Goal: Task Accomplishment & Management: Manage account settings

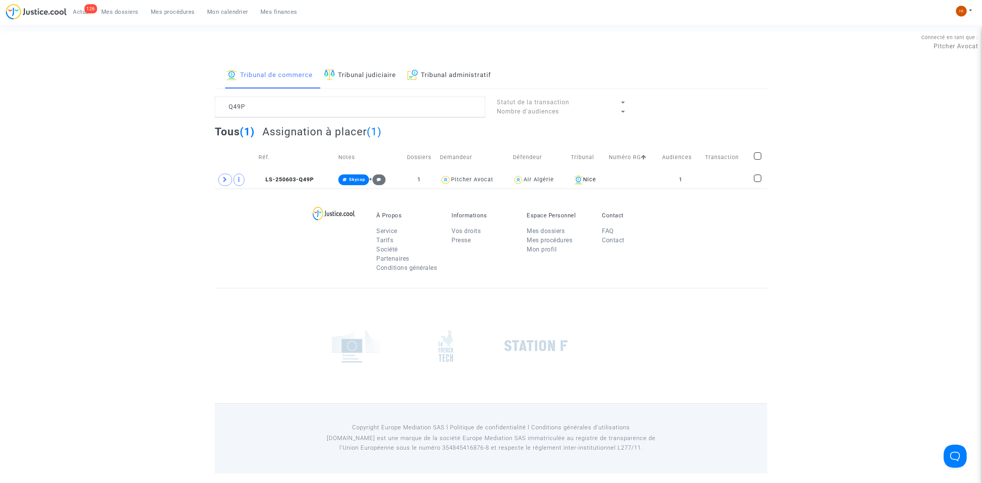
drag, startPoint x: 366, startPoint y: 72, endPoint x: 358, endPoint y: 84, distance: 13.8
click at [366, 72] on link "Tribunal judiciaire" at bounding box center [360, 76] width 72 height 26
click at [346, 110] on textarea at bounding box center [350, 107] width 270 height 21
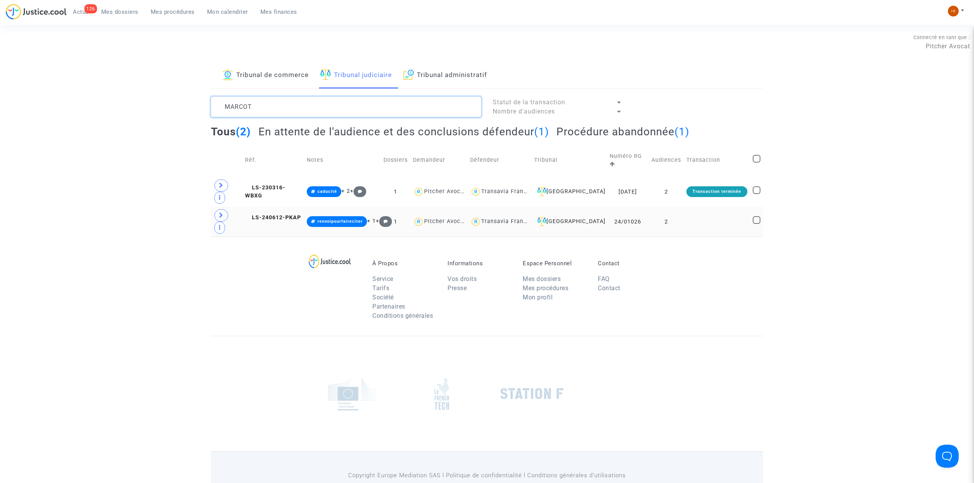
type textarea "MARCOT"
click at [664, 207] on td "2" at bounding box center [666, 222] width 35 height 30
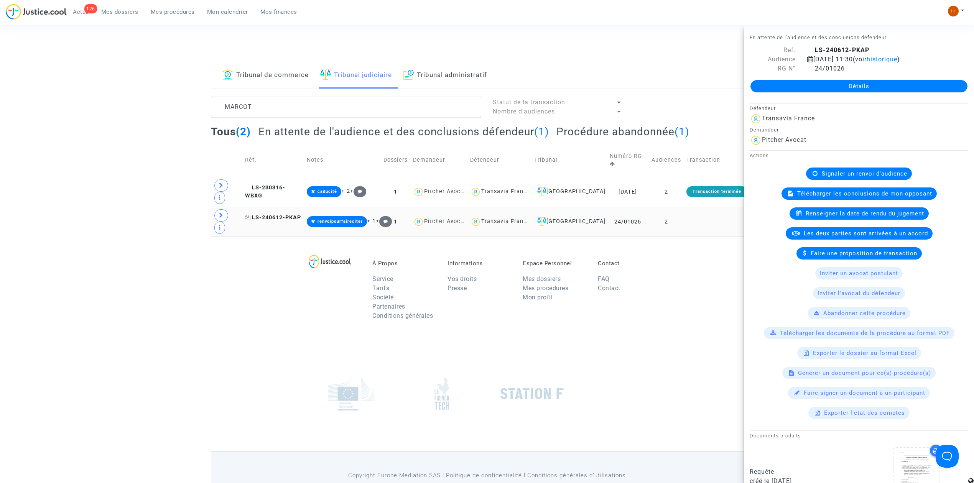
click at [272, 214] on span "LS-240612-PKAP" at bounding box center [273, 217] width 56 height 7
drag, startPoint x: 862, startPoint y: 87, endPoint x: 805, endPoint y: 93, distance: 57.0
click at [862, 88] on link "Détails" at bounding box center [859, 86] width 217 height 12
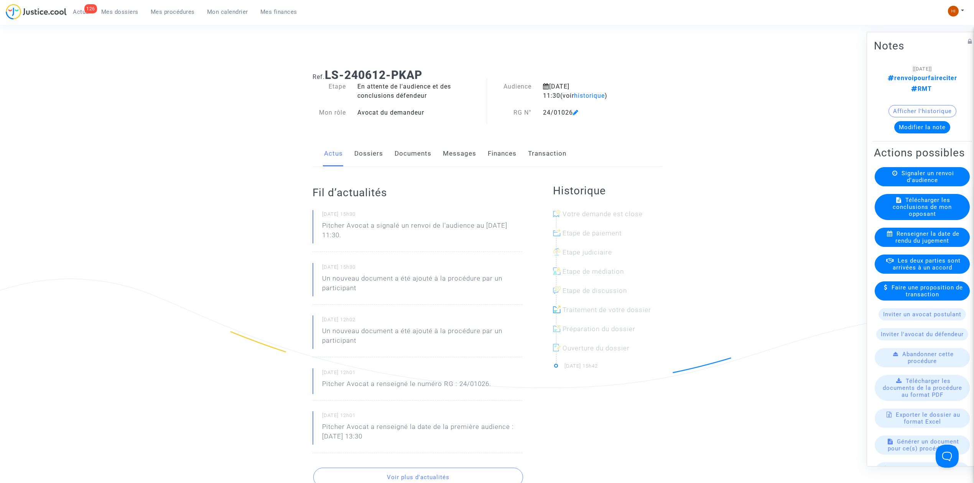
click at [383, 162] on div "Actus Dossiers Documents Messages Finances Transaction" at bounding box center [487, 154] width 349 height 26
click at [381, 152] on link "Dossiers" at bounding box center [368, 153] width 29 height 25
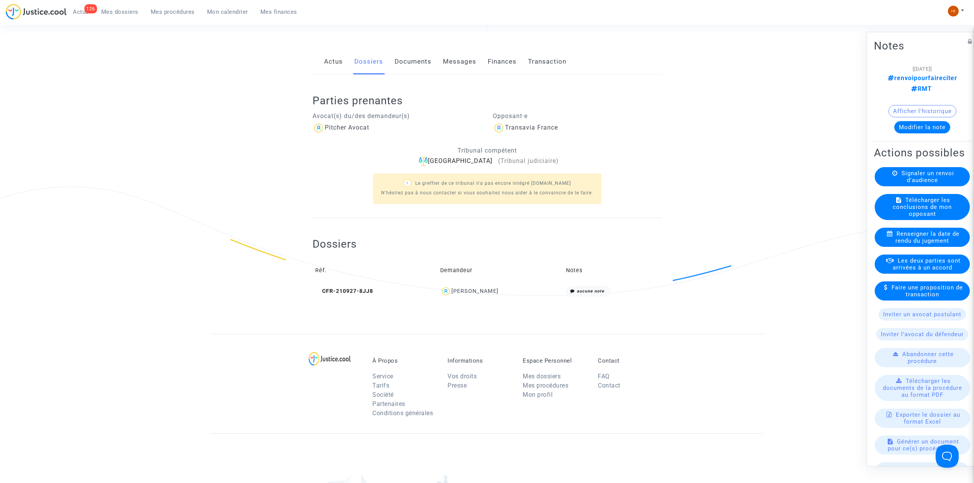
scroll to position [102, 0]
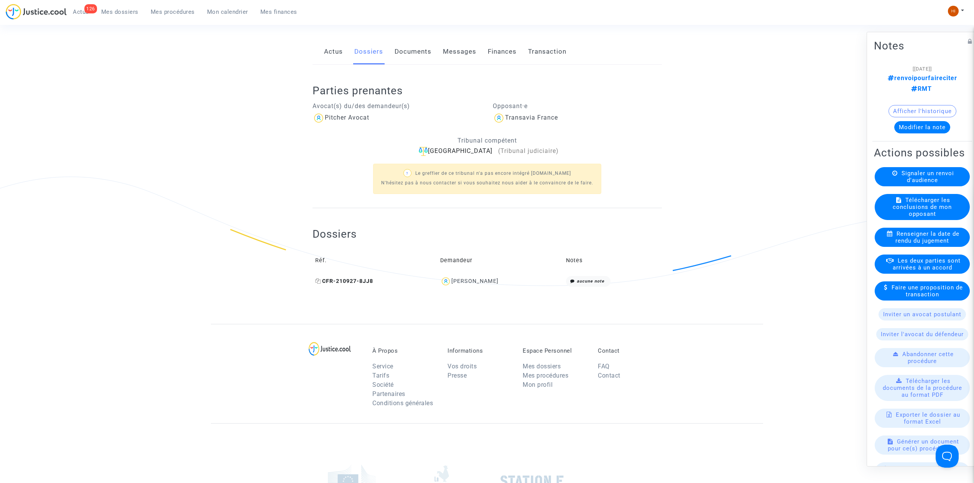
click at [365, 279] on span "CFR-210927-8JJ8" at bounding box center [344, 281] width 58 height 7
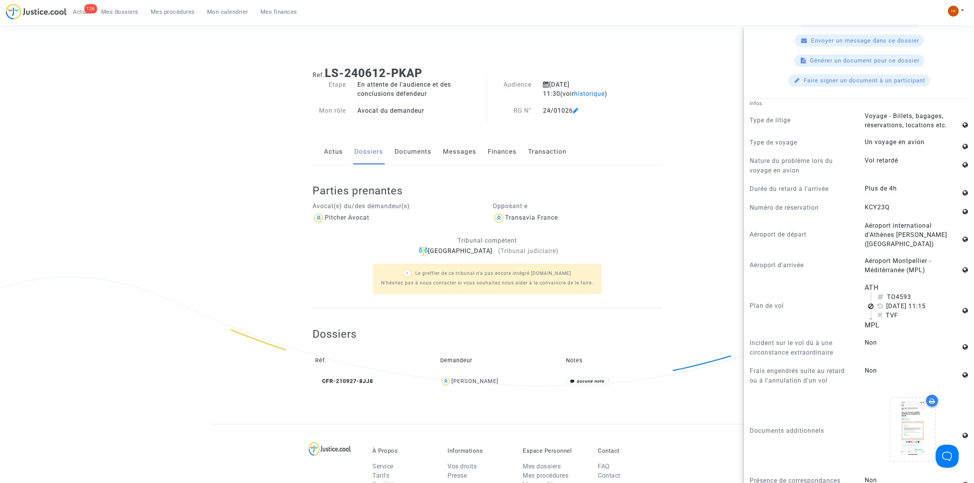
scroll to position [0, 0]
click at [409, 158] on link "Documents" at bounding box center [413, 153] width 37 height 25
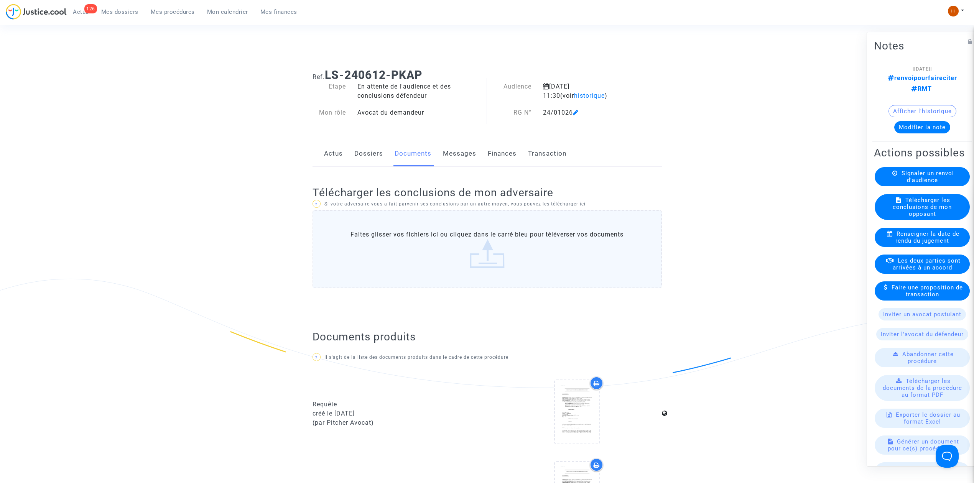
click at [370, 148] on link "Dossiers" at bounding box center [368, 153] width 29 height 25
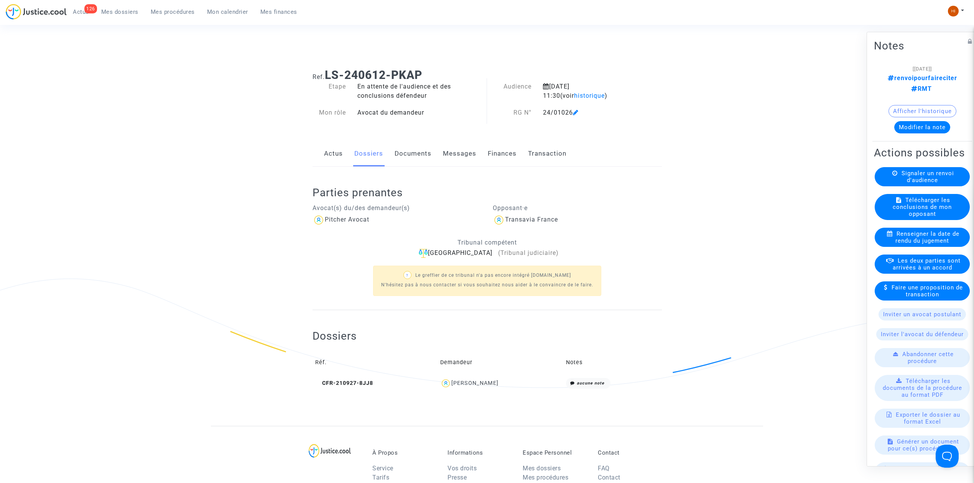
click at [398, 151] on link "Documents" at bounding box center [413, 153] width 37 height 25
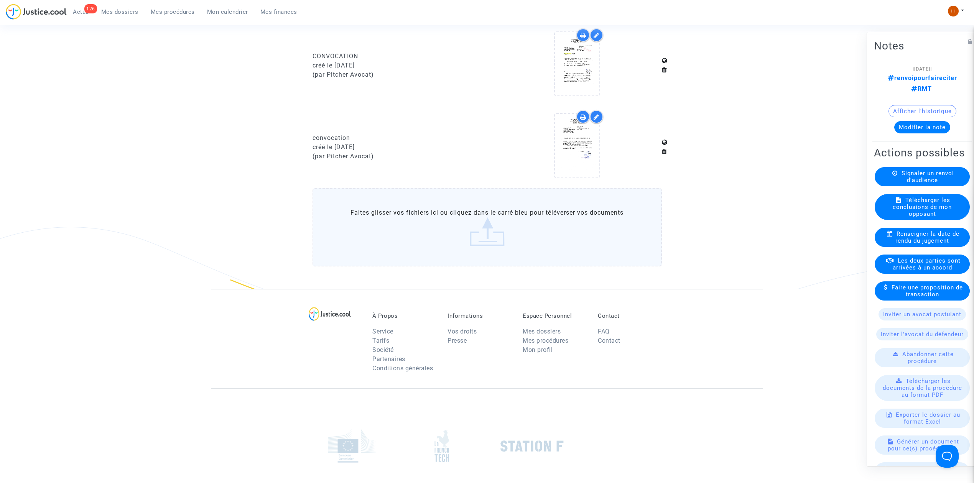
scroll to position [562, 0]
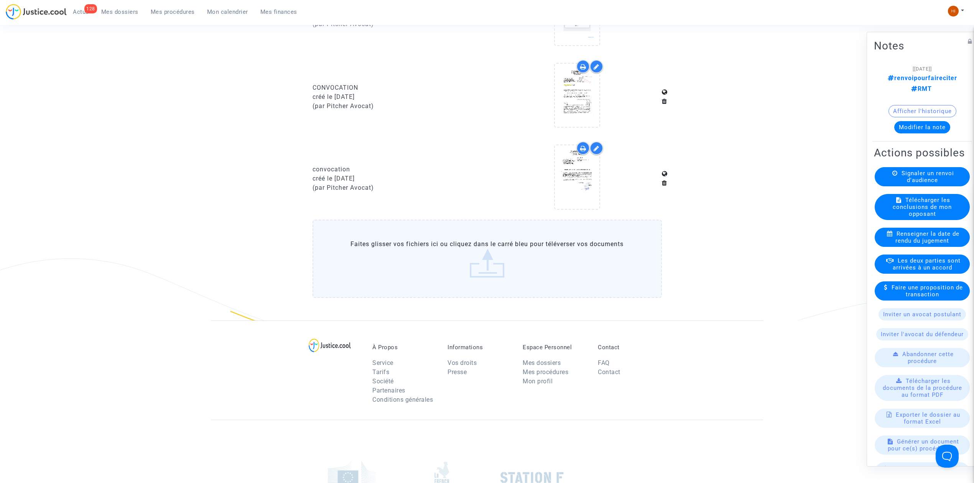
drag, startPoint x: 171, startPoint y: 14, endPoint x: 175, endPoint y: 7, distance: 8.1
click at [171, 14] on span "Mes procédures" at bounding box center [173, 11] width 44 height 7
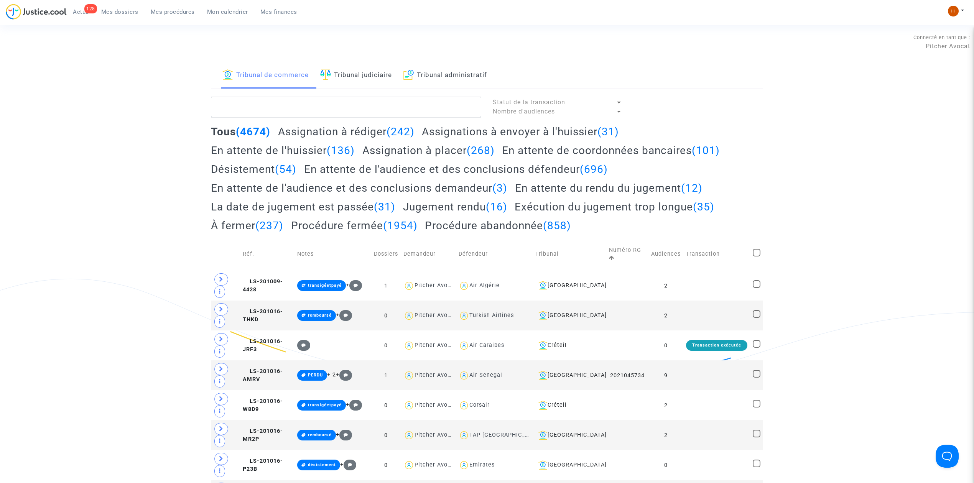
click at [353, 74] on link "Tribunal judiciaire" at bounding box center [356, 76] width 72 height 26
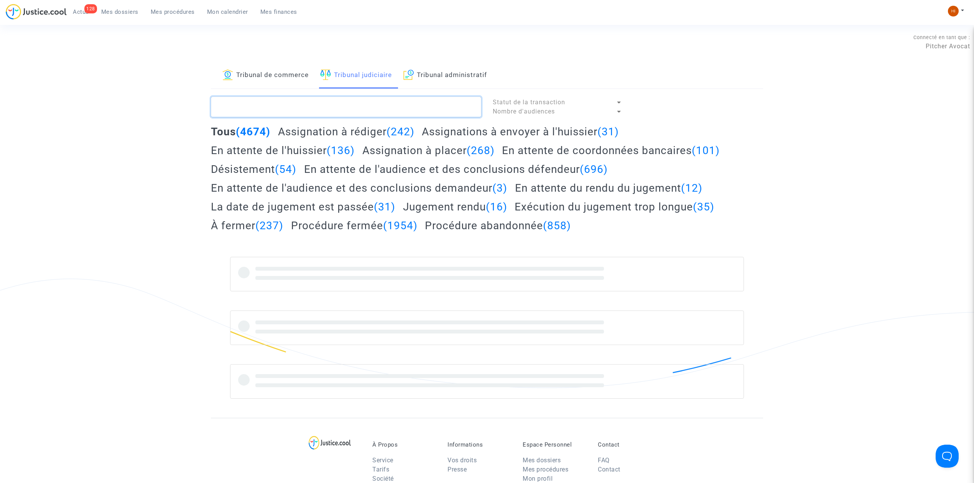
click at [356, 109] on textarea at bounding box center [346, 107] width 270 height 21
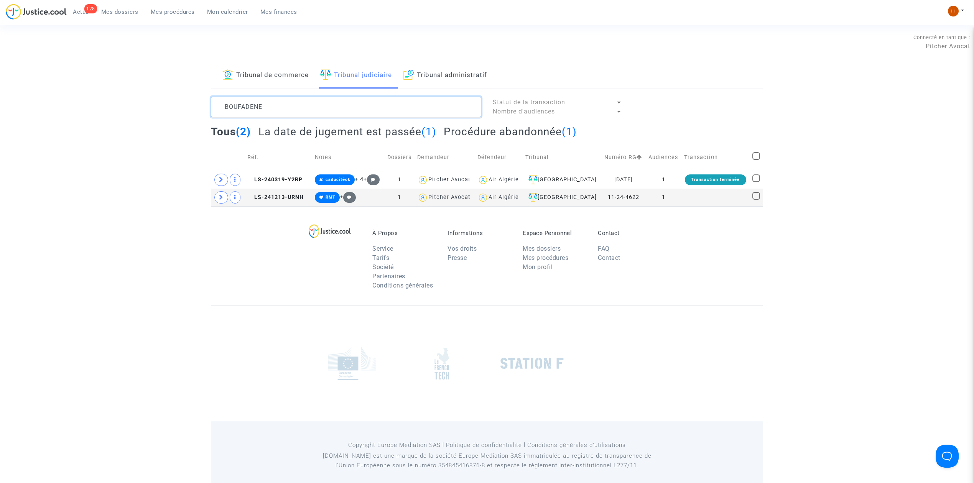
type textarea "BOUFADENE"
click at [410, 130] on h2 "La date de jugement est passée (1)" at bounding box center [348, 131] width 178 height 13
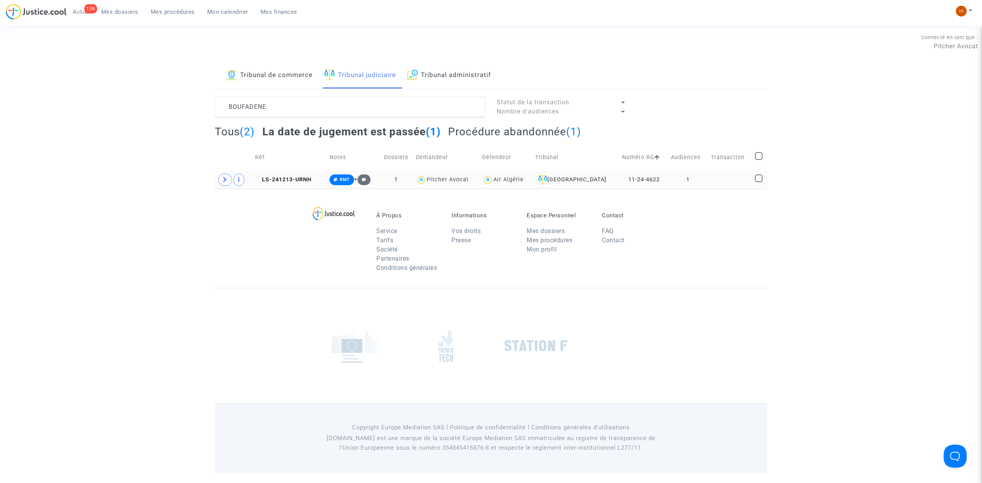
click at [306, 186] on td "LS-241213-URNH" at bounding box center [289, 180] width 74 height 18
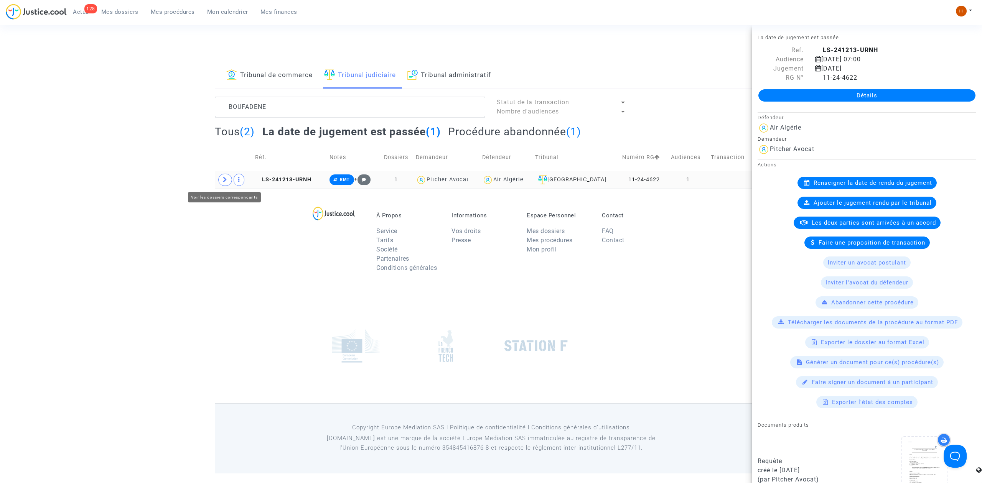
click at [226, 183] on icon at bounding box center [225, 180] width 5 height 6
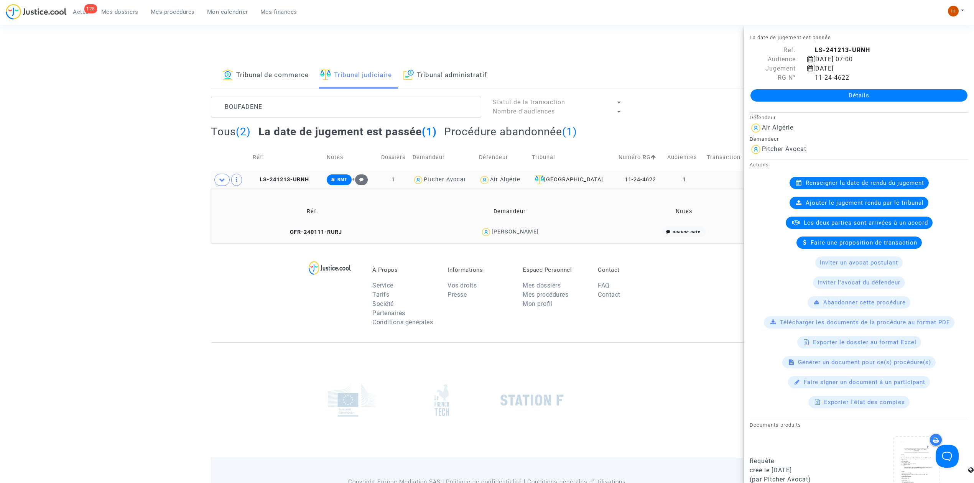
drag, startPoint x: 283, startPoint y: 232, endPoint x: 284, endPoint y: 220, distance: 12.0
click at [283, 232] on icon at bounding box center [286, 231] width 6 height 5
click at [293, 181] on span "LS-241213-URNH" at bounding box center [281, 179] width 56 height 7
click at [811, 93] on link "Détails" at bounding box center [859, 95] width 217 height 12
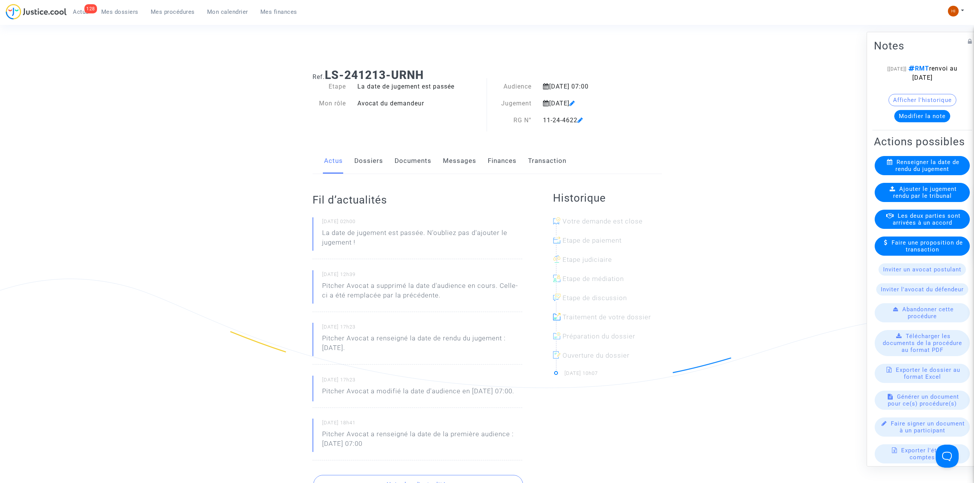
click at [404, 156] on link "Documents" at bounding box center [413, 160] width 37 height 25
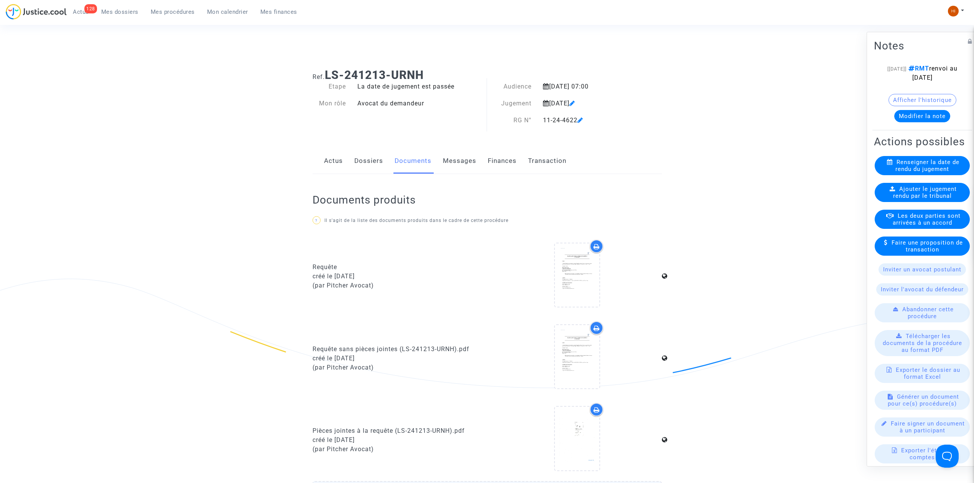
click at [360, 166] on link "Dossiers" at bounding box center [368, 160] width 29 height 25
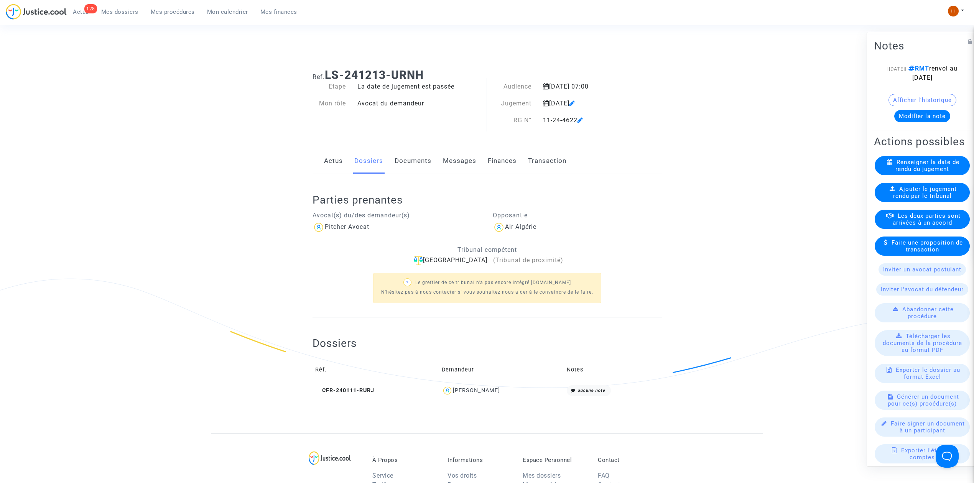
click at [401, 162] on link "Documents" at bounding box center [413, 160] width 37 height 25
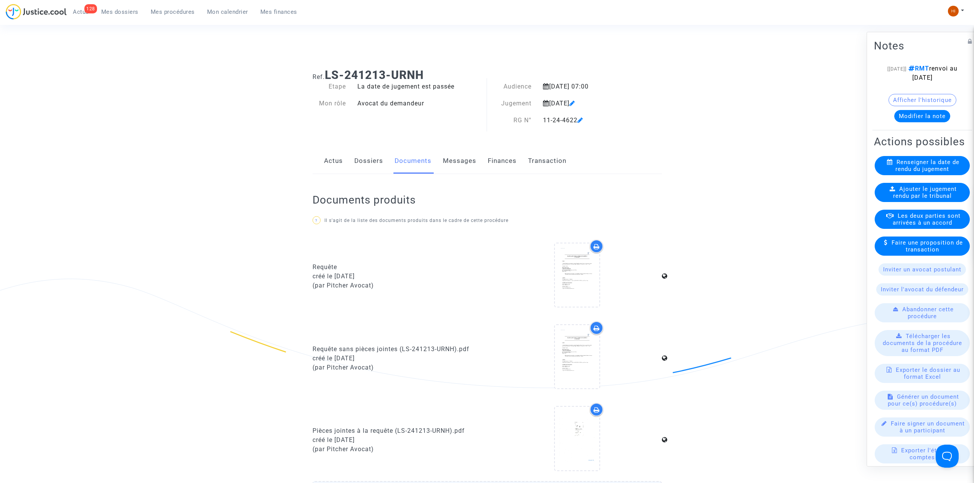
drag, startPoint x: 453, startPoint y: 74, endPoint x: 326, endPoint y: 79, distance: 126.7
click at [326, 79] on h1 "Ref. LS-241213-URNH" at bounding box center [487, 75] width 349 height 14
copy b "LS-241213-URNH"
click at [940, 199] on span "Ajouter le jugement rendu par le tribunal" at bounding box center [925, 193] width 64 height 14
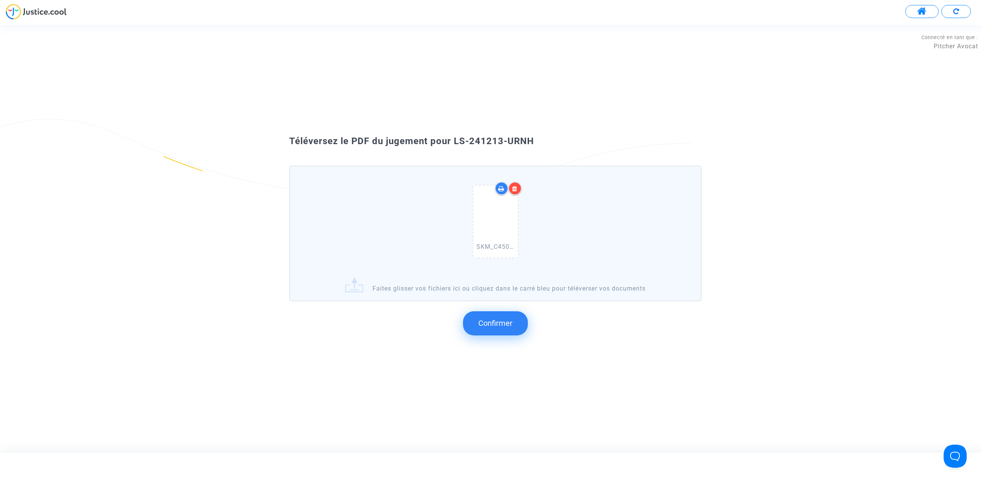
click at [485, 318] on button "Confirmer" at bounding box center [495, 324] width 65 height 24
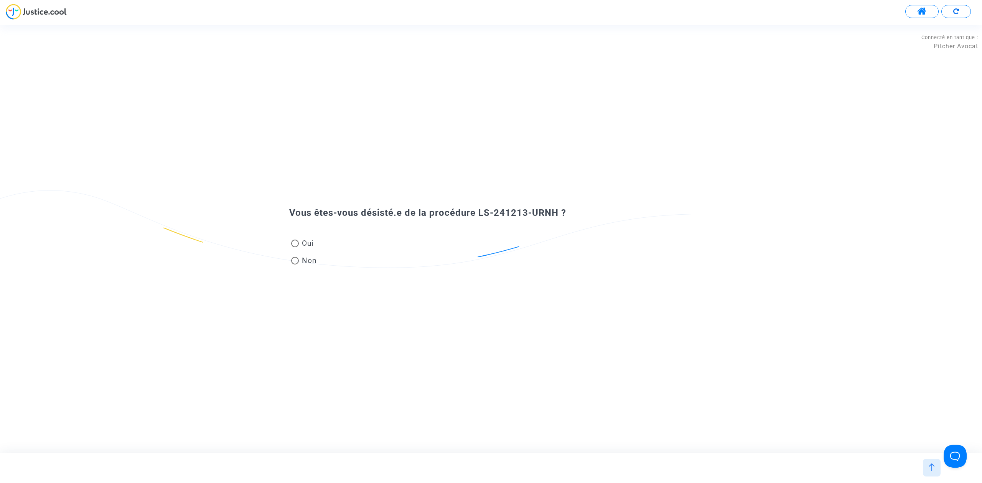
click at [303, 259] on span "Non" at bounding box center [308, 260] width 18 height 10
click at [295, 265] on input "Non" at bounding box center [295, 265] width 0 height 0
radio input "true"
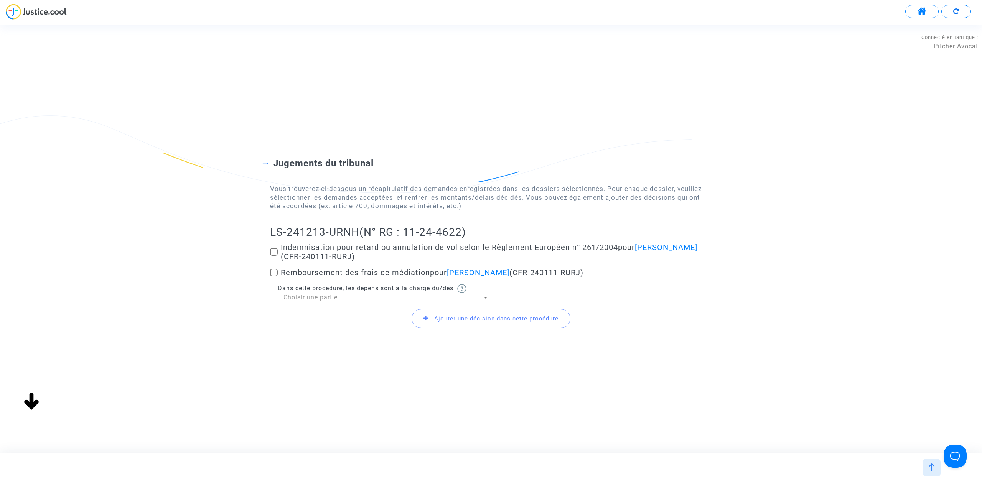
click at [275, 252] on span at bounding box center [274, 252] width 8 height 8
click at [274, 256] on input "Indemnisation pour retard ou annulation de vol selon le Règlement Européen n° 2…" at bounding box center [274, 256] width 0 height 0
checkbox input "true"
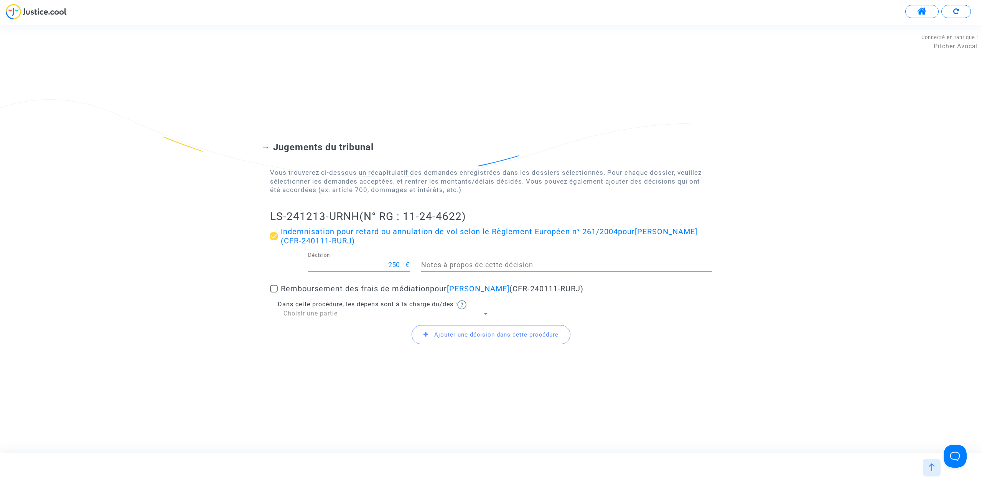
click at [456, 335] on span "Ajouter une décision dans cette procédure" at bounding box center [496, 334] width 124 height 7
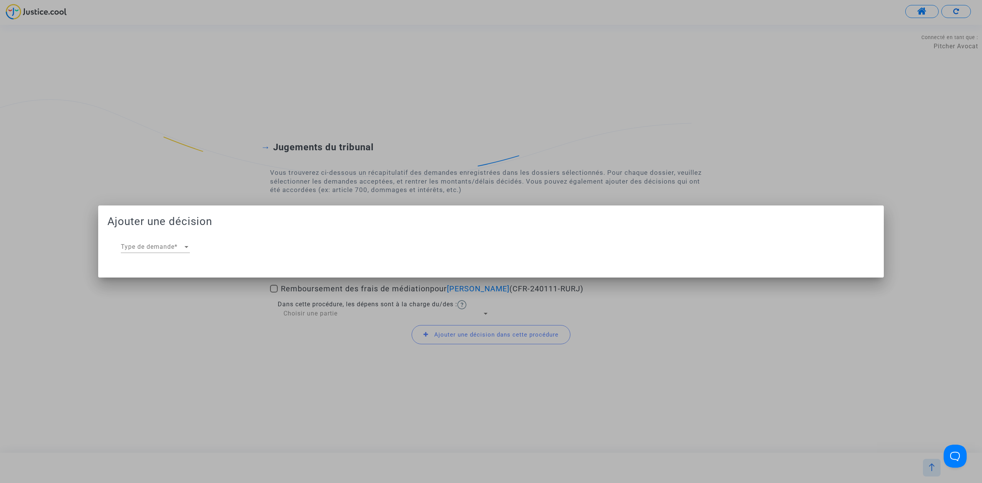
click at [162, 255] on div "Type de demande Type de demande *" at bounding box center [155, 248] width 69 height 25
click at [168, 244] on span "Type de demande" at bounding box center [152, 247] width 62 height 7
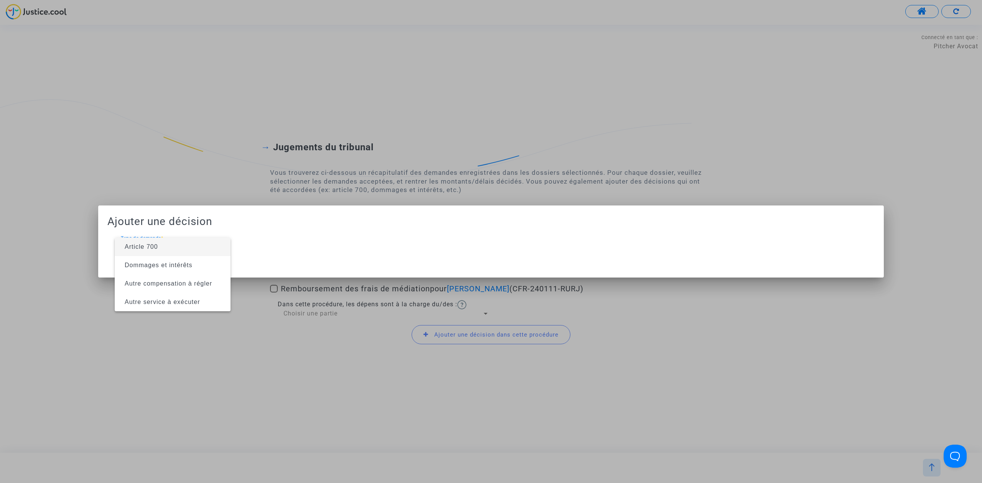
click at [168, 249] on span "Article 700" at bounding box center [173, 247] width 104 height 18
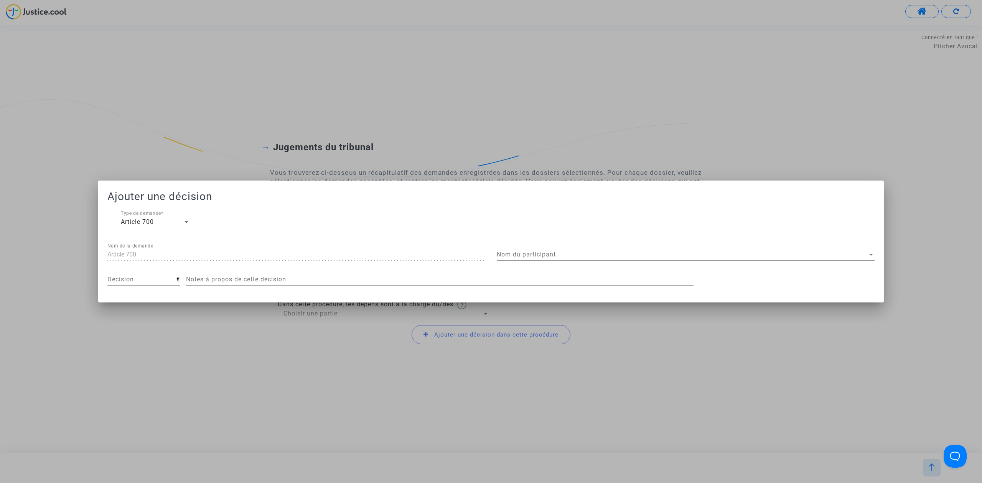
click at [564, 250] on div "Nom du participant Nom du participant" at bounding box center [686, 252] width 378 height 17
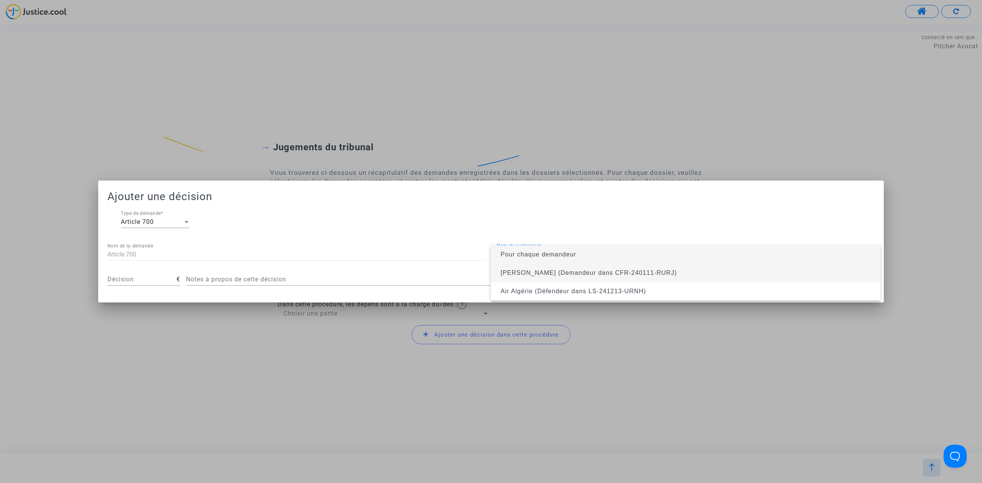
click at [568, 269] on span "Hanissa Boufadene (Demandeur dans CFR-240111-RURJ)" at bounding box center [686, 273] width 378 height 18
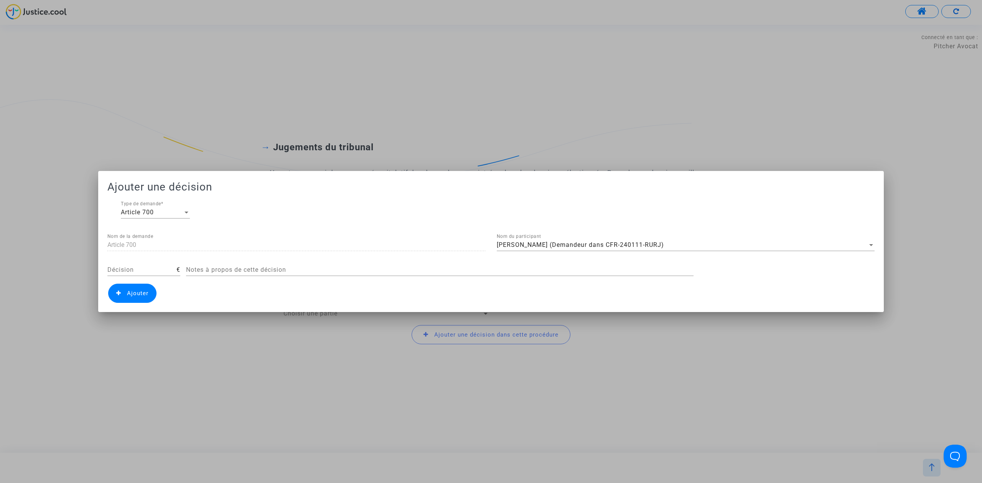
click at [119, 275] on div "Décision" at bounding box center [141, 267] width 69 height 17
click at [136, 259] on div "Décision" at bounding box center [141, 267] width 69 height 17
type input "450"
click at [138, 297] on span "Ajouter" at bounding box center [137, 293] width 21 height 7
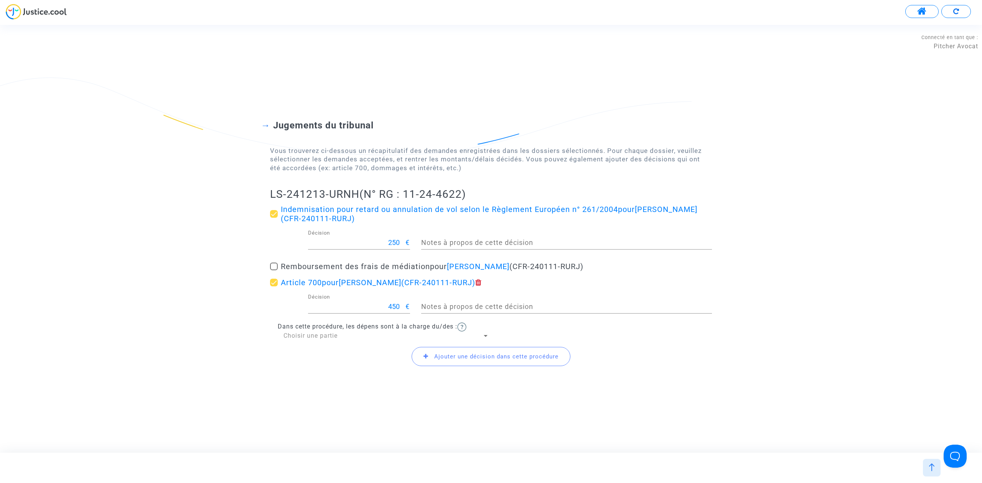
click at [332, 338] on span "Choisir une partie" at bounding box center [311, 335] width 54 height 7
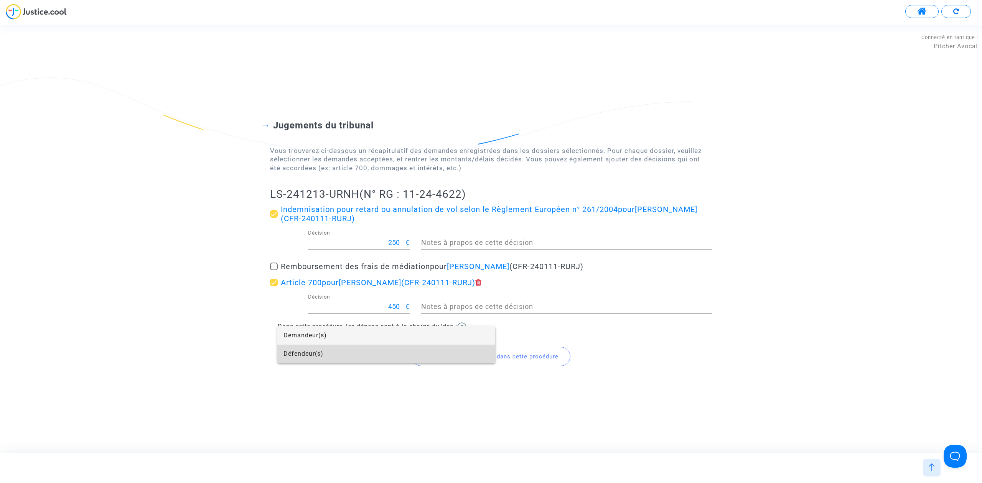
click at [336, 351] on span "Défendeur(s)" at bounding box center [387, 354] width 206 height 18
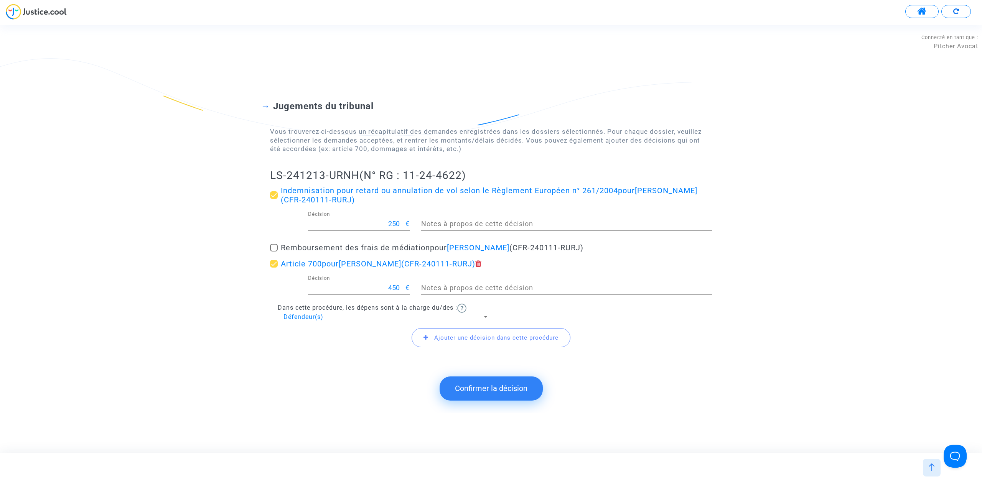
drag, startPoint x: 240, startPoint y: 168, endPoint x: 358, endPoint y: 168, distance: 117.8
click at [358, 168] on div "Jugements du tribunal Vous trouverez ci-dessous un récapitulatif des demandes e…" at bounding box center [491, 220] width 982 height 300
copy h2 "LS-241213-URNH"
drag, startPoint x: 479, startPoint y: 381, endPoint x: 470, endPoint y: 352, distance: 30.1
click at [475, 378] on button "Confirmer la décision" at bounding box center [491, 389] width 103 height 24
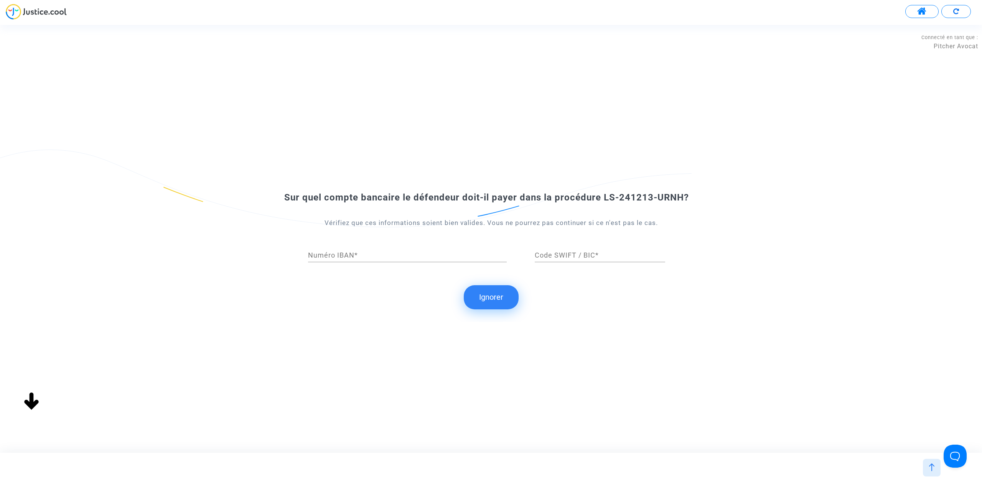
click at [526, 388] on div "Sur quel compte bancaire le défendeur doit-il payer dans la procédure LS-241213…" at bounding box center [491, 239] width 982 height 428
click at [490, 301] on button "Ignorer" at bounding box center [491, 297] width 55 height 24
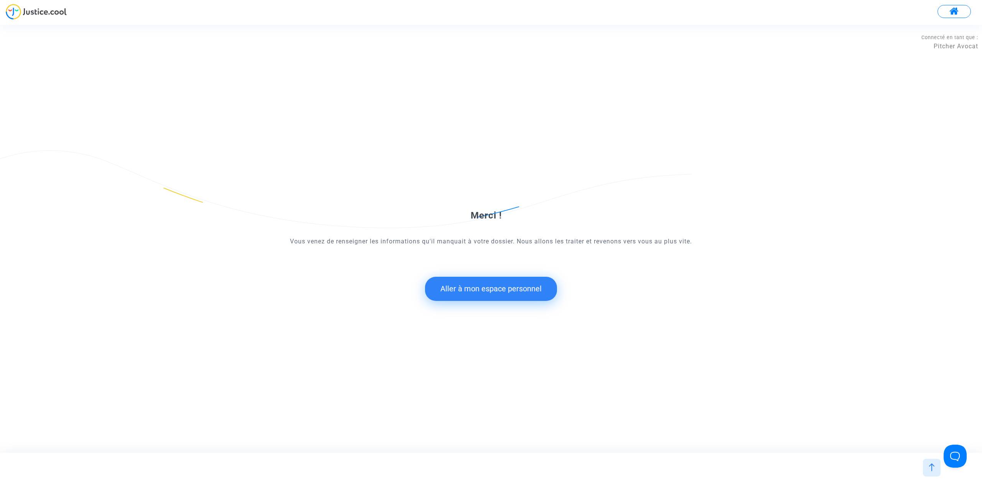
click at [464, 282] on button "Aller à mon espace personnel" at bounding box center [491, 289] width 132 height 24
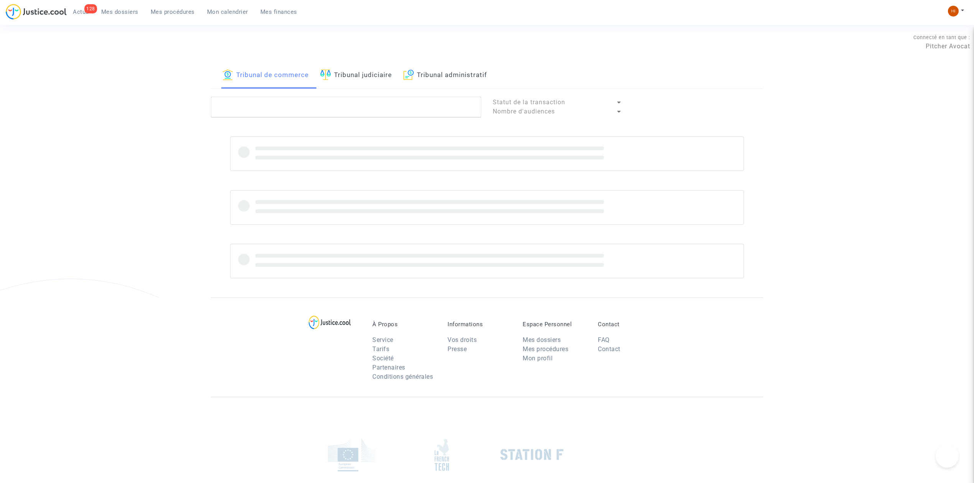
click at [381, 79] on link "Tribunal judiciaire" at bounding box center [356, 76] width 72 height 26
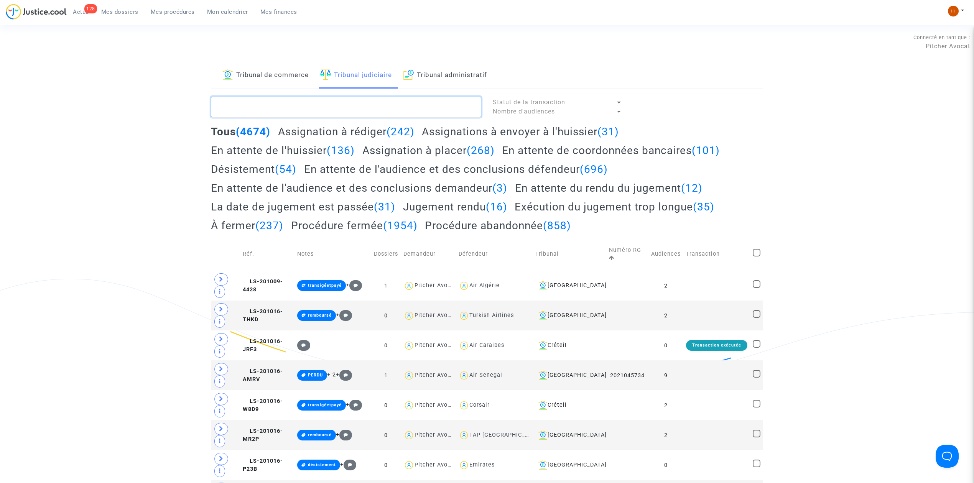
click at [382, 97] on textarea at bounding box center [346, 107] width 270 height 21
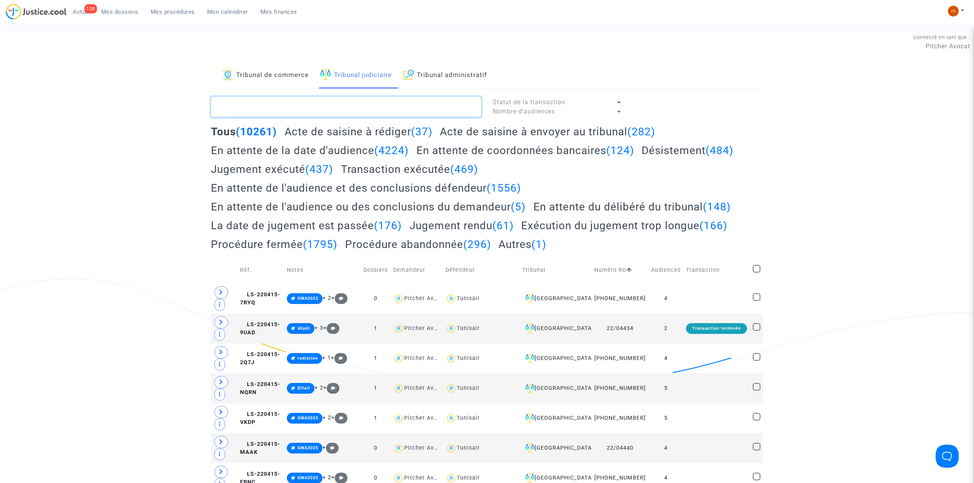
paste textarea "LS-241213-URNH"
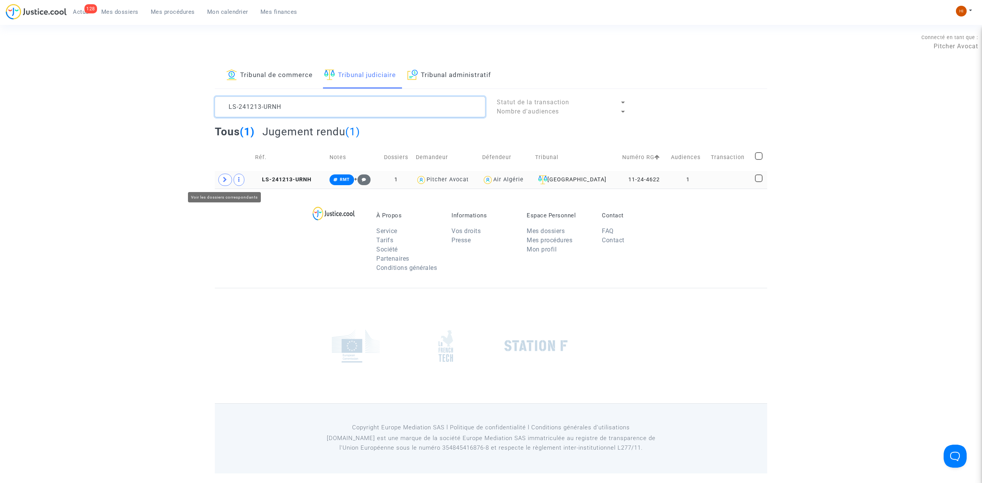
type textarea "LS-241213-URNH"
click at [227, 181] on span at bounding box center [225, 180] width 14 height 12
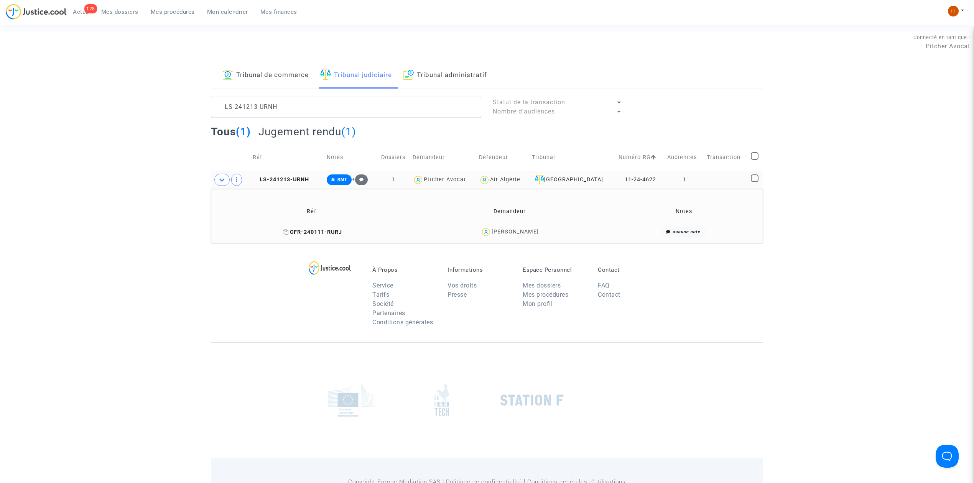
click at [283, 234] on icon at bounding box center [286, 231] width 6 height 5
click at [309, 181] on span "LS-241213-URNH" at bounding box center [281, 179] width 56 height 7
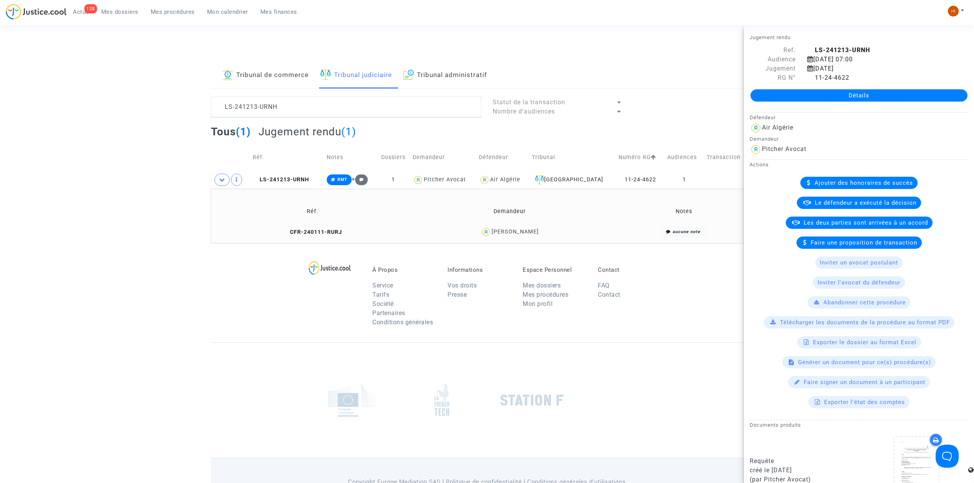
click at [851, 98] on link "Détails" at bounding box center [859, 95] width 217 height 12
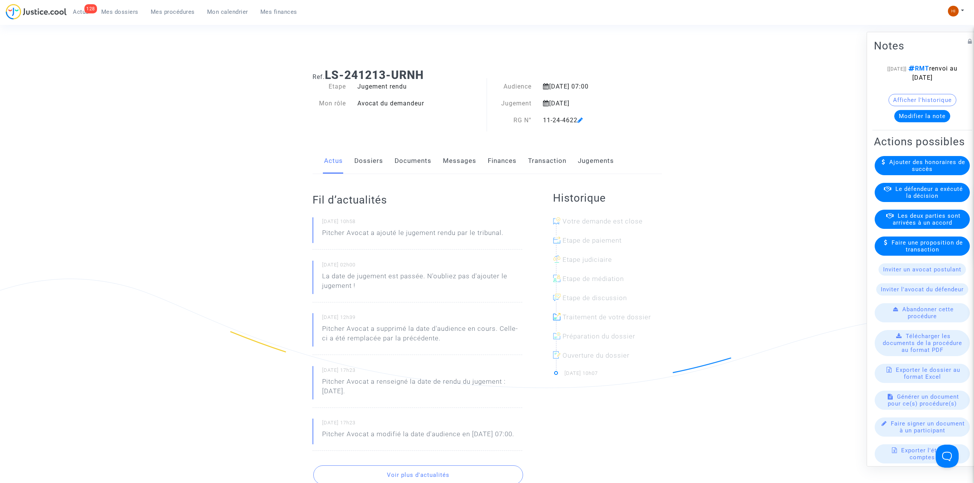
click at [371, 166] on link "Dossiers" at bounding box center [368, 160] width 29 height 25
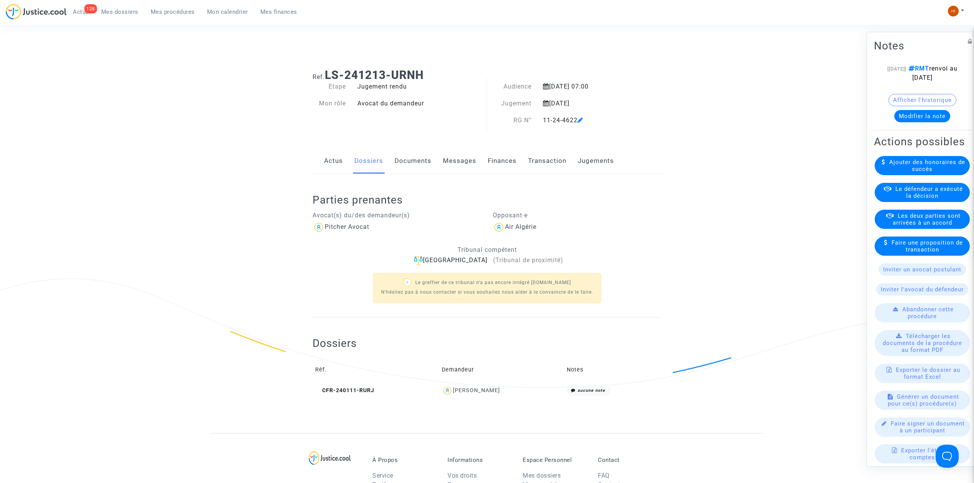
click at [923, 122] on button "Modifier la note" at bounding box center [923, 116] width 56 height 12
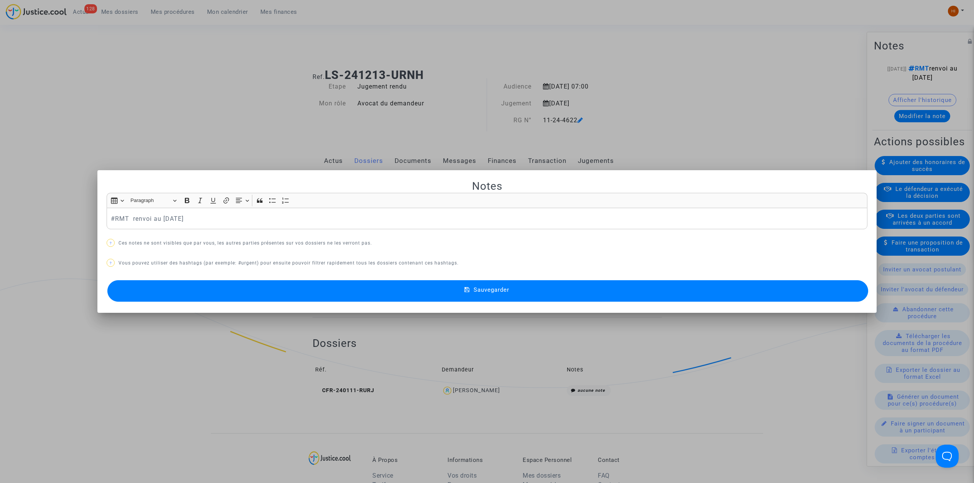
click at [111, 218] on p "#RMT renvoi au 4 novembre 2025" at bounding box center [487, 219] width 753 height 10
drag, startPoint x: 321, startPoint y: 222, endPoint x: 183, endPoint y: 215, distance: 138.3
click at [183, 215] on p "#gagné 3620029 #RMT renvoi au 4 novembre 2025" at bounding box center [487, 219] width 753 height 10
click at [534, 284] on button "Sauvegarder" at bounding box center [487, 290] width 761 height 21
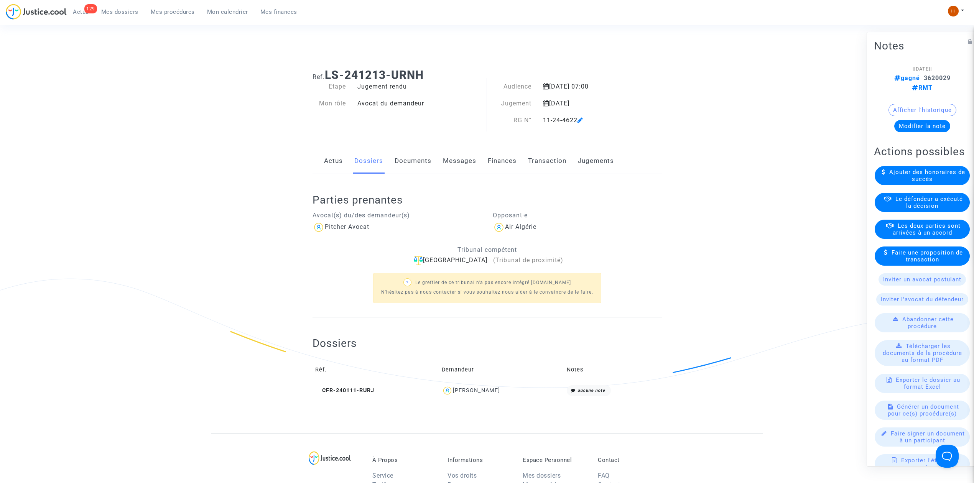
click at [582, 161] on link "Jugements" at bounding box center [596, 160] width 36 height 25
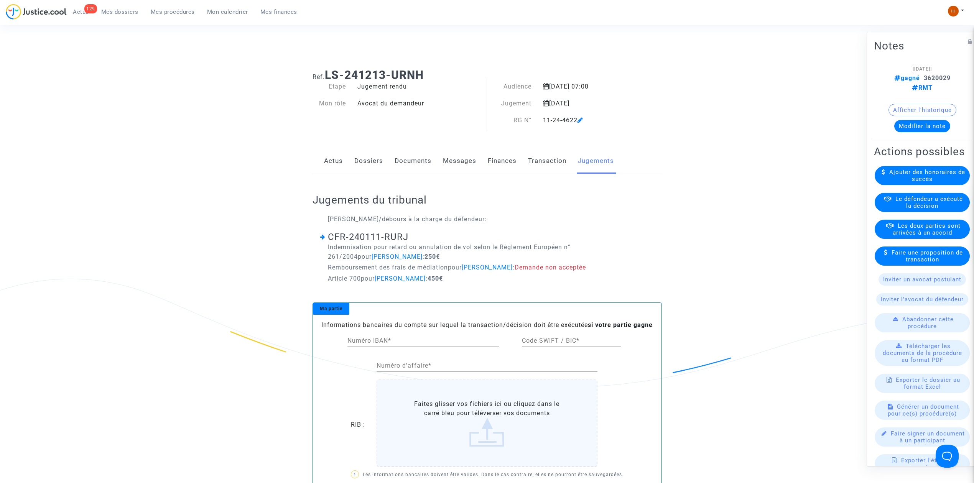
click at [403, 161] on link "Documents" at bounding box center [413, 160] width 37 height 25
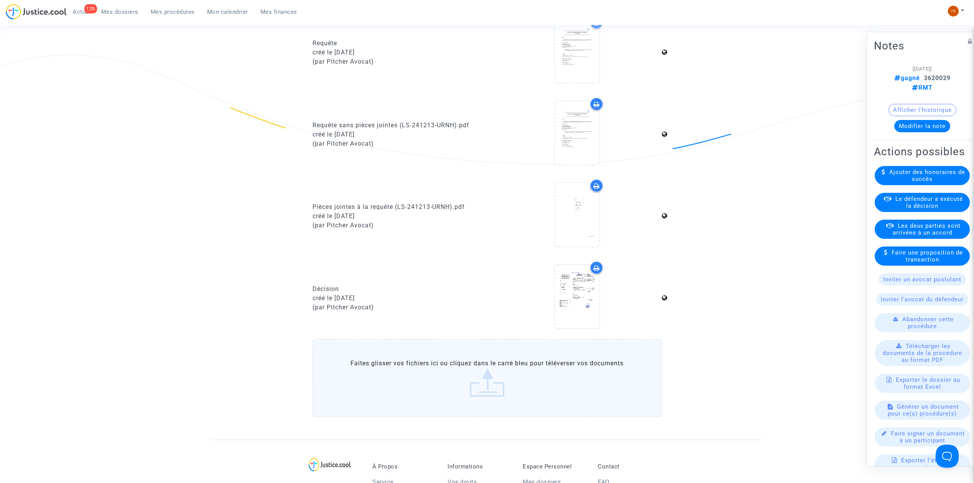
scroll to position [307, 0]
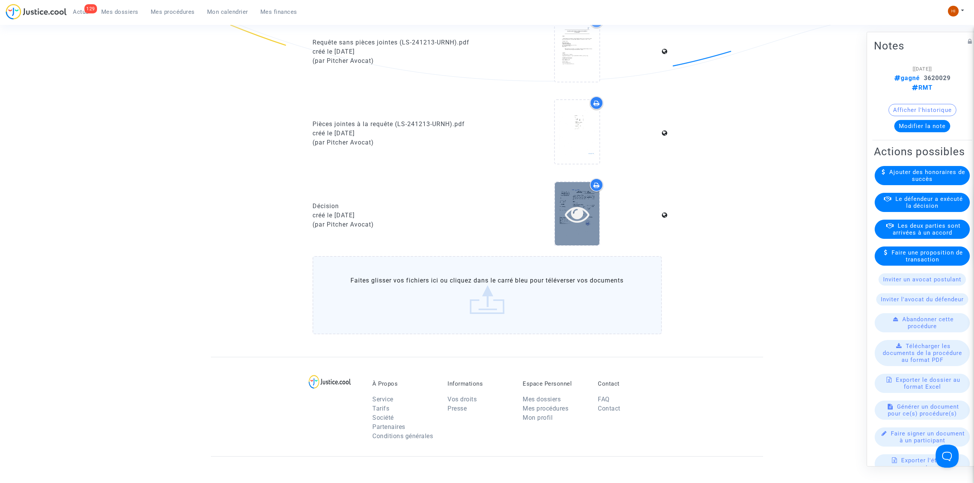
click at [582, 226] on div at bounding box center [577, 213] width 45 height 63
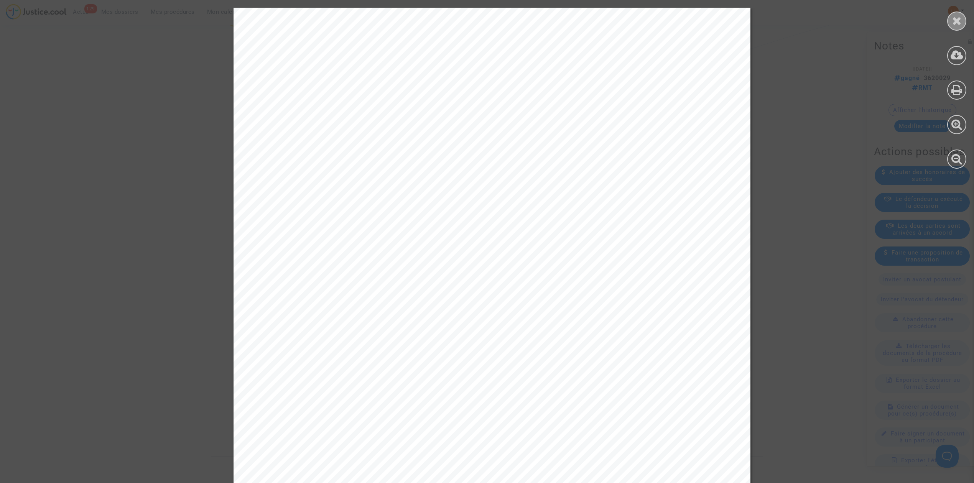
click at [958, 15] on icon at bounding box center [958, 21] width 10 height 12
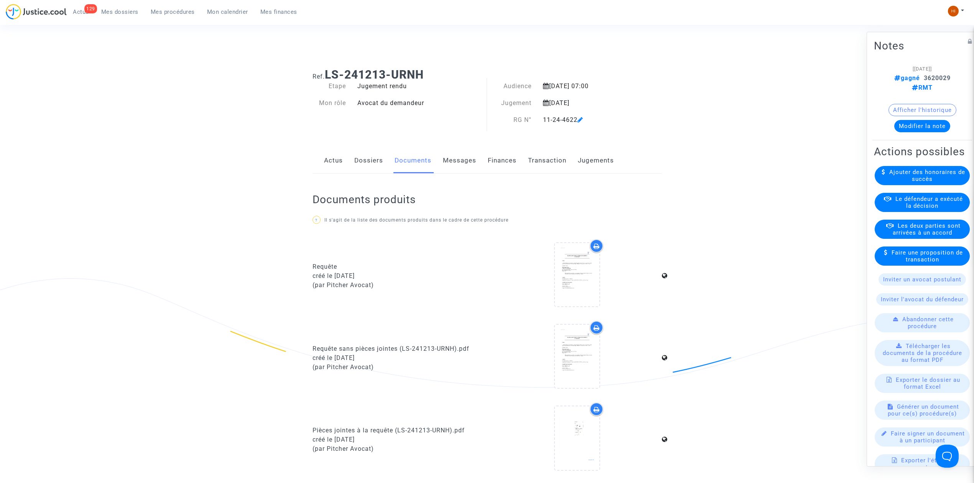
scroll to position [0, 0]
click at [364, 166] on link "Dossiers" at bounding box center [368, 160] width 29 height 25
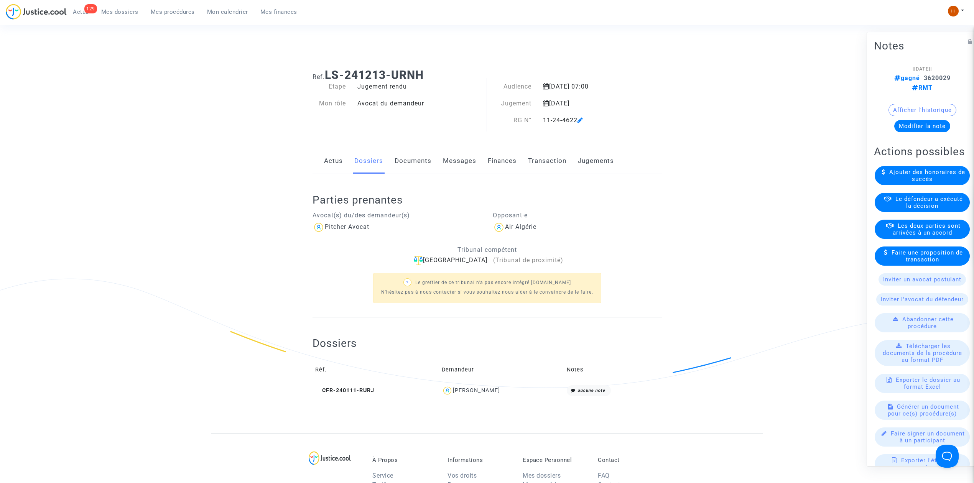
click at [401, 165] on link "Documents" at bounding box center [413, 160] width 37 height 25
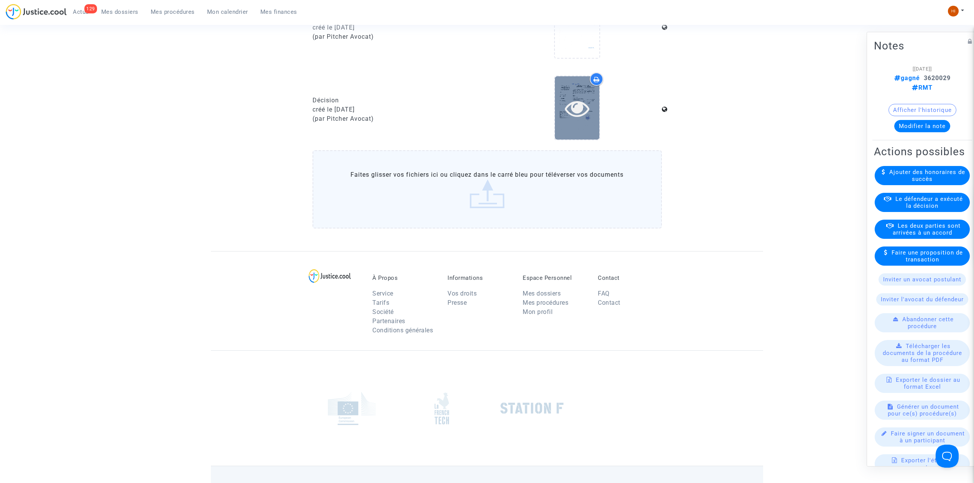
scroll to position [412, 0]
click at [664, 110] on icon at bounding box center [665, 110] width 6 height 6
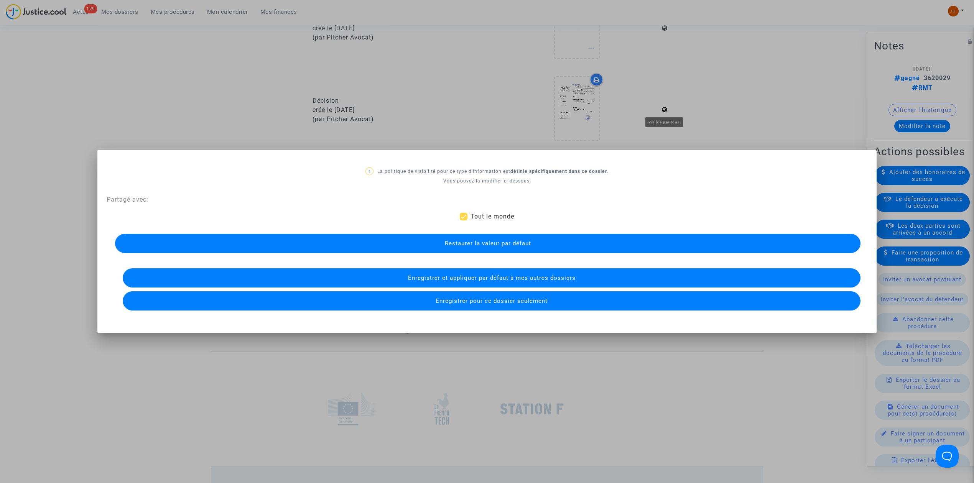
scroll to position [0, 0]
click at [664, 110] on div at bounding box center [487, 241] width 974 height 483
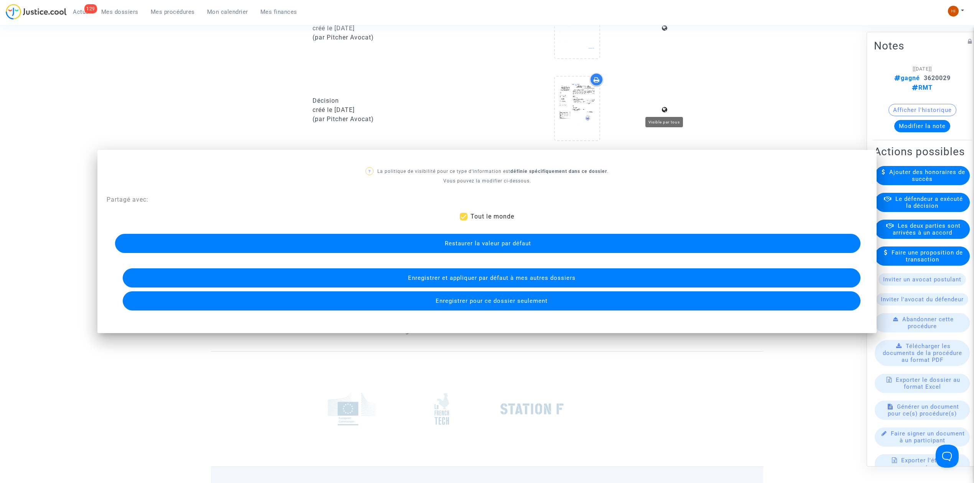
scroll to position [412, 0]
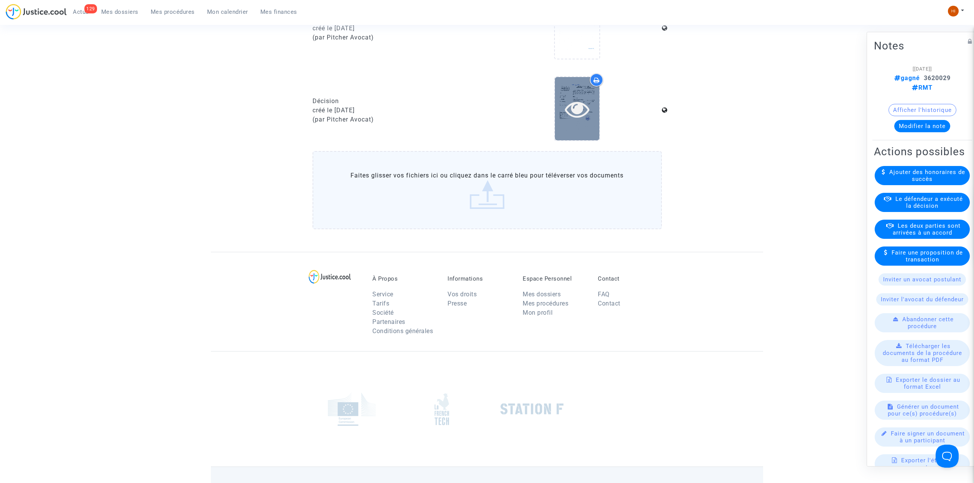
click at [556, 102] on div at bounding box center [577, 109] width 45 height 25
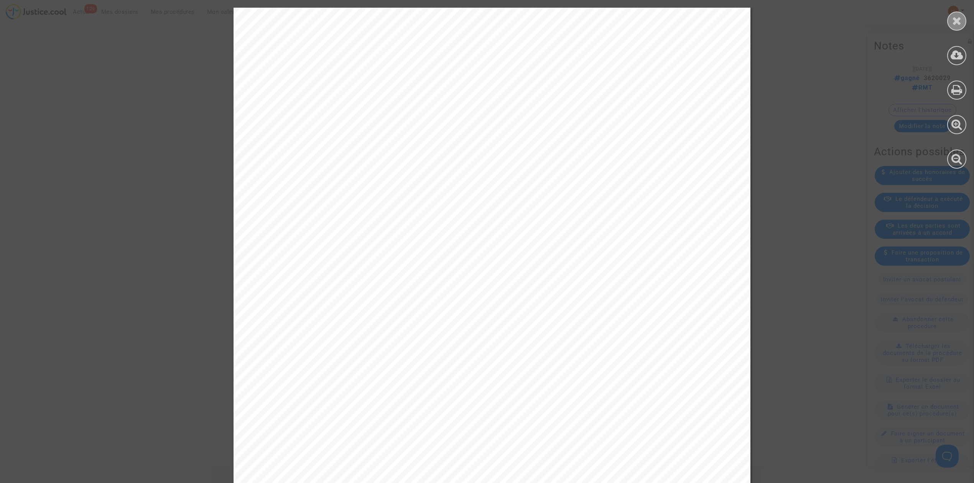
click at [961, 23] on icon at bounding box center [958, 21] width 10 height 12
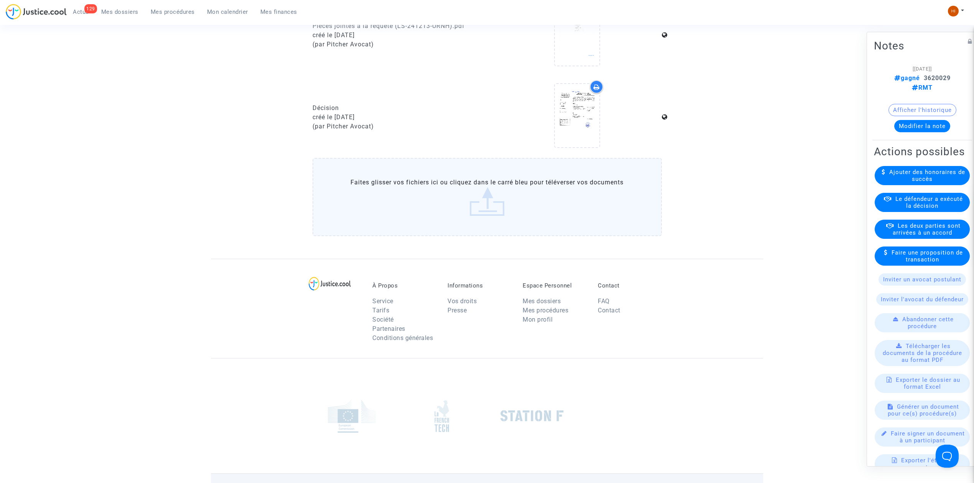
scroll to position [409, 0]
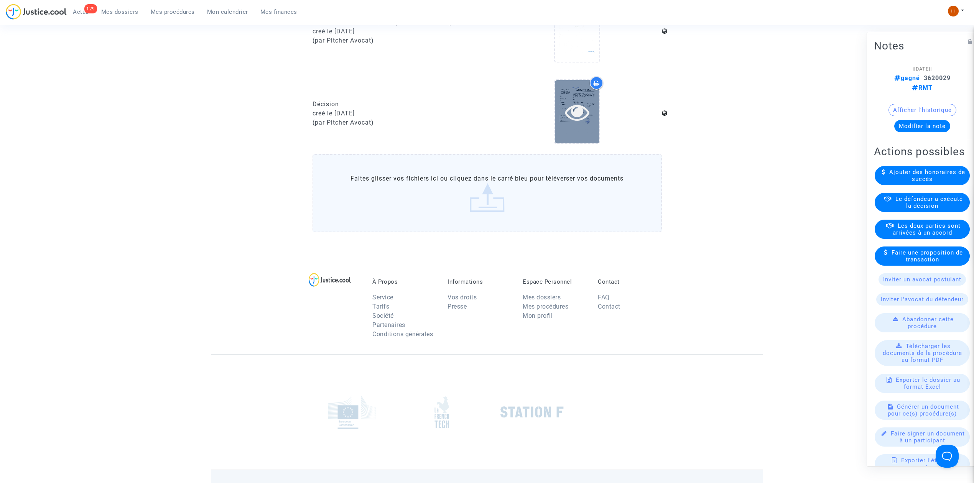
click at [572, 122] on div at bounding box center [577, 111] width 45 height 63
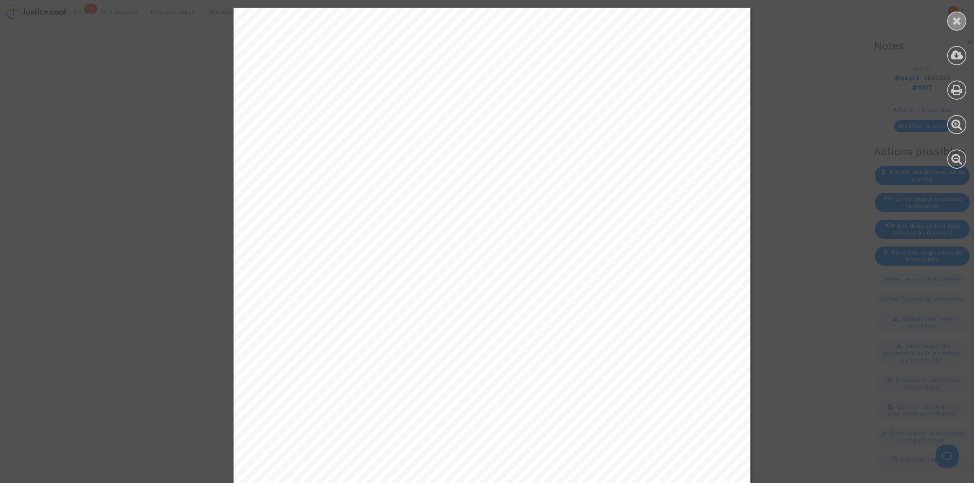
click at [953, 30] on div at bounding box center [957, 21] width 19 height 19
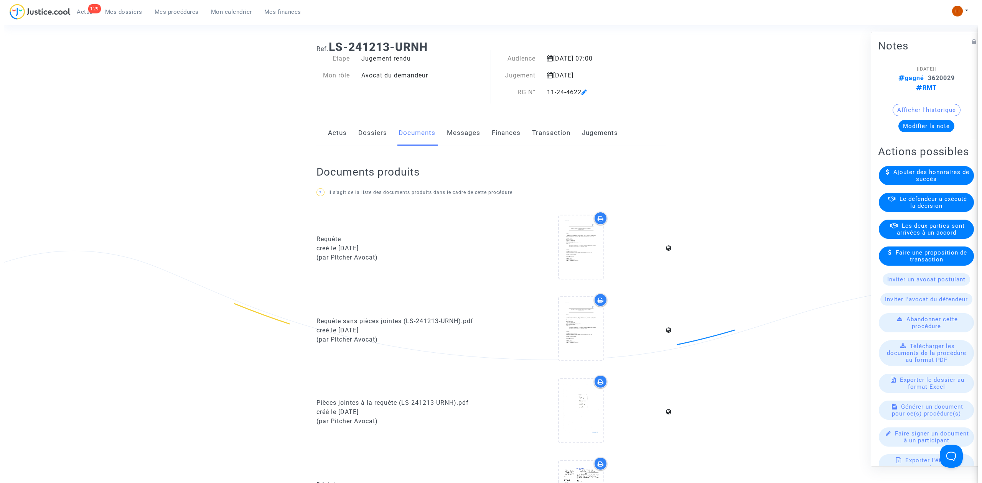
scroll to position [0, 0]
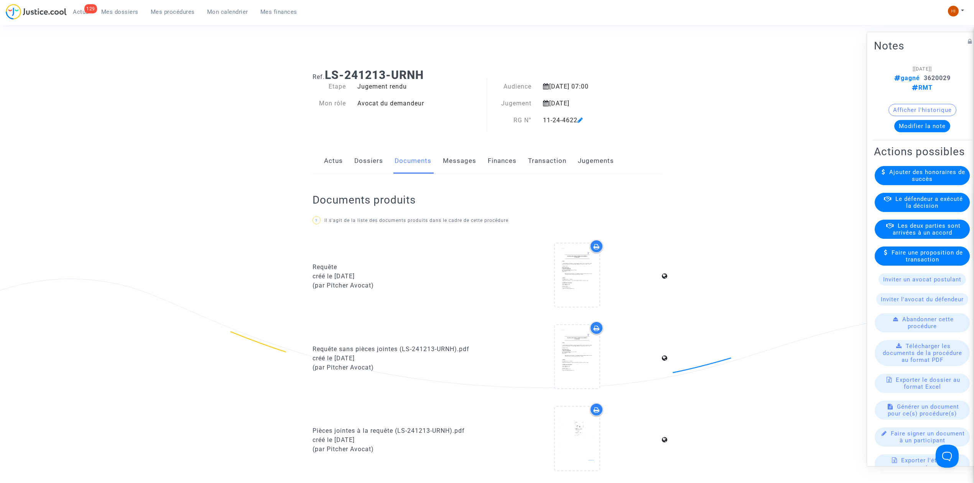
click at [361, 166] on link "Dossiers" at bounding box center [368, 160] width 29 height 25
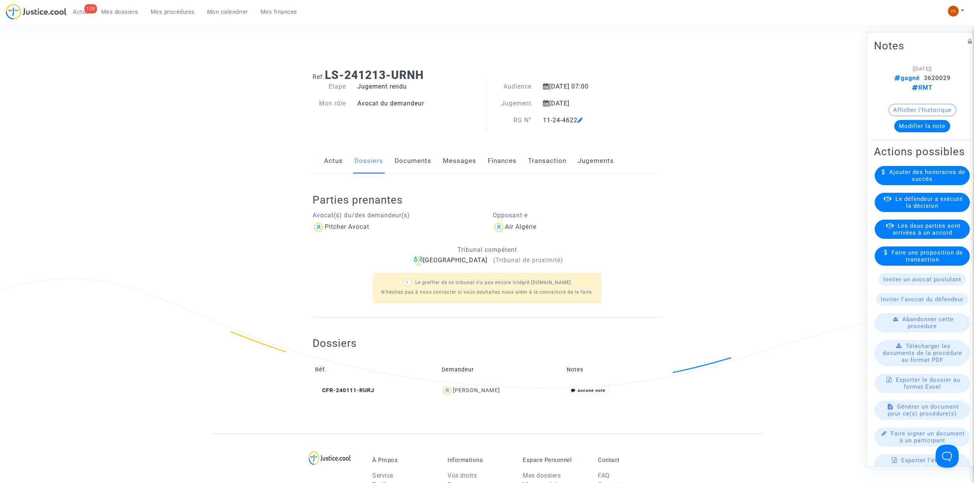
click at [172, 15] on span "Mes procédures" at bounding box center [173, 11] width 44 height 7
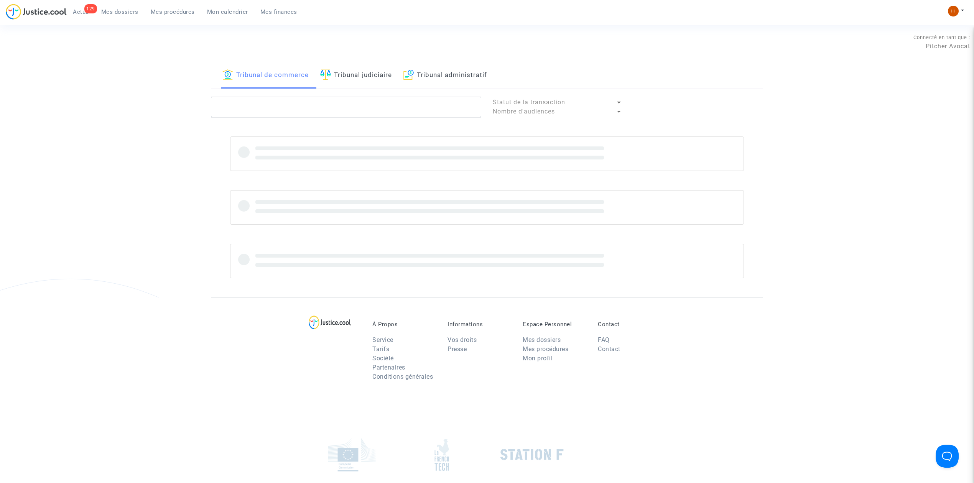
click at [349, 64] on link "Tribunal judiciaire" at bounding box center [356, 76] width 72 height 26
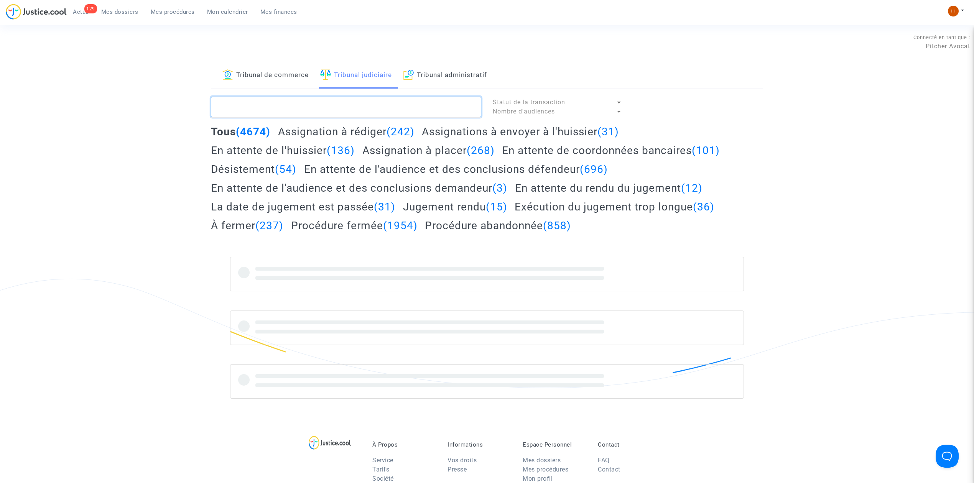
click at [349, 105] on textarea at bounding box center [346, 107] width 270 height 21
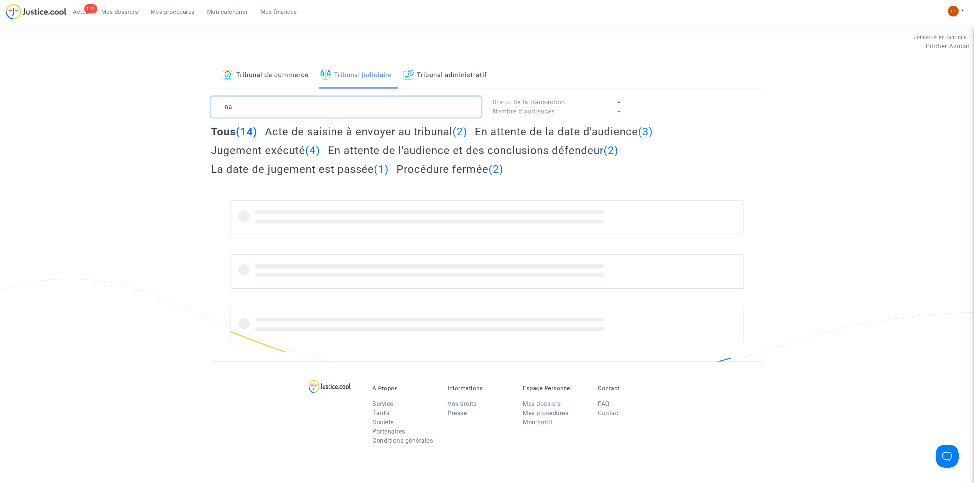
type textarea "n"
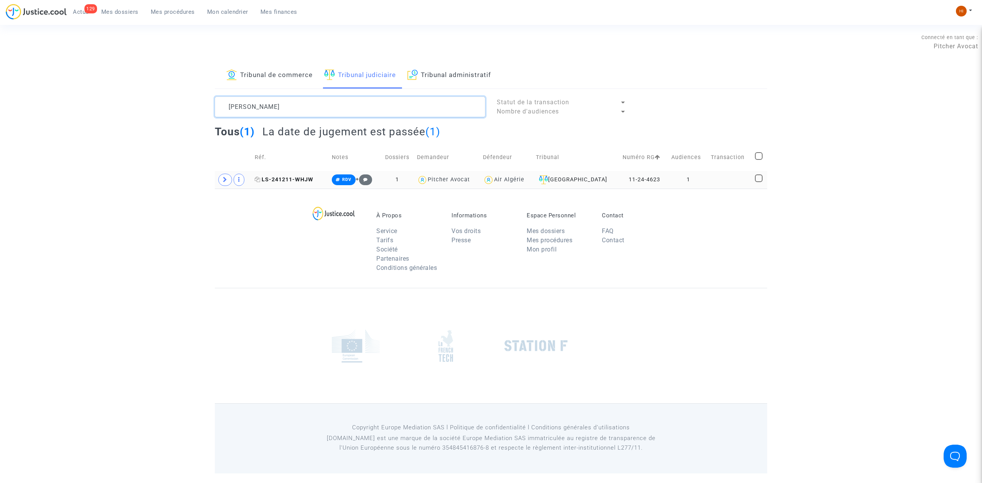
type textarea "NABI WAIL"
click at [294, 180] on span "LS-241211-WHJW" at bounding box center [284, 179] width 59 height 7
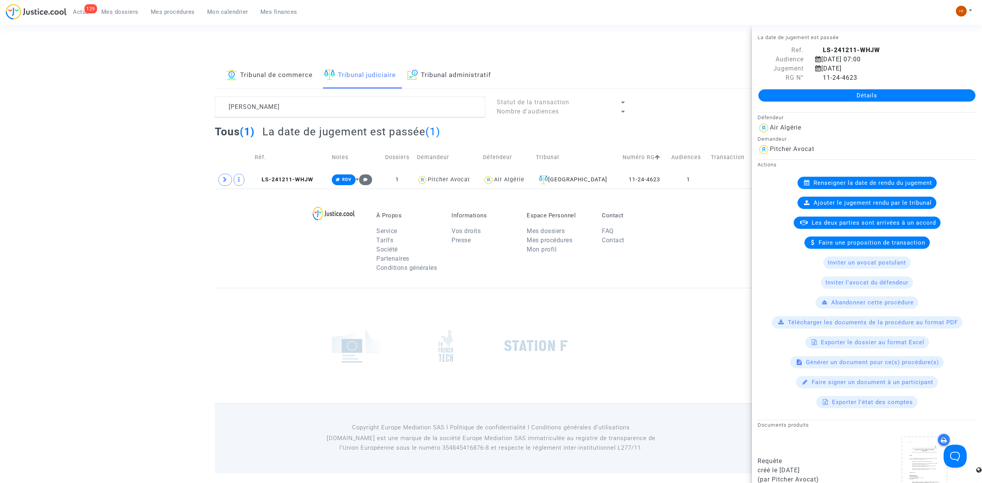
click at [909, 88] on div "Détails" at bounding box center [867, 95] width 230 height 26
click at [910, 92] on link "Détails" at bounding box center [866, 95] width 217 height 12
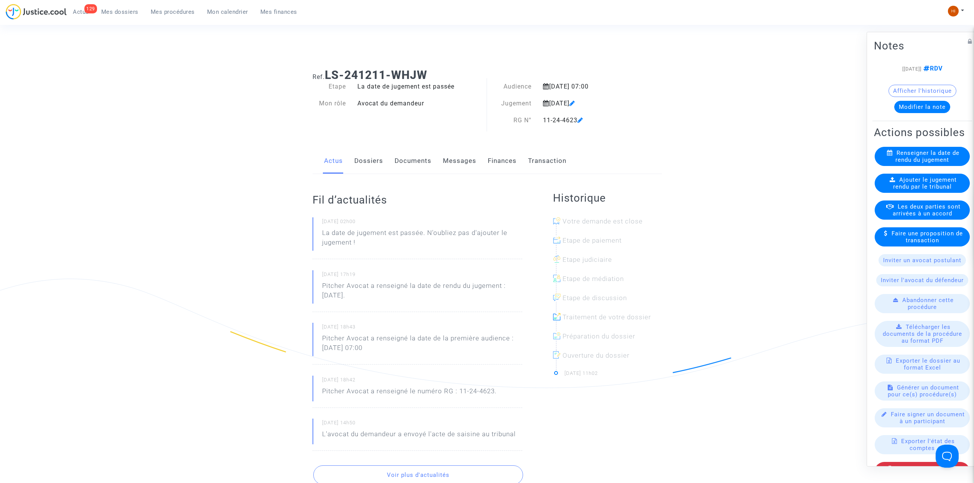
click at [935, 190] on span "Ajouter le jugement rendu par le tribunal" at bounding box center [925, 183] width 64 height 14
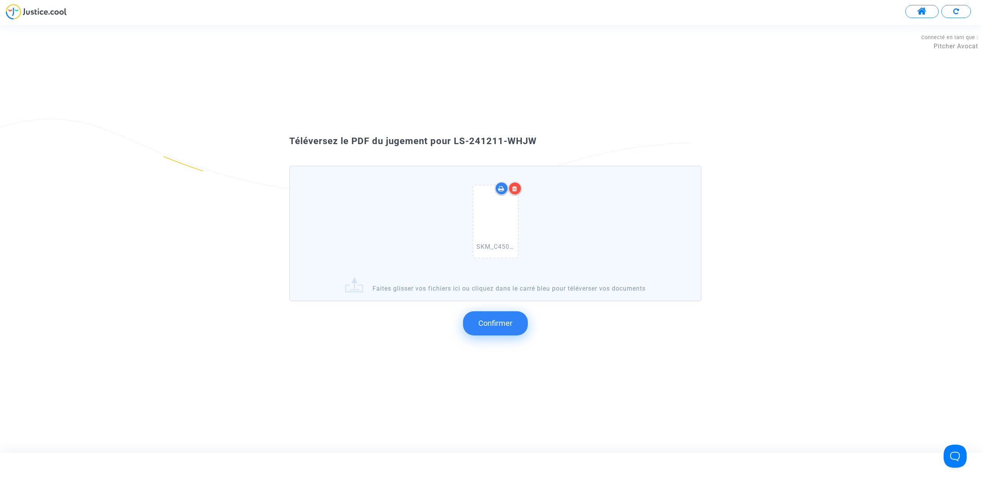
drag, startPoint x: 493, startPoint y: 318, endPoint x: 502, endPoint y: 313, distance: 10.3
click at [494, 316] on button "Confirmer" at bounding box center [495, 324] width 65 height 24
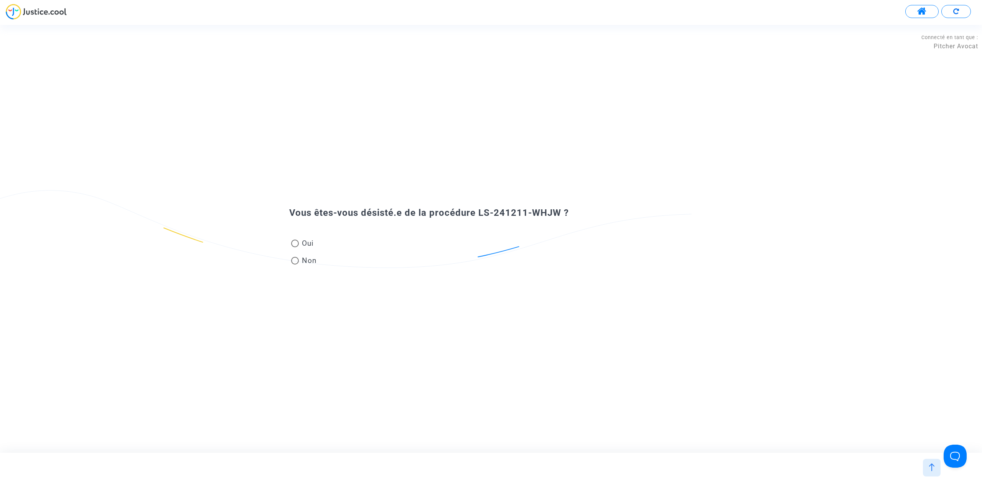
click at [289, 259] on mat-radio-group "Oui Non" at bounding box center [304, 253] width 30 height 35
click at [301, 259] on span "Non" at bounding box center [308, 260] width 18 height 10
click at [295, 265] on input "Non" at bounding box center [295, 265] width 0 height 0
radio input "true"
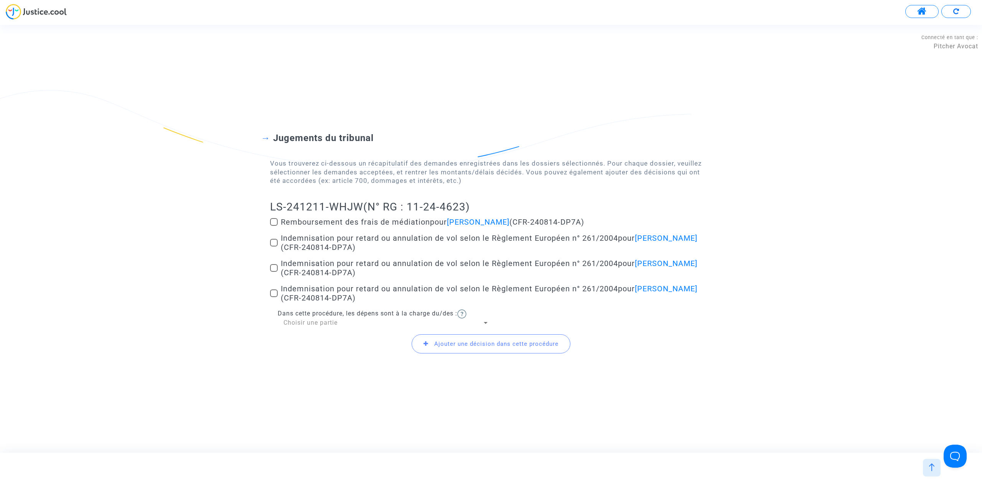
click at [279, 224] on label "Remboursement des frais de médiation pour Wail Nabi (CFR-240814-DP7A)" at bounding box center [491, 222] width 442 height 9
click at [274, 226] on input "Remboursement des frais de médiation pour Wail Nabi (CFR-240814-DP7A)" at bounding box center [274, 226] width 0 height 0
checkbox input "true"
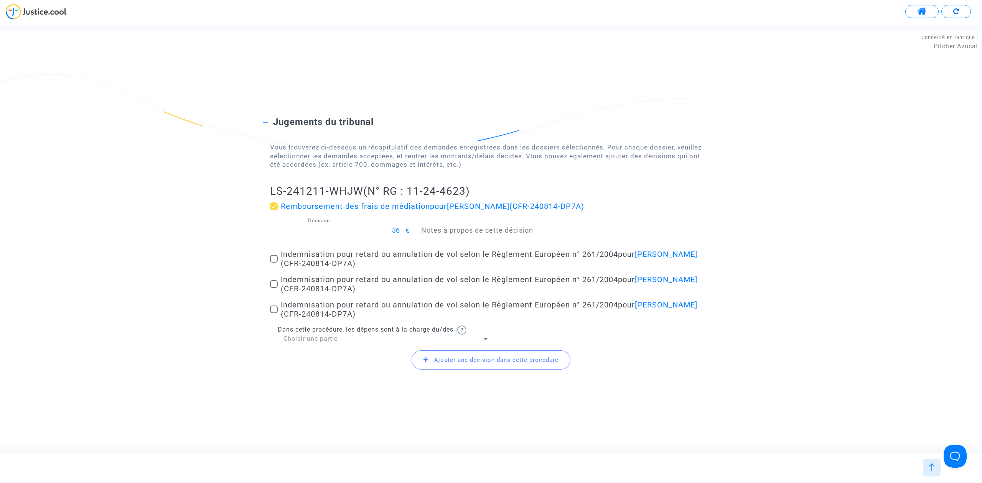
click at [271, 261] on span at bounding box center [274, 259] width 8 height 8
click at [274, 263] on input "Indemnisation pour retard ou annulation de vol selon le Règlement Européen n° 2…" at bounding box center [274, 263] width 0 height 0
checkbox input "true"
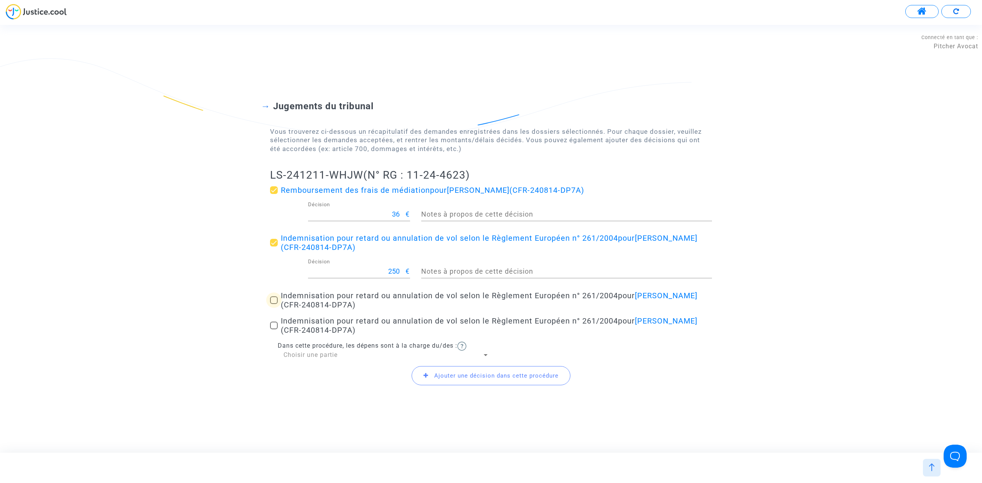
click at [277, 300] on span at bounding box center [274, 301] width 8 height 8
click at [274, 304] on input "Indemnisation pour retard ou annulation de vol selon le Règlement Européen n° 2…" at bounding box center [274, 304] width 0 height 0
checkbox input "true"
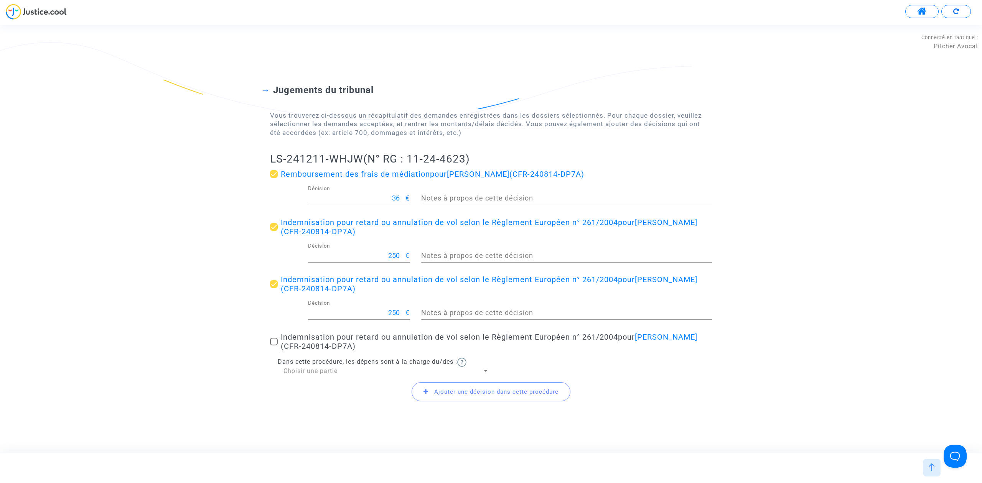
click at [279, 353] on mat-checkbox "Indemnisation pour retard ou annulation de vol selon le Règlement Européen n° 2…" at bounding box center [491, 343] width 442 height 21
click at [279, 338] on label "Indemnisation pour retard ou annulation de vol selon le Règlement Européen n° 2…" at bounding box center [491, 342] width 442 height 18
click at [274, 346] on input "Indemnisation pour retard ou annulation de vol selon le Règlement Européen n° 2…" at bounding box center [274, 346] width 0 height 0
checkbox input "true"
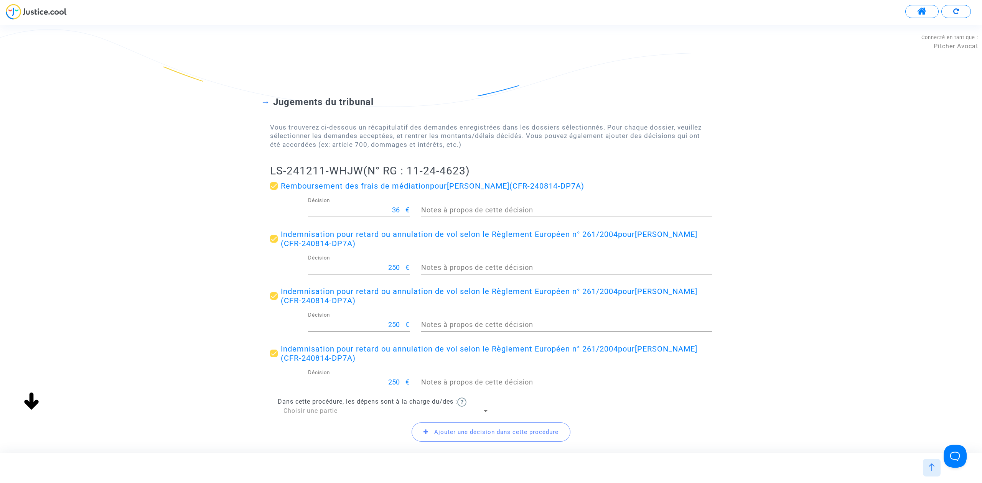
click at [487, 438] on span "Ajouter une décision dans cette procédure" at bounding box center [491, 432] width 159 height 19
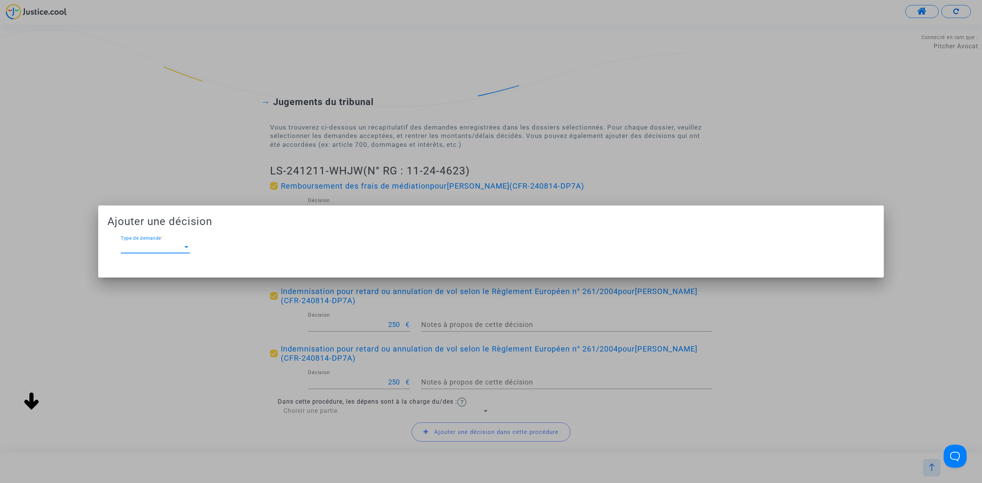
click at [154, 253] on div "Type de demande Type de demande *" at bounding box center [155, 244] width 69 height 17
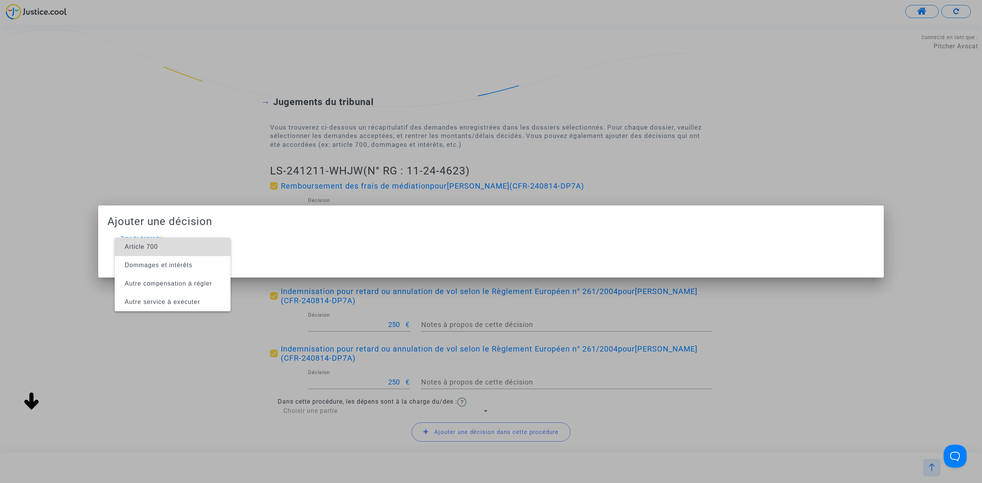
drag, startPoint x: 173, startPoint y: 249, endPoint x: 223, endPoint y: 250, distance: 50.3
click at [223, 250] on span "Article 700" at bounding box center [173, 247] width 104 height 18
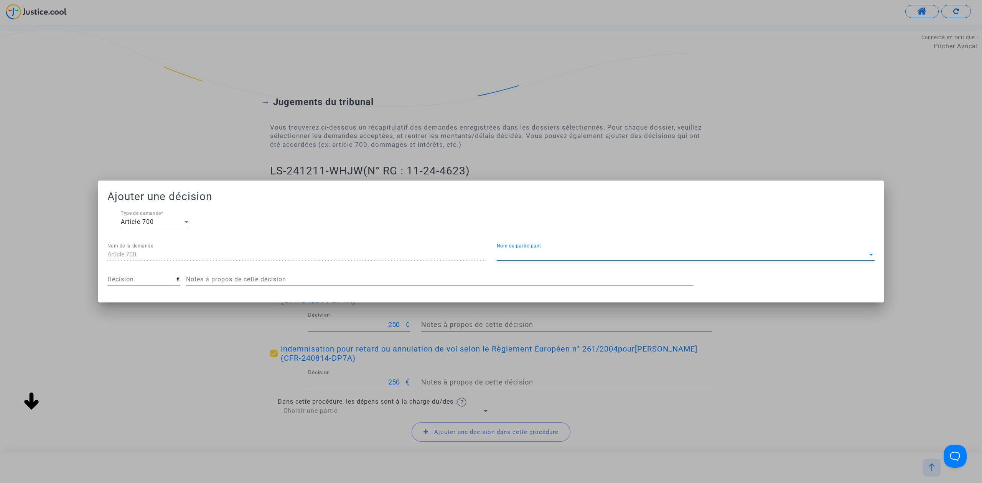
click at [743, 253] on span "Nom du participant" at bounding box center [682, 254] width 371 height 7
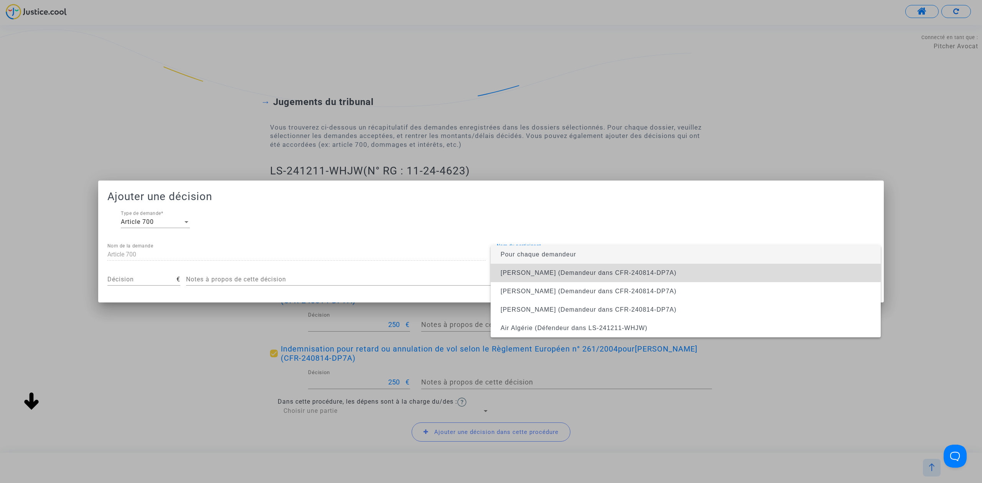
click at [519, 273] on span "Wail Nabi (Demandeur dans CFR-240814-DP7A)" at bounding box center [589, 273] width 176 height 7
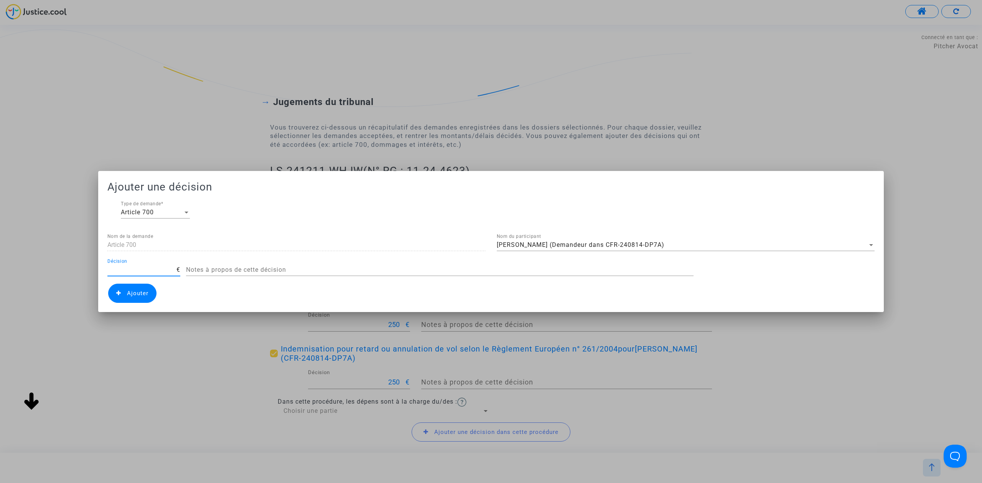
click at [147, 270] on input "Décision" at bounding box center [141, 270] width 69 height 7
type input "414"
click at [137, 284] on span "Ajouter" at bounding box center [132, 293] width 48 height 19
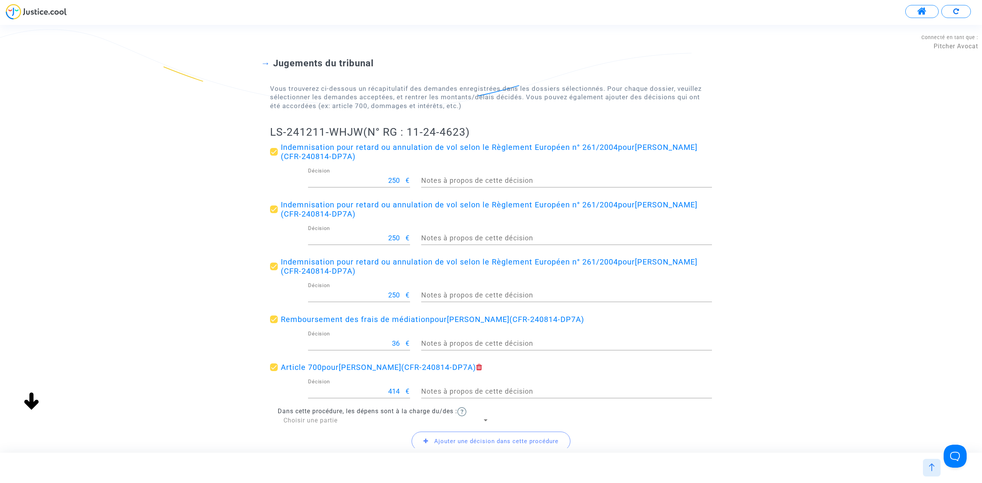
scroll to position [102, 0]
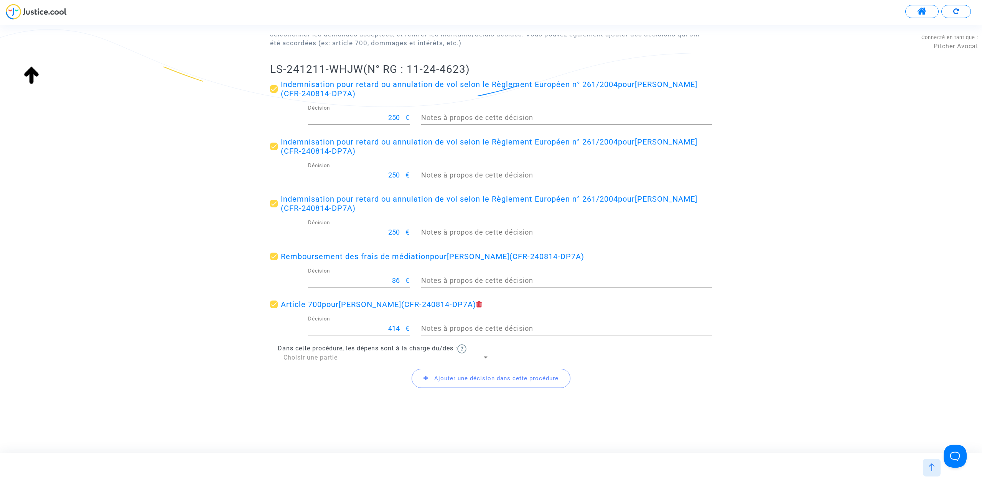
click at [342, 354] on div "Choisir une partie" at bounding box center [383, 358] width 199 height 8
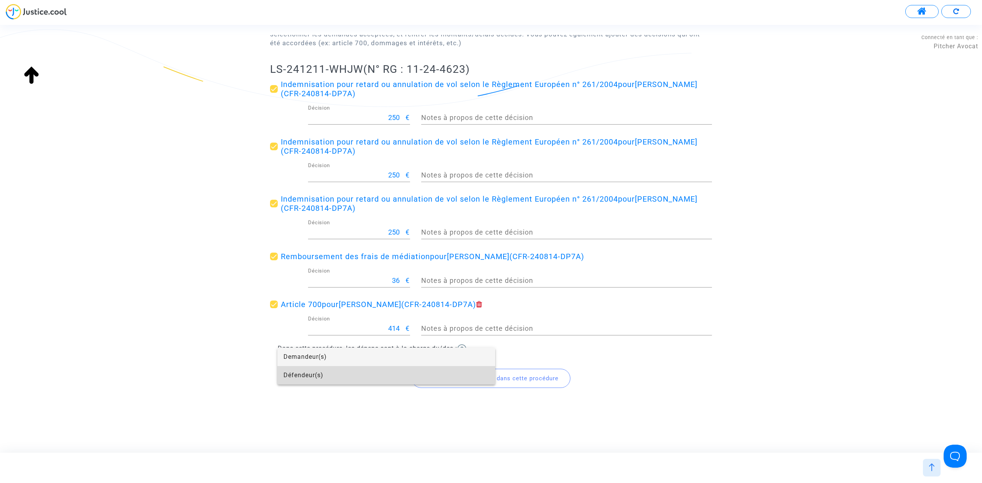
drag, startPoint x: 422, startPoint y: 377, endPoint x: 474, endPoint y: 386, distance: 52.5
click at [448, 382] on span "Défendeur(s)" at bounding box center [387, 375] width 206 height 18
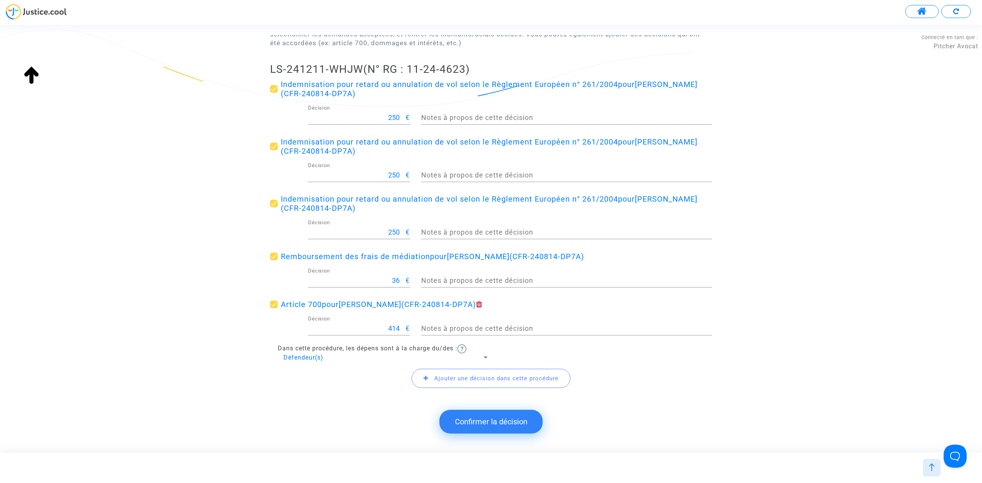
drag, startPoint x: 265, startPoint y: 68, endPoint x: 358, endPoint y: 66, distance: 93.2
click at [358, 66] on div "Jugements du tribunal Vous trouverez ci-dessous un récapitulatif des demandes e…" at bounding box center [491, 187] width 982 height 447
copy h2 "LS-241211-WHJW"
click at [452, 416] on button "Confirmer la décision" at bounding box center [491, 422] width 103 height 24
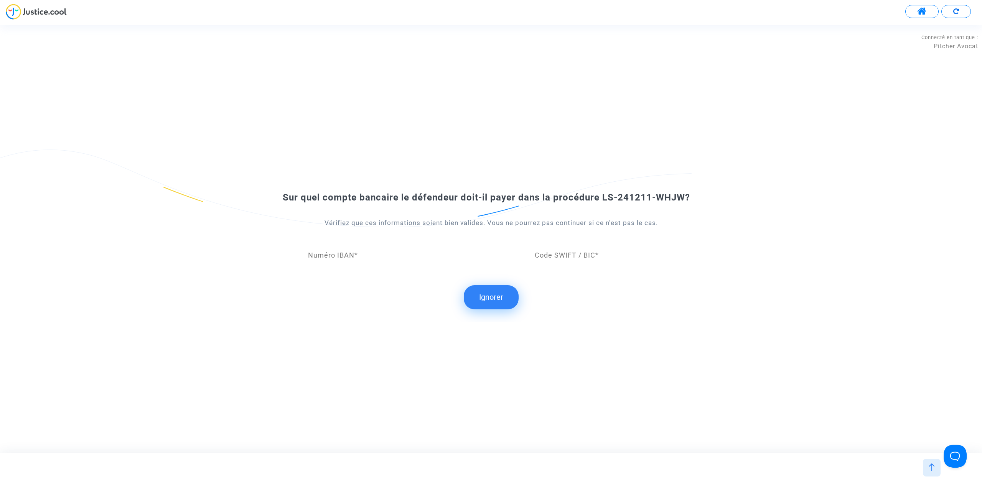
click at [480, 295] on button "Ignorer" at bounding box center [491, 297] width 55 height 24
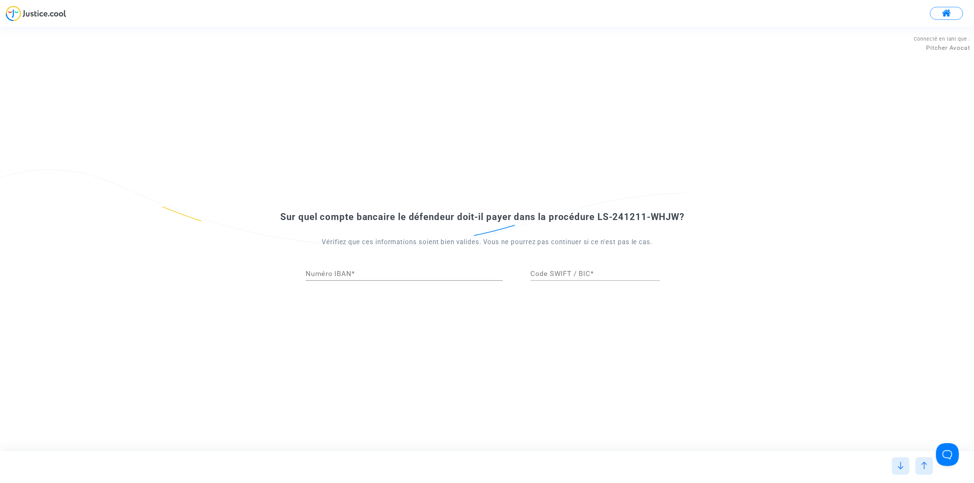
scroll to position [0, 0]
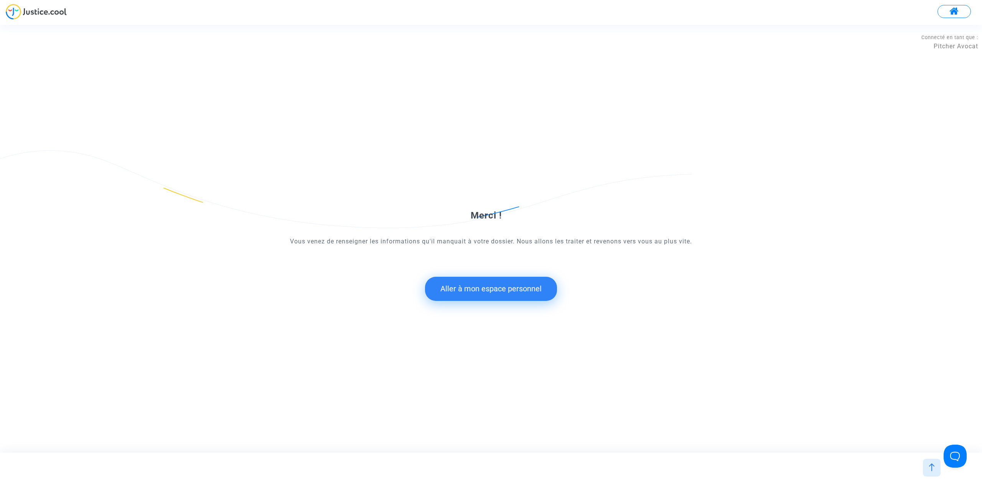
click at [462, 284] on button "Aller à mon espace personnel" at bounding box center [491, 289] width 132 height 24
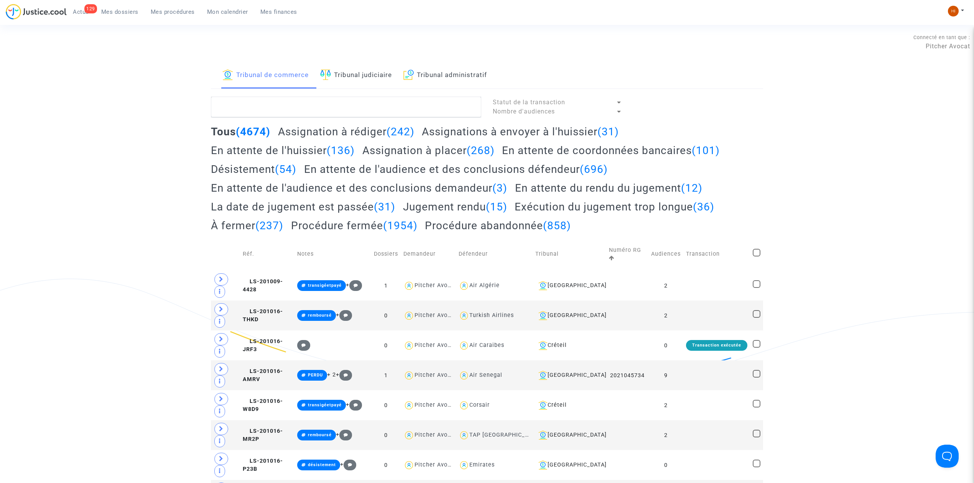
click at [364, 64] on link "Tribunal judiciaire" at bounding box center [356, 76] width 72 height 26
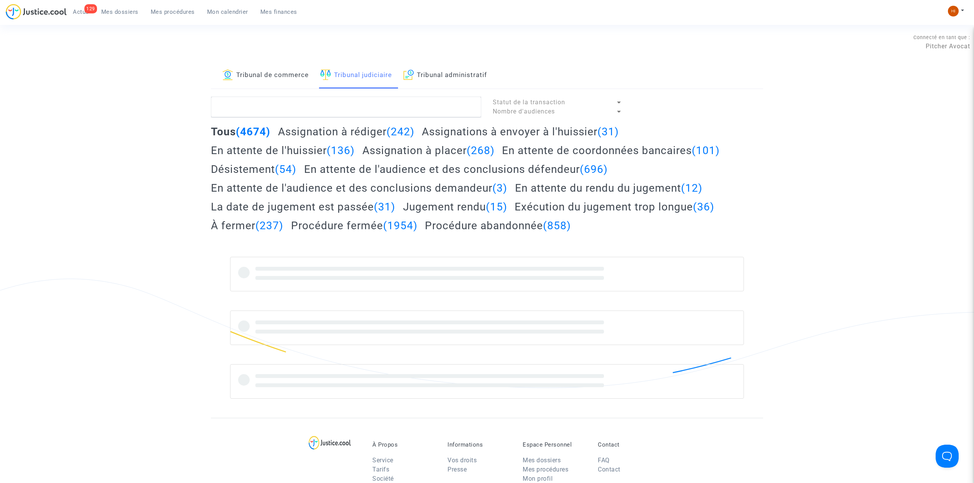
drag, startPoint x: 365, startPoint y: 92, endPoint x: 364, endPoint y: 100, distance: 8.1
click at [366, 92] on div "Tribunal de commerce Tribunal judiciaire Tribunal administratif Statut de la tr…" at bounding box center [487, 241] width 552 height 356
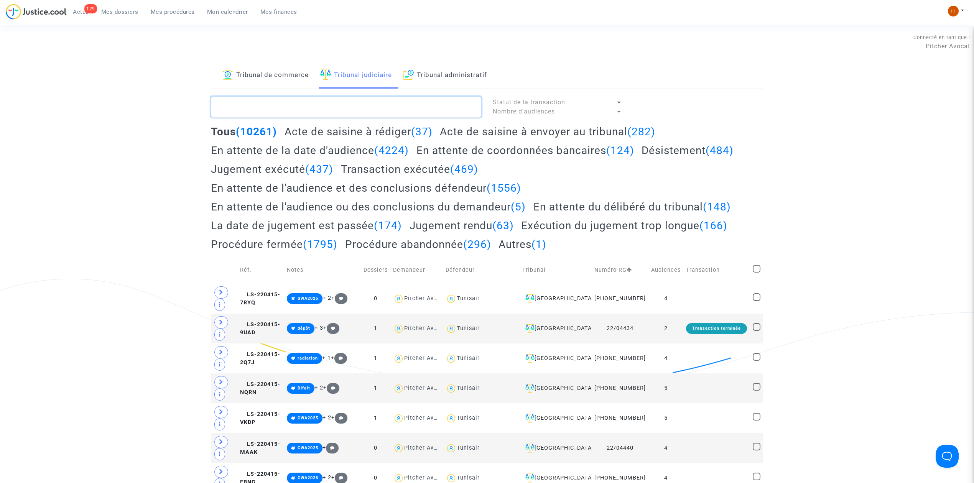
click at [363, 103] on textarea at bounding box center [346, 107] width 270 height 21
paste textarea "LS-241211-WHJW"
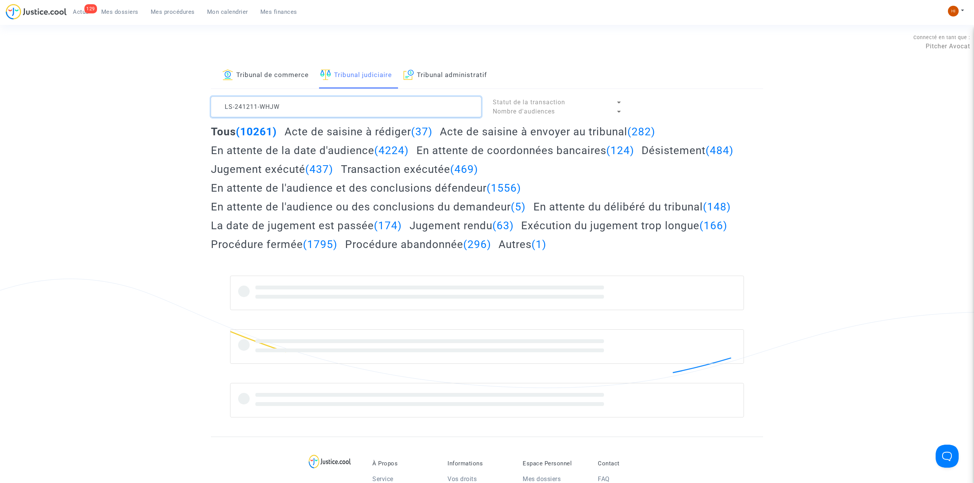
type textarea "LS-241211-WHJW"
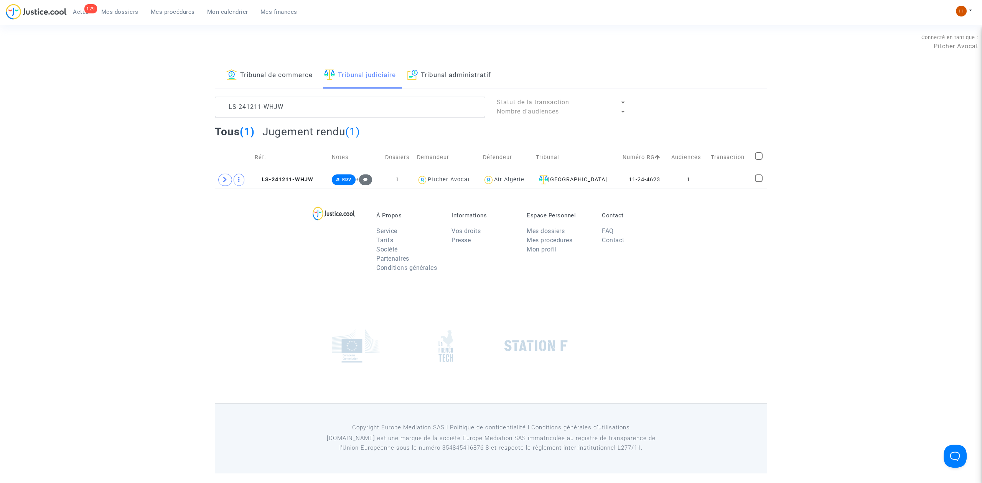
drag, startPoint x: 226, startPoint y: 185, endPoint x: 240, endPoint y: 195, distance: 17.3
click at [240, 195] on section "Connecté en tant que : Pitcher Avocat Tribunal de commerce Tribunal judiciaire …" at bounding box center [491, 237] width 982 height 474
drag, startPoint x: 224, startPoint y: 181, endPoint x: 227, endPoint y: 188, distance: 7.2
click at [226, 183] on icon at bounding box center [225, 180] width 5 height 6
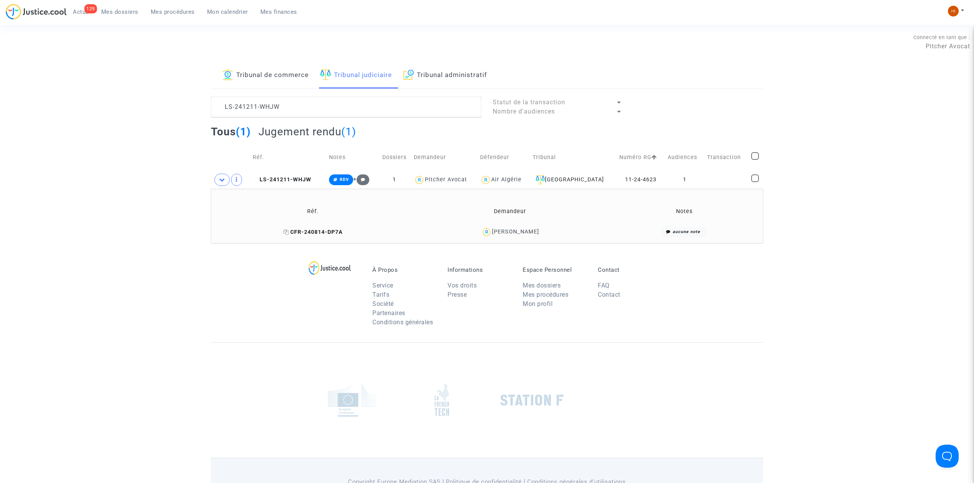
click at [289, 235] on icon at bounding box center [287, 231] width 6 height 5
click at [346, 180] on span "RDV" at bounding box center [344, 179] width 9 height 5
click at [425, 269] on button "Modifier la note" at bounding box center [425, 267] width 56 height 12
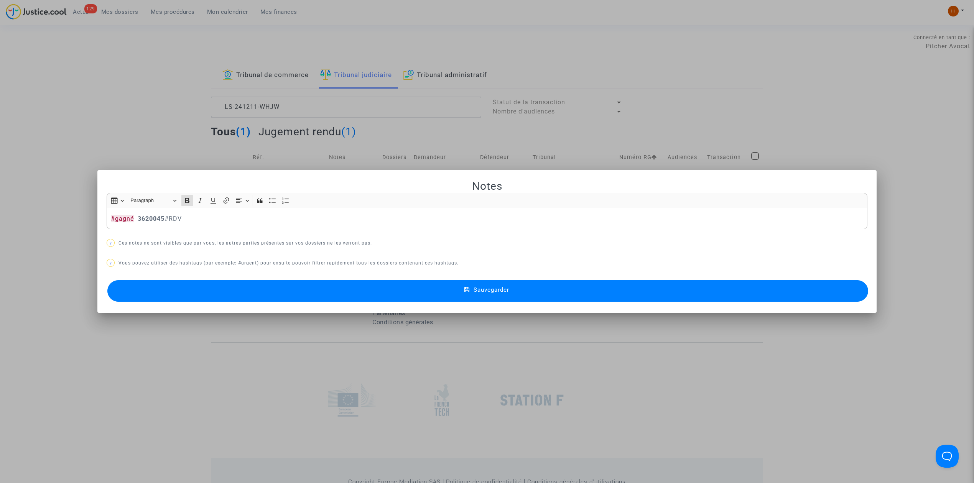
click at [377, 291] on button "Sauvegarder" at bounding box center [487, 290] width 761 height 21
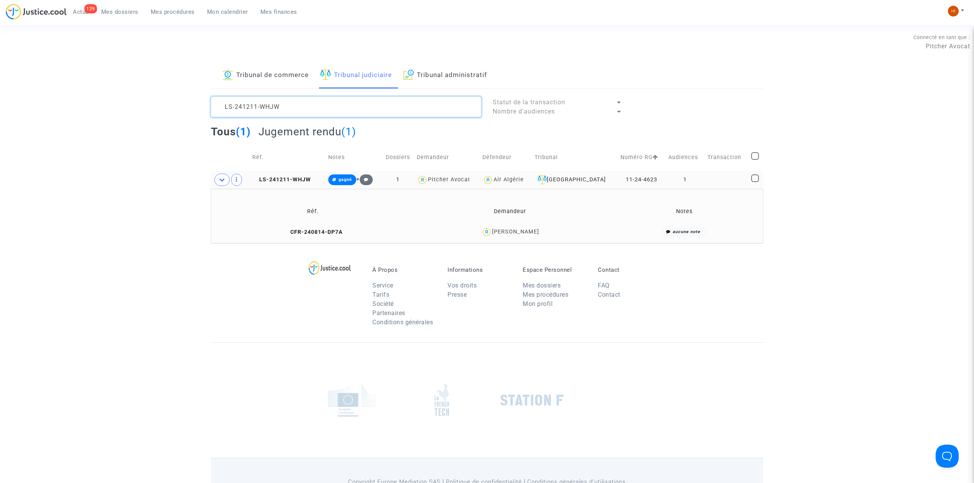
click at [370, 114] on textarea at bounding box center [346, 107] width 270 height 21
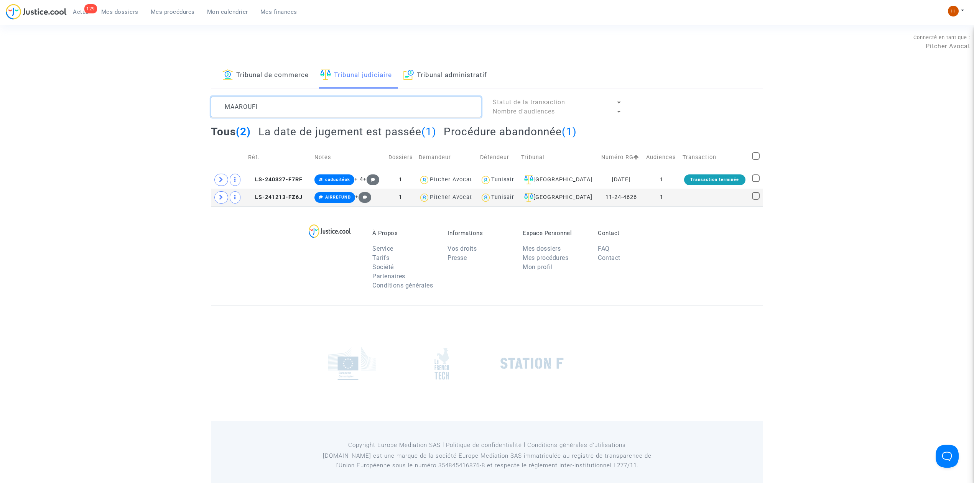
type textarea "MAAROUFI"
click at [343, 134] on h2 "La date de jugement est passée (1)" at bounding box center [348, 131] width 178 height 13
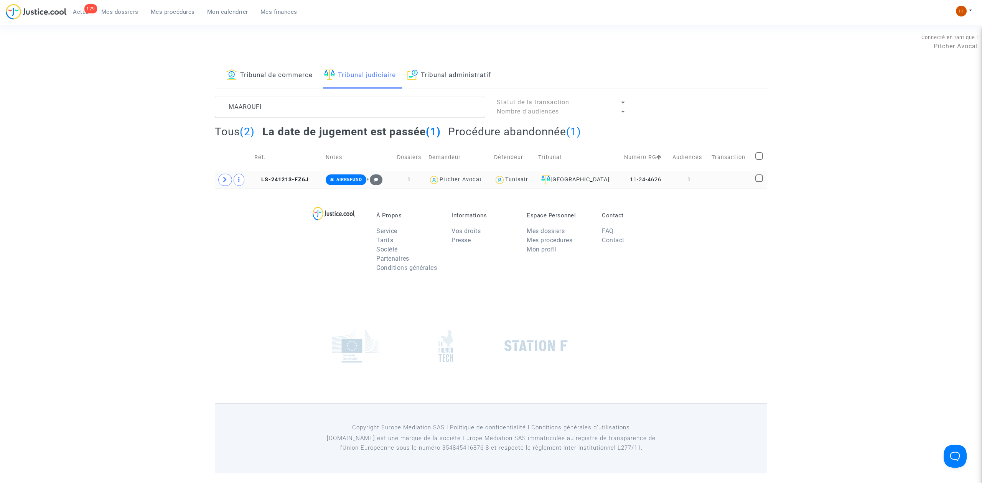
click at [710, 178] on td at bounding box center [731, 180] width 44 height 18
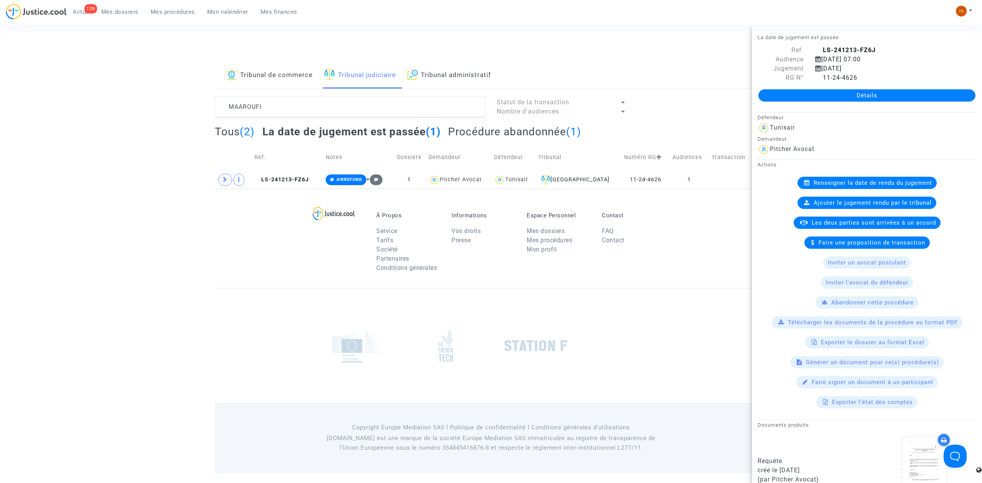
click at [805, 91] on link "Détails" at bounding box center [866, 95] width 217 height 12
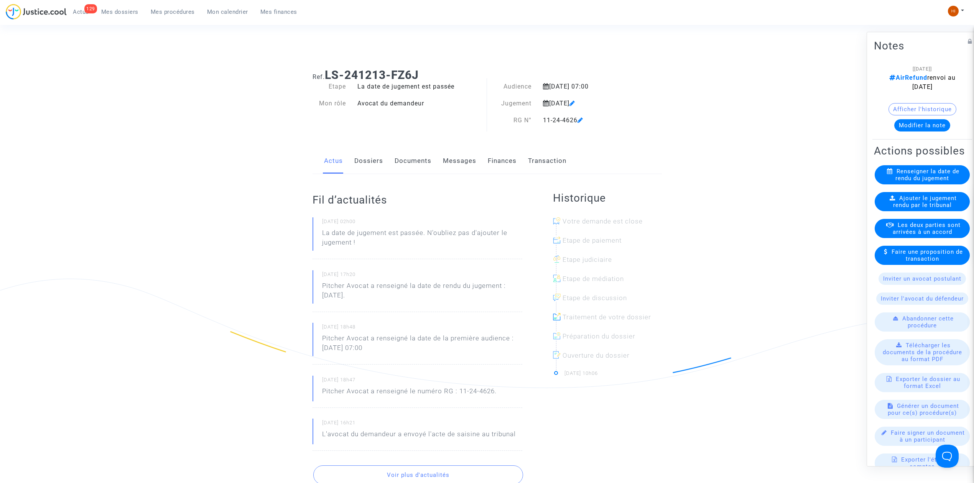
click at [927, 209] on span "Ajouter le jugement rendu par le tribunal" at bounding box center [925, 202] width 64 height 14
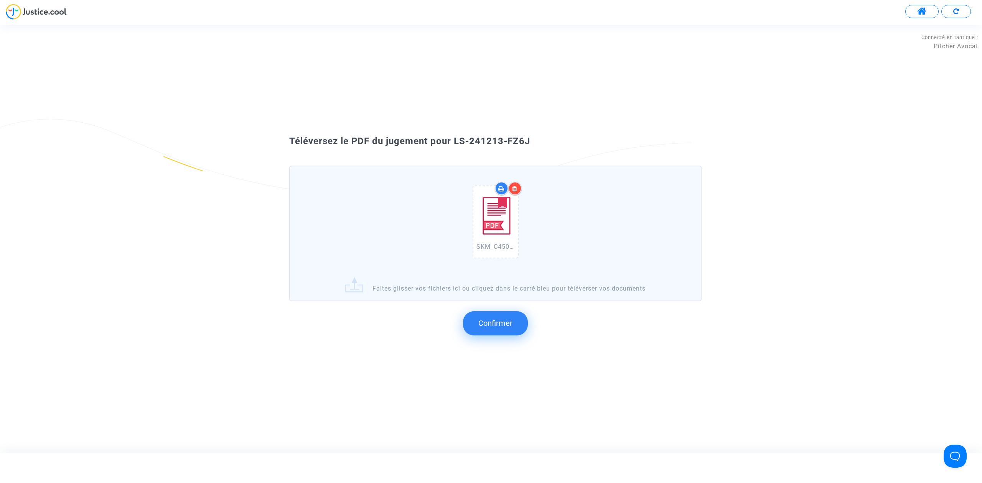
drag, startPoint x: 556, startPoint y: 164, endPoint x: 453, endPoint y: 140, distance: 105.2
click at [453, 140] on div "Téléversez le PDF du jugement pour LS-241213-FZ6J" at bounding box center [491, 141] width 442 height 13
copy span "LS-241213-FZ6J"
click at [503, 324] on span "Confirmer" at bounding box center [495, 323] width 34 height 9
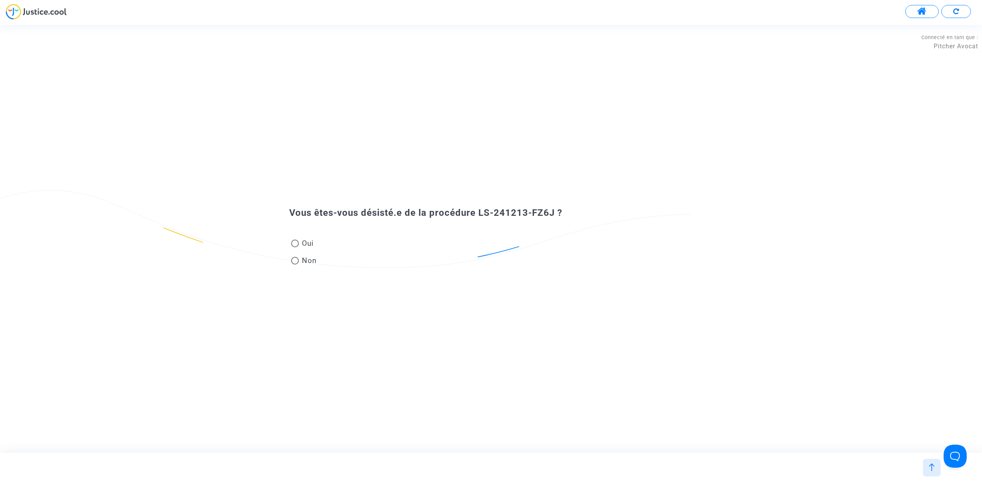
click at [300, 263] on span "Non" at bounding box center [308, 260] width 18 height 10
click at [295, 265] on input "Non" at bounding box center [295, 265] width 0 height 0
radio input "true"
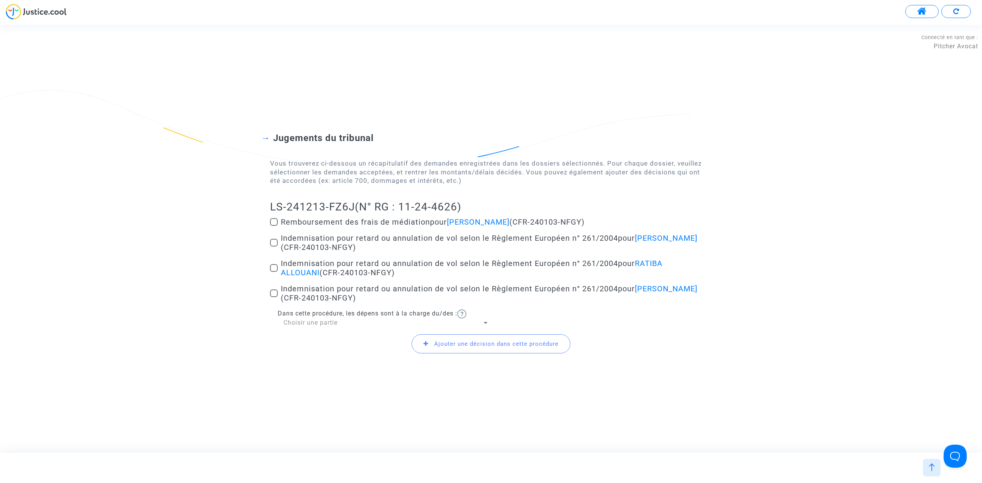
click at [272, 244] on span at bounding box center [274, 243] width 8 height 8
click at [274, 247] on input "Indemnisation pour retard ou annulation de vol selon le Règlement Européen n° 2…" at bounding box center [274, 247] width 0 height 0
checkbox input "true"
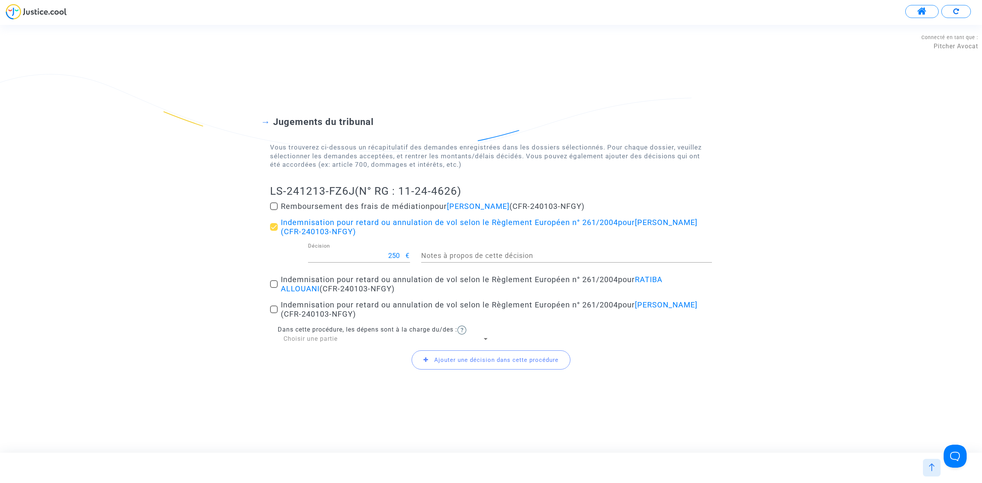
click at [272, 283] on span at bounding box center [274, 284] width 8 height 8
click at [274, 288] on input "Indemnisation pour retard ou annulation de vol selon le Règlement Européen n° 2…" at bounding box center [274, 288] width 0 height 0
checkbox input "true"
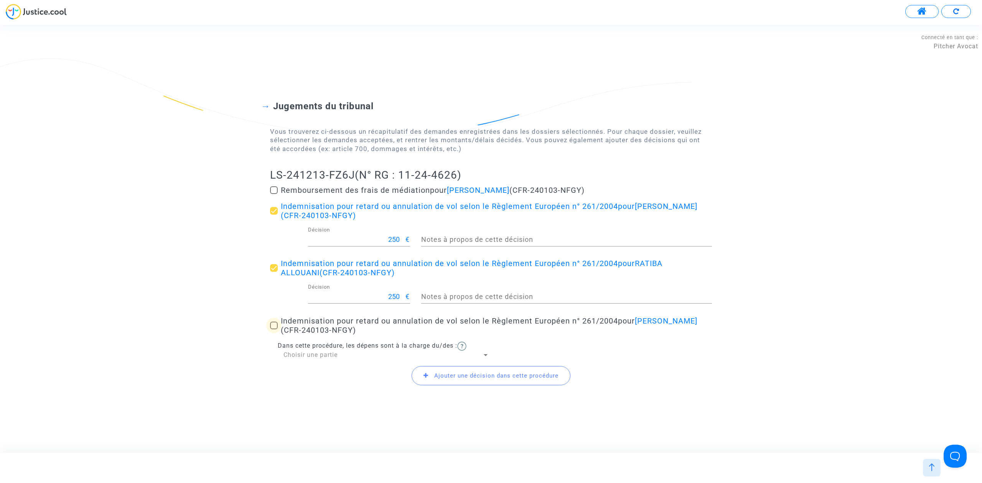
click at [271, 322] on span at bounding box center [274, 326] width 8 height 8
click at [274, 330] on input "Indemnisation pour retard ou annulation de vol selon le Règlement Européen n° 2…" at bounding box center [274, 330] width 0 height 0
checkbox input "true"
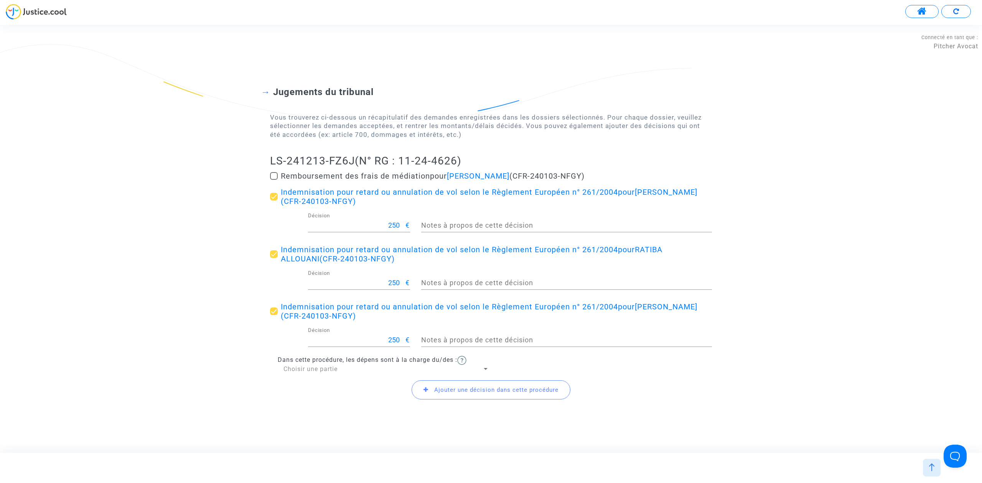
click at [441, 394] on span "Ajouter une décision dans cette procédure" at bounding box center [491, 390] width 159 height 19
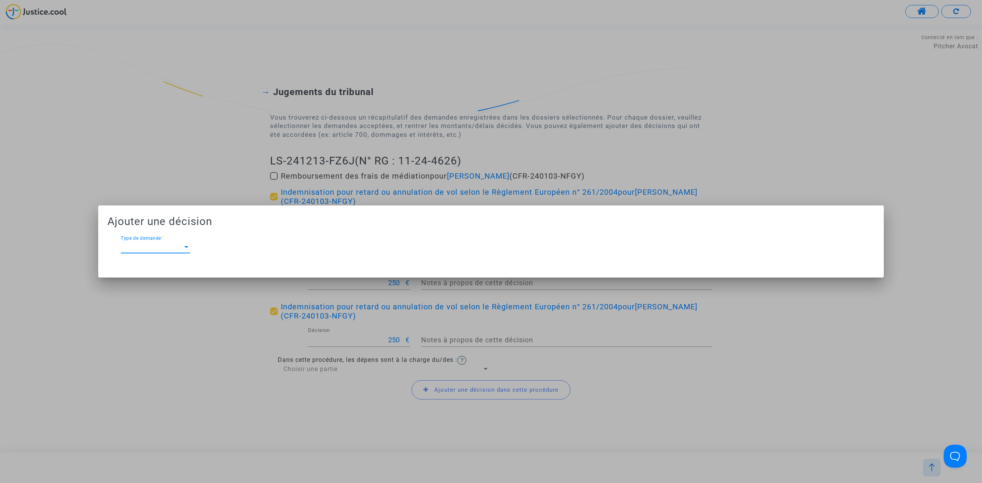
click at [151, 238] on div "Type de demande Type de demande *" at bounding box center [155, 244] width 69 height 17
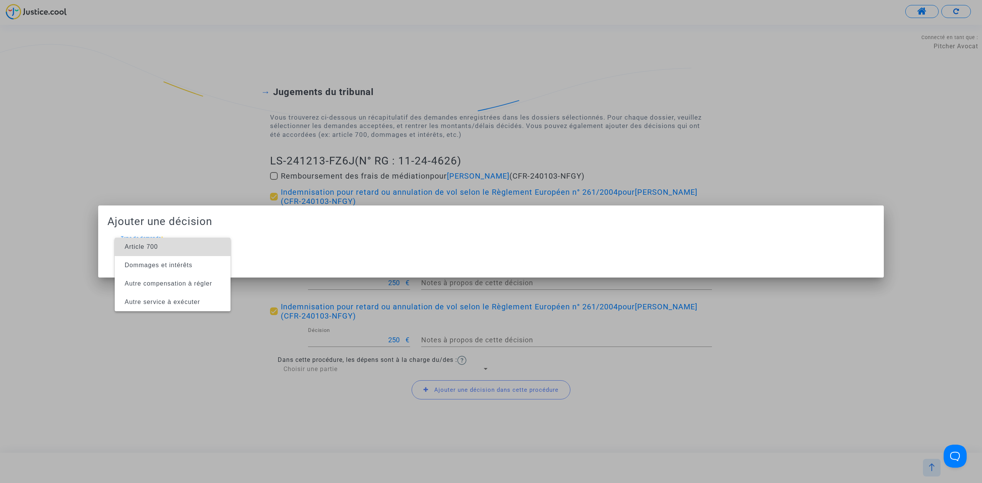
click at [151, 238] on span "Article 700" at bounding box center [173, 247] width 104 height 18
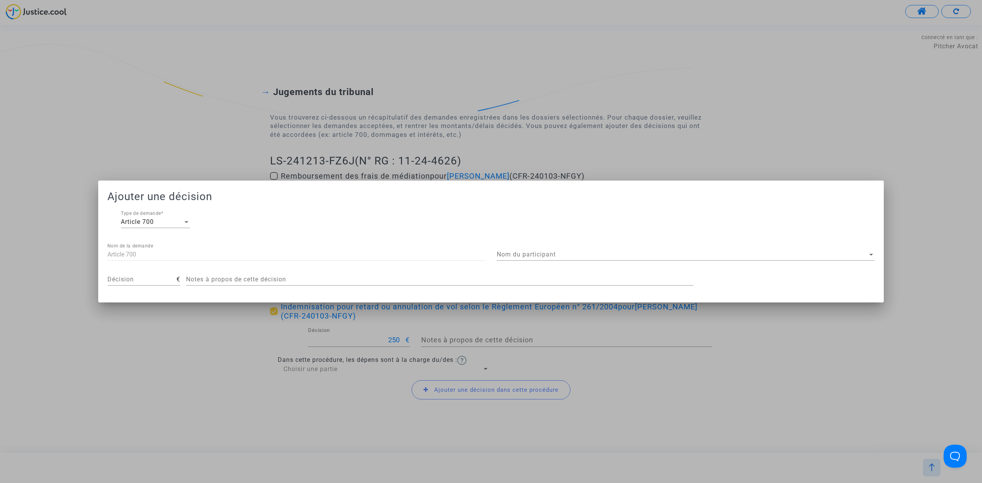
click at [559, 242] on div "Ajouter une décision Article 700 Type de demande * Article 700 Nom de la demand…" at bounding box center [490, 242] width 767 height 104
click at [561, 255] on span "Nom du participant" at bounding box center [682, 254] width 371 height 7
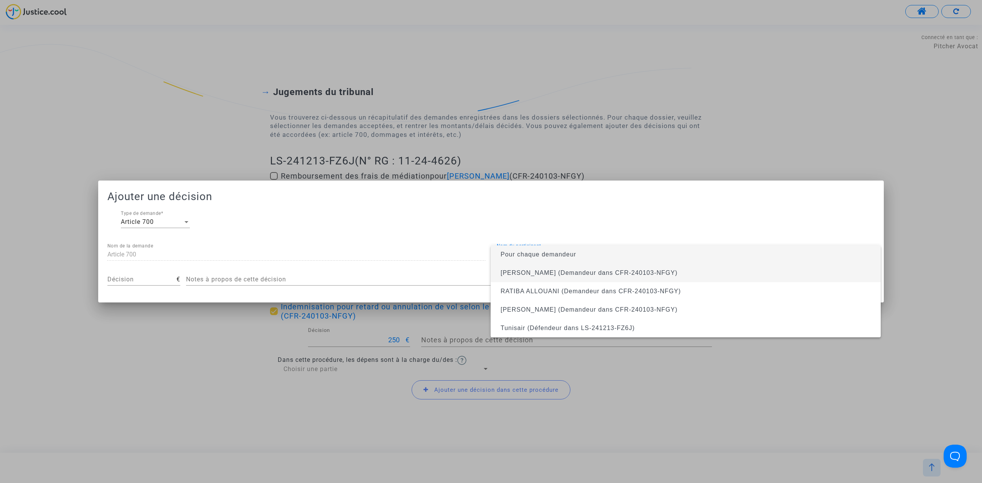
click at [559, 275] on span "Sabrine Maaroufi CHAKRANI (Demandeur dans CFR-240103-NFGY)" at bounding box center [589, 273] width 177 height 7
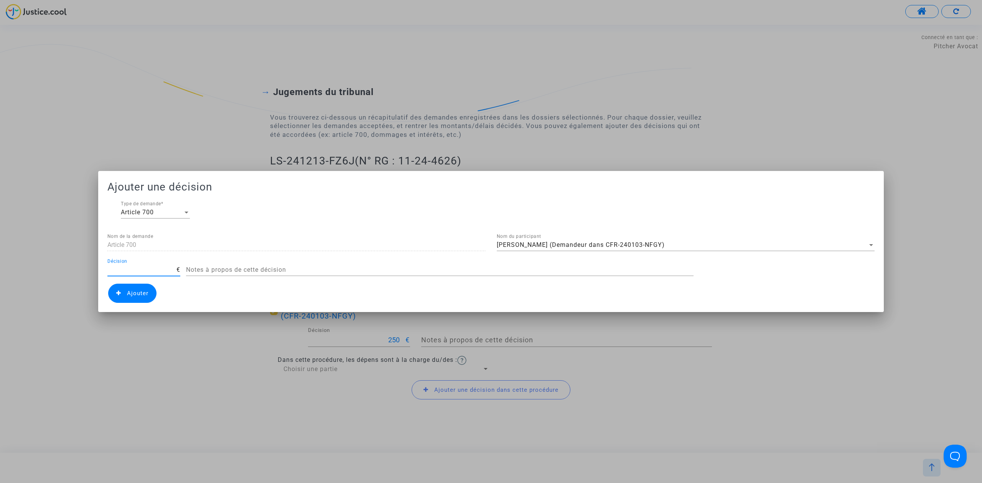
click at [152, 270] on input "Décision" at bounding box center [141, 270] width 69 height 7
type input "450"
click at [116, 292] on icon at bounding box center [118, 293] width 5 height 6
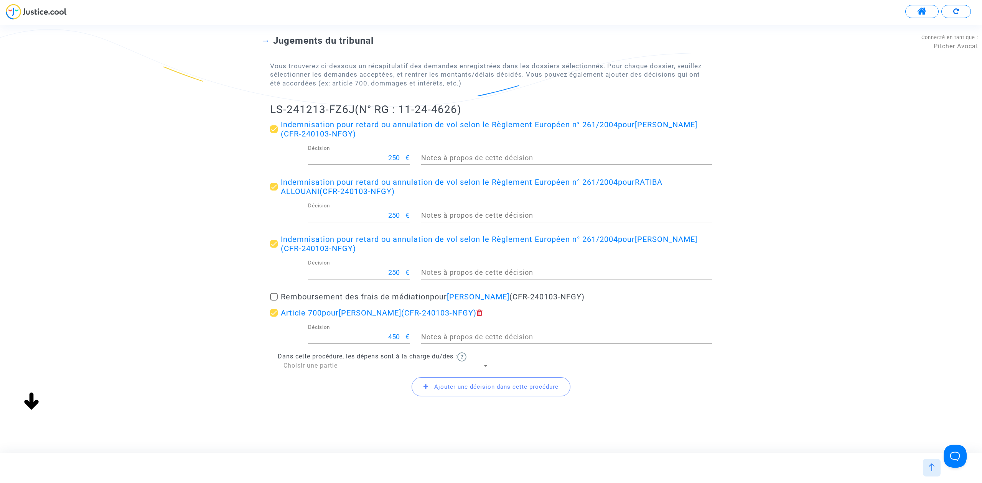
scroll to position [69, 0]
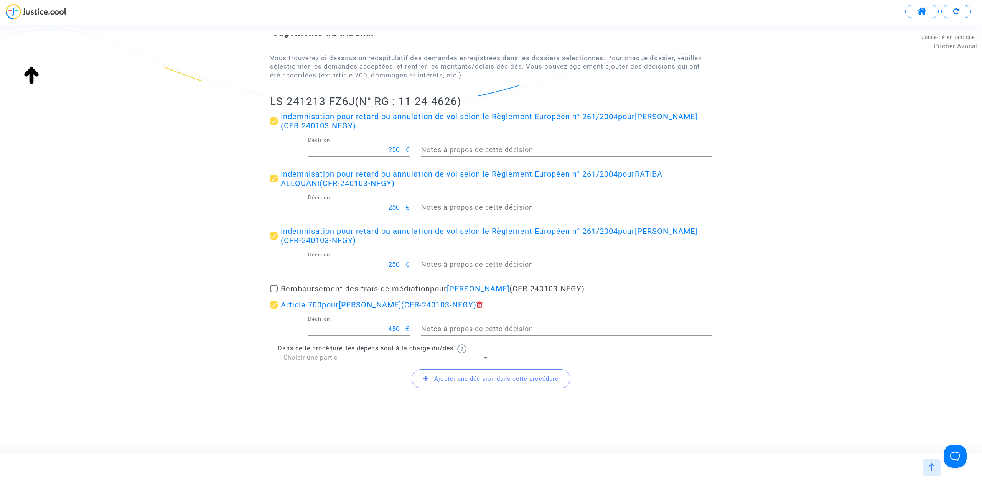
click at [341, 372] on div "Ajouter une décision dans cette procédure" at bounding box center [491, 379] width 442 height 33
click at [347, 359] on div "Choisir une partie" at bounding box center [383, 358] width 199 height 8
click at [344, 372] on span "Défendeur(s)" at bounding box center [387, 376] width 206 height 18
drag, startPoint x: 265, startPoint y: 97, endPoint x: 354, endPoint y: 94, distance: 89.8
click at [354, 94] on div "Jugements du tribunal Vous trouverez ci-dessous un récapitulatif des demandes e…" at bounding box center [491, 203] width 982 height 415
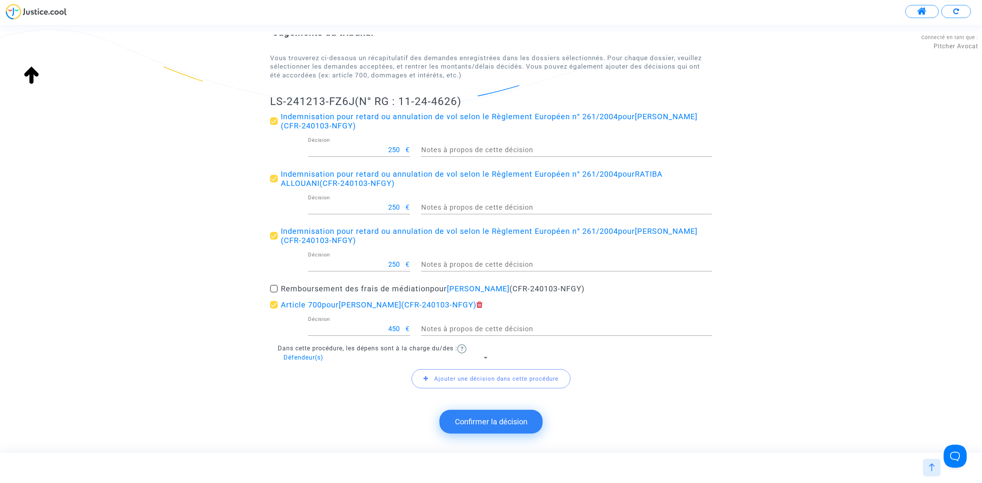
copy h2 "LS-241213-FZ6J"
click at [492, 424] on button "Confirmer la décision" at bounding box center [491, 422] width 103 height 24
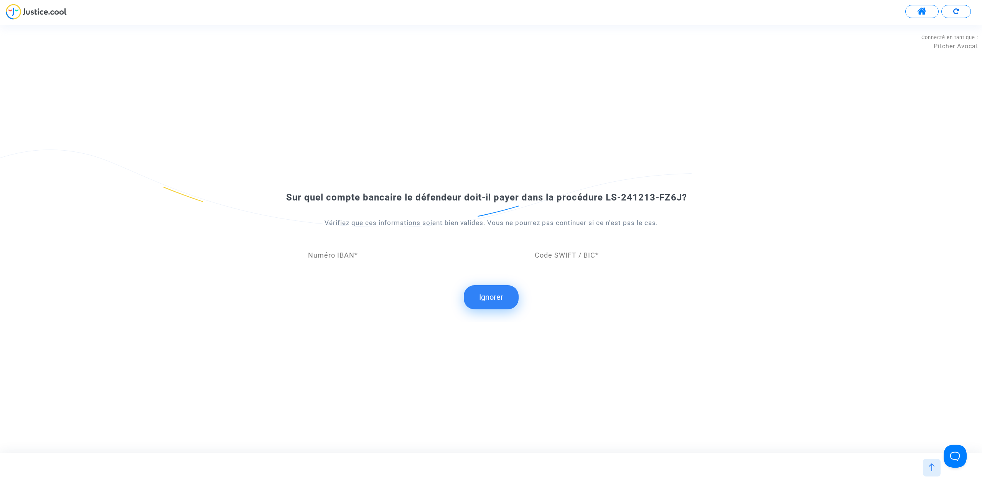
click at [490, 297] on button "Ignorer" at bounding box center [491, 297] width 55 height 24
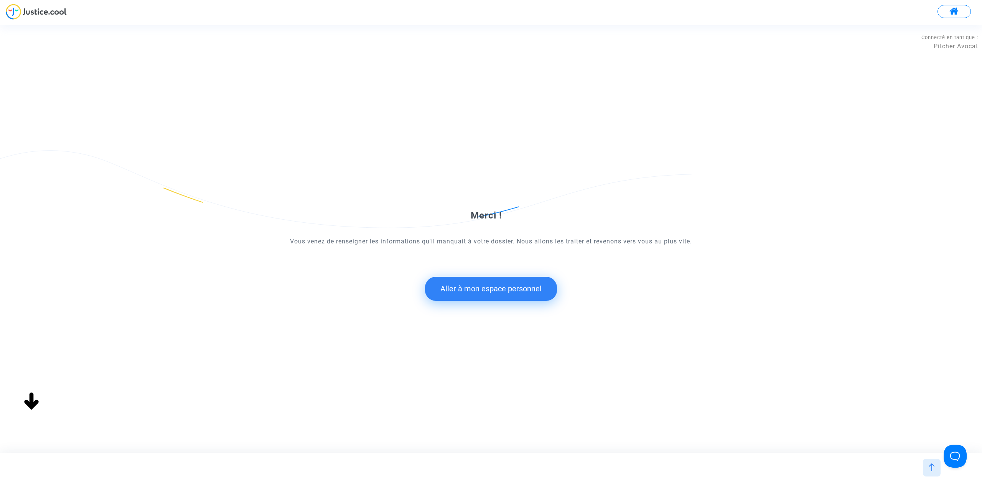
scroll to position [0, 0]
click at [508, 297] on button "Aller à mon espace personnel" at bounding box center [491, 289] width 132 height 24
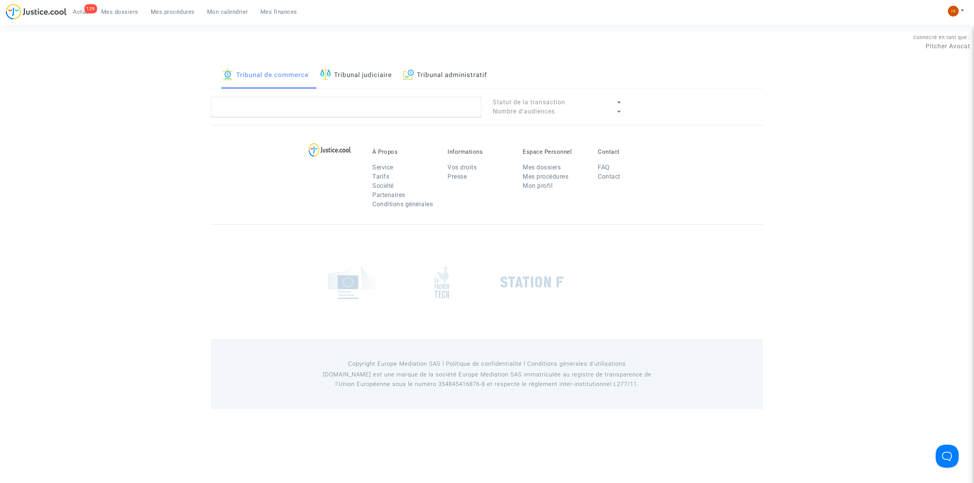
click at [367, 68] on link "Tribunal judiciaire" at bounding box center [356, 76] width 72 height 26
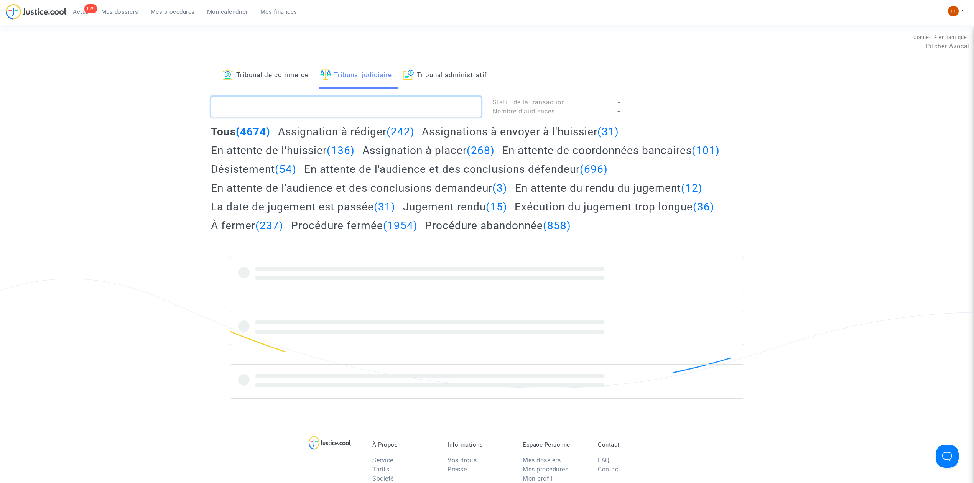
click at [419, 112] on textarea at bounding box center [346, 107] width 270 height 21
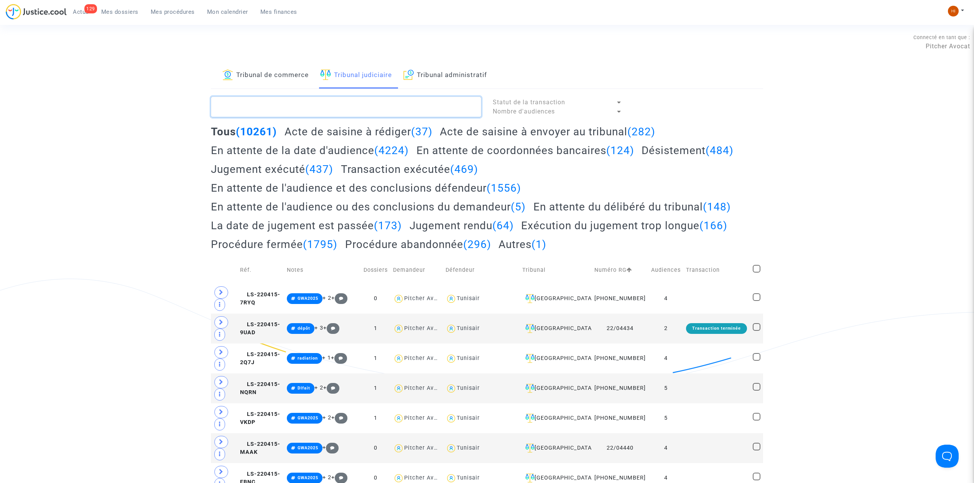
paste textarea "LS-241213-FZ6J"
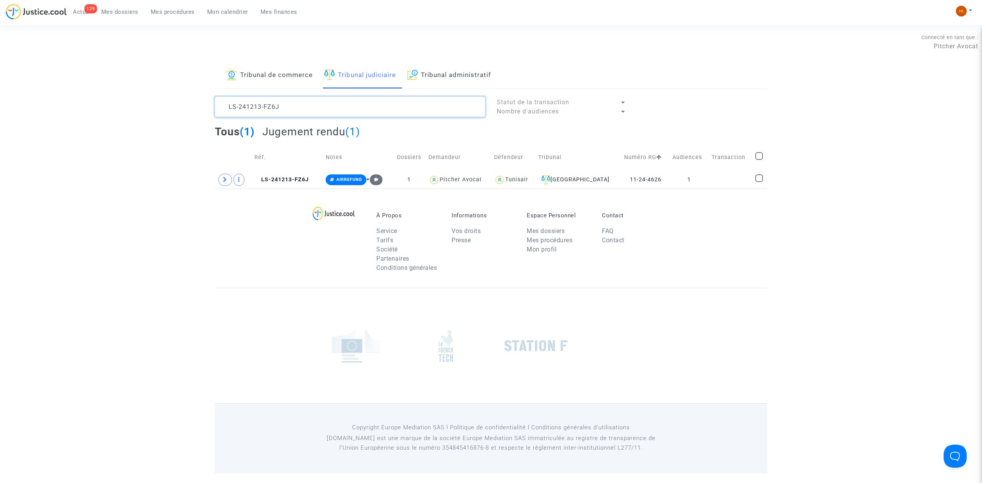
type textarea "LS-241213-FZ6J"
drag, startPoint x: 677, startPoint y: 177, endPoint x: 811, endPoint y: 86, distance: 162.2
click at [677, 177] on td "1" at bounding box center [689, 180] width 39 height 18
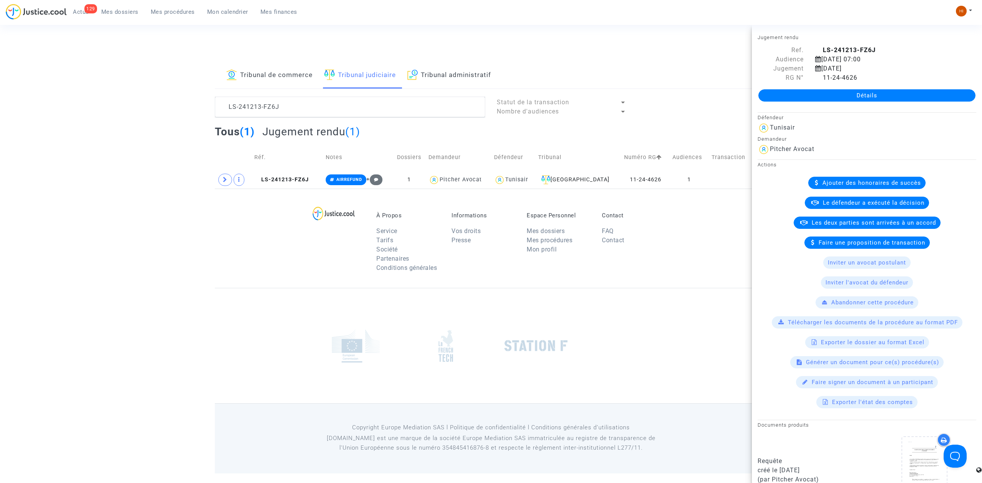
click at [848, 94] on link "Détails" at bounding box center [866, 95] width 217 height 12
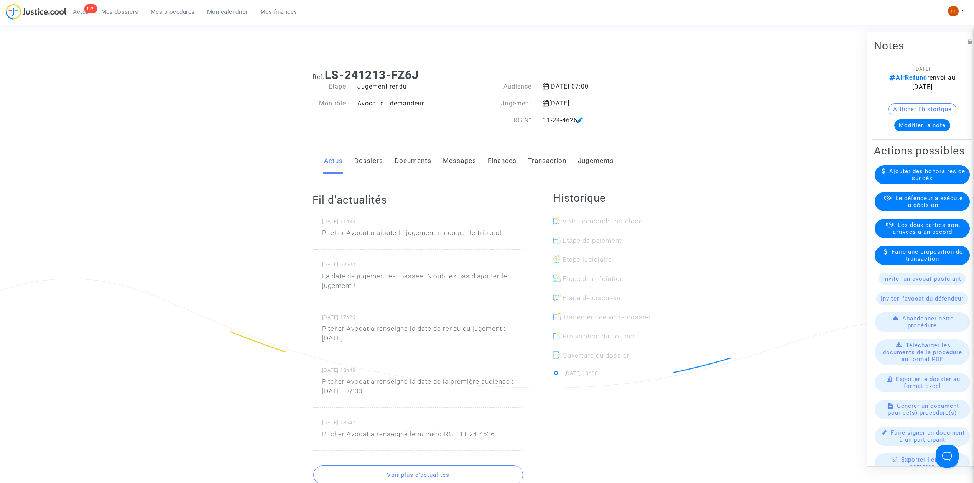
click at [367, 163] on link "Dossiers" at bounding box center [368, 160] width 29 height 25
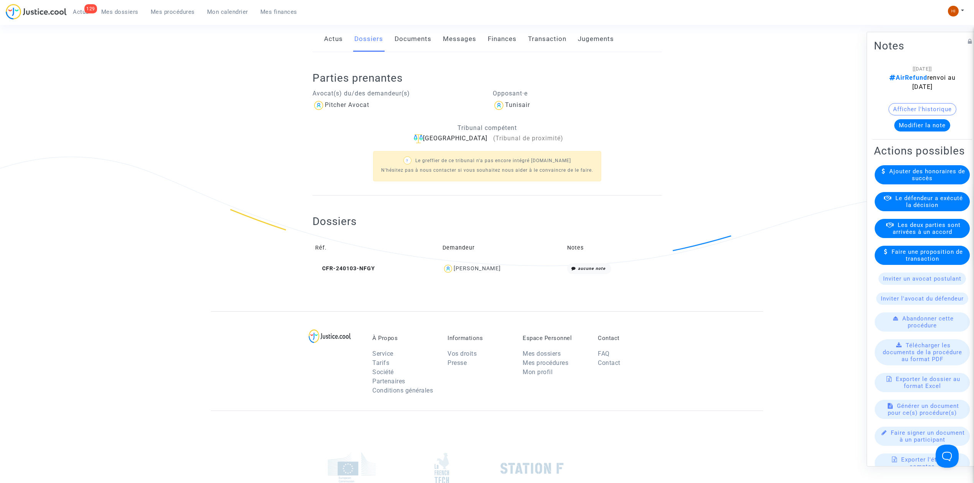
scroll to position [204, 0]
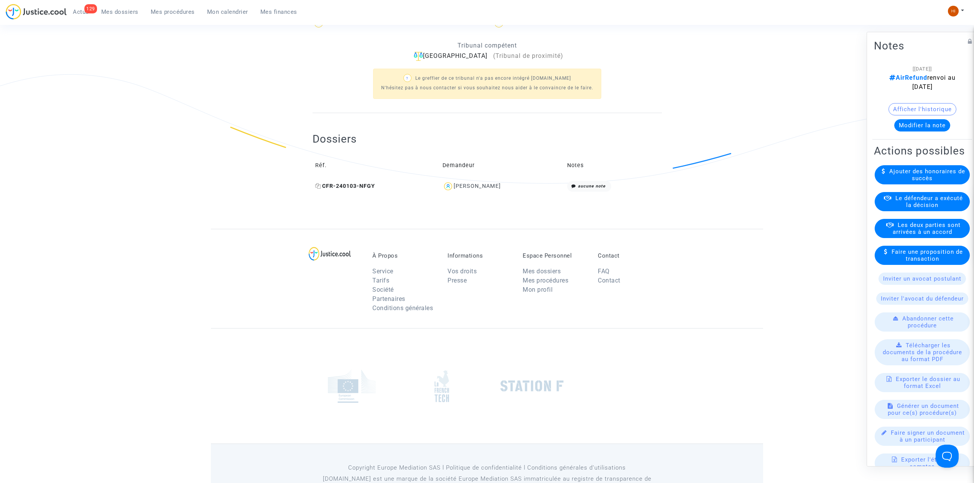
click at [316, 186] on icon at bounding box center [318, 185] width 6 height 5
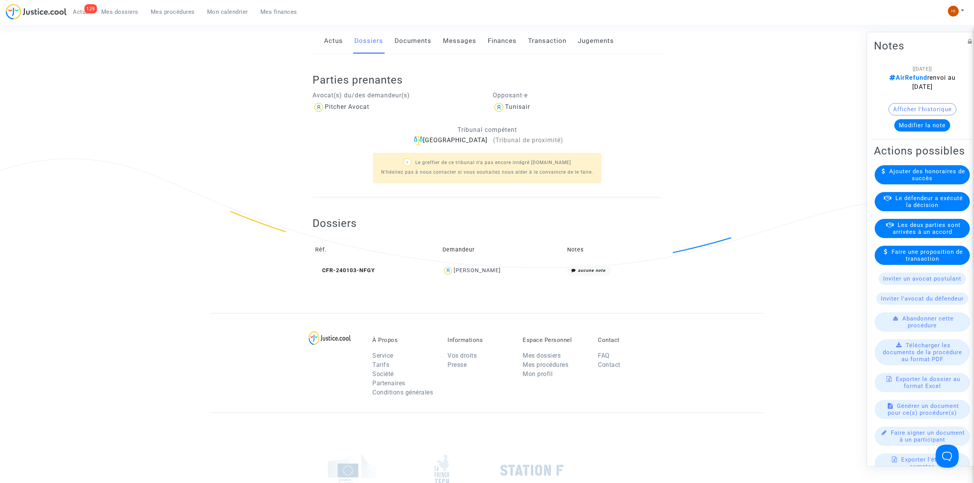
scroll to position [0, 0]
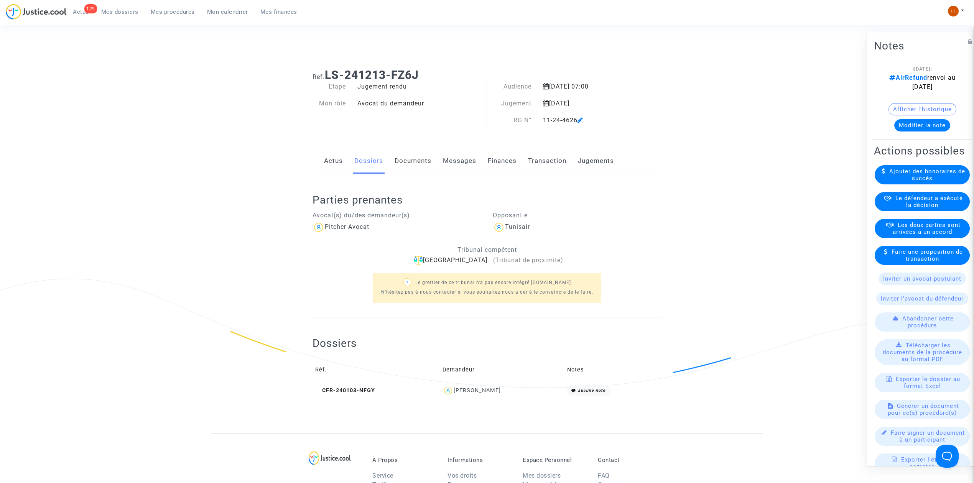
click at [935, 133] on div "[23/12/2024] AirRefund renvoi au 14 octobre 2025 Afficher l'historique Modifier…" at bounding box center [922, 101] width 97 height 74
click at [935, 128] on button "Modifier la note" at bounding box center [923, 125] width 56 height 12
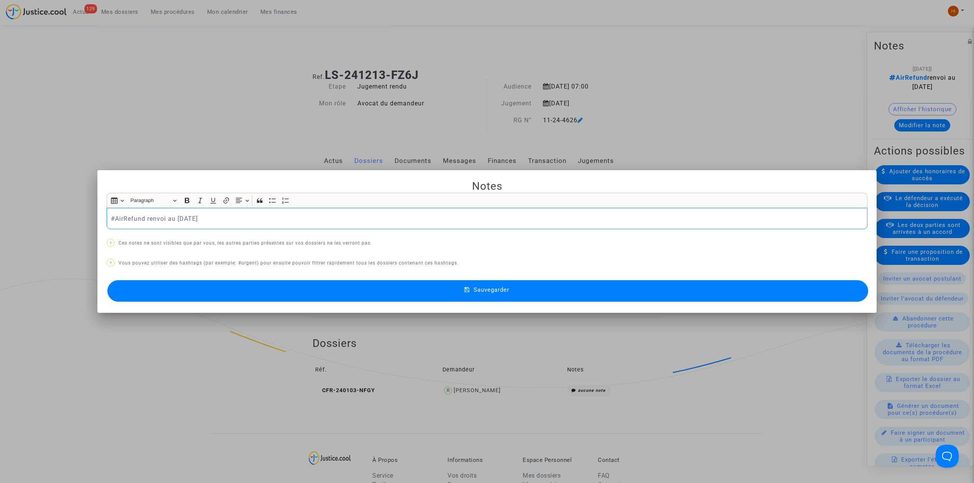
drag, startPoint x: 275, startPoint y: 223, endPoint x: 145, endPoint y: 221, distance: 130.1
click at [145, 221] on p "#AirRefund renvoi au [DATE]" at bounding box center [487, 219] width 753 height 10
click at [107, 218] on div "#AirRefund" at bounding box center [487, 218] width 761 height 21
click at [493, 297] on button "Sauvegarder" at bounding box center [487, 290] width 761 height 21
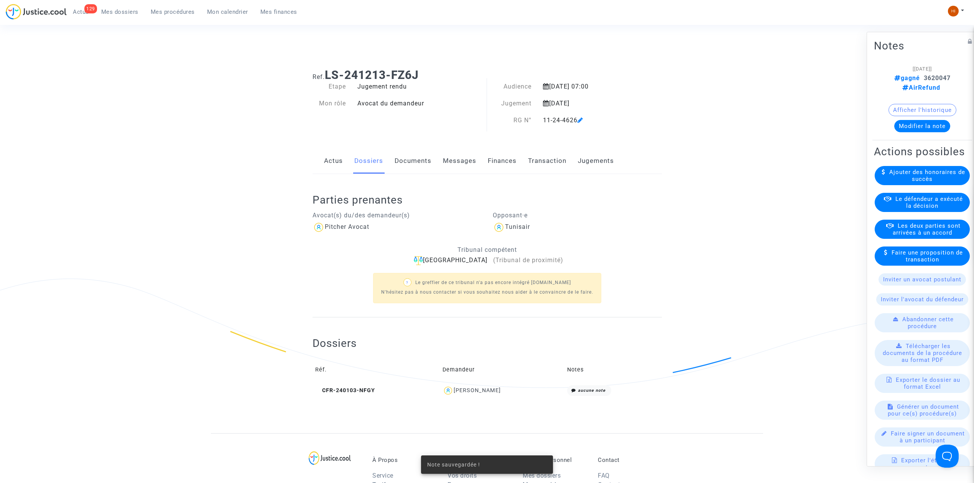
click at [410, 160] on link "Documents" at bounding box center [413, 160] width 37 height 25
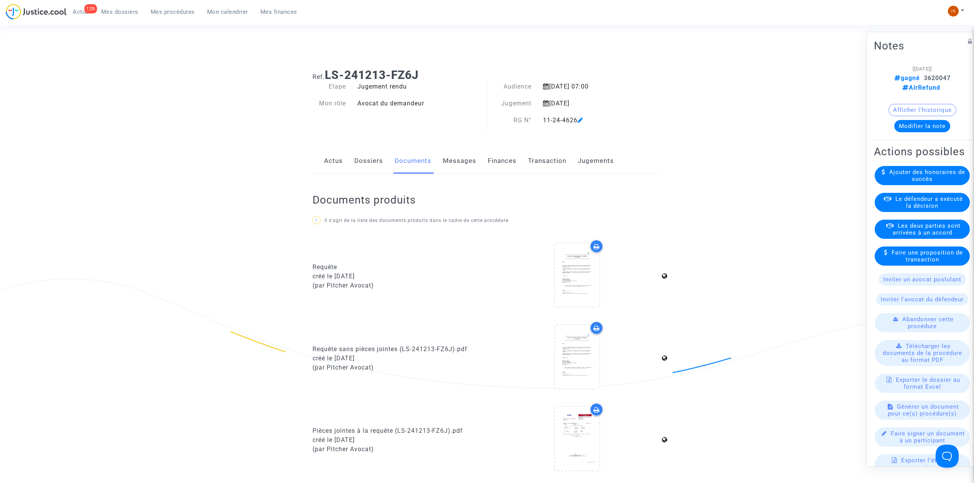
click at [602, 153] on link "Jugements" at bounding box center [596, 160] width 36 height 25
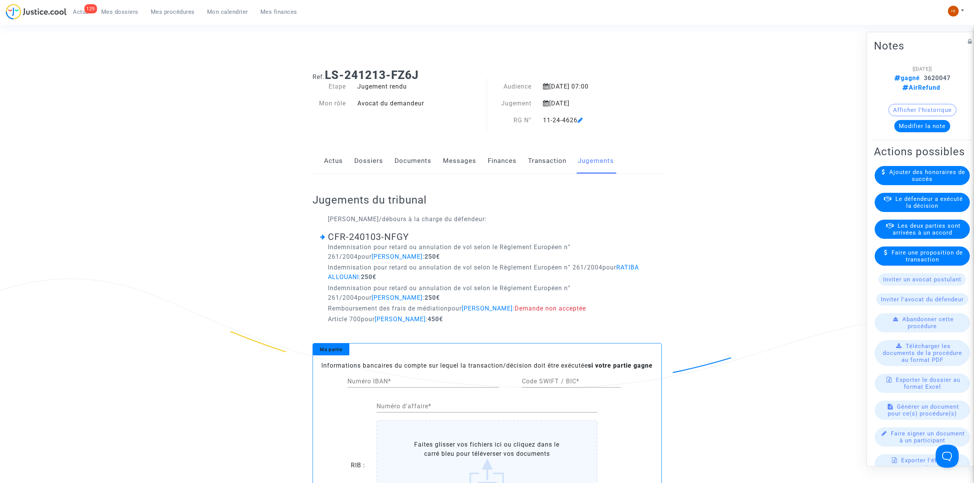
drag, startPoint x: 157, startPoint y: 10, endPoint x: 216, endPoint y: 17, distance: 60.3
click at [156, 10] on span "Mes procédures" at bounding box center [173, 11] width 44 height 7
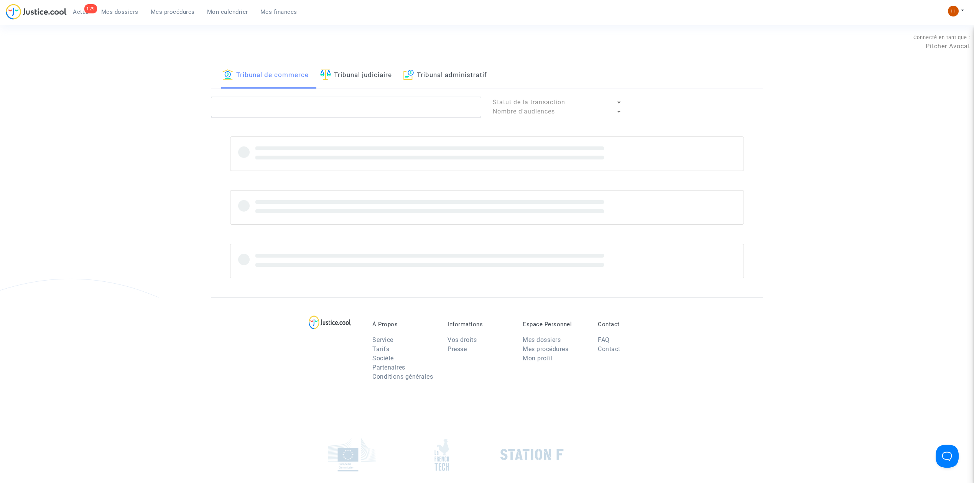
drag, startPoint x: 371, startPoint y: 80, endPoint x: 375, endPoint y: 94, distance: 14.6
click at [371, 81] on link "Tribunal judiciaire" at bounding box center [356, 76] width 72 height 26
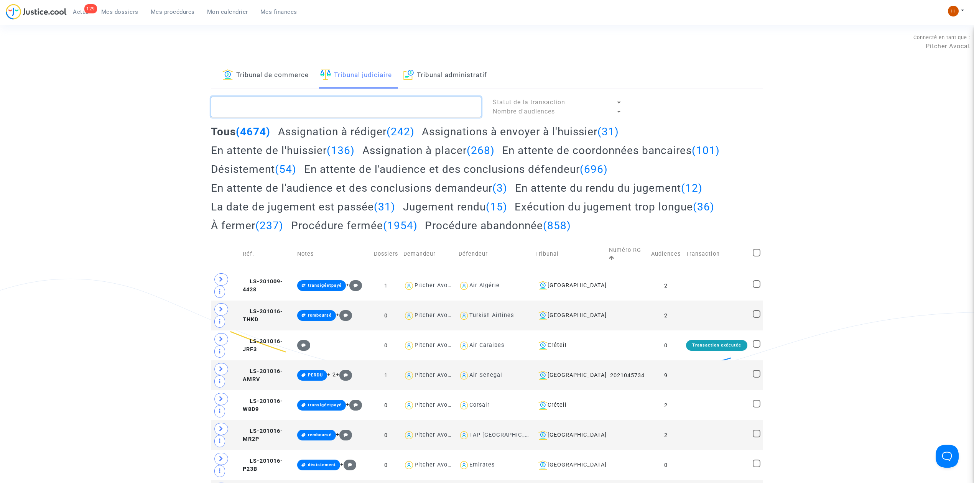
click at [374, 101] on textarea at bounding box center [346, 107] width 270 height 21
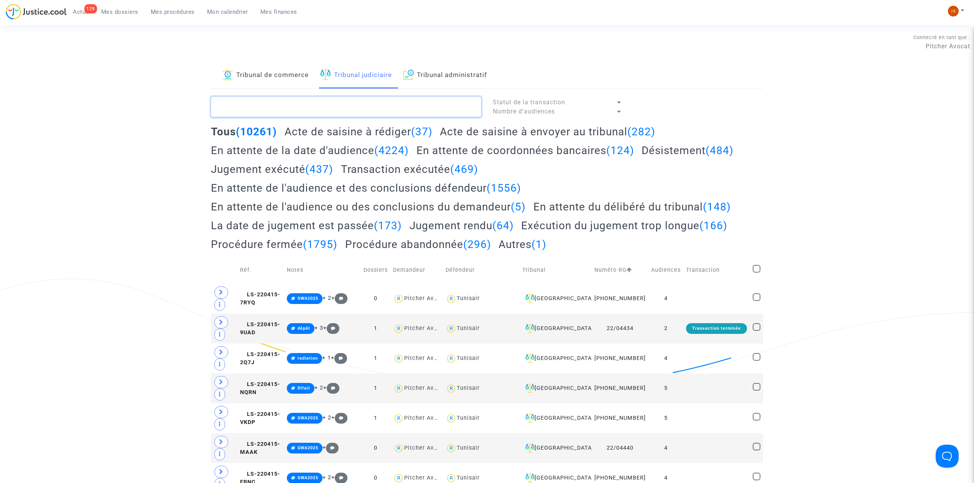
click at [331, 110] on textarea at bounding box center [346, 107] width 270 height 21
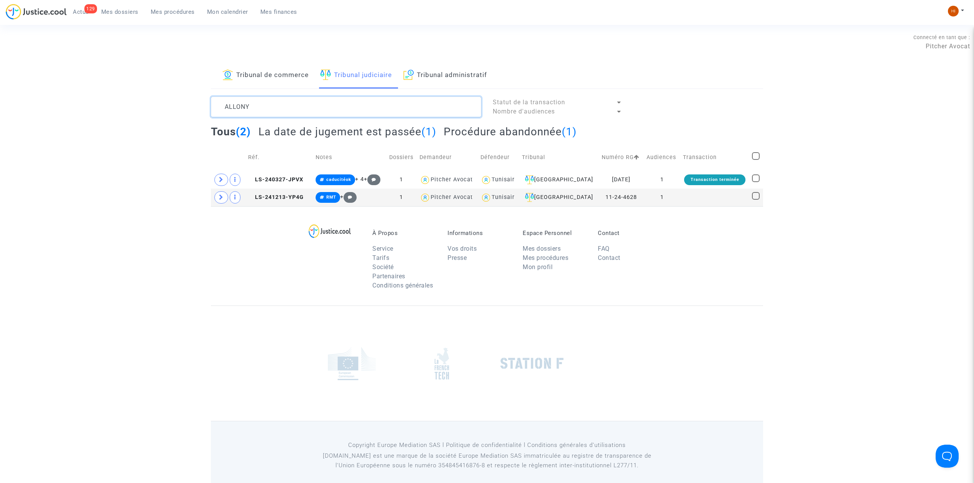
type textarea "ALLONY"
click at [671, 197] on td "1" at bounding box center [662, 198] width 36 height 18
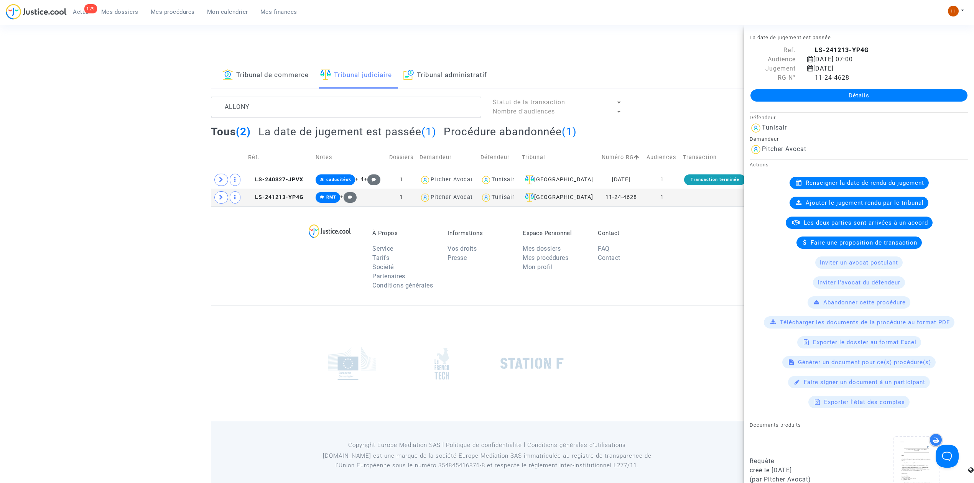
click at [875, 96] on link "Détails" at bounding box center [859, 95] width 217 height 12
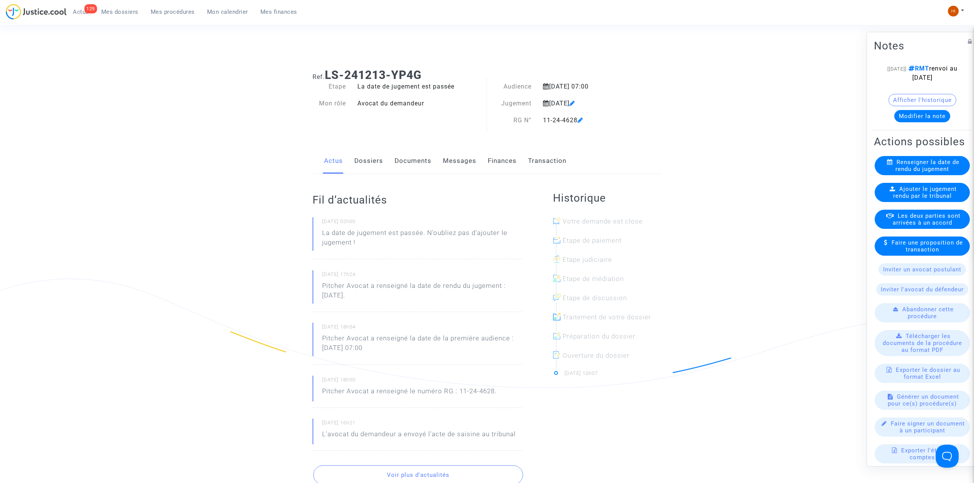
click at [364, 169] on link "Dossiers" at bounding box center [368, 160] width 29 height 25
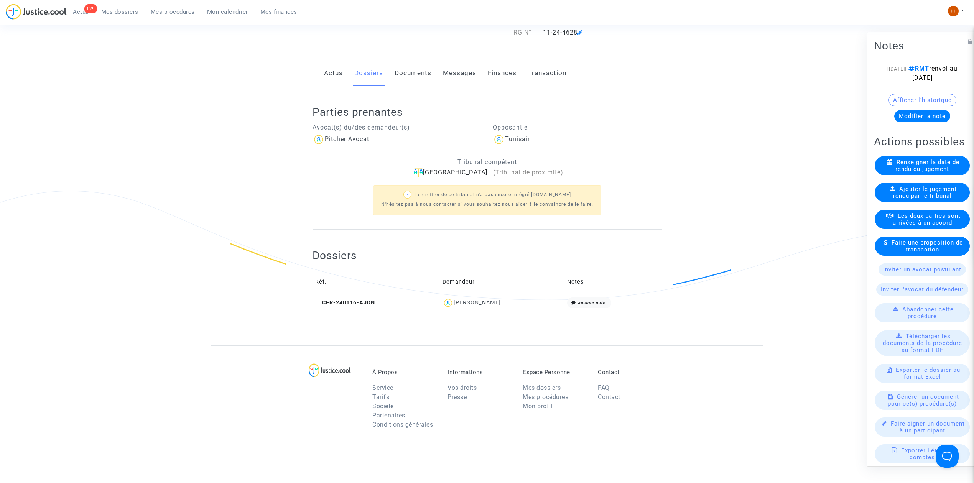
scroll to position [102, 0]
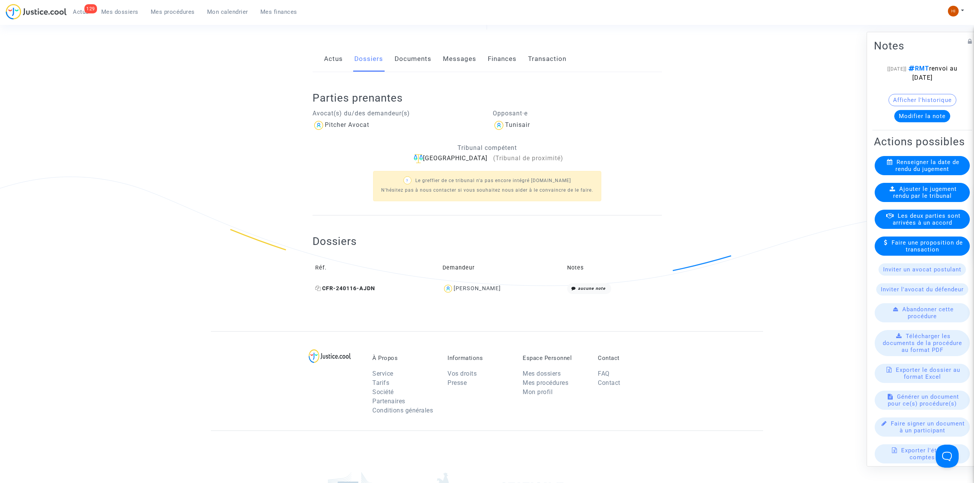
click at [315, 289] on icon at bounding box center [318, 288] width 6 height 5
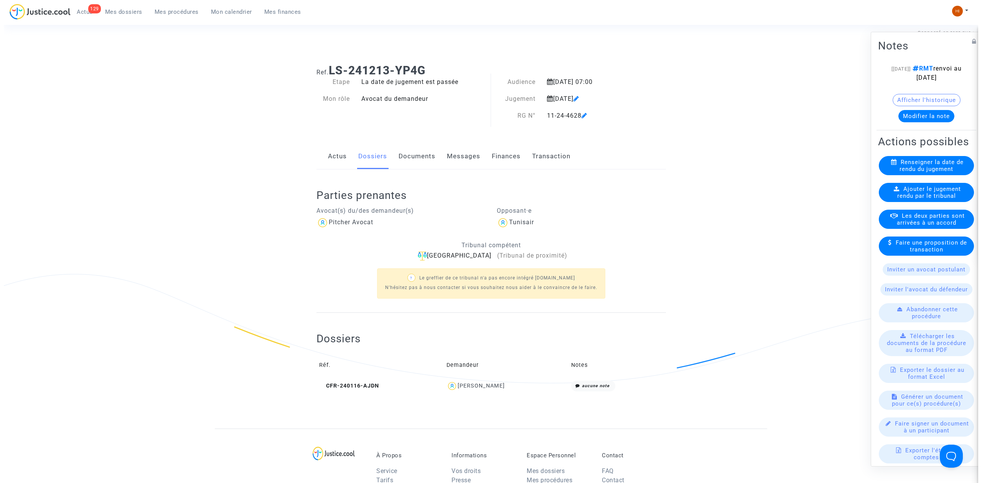
scroll to position [0, 0]
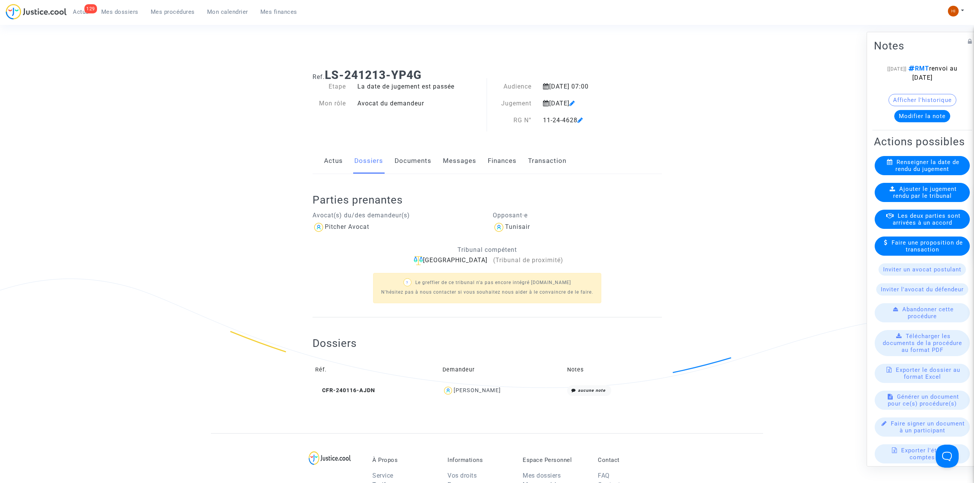
click at [411, 160] on link "Documents" at bounding box center [413, 160] width 37 height 25
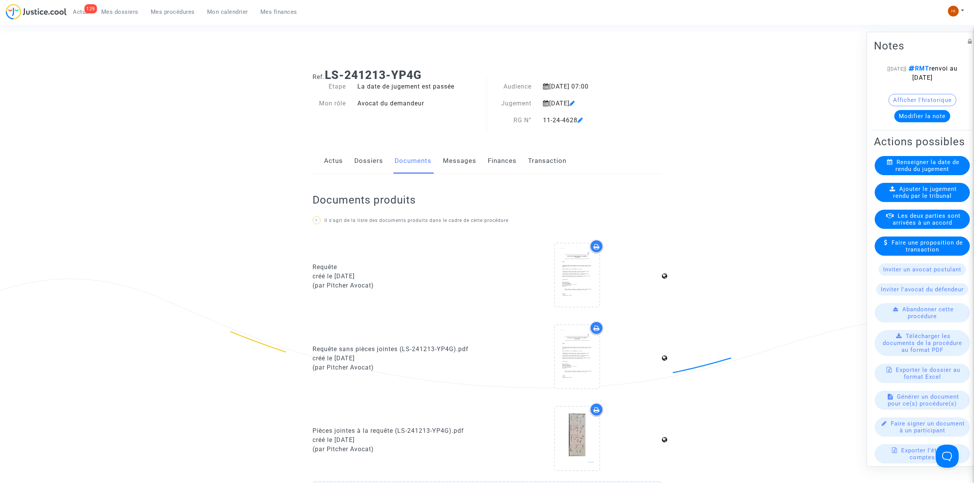
drag, startPoint x: 921, startPoint y: 224, endPoint x: 891, endPoint y: 240, distance: 34.5
click at [921, 202] on div "Ajouter le jugement rendu par le tribunal" at bounding box center [922, 192] width 95 height 19
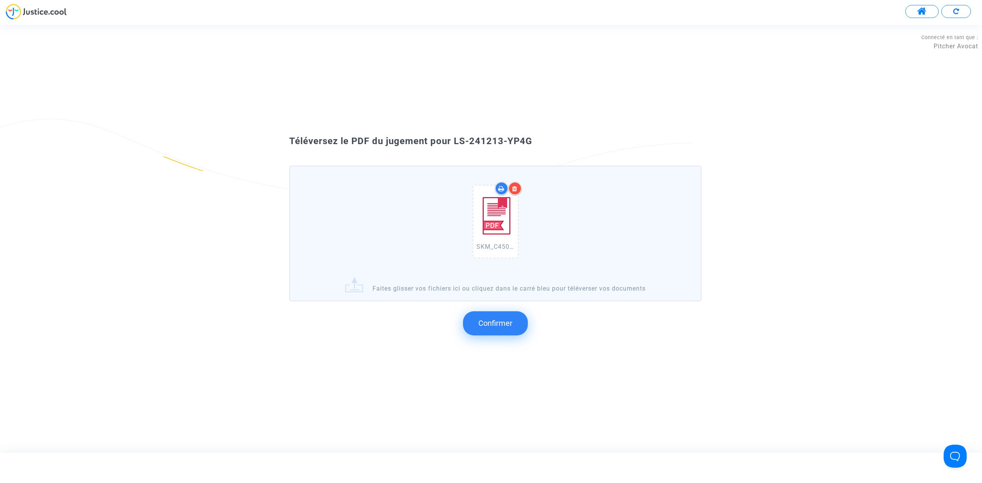
drag, startPoint x: 557, startPoint y: 162, endPoint x: 453, endPoint y: 140, distance: 106.2
click at [453, 140] on div "Téléversez le PDF du jugement pour LS-241213-YP4G" at bounding box center [491, 141] width 442 height 13
copy span "LS-241213-YP4G"
click at [503, 326] on span "Confirmer" at bounding box center [495, 323] width 34 height 9
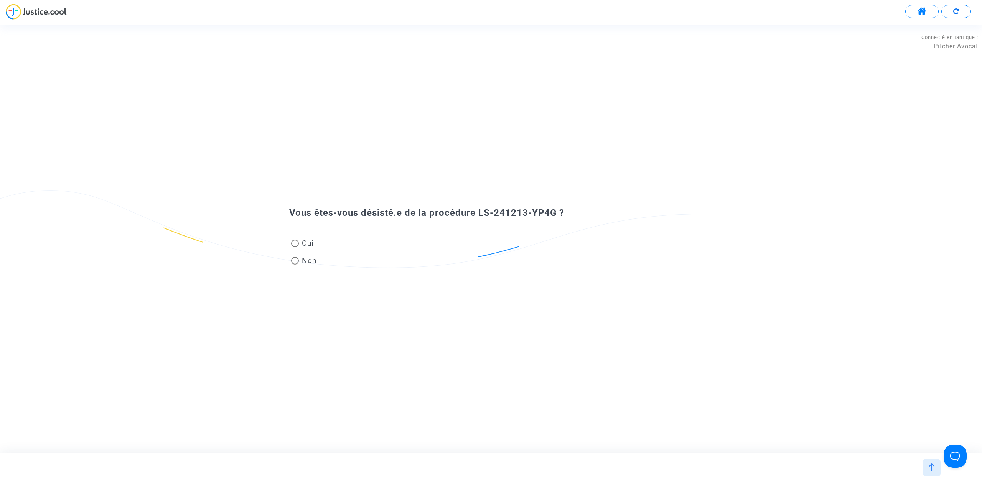
click at [307, 260] on span "Non" at bounding box center [308, 260] width 18 height 10
click at [295, 265] on input "Non" at bounding box center [295, 265] width 0 height 0
radio input "true"
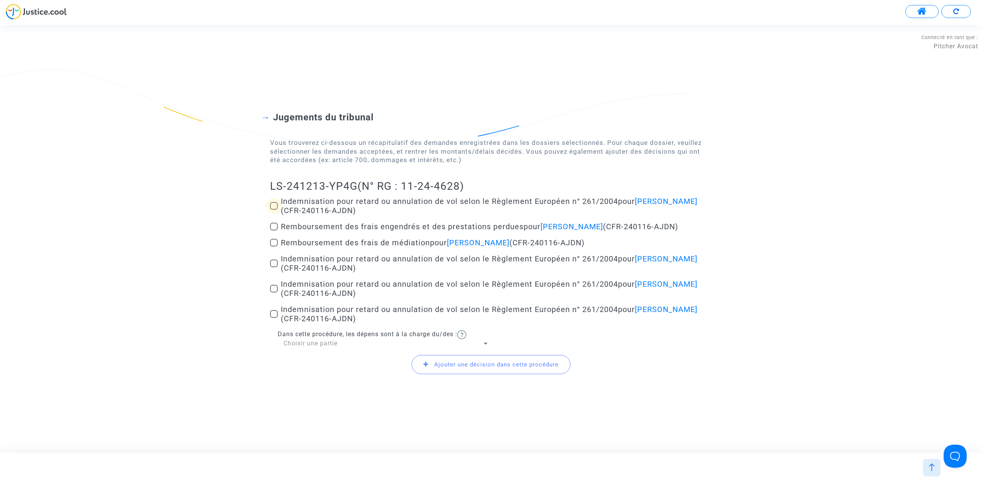
click at [276, 208] on span at bounding box center [274, 206] width 8 height 8
click at [274, 210] on input "Indemnisation pour retard ou annulation de vol selon le Règlement Européen n° 2…" at bounding box center [274, 210] width 0 height 0
checkbox input "true"
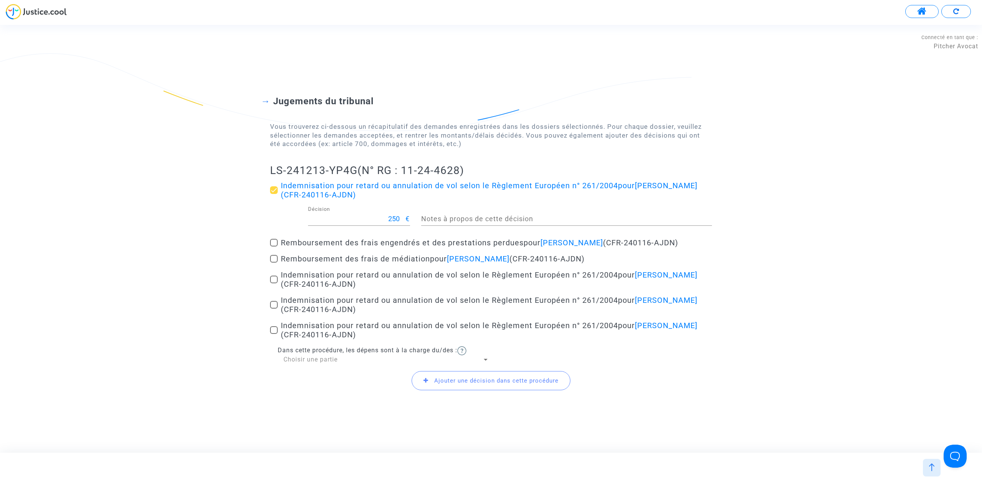
click at [276, 208] on div "250 Décision € Notes à propos de cette décision" at bounding box center [490, 220] width 453 height 28
click at [635, 280] on span "Mélissa COURAILLON" at bounding box center [666, 274] width 63 height 9
click at [274, 284] on input "Indemnisation pour retard ou annulation de vol selon le Règlement Européen n° 2…" at bounding box center [274, 284] width 0 height 0
checkbox input "true"
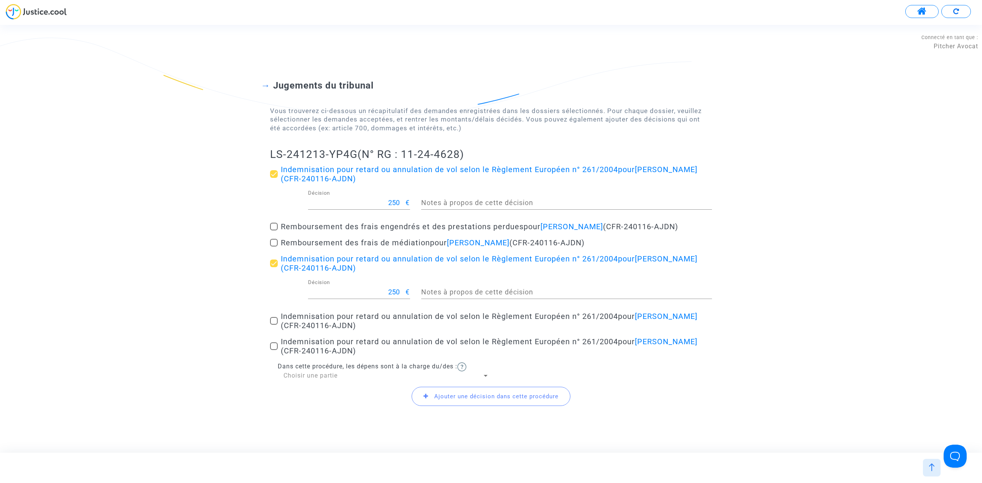
click at [267, 313] on div "Jugements du tribunal Vous trouverez ci-dessous un récapitulatif des demandes e…" at bounding box center [491, 239] width 982 height 380
click at [274, 318] on span at bounding box center [274, 321] width 8 height 8
click at [274, 325] on input "Indemnisation pour retard ou annulation de vol selon le Règlement Européen n° 2…" at bounding box center [274, 325] width 0 height 0
checkbox input "true"
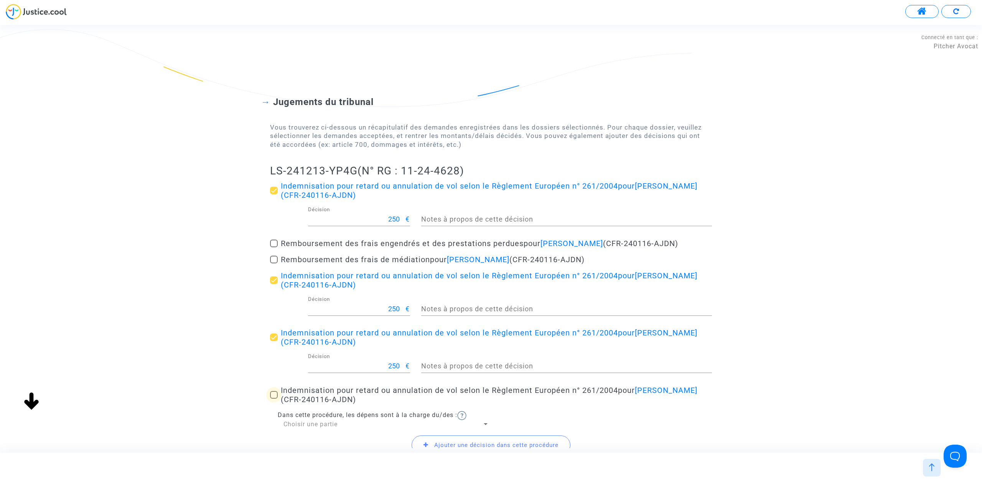
click at [274, 396] on span at bounding box center [274, 395] width 8 height 8
click at [274, 399] on input "Indemnisation pour retard ou annulation de vol selon le Règlement Européen n° 2…" at bounding box center [274, 399] width 0 height 0
checkbox input "true"
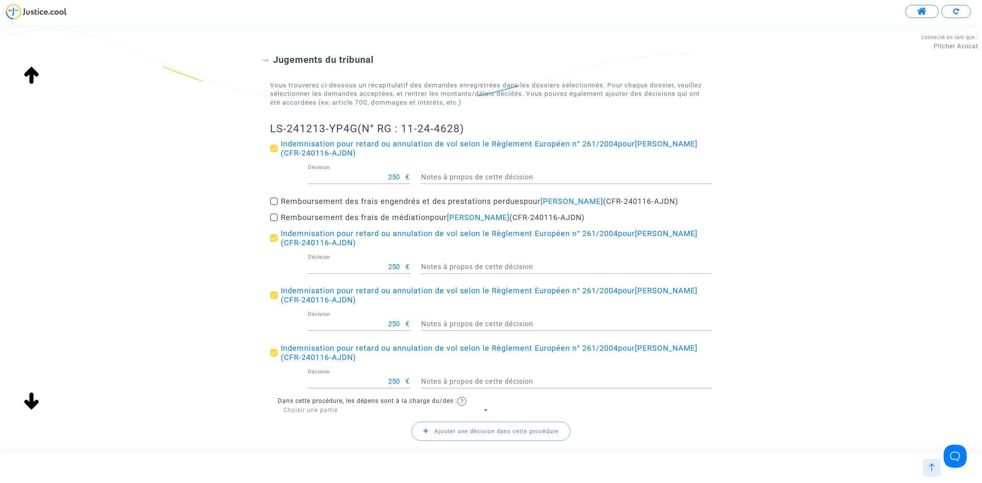
scroll to position [95, 0]
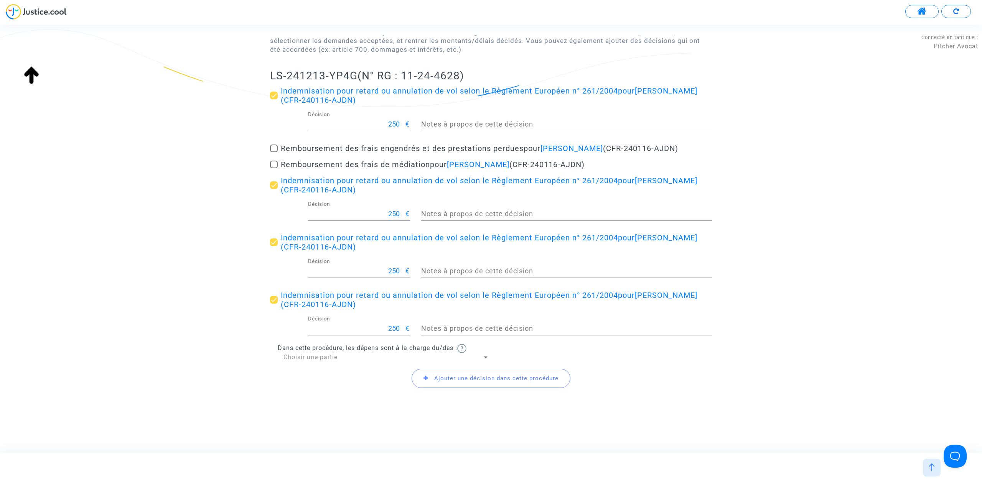
click at [437, 373] on span "Ajouter une décision dans cette procédure" at bounding box center [491, 378] width 159 height 19
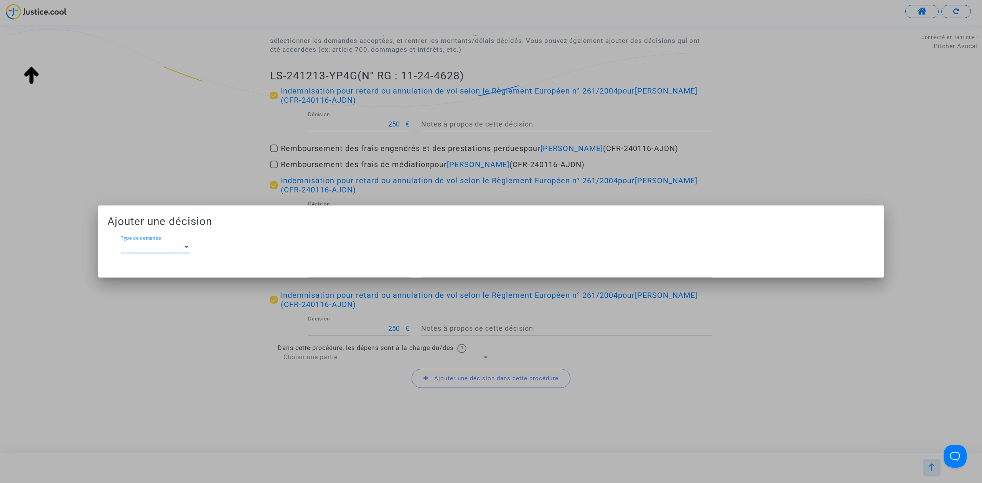
click at [150, 257] on div "Type de demande Type de demande *" at bounding box center [155, 248] width 69 height 25
click at [157, 246] on span "Type de demande" at bounding box center [152, 247] width 62 height 7
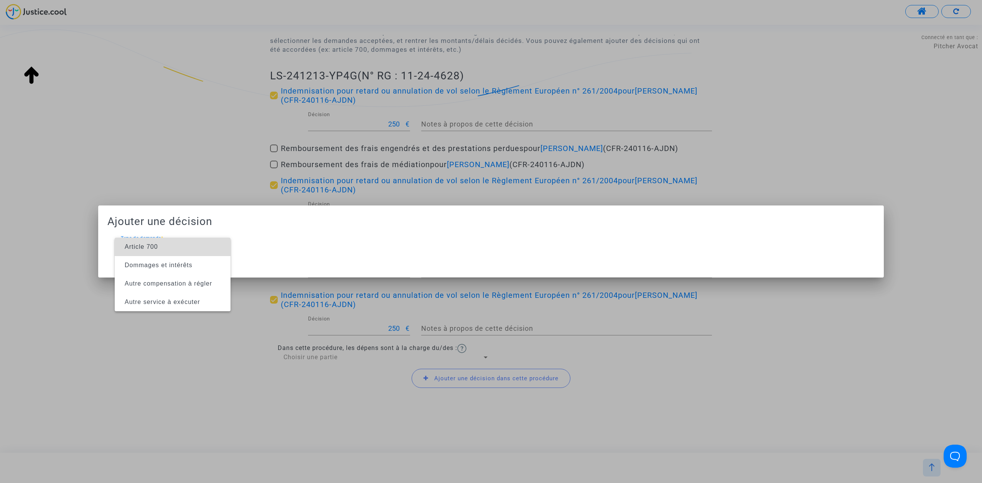
click at [157, 246] on span "Article 700" at bounding box center [141, 247] width 33 height 7
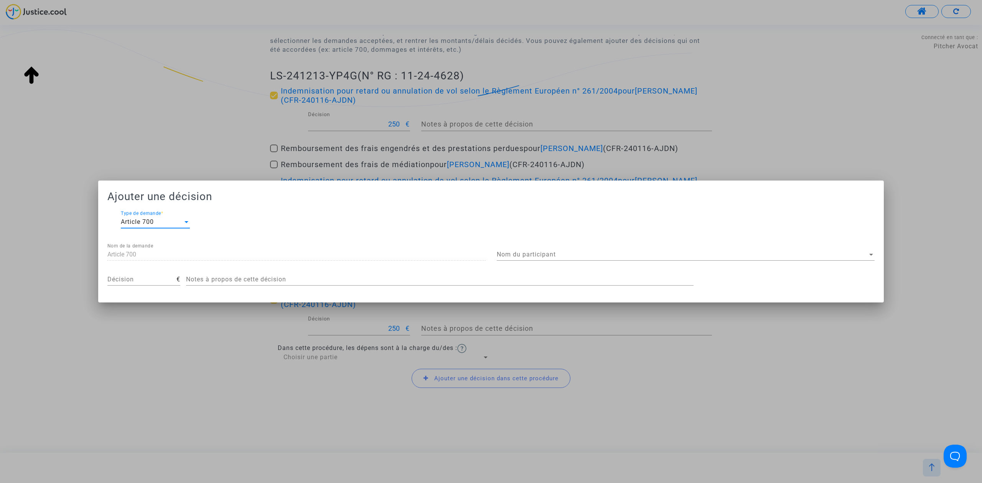
click at [556, 252] on span "Nom du participant" at bounding box center [682, 254] width 371 height 7
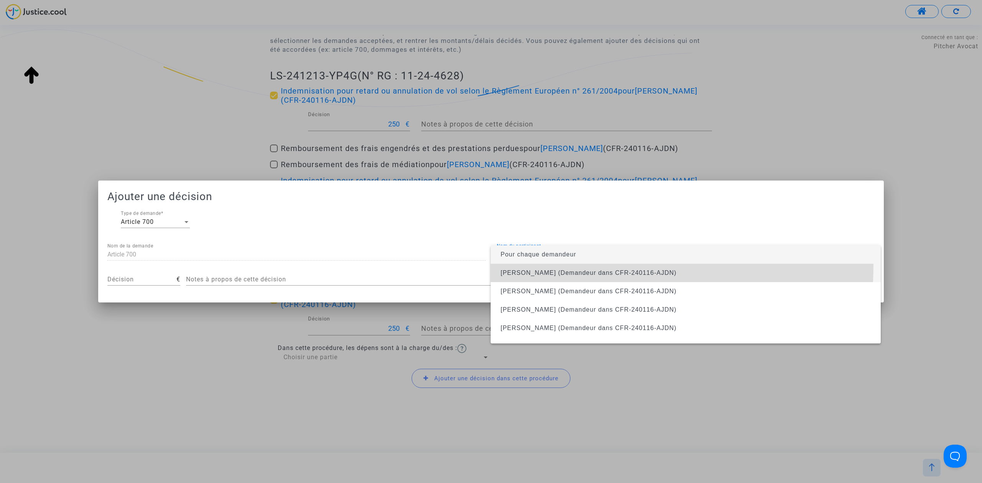
click at [556, 265] on span "Mickaëlle ALLONY (Demandeur dans CFR-240116-AJDN)" at bounding box center [686, 273] width 378 height 18
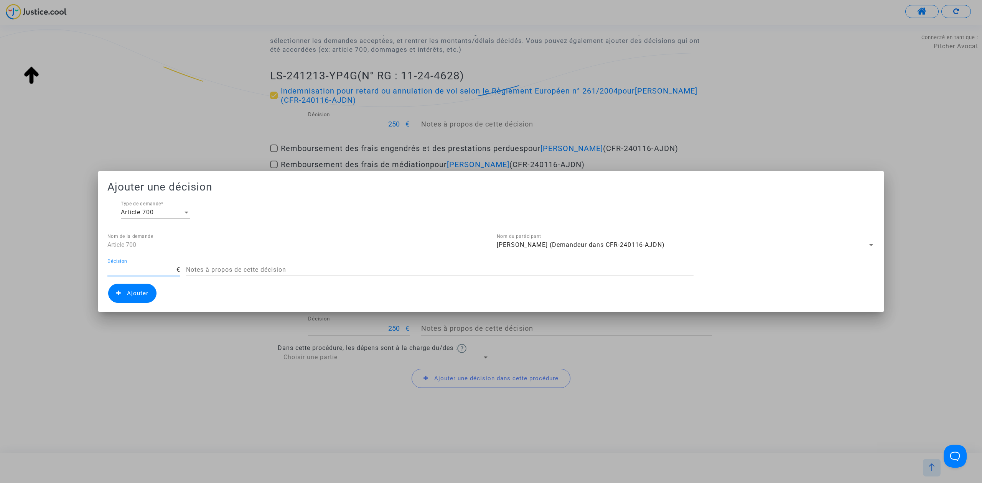
drag, startPoint x: 162, startPoint y: 269, endPoint x: 153, endPoint y: 269, distance: 8.8
click at [157, 269] on input "Décision" at bounding box center [141, 270] width 69 height 7
type input "450"
click at [133, 297] on span "Ajouter" at bounding box center [132, 293] width 48 height 19
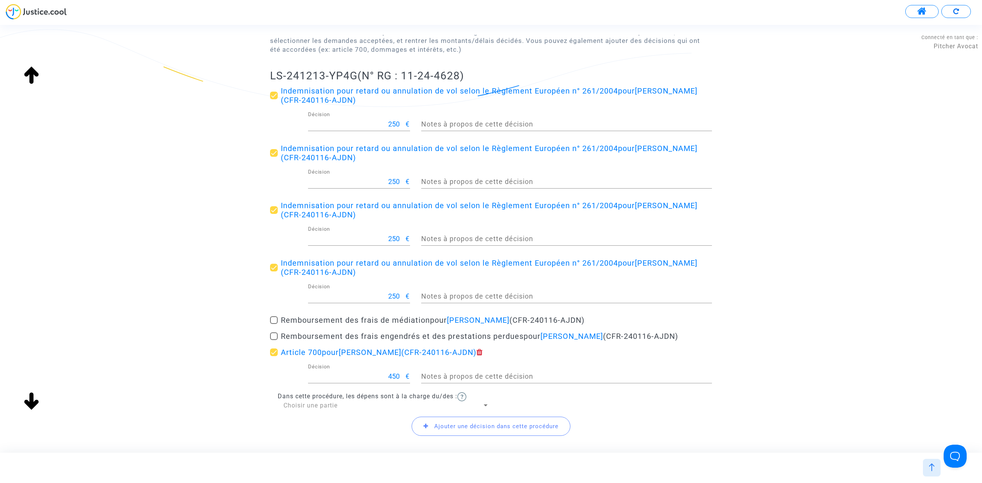
click at [350, 404] on div "Choisir une partie" at bounding box center [383, 406] width 199 height 8
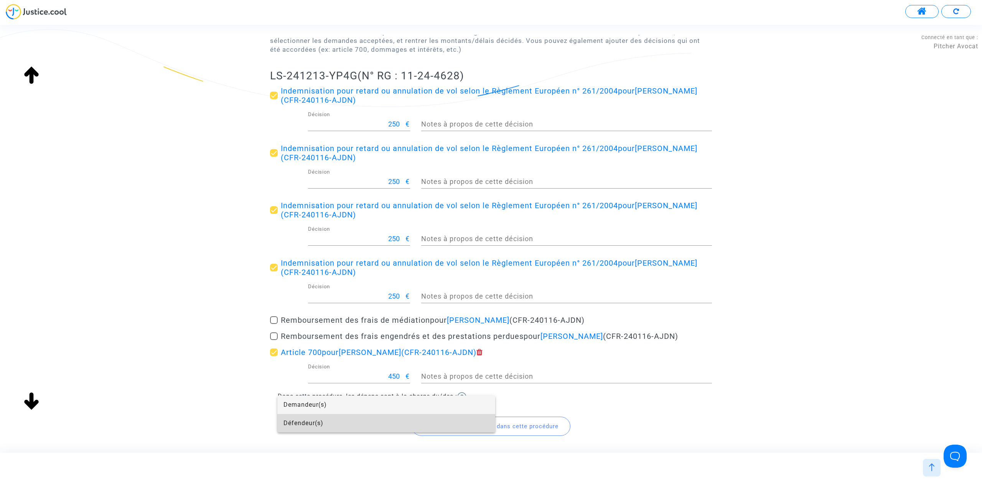
drag, startPoint x: 349, startPoint y: 420, endPoint x: 336, endPoint y: 394, distance: 28.1
click at [349, 420] on span "Défendeur(s)" at bounding box center [387, 423] width 206 height 18
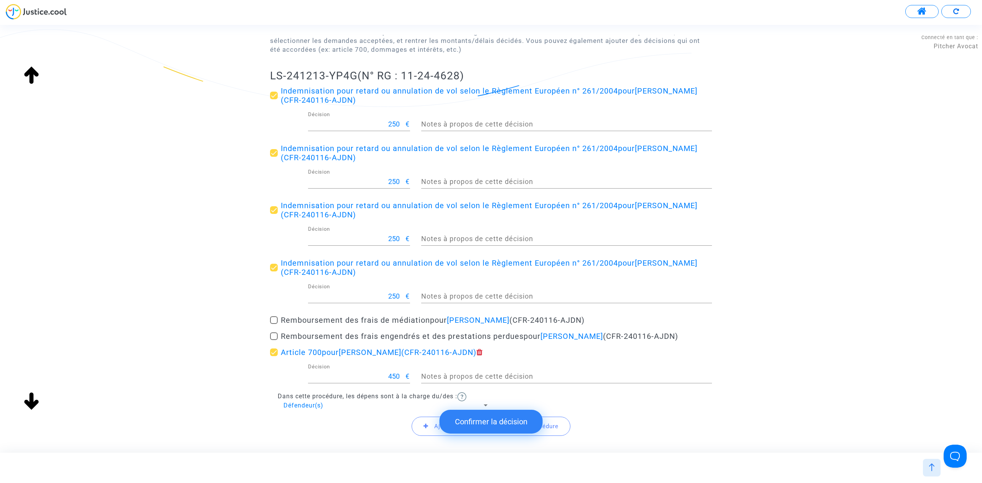
drag, startPoint x: 269, startPoint y: 79, endPoint x: 355, endPoint y: 74, distance: 86.8
click at [355, 74] on div "Jugements du tribunal Vous trouverez ci-dessous un récapitulatif des demandes e…" at bounding box center [491, 214] width 982 height 488
copy h2 "LS-241213-YP4G"
click at [509, 421] on button "Confirmer la décision" at bounding box center [491, 422] width 103 height 24
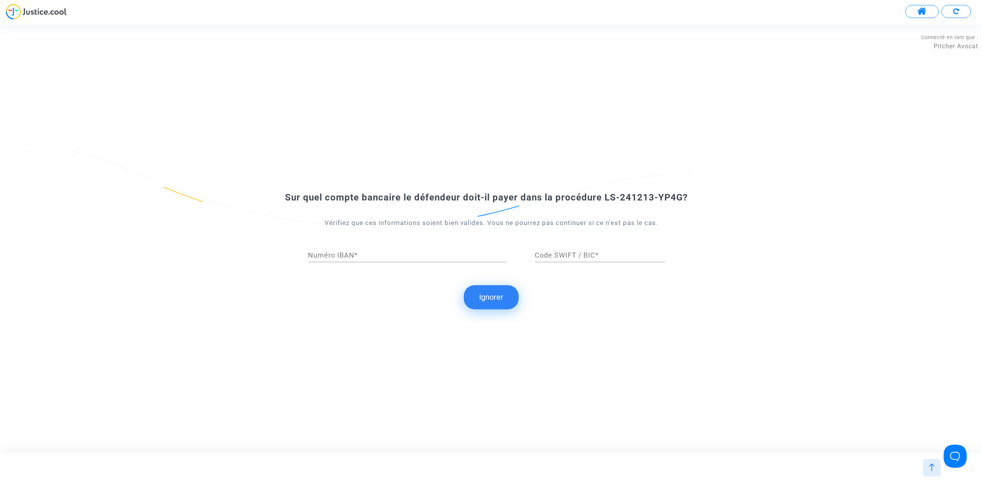
click at [493, 303] on button "Ignorer" at bounding box center [491, 297] width 55 height 24
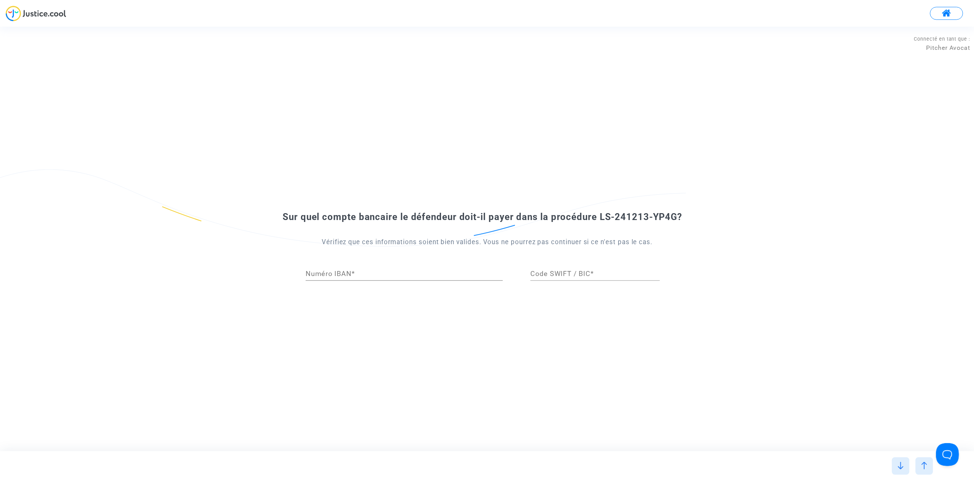
scroll to position [0, 0]
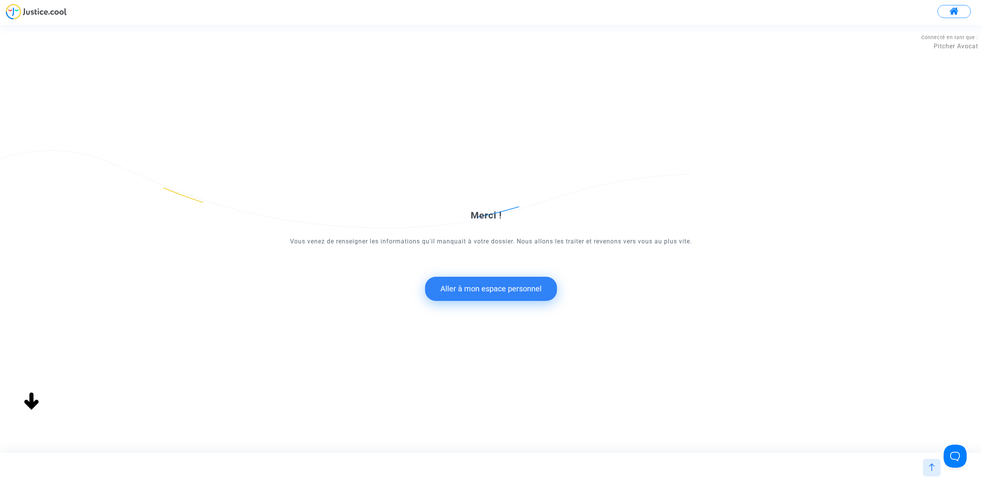
click at [508, 288] on button "Aller à mon espace personnel" at bounding box center [491, 289] width 132 height 24
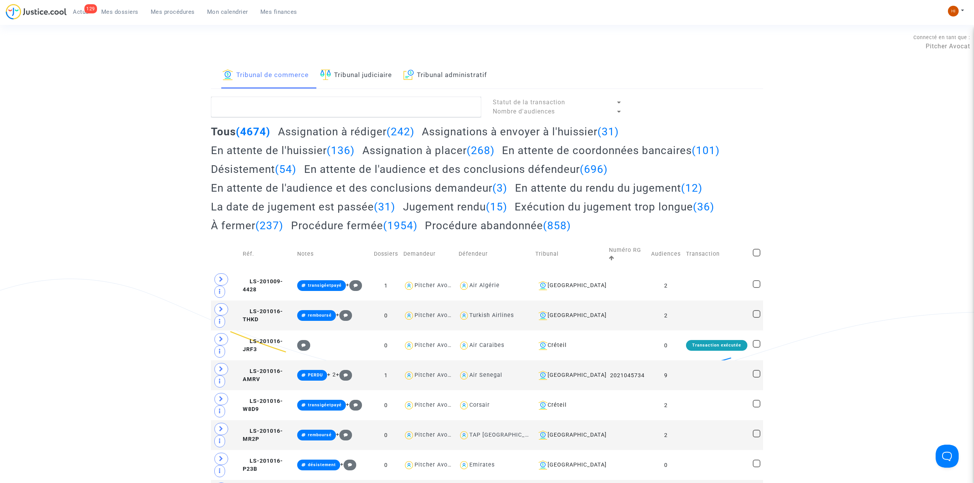
click at [383, 87] on link "Tribunal judiciaire" at bounding box center [356, 76] width 72 height 26
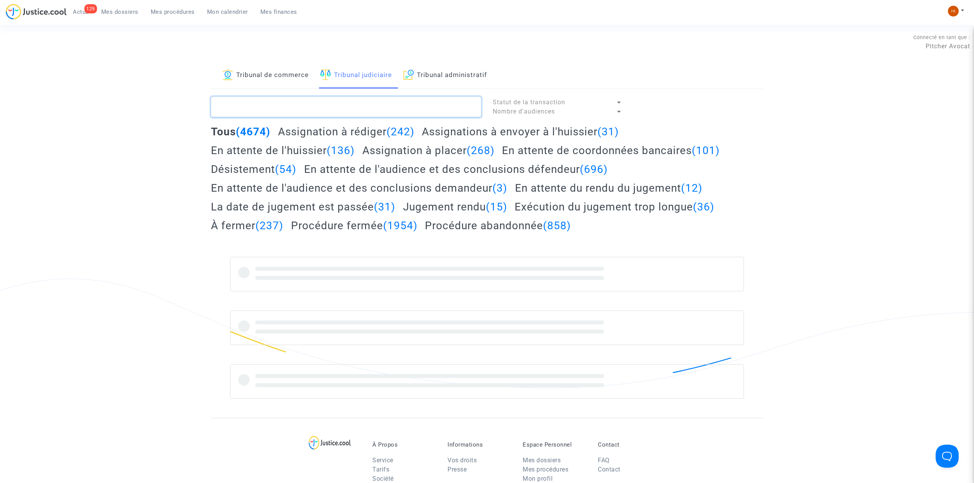
click at [384, 111] on textarea at bounding box center [346, 107] width 270 height 21
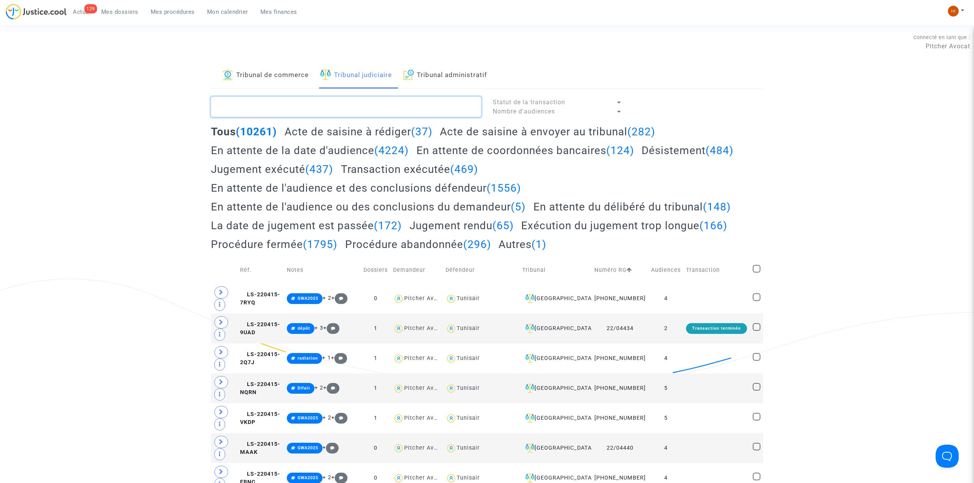
paste textarea "LS-241213-YP4G"
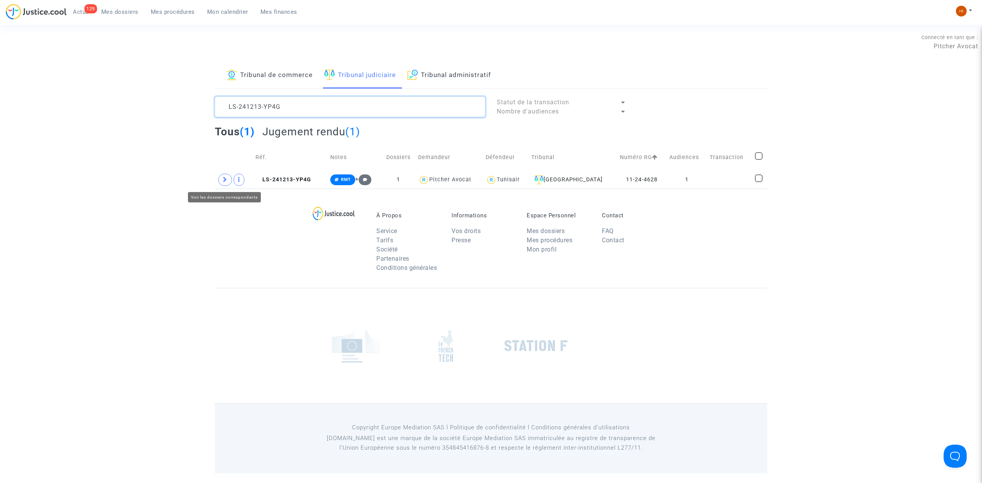
type textarea "LS-241213-YP4G"
click at [216, 183] on td at bounding box center [234, 180] width 38 height 18
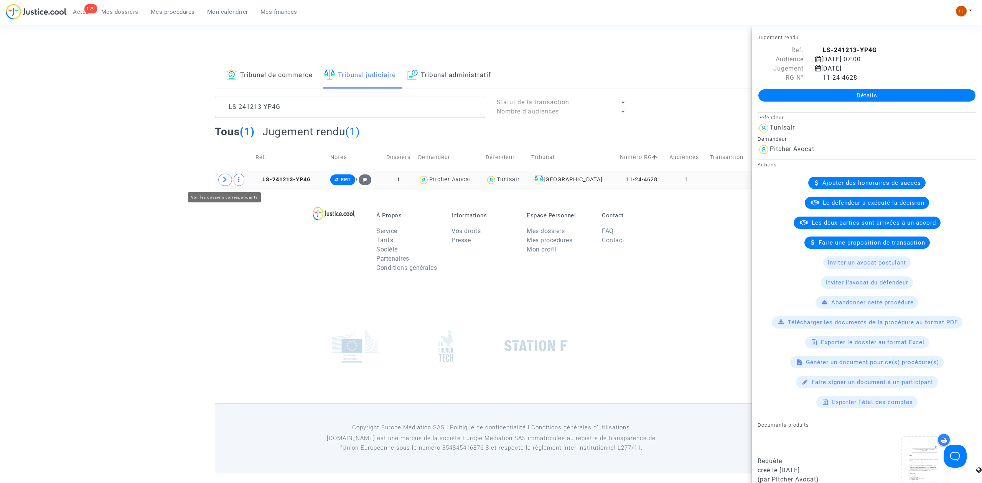
click at [219, 183] on span at bounding box center [225, 180] width 14 height 12
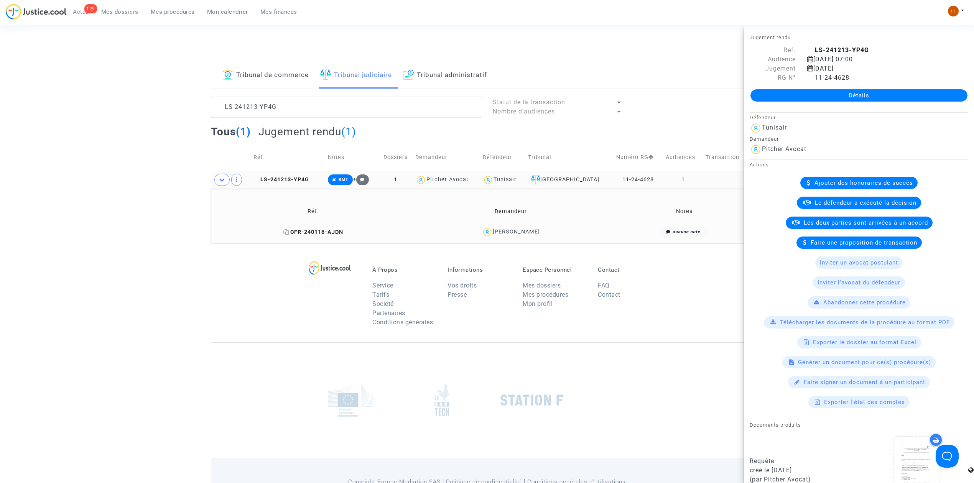
click at [284, 230] on icon at bounding box center [287, 231] width 6 height 5
click at [351, 185] on span "RMT" at bounding box center [340, 180] width 25 height 11
click at [429, 258] on button "Modifier la note" at bounding box center [424, 259] width 56 height 12
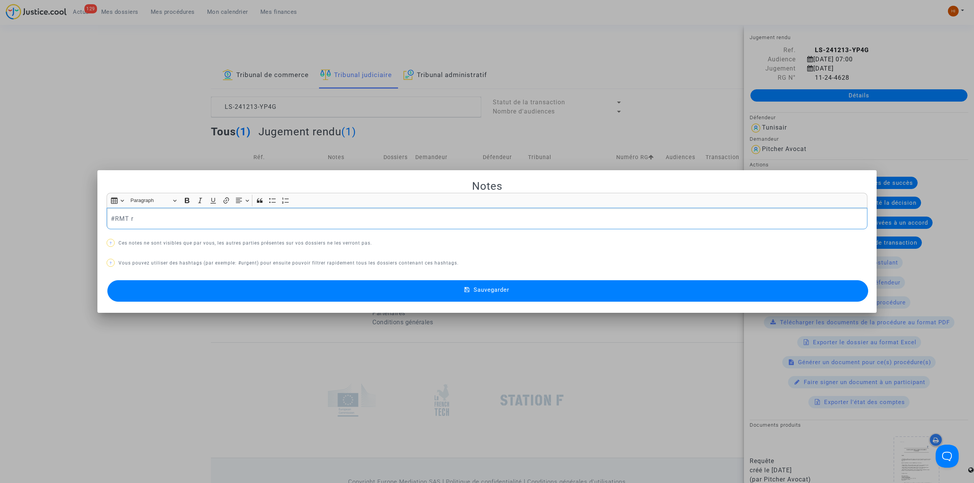
drag, startPoint x: 260, startPoint y: 224, endPoint x: 129, endPoint y: 215, distance: 131.2
click at [129, 215] on div "#RMT r" at bounding box center [487, 218] width 761 height 21
click at [107, 216] on div "#RMT" at bounding box center [487, 218] width 761 height 21
click at [282, 288] on button "Sauvegarder" at bounding box center [487, 290] width 761 height 21
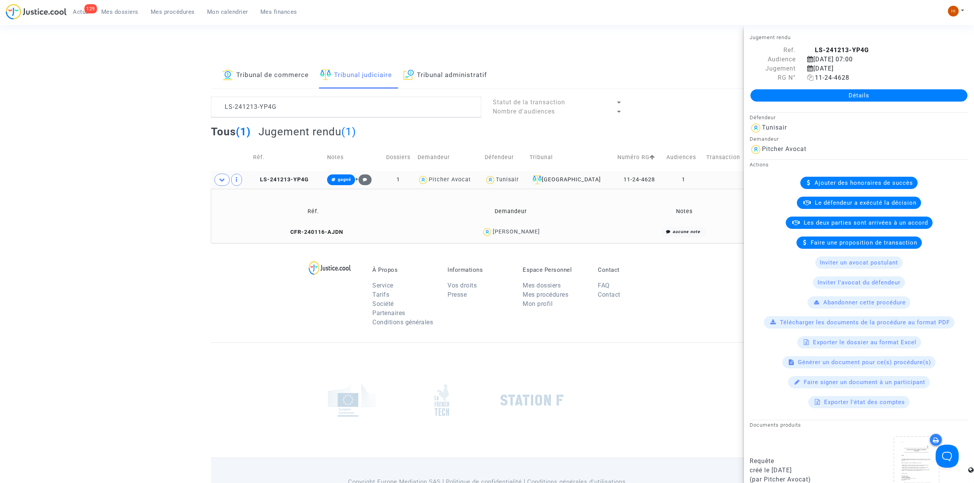
click at [808, 77] on icon at bounding box center [811, 77] width 7 height 6
click at [448, 105] on textarea at bounding box center [346, 107] width 270 height 21
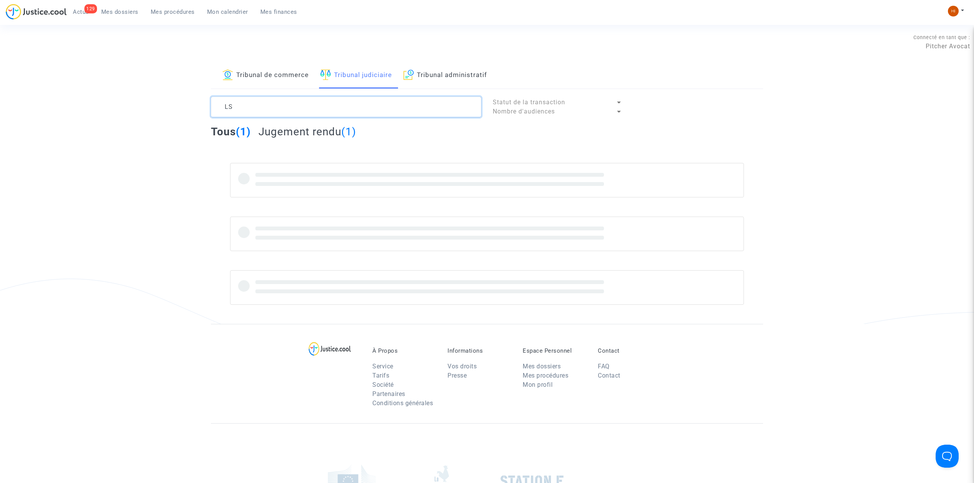
type textarea "L"
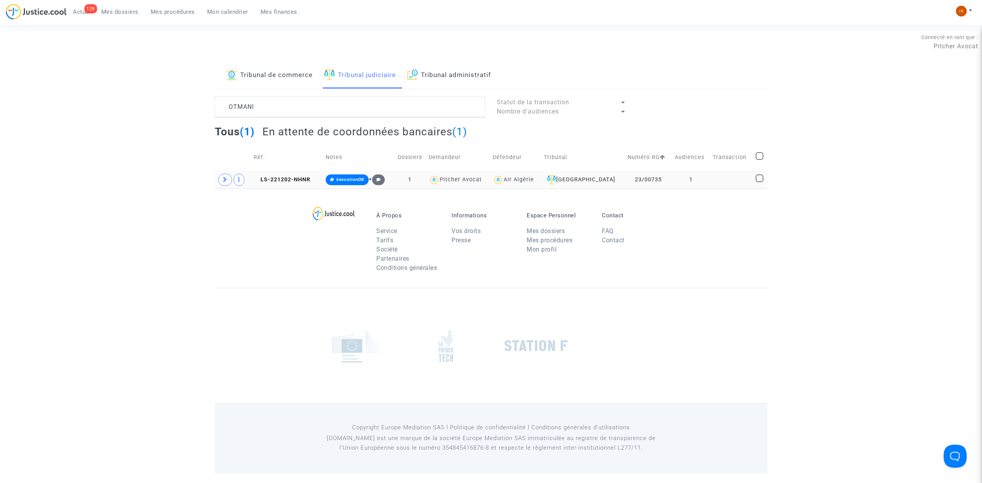
click at [316, 175] on td "LS-221202-NHNR" at bounding box center [287, 180] width 72 height 18
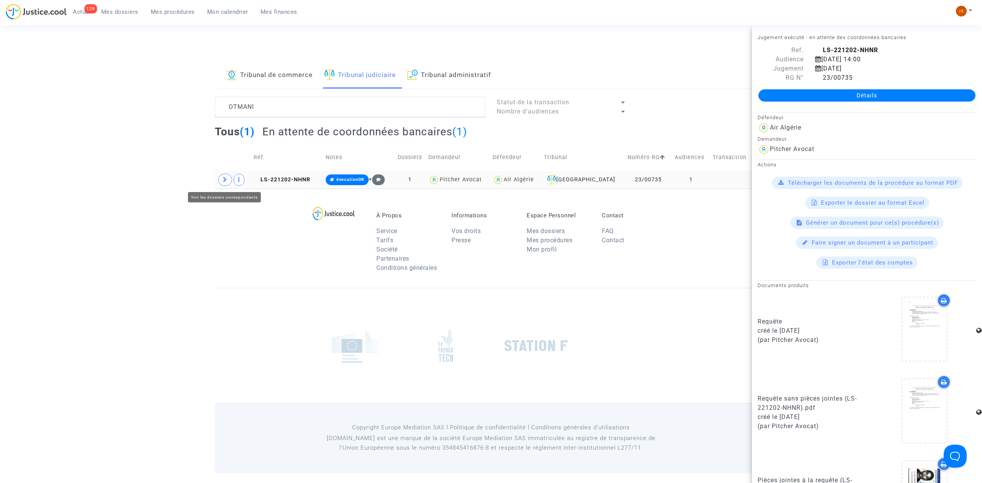
click at [224, 181] on icon at bounding box center [225, 180] width 5 height 6
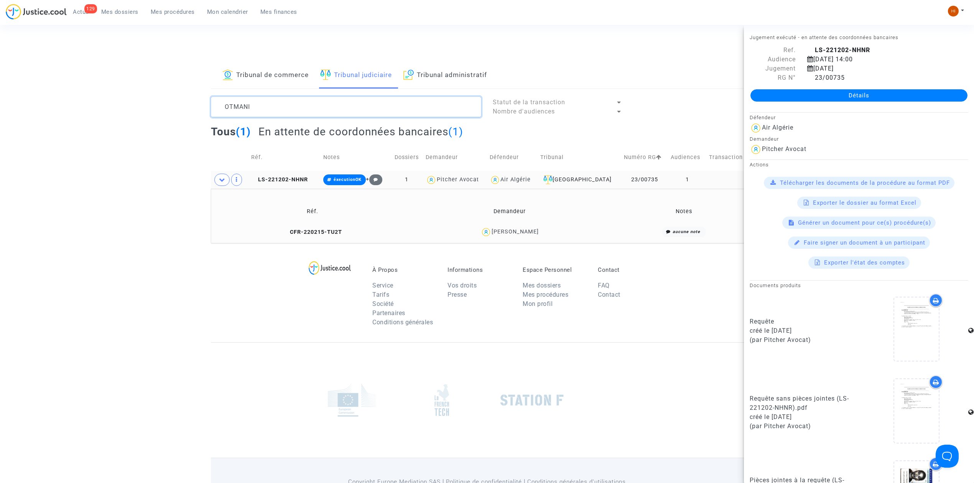
drag, startPoint x: 260, startPoint y: 105, endPoint x: 154, endPoint y: 101, distance: 106.0
click at [154, 101] on div "Tribunal de commerce Tribunal judiciaire Tribunal administratif OTMANI Statut d…" at bounding box center [487, 153] width 974 height 181
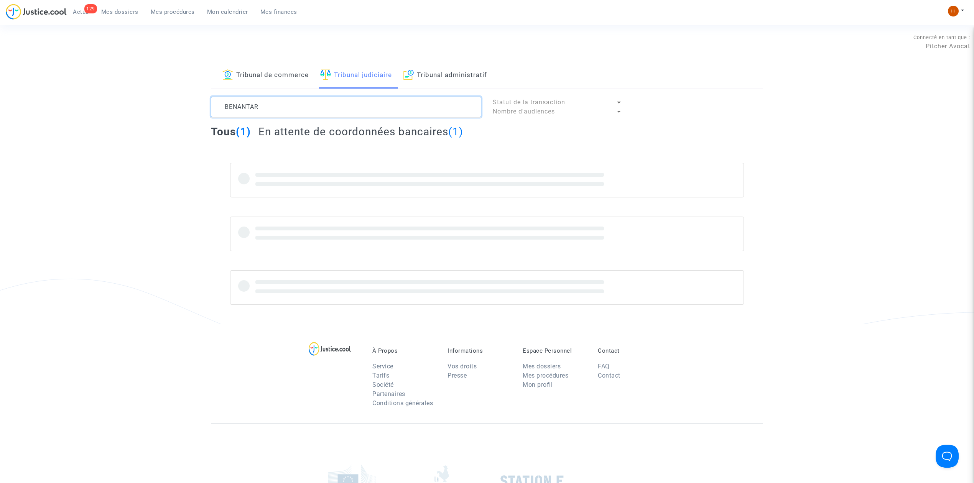
type textarea "BENANTAR"
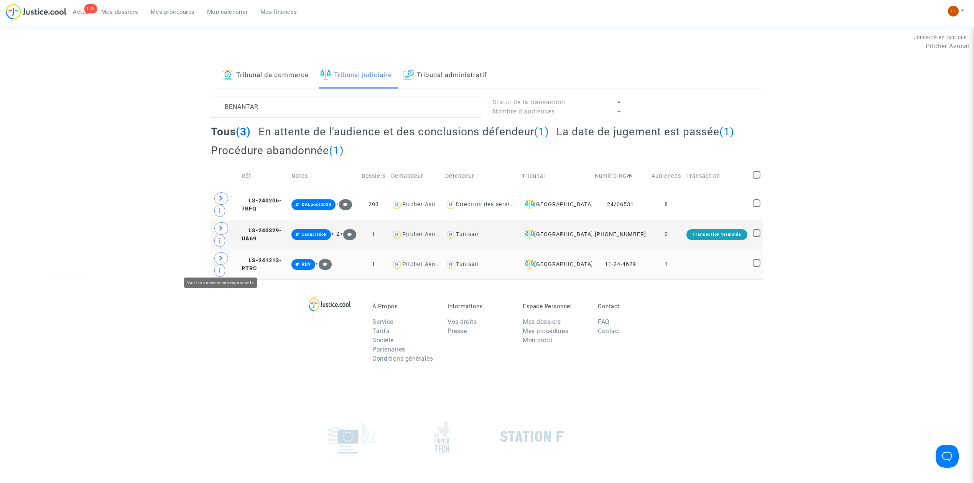
click at [220, 261] on icon at bounding box center [221, 258] width 5 height 6
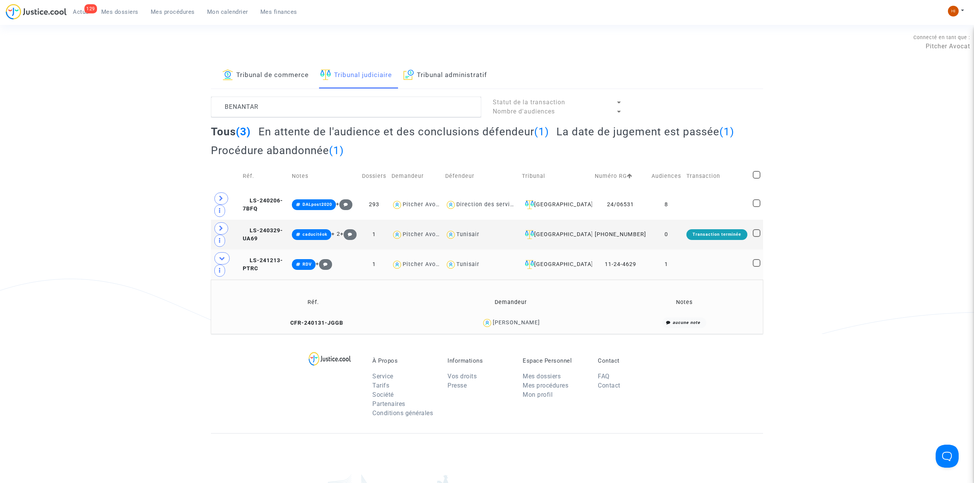
click at [701, 257] on td at bounding box center [717, 265] width 66 height 30
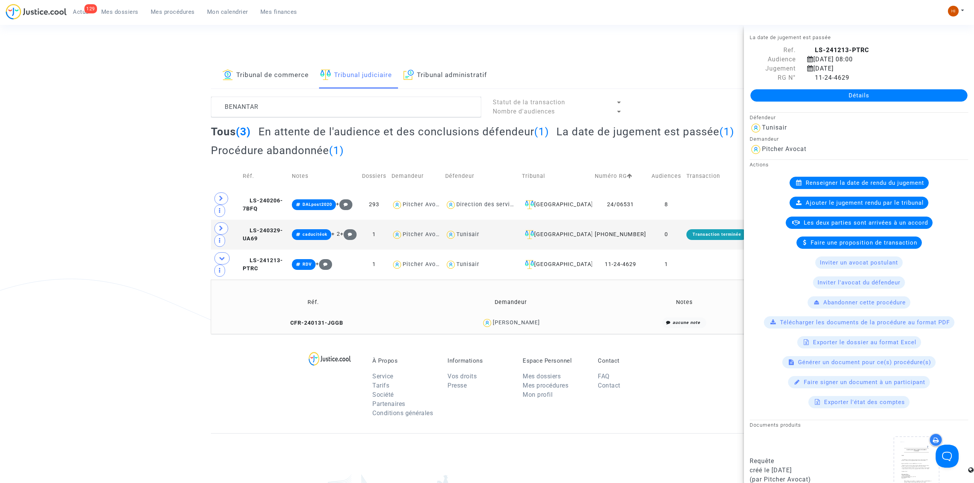
click at [945, 103] on div "Détails" at bounding box center [859, 95] width 230 height 26
click at [944, 97] on link "Détails" at bounding box center [859, 95] width 217 height 12
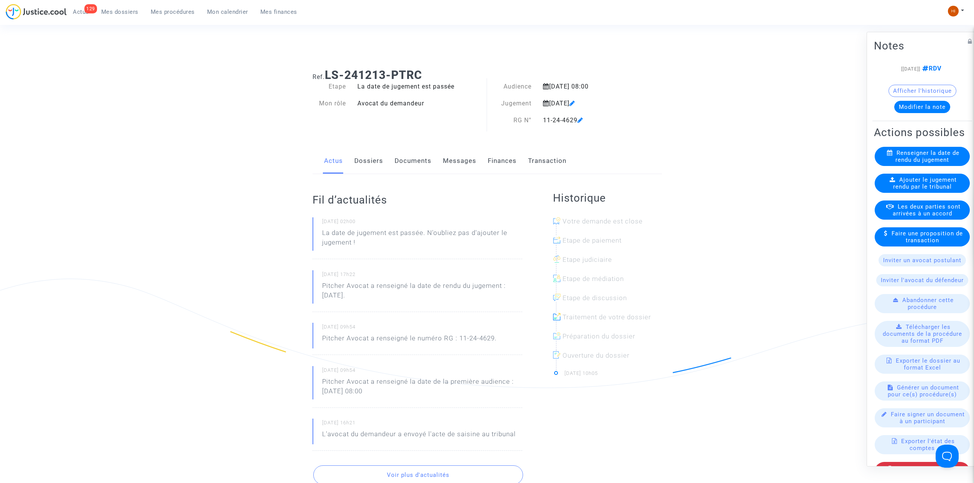
click at [420, 164] on link "Documents" at bounding box center [413, 160] width 37 height 25
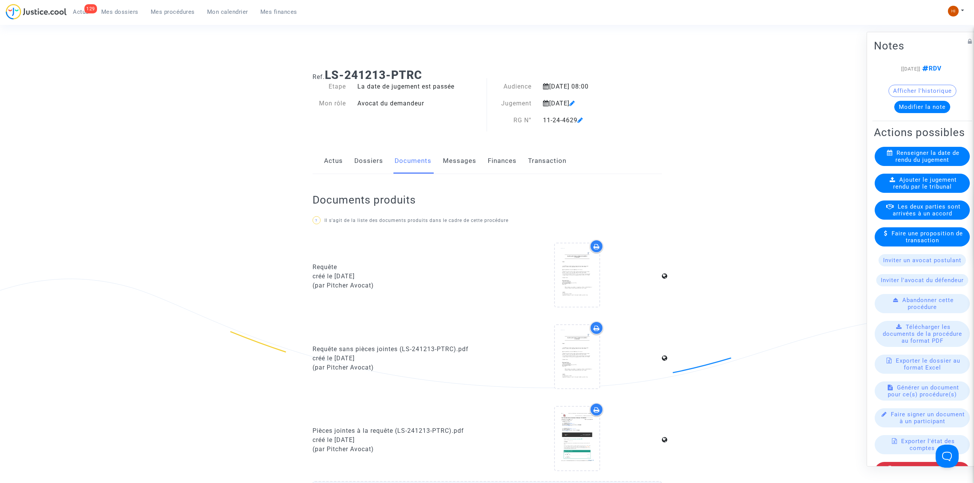
click at [348, 159] on div "Actus Dossiers Documents Messages Finances Transaction" at bounding box center [487, 161] width 349 height 26
click at [328, 168] on link "Actus" at bounding box center [333, 160] width 19 height 25
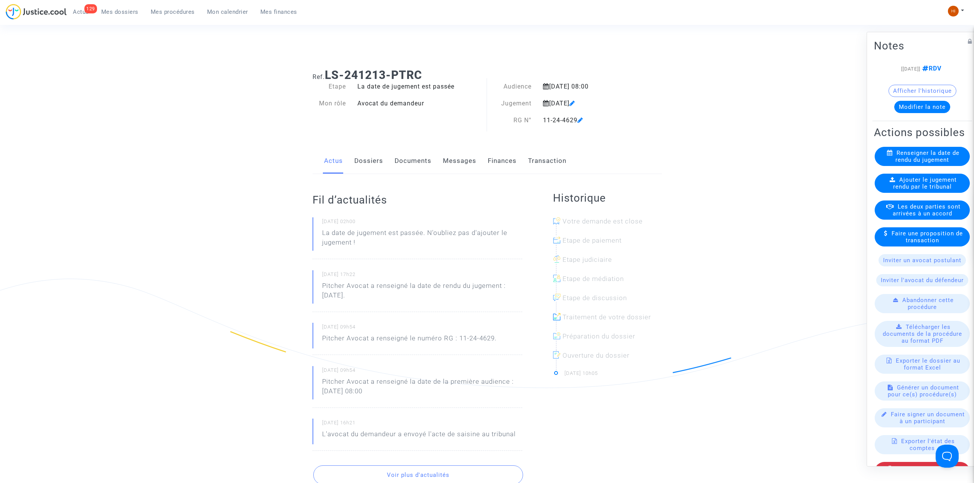
click at [912, 190] on span "Ajouter le jugement rendu par le tribunal" at bounding box center [925, 183] width 64 height 14
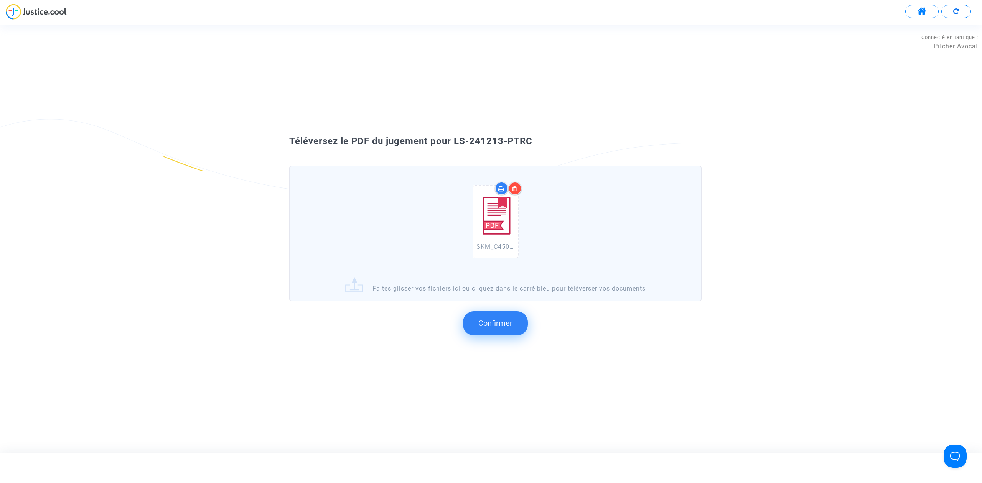
drag, startPoint x: 562, startPoint y: 147, endPoint x: 453, endPoint y: 139, distance: 109.7
click at [453, 139] on div "Téléversez le PDF du jugement pour LS-241213-PTRC SKM_C450i25081110412.pdf Fait…" at bounding box center [491, 239] width 982 height 228
copy span "LS-241213-PTRC"
click at [494, 330] on button "Confirmer" at bounding box center [495, 324] width 65 height 24
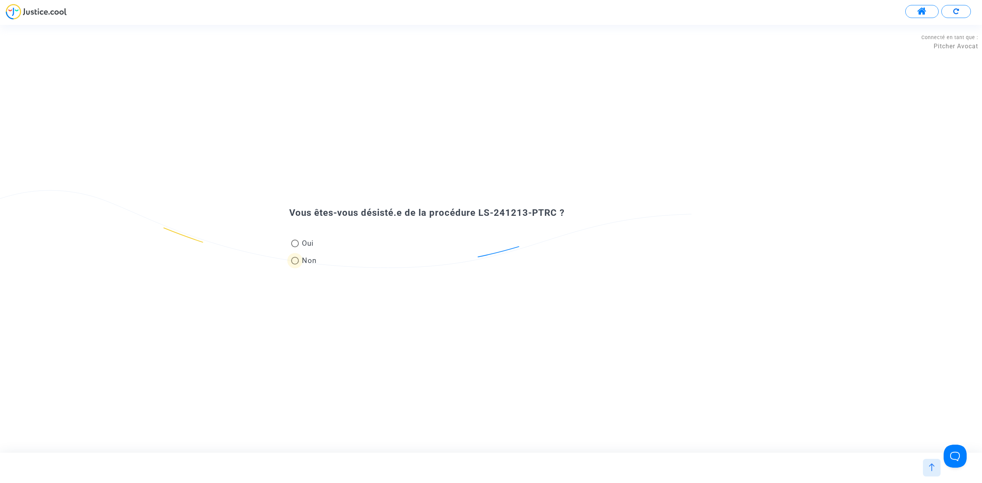
click at [302, 265] on span "Non" at bounding box center [308, 260] width 18 height 10
click at [295, 265] on input "Non" at bounding box center [295, 265] width 0 height 0
radio input "true"
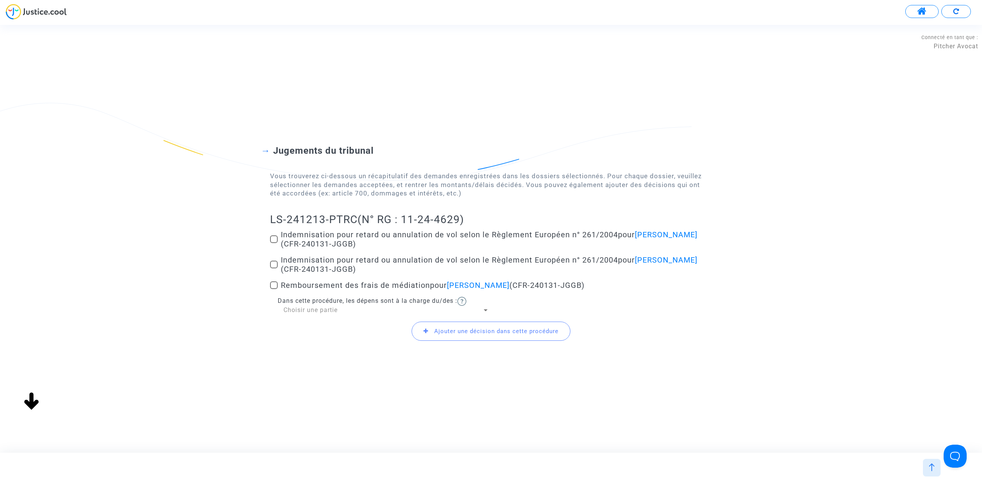
click at [272, 243] on label "Indemnisation pour retard ou annulation de vol selon le Règlement Européen n° 2…" at bounding box center [491, 239] width 442 height 18
click at [274, 243] on input "Indemnisation pour retard ou annulation de vol selon le Règlement Européen n° 2…" at bounding box center [274, 243] width 0 height 0
checkbox input "true"
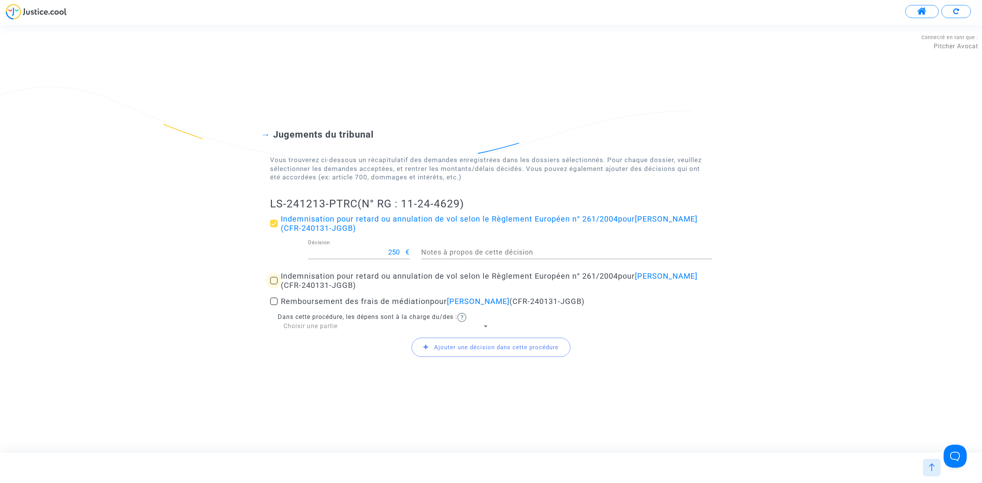
drag, startPoint x: 274, startPoint y: 282, endPoint x: 280, endPoint y: 306, distance: 24.6
click at [279, 300] on div "Indemnisation pour retard ou annulation de vol selon le Règlement Européen n° 2…" at bounding box center [491, 272] width 442 height 117
click at [270, 278] on span at bounding box center [274, 281] width 8 height 8
click at [274, 285] on input "Indemnisation pour retard ou annulation de vol selon le Règlement Européen n° 2…" at bounding box center [274, 285] width 0 height 0
checkbox input "true"
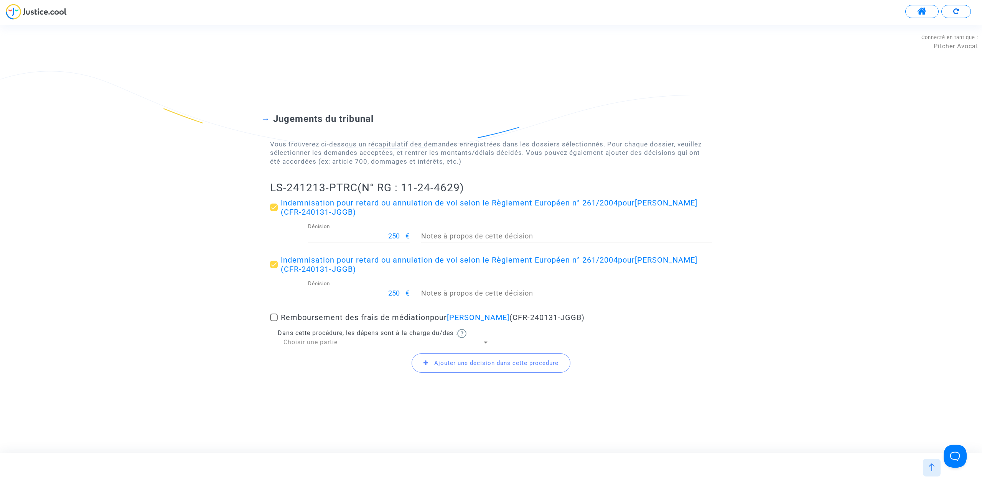
click at [450, 360] on span "Ajouter une décision dans cette procédure" at bounding box center [496, 363] width 124 height 7
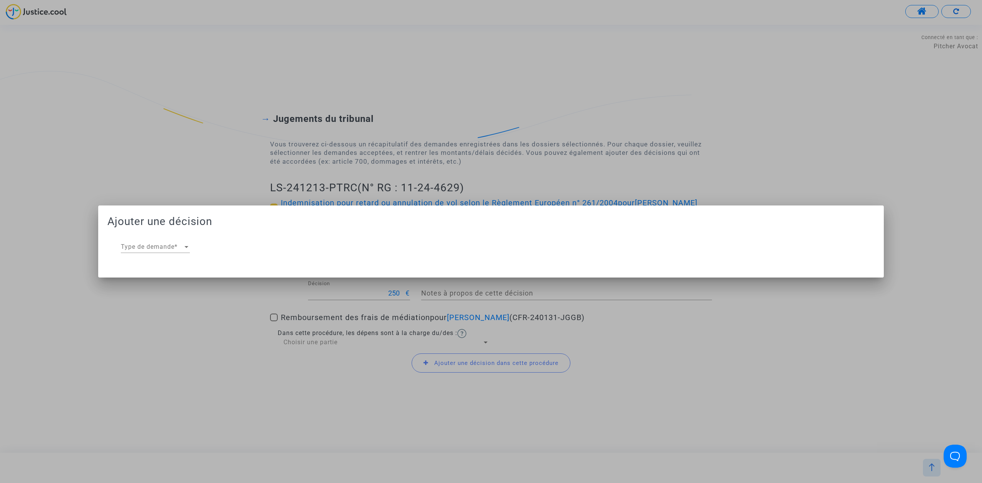
click at [181, 124] on div at bounding box center [491, 241] width 982 height 483
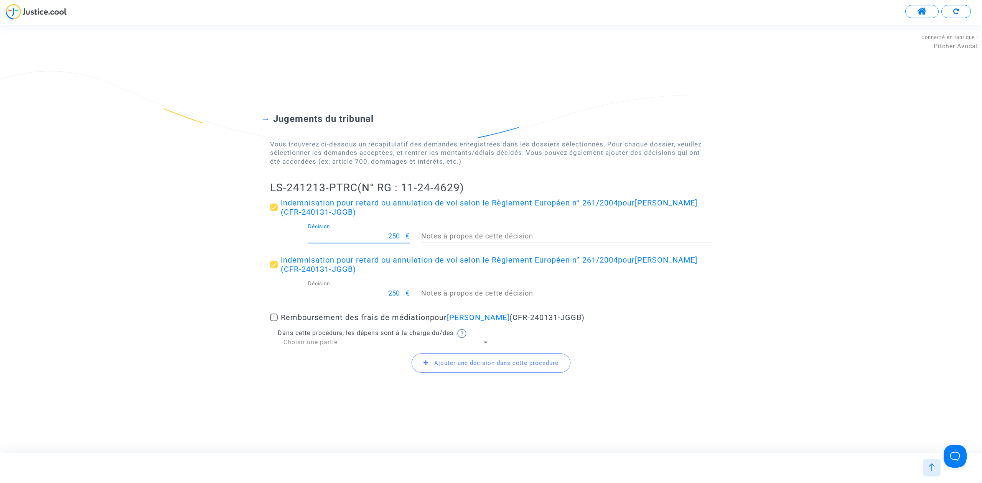
drag, startPoint x: 374, startPoint y: 232, endPoint x: 399, endPoint y: 240, distance: 26.8
click at [399, 240] on input "250" at bounding box center [357, 236] width 98 height 8
type input "500"
click at [275, 316] on span at bounding box center [274, 318] width 8 height 8
click at [274, 321] on input "Remboursement des frais de médiation pour Melyssa Benantar (CFR-240131-JGGB)" at bounding box center [274, 321] width 0 height 0
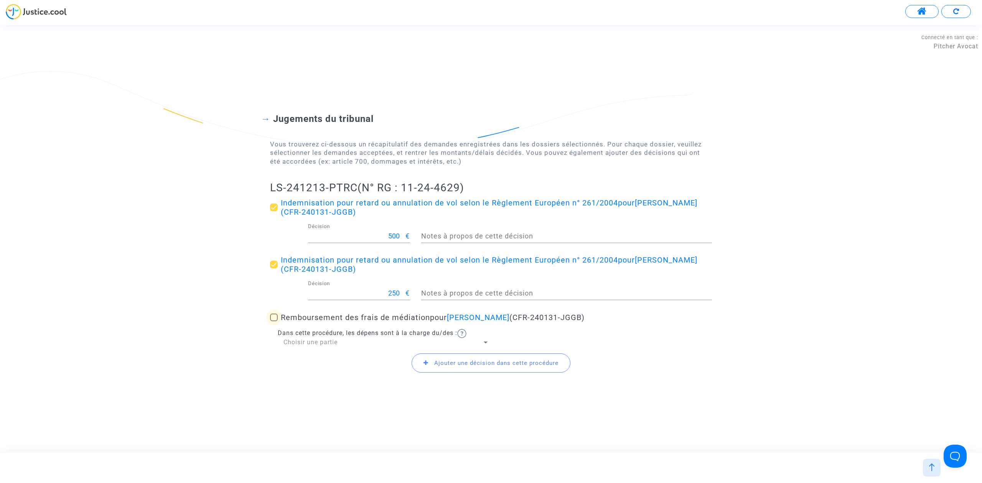
checkbox input "true"
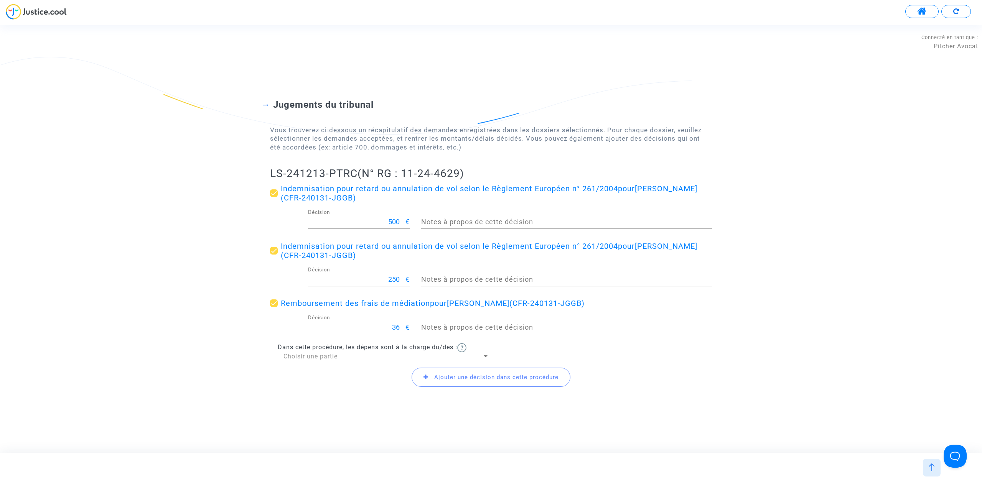
click at [453, 375] on span "Ajouter une décision dans cette procédure" at bounding box center [496, 377] width 124 height 7
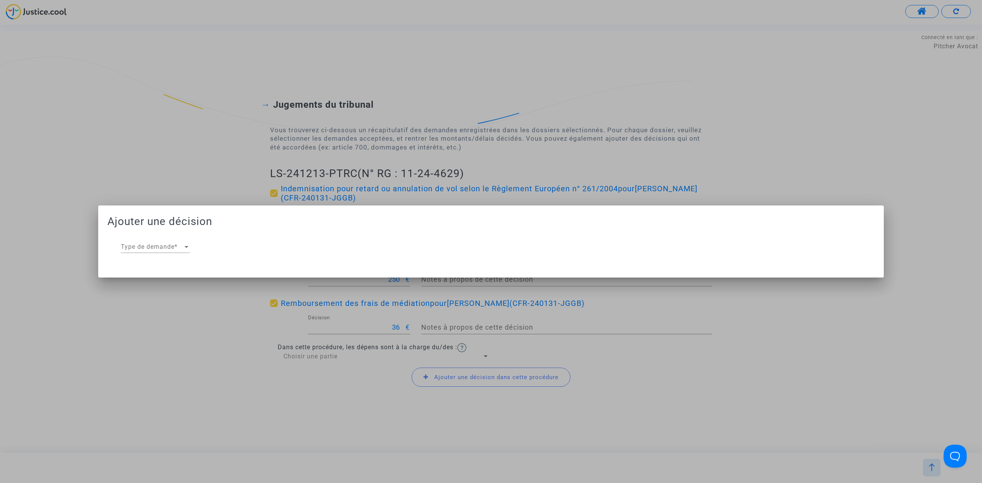
click at [192, 255] on div "Type de demande Type de demande *" at bounding box center [303, 248] width 376 height 25
click at [188, 249] on div at bounding box center [186, 247] width 7 height 7
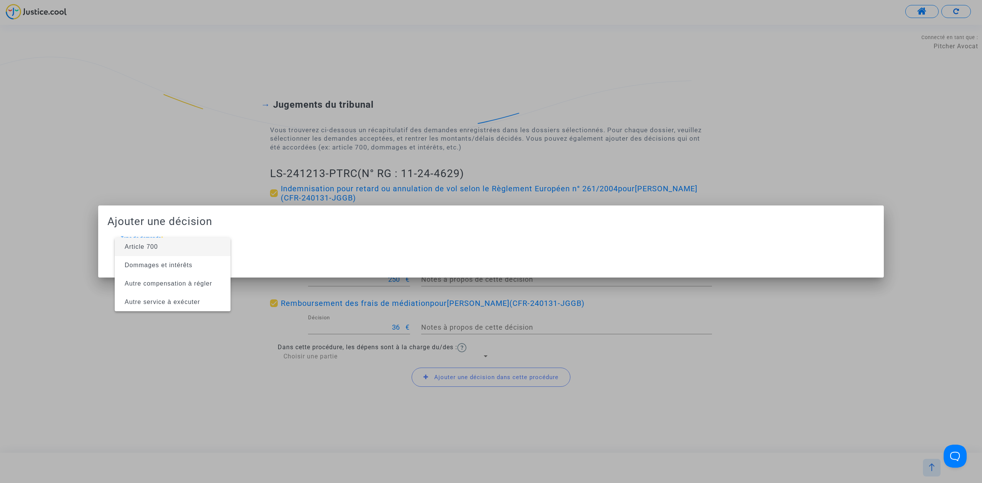
click at [188, 249] on span "Article 700" at bounding box center [173, 247] width 104 height 18
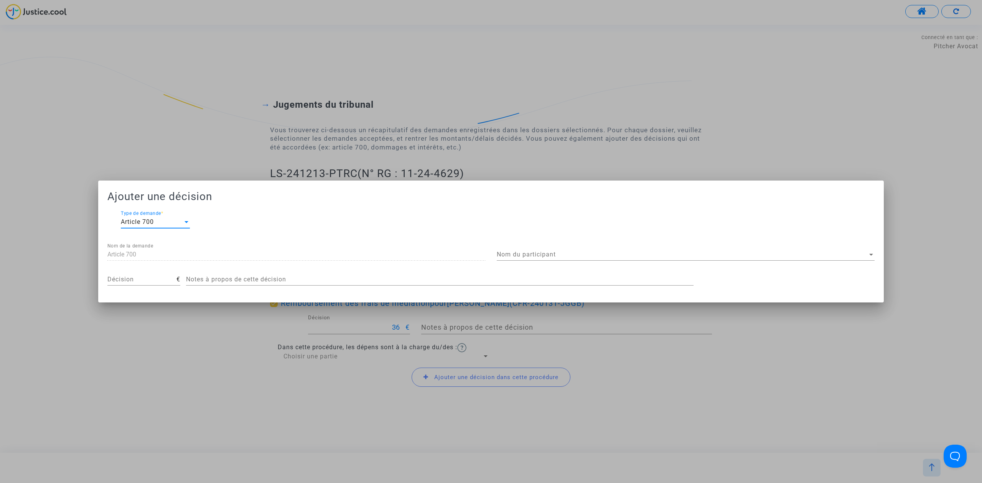
click at [741, 262] on div "Nom du participant Nom du participant" at bounding box center [686, 256] width 378 height 25
click at [737, 255] on span "Nom du participant" at bounding box center [682, 254] width 371 height 7
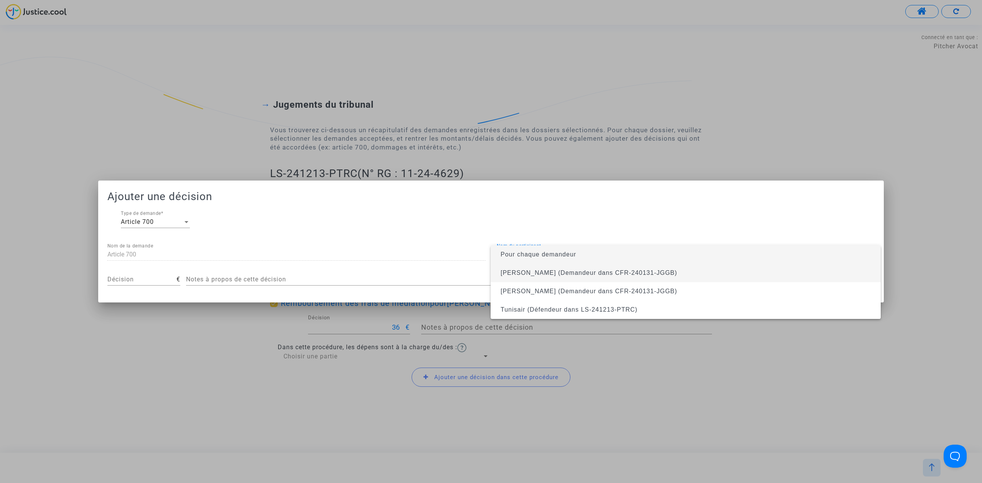
drag, startPoint x: 737, startPoint y: 263, endPoint x: 737, endPoint y: 278, distance: 15.0
click at [737, 278] on div "Pour chaque demandeur Melyssa Benantar (Demandeur dans CFR-240131-JGGB) Sabrina…" at bounding box center [686, 283] width 390 height 74
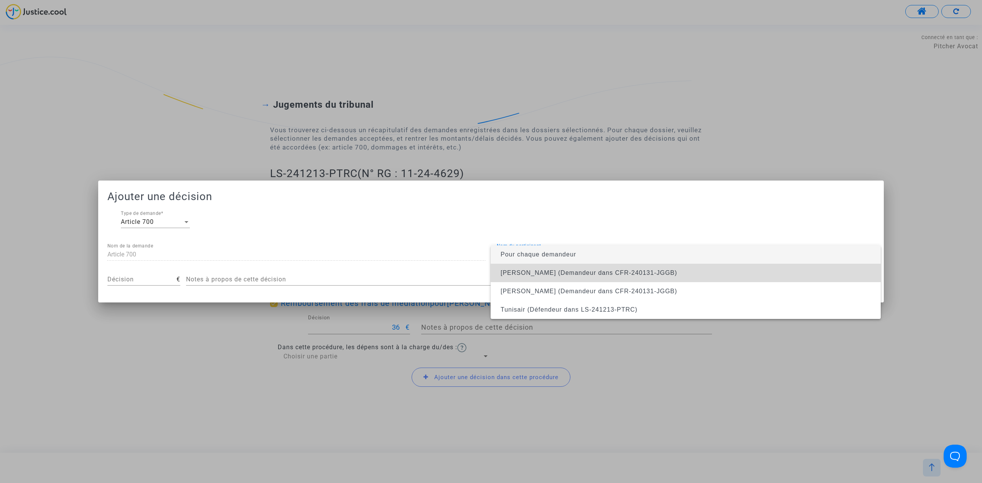
click at [737, 278] on span "Melyssa Benantar (Demandeur dans CFR-240131-JGGB)" at bounding box center [686, 273] width 378 height 18
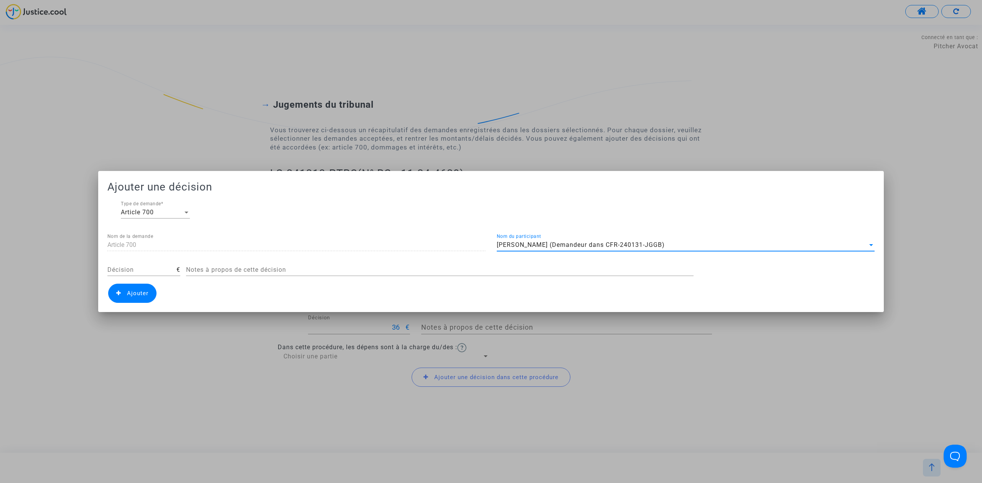
click at [152, 271] on input "Décision" at bounding box center [141, 270] width 69 height 7
type input "414"
click at [128, 296] on span "Ajouter" at bounding box center [137, 293] width 21 height 7
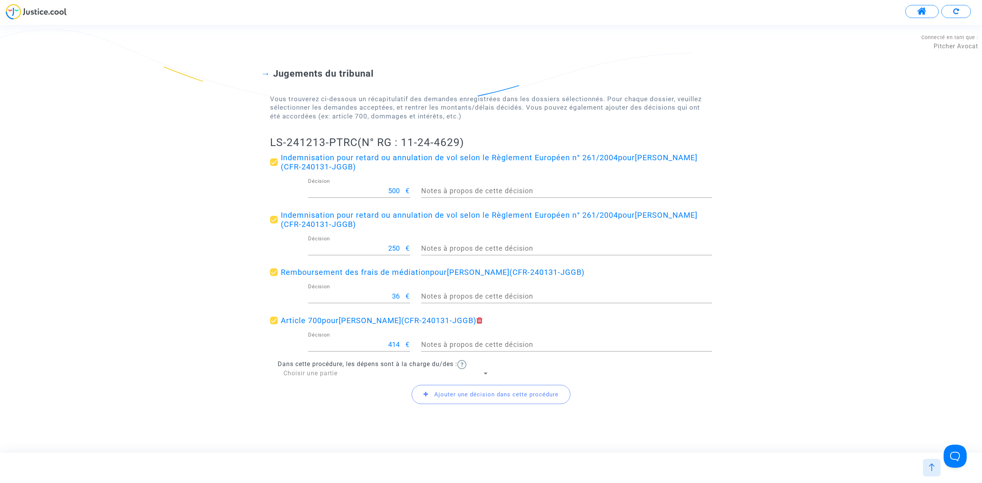
scroll to position [45, 0]
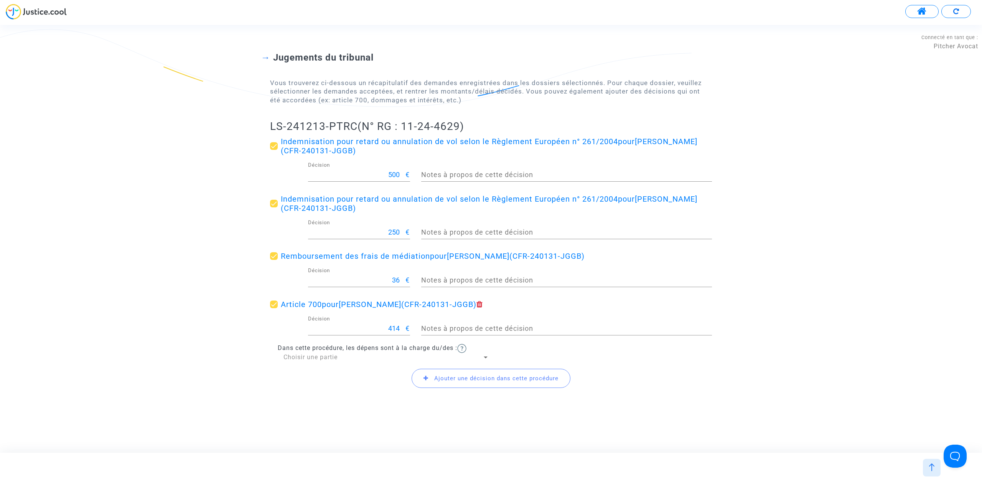
click at [315, 354] on span "Choisir une partie" at bounding box center [311, 357] width 54 height 7
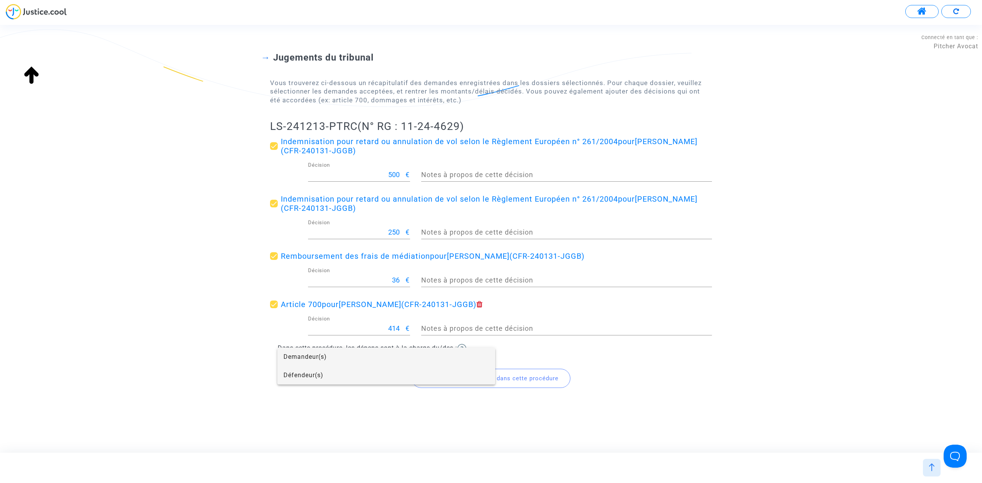
click at [325, 372] on span "Défendeur(s)" at bounding box center [387, 375] width 206 height 18
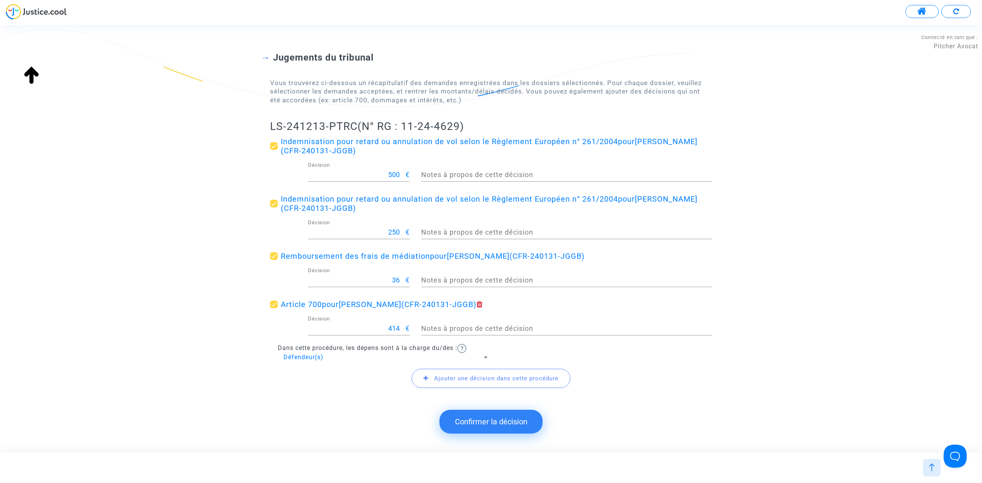
drag, startPoint x: 260, startPoint y: 120, endPoint x: 356, endPoint y: 120, distance: 96.3
click at [356, 120] on div "Jugements du tribunal Vous trouverez ci-dessous un récapitulatif des demandes e…" at bounding box center [491, 215] width 982 height 389
click at [516, 421] on button "Confirmer la décision" at bounding box center [491, 422] width 103 height 24
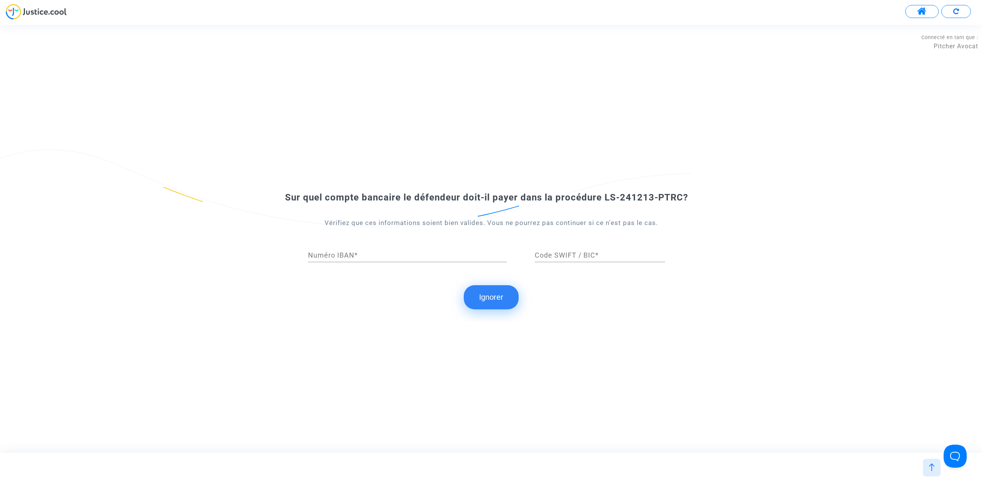
click at [486, 295] on button "Ignorer" at bounding box center [491, 297] width 55 height 24
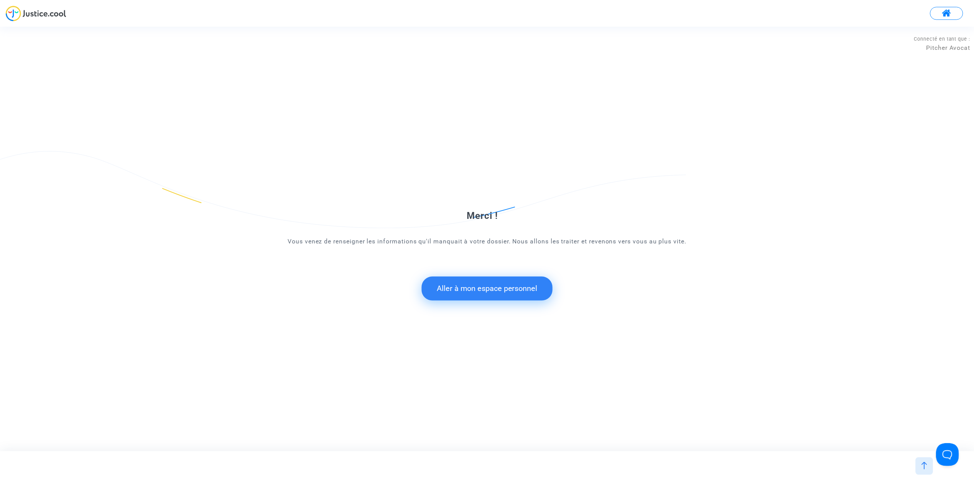
scroll to position [0, 0]
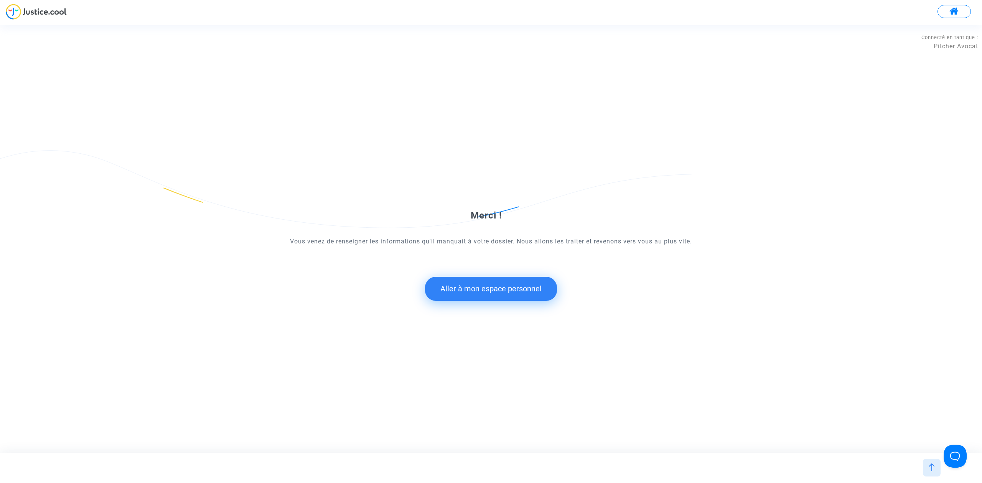
click at [495, 293] on button "Aller à mon espace personnel" at bounding box center [491, 289] width 132 height 24
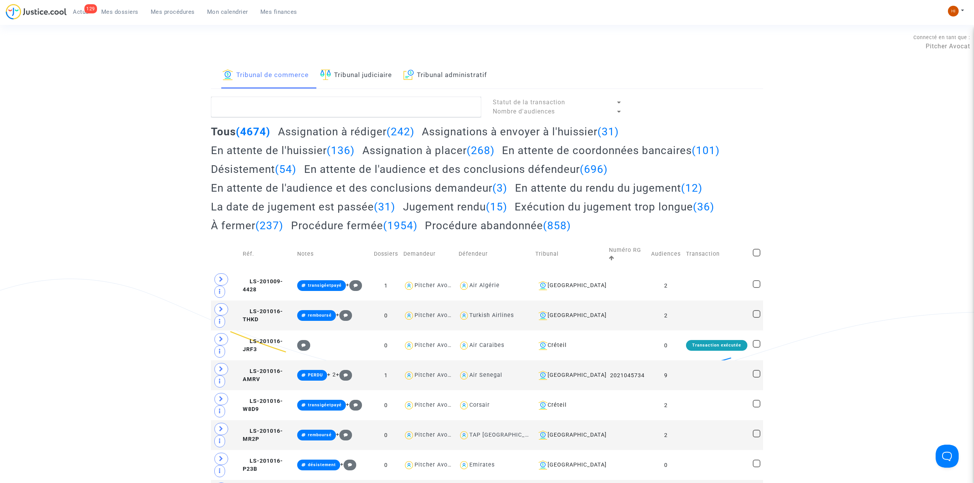
drag, startPoint x: 338, startPoint y: 75, endPoint x: 340, endPoint y: 85, distance: 9.8
click at [338, 74] on link "Tribunal judiciaire" at bounding box center [356, 76] width 72 height 26
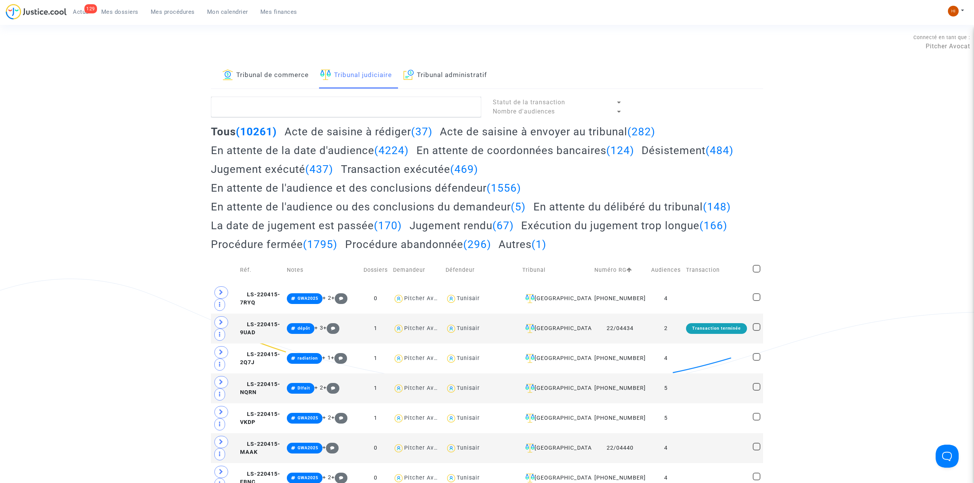
click at [344, 86] on link "Tribunal judiciaire" at bounding box center [356, 76] width 72 height 26
click at [338, 117] on textarea at bounding box center [346, 107] width 270 height 21
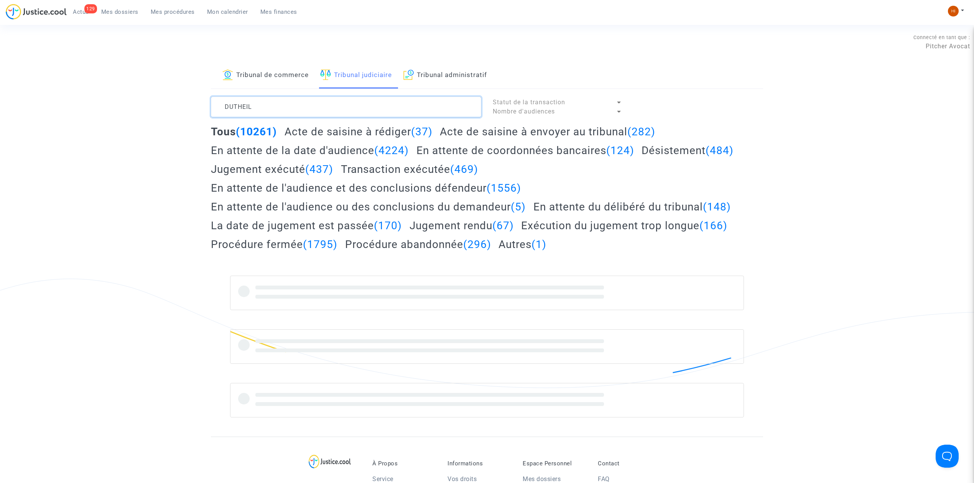
type textarea "DUTHEIL"
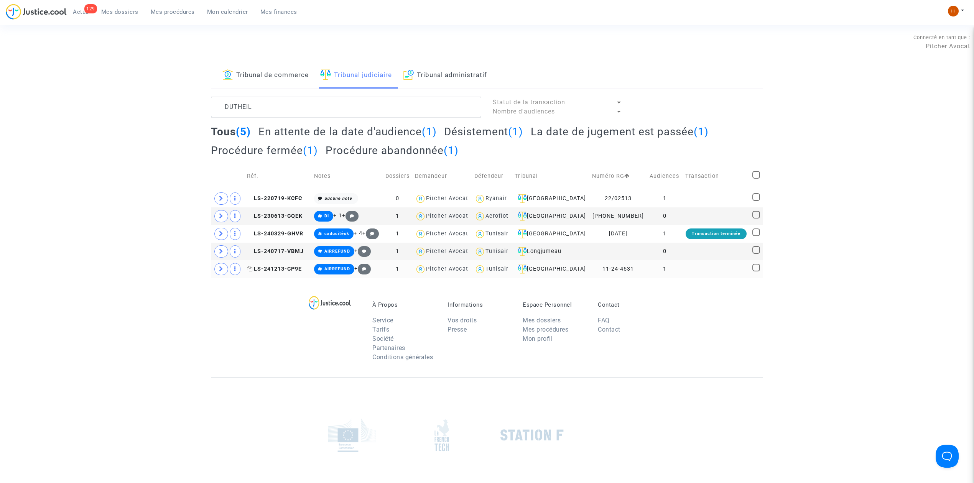
click at [268, 272] on span "LS-241213-CP9E" at bounding box center [274, 269] width 55 height 7
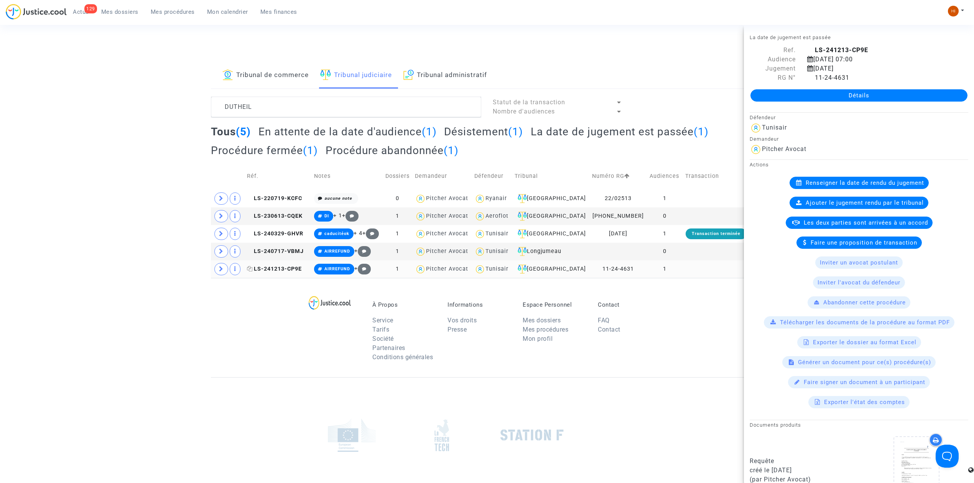
click at [249, 272] on icon at bounding box center [250, 268] width 6 height 5
drag, startPoint x: 275, startPoint y: 270, endPoint x: 292, endPoint y: 252, distance: 24.4
click at [275, 270] on span "LS-241213-CP9E" at bounding box center [274, 269] width 55 height 7
click at [831, 92] on link "Détails" at bounding box center [859, 95] width 217 height 12
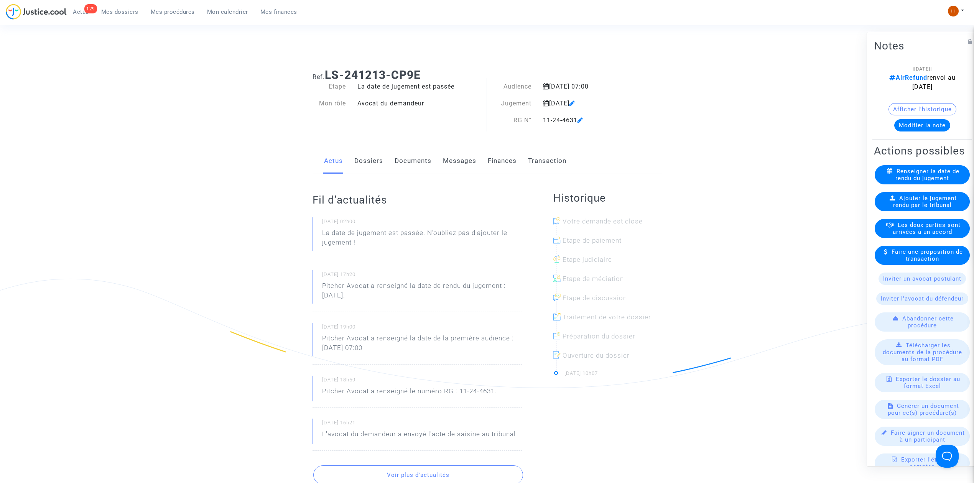
click at [399, 159] on link "Documents" at bounding box center [413, 160] width 37 height 25
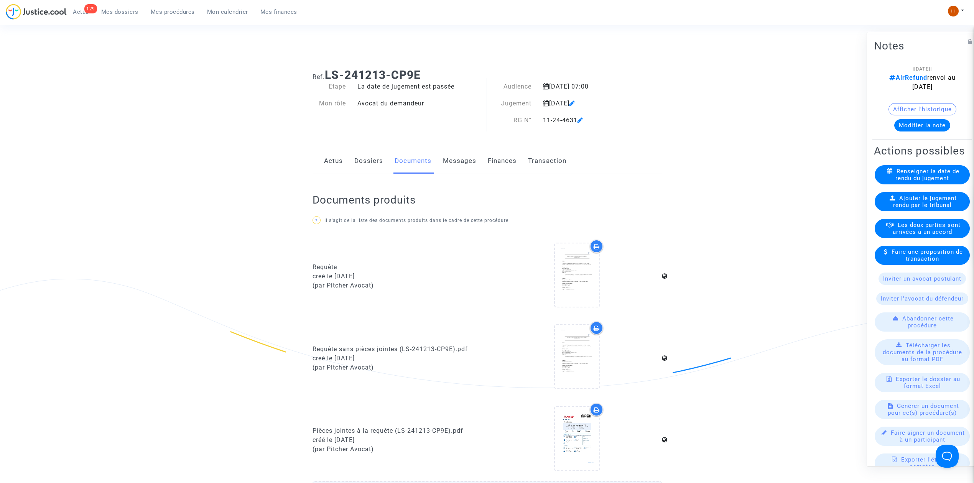
click at [924, 209] on span "Ajouter le jugement rendu par le tribunal" at bounding box center [925, 202] width 64 height 14
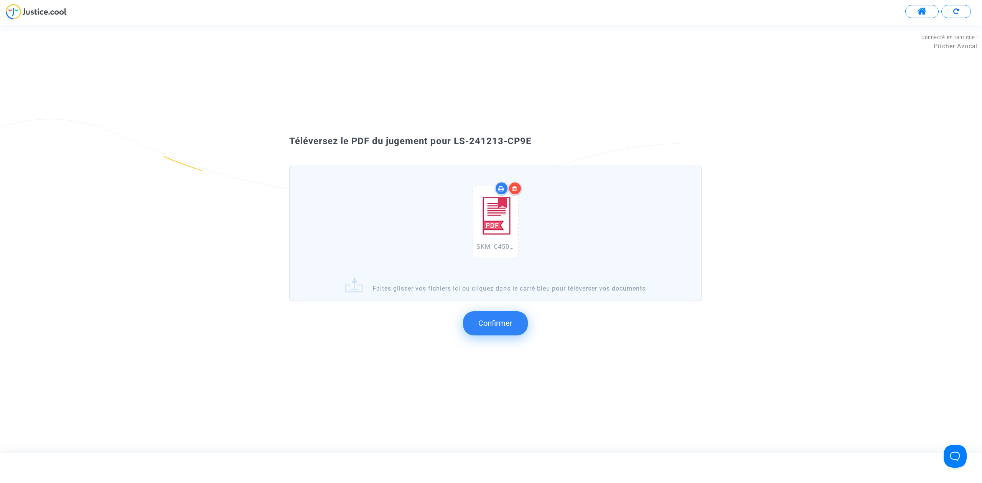
drag, startPoint x: 534, startPoint y: 163, endPoint x: 453, endPoint y: 142, distance: 83.7
click at [453, 142] on div "Téléversez le PDF du jugement pour LS-241213-CP9E" at bounding box center [491, 141] width 442 height 13
copy span "LS-241213-CP9E"
click at [502, 322] on span "Confirmer" at bounding box center [495, 323] width 34 height 9
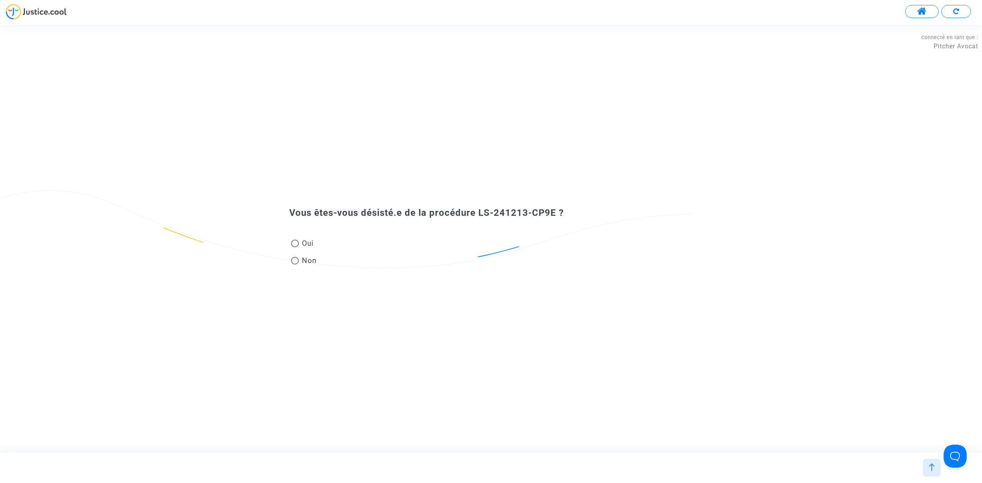
click at [299, 262] on span "Non" at bounding box center [308, 260] width 18 height 10
click at [295, 265] on input "Non" at bounding box center [295, 265] width 0 height 0
radio input "true"
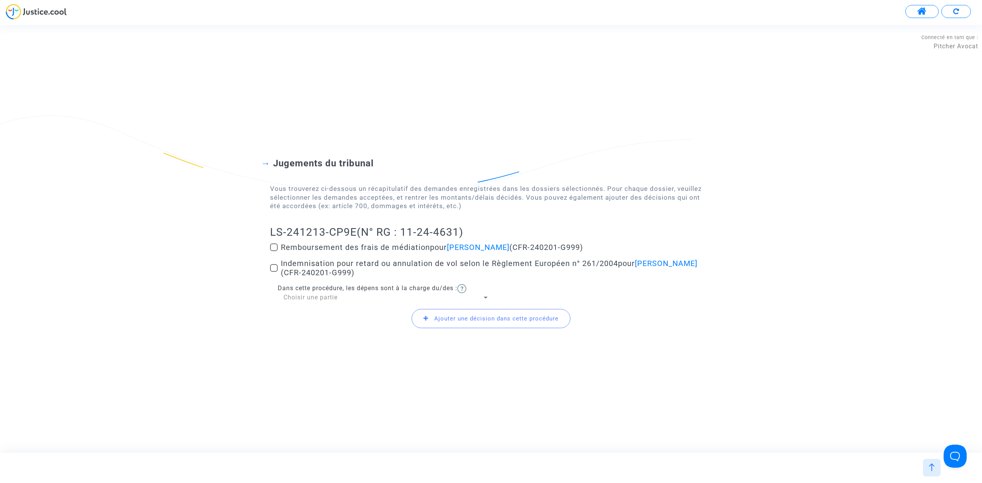
click at [271, 265] on span at bounding box center [274, 268] width 8 height 8
click at [274, 272] on input "Indemnisation pour retard ou annulation de vol selon le Règlement Européen n° 2…" at bounding box center [274, 272] width 0 height 0
checkbox input "true"
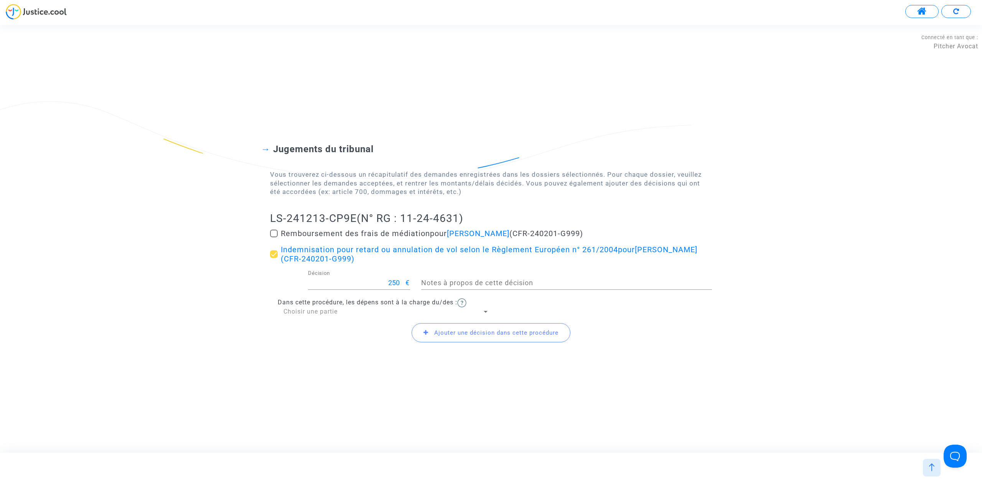
click at [429, 335] on icon at bounding box center [426, 333] width 5 height 6
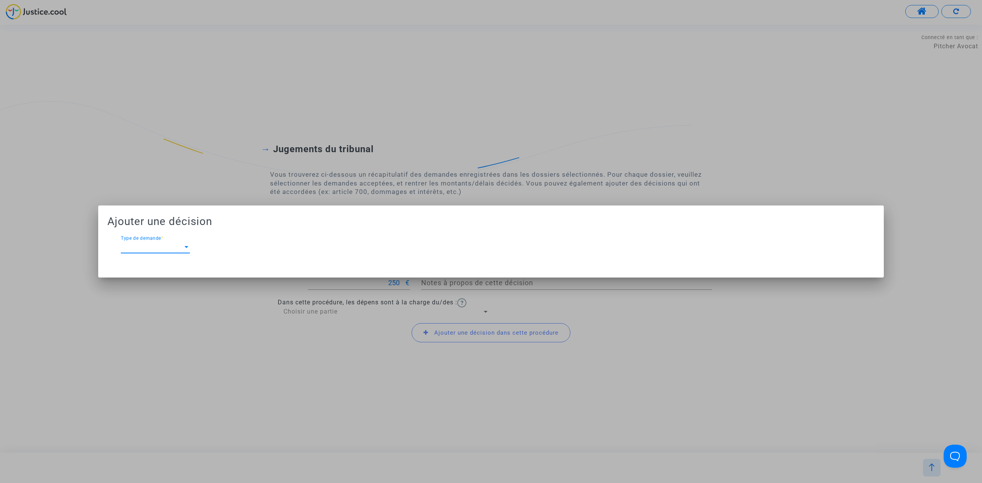
click at [180, 249] on span "Type de demande" at bounding box center [152, 247] width 62 height 7
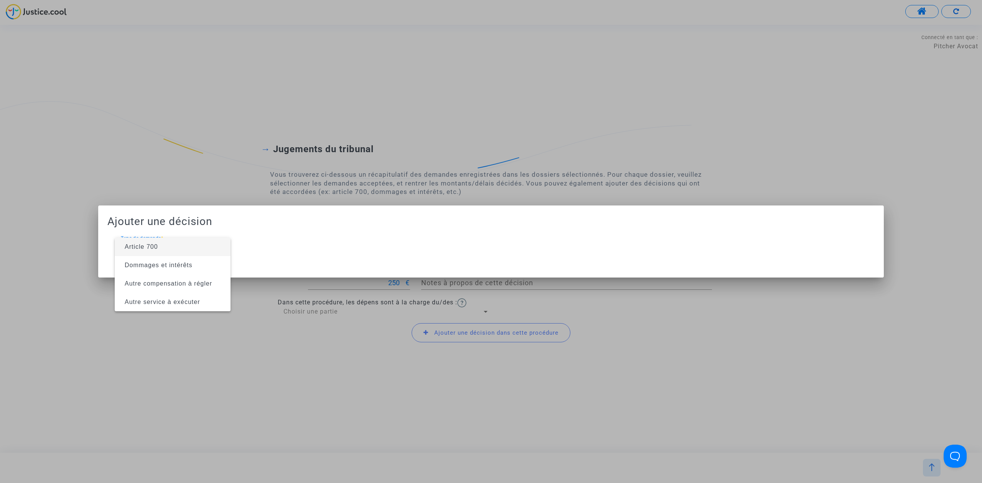
click at [181, 250] on span "Article 700" at bounding box center [173, 247] width 104 height 18
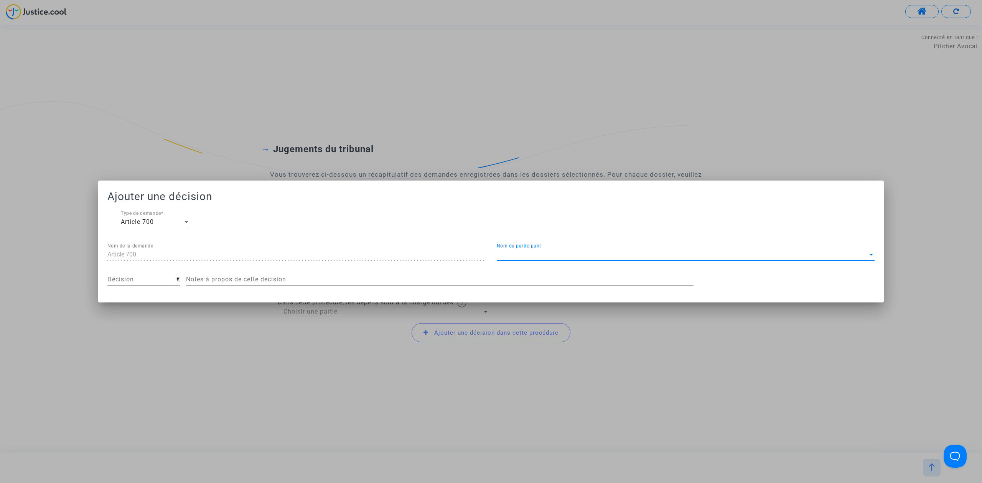
click at [567, 252] on span "Nom du participant" at bounding box center [682, 254] width 371 height 7
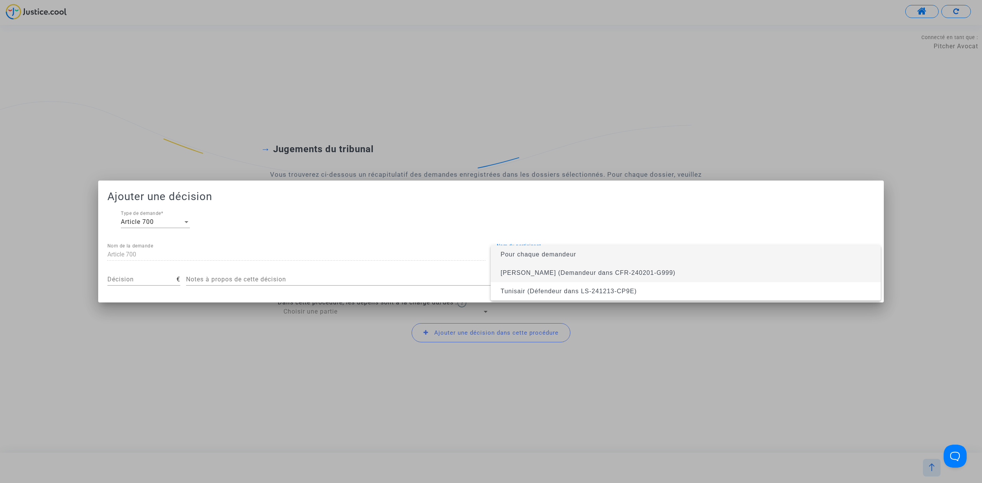
drag, startPoint x: 576, startPoint y: 254, endPoint x: 579, endPoint y: 267, distance: 13.6
click at [579, 267] on div "Pour chaque demandeur Etienne DUTHEIL (Demandeur dans CFR-240201-G999) Tunisair…" at bounding box center [686, 273] width 390 height 55
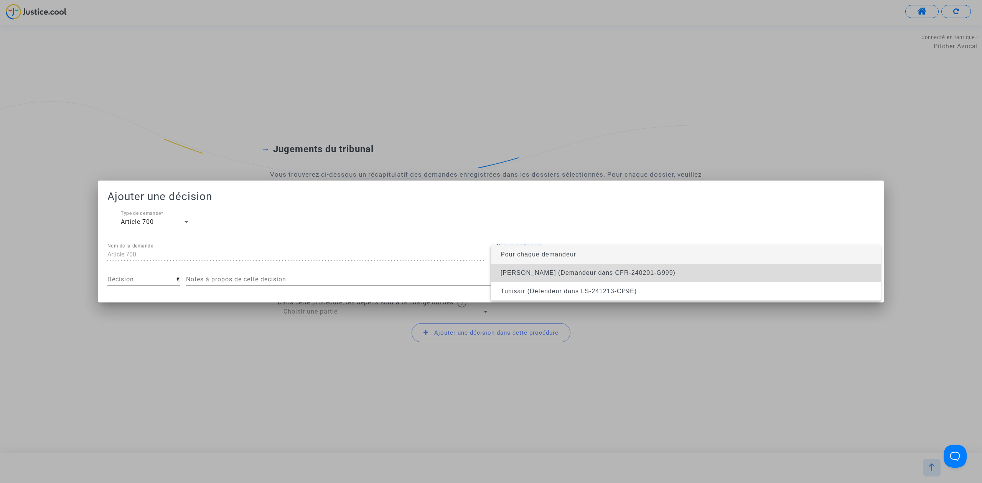
click at [579, 268] on span "Etienne DUTHEIL (Demandeur dans CFR-240201-G999)" at bounding box center [686, 273] width 378 height 18
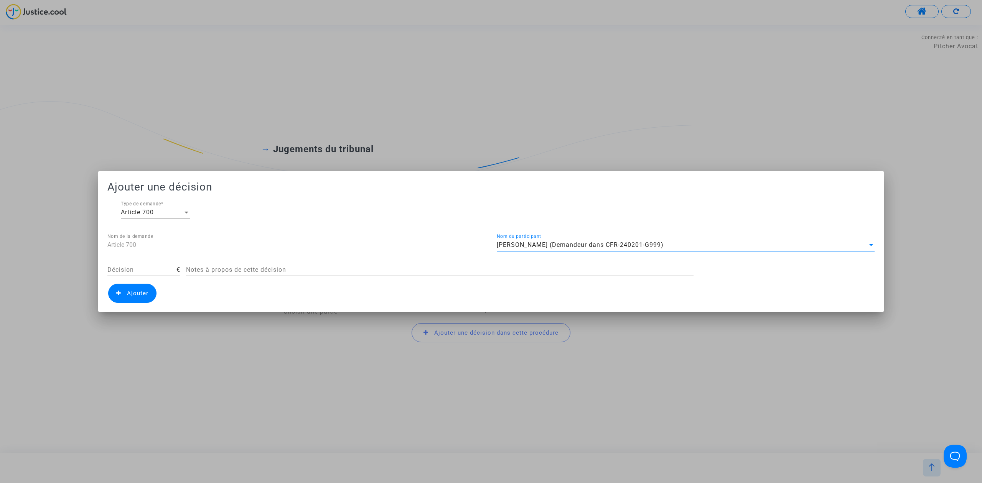
click at [159, 272] on input "Décision" at bounding box center [141, 270] width 69 height 7
type input "450"
click at [133, 287] on span "Ajouter" at bounding box center [132, 293] width 48 height 19
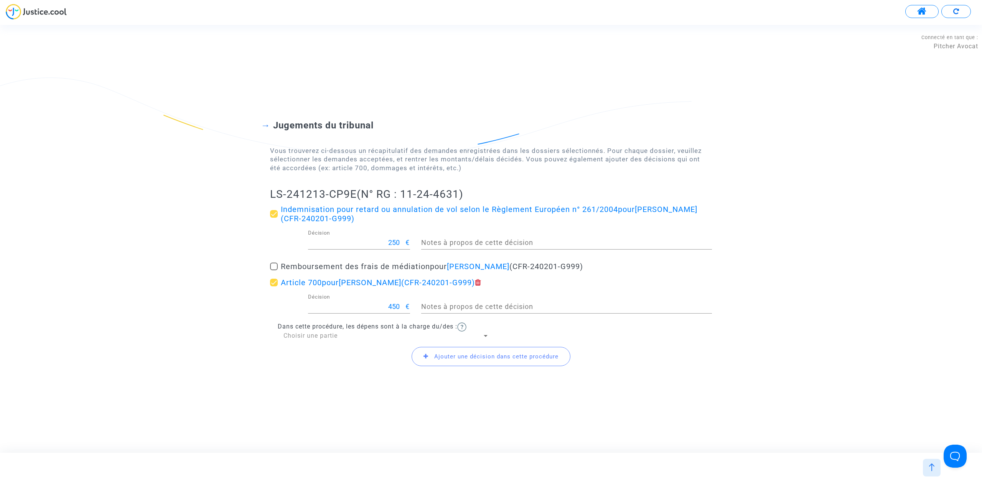
click at [288, 340] on div "Choisir une partie" at bounding box center [383, 336] width 199 height 8
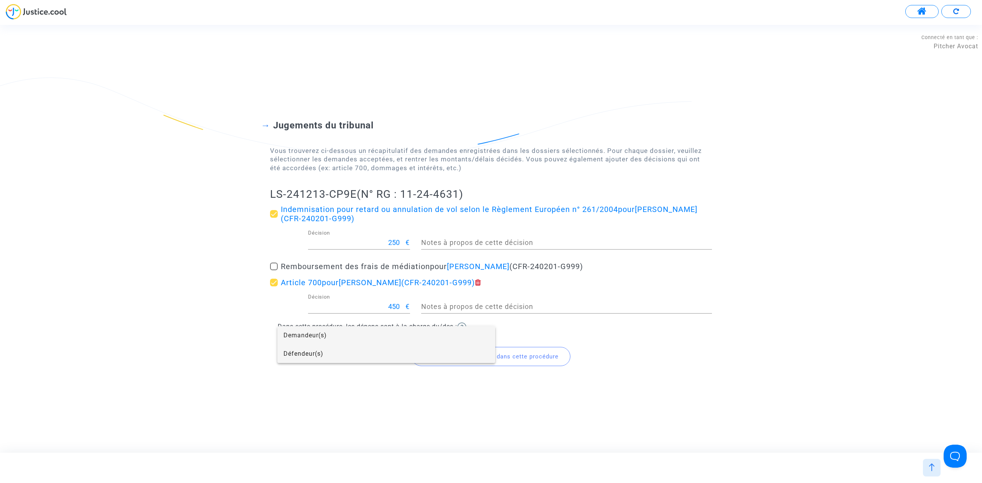
click at [326, 357] on span "Défendeur(s)" at bounding box center [387, 354] width 206 height 18
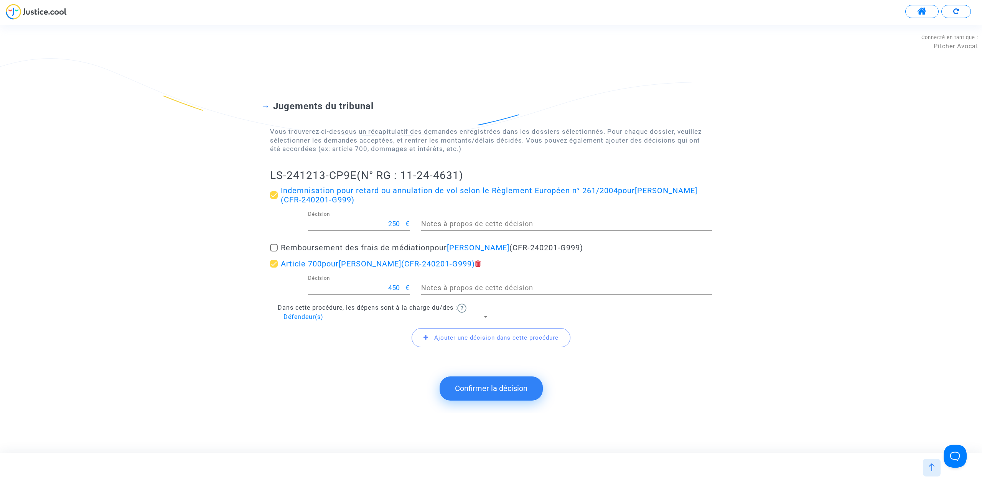
click at [453, 387] on button "Confirmer la décision" at bounding box center [491, 389] width 103 height 24
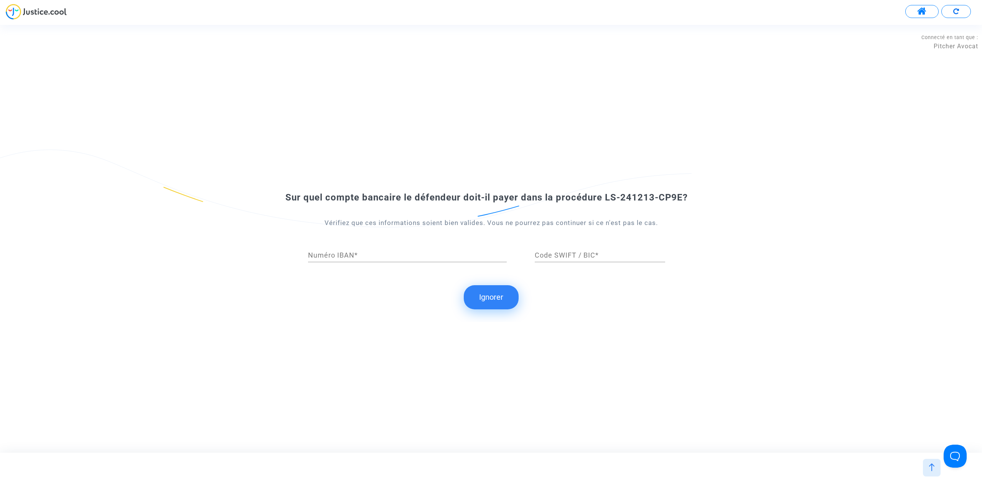
click at [498, 298] on button "Ignorer" at bounding box center [491, 297] width 55 height 24
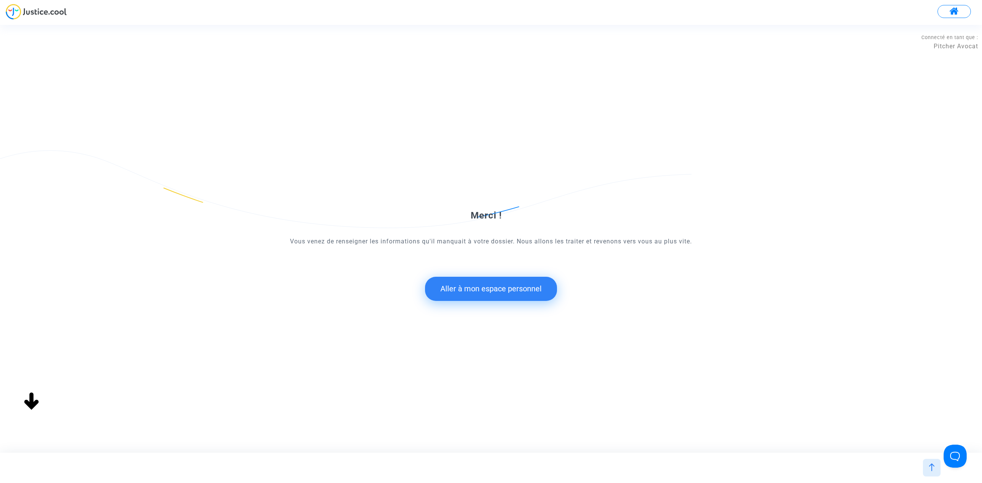
click at [504, 292] on button "Aller à mon espace personnel" at bounding box center [491, 289] width 132 height 24
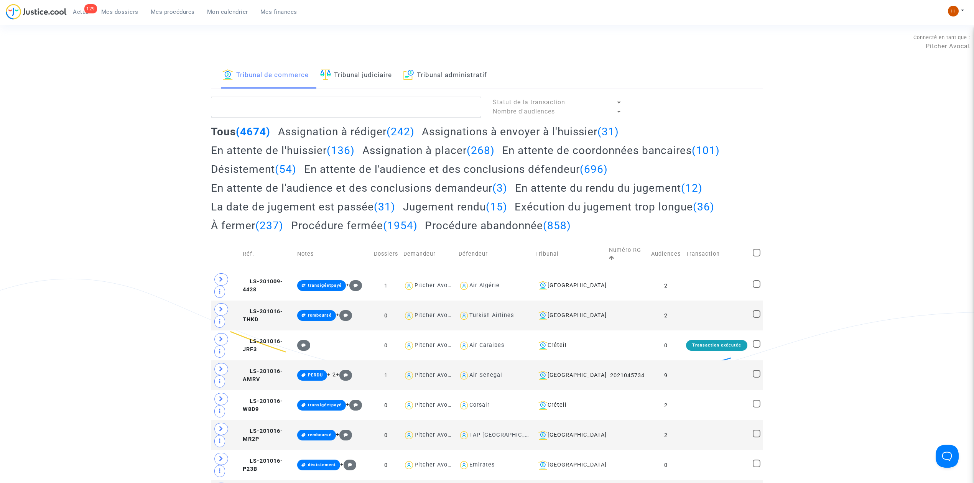
click at [367, 77] on link "Tribunal judiciaire" at bounding box center [356, 76] width 72 height 26
click at [361, 106] on textarea at bounding box center [346, 107] width 270 height 21
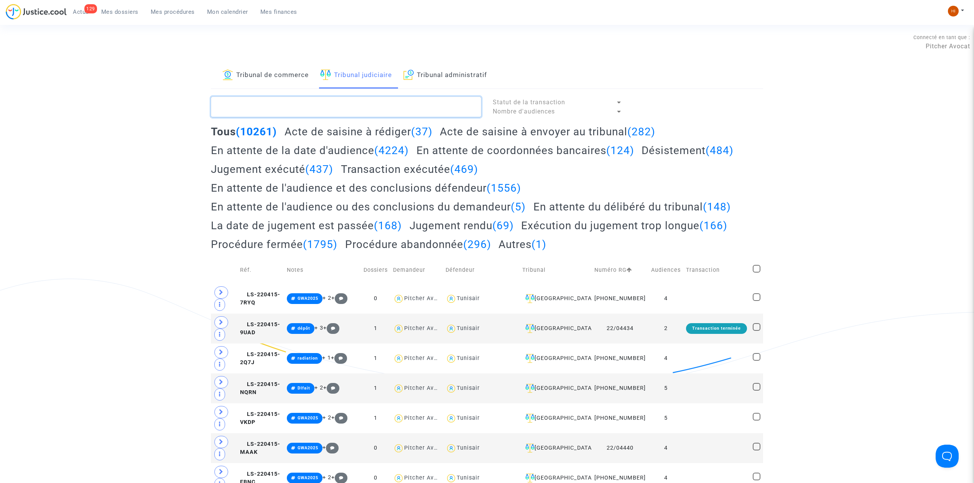
paste textarea "LS-241213-CP9E"
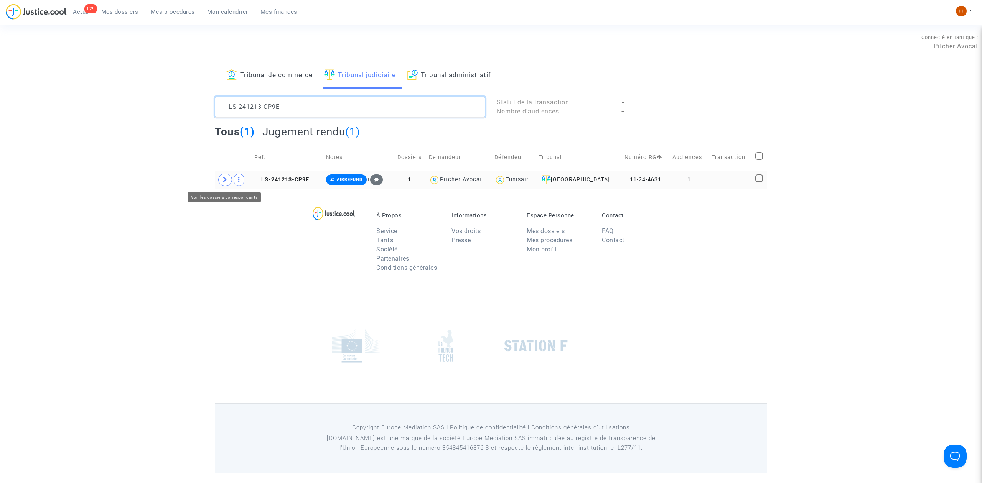
type textarea "LS-241213-CP9E"
click at [219, 184] on td at bounding box center [233, 180] width 37 height 18
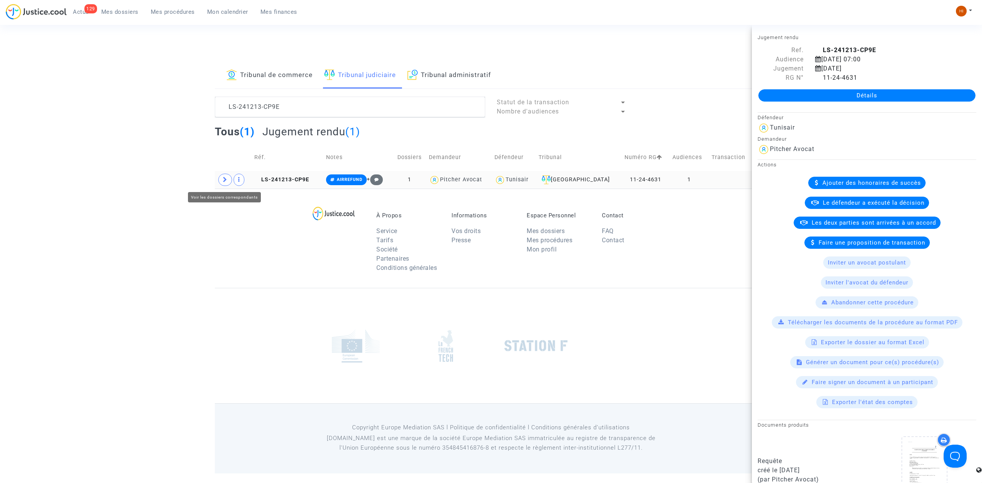
click at [218, 180] on span at bounding box center [225, 180] width 14 height 12
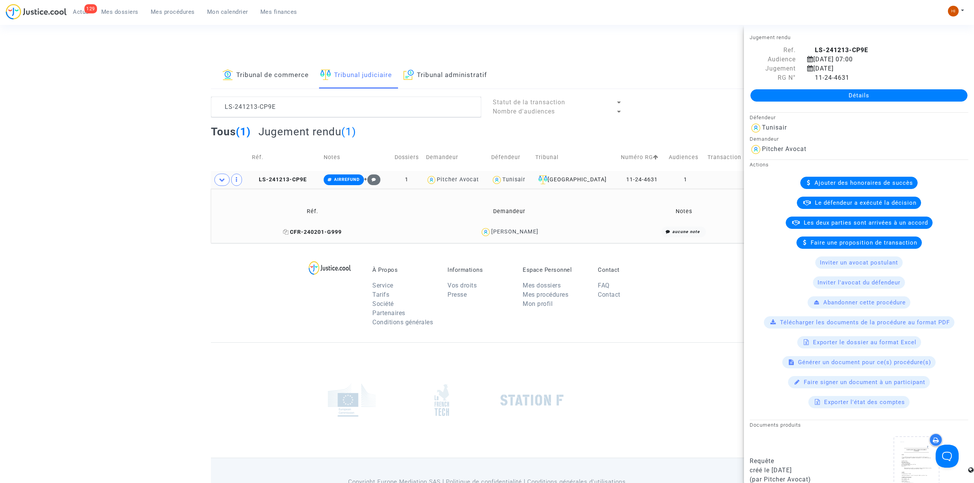
click at [283, 235] on icon at bounding box center [286, 231] width 6 height 5
click at [350, 180] on span "AIRREFUND" at bounding box center [347, 179] width 26 height 5
click at [351, 180] on span "AIRREFUND" at bounding box center [347, 179] width 26 height 5
click at [412, 260] on button "Modifier la note" at bounding box center [420, 259] width 56 height 12
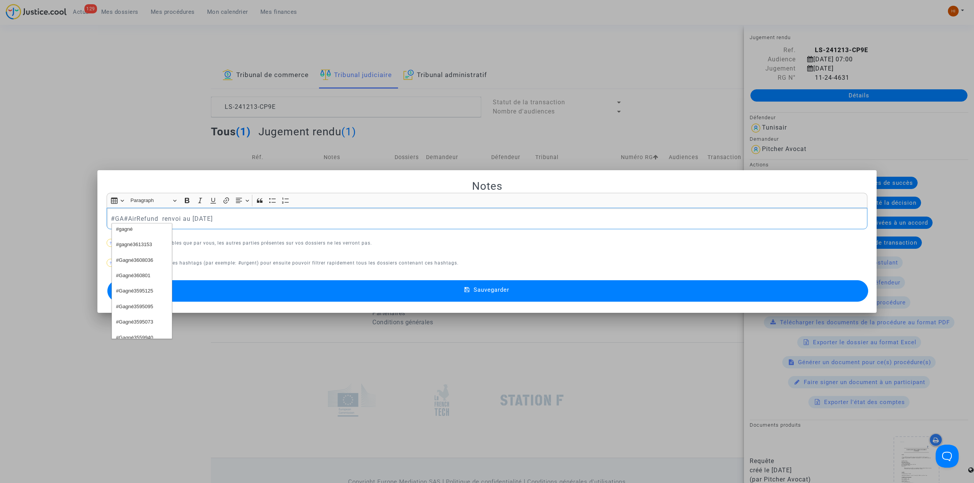
scroll to position [47, 0]
click at [420, 284] on button "Sauvegarder" at bounding box center [487, 290] width 761 height 21
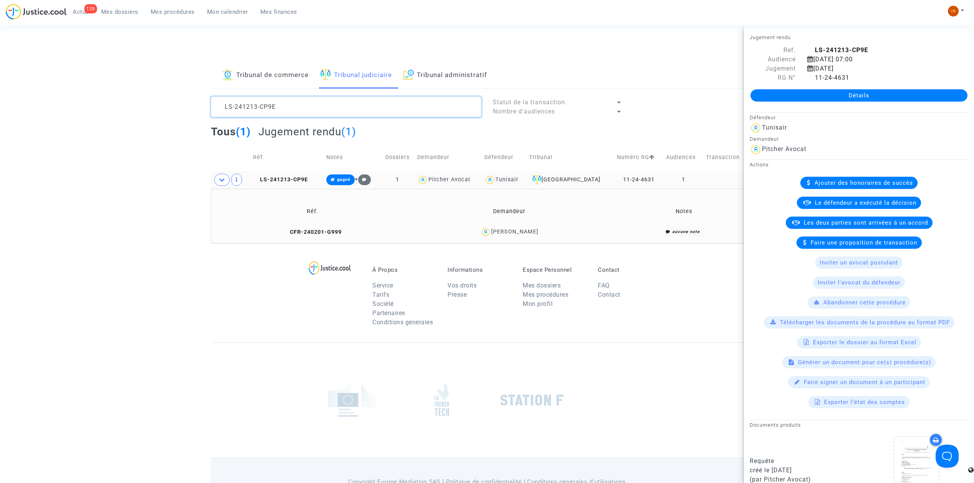
drag, startPoint x: 337, startPoint y: 111, endPoint x: 182, endPoint y: 109, distance: 155.0
click at [182, 109] on div "Tribunal de commerce Tribunal judiciaire Tribunal administratif LS-241213-CP9E …" at bounding box center [487, 153] width 974 height 181
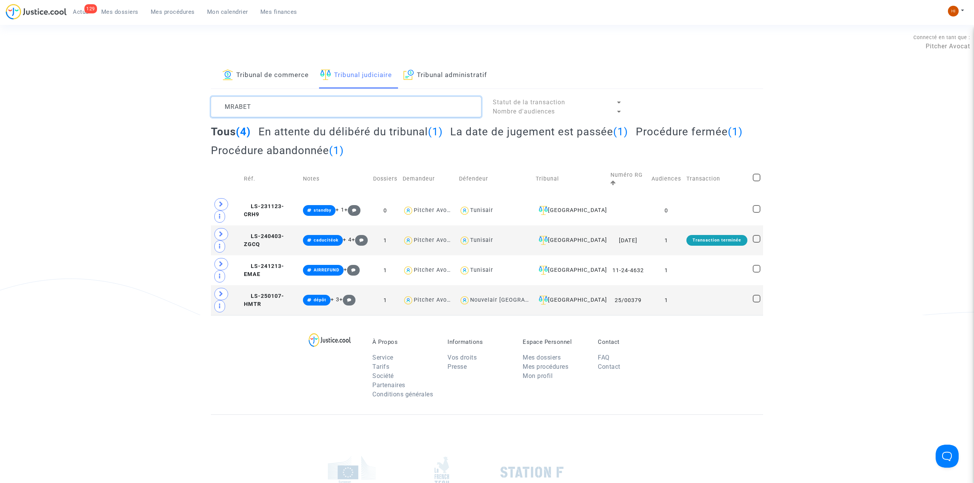
type textarea "MRABET"
drag, startPoint x: 299, startPoint y: 236, endPoint x: 331, endPoint y: 226, distance: 33.0
click at [284, 263] on span "LS-241213-EMAE" at bounding box center [264, 270] width 40 height 15
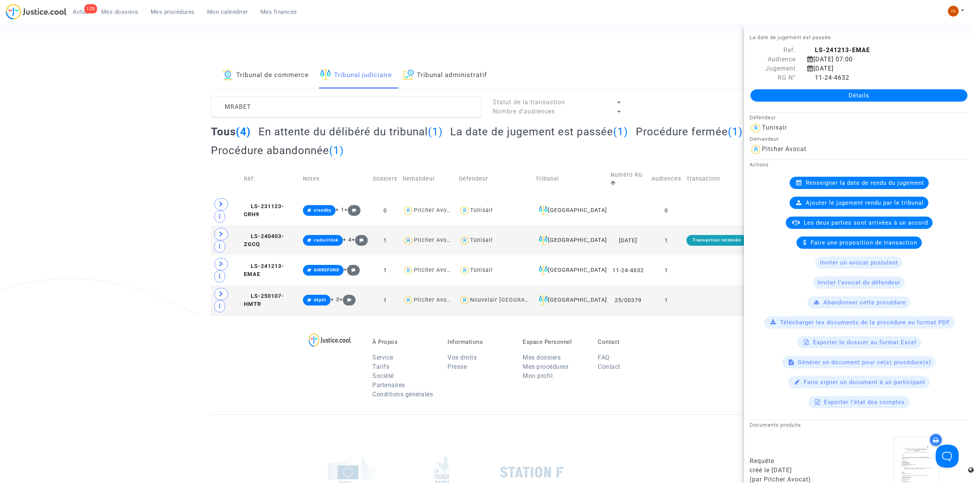
click at [844, 94] on link "Détails" at bounding box center [859, 95] width 217 height 12
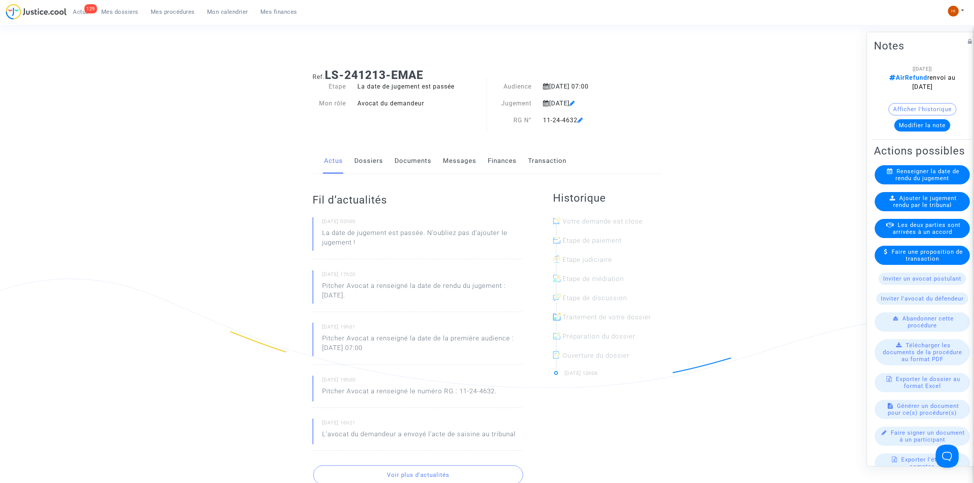
drag, startPoint x: 437, startPoint y: 68, endPoint x: 327, endPoint y: 71, distance: 109.4
click at [327, 71] on h1 "Ref. LS-241213-EMAE" at bounding box center [487, 75] width 349 height 14
copy b "LS-241213-EMAE"
click at [935, 211] on div "Ajouter le jugement rendu par le tribunal" at bounding box center [922, 201] width 95 height 19
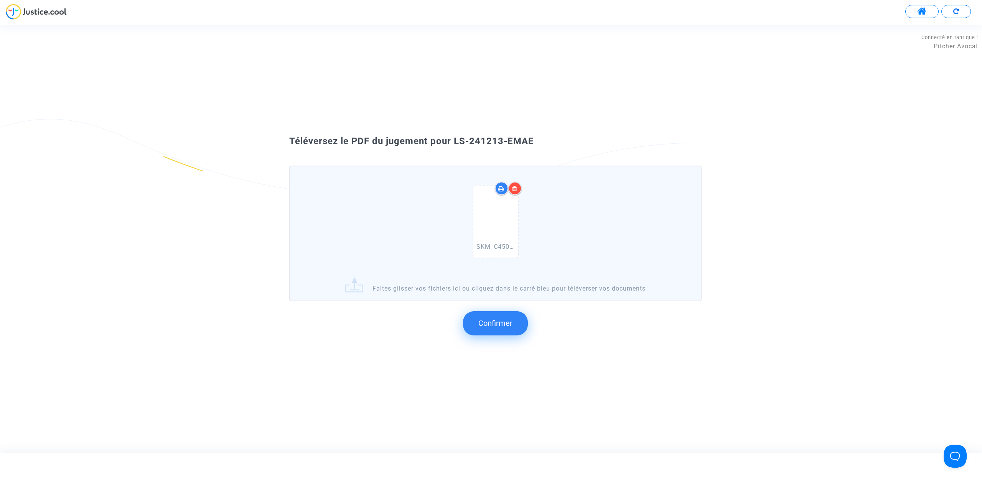
click at [508, 334] on button "Confirmer" at bounding box center [495, 324] width 65 height 24
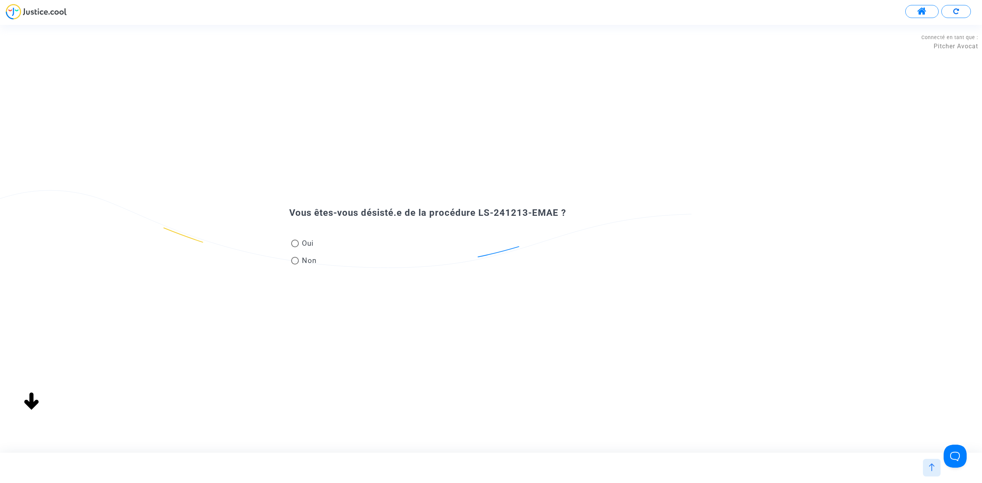
click at [306, 267] on mat-radio-button "Non" at bounding box center [304, 261] width 26 height 13
radio input "true"
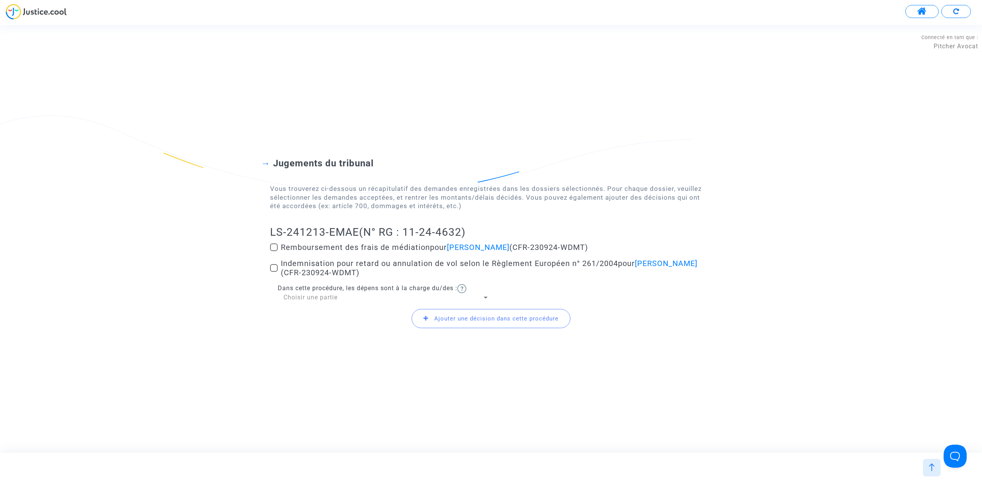
click at [276, 268] on span at bounding box center [274, 268] width 8 height 8
click at [274, 272] on input "Indemnisation pour retard ou annulation de vol selon le Règlement Européen n° 2…" at bounding box center [274, 272] width 0 height 0
checkbox input "true"
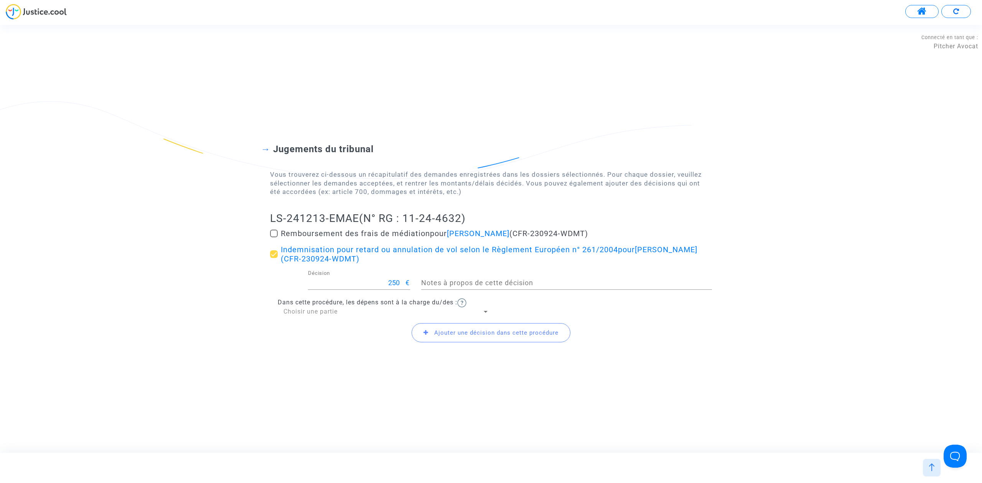
click at [466, 335] on span "Ajouter une décision dans cette procédure" at bounding box center [496, 333] width 124 height 7
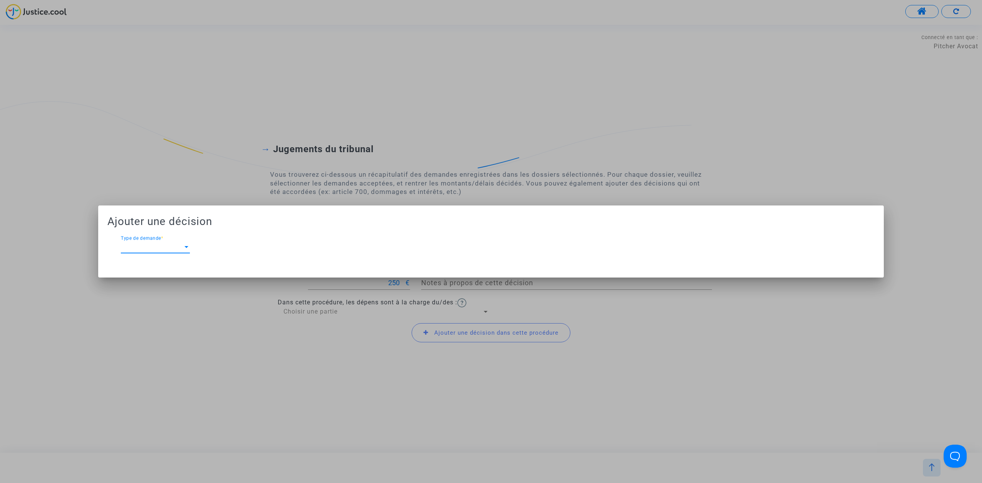
click at [170, 244] on span "Type de demande" at bounding box center [152, 247] width 62 height 7
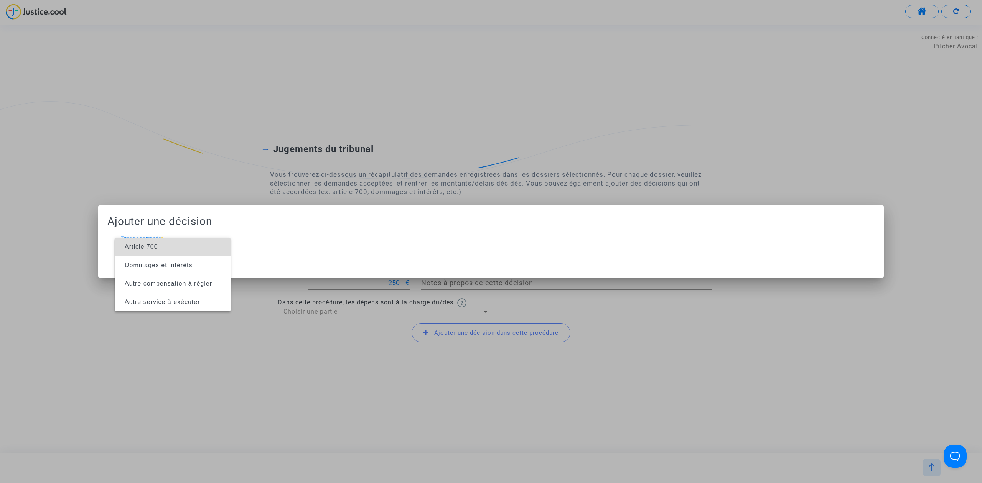
click at [170, 244] on span "Article 700" at bounding box center [173, 247] width 104 height 18
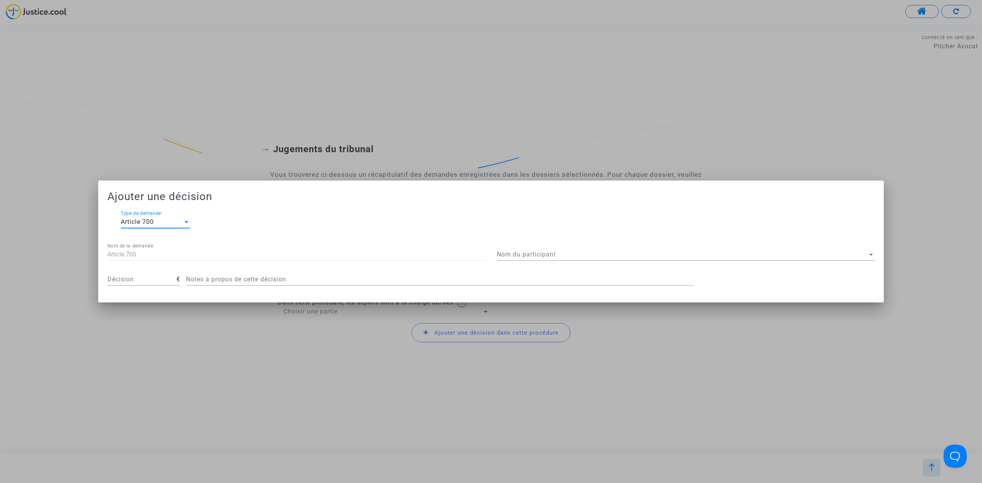
click at [544, 255] on span "Nom du participant" at bounding box center [682, 254] width 371 height 7
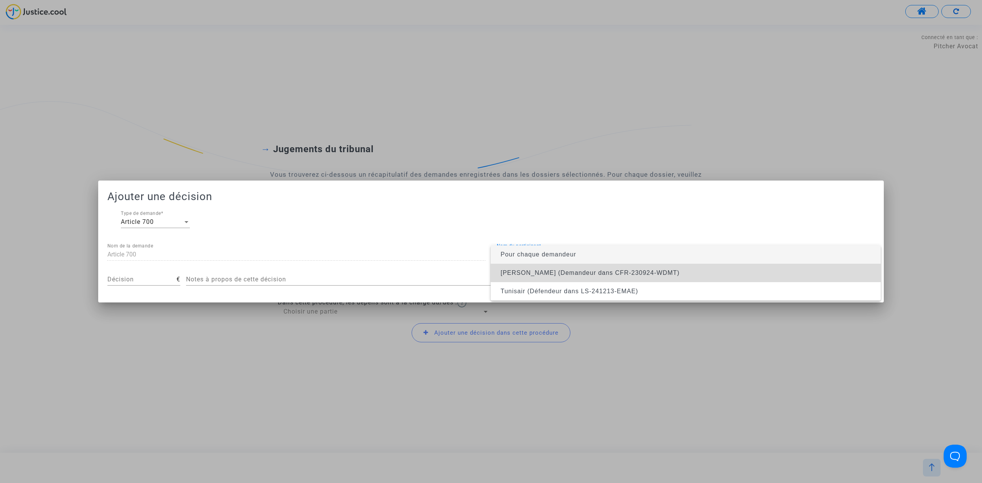
click at [550, 278] on span "Ilyes mrabet (Demandeur dans CFR-230924-WDMT)" at bounding box center [686, 273] width 378 height 18
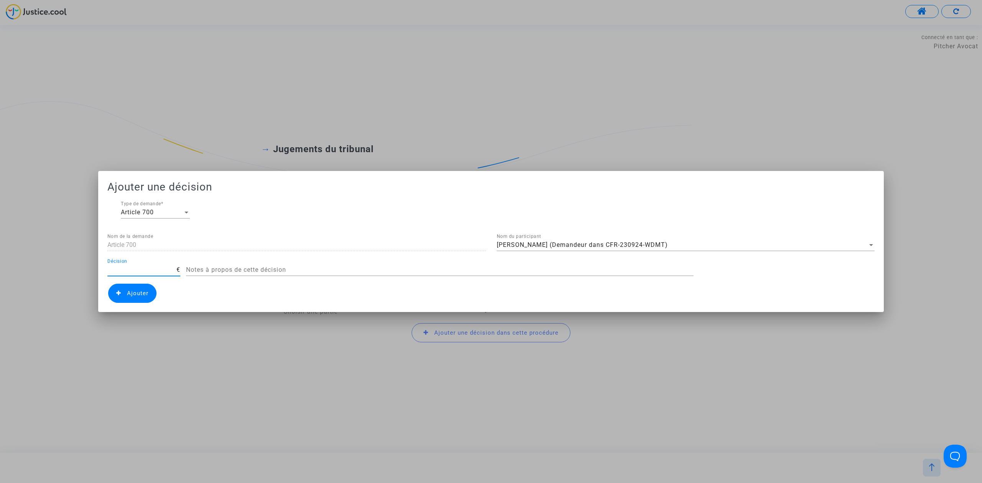
click at [132, 271] on input "Décision" at bounding box center [141, 270] width 69 height 7
type input "450"
click at [142, 292] on span "Ajouter" at bounding box center [137, 293] width 21 height 7
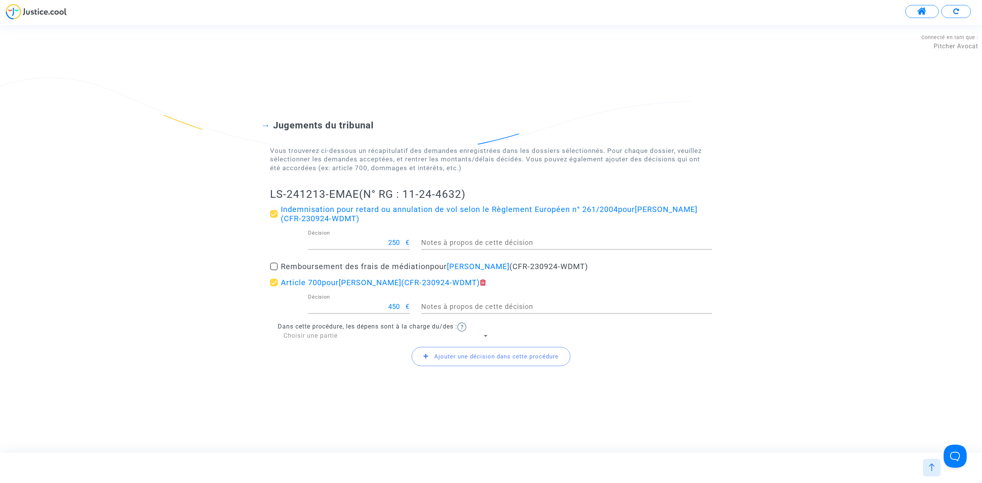
click at [330, 343] on div "Ajouter une décision dans cette procédure" at bounding box center [491, 356] width 442 height 33
click at [333, 338] on span "Choisir une partie" at bounding box center [311, 335] width 54 height 7
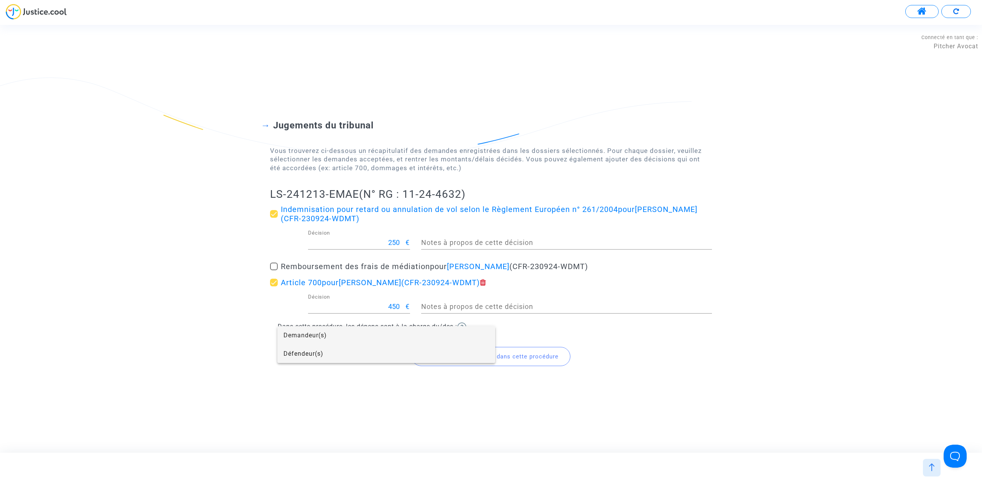
click at [333, 349] on span "Défendeur(s)" at bounding box center [387, 354] width 206 height 18
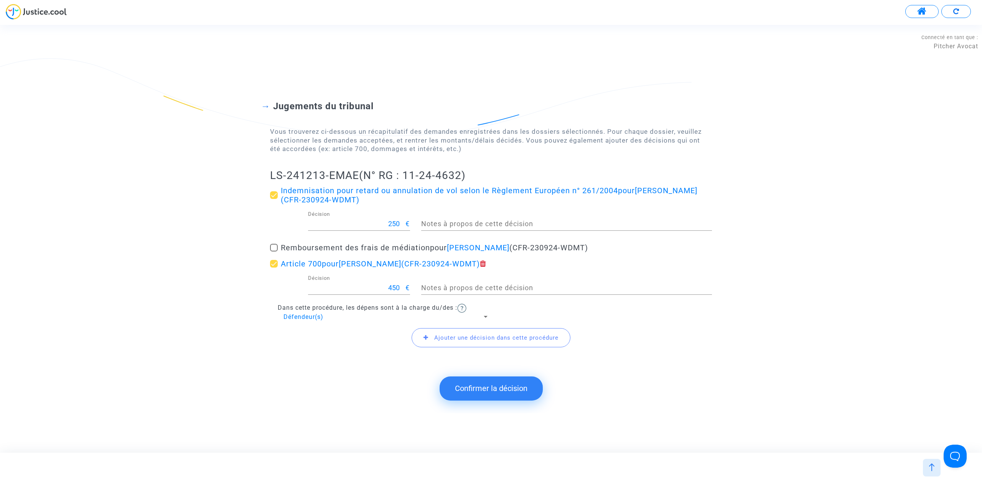
click at [492, 386] on button "Confirmer la décision" at bounding box center [491, 389] width 103 height 24
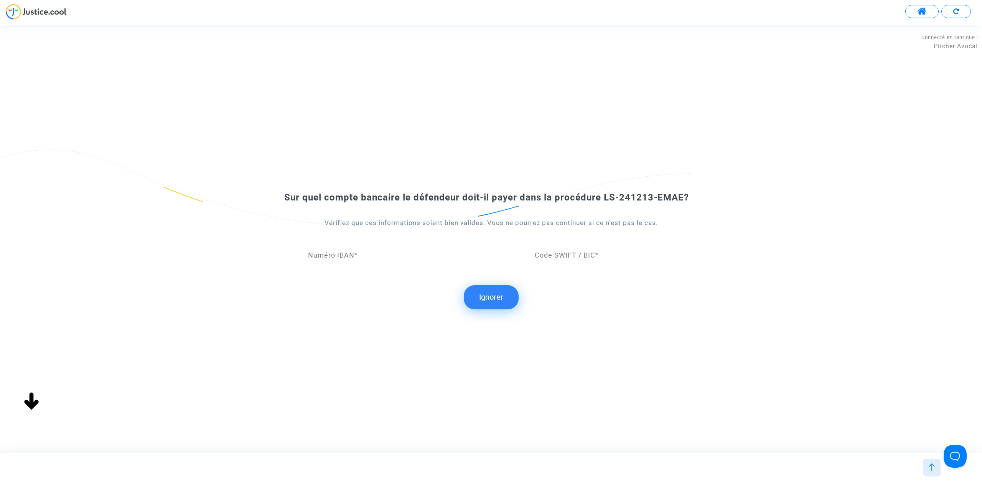
click at [506, 289] on button "Ignorer" at bounding box center [491, 297] width 55 height 24
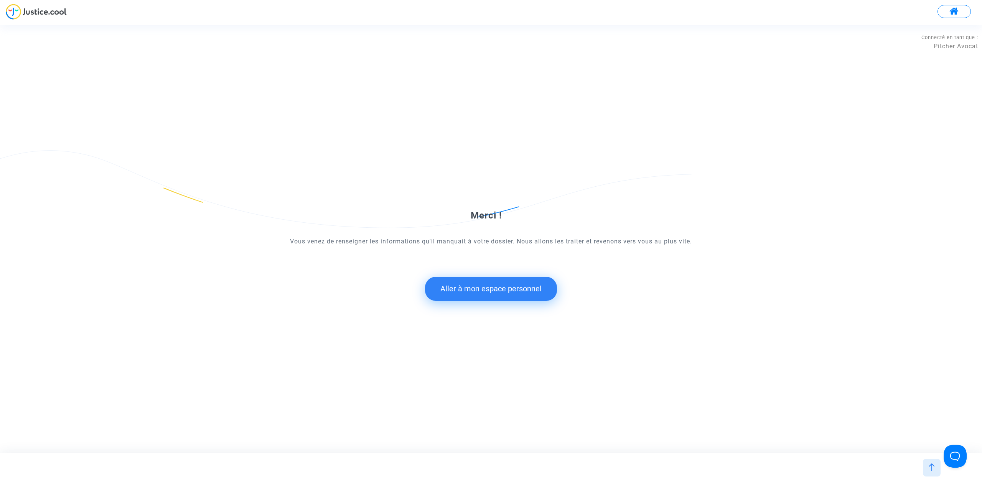
click at [496, 300] on button "Aller à mon espace personnel" at bounding box center [491, 289] width 132 height 24
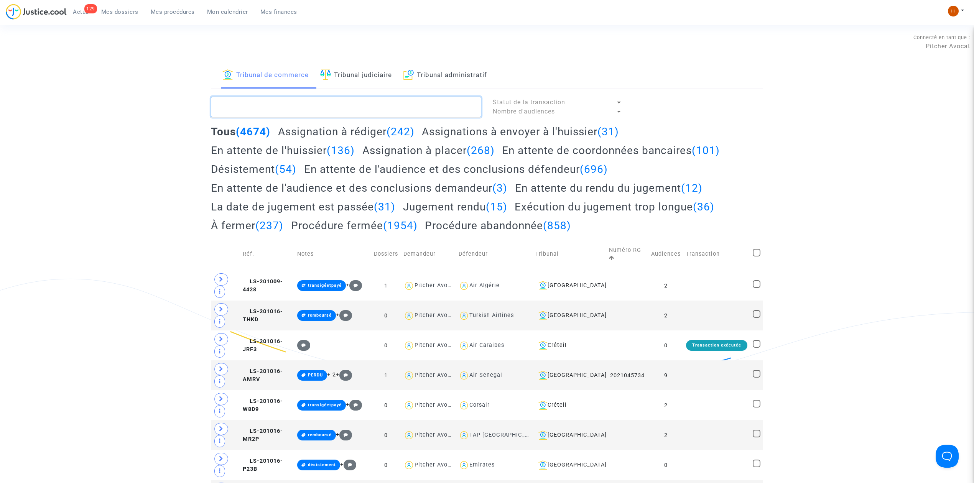
click at [370, 102] on textarea at bounding box center [346, 107] width 270 height 21
click at [382, 73] on link "Tribunal judiciaire" at bounding box center [356, 76] width 72 height 26
click at [376, 102] on textarea at bounding box center [346, 107] width 270 height 21
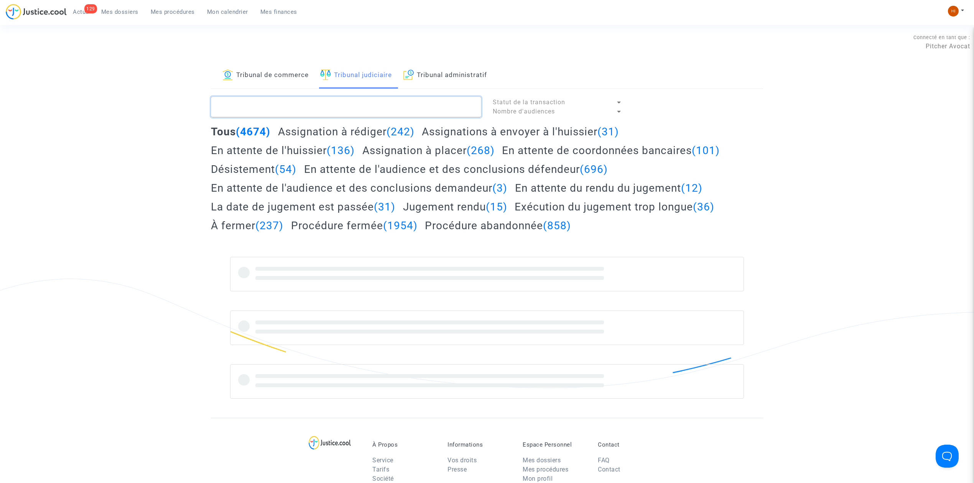
paste textarea "LS-241213-EMAE"
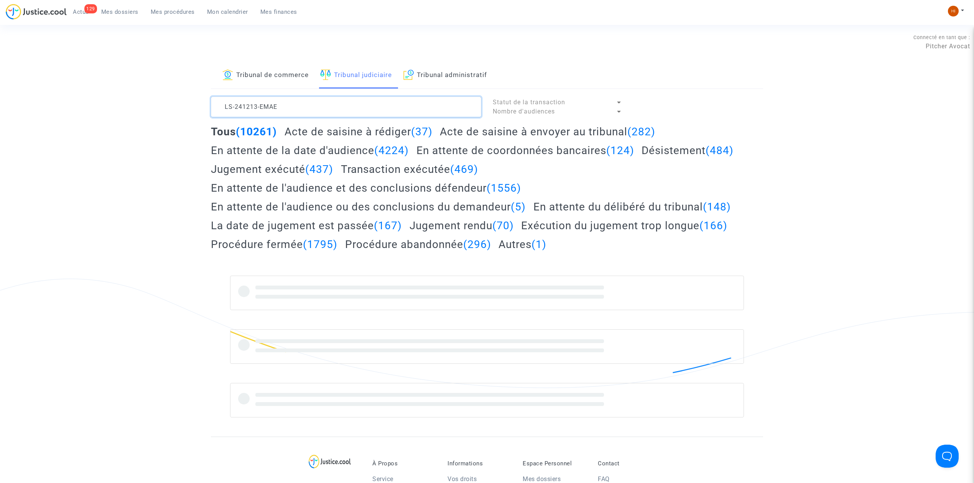
type textarea "LS-241213-EMAE"
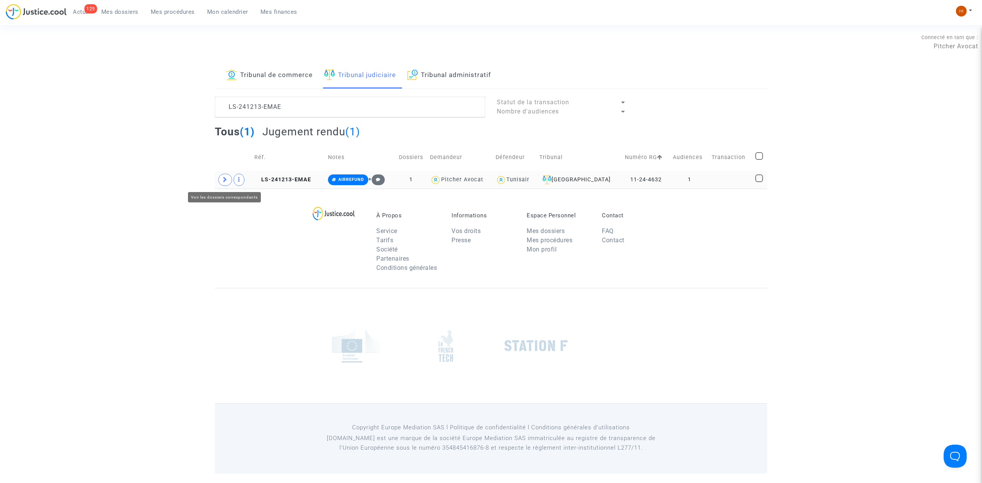
click at [221, 181] on span at bounding box center [225, 180] width 14 height 12
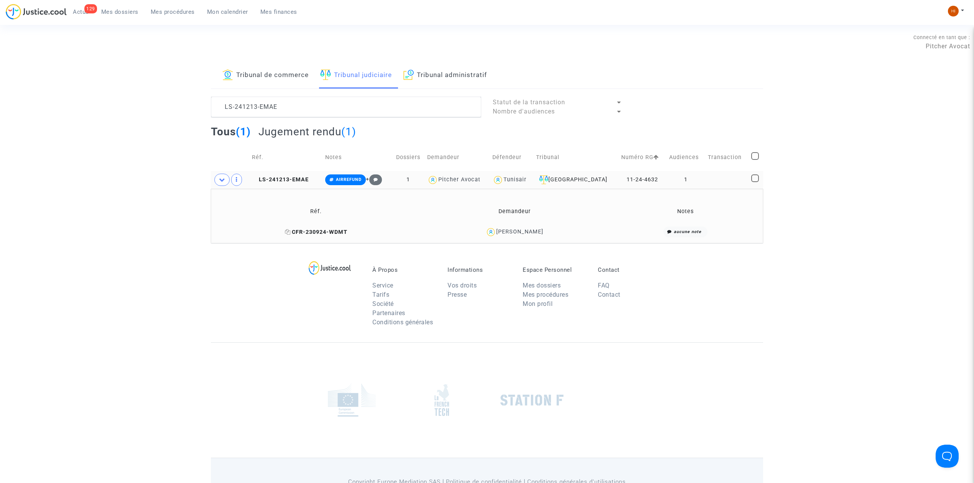
click at [291, 232] on icon at bounding box center [288, 231] width 6 height 5
drag, startPoint x: 336, startPoint y: 177, endPoint x: 337, endPoint y: 182, distance: 4.6
click at [336, 178] on span "AIRREFUND" at bounding box center [345, 180] width 41 height 11
click at [419, 258] on button "Modifier la note" at bounding box center [421, 259] width 56 height 12
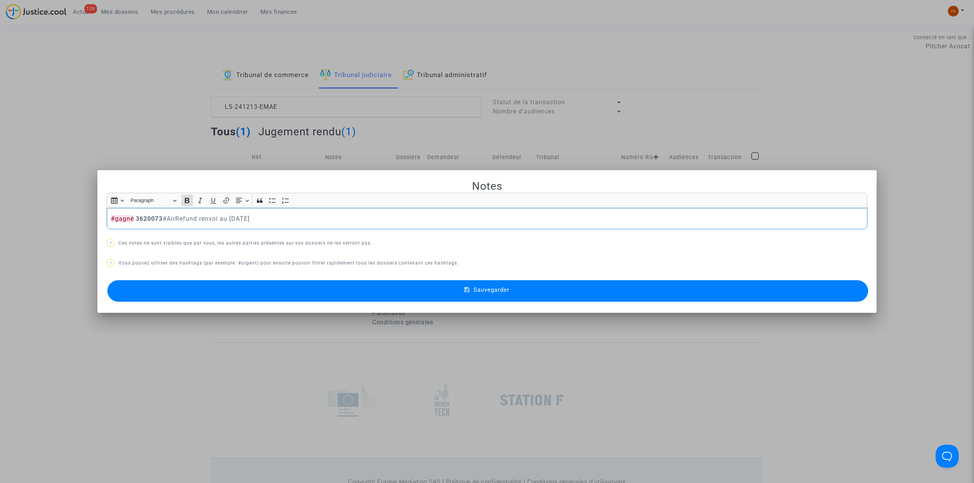
click at [400, 290] on button "Sauvegarder" at bounding box center [487, 290] width 761 height 21
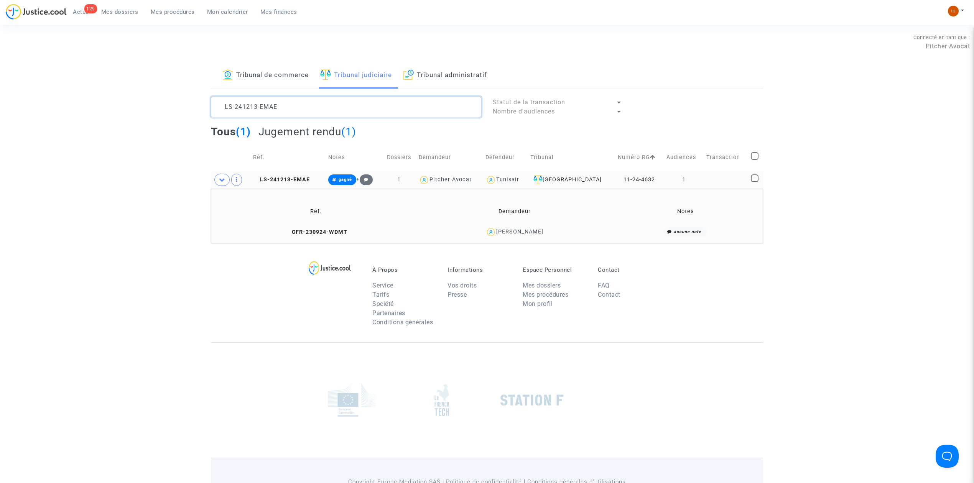
click at [315, 107] on textarea at bounding box center [346, 107] width 270 height 21
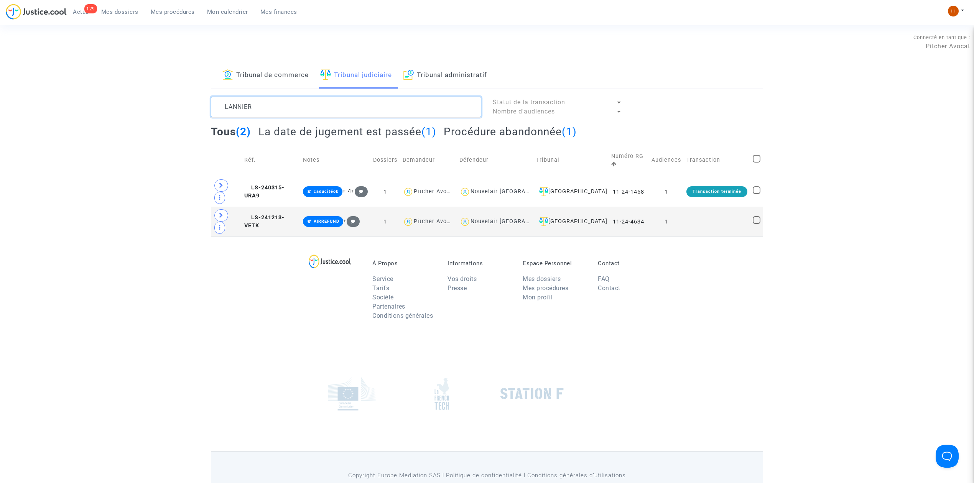
type textarea "LANNIER"
click at [402, 134] on h2 "La date de jugement est passée (1)" at bounding box center [348, 131] width 178 height 13
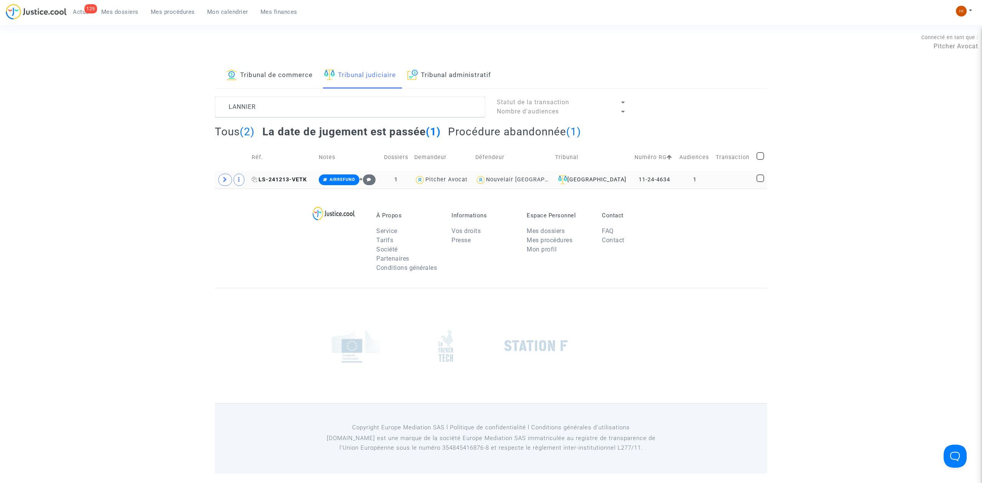
click at [298, 180] on span "LS-241213-VETK" at bounding box center [279, 179] width 55 height 7
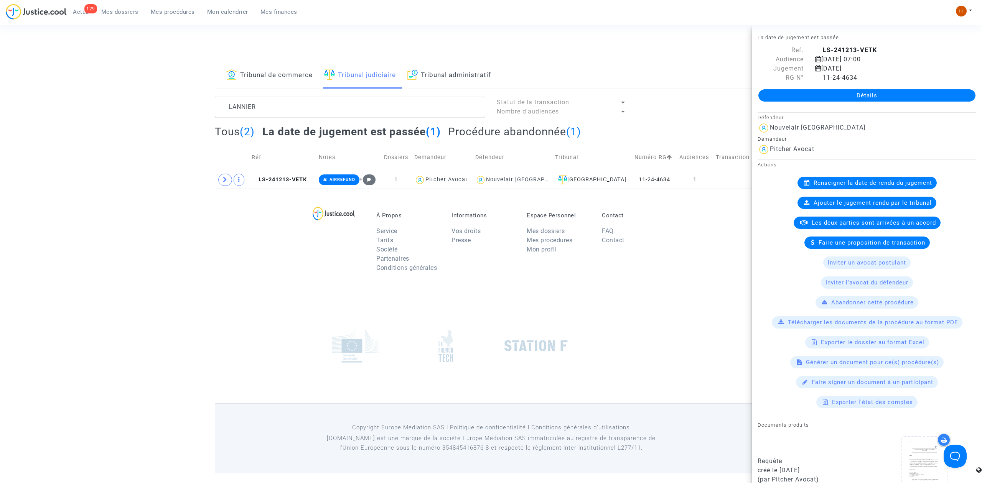
click at [871, 99] on link "Détails" at bounding box center [866, 95] width 217 height 12
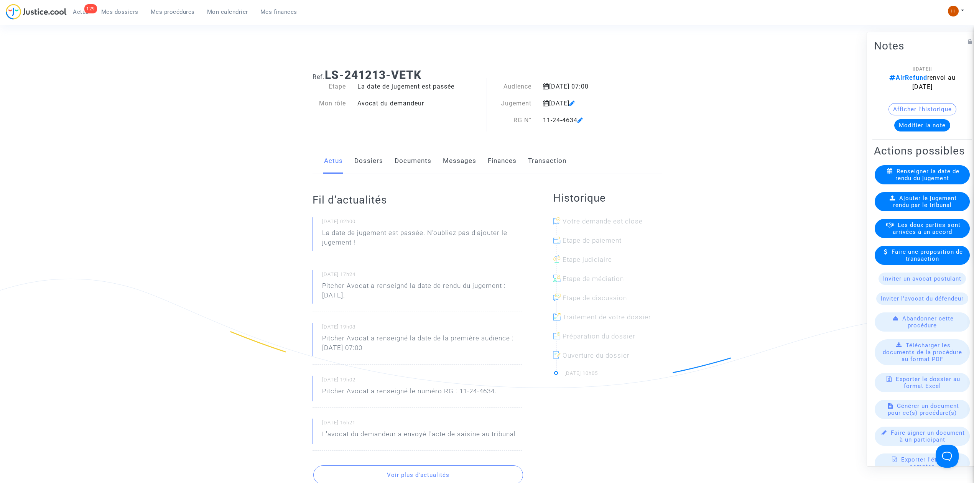
click at [922, 209] on span "Ajouter le jugement rendu par le tribunal" at bounding box center [925, 202] width 64 height 14
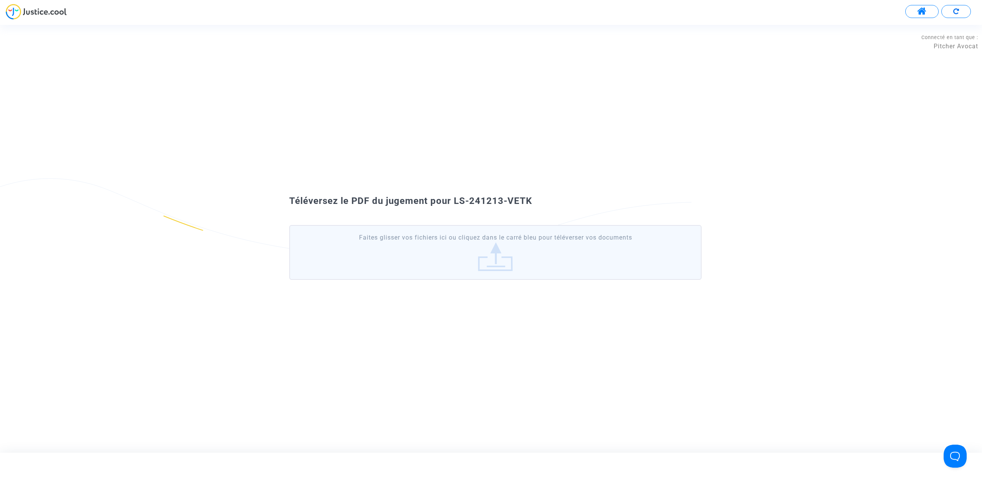
drag, startPoint x: 550, startPoint y: 206, endPoint x: 447, endPoint y: 196, distance: 103.6
click at [453, 199] on div "Téléversez le PDF du jugement pour LS-241213-VETK" at bounding box center [491, 201] width 442 height 13
click at [445, 196] on span "Téléversez le PDF du jugement pour LS-241213-VETK" at bounding box center [410, 201] width 243 height 11
drag, startPoint x: 453, startPoint y: 200, endPoint x: 536, endPoint y: 192, distance: 82.8
click at [536, 192] on div "Téléversez le PDF du jugement pour LS-241213-VETK Faites glisser vos fichiers i…" at bounding box center [491, 239] width 982 height 98
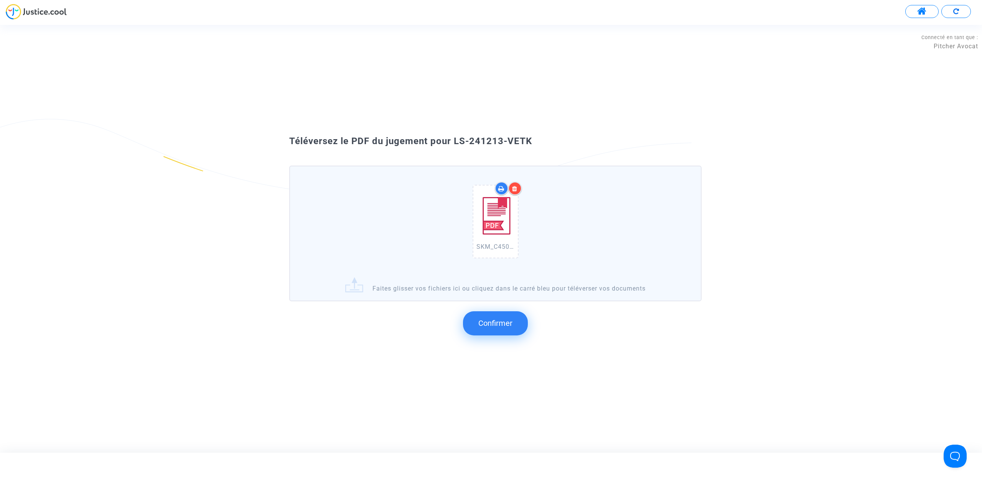
click at [487, 323] on span "Confirmer" at bounding box center [495, 323] width 34 height 9
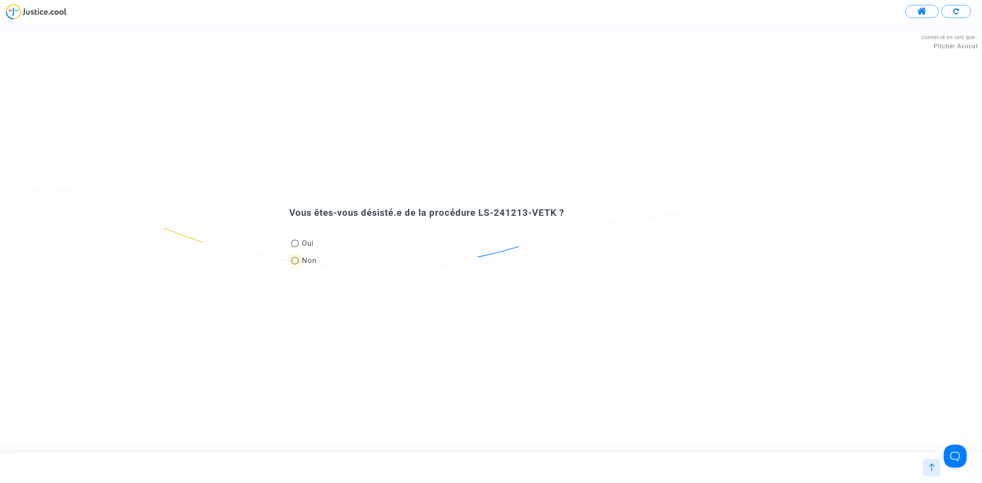
click at [294, 264] on span at bounding box center [295, 261] width 8 height 8
click at [295, 265] on input "Non" at bounding box center [295, 265] width 0 height 0
radio input "true"
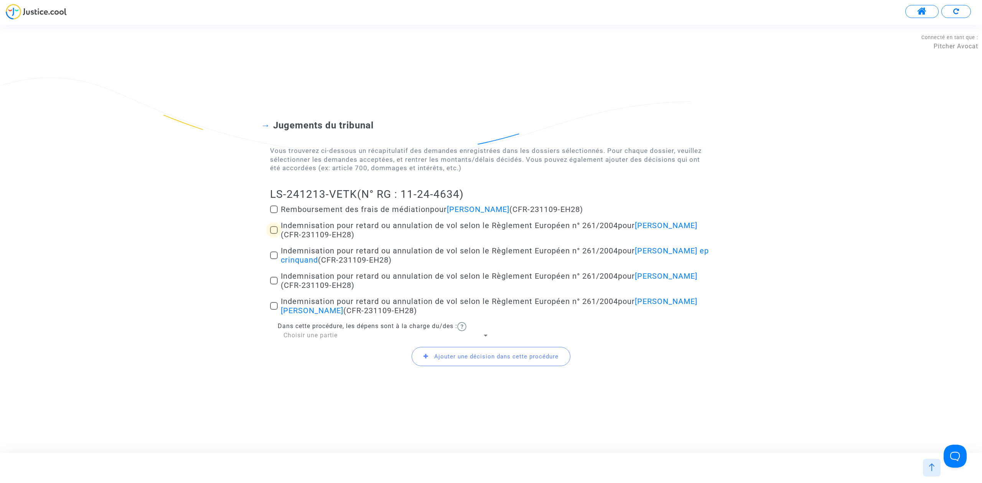
click at [273, 232] on span at bounding box center [274, 230] width 8 height 8
click at [274, 234] on input "Indemnisation pour retard ou annulation de vol selon le Règlement Européen n° 2…" at bounding box center [274, 234] width 0 height 0
checkbox input "true"
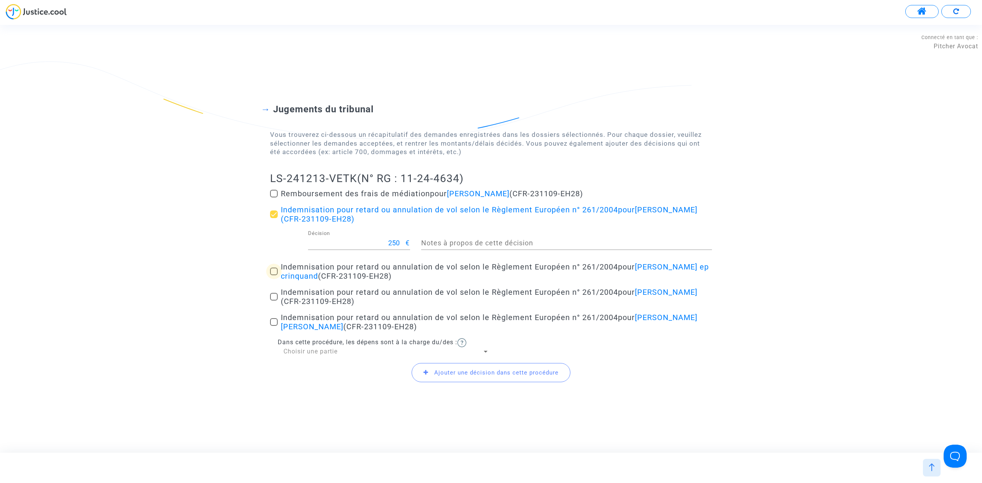
click at [272, 274] on span at bounding box center [274, 272] width 8 height 8
click at [274, 275] on input "Indemnisation pour retard ou annulation de vol selon le Règlement Européen n° 2…" at bounding box center [274, 275] width 0 height 0
checkbox input "true"
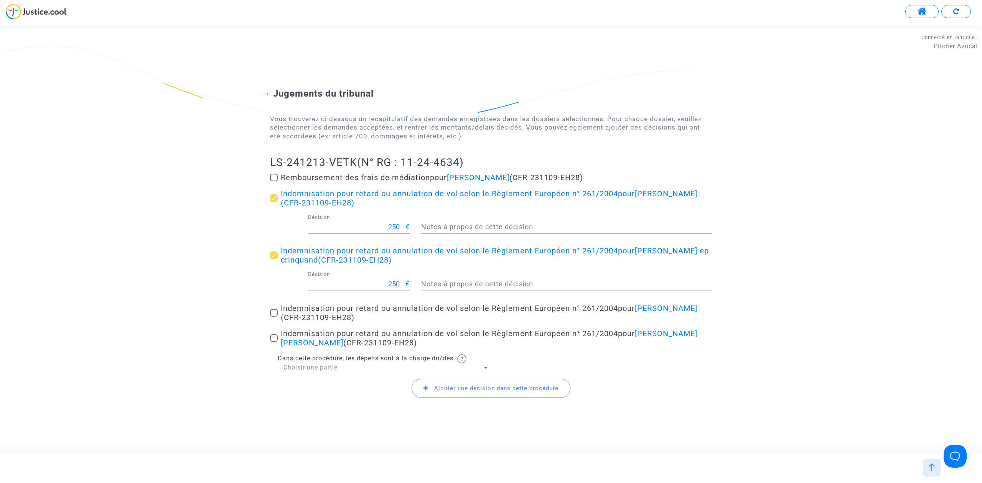
click at [272, 313] on span at bounding box center [274, 313] width 8 height 8
click at [274, 317] on input "Indemnisation pour retard ou annulation de vol selon le Règlement Européen n° 2…" at bounding box center [274, 317] width 0 height 0
checkbox input "true"
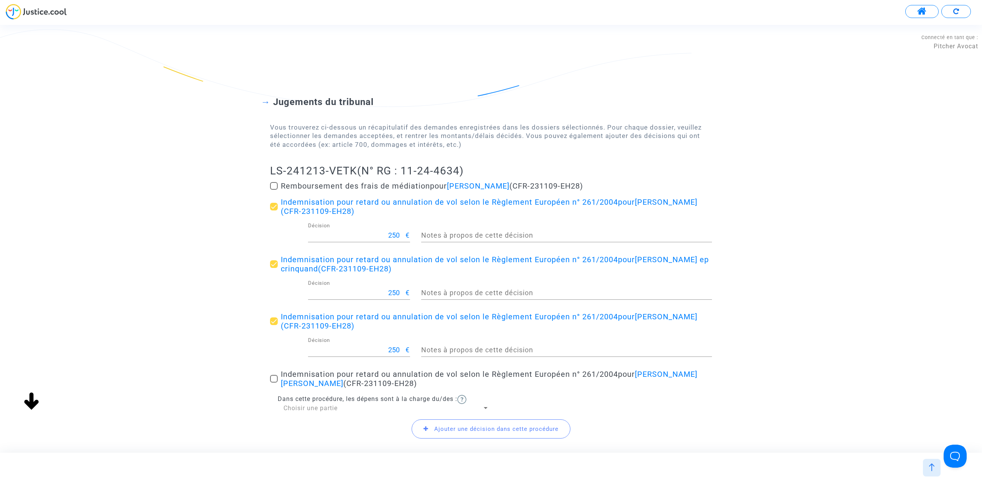
click at [270, 373] on label "Indemnisation pour retard ou annulation de vol selon le Règlement Européen n° 2…" at bounding box center [491, 379] width 442 height 18
click at [274, 383] on input "Indemnisation pour retard ou annulation de vol selon le Règlement Européen n° 2…" at bounding box center [274, 383] width 0 height 0
checkbox input "true"
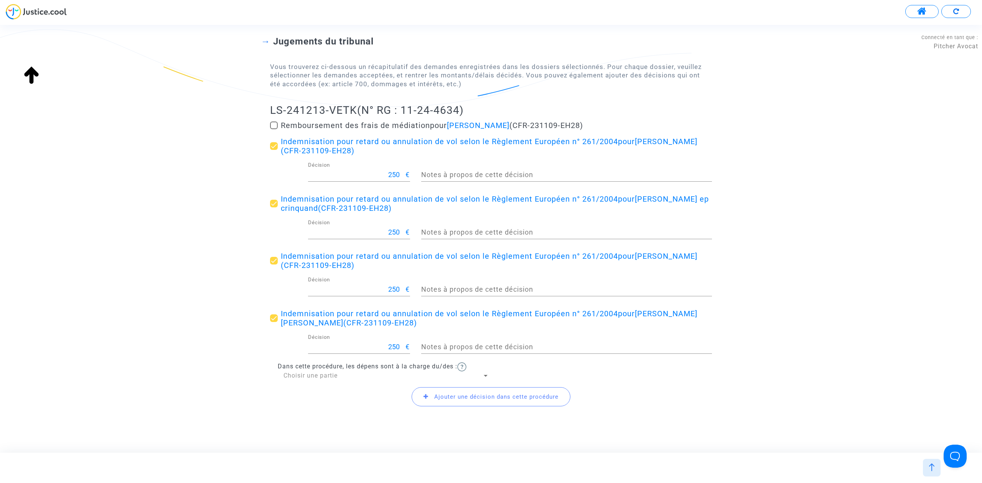
scroll to position [79, 0]
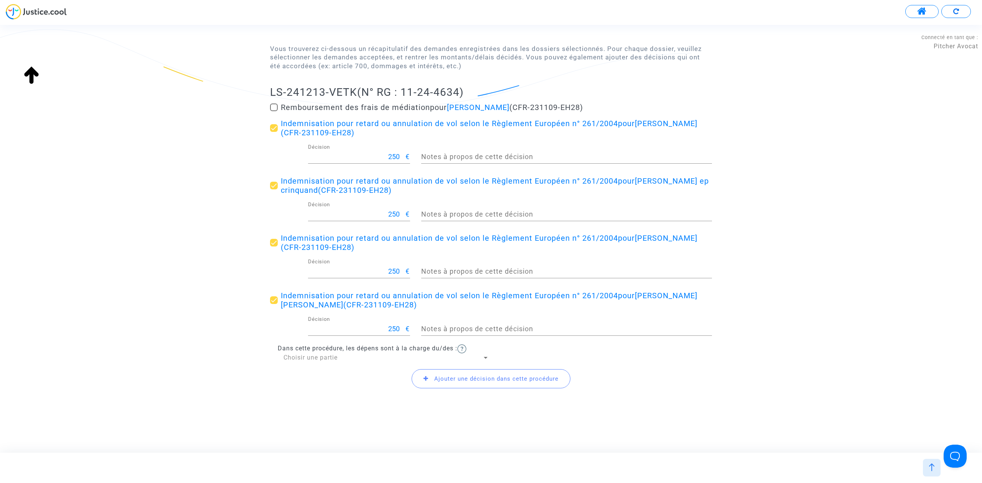
click at [467, 376] on span "Ajouter une décision dans cette procédure" at bounding box center [496, 379] width 124 height 7
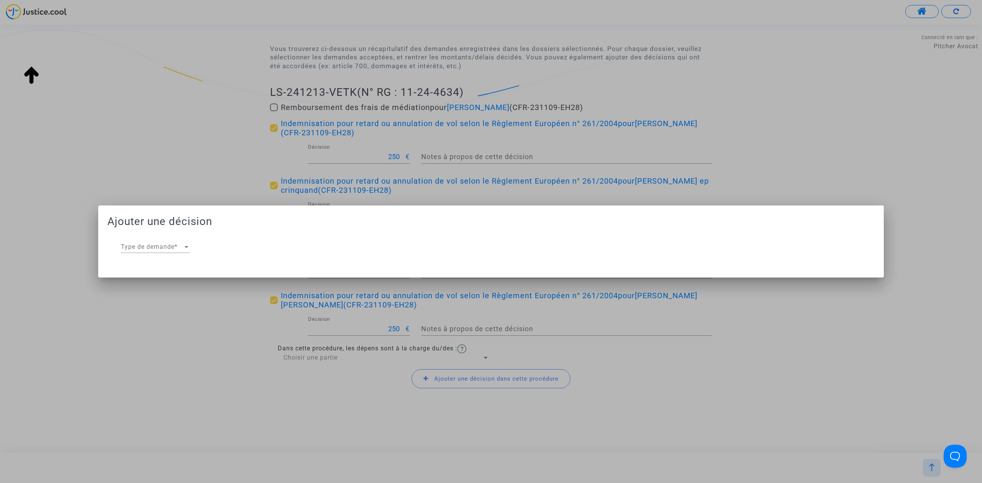
click at [128, 238] on div "Type de demande Type de demande *" at bounding box center [155, 244] width 69 height 17
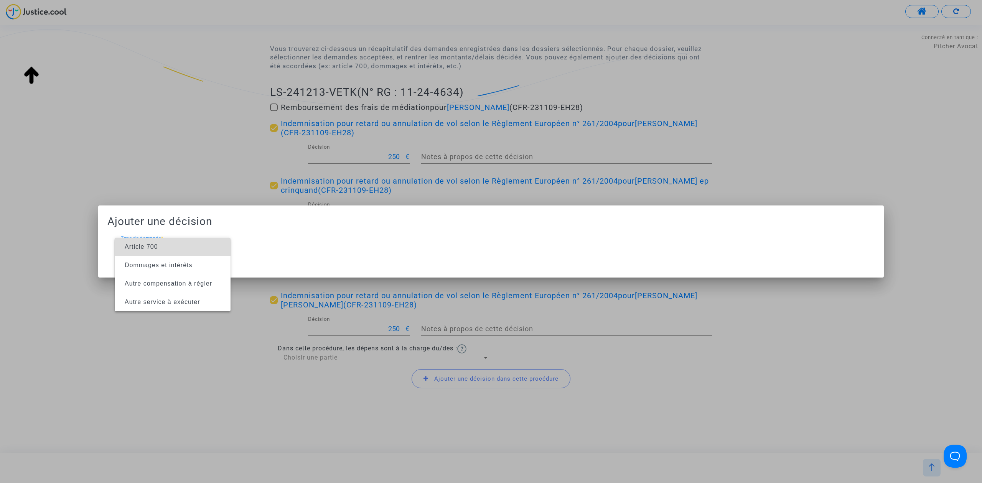
click at [137, 242] on span "Article 700" at bounding box center [173, 247] width 104 height 18
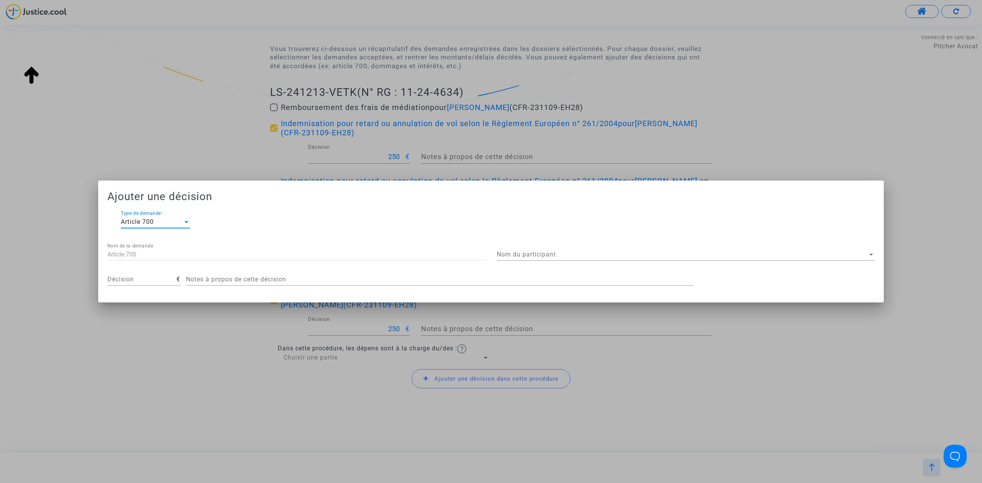
click at [530, 248] on div "Nom du participant Nom du participant" at bounding box center [686, 252] width 378 height 17
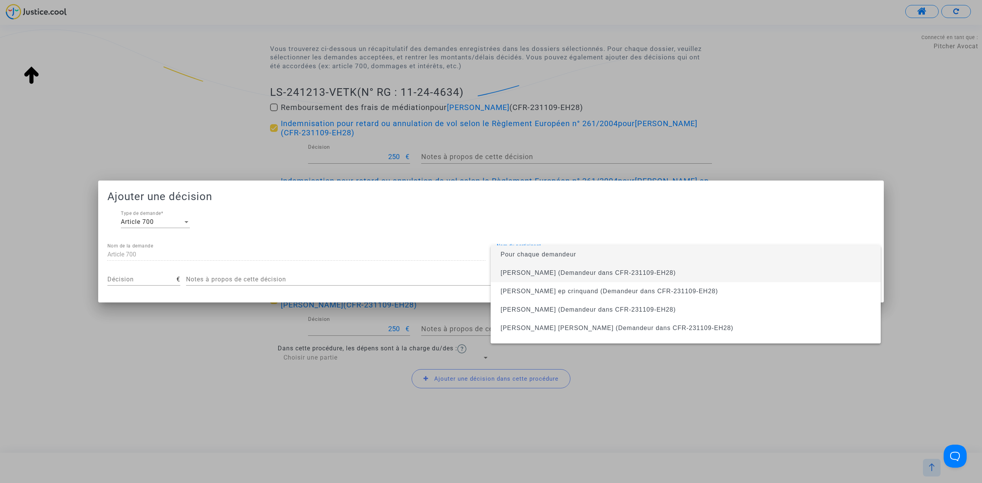
click at [531, 269] on span "yvon lannier (Demandeur dans CFR-231109-EH28)" at bounding box center [686, 273] width 378 height 18
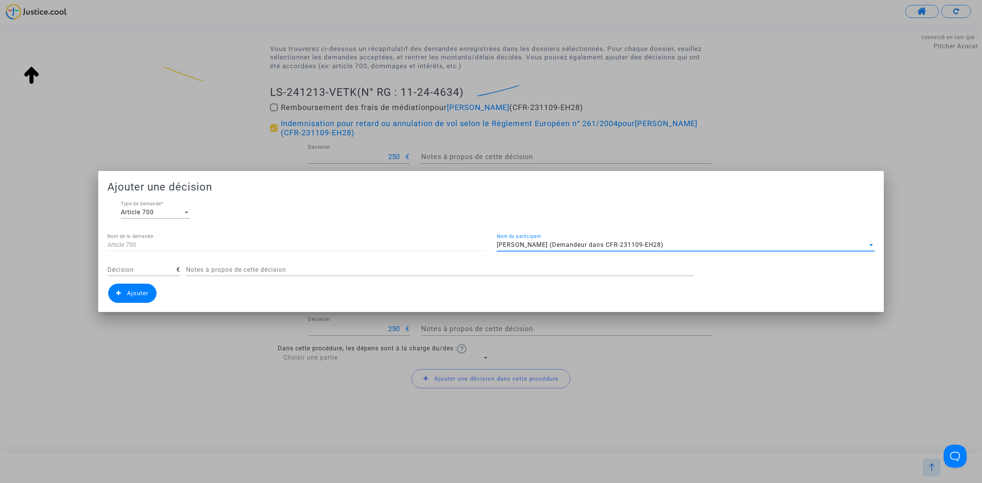
click at [158, 270] on input "Décision" at bounding box center [141, 270] width 69 height 7
type input "450"
click at [129, 297] on span "Ajouter" at bounding box center [137, 293] width 21 height 7
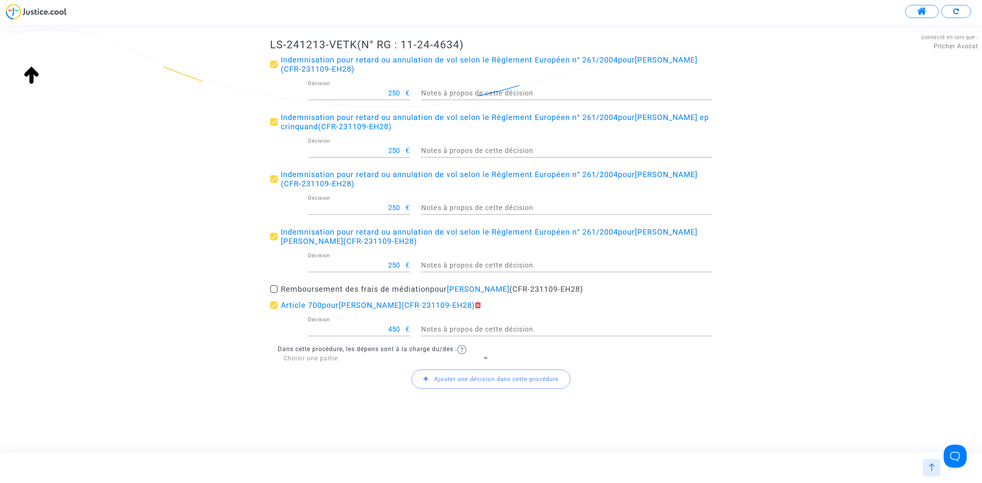
scroll to position [127, 0]
click at [335, 358] on span "Choisir une partie" at bounding box center [311, 357] width 54 height 7
click at [330, 373] on span "Défendeur(s)" at bounding box center [387, 375] width 206 height 18
click at [485, 424] on button "Confirmer la décision" at bounding box center [491, 422] width 103 height 24
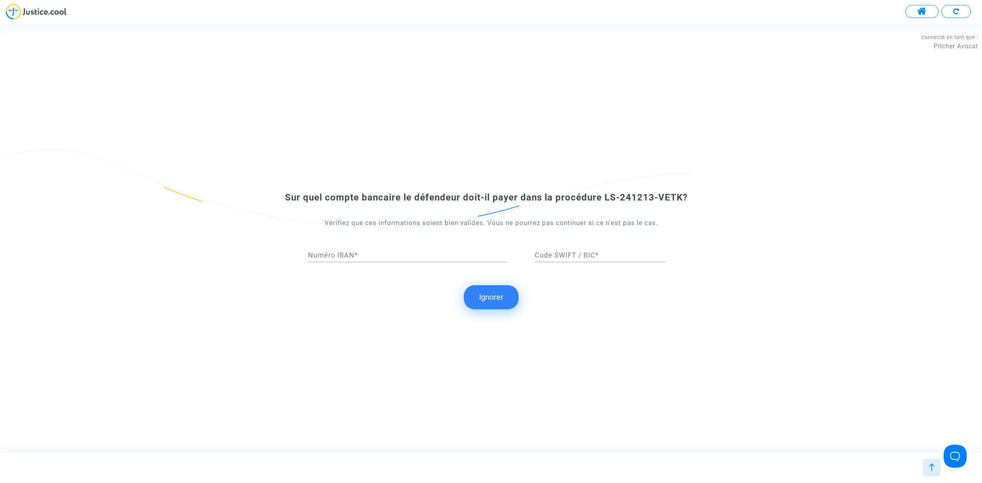
click at [509, 295] on button "Ignorer" at bounding box center [491, 297] width 55 height 24
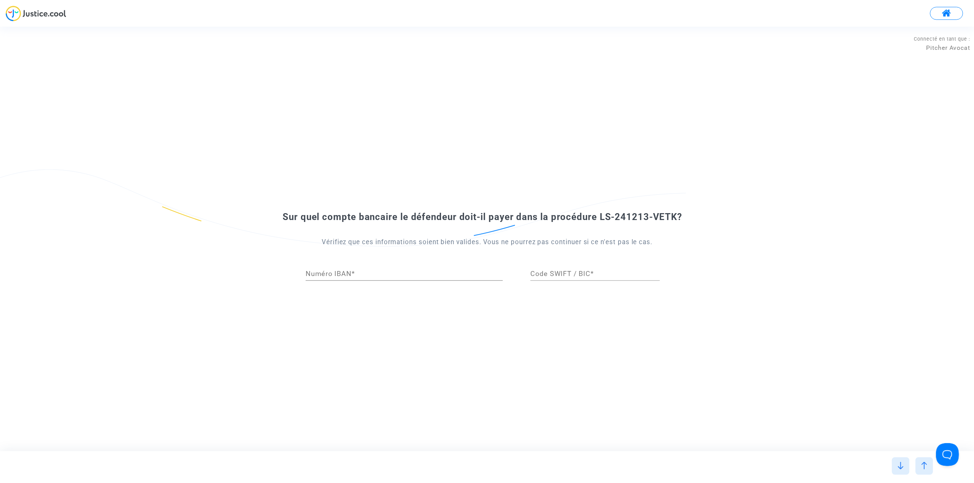
scroll to position [0, 0]
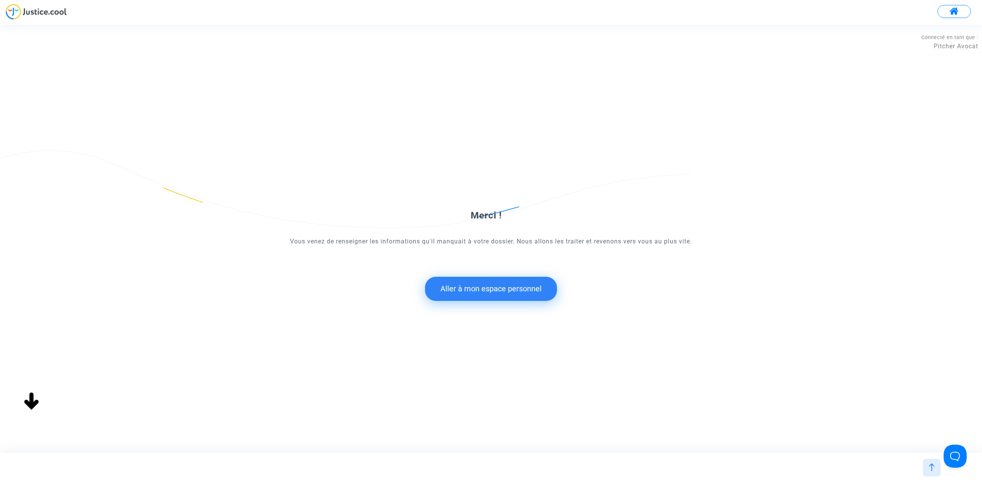
click at [461, 295] on button "Aller à mon espace personnel" at bounding box center [491, 289] width 132 height 24
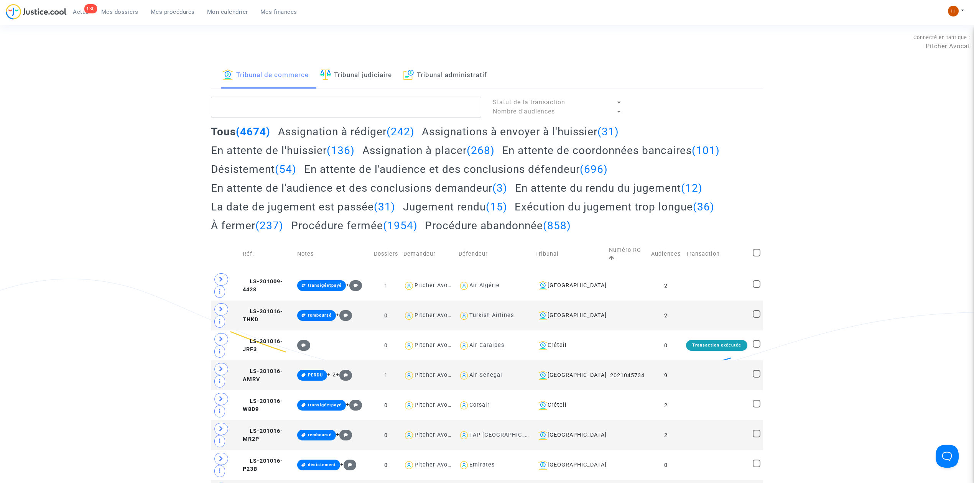
click at [387, 58] on div "Connecté en tant que : Pitcher Avocat" at bounding box center [485, 53] width 971 height 18
click at [381, 74] on link "Tribunal judiciaire" at bounding box center [356, 76] width 72 height 26
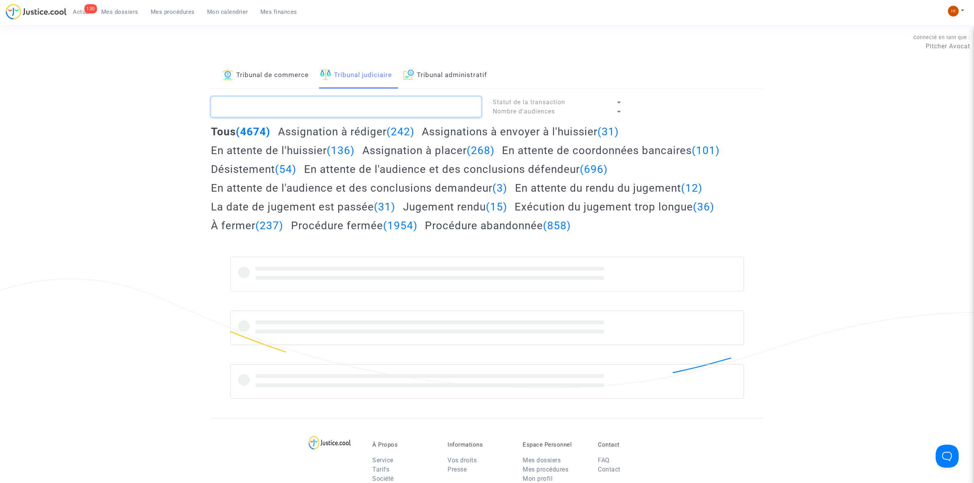
click at [385, 103] on textarea at bounding box center [346, 107] width 270 height 21
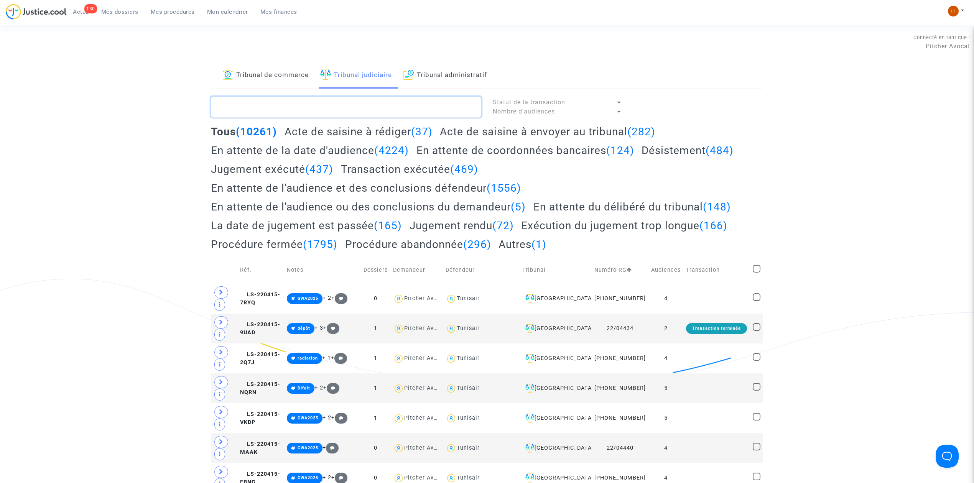
paste textarea "LS-241213-VETK"
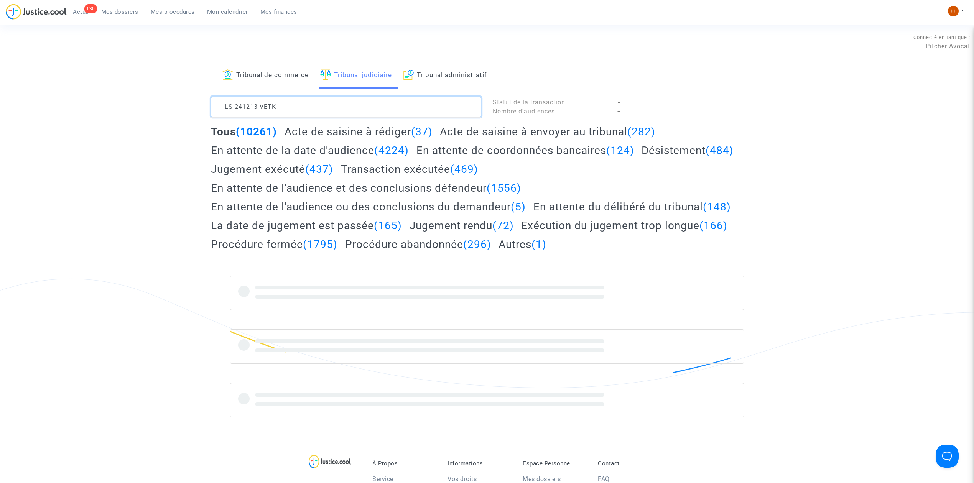
type textarea "LS-241213-VETK"
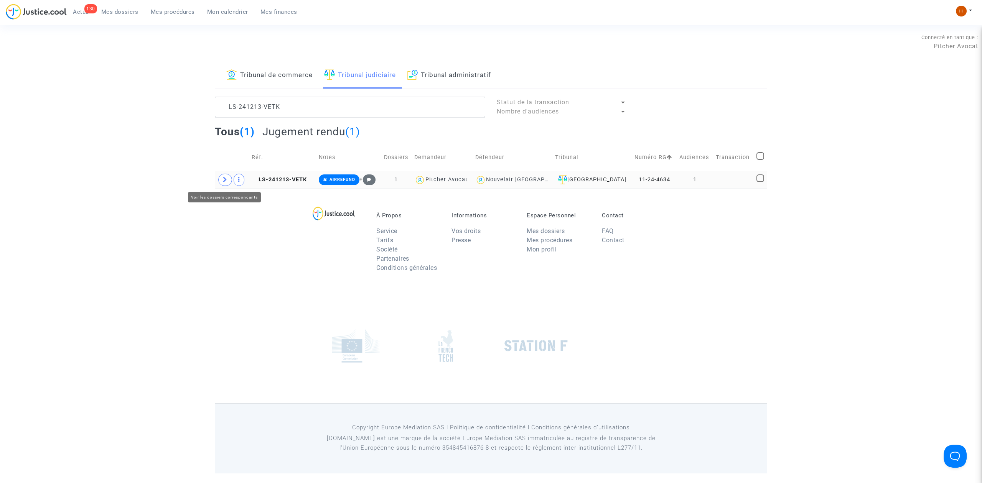
click at [226, 185] on span at bounding box center [225, 180] width 14 height 12
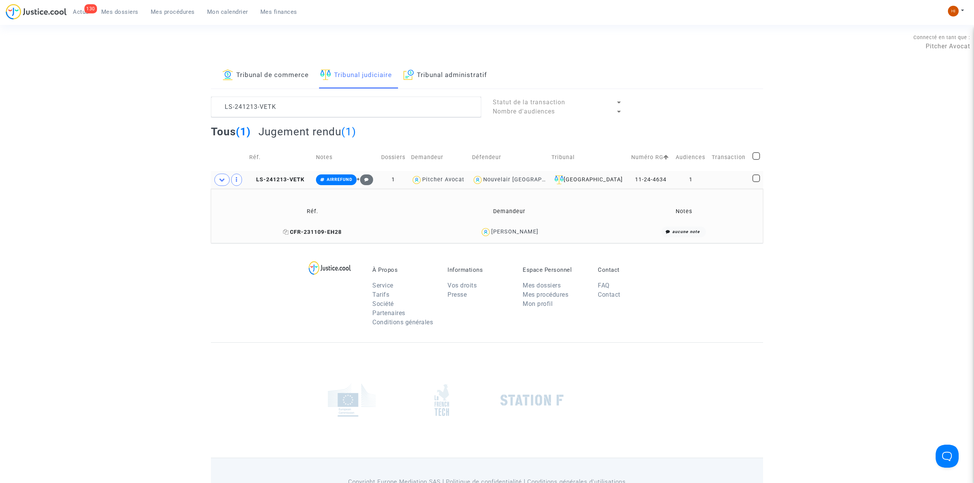
click at [289, 233] on icon at bounding box center [286, 231] width 6 height 5
drag, startPoint x: 330, startPoint y: 178, endPoint x: 402, endPoint y: 255, distance: 105.3
click at [325, 178] on icon at bounding box center [322, 180] width 5 height 4
click at [415, 273] on button "Modifier la note" at bounding box center [412, 267] width 56 height 12
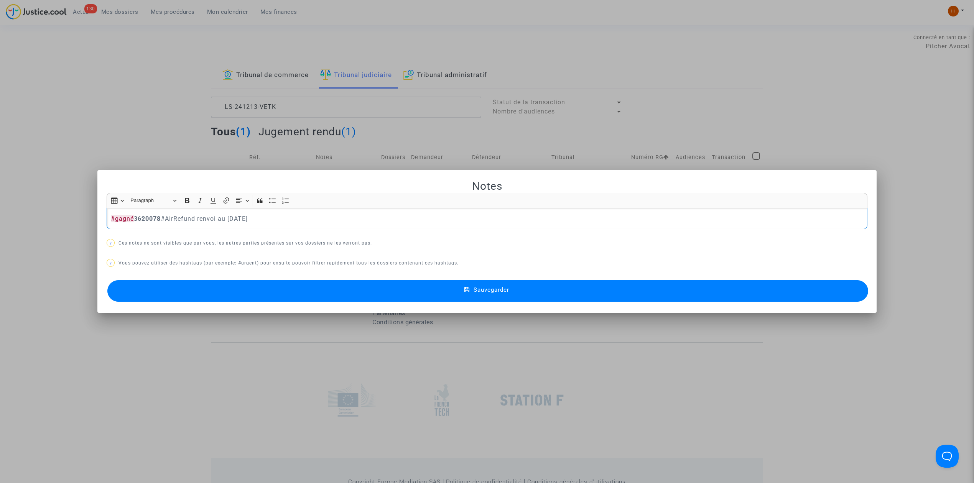
click at [467, 290] on icon at bounding box center [467, 290] width 5 height 7
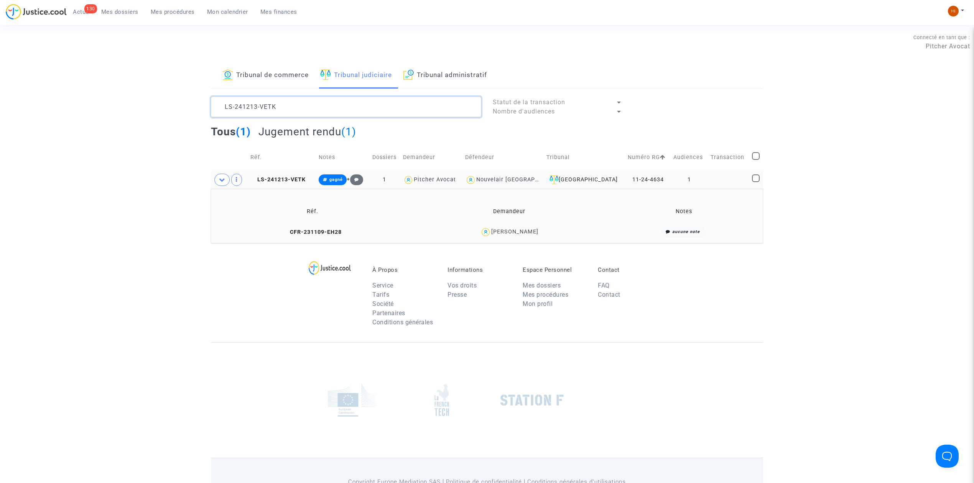
drag, startPoint x: 293, startPoint y: 105, endPoint x: 166, endPoint y: 107, distance: 127.0
click at [170, 108] on div "Tribunal de commerce Tribunal judiciaire Tribunal administratif LS-241213-VETK …" at bounding box center [487, 153] width 974 height 181
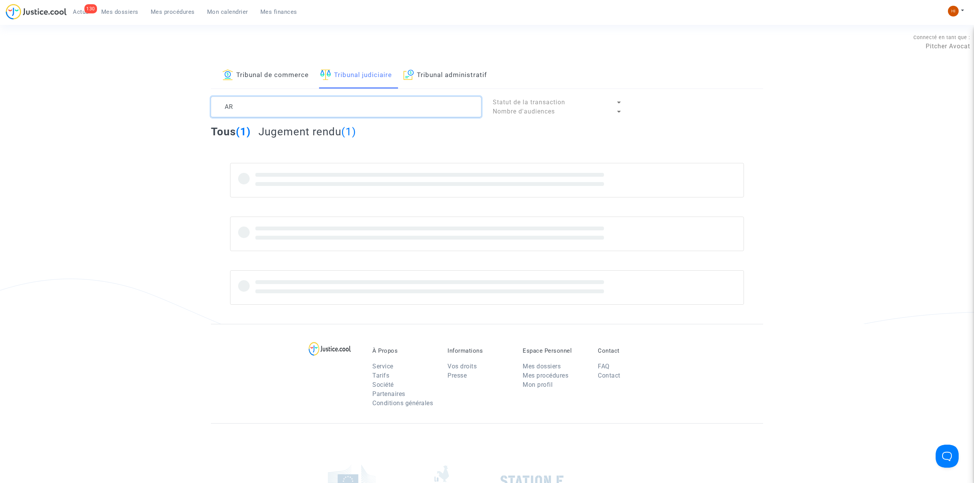
type textarea "A"
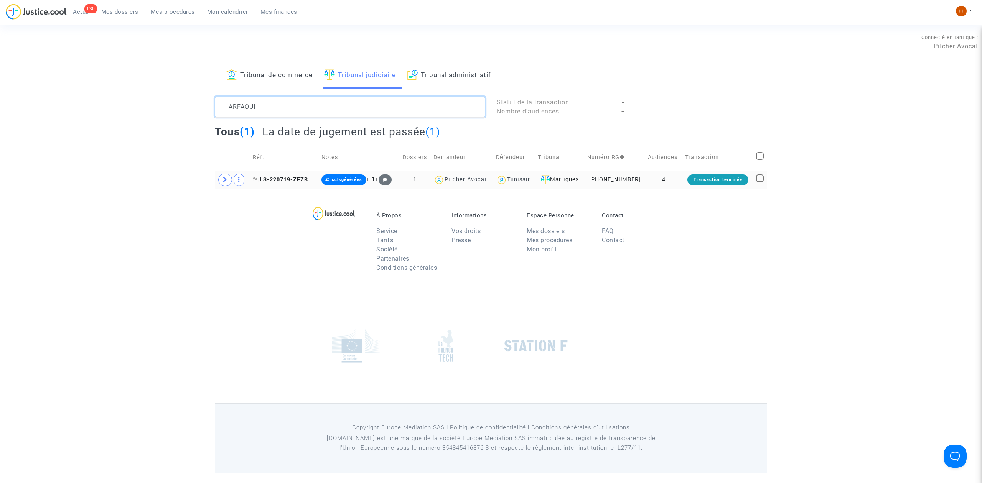
type textarea "ARFAOUI"
click at [292, 181] on span "LS-220719-ZEZB" at bounding box center [280, 179] width 55 height 7
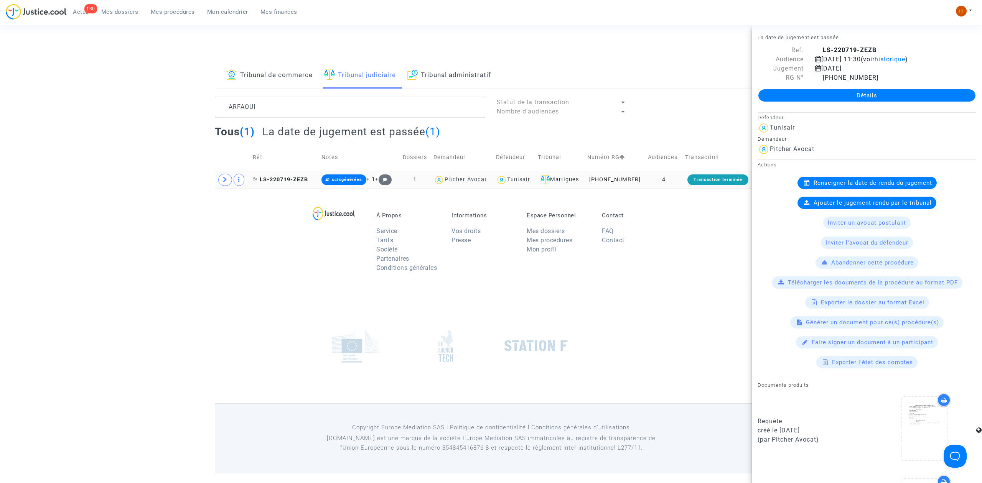
click at [257, 180] on icon at bounding box center [256, 179] width 6 height 5
click at [306, 176] on copy "LS-220719-ZEZB" at bounding box center [280, 179] width 55 height 7
click at [792, 92] on link "Détails" at bounding box center [866, 95] width 217 height 12
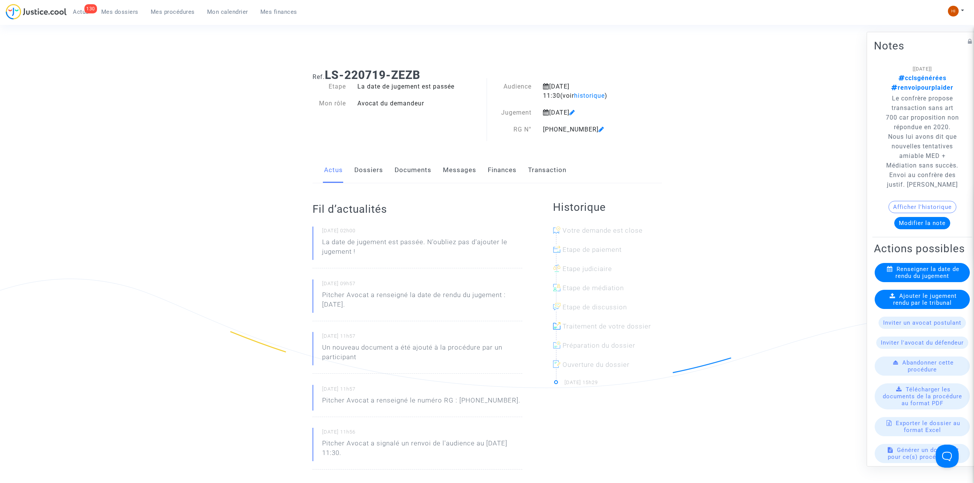
click at [381, 175] on link "Dossiers" at bounding box center [368, 170] width 29 height 25
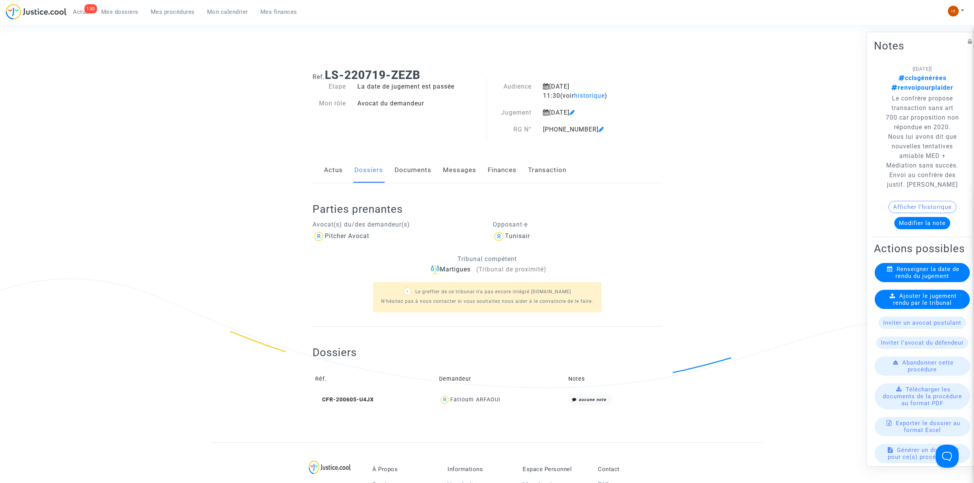
click at [407, 174] on link "Documents" at bounding box center [413, 170] width 37 height 25
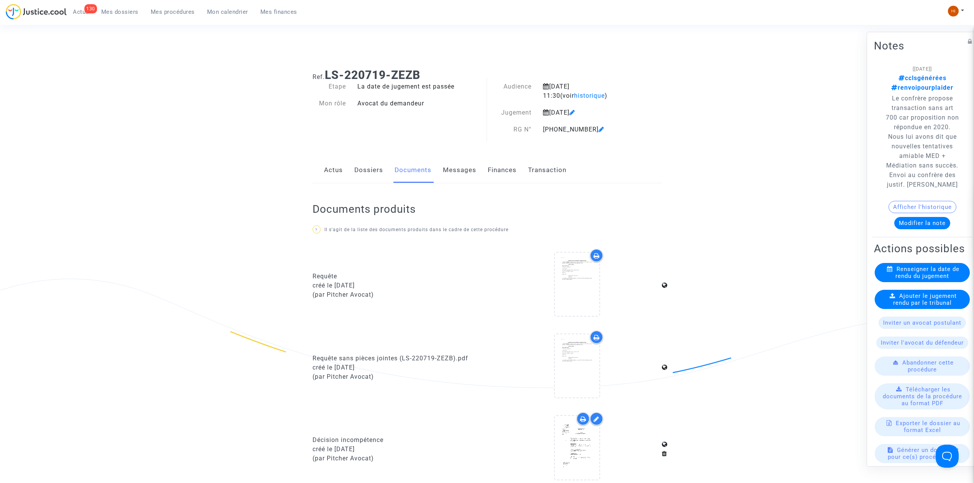
click at [893, 209] on button "Afficher l'historique" at bounding box center [923, 207] width 68 height 12
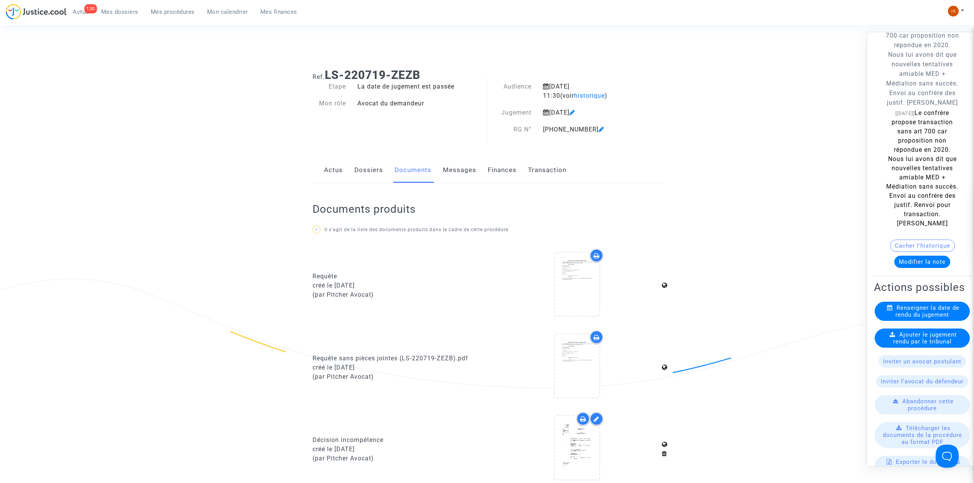
scroll to position [307, 0]
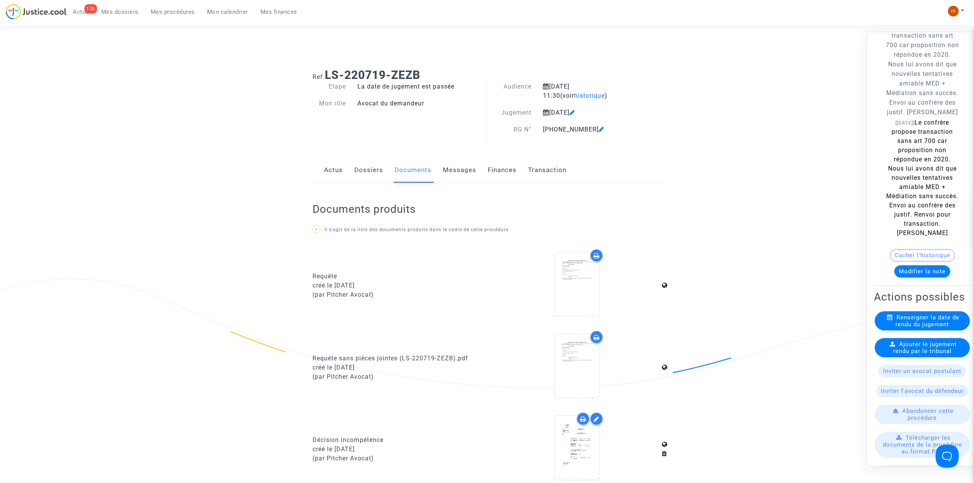
click at [375, 168] on link "Dossiers" at bounding box center [368, 170] width 29 height 25
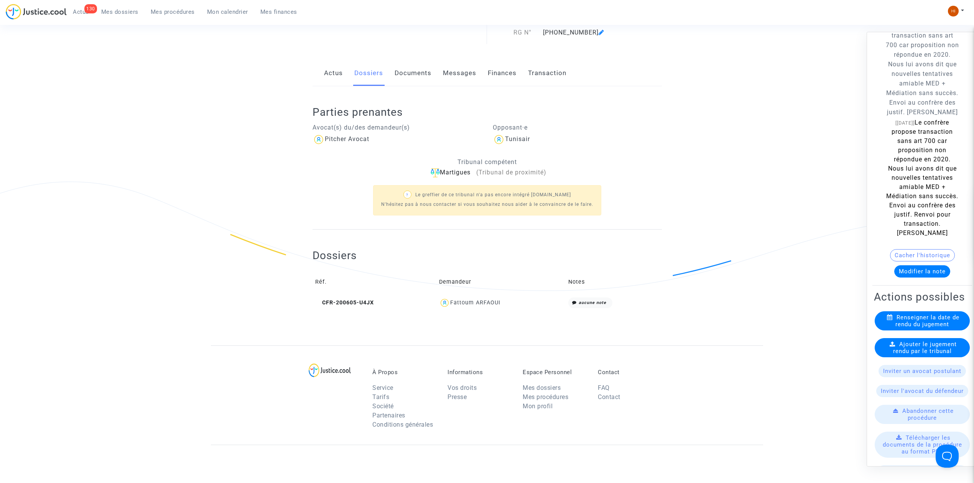
scroll to position [153, 0]
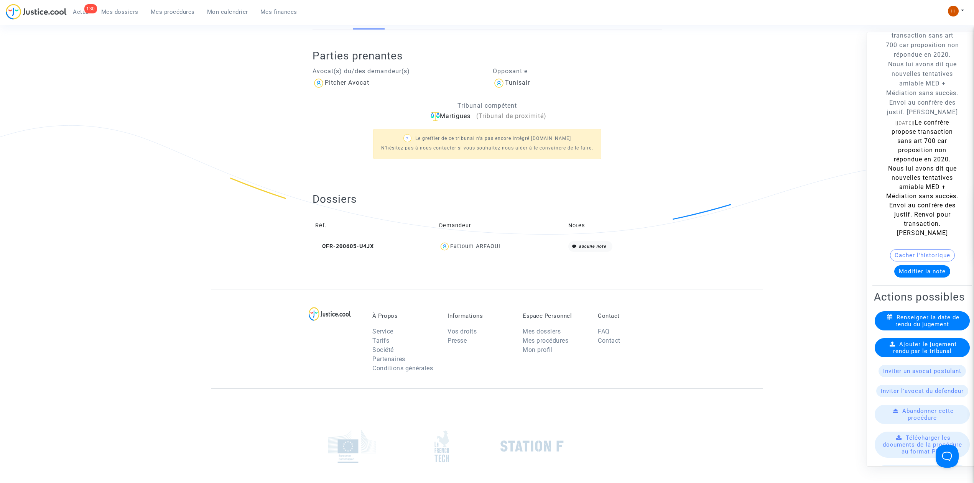
click at [361, 239] on td "CFR-200605-U4JX" at bounding box center [375, 247] width 124 height 16
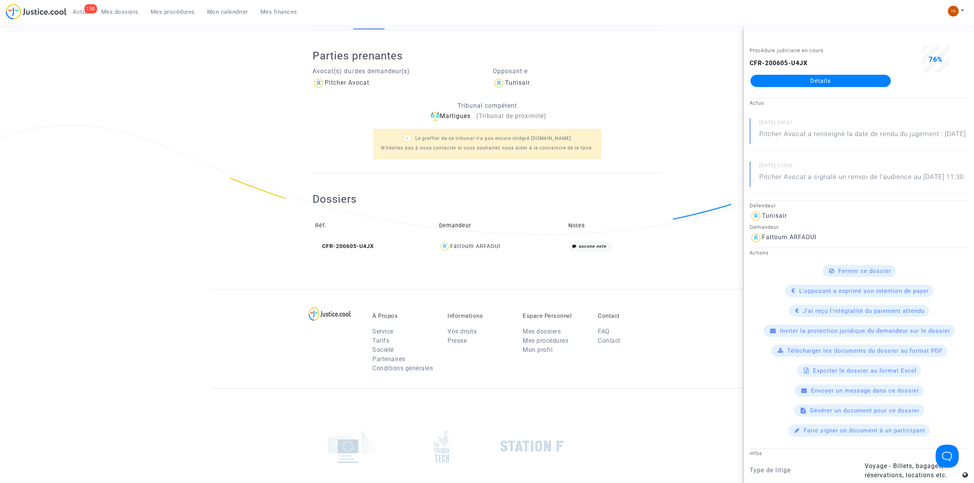
click at [803, 76] on link "Détails" at bounding box center [821, 81] width 140 height 12
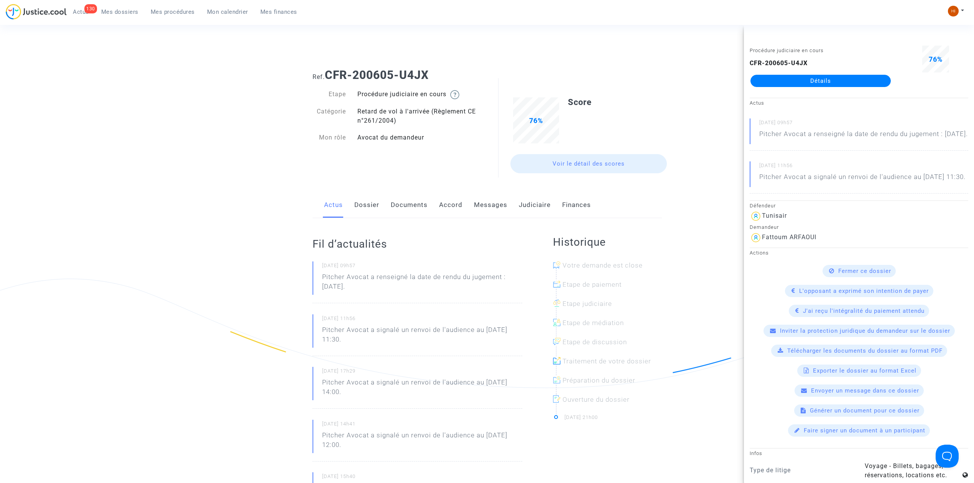
click at [475, 85] on div "Etape Procédure judiciaire en cours Catégorie Retard de vol à l'arrivée (Règlem…" at bounding box center [397, 129] width 181 height 95
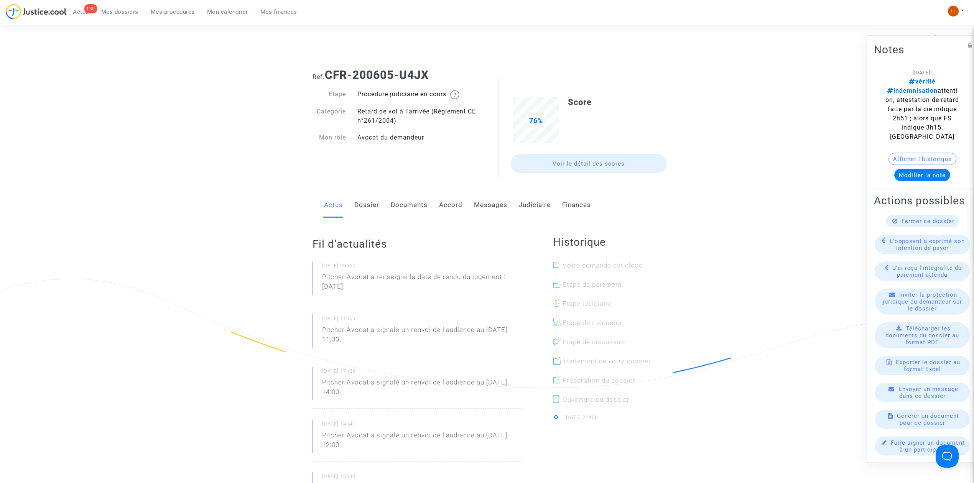
click at [921, 153] on button "Afficher l'historique" at bounding box center [923, 159] width 68 height 12
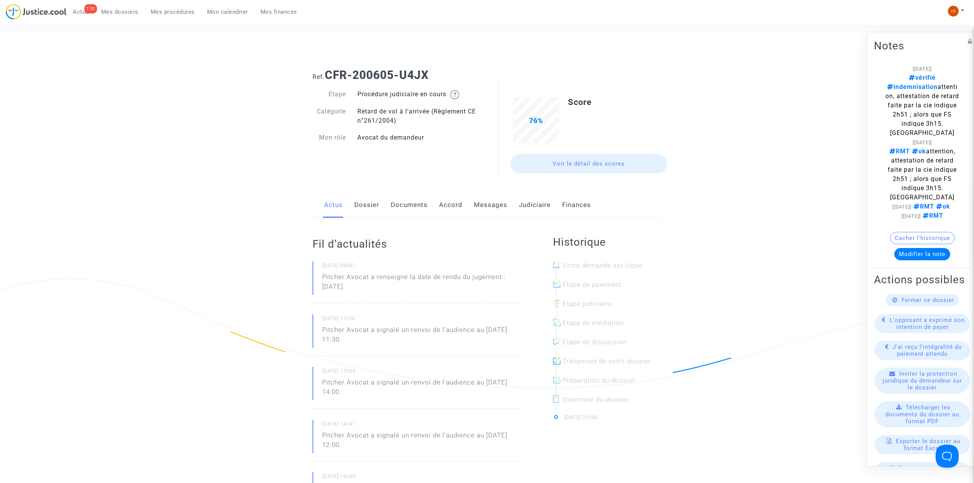
drag, startPoint x: 440, startPoint y: 73, endPoint x: 329, endPoint y: 77, distance: 110.9
click at [329, 77] on h1 "Ref. CFR-200605-U4JX" at bounding box center [487, 75] width 349 height 14
click at [527, 206] on link "Judiciaire" at bounding box center [535, 205] width 32 height 25
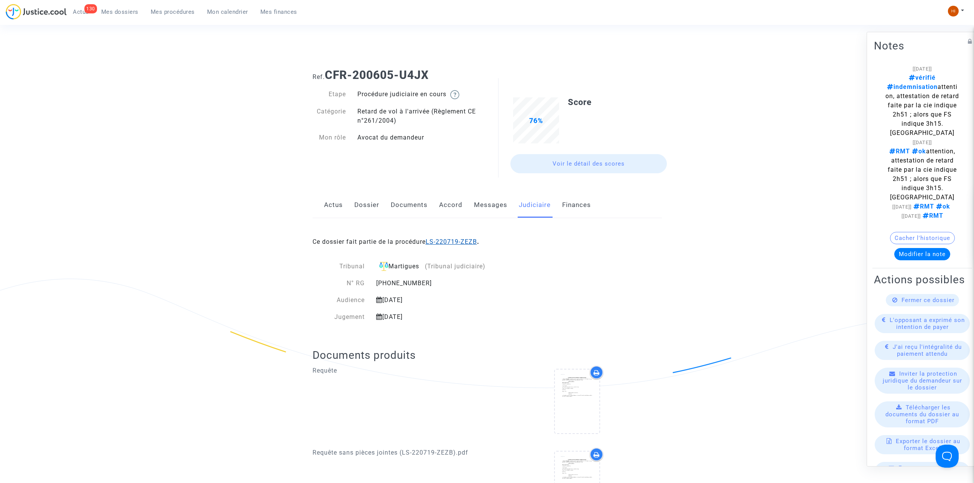
click at [466, 241] on link "LS-220719-ZEZB" at bounding box center [451, 241] width 51 height 7
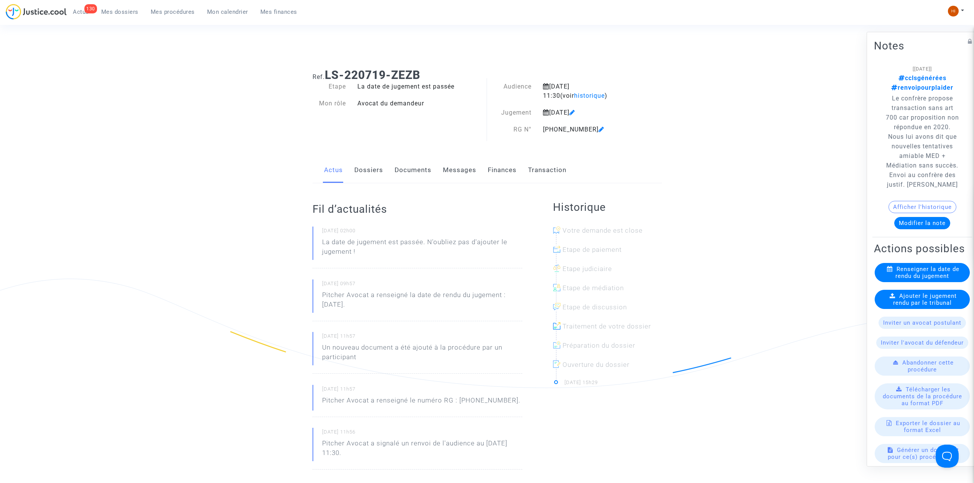
drag, startPoint x: 907, startPoint y: 312, endPoint x: 581, endPoint y: 236, distance: 335.0
click at [585, 236] on div "Ref. LS-220719-ZEZB Etape La date de jugement est passée Mon rôle Avocat du dem…" at bounding box center [487, 363] width 361 height 601
click at [931, 280] on span "Renseigner la date de rendu du jugement" at bounding box center [928, 273] width 64 height 14
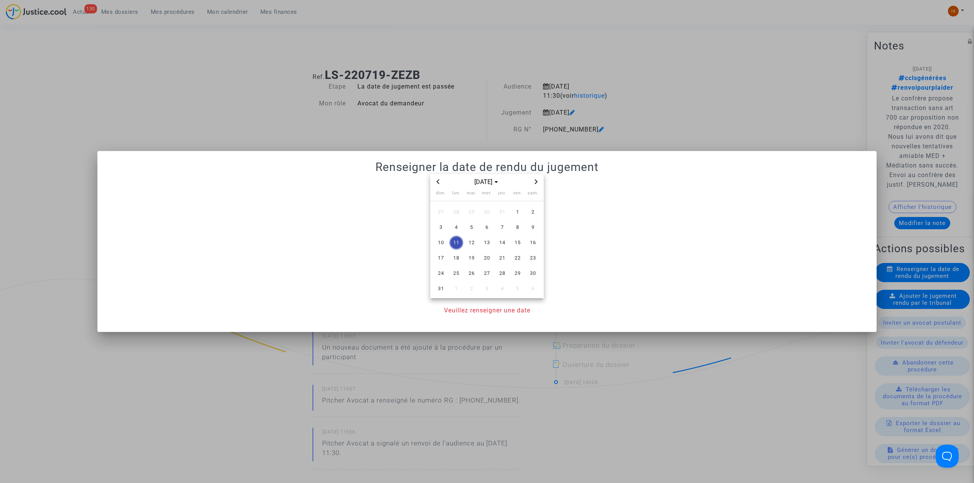
click at [432, 183] on div "août 2025" at bounding box center [487, 182] width 114 height 16
click at [439, 183] on icon "Previous month" at bounding box center [438, 182] width 5 height 5
click at [517, 243] on span "18" at bounding box center [518, 243] width 14 height 14
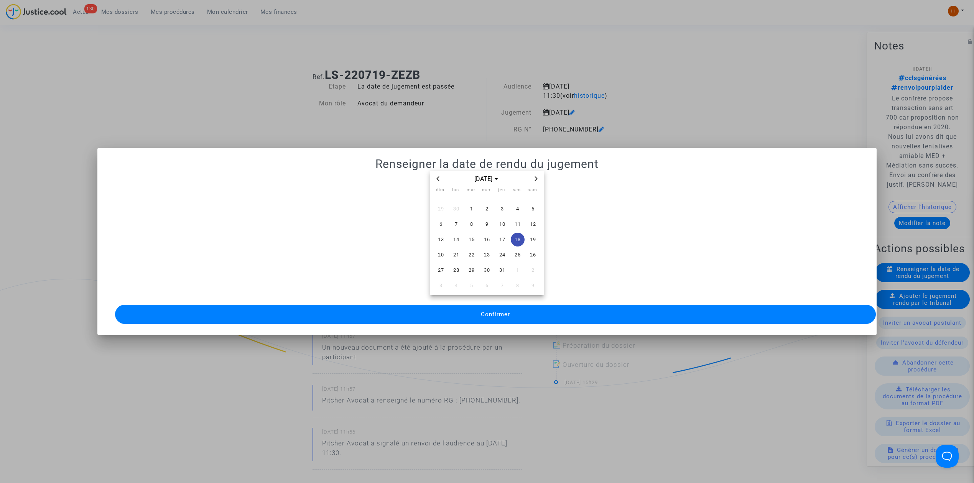
click at [525, 305] on button "Confirmer" at bounding box center [495, 314] width 761 height 19
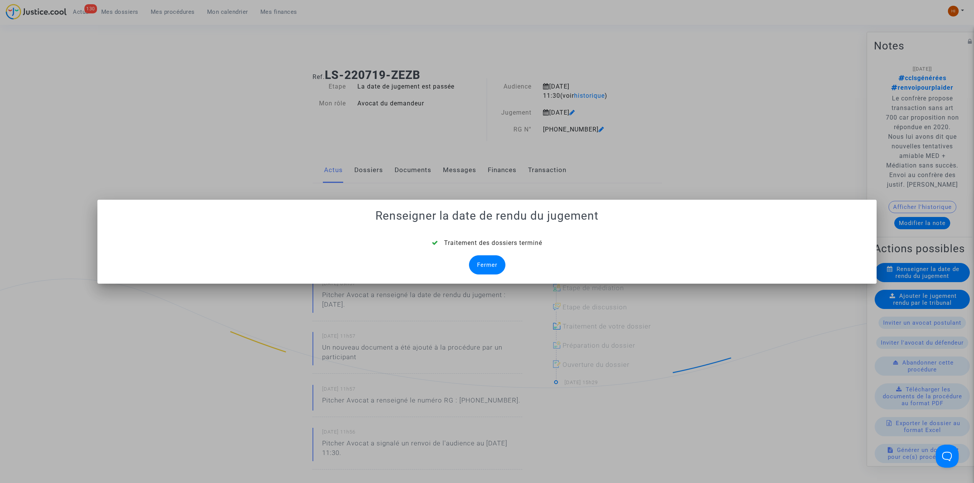
click at [482, 272] on div "Fermer" at bounding box center [487, 264] width 36 height 19
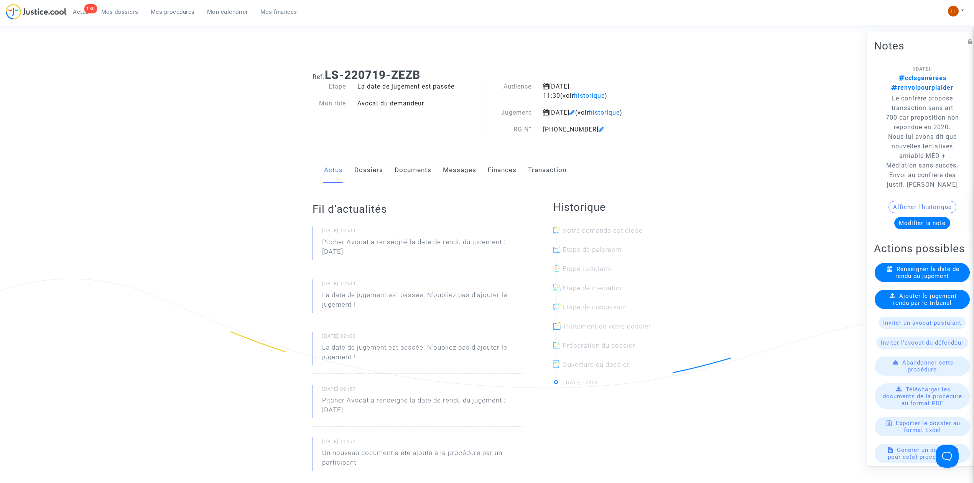
click at [928, 307] on span "Ajouter le jugement rendu par le tribunal" at bounding box center [925, 300] width 64 height 14
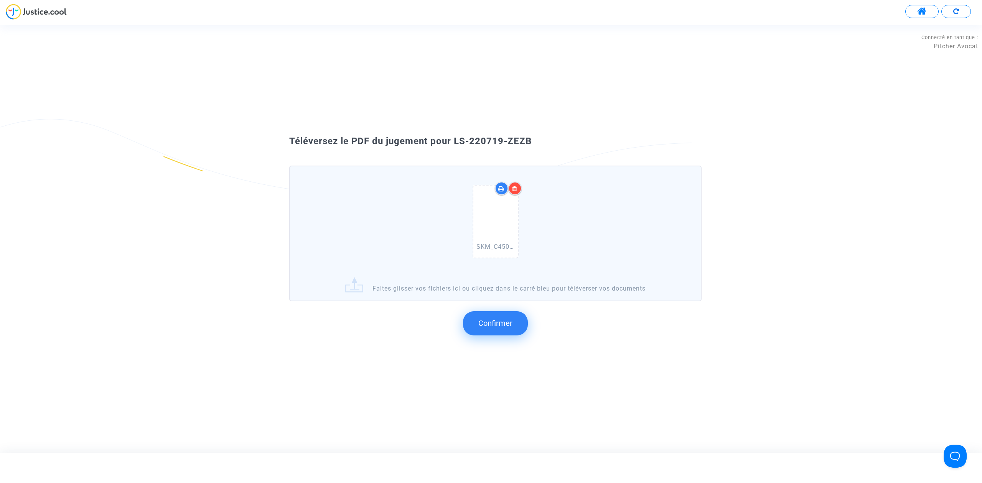
click at [511, 322] on span "Confirmer" at bounding box center [495, 323] width 34 height 9
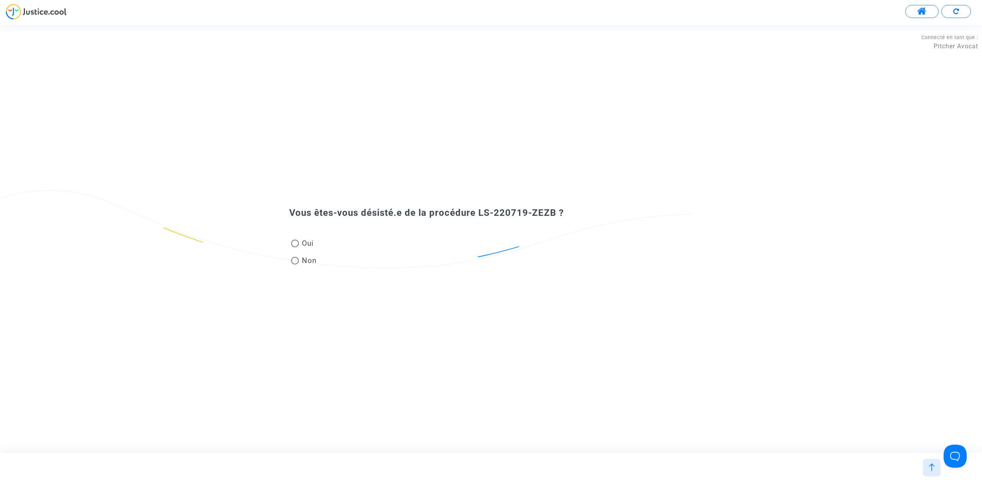
click at [312, 262] on span "Non" at bounding box center [308, 260] width 18 height 10
click at [295, 265] on input "Non" at bounding box center [295, 265] width 0 height 0
radio input "true"
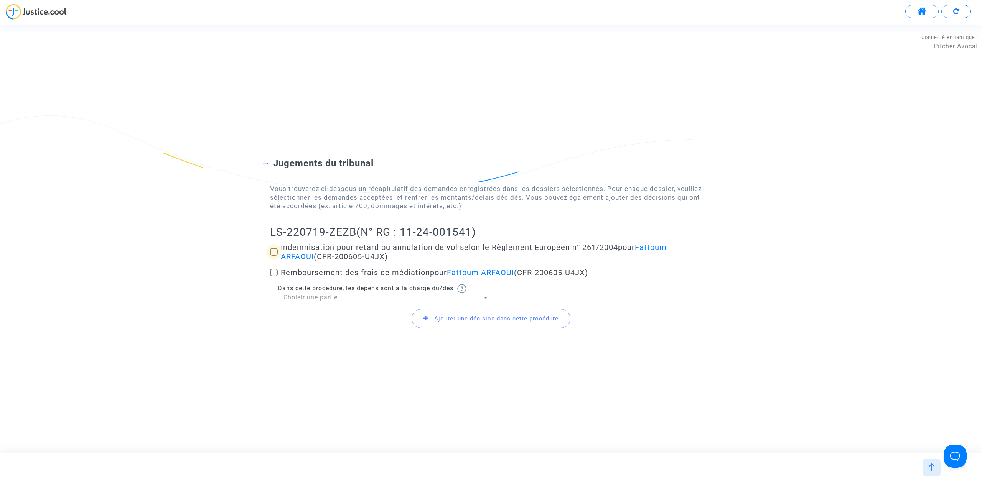
click at [272, 252] on span at bounding box center [274, 252] width 8 height 8
click at [274, 256] on input "Indemnisation pour retard ou annulation de vol selon le Règlement Européen n° 2…" at bounding box center [274, 256] width 0 height 0
checkbox input "true"
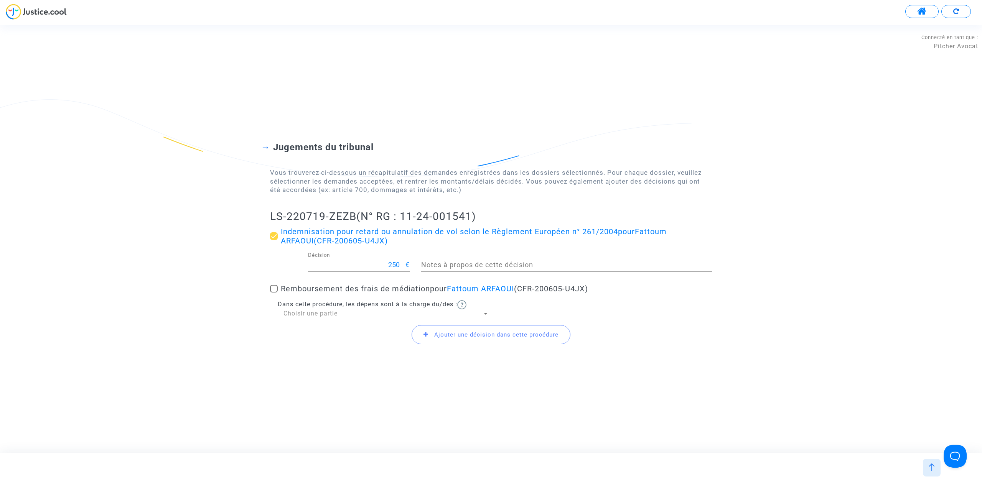
click at [368, 315] on div "Choisir une partie" at bounding box center [383, 314] width 199 height 8
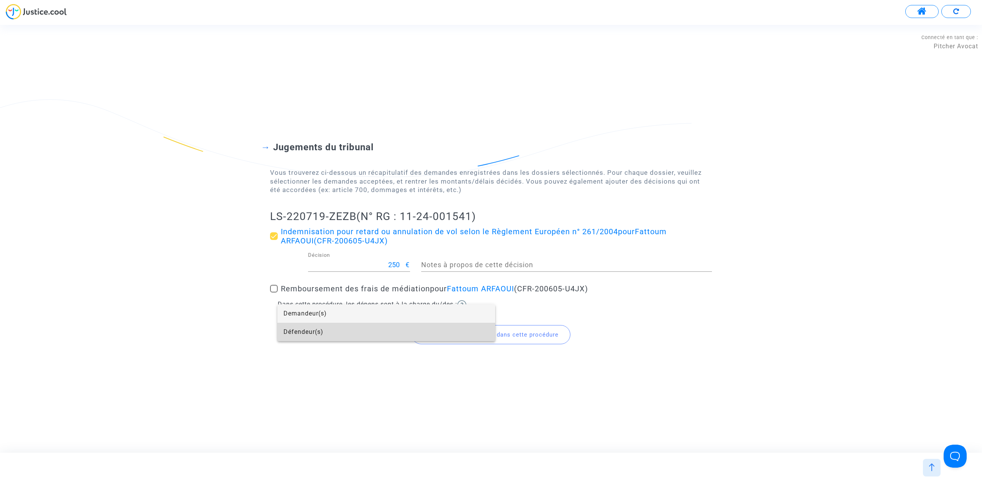
click at [379, 331] on span "Défendeur(s)" at bounding box center [387, 332] width 206 height 18
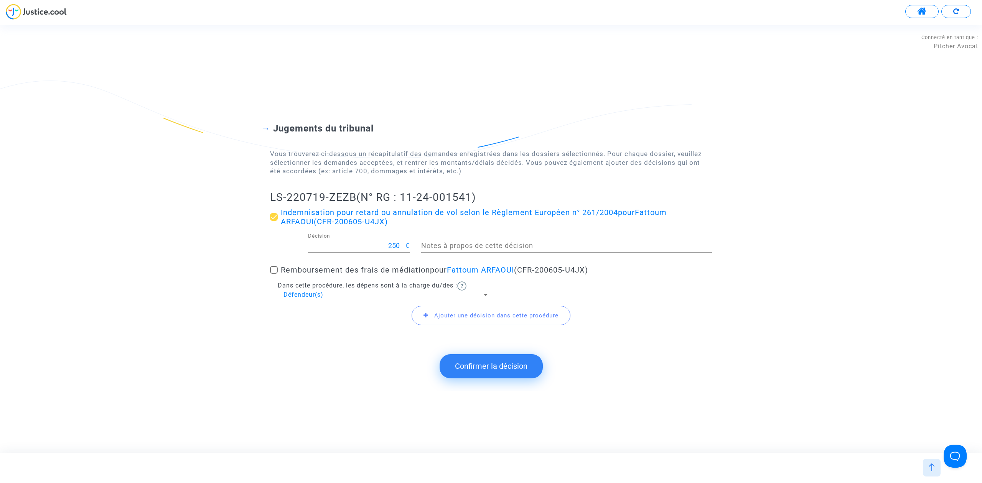
drag, startPoint x: 247, startPoint y: 203, endPoint x: 352, endPoint y: 193, distance: 105.2
click at [354, 192] on div "Jugements du tribunal Vous trouverez ci-dessous un récapitulatif des demandes e…" at bounding box center [491, 219] width 982 height 255
click at [511, 364] on button "Confirmer la décision" at bounding box center [491, 366] width 103 height 24
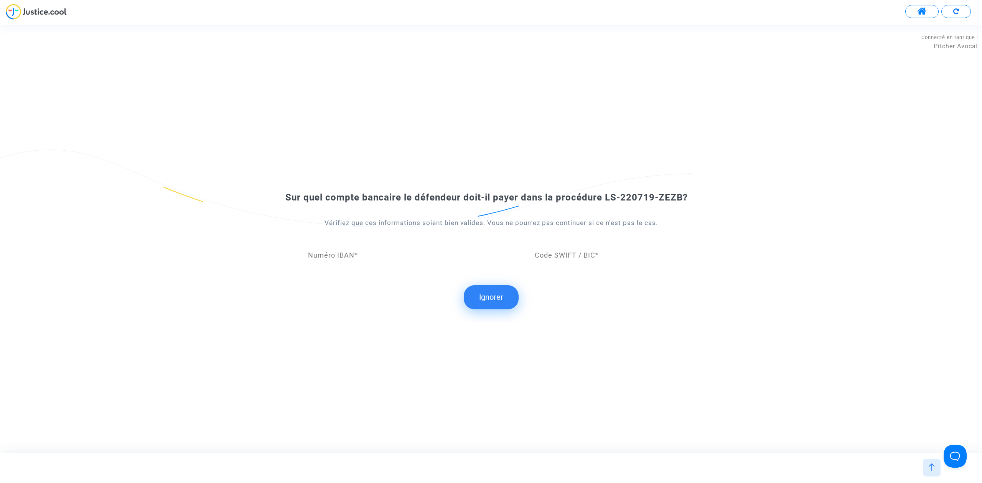
click at [483, 291] on button "Ignorer" at bounding box center [491, 297] width 55 height 24
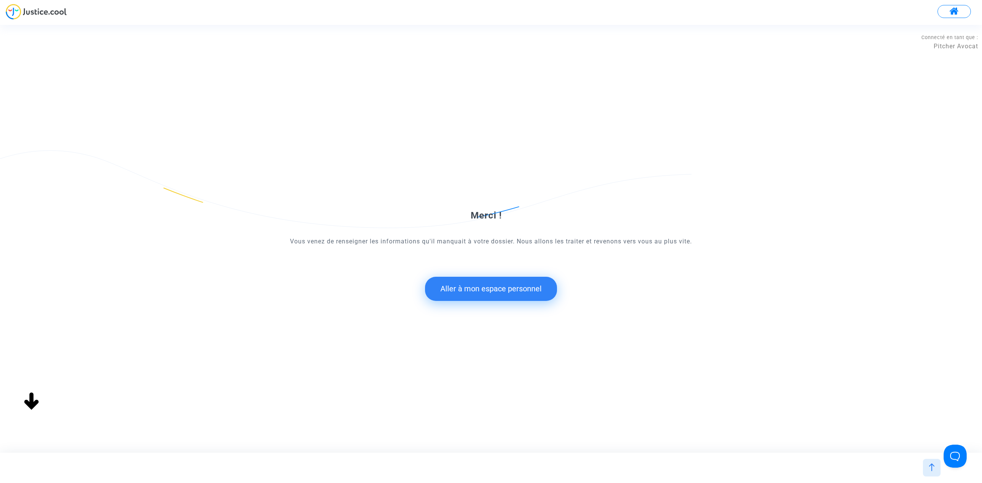
click at [531, 295] on button "Aller à mon espace personnel" at bounding box center [491, 289] width 132 height 24
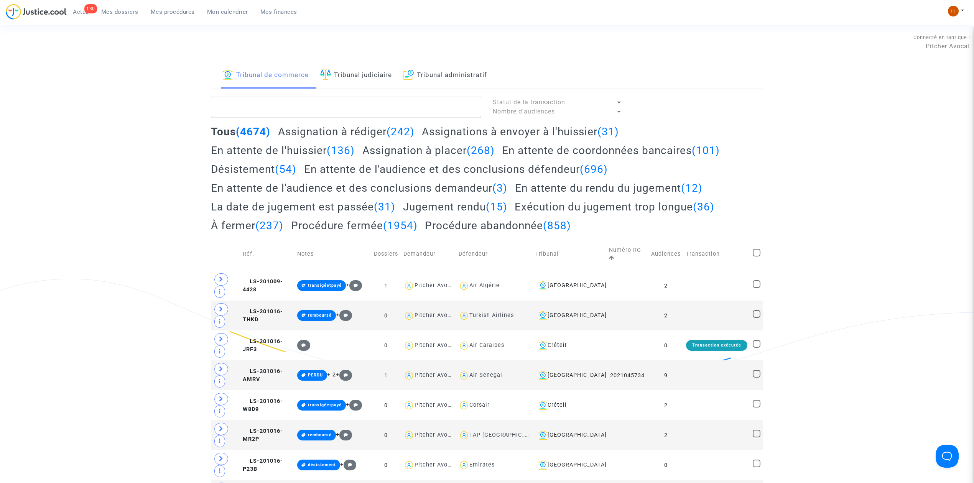
click at [358, 67] on link "Tribunal judiciaire" at bounding box center [356, 76] width 72 height 26
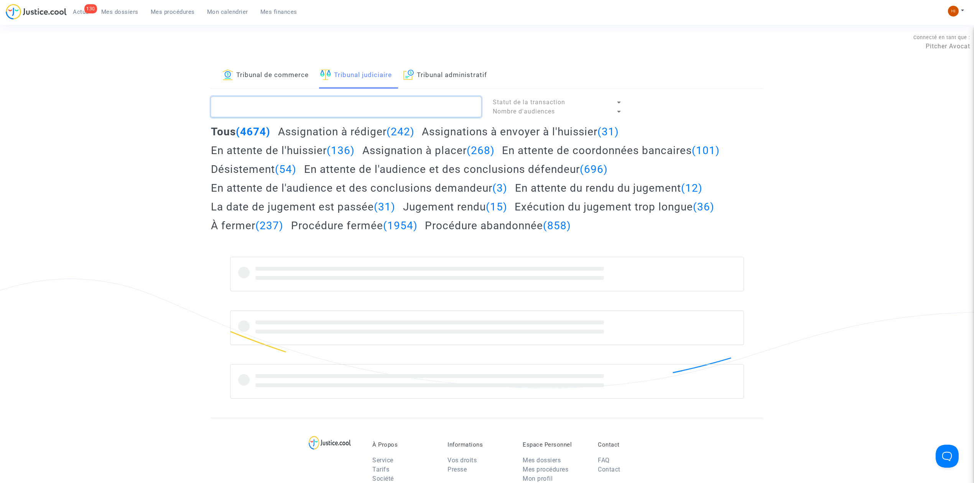
click at [370, 104] on textarea at bounding box center [346, 107] width 270 height 21
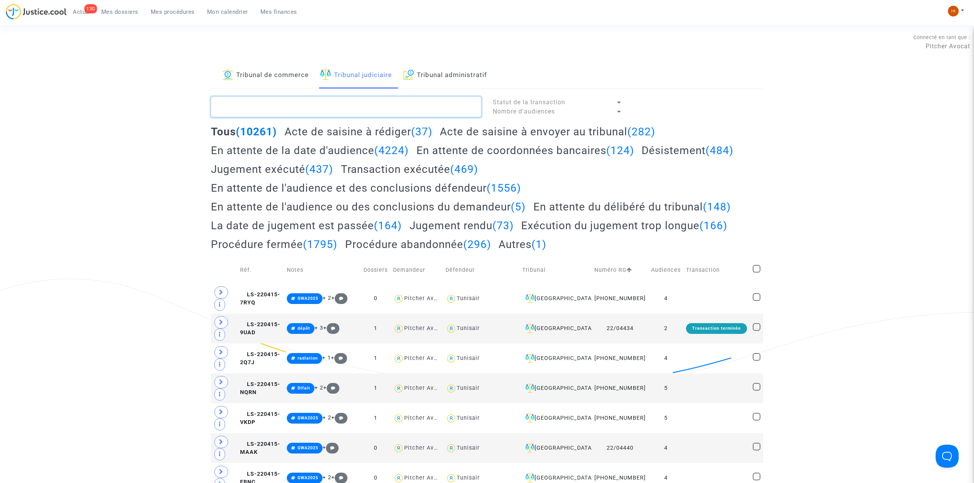
paste textarea "LS-220719-ZEZB"
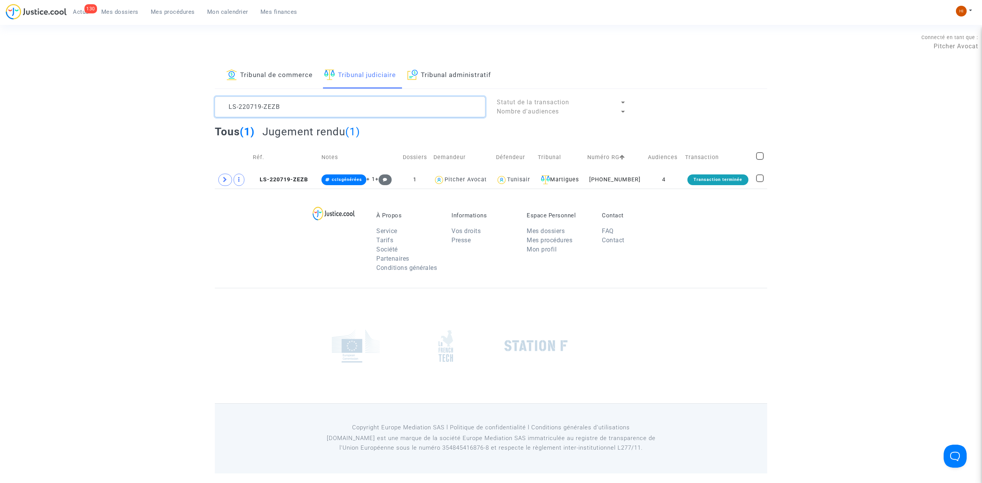
type textarea "LS-220719-ZEZB"
click at [295, 181] on span "LS-220719-ZEZB" at bounding box center [280, 179] width 55 height 7
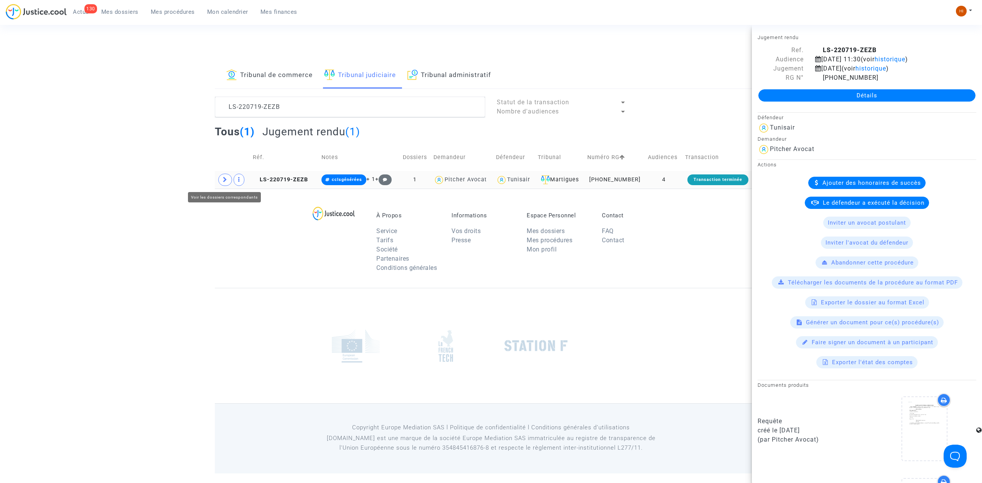
click at [226, 186] on span at bounding box center [225, 180] width 14 height 12
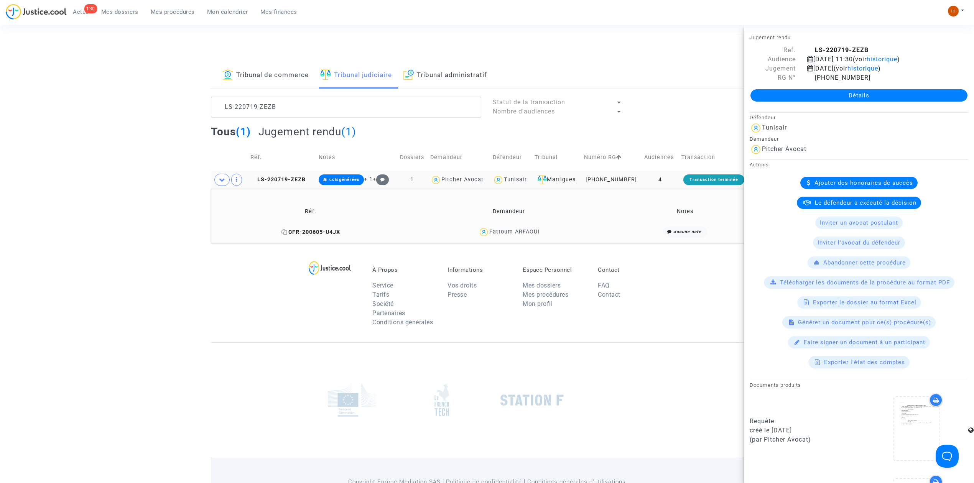
click at [285, 235] on icon at bounding box center [285, 231] width 6 height 5
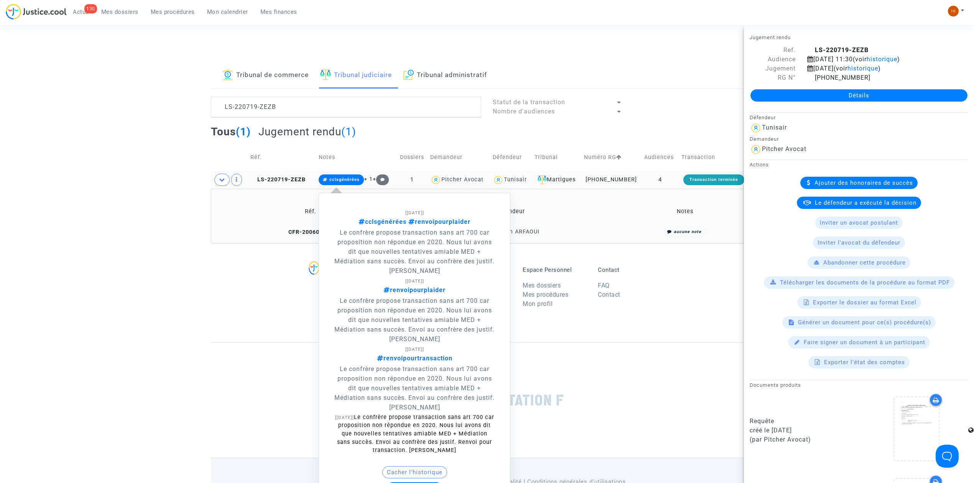
click at [330, 177] on span "cclsgénérées" at bounding box center [341, 180] width 45 height 11
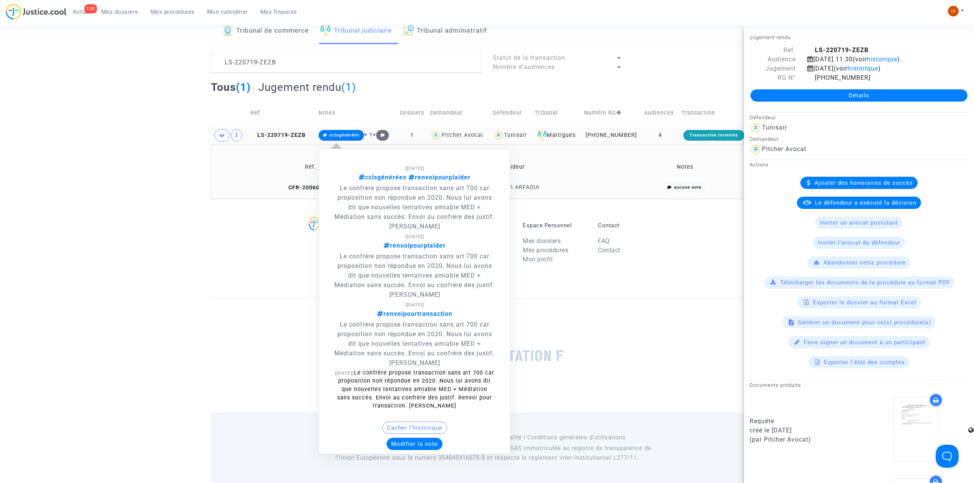
scroll to position [45, 0]
click at [422, 448] on button "Modifier la note" at bounding box center [415, 444] width 56 height 12
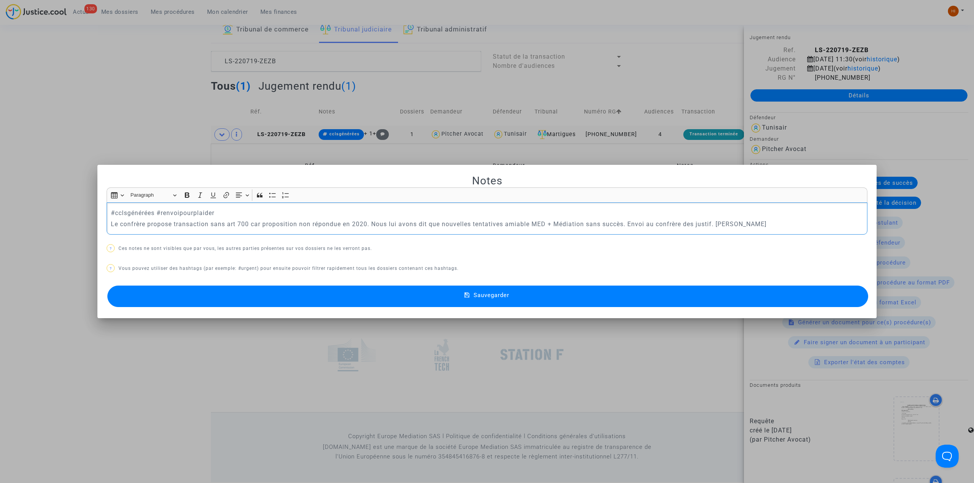
scroll to position [0, 0]
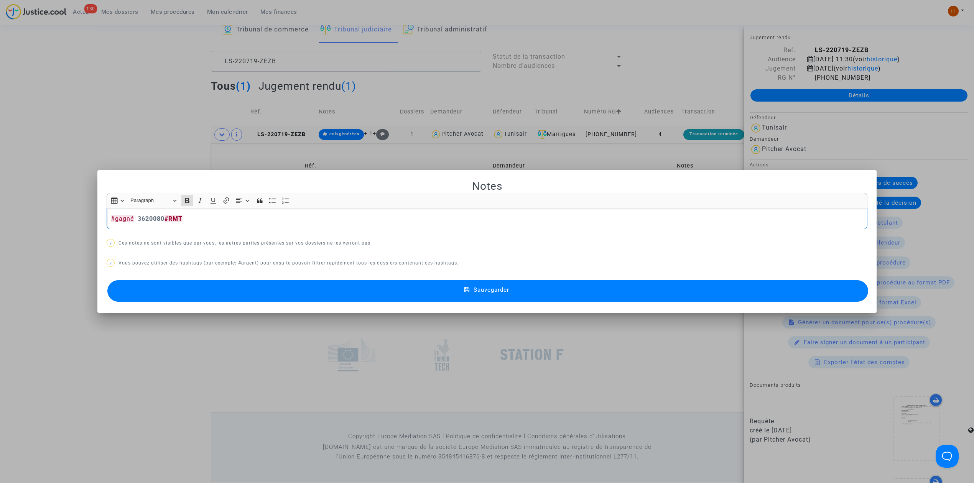
click at [554, 284] on button "Sauvegarder" at bounding box center [487, 290] width 761 height 21
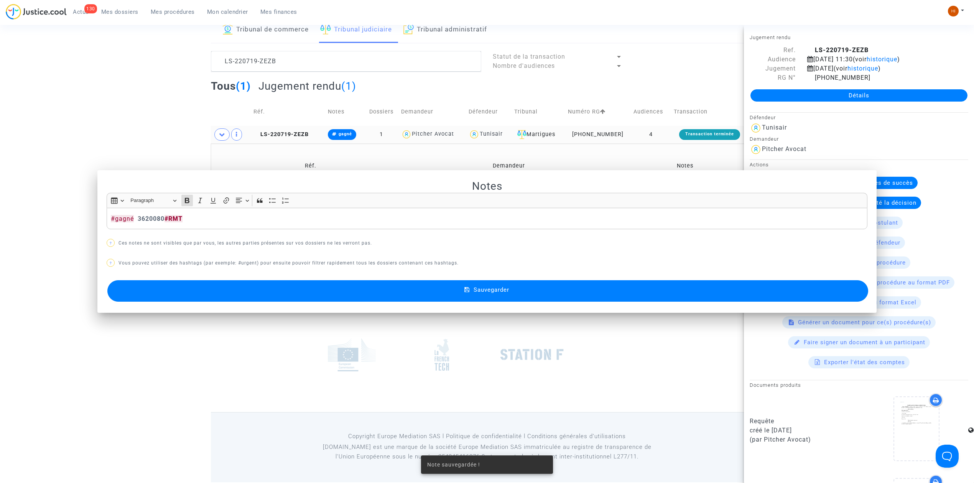
scroll to position [45, 0]
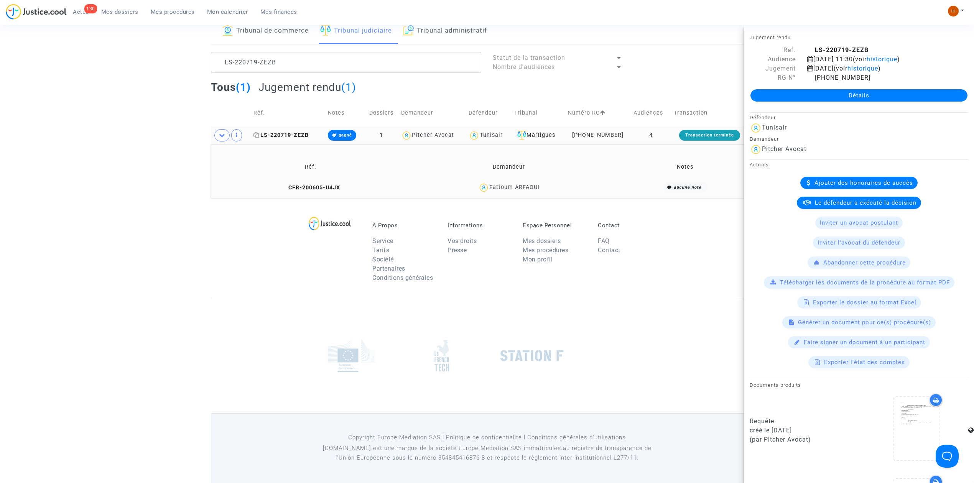
click at [299, 132] on span "LS-220719-ZEZB" at bounding box center [281, 135] width 55 height 7
click at [809, 77] on icon at bounding box center [811, 77] width 7 height 6
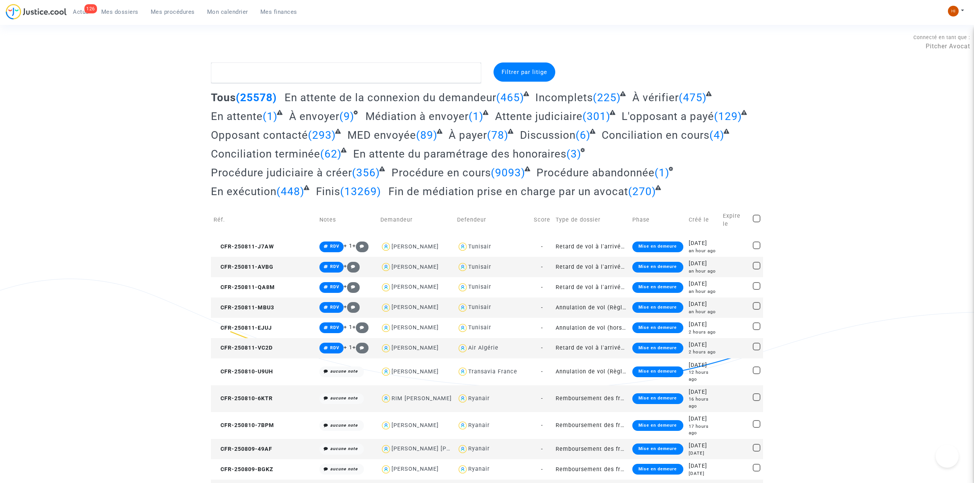
click at [181, 8] on link "Mes procédures" at bounding box center [173, 12] width 56 height 12
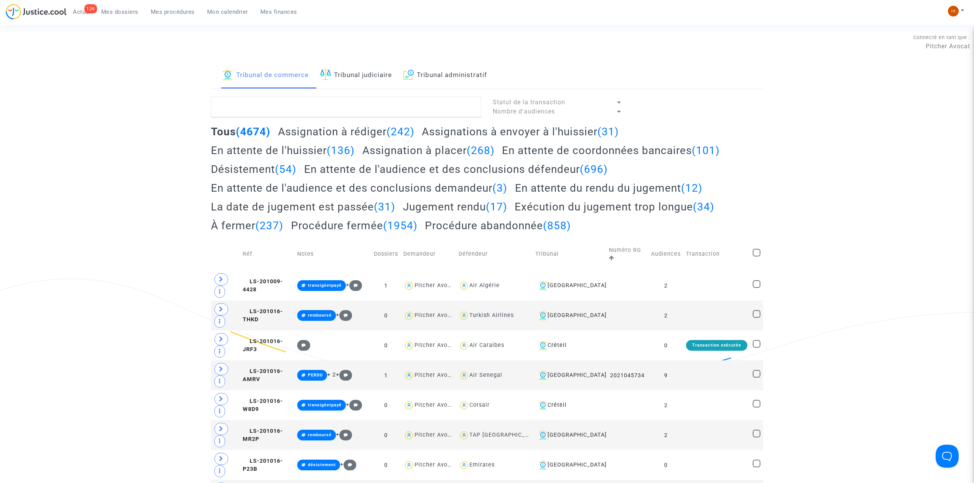
click at [343, 75] on link "Tribunal judiciaire" at bounding box center [356, 76] width 72 height 26
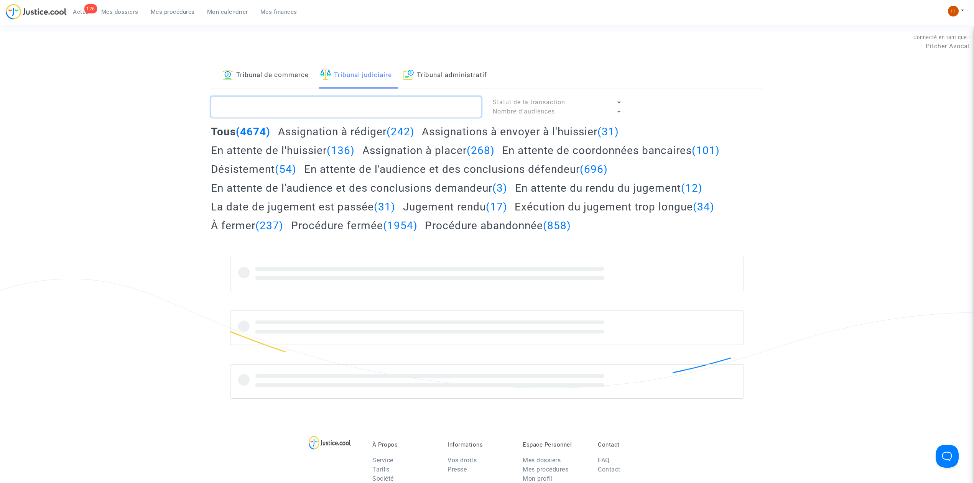
click at [355, 112] on textarea at bounding box center [346, 107] width 270 height 21
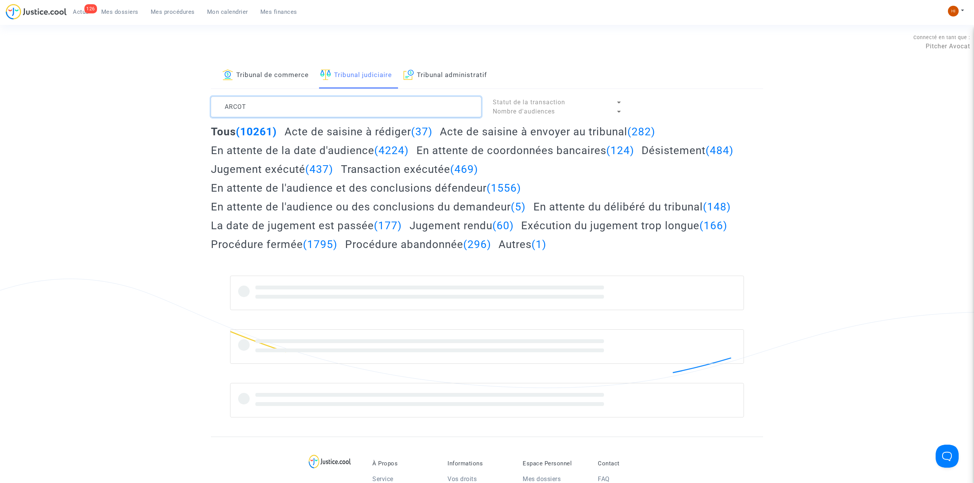
click at [227, 107] on textarea at bounding box center [346, 107] width 270 height 21
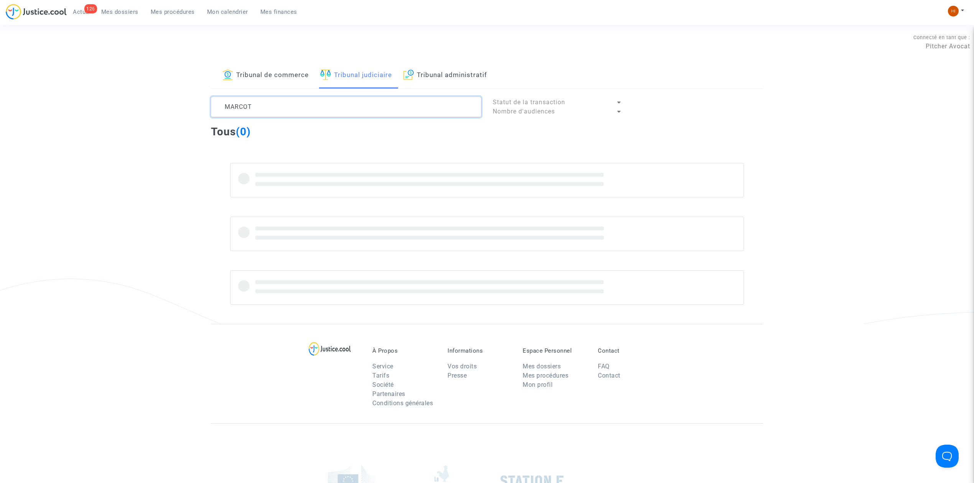
type textarea "MARCOT"
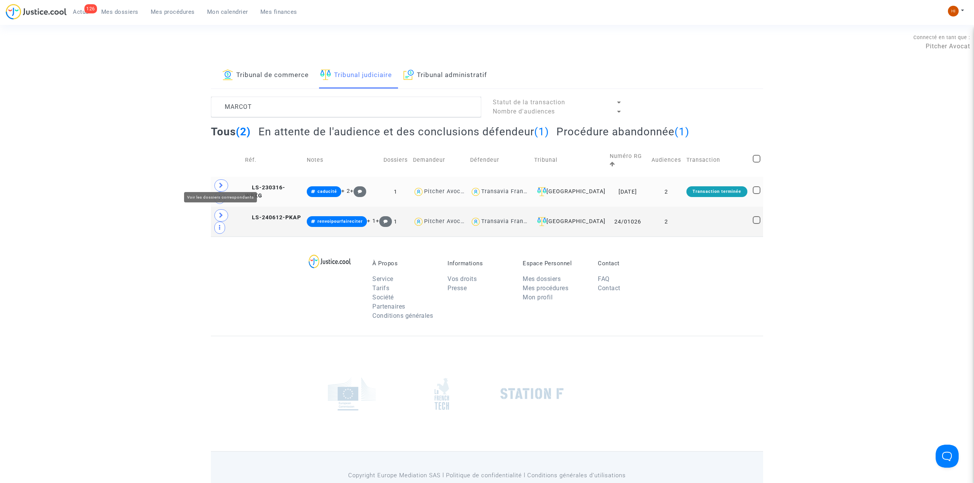
click at [221, 180] on span at bounding box center [221, 186] width 14 height 12
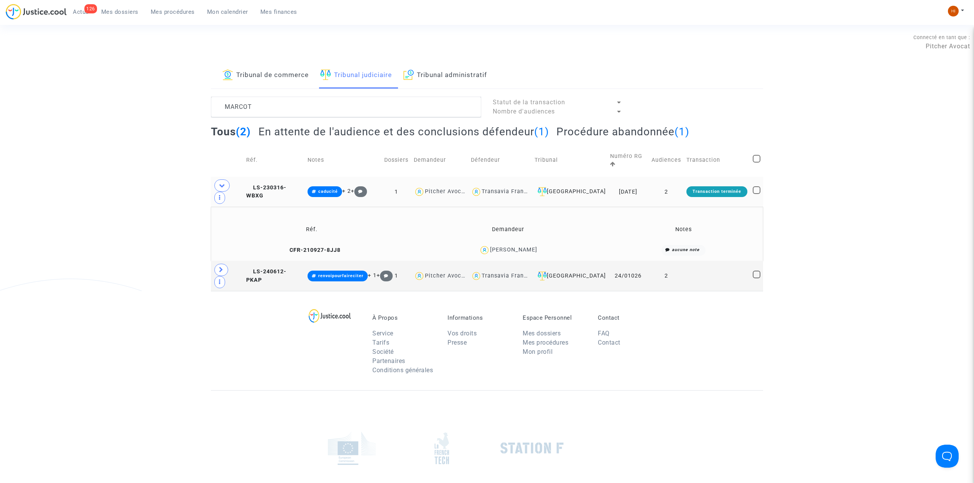
click at [293, 184] on td "LS-230316-WBXG" at bounding box center [274, 192] width 61 height 30
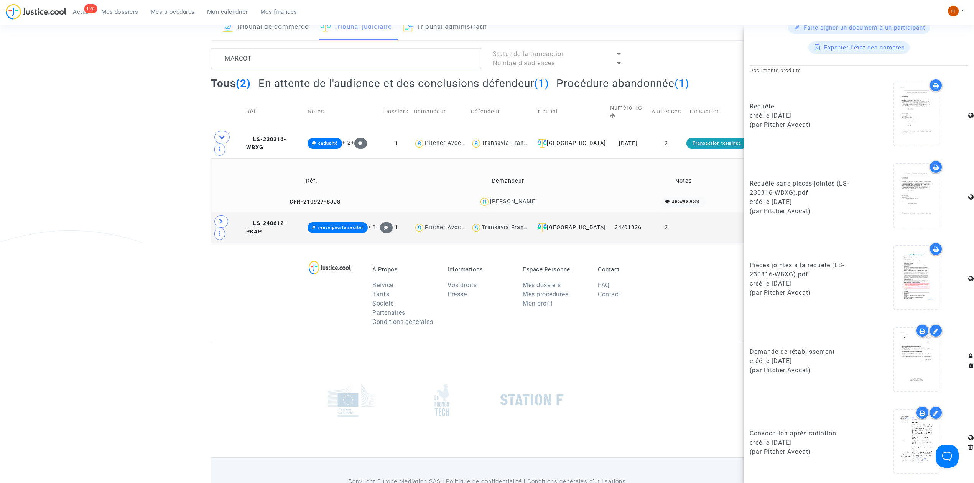
scroll to position [51, 0]
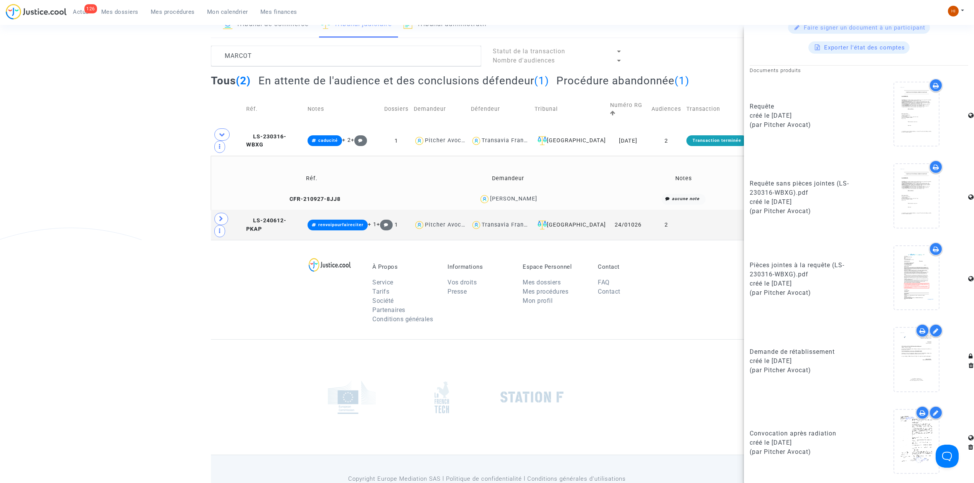
click at [305, 191] on td "CFR-210927-8JJ8" at bounding box center [312, 199] width 196 height 16
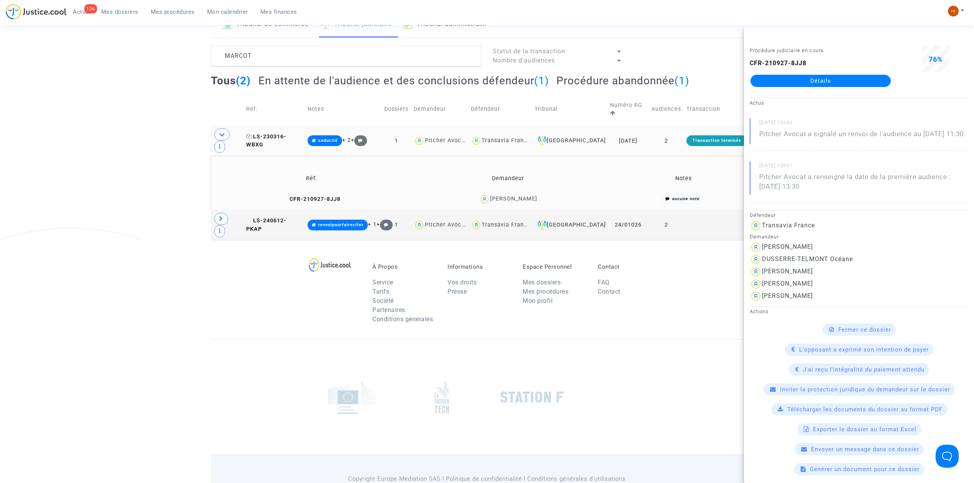
click at [287, 134] on span "LS-230316-WBXG" at bounding box center [266, 141] width 40 height 15
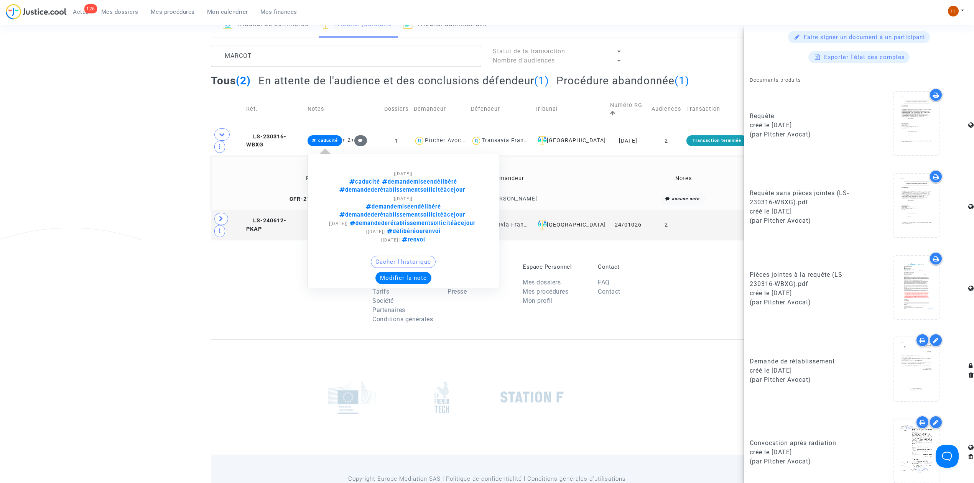
scroll to position [206, 0]
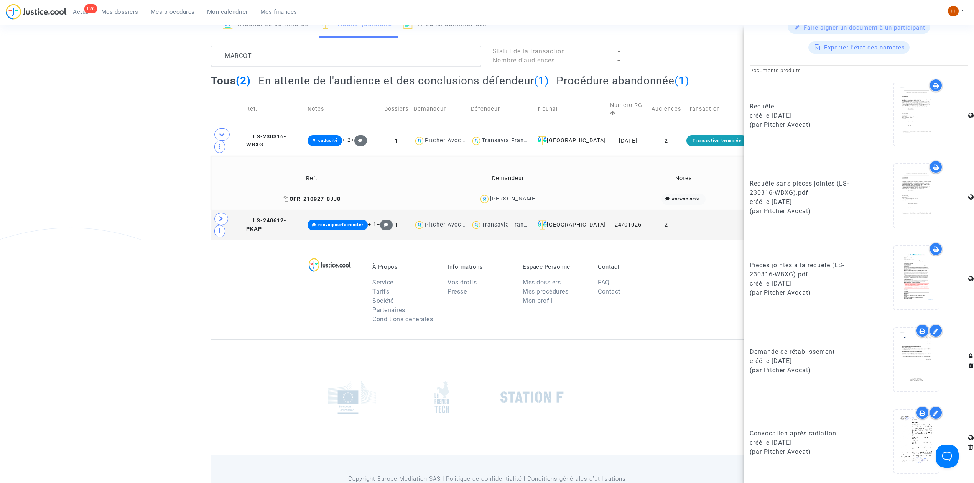
click at [299, 196] on span "CFR-210927-8JJ8" at bounding box center [312, 199] width 58 height 7
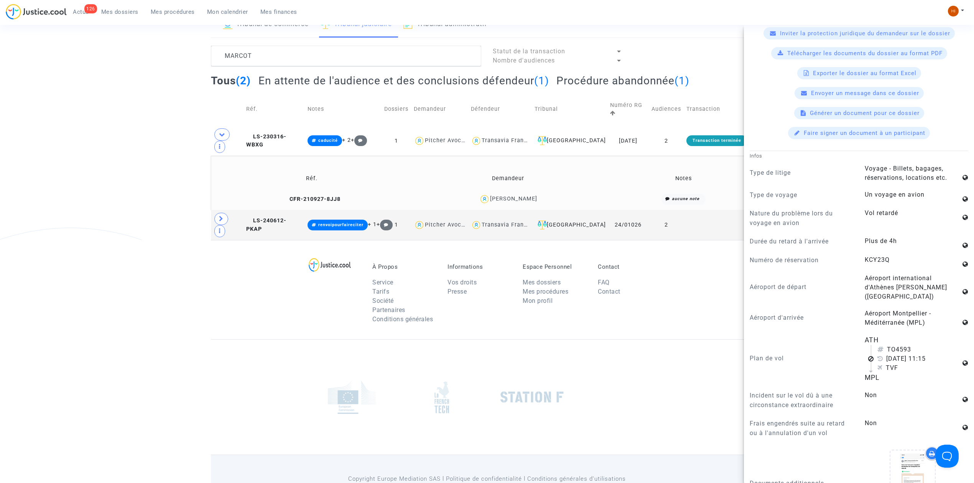
scroll to position [358, 0]
click at [275, 60] on textarea at bounding box center [346, 56] width 270 height 21
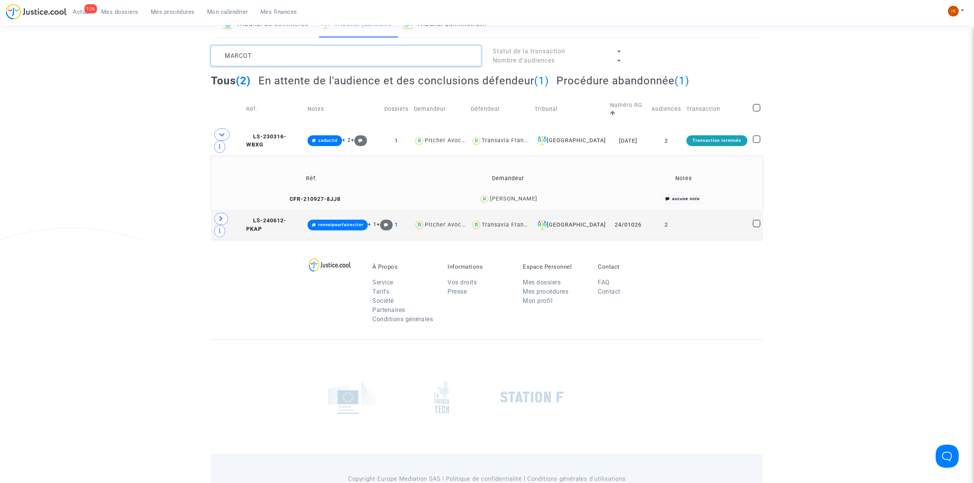
drag, startPoint x: 275, startPoint y: 60, endPoint x: 249, endPoint y: 59, distance: 26.1
click at [250, 59] on textarea at bounding box center [346, 56] width 270 height 21
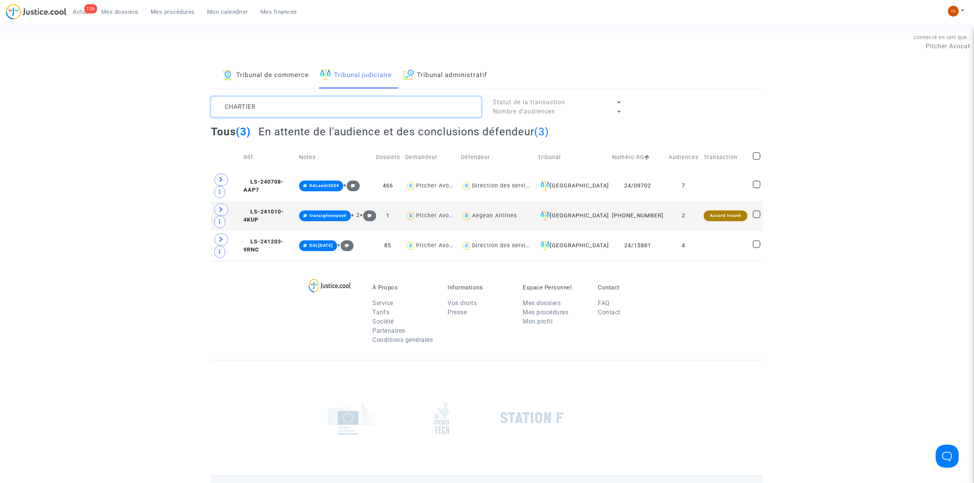
click at [309, 101] on textarea at bounding box center [346, 107] width 270 height 21
type textarea "[PERSON_NAME]"
click at [284, 209] on span "LS-241010-4KUP" at bounding box center [264, 216] width 40 height 15
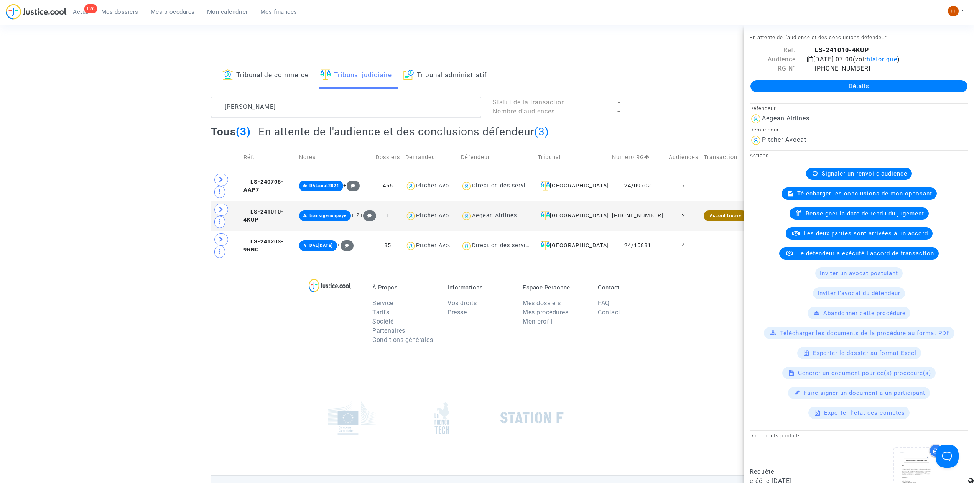
click at [951, 85] on link "Détails" at bounding box center [859, 86] width 217 height 12
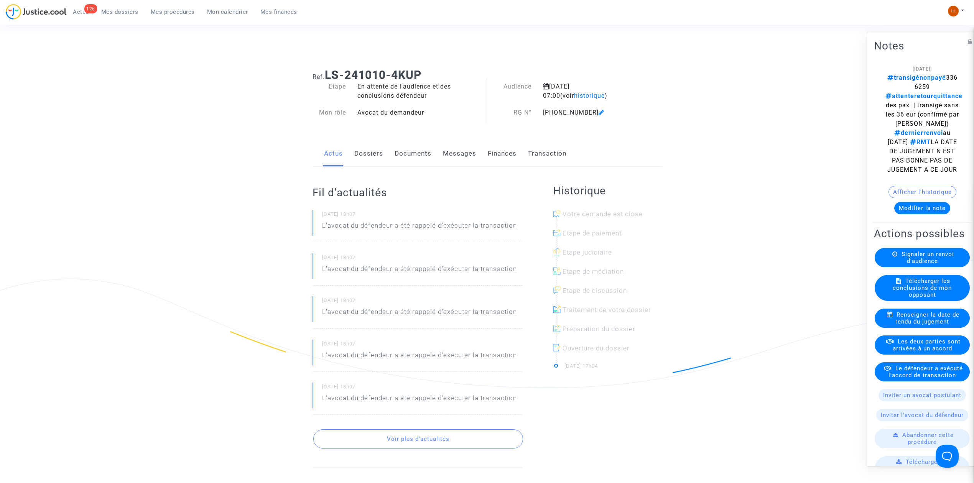
drag, startPoint x: 932, startPoint y: 83, endPoint x: 905, endPoint y: 83, distance: 27.2
click at [905, 83] on span "transigénonpayé 3366259" at bounding box center [923, 82] width 70 height 16
copy span "3366259"
click at [367, 158] on link "Dossiers" at bounding box center [368, 153] width 29 height 25
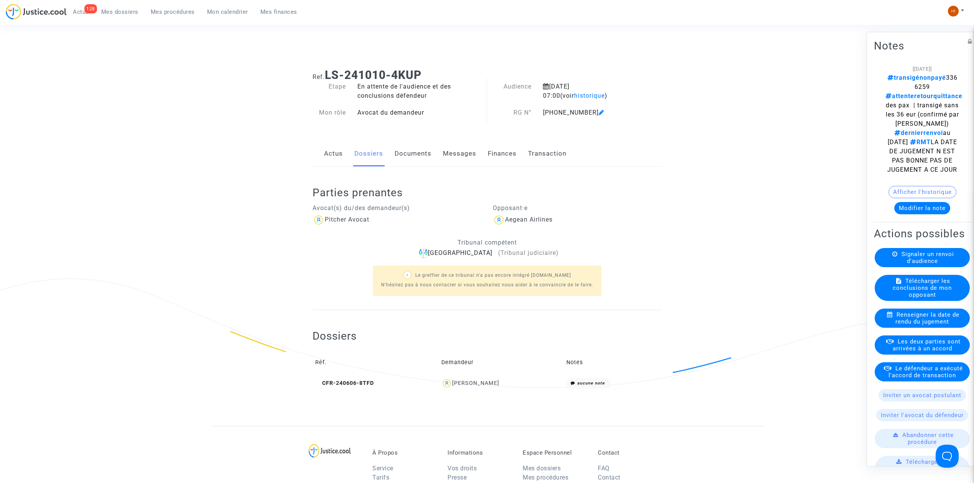
click at [172, 13] on span "Mes procédures" at bounding box center [173, 11] width 44 height 7
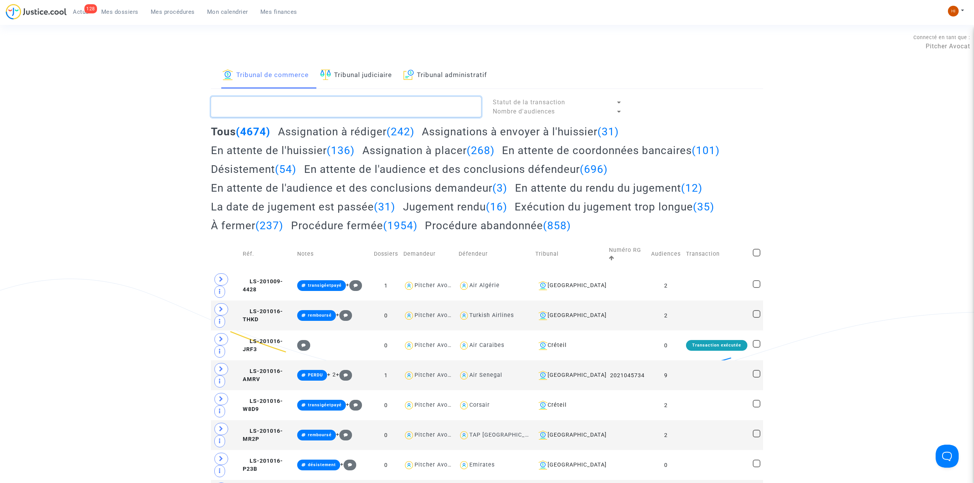
click at [356, 104] on textarea at bounding box center [346, 107] width 270 height 21
click at [373, 88] on link "Tribunal judiciaire" at bounding box center [356, 76] width 72 height 26
click at [374, 83] on link "Tribunal judiciaire" at bounding box center [356, 76] width 72 height 26
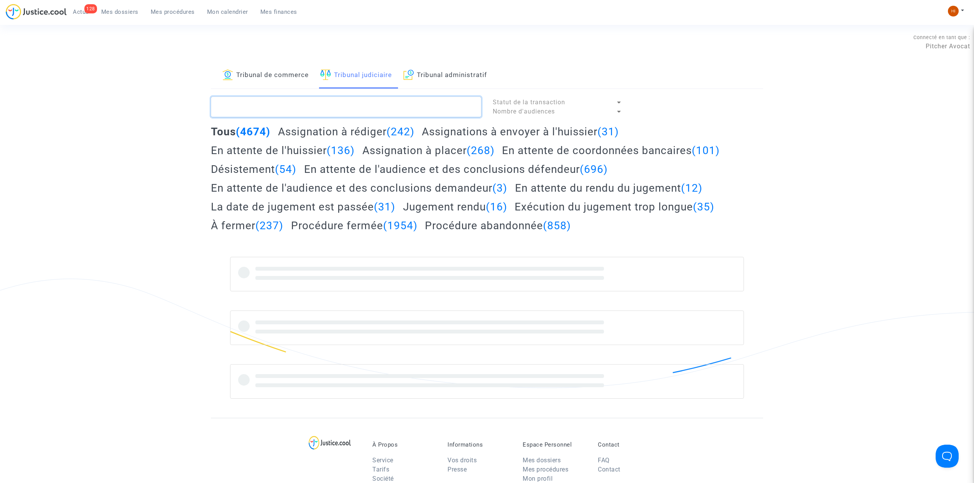
click at [363, 111] on textarea at bounding box center [346, 107] width 270 height 21
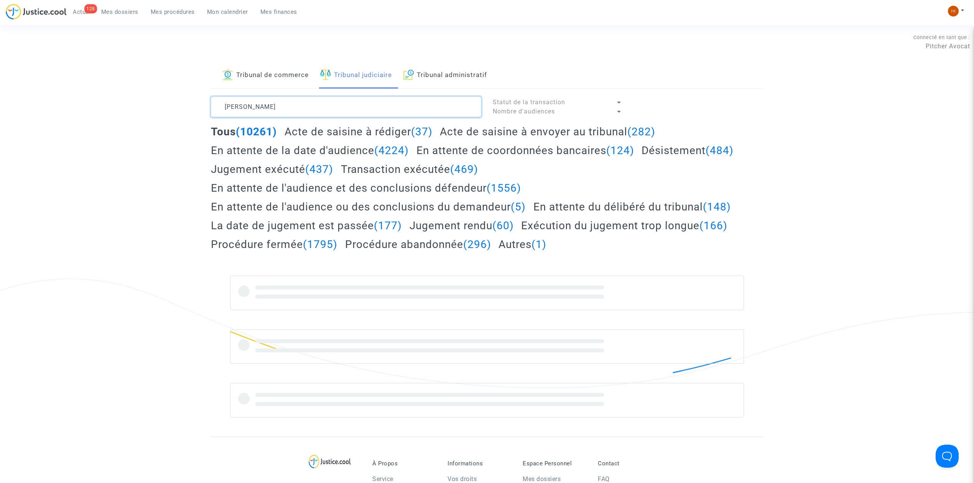
type textarea "[PERSON_NAME]"
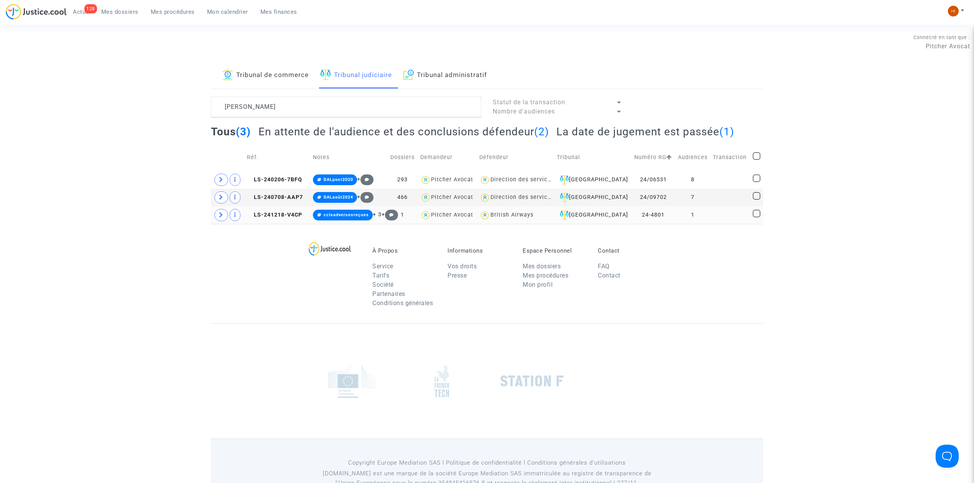
click at [718, 211] on td at bounding box center [730, 215] width 40 height 18
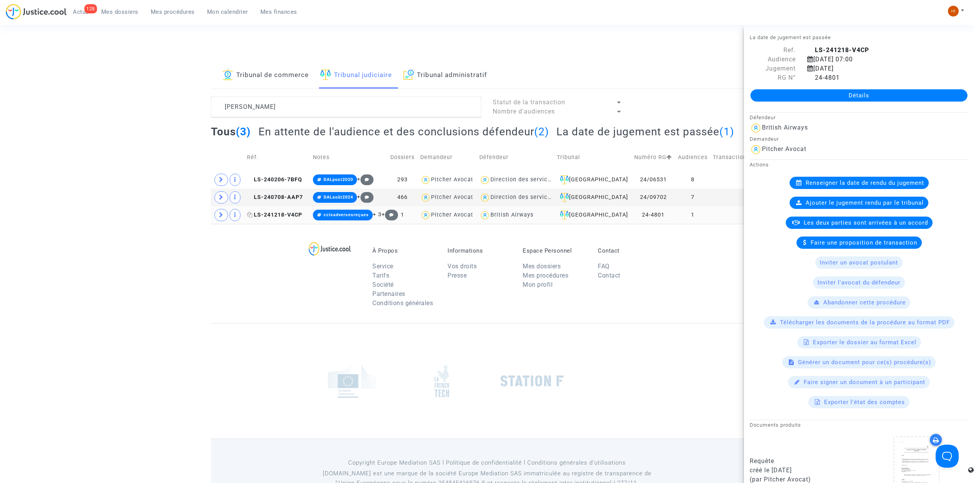
click at [251, 218] on icon at bounding box center [250, 214] width 6 height 5
click at [301, 215] on span "LS-241218-V4CP" at bounding box center [274, 215] width 55 height 7
click at [251, 214] on icon at bounding box center [250, 214] width 6 height 5
drag, startPoint x: 280, startPoint y: 218, endPoint x: 506, endPoint y: 178, distance: 229.8
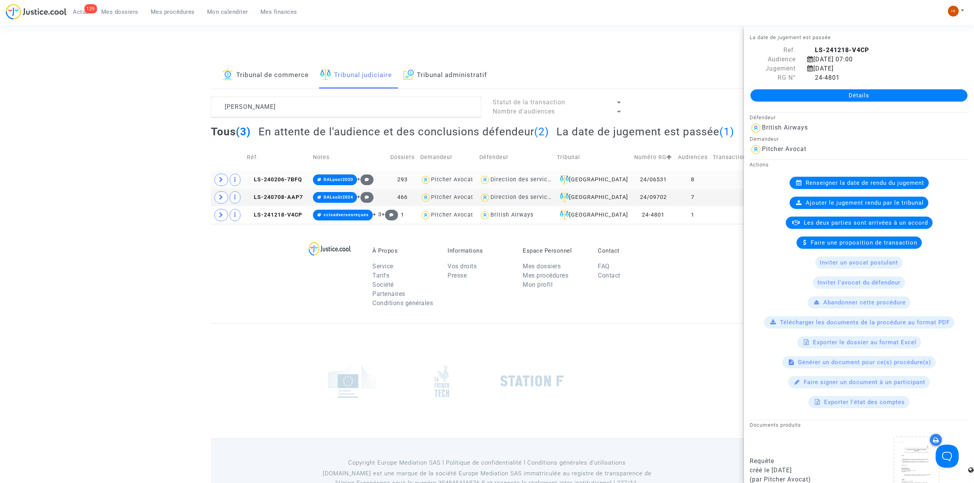
click at [281, 218] on span "LS-241218-V4CP" at bounding box center [274, 215] width 55 height 7
click at [809, 91] on link "Détails" at bounding box center [859, 95] width 217 height 12
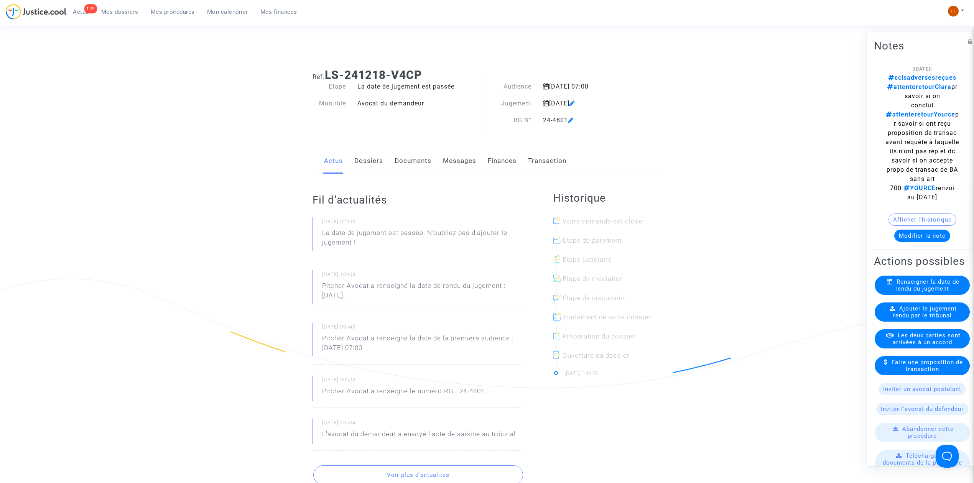
click at [401, 158] on link "Documents" at bounding box center [413, 160] width 37 height 25
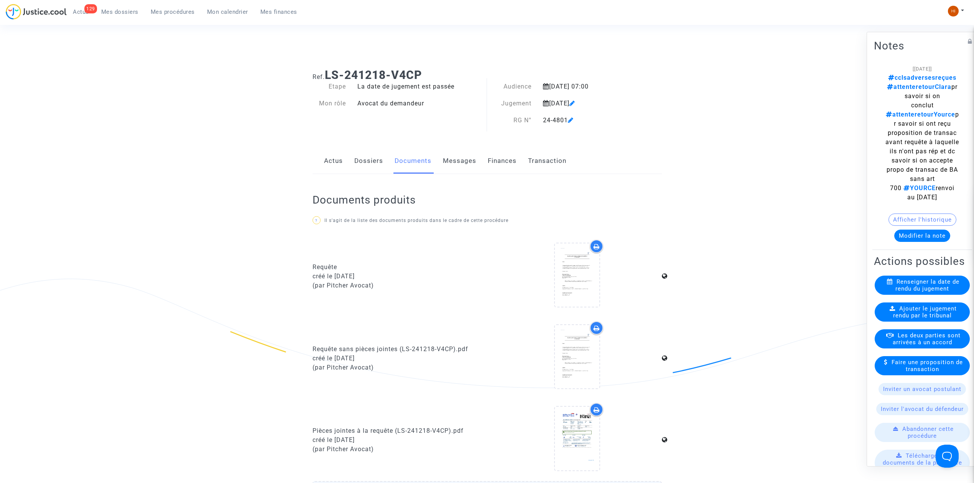
click at [895, 319] on span "Ajouter le jugement rendu par le tribunal" at bounding box center [925, 312] width 64 height 14
click at [893, 226] on button "Afficher l'historique" at bounding box center [923, 220] width 68 height 12
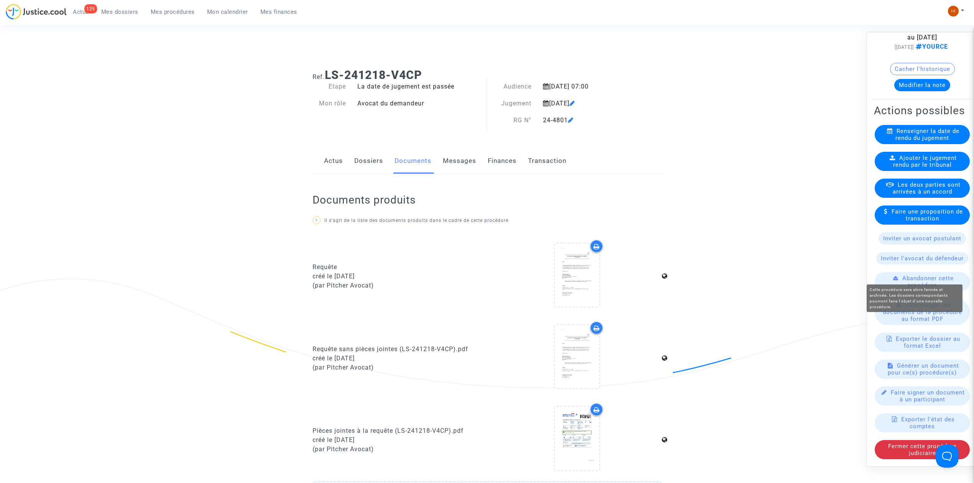
scroll to position [484, 0]
click at [921, 155] on span "Ajouter le jugement rendu par le tribunal" at bounding box center [925, 162] width 64 height 14
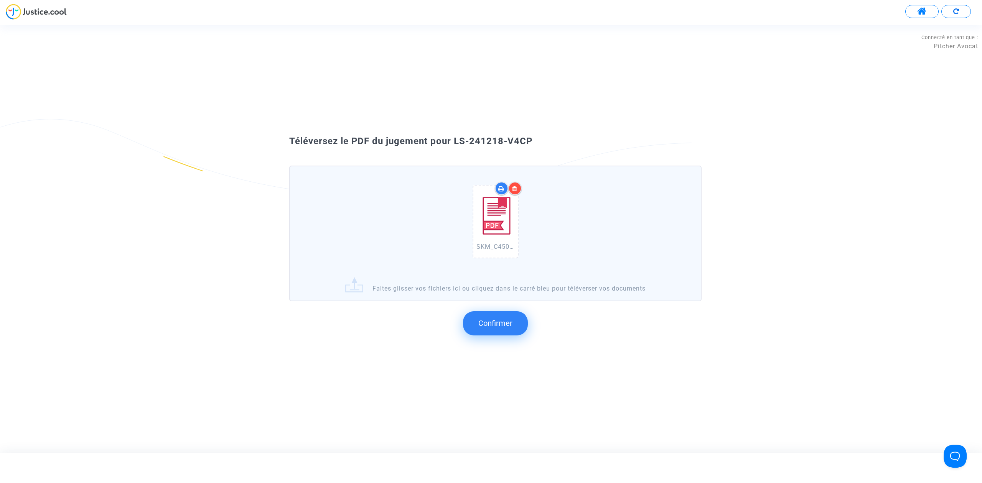
drag, startPoint x: 556, startPoint y: 161, endPoint x: 454, endPoint y: 142, distance: 103.1
click at [454, 142] on div "Téléversez le PDF du jugement pour LS-241218-V4CP" at bounding box center [491, 141] width 442 height 13
copy span "LS-241218-V4CP"
click at [510, 325] on span "Confirmer" at bounding box center [495, 323] width 34 height 9
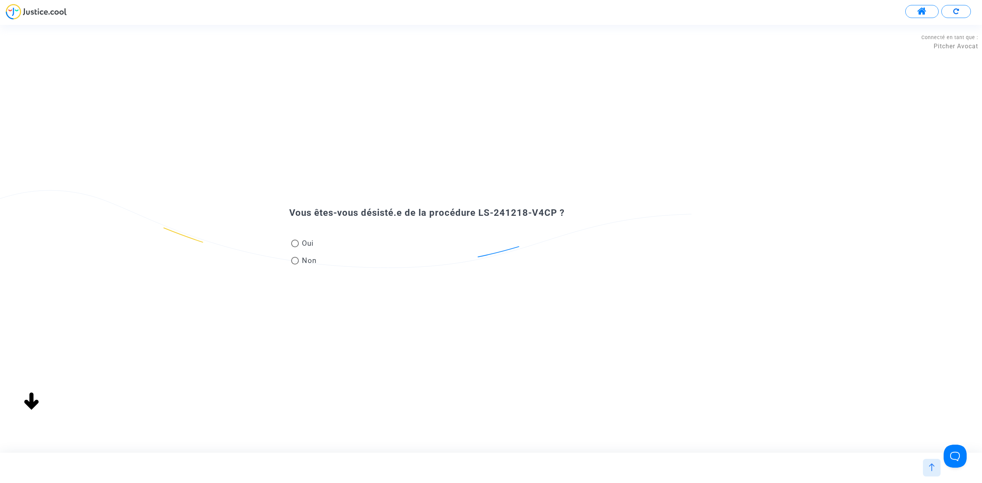
click at [293, 262] on span at bounding box center [295, 261] width 8 height 8
click at [295, 265] on input "Non" at bounding box center [295, 265] width 0 height 0
radio input "true"
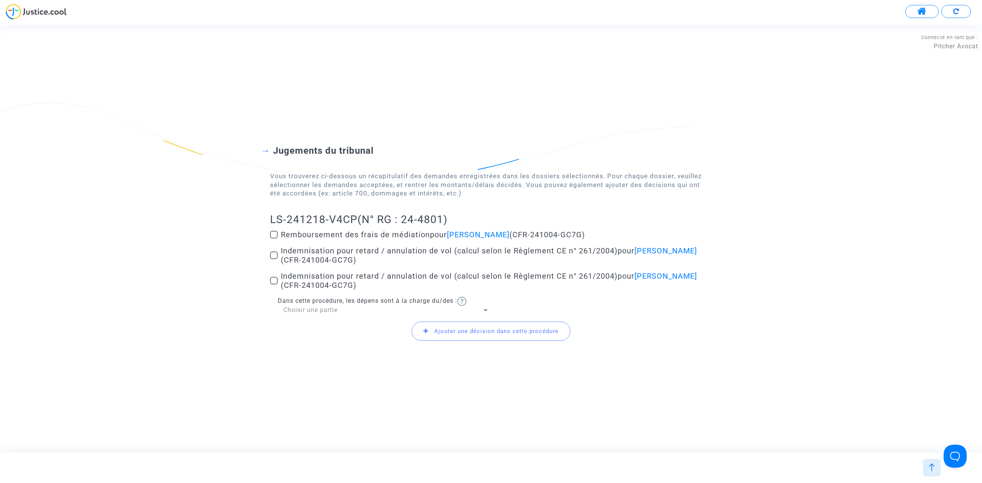
click at [270, 259] on span at bounding box center [274, 256] width 8 height 8
click at [274, 259] on input "Indemnisation pour retard / annulation de vol (calcul selon le Règlement CE n° …" at bounding box center [274, 259] width 0 height 0
checkbox input "true"
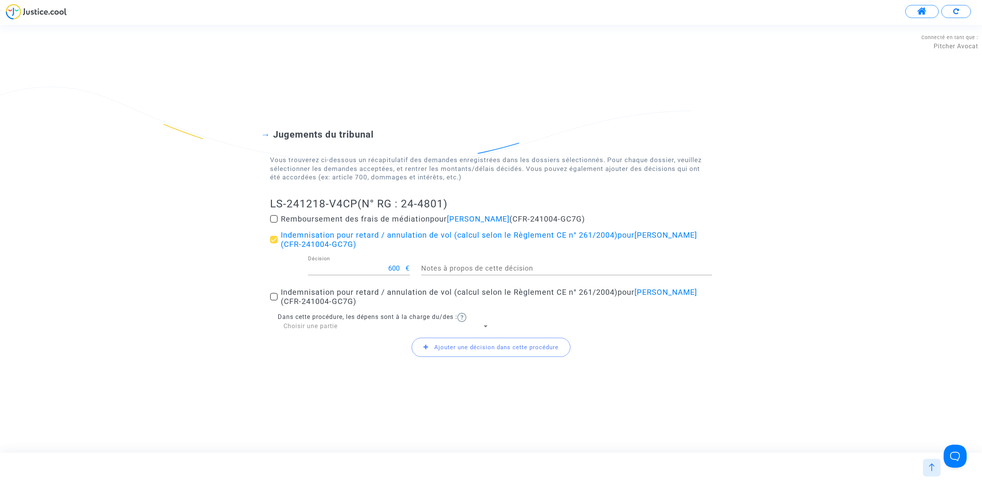
click at [270, 302] on label "Indemnisation pour retard / annulation de vol (calcul selon le Règlement CE n° …" at bounding box center [491, 297] width 442 height 18
click at [274, 301] on input "Indemnisation pour retard / annulation de vol (calcul selon le Règlement CE n° …" at bounding box center [274, 301] width 0 height 0
checkbox input "true"
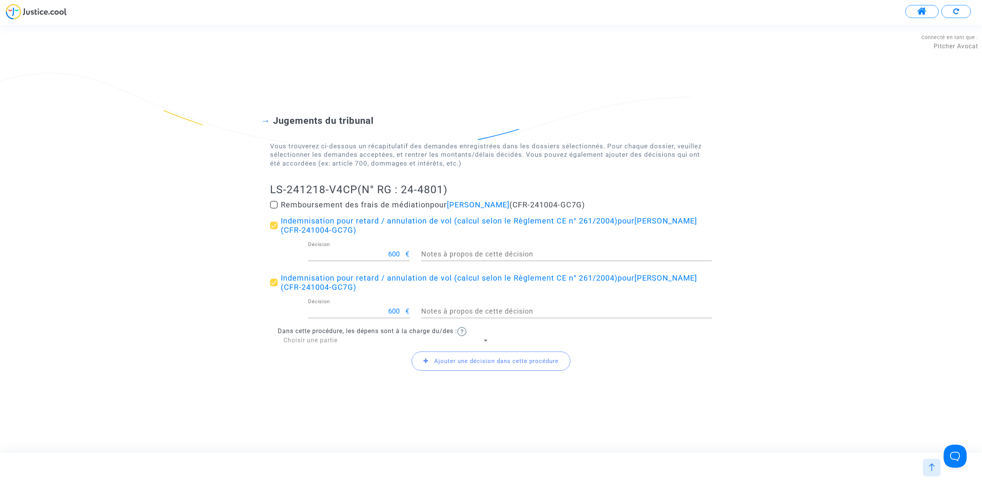
click at [468, 359] on span "Ajouter une décision dans cette procédure" at bounding box center [496, 361] width 124 height 7
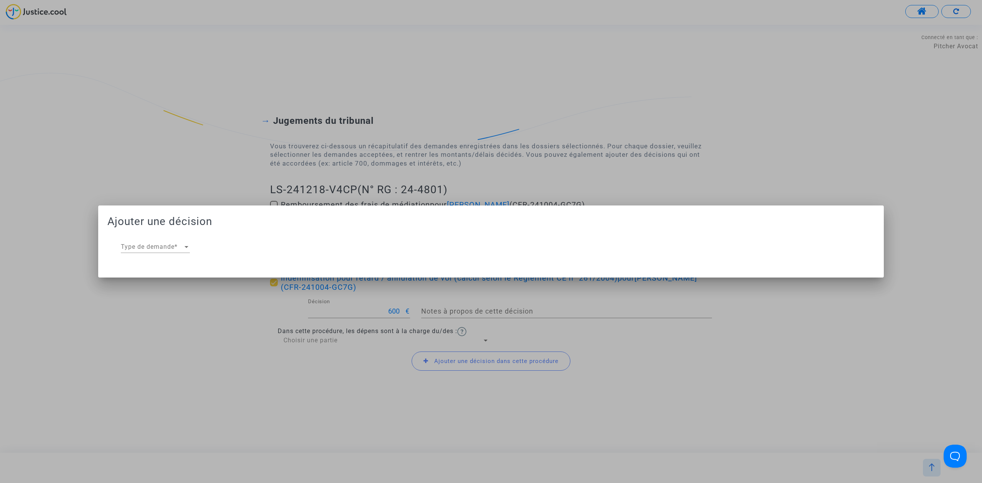
click at [183, 258] on div "Type de demande Type de demande *" at bounding box center [155, 248] width 69 height 25
click at [183, 247] on span "Type de demande" at bounding box center [152, 247] width 62 height 7
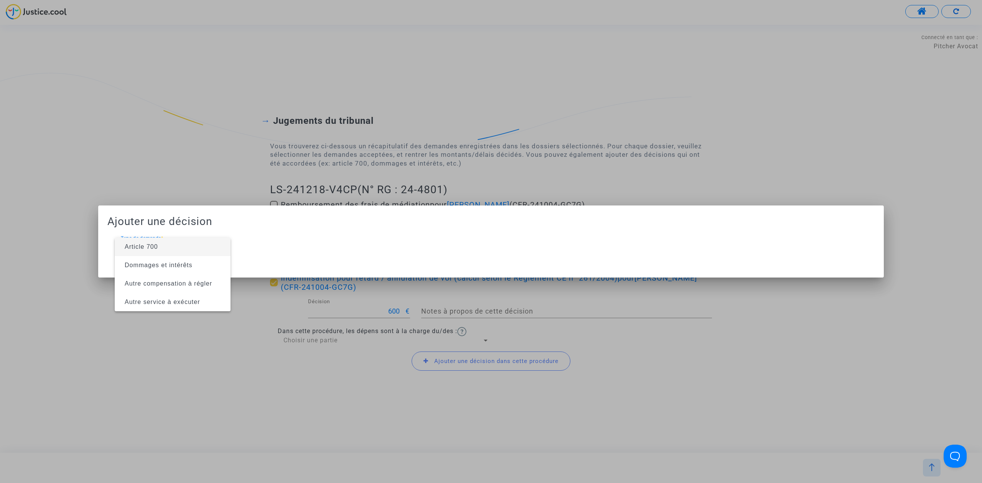
click at [183, 247] on span "Article 700" at bounding box center [173, 247] width 104 height 18
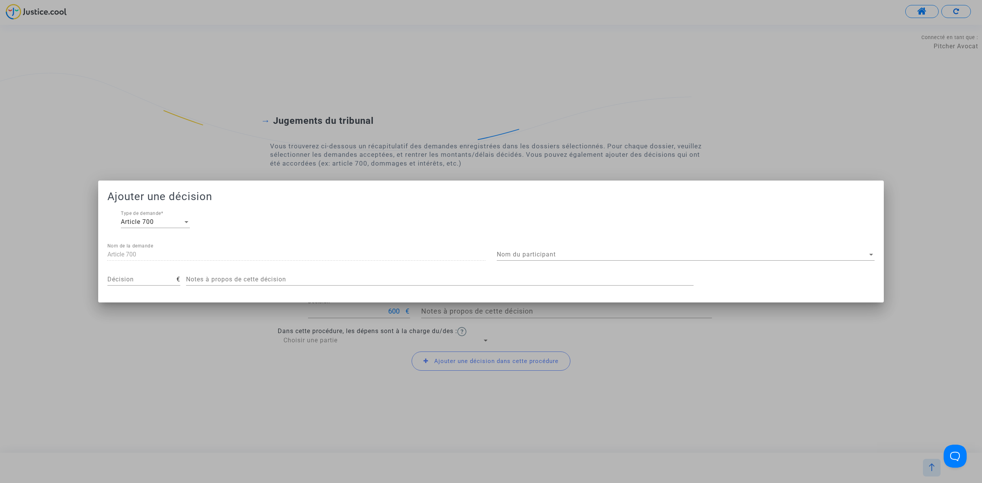
click at [537, 263] on div "Nom du participant Nom du participant" at bounding box center [686, 256] width 378 height 25
click at [546, 255] on span "Nom du participant" at bounding box center [682, 254] width 371 height 7
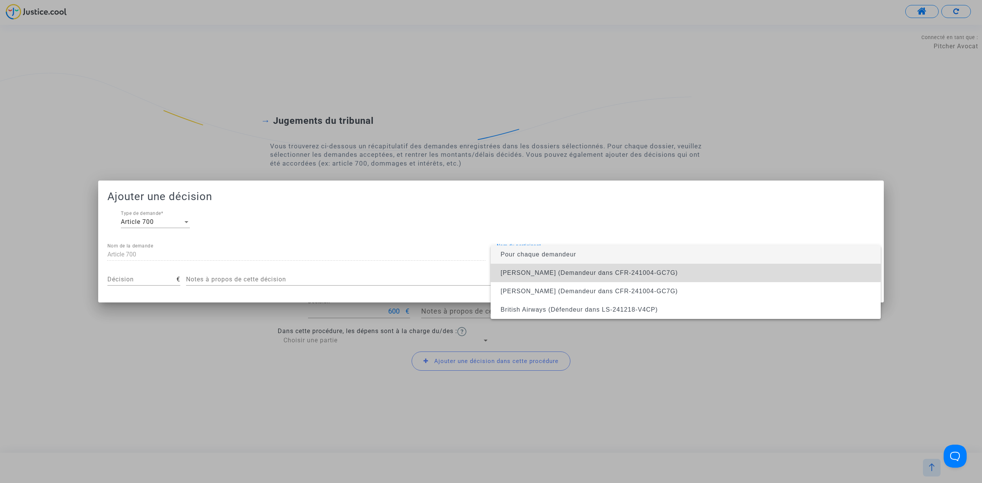
click at [551, 272] on span "[PERSON_NAME] (Demandeur dans CFR-241004-GC7G)" at bounding box center [589, 273] width 177 height 7
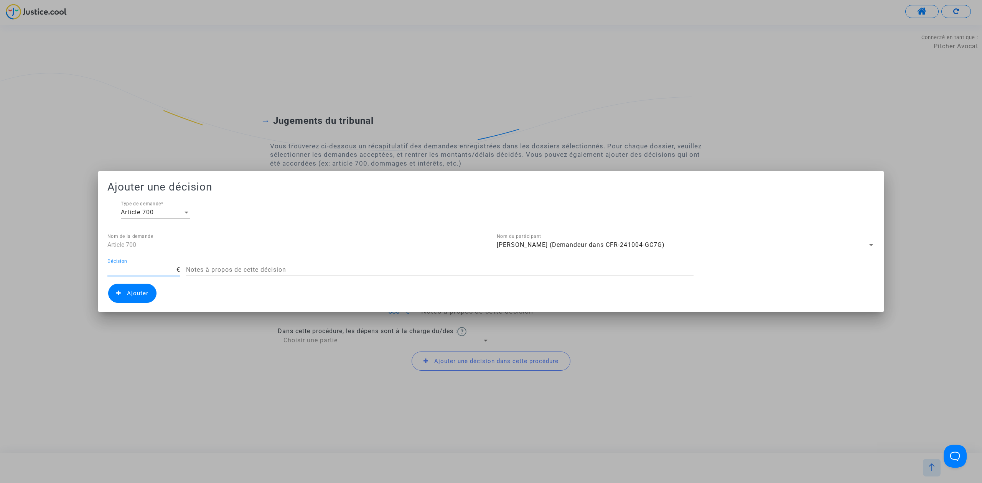
click at [112, 269] on input "Décision" at bounding box center [141, 270] width 69 height 7
type input "450"
click at [132, 309] on mat-dialog-container "Ajouter une décision Article 700 Type de demande * Article 700 Nom de la demand…" at bounding box center [491, 241] width 786 height 141
click at [141, 285] on span "Ajouter" at bounding box center [132, 293] width 48 height 19
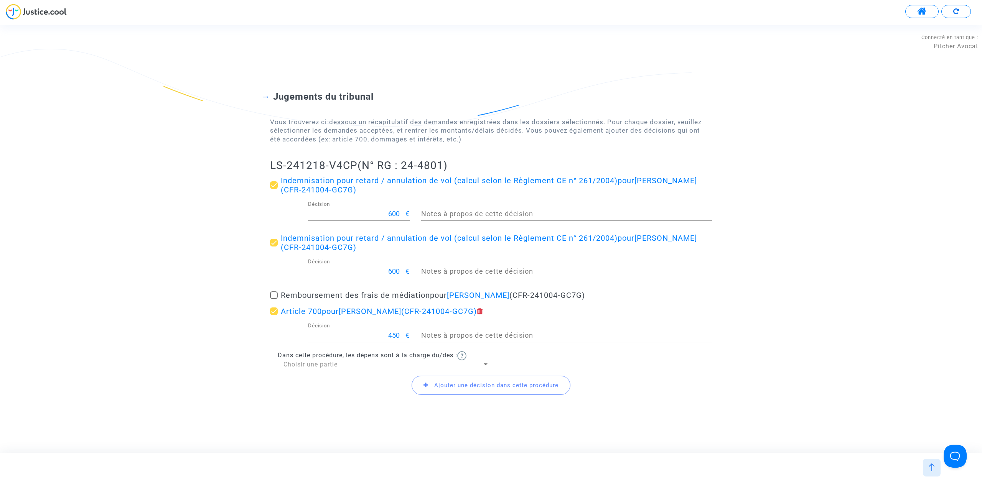
click at [360, 364] on div "Choisir une partie" at bounding box center [383, 365] width 199 height 8
click at [353, 384] on span "Défendeur(s)" at bounding box center [387, 383] width 206 height 18
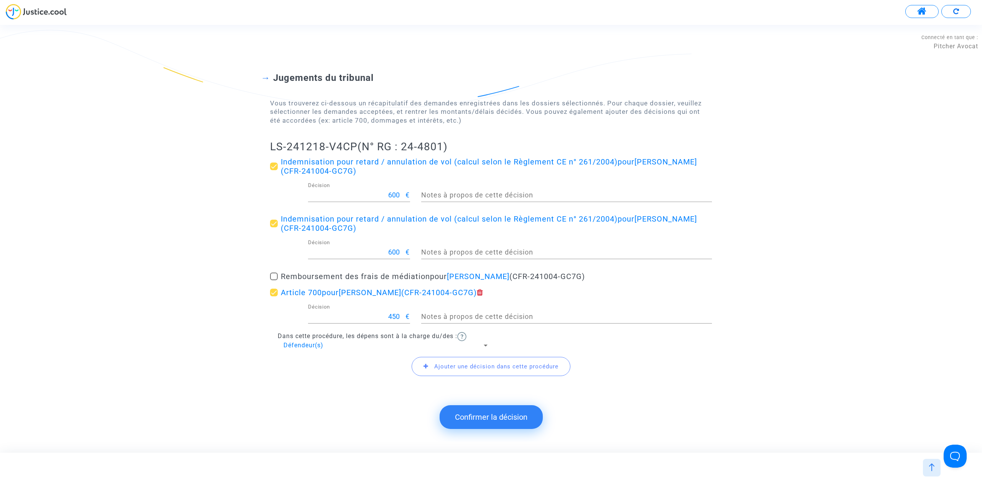
click at [473, 418] on button "Confirmer la décision" at bounding box center [491, 418] width 103 height 24
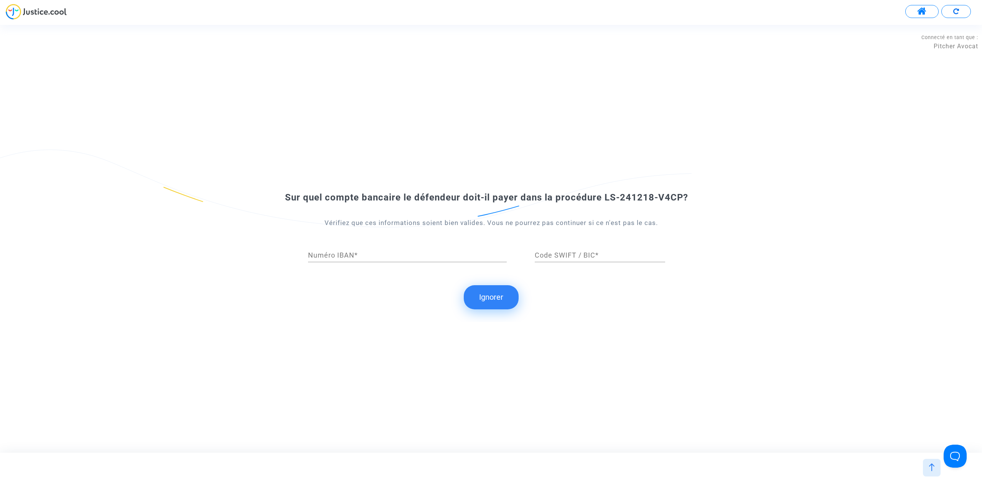
click at [488, 287] on button "Ignorer" at bounding box center [491, 297] width 55 height 24
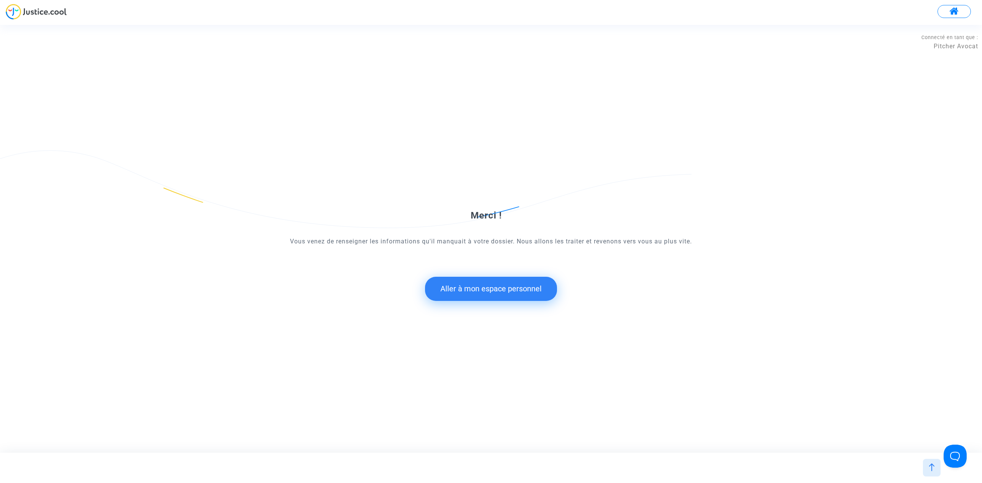
click at [510, 283] on button "Aller à mon espace personnel" at bounding box center [491, 289] width 132 height 24
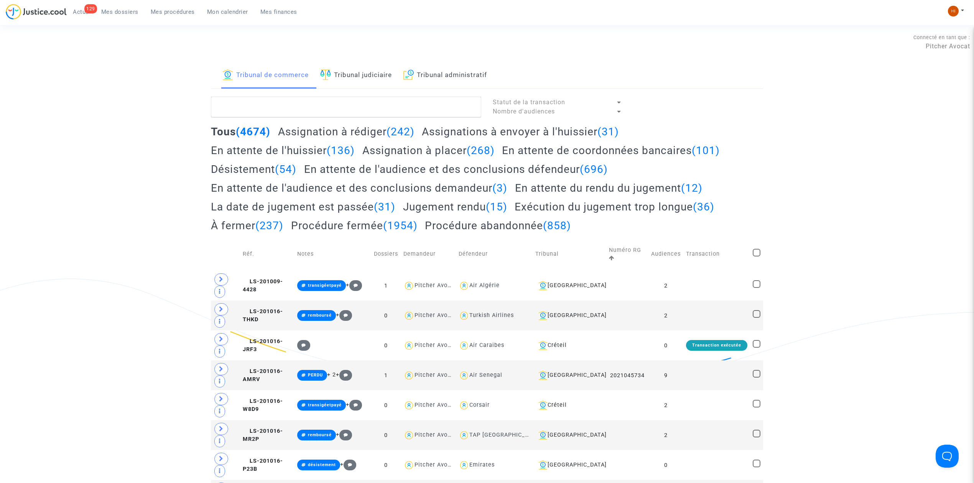
drag, startPoint x: 372, startPoint y: 73, endPoint x: 372, endPoint y: 96, distance: 23.4
click at [372, 73] on link "Tribunal judiciaire" at bounding box center [356, 76] width 72 height 26
click at [356, 117] on textarea at bounding box center [346, 107] width 270 height 21
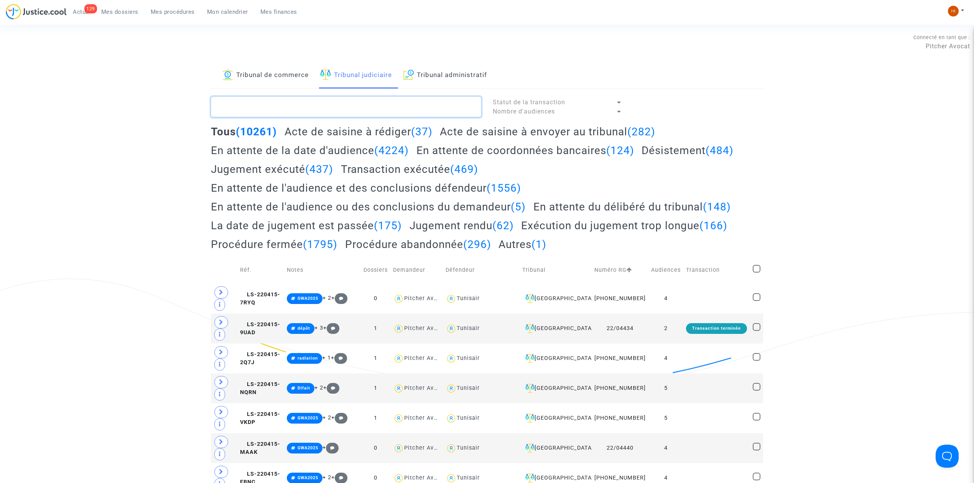
paste textarea "LS-241218-V4CP"
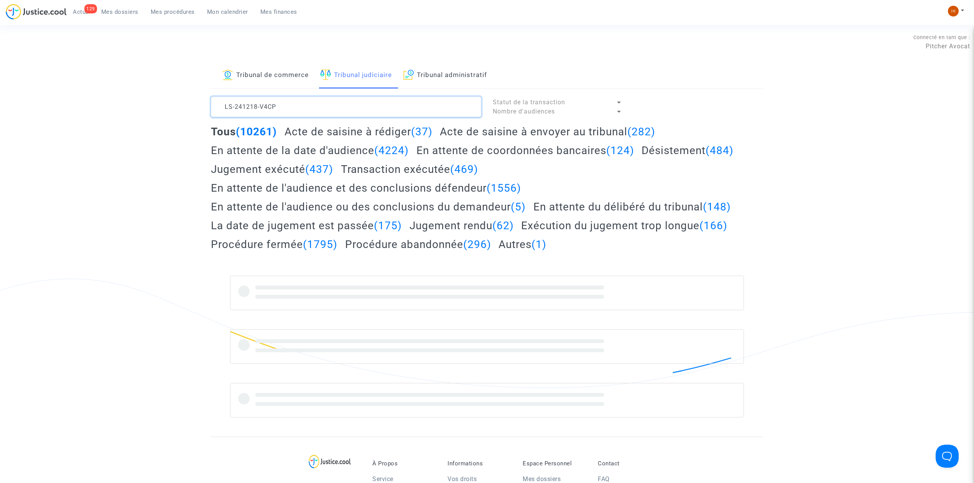
type textarea "LS-241218-V4CP"
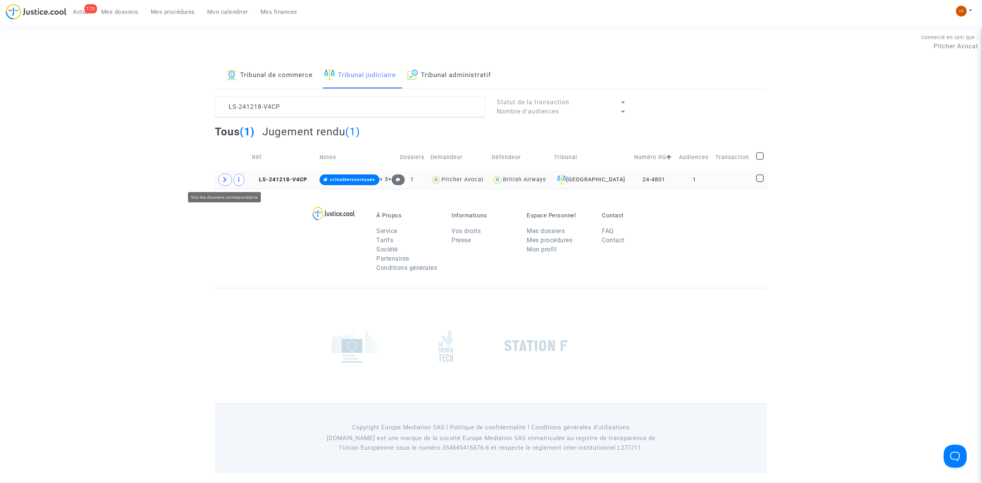
click at [227, 178] on icon at bounding box center [225, 180] width 5 height 6
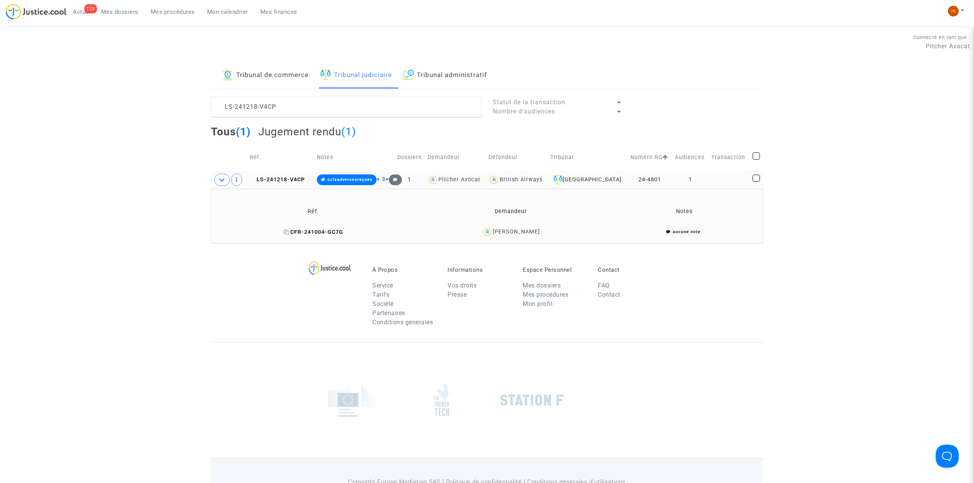
click at [287, 232] on icon at bounding box center [287, 231] width 6 height 5
click at [274, 176] on td "LS-241218-V4CP" at bounding box center [280, 180] width 67 height 18
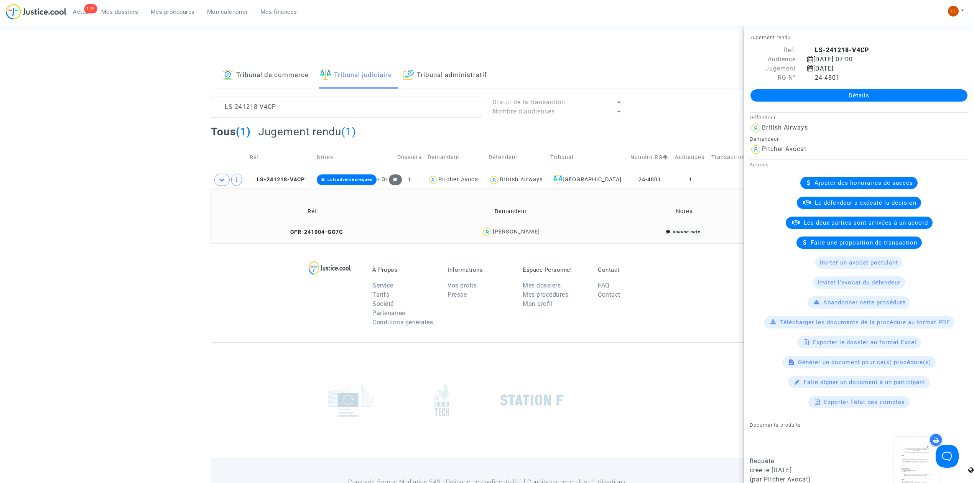
click at [806, 94] on link "Détails" at bounding box center [859, 95] width 217 height 12
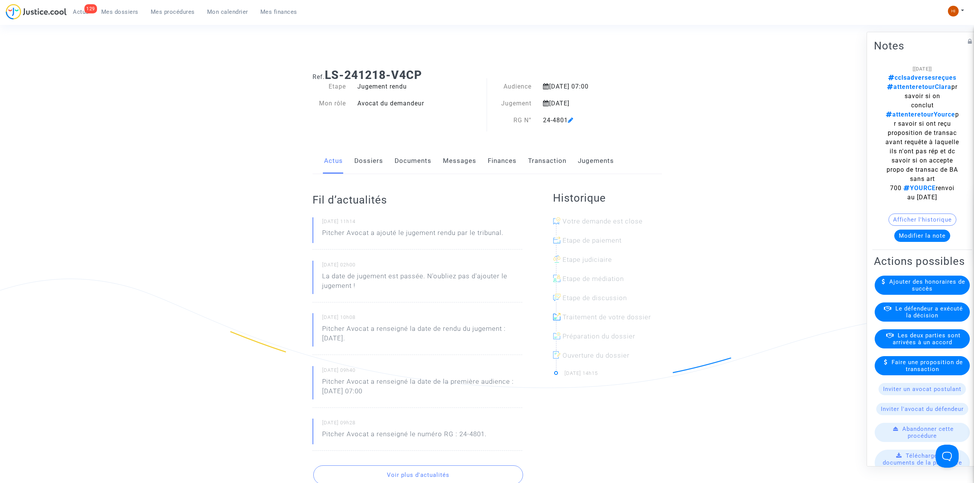
click at [419, 164] on link "Documents" at bounding box center [413, 160] width 37 height 25
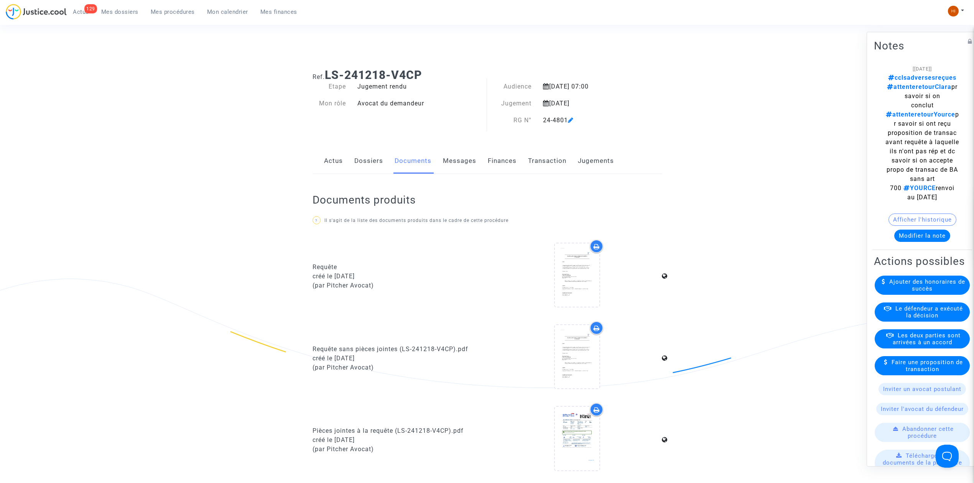
click at [926, 242] on button "Modifier la note" at bounding box center [923, 236] width 56 height 12
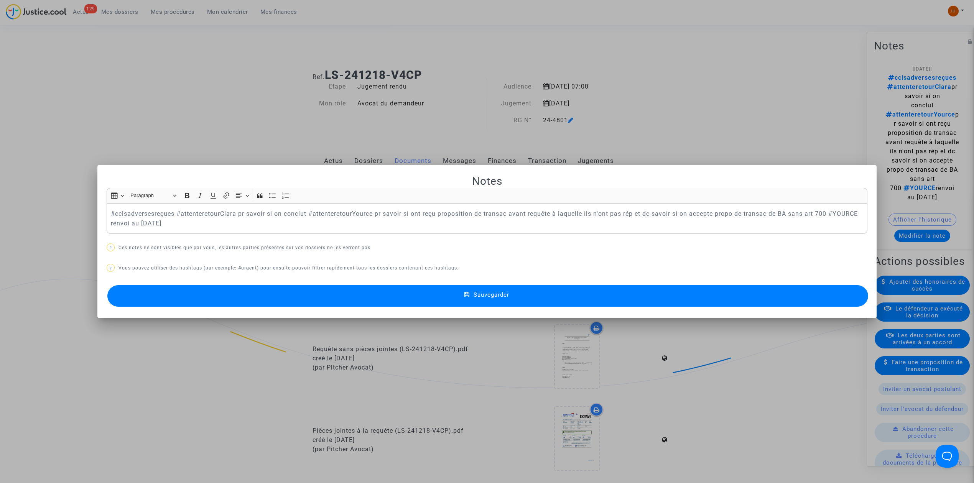
click at [600, 223] on p "#cclsadversesreçues #attenteretourClara pr savoir si on conclut #attenteretourY…" at bounding box center [487, 218] width 753 height 19
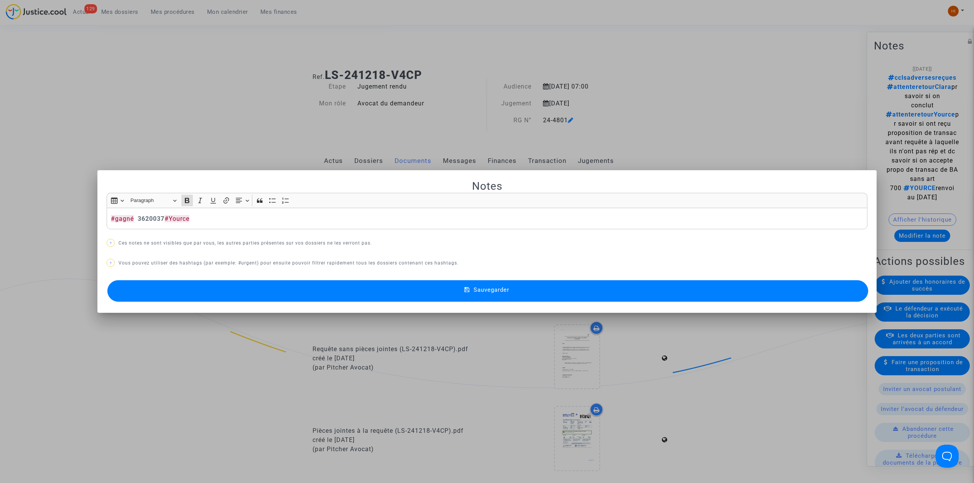
click at [572, 281] on button "Sauvegarder" at bounding box center [487, 290] width 761 height 21
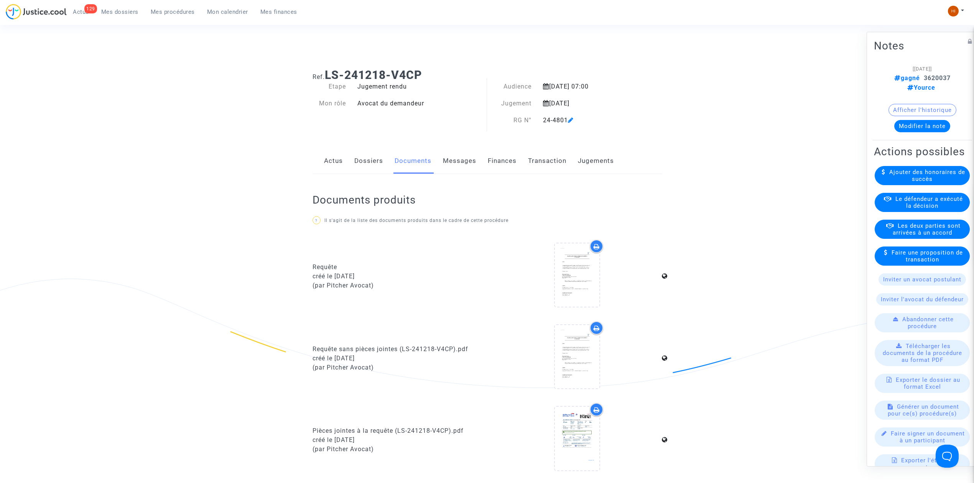
click at [177, 14] on span "Mes procédures" at bounding box center [173, 11] width 44 height 7
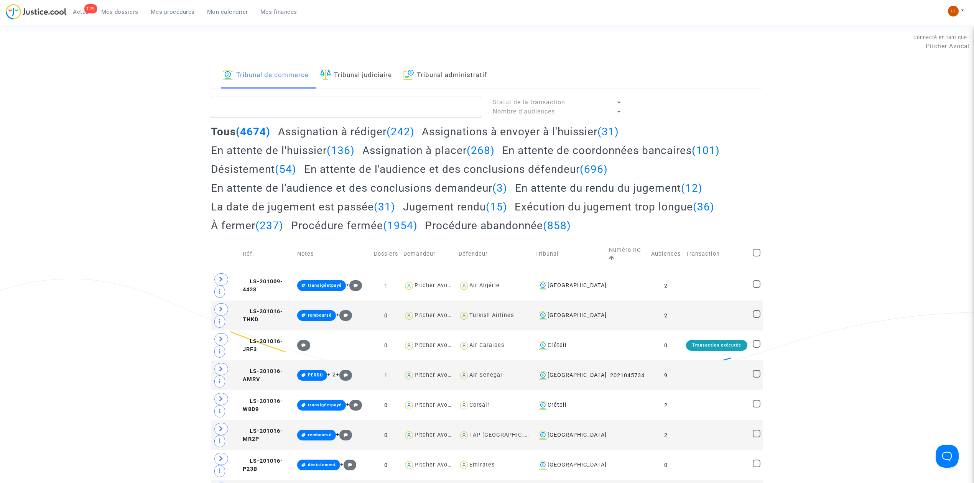
click at [389, 82] on link "Tribunal judiciaire" at bounding box center [356, 76] width 72 height 26
click at [397, 104] on textarea at bounding box center [346, 107] width 270 height 21
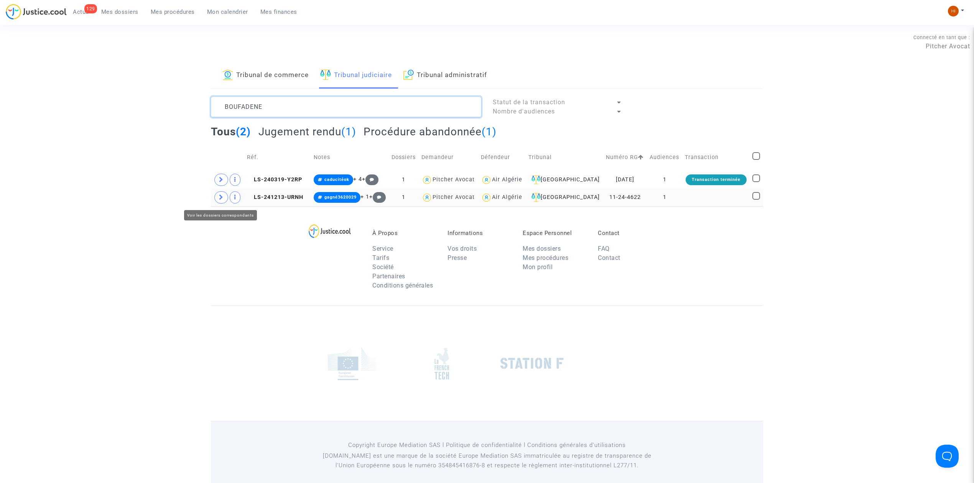
type textarea "BOUFADENE"
click at [220, 201] on span at bounding box center [221, 197] width 14 height 12
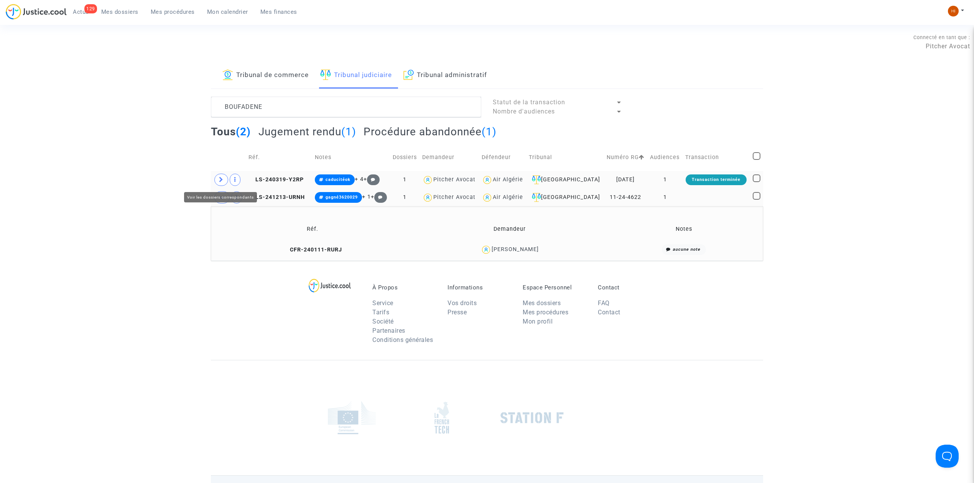
click at [218, 180] on span at bounding box center [221, 180] width 14 height 12
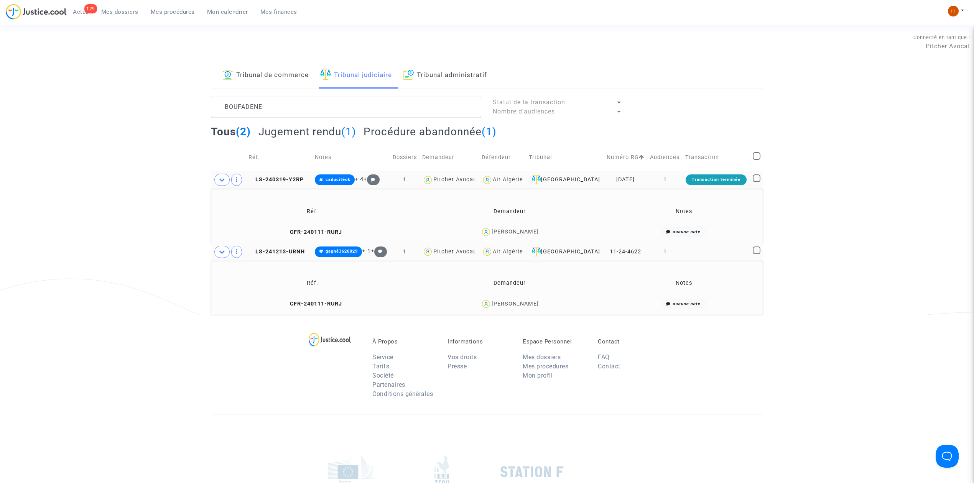
click at [712, 251] on td at bounding box center [716, 252] width 67 height 18
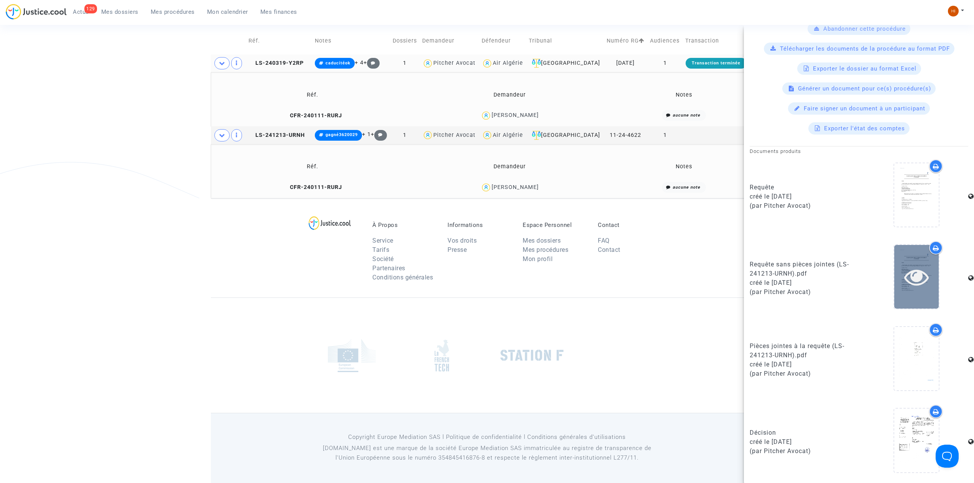
scroll to position [117, 0]
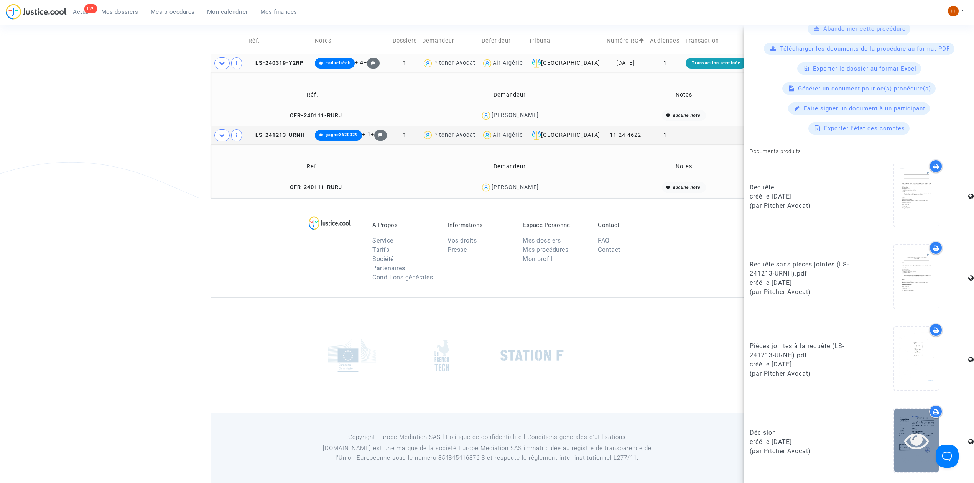
click at [903, 458] on div at bounding box center [917, 440] width 45 height 63
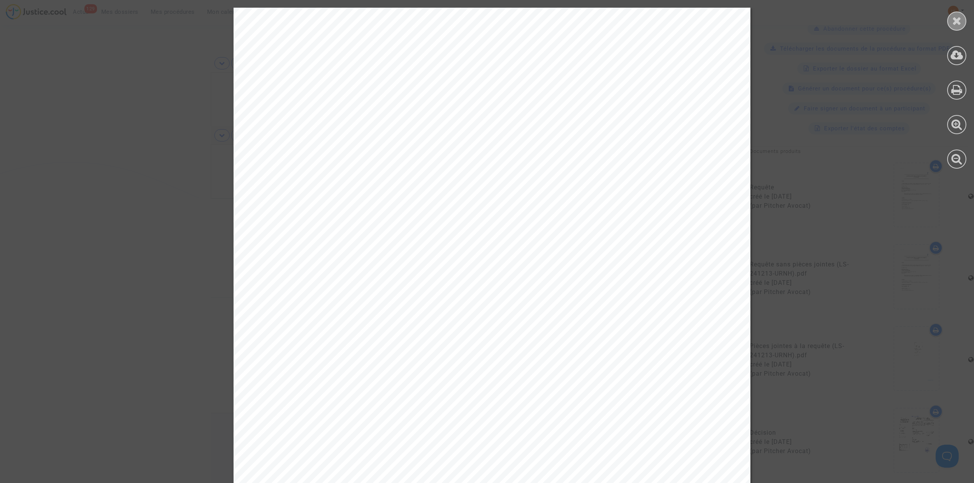
click at [954, 23] on icon at bounding box center [958, 21] width 10 height 12
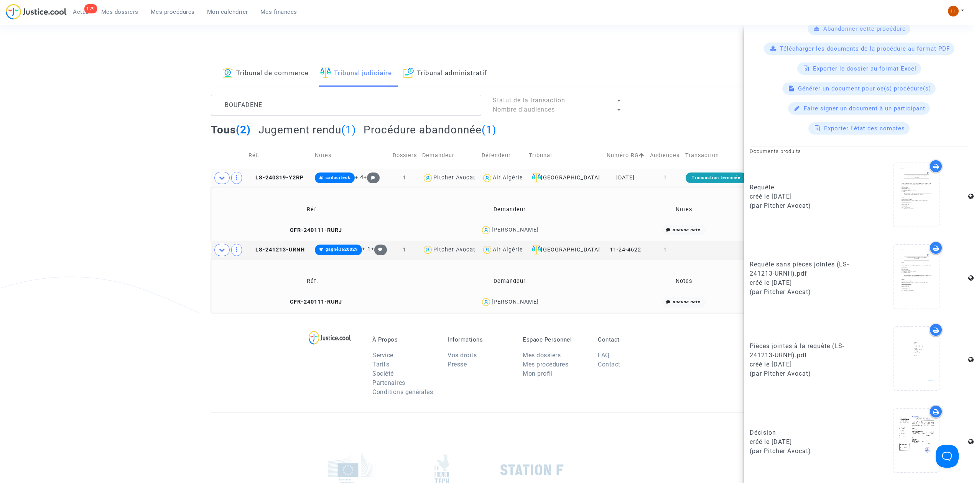
scroll to position [0, 0]
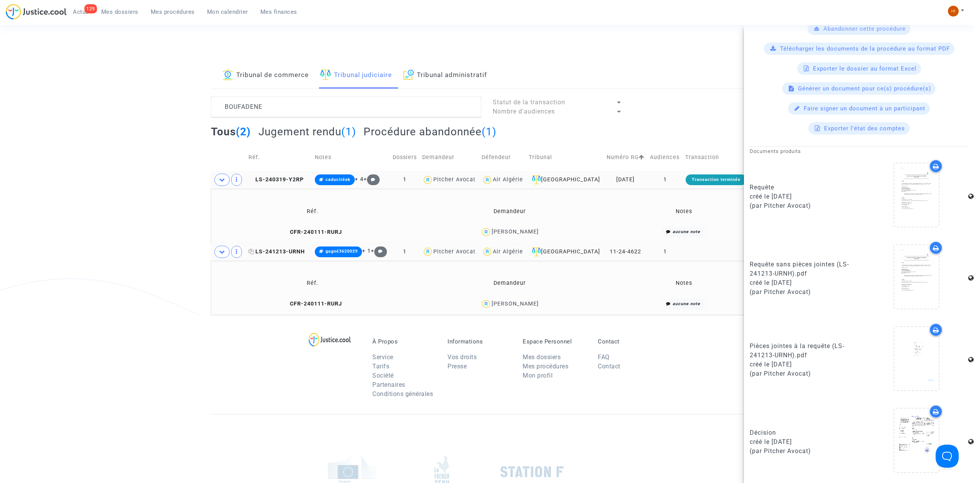
click at [293, 254] on span "LS-241213-URNH" at bounding box center [277, 252] width 56 height 7
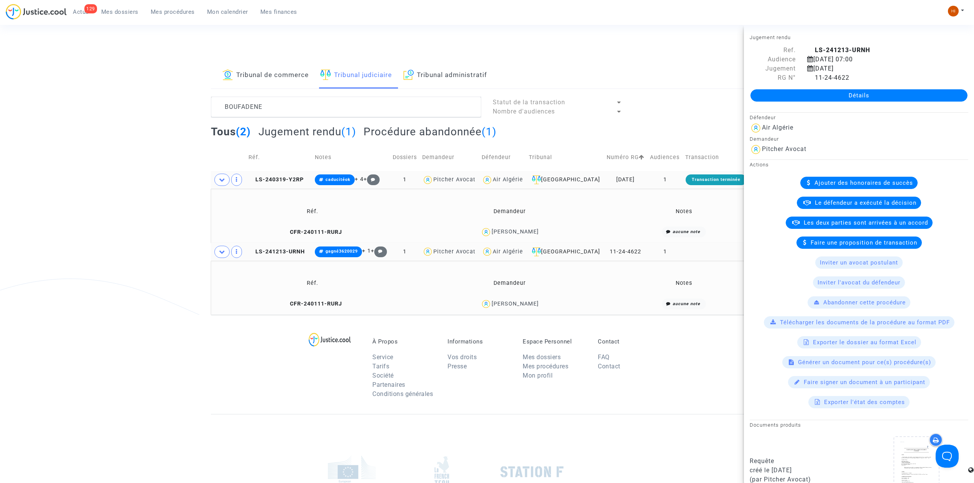
click at [679, 249] on td "1" at bounding box center [665, 252] width 35 height 18
click at [290, 178] on span "LS-240319-Y2RP" at bounding box center [276, 179] width 55 height 7
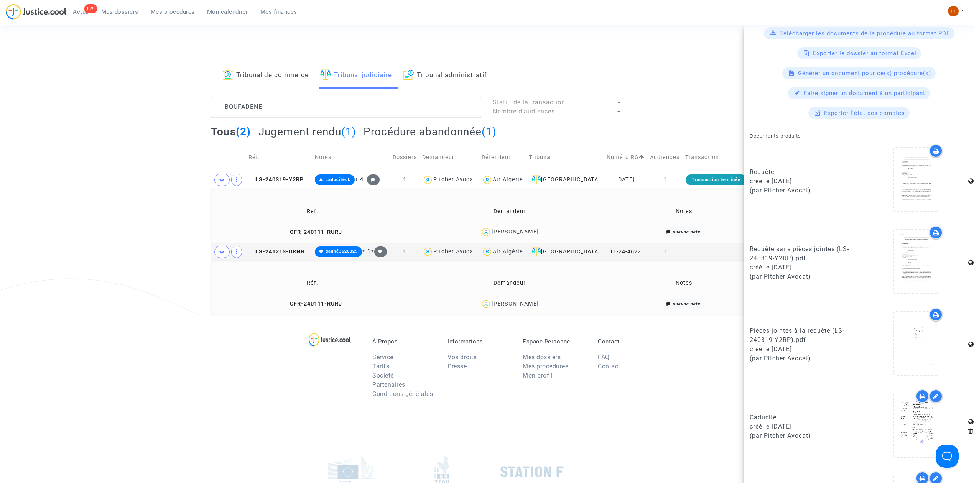
scroll to position [287, 0]
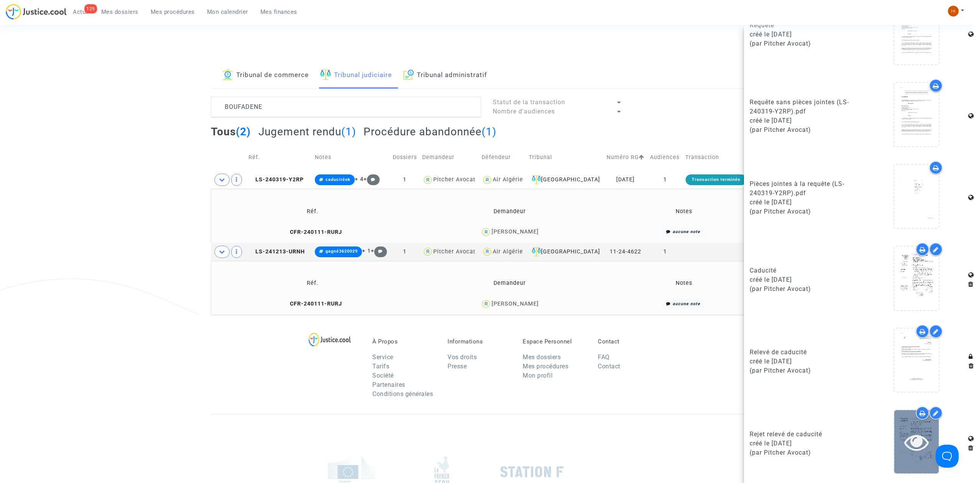
click at [913, 442] on icon at bounding box center [917, 442] width 25 height 25
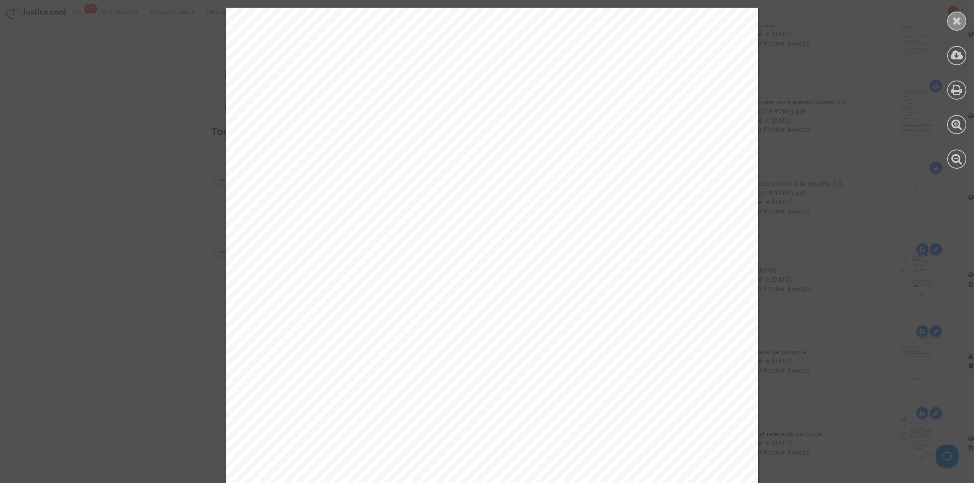
click at [954, 21] on icon at bounding box center [958, 21] width 10 height 12
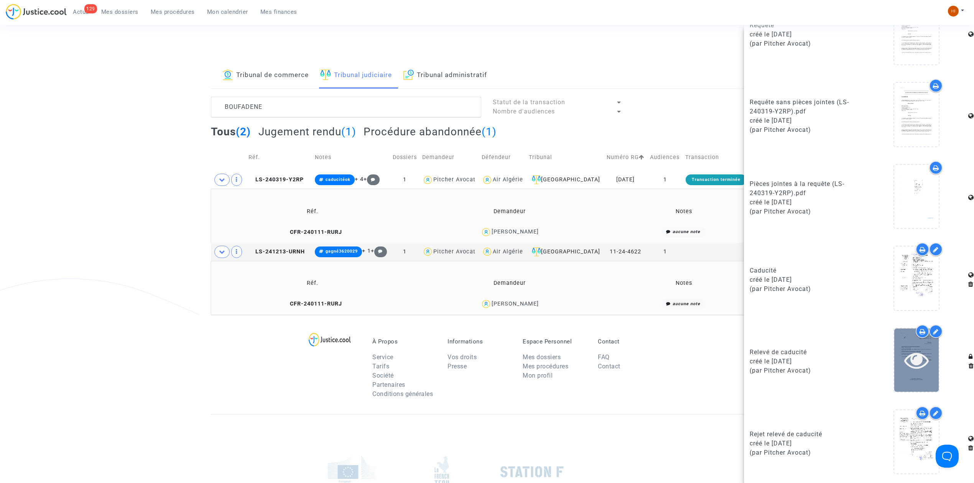
click at [931, 362] on div at bounding box center [917, 360] width 45 height 25
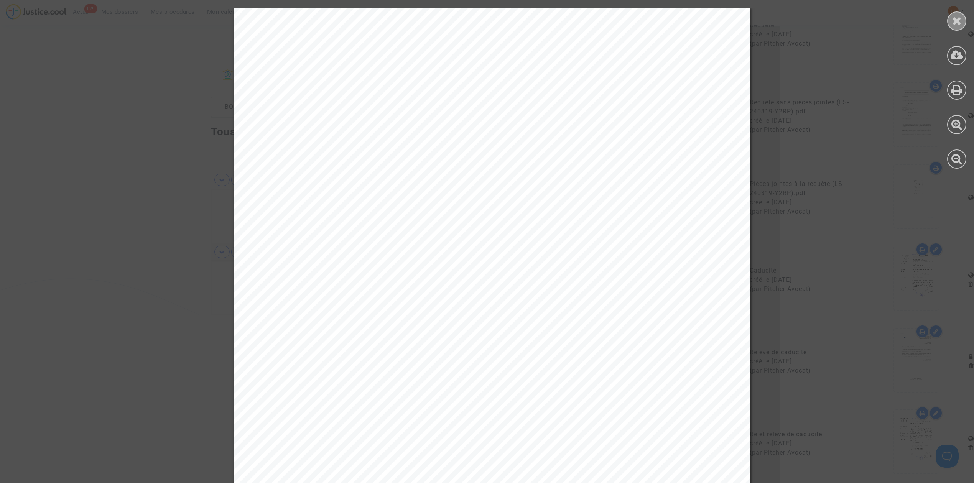
click at [954, 29] on div at bounding box center [957, 21] width 19 height 19
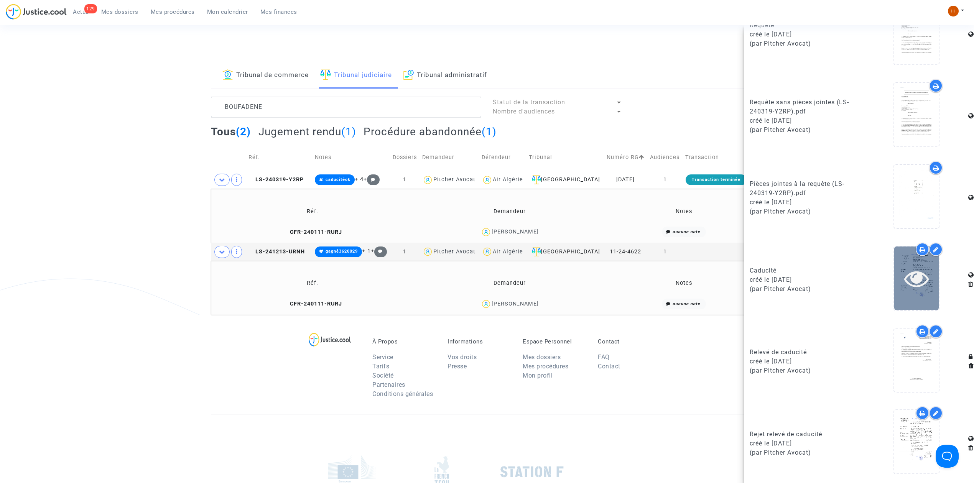
click at [912, 275] on icon at bounding box center [917, 278] width 25 height 25
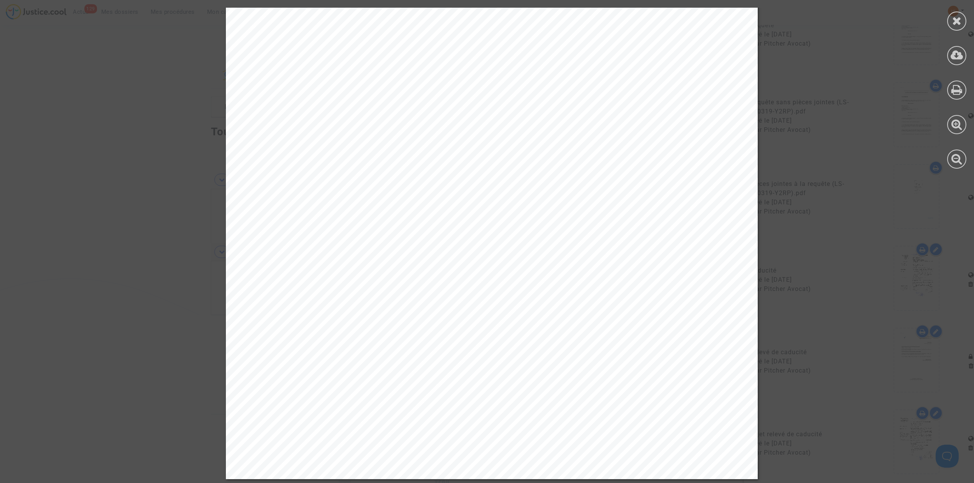
scroll to position [0, 0]
click at [960, 14] on div at bounding box center [957, 21] width 19 height 19
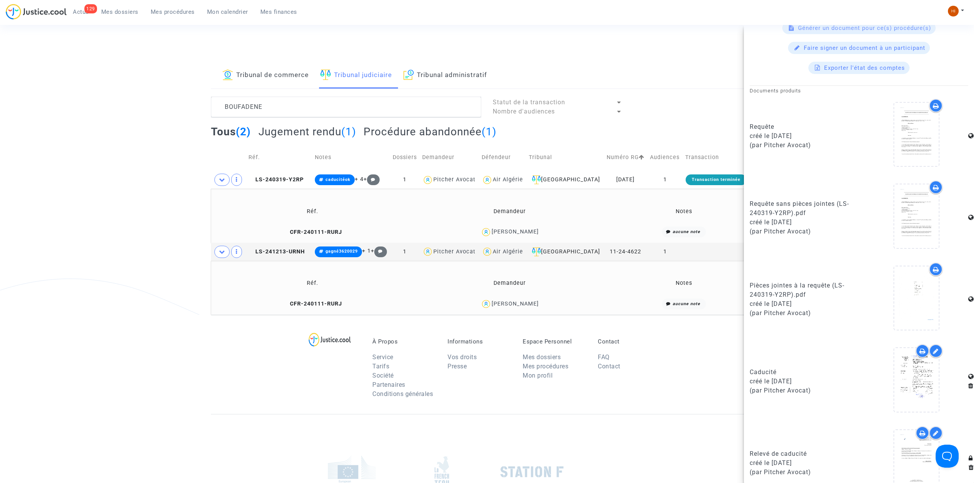
scroll to position [185, 0]
drag, startPoint x: 283, startPoint y: 102, endPoint x: 185, endPoint y: 111, distance: 98.3
click at [190, 110] on div "Tribunal de commerce Tribunal judiciaire Tribunal administratif BOUFADENE Statu…" at bounding box center [487, 189] width 974 height 252
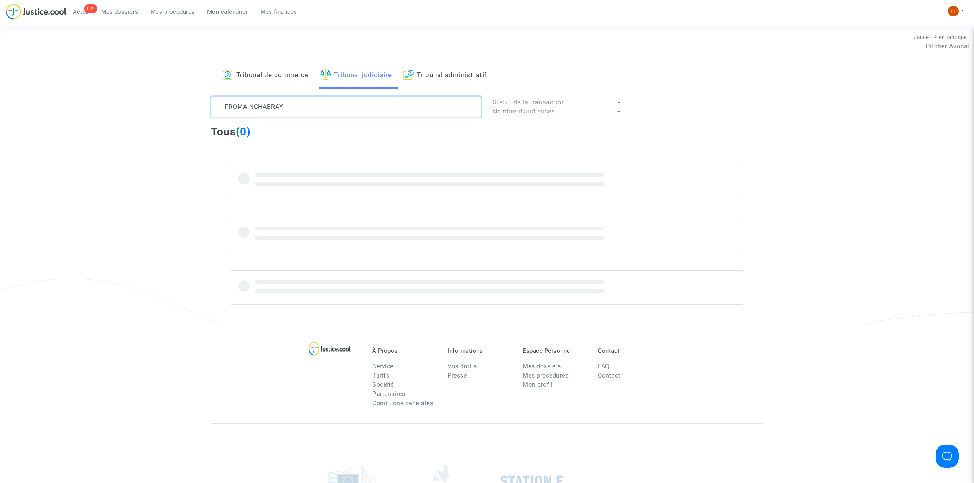
drag, startPoint x: 255, startPoint y: 108, endPoint x: 169, endPoint y: 97, distance: 86.2
click at [170, 98] on div "Tribunal de commerce Tribunal judiciaire Tribunal administratif FROMAINCHABRAY …" at bounding box center [487, 194] width 974 height 262
type textarea "CHABRAY"
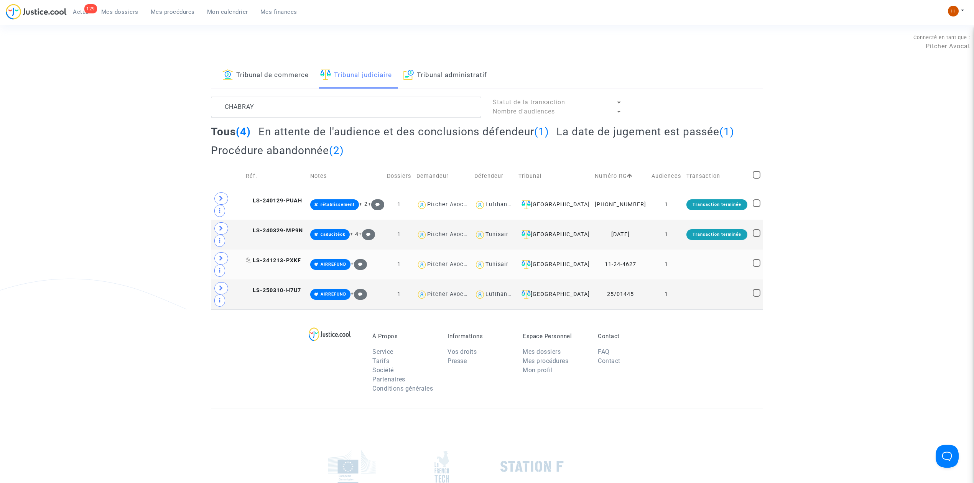
click at [290, 257] on span "LS-241213-PXKF" at bounding box center [273, 260] width 55 height 7
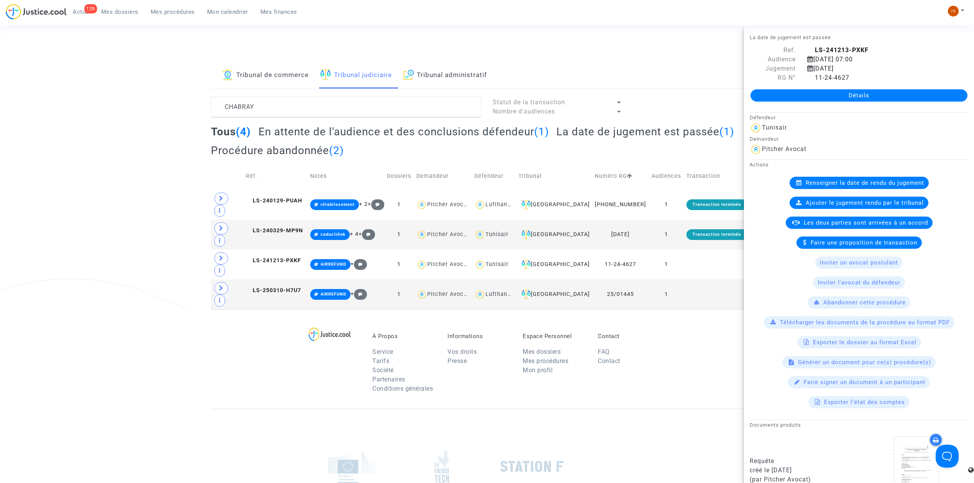
click at [636, 129] on h2 "La date de jugement est passée (1)" at bounding box center [646, 131] width 178 height 13
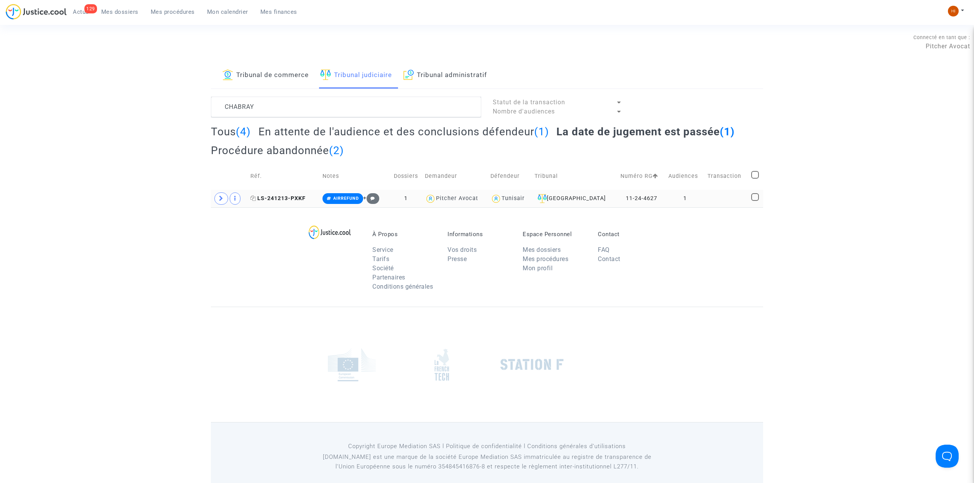
click at [267, 200] on span "LS-241213-PXKF" at bounding box center [278, 198] width 55 height 7
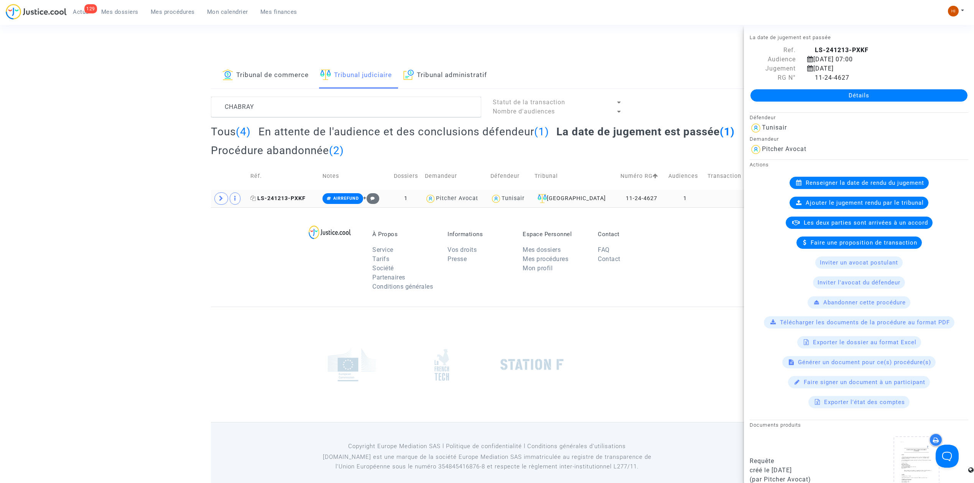
click at [255, 198] on icon at bounding box center [254, 198] width 6 height 5
click at [906, 89] on link "Détails" at bounding box center [859, 95] width 217 height 12
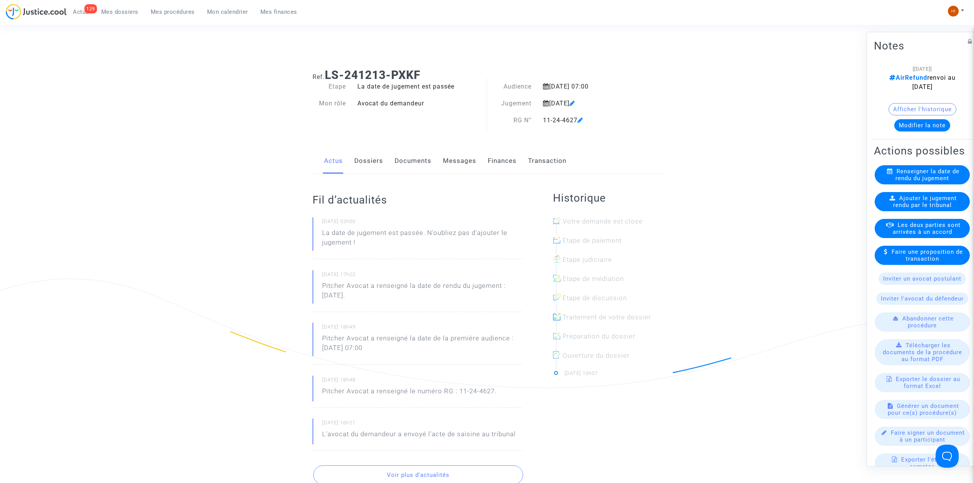
click at [940, 209] on span "Ajouter le jugement rendu par le tribunal" at bounding box center [925, 202] width 64 height 14
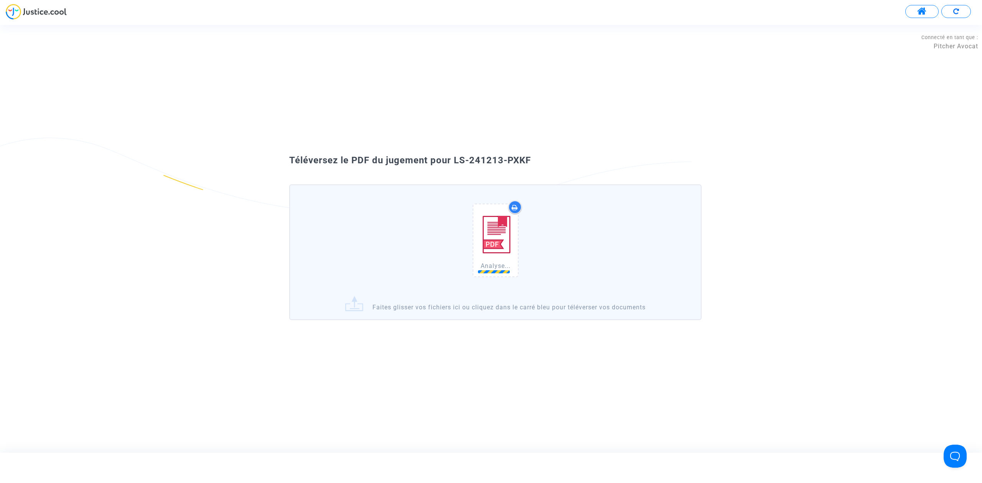
click at [530, 159] on span "Téléversez le PDF du jugement pour LS-241213-PXKF" at bounding box center [410, 160] width 242 height 11
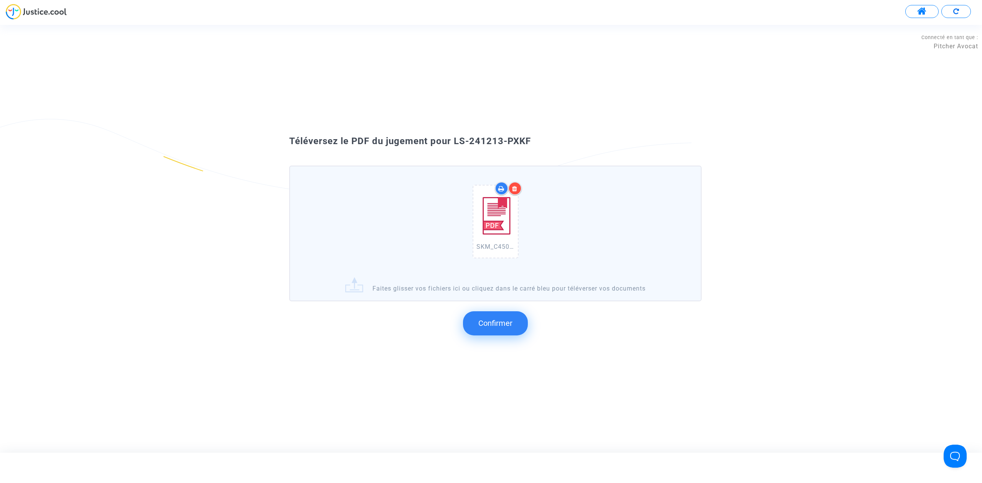
click at [490, 332] on button "Confirmer" at bounding box center [495, 324] width 65 height 24
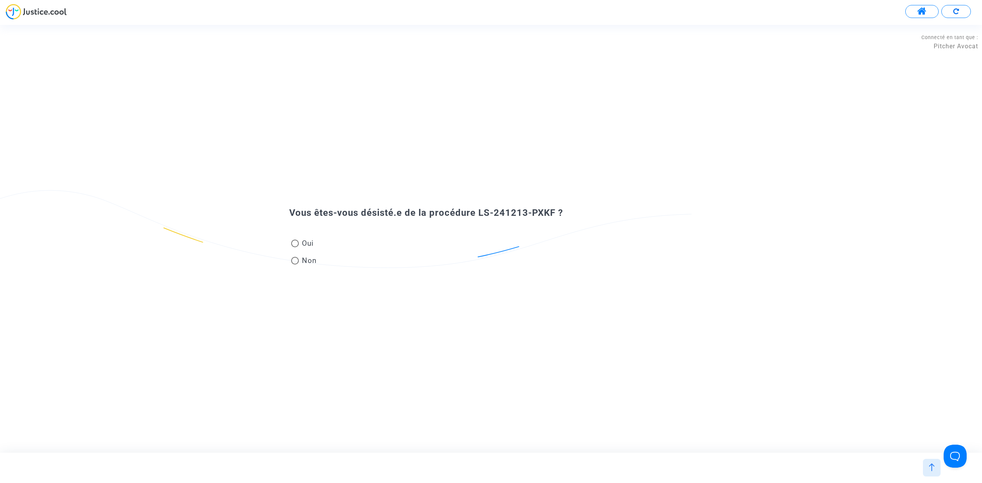
click at [308, 259] on span "Non" at bounding box center [308, 260] width 18 height 10
click at [295, 265] on input "Non" at bounding box center [295, 265] width 0 height 0
radio input "true"
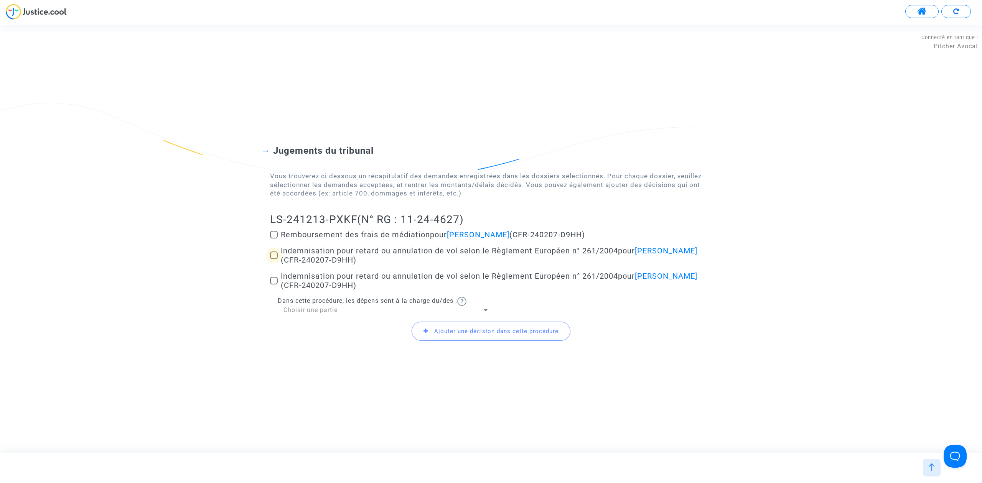
click at [275, 259] on span at bounding box center [274, 256] width 8 height 8
click at [274, 259] on input "Indemnisation pour retard ou annulation de vol selon le Règlement Européen n° 2…" at bounding box center [274, 259] width 0 height 0
checkbox input "true"
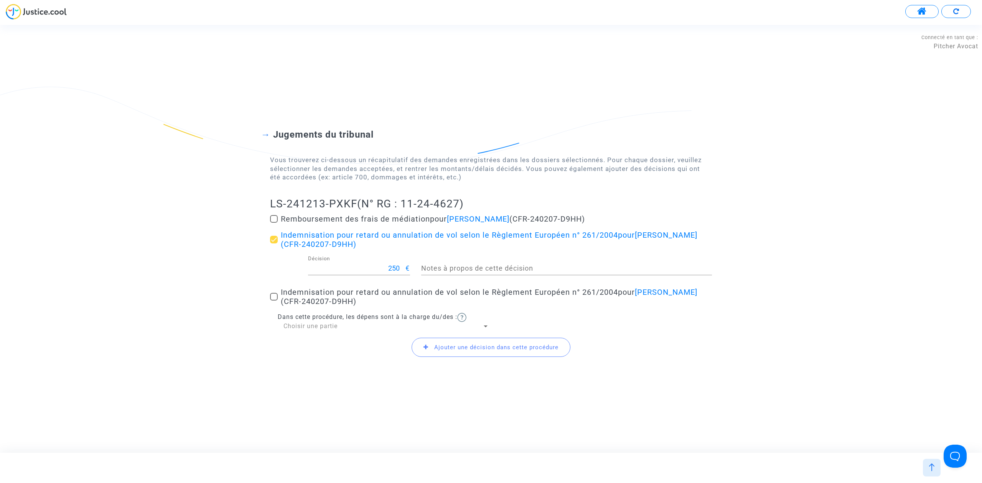
click at [272, 306] on label "Indemnisation pour retard ou annulation de vol selon le Règlement Européen n° 2…" at bounding box center [491, 297] width 442 height 18
click at [274, 301] on input "Indemnisation pour retard ou annulation de vol selon le Règlement Européen n° 2…" at bounding box center [274, 301] width 0 height 0
checkbox input "true"
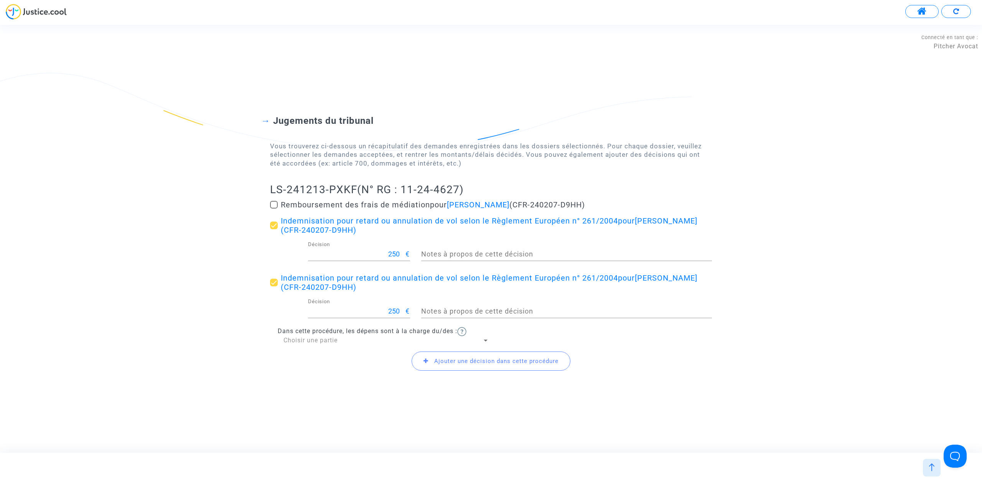
click at [420, 365] on span "Ajouter une décision dans cette procédure" at bounding box center [491, 361] width 159 height 19
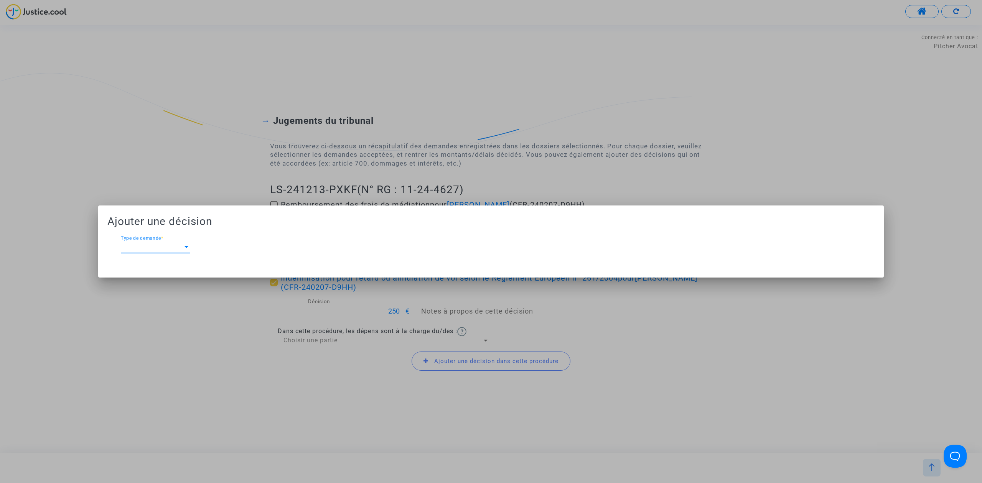
click at [173, 244] on span "Type de demande" at bounding box center [152, 247] width 62 height 7
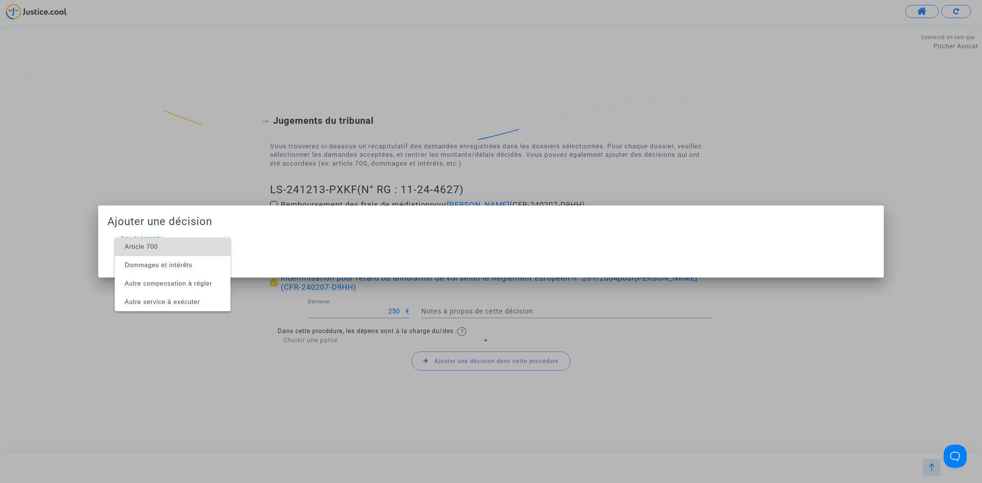
click at [173, 244] on span "Article 700" at bounding box center [173, 247] width 104 height 18
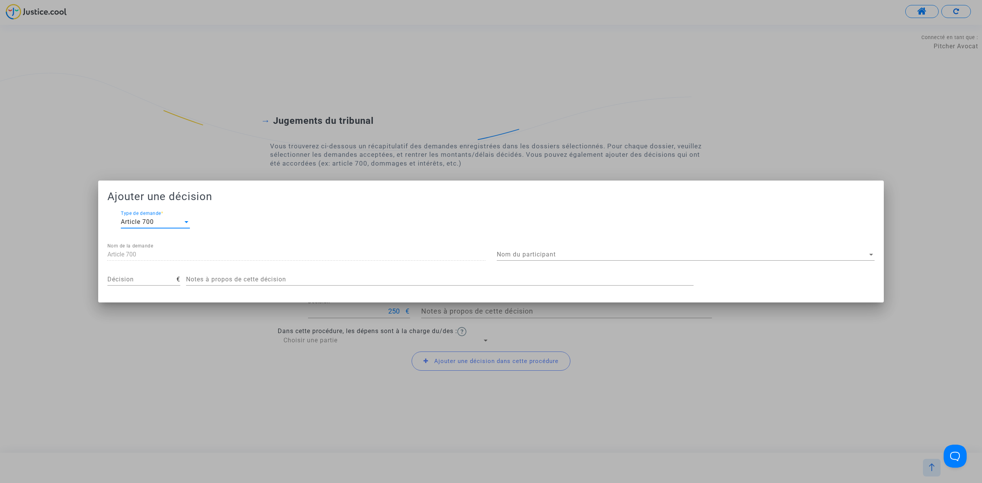
click at [592, 242] on div "Ajouter une décision Article 700 Type de demande * Article 700 Nom de la demand…" at bounding box center [490, 242] width 767 height 104
click at [593, 249] on div "Nom du participant Nom du participant" at bounding box center [686, 252] width 378 height 17
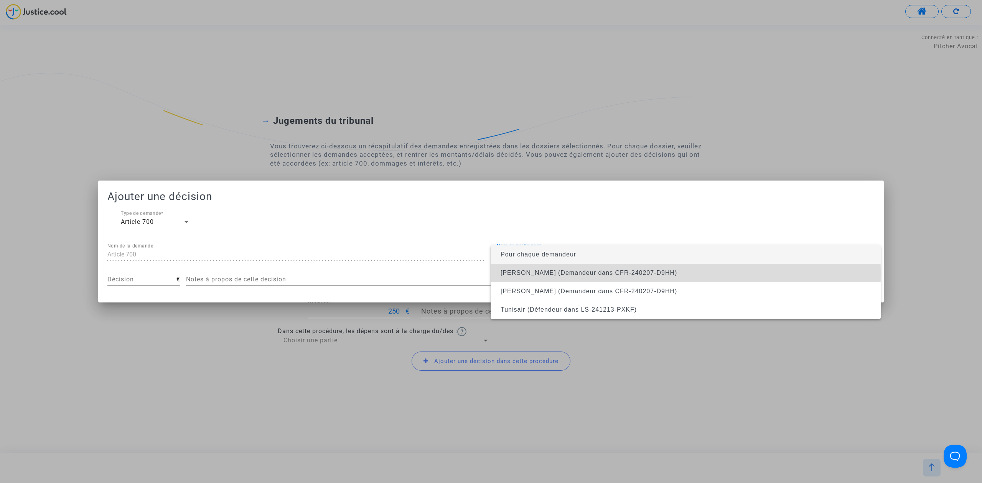
click at [592, 274] on span "[PERSON_NAME] (Demandeur dans CFR-240207-D9HH)" at bounding box center [589, 273] width 176 height 7
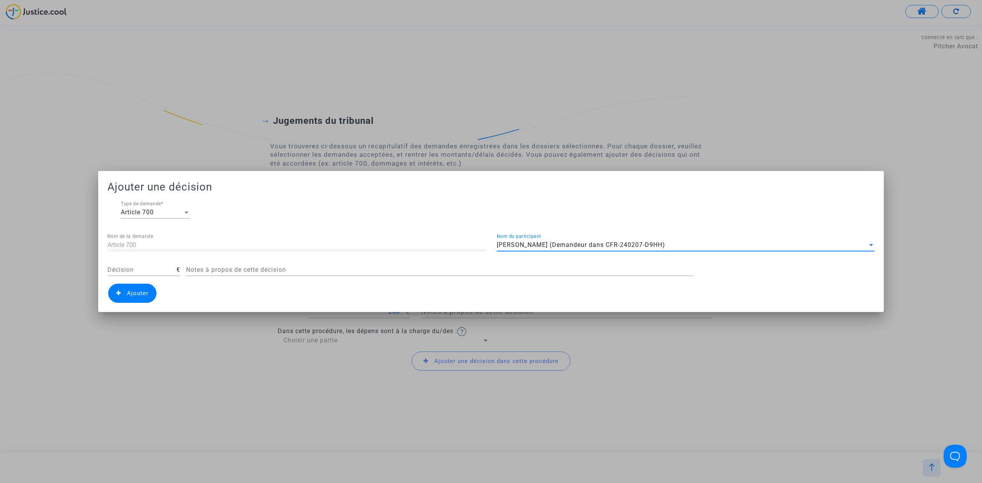
click at [163, 270] on input "Décision" at bounding box center [141, 270] width 69 height 7
type input "450"
click at [133, 300] on span "Ajouter" at bounding box center [132, 293] width 48 height 19
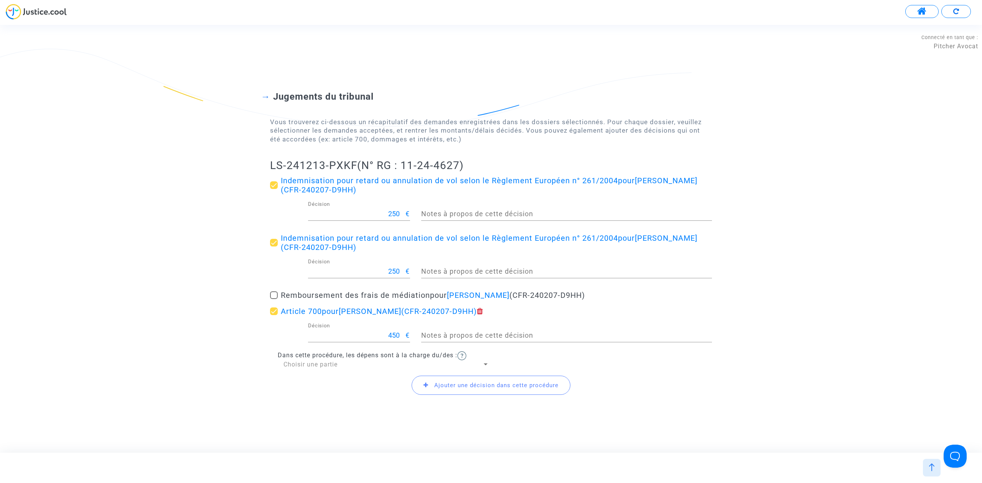
click at [323, 365] on span "Choisir une partie" at bounding box center [311, 364] width 54 height 7
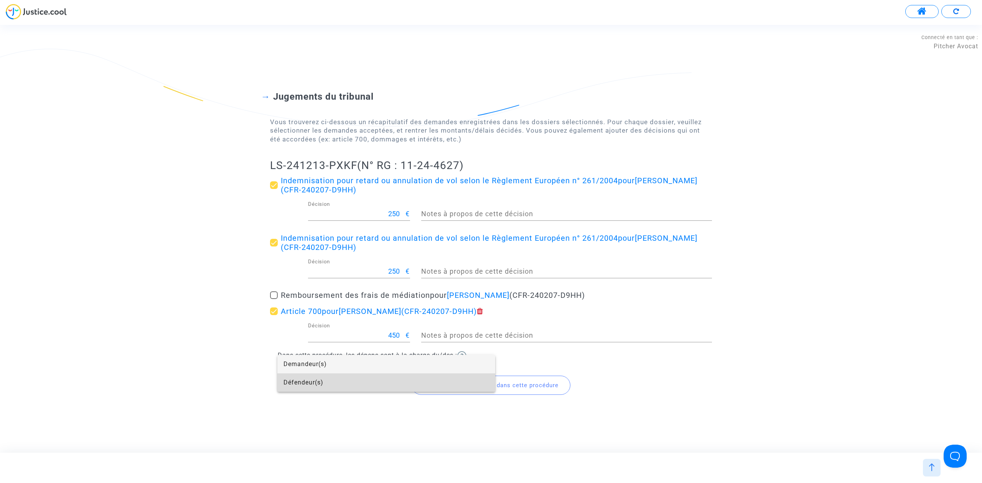
click at [326, 381] on span "Défendeur(s)" at bounding box center [387, 383] width 206 height 18
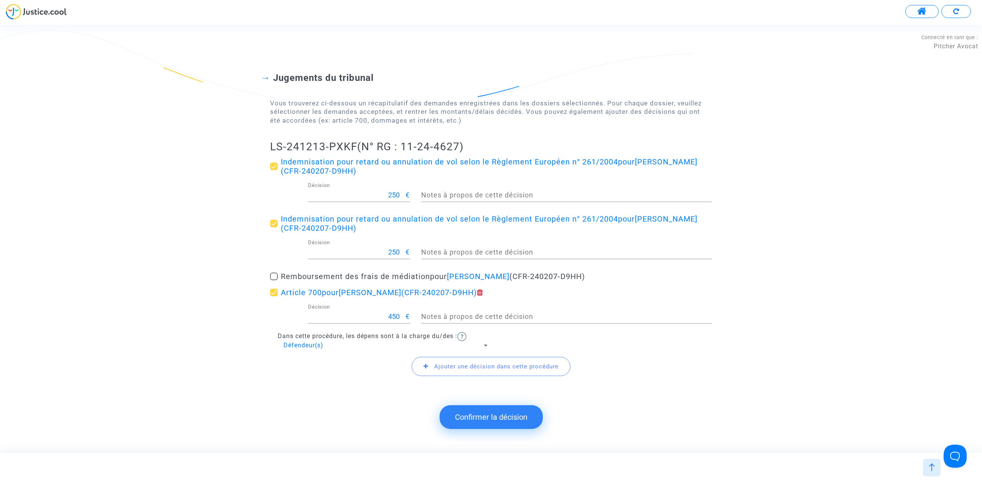
drag, startPoint x: 252, startPoint y: 151, endPoint x: 354, endPoint y: 153, distance: 102.1
click at [354, 153] on div "Jugements du tribunal Vous trouverez ci-dessous un récapitulatif des demandes e…" at bounding box center [491, 219] width 982 height 357
click at [472, 418] on button "Confirmer la décision" at bounding box center [491, 418] width 103 height 24
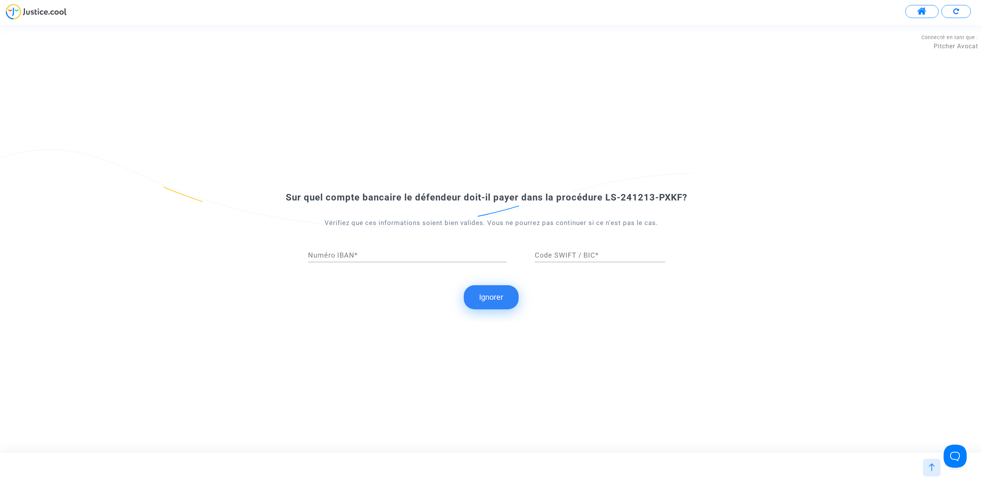
click at [478, 294] on button "Ignorer" at bounding box center [491, 297] width 55 height 24
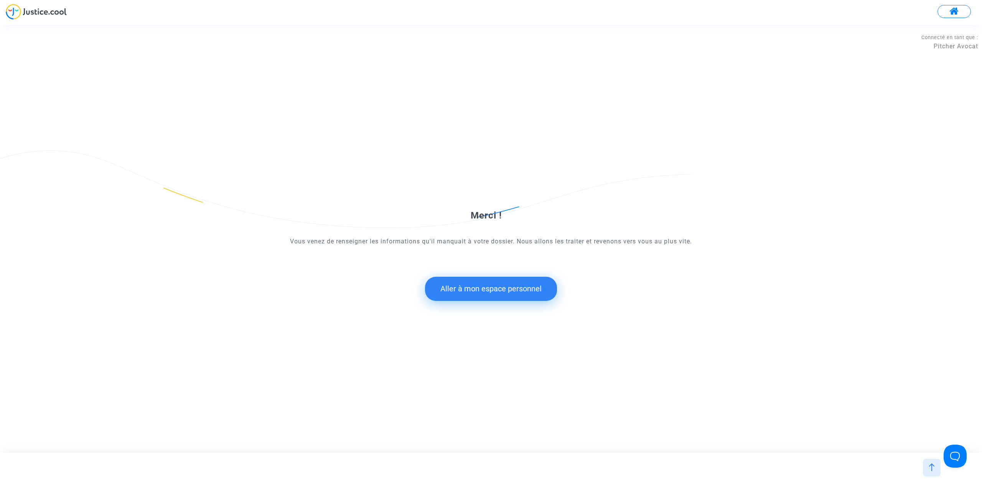
click at [496, 292] on button "Aller à mon espace personnel" at bounding box center [491, 289] width 132 height 24
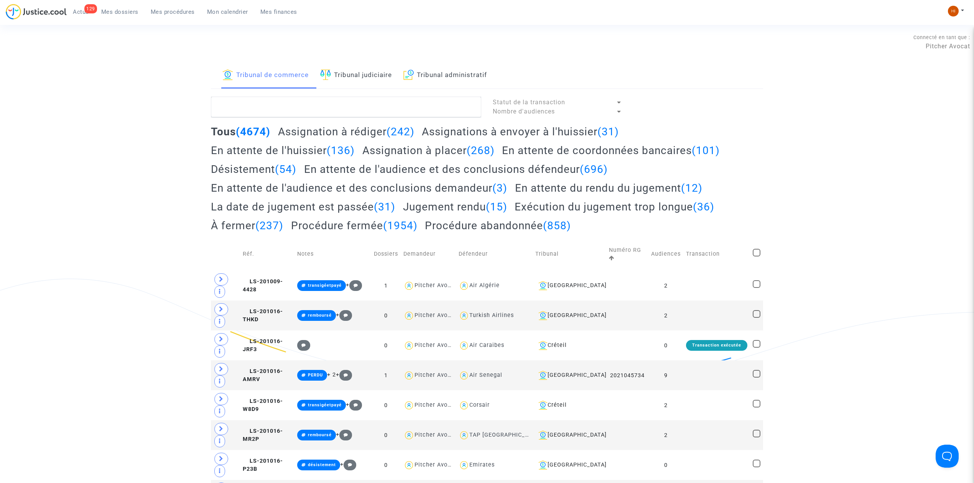
click at [382, 77] on link "Tribunal judiciaire" at bounding box center [356, 76] width 72 height 26
click at [382, 101] on textarea at bounding box center [346, 107] width 270 height 21
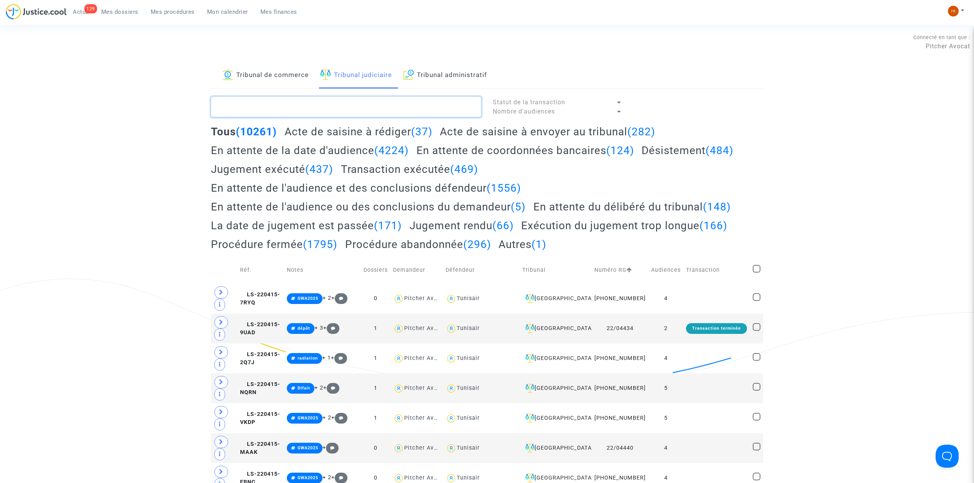
paste textarea "LS-241213-PXKF"
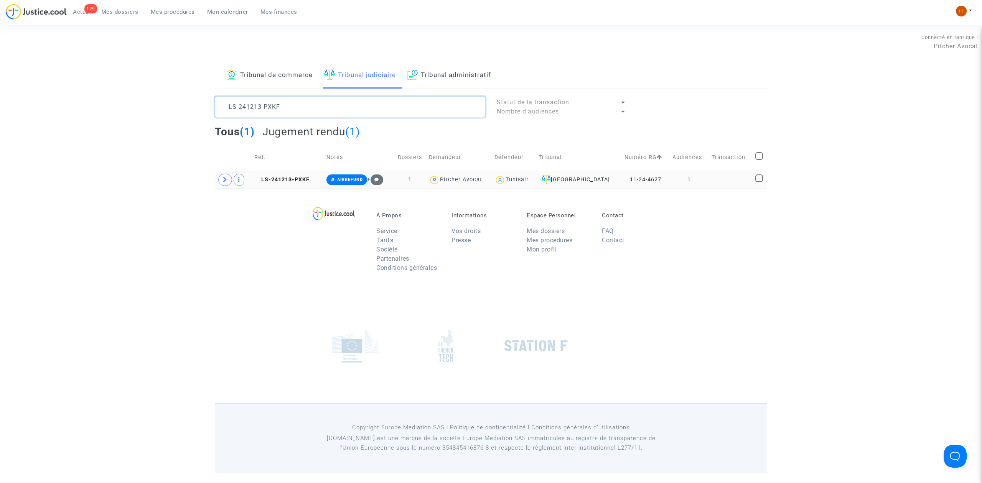
type textarea "LS-241213-PXKF"
click at [217, 180] on td at bounding box center [233, 180] width 37 height 18
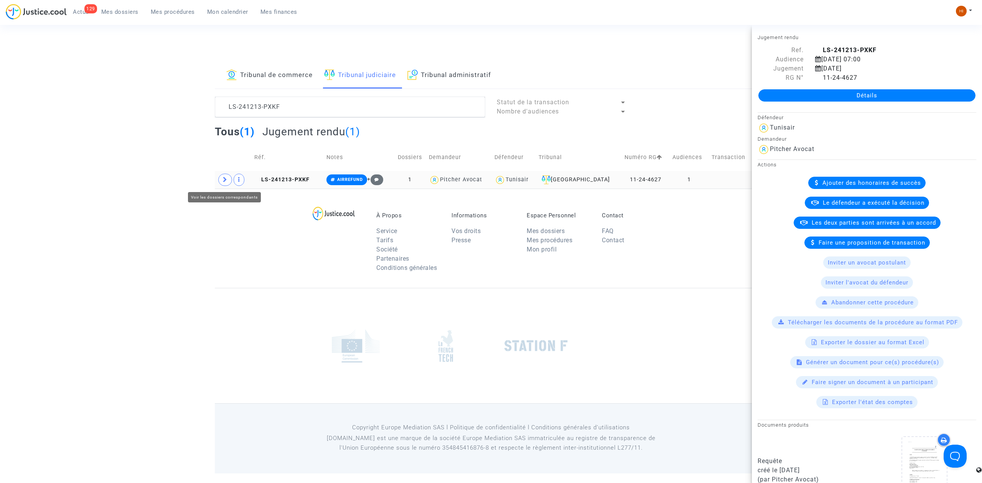
click at [221, 182] on span at bounding box center [225, 180] width 14 height 12
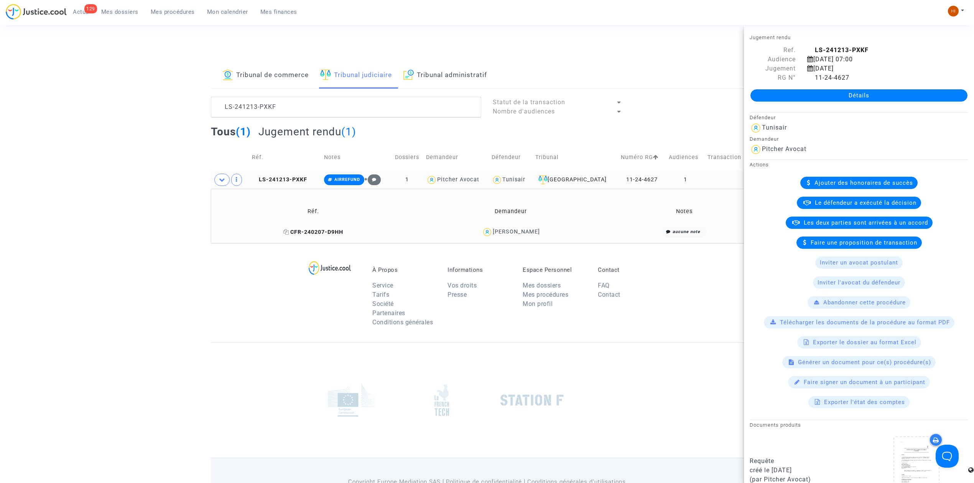
click at [288, 232] on icon at bounding box center [287, 231] width 6 height 5
click at [347, 180] on span "AIRREFUND" at bounding box center [348, 179] width 26 height 5
click at [422, 263] on button "Modifier la note" at bounding box center [420, 259] width 56 height 12
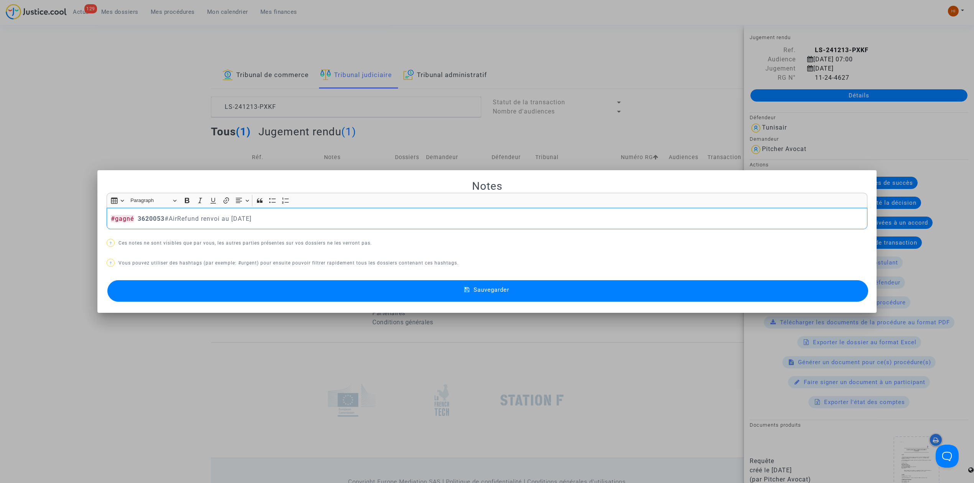
drag, startPoint x: 308, startPoint y: 215, endPoint x: 200, endPoint y: 218, distance: 108.6
click at [200, 218] on p "#gagné 3620053 #AirRefund renvoi au [DATE]" at bounding box center [487, 219] width 753 height 10
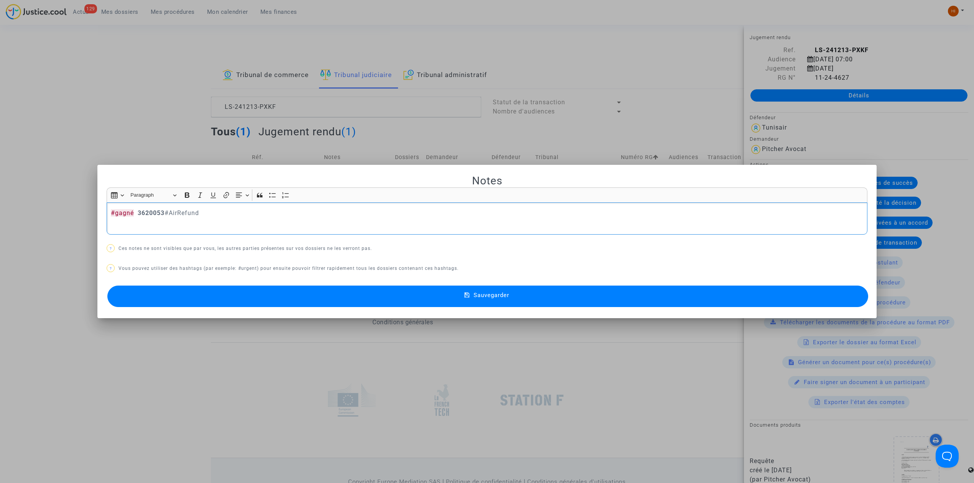
click at [318, 301] on button "Sauvegarder" at bounding box center [487, 296] width 761 height 21
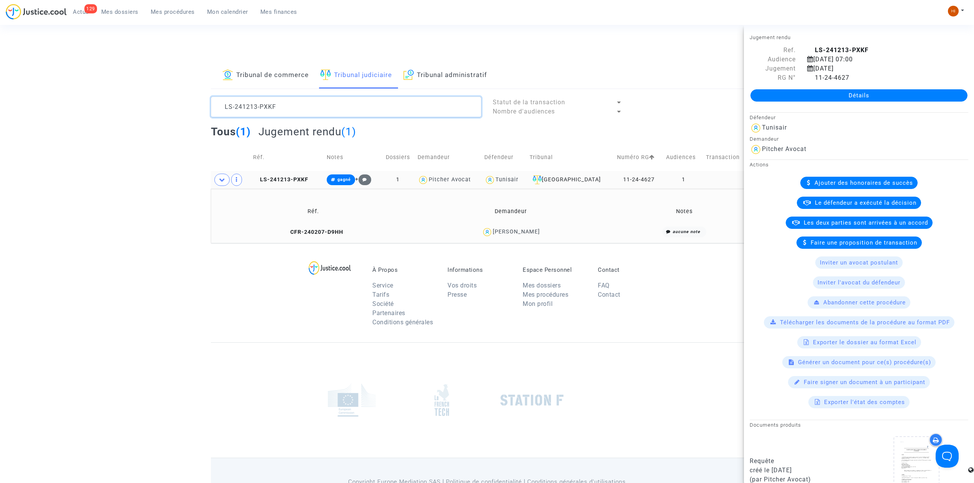
drag, startPoint x: 315, startPoint y: 109, endPoint x: 157, endPoint y: 107, distance: 157.3
click at [158, 107] on div "Tribunal de commerce Tribunal judiciaire Tribunal administratif LS-241213-PXKF …" at bounding box center [487, 153] width 974 height 181
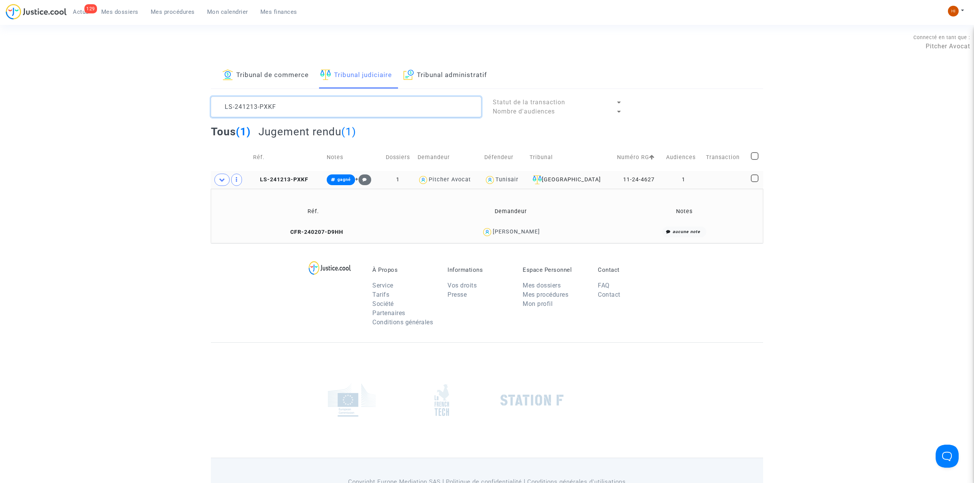
paste textarea "TRC"
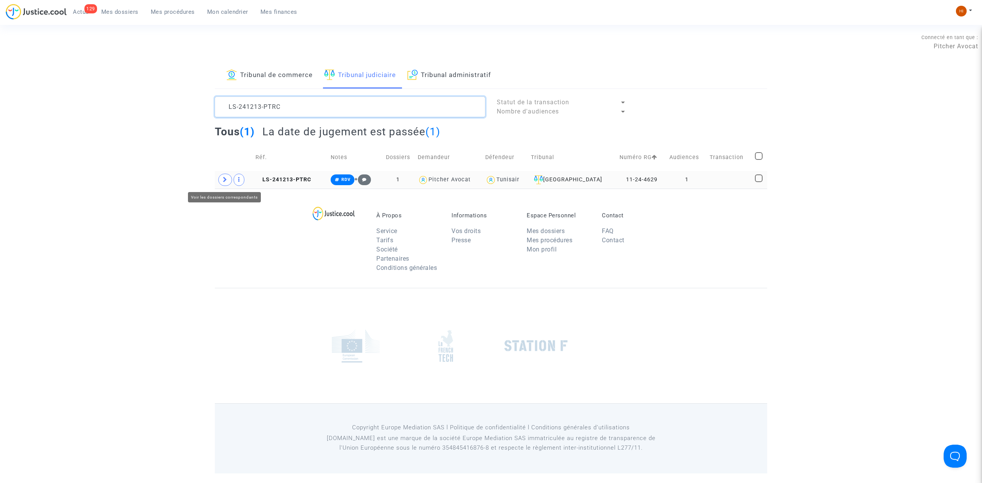
type textarea "LS-241213-PTRC"
click at [218, 181] on span at bounding box center [225, 180] width 14 height 12
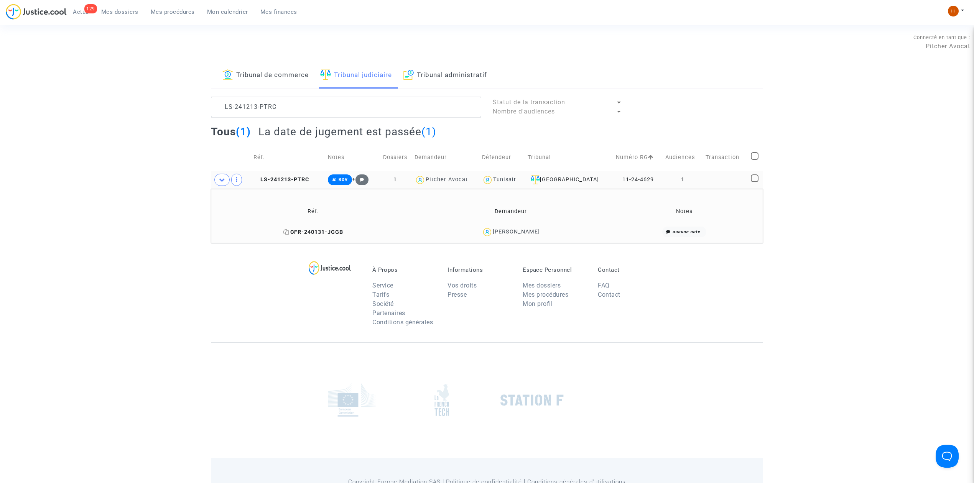
click at [326, 232] on span "CFR-240131-JGGB" at bounding box center [314, 232] width 60 height 7
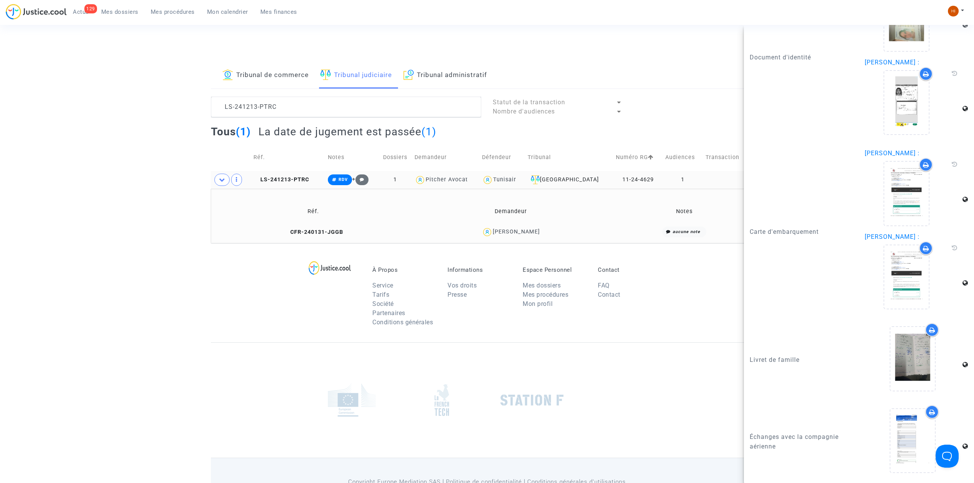
scroll to position [859, 0]
click at [279, 177] on span "LS-241213-PTRC" at bounding box center [282, 179] width 56 height 7
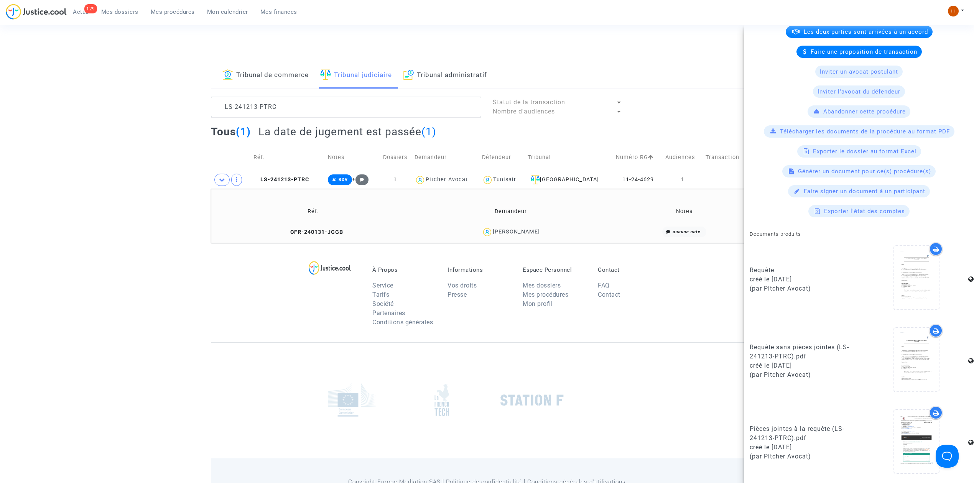
scroll to position [194, 0]
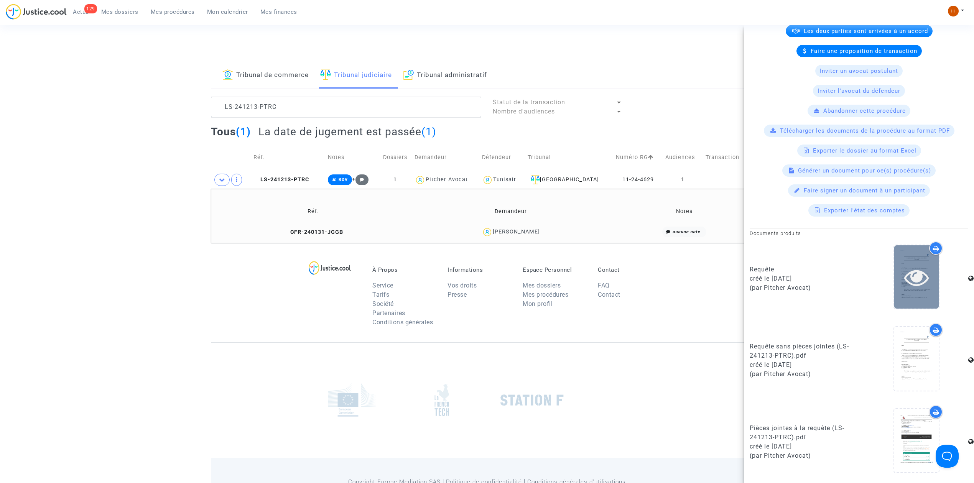
click at [913, 269] on icon at bounding box center [917, 277] width 25 height 25
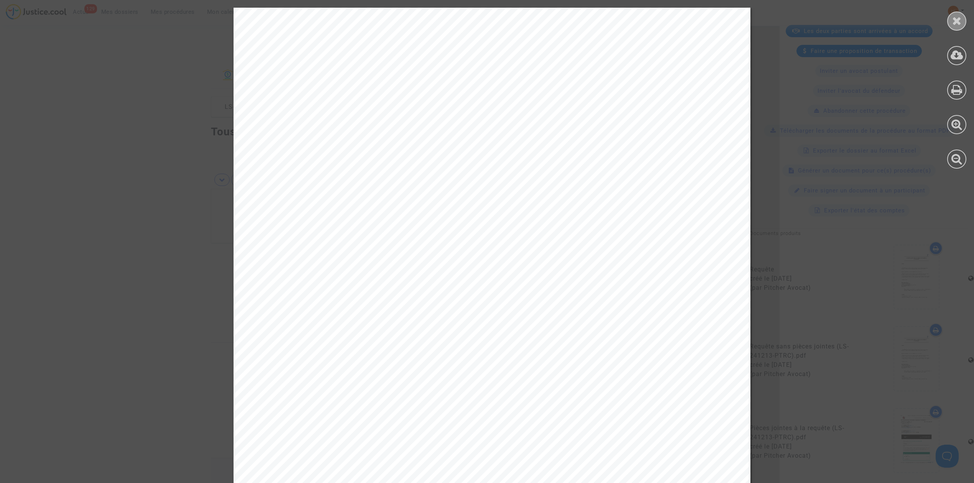
click at [961, 26] on div at bounding box center [957, 21] width 19 height 19
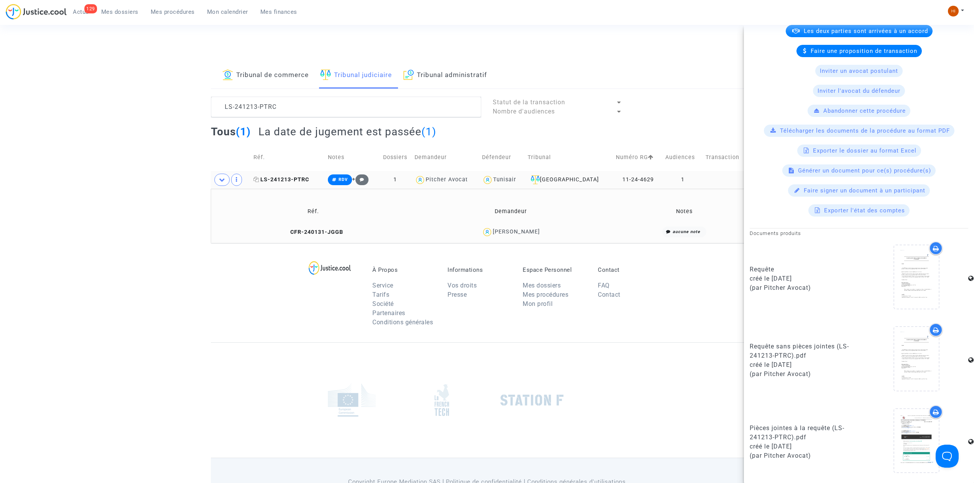
click at [280, 182] on span "LS-241213-PTRC" at bounding box center [282, 179] width 56 height 7
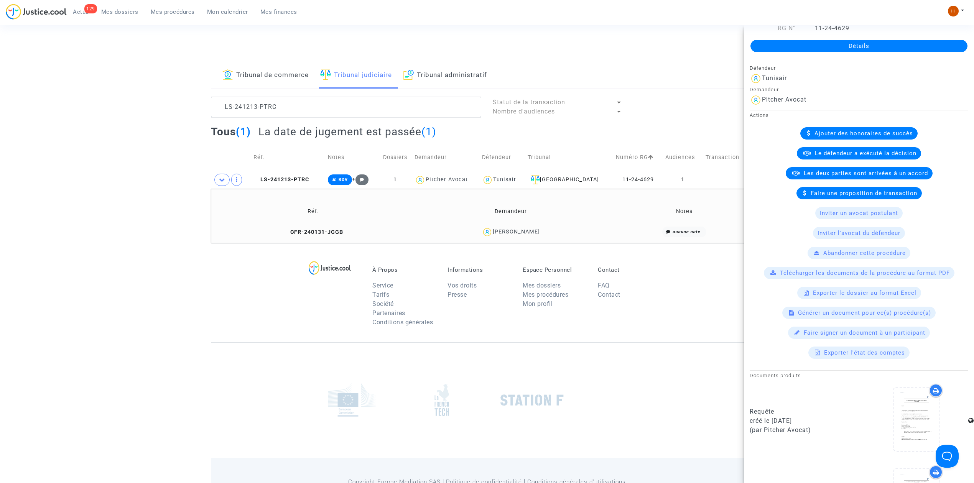
scroll to position [51, 0]
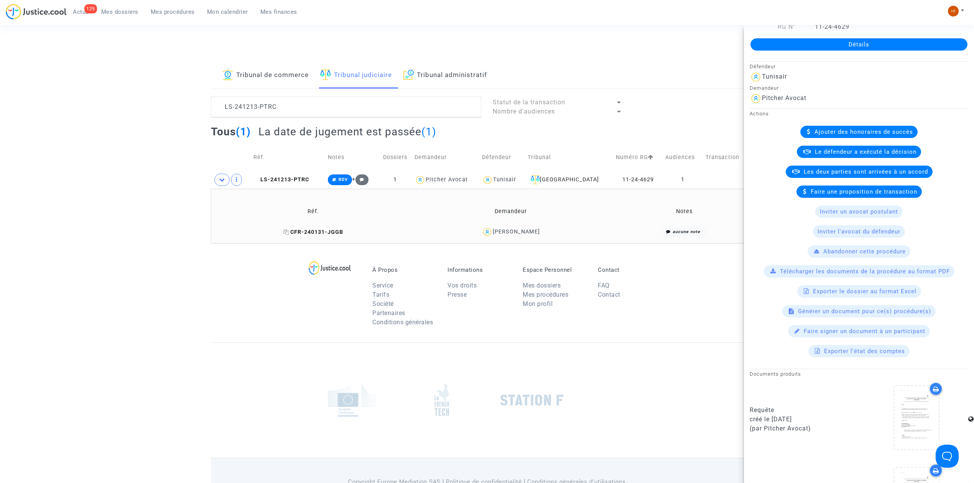
click at [318, 231] on span "CFR-240131-JGGB" at bounding box center [314, 232] width 60 height 7
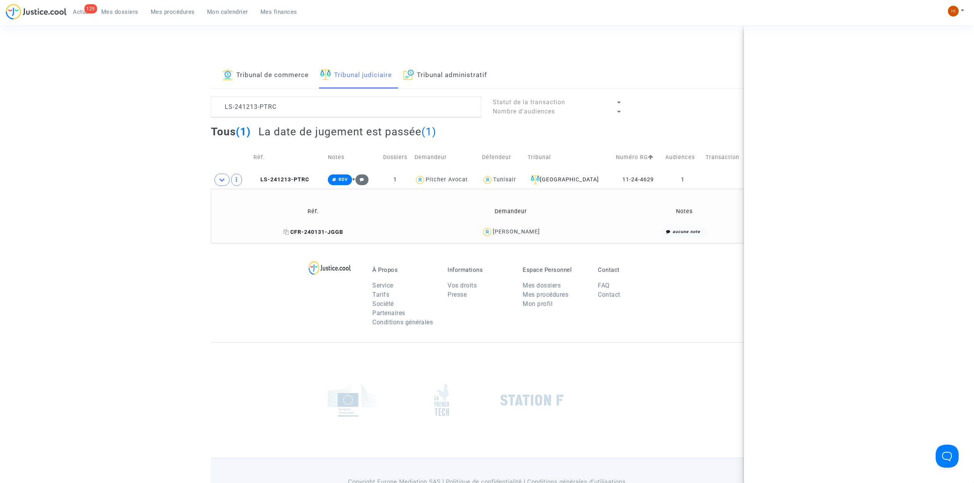
scroll to position [0, 0]
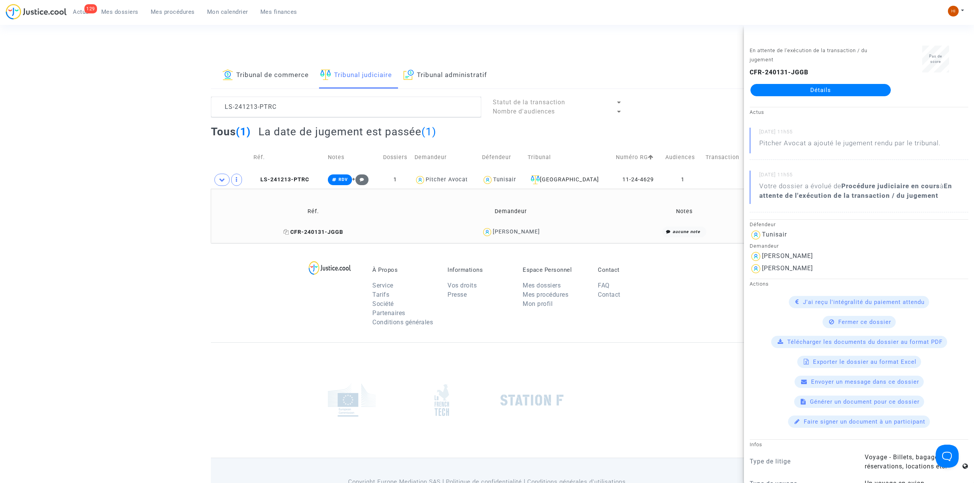
click at [284, 234] on icon at bounding box center [287, 231] width 6 height 5
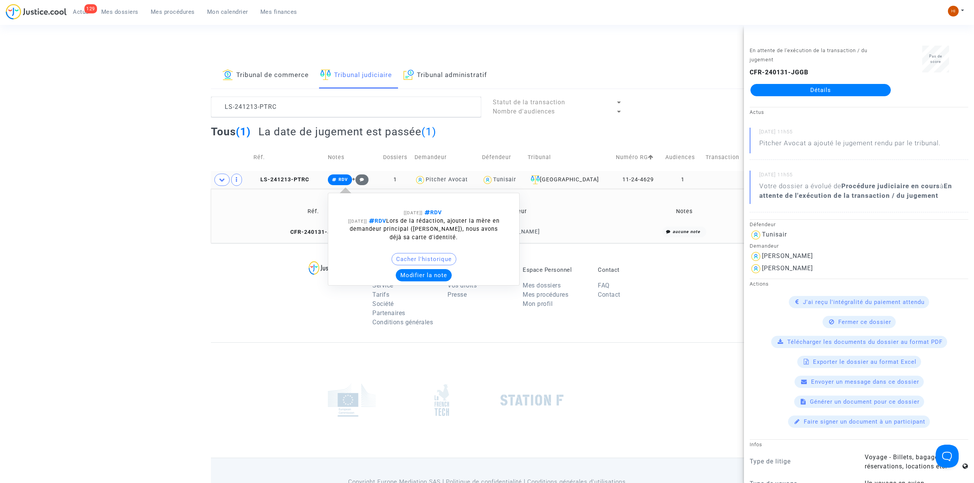
drag, startPoint x: 347, startPoint y: 180, endPoint x: 443, endPoint y: 282, distance: 140.0
click at [348, 182] on span "RDV" at bounding box center [343, 179] width 9 height 5
click at [352, 176] on span "RDV" at bounding box center [340, 180] width 24 height 11
click at [424, 280] on button "Modifier la note" at bounding box center [424, 275] width 56 height 12
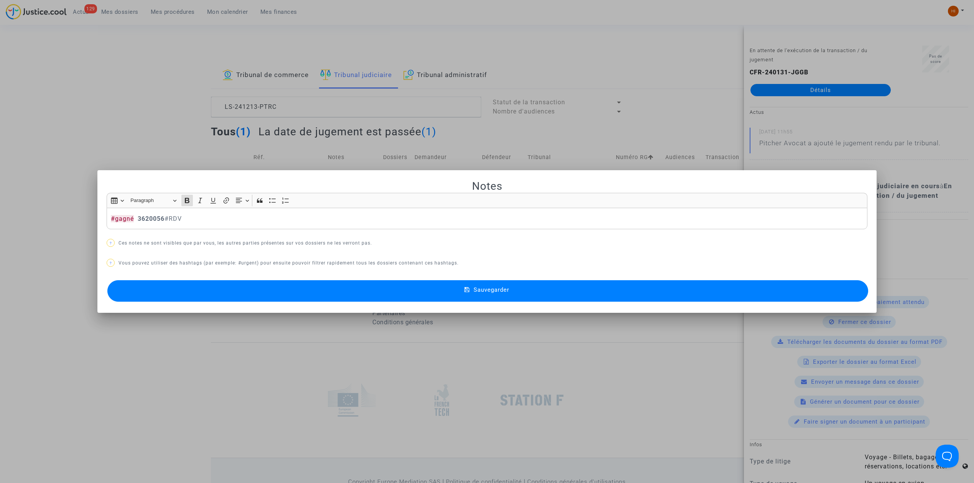
click at [297, 283] on button "Sauvegarder" at bounding box center [487, 290] width 761 height 21
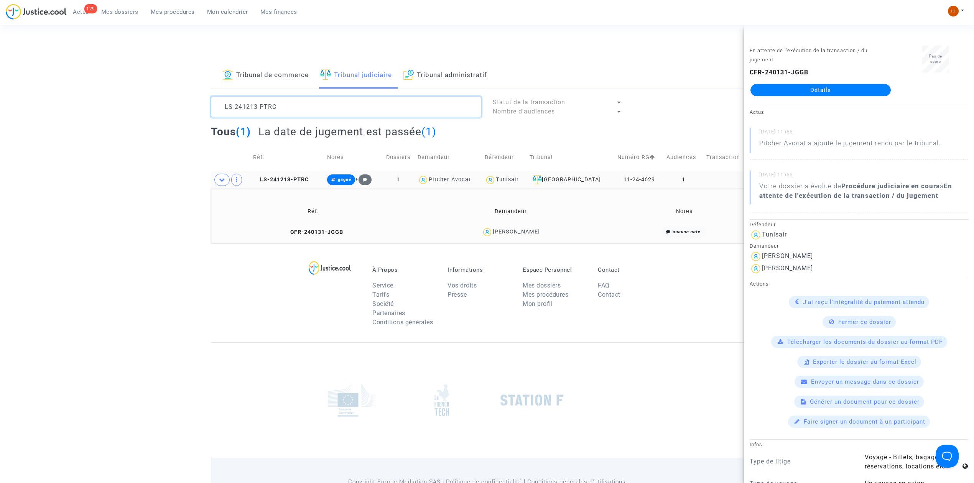
drag, startPoint x: 291, startPoint y: 105, endPoint x: 51, endPoint y: 99, distance: 240.2
click at [51, 99] on div "Tribunal de commerce Tribunal judiciaire Tribunal administratif LS-241213-PTRC …" at bounding box center [487, 153] width 974 height 181
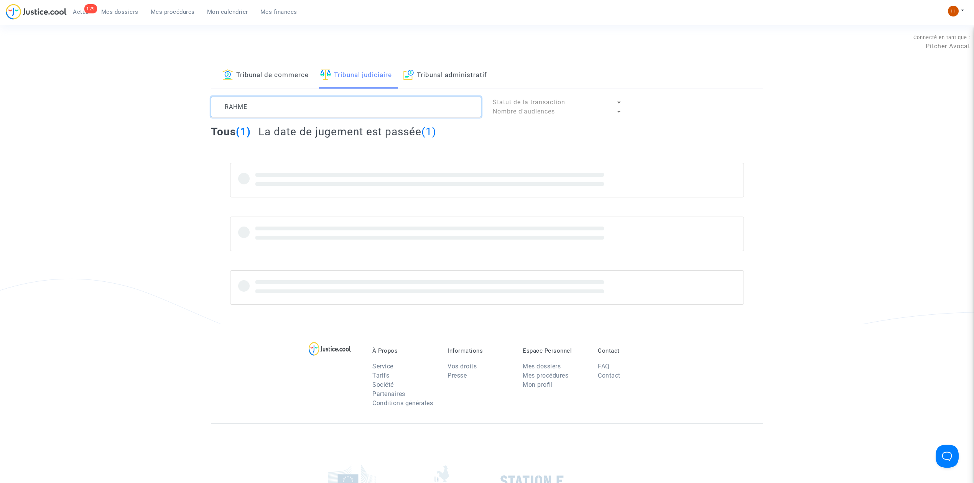
type textarea "RAHME"
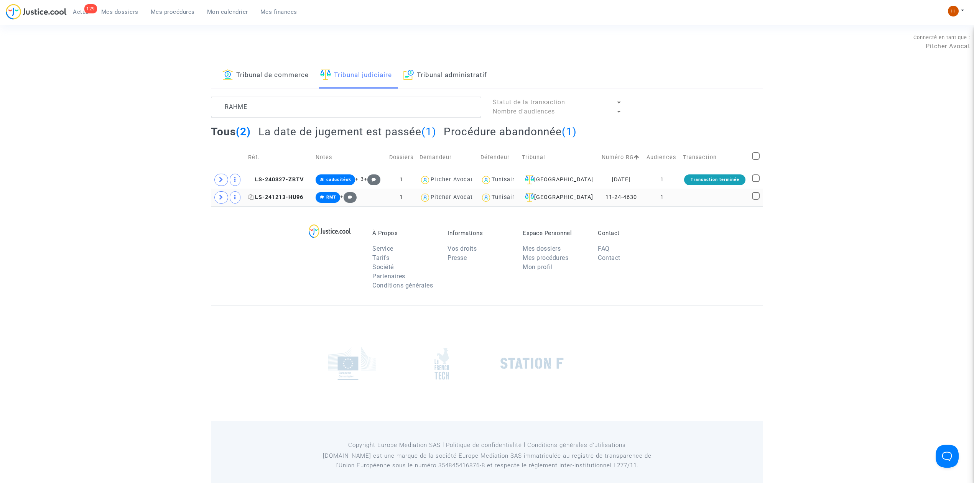
click at [298, 199] on span "LS-241213-HU96" at bounding box center [275, 197] width 55 height 7
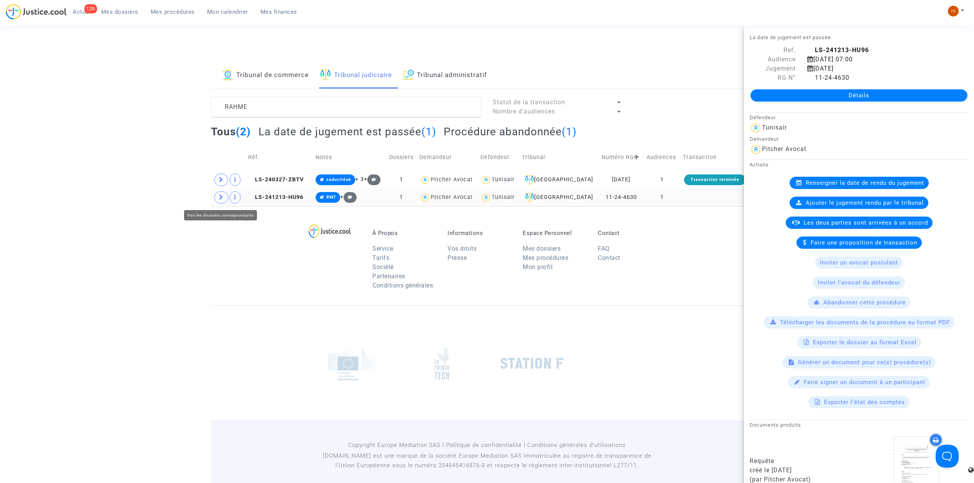
click at [219, 197] on icon at bounding box center [221, 198] width 5 height 6
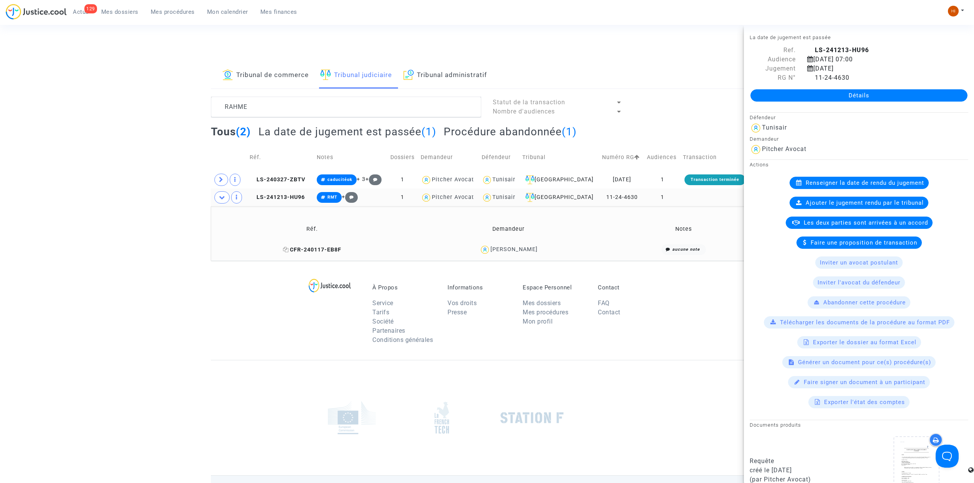
click at [289, 251] on icon at bounding box center [286, 249] width 6 height 5
click at [302, 202] on td "LS-241213-HU96" at bounding box center [281, 198] width 68 height 18
click at [917, 102] on div "Détails" at bounding box center [859, 95] width 230 height 26
click at [912, 96] on link "Détails" at bounding box center [859, 95] width 217 height 12
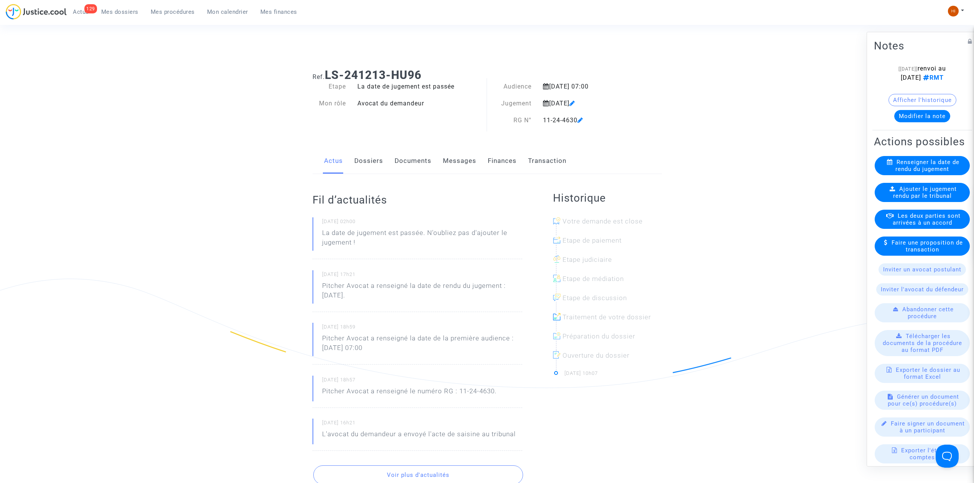
click at [376, 161] on link "Dossiers" at bounding box center [368, 160] width 29 height 25
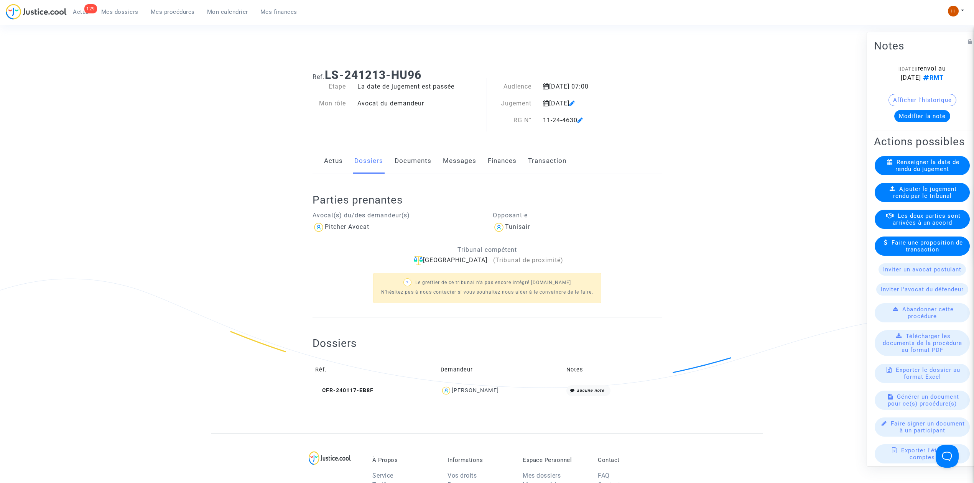
drag, startPoint x: 442, startPoint y: 73, endPoint x: 326, endPoint y: 73, distance: 116.2
click at [326, 73] on h1 "Ref. LS-241213-HU96" at bounding box center [487, 75] width 349 height 14
copy b "LS-241213-HU96"
click at [422, 170] on link "Documents" at bounding box center [413, 160] width 37 height 25
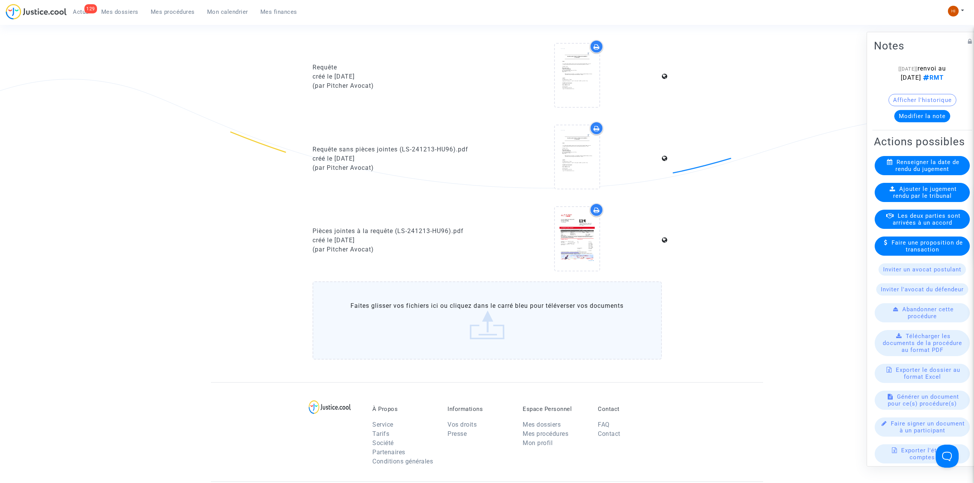
scroll to position [204, 0]
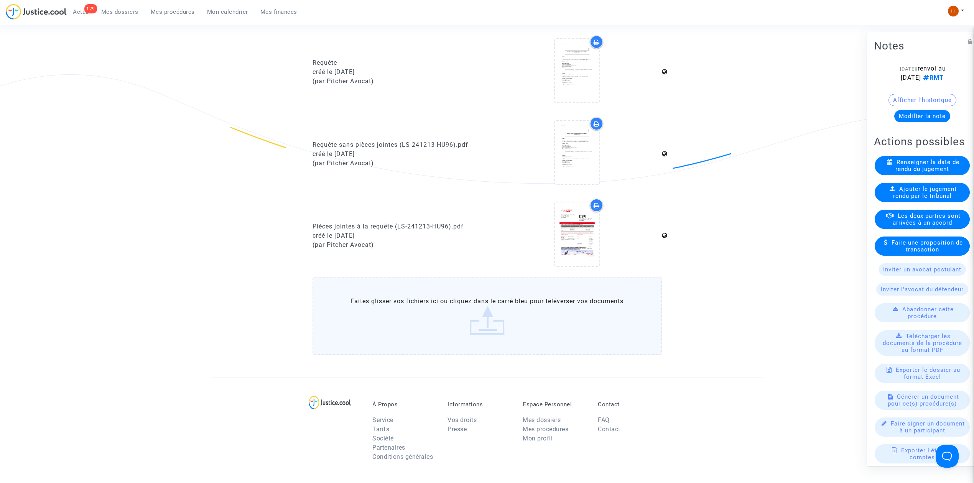
click at [895, 202] on div "Ajouter le jugement rendu par le tribunal" at bounding box center [922, 192] width 95 height 19
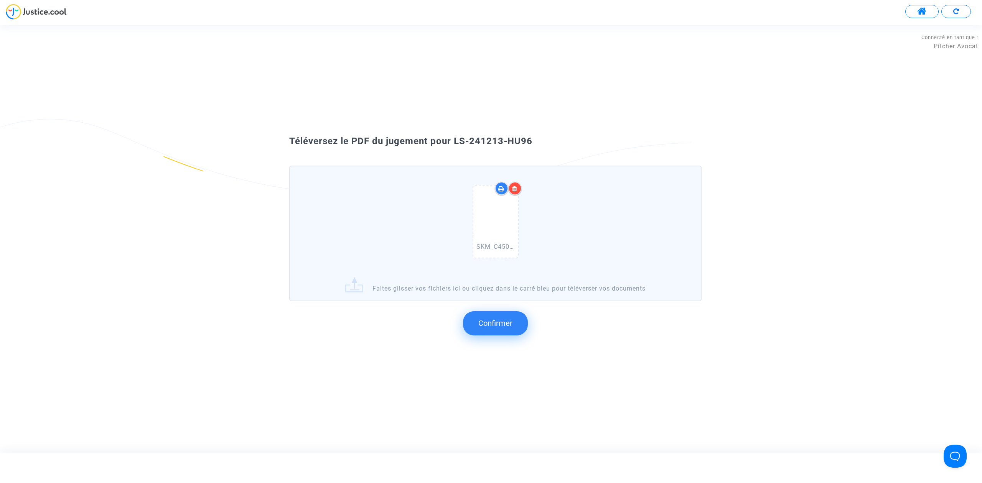
drag, startPoint x: 537, startPoint y: 146, endPoint x: 455, endPoint y: 143, distance: 82.6
click at [455, 143] on div "Téléversez le PDF du jugement pour LS-241213-HU96 SKM_C450i25081110411.pdf Fait…" at bounding box center [491, 238] width 442 height 207
click at [506, 321] on span "Confirmer" at bounding box center [495, 323] width 34 height 9
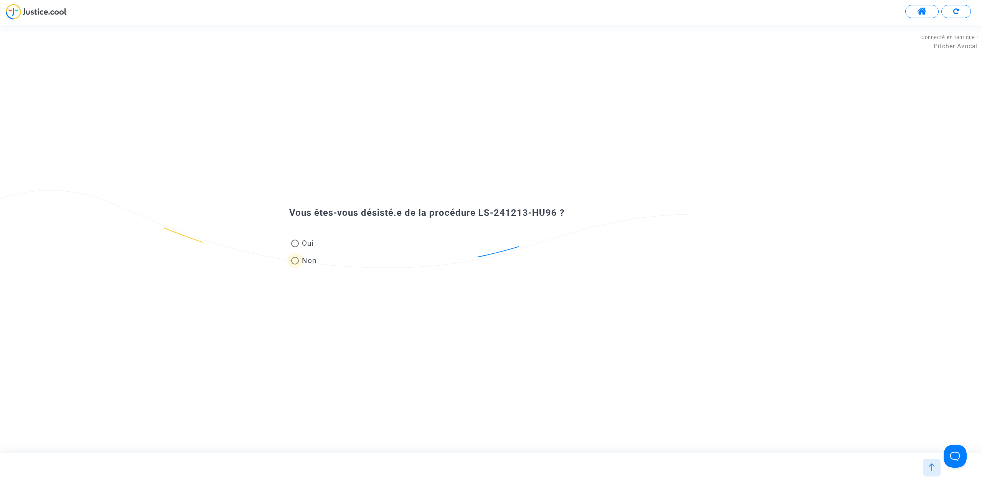
click at [303, 264] on span "Non" at bounding box center [308, 260] width 18 height 10
click at [295, 265] on input "Non" at bounding box center [295, 265] width 0 height 0
radio input "true"
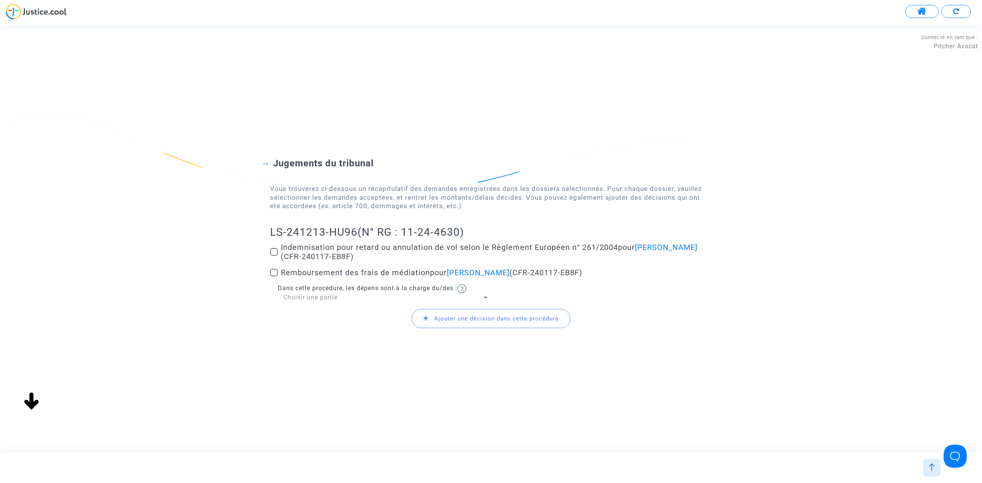
click at [272, 252] on span at bounding box center [274, 252] width 8 height 8
click at [274, 256] on input "Indemnisation pour retard ou annulation de vol selon le Règlement Européen n° 2…" at bounding box center [274, 256] width 0 height 0
checkbox input "true"
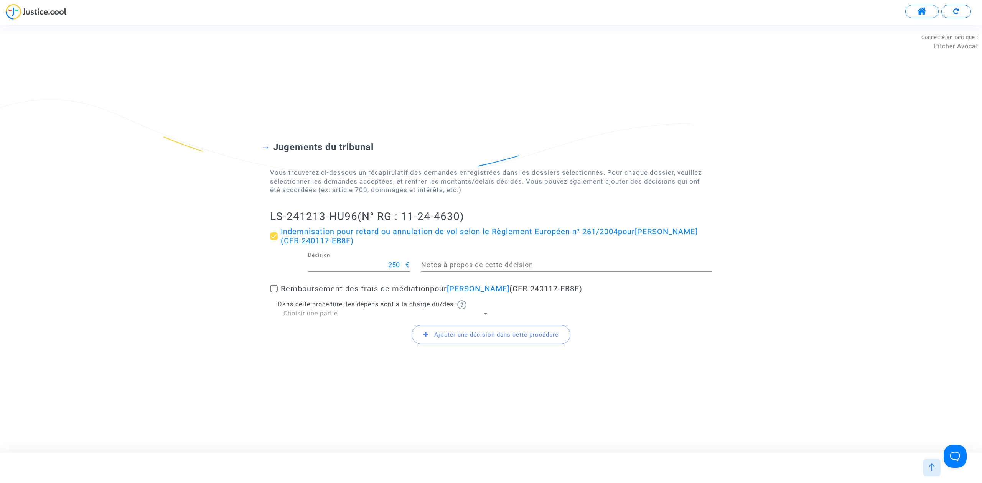
click at [445, 332] on span "Ajouter une décision dans cette procédure" at bounding box center [496, 334] width 124 height 7
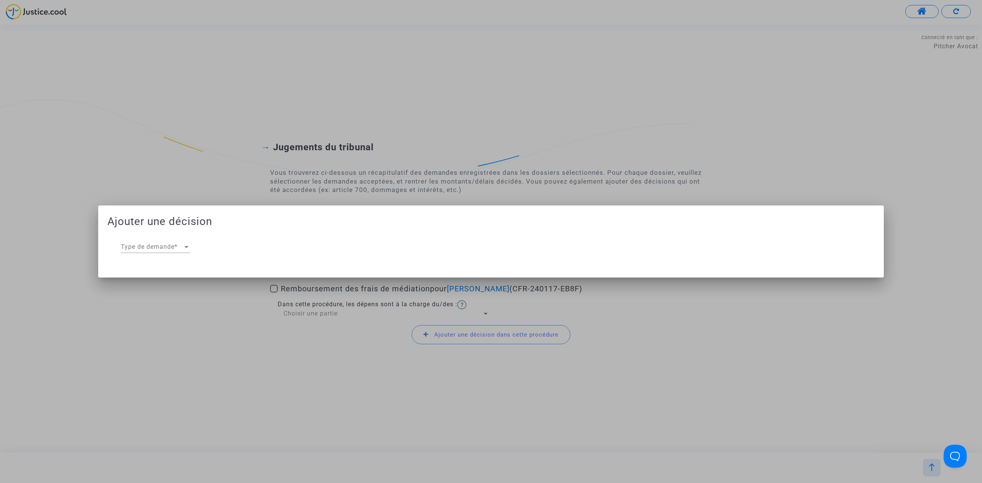
click at [173, 237] on div "Type de demande Type de demande *" at bounding box center [155, 244] width 69 height 17
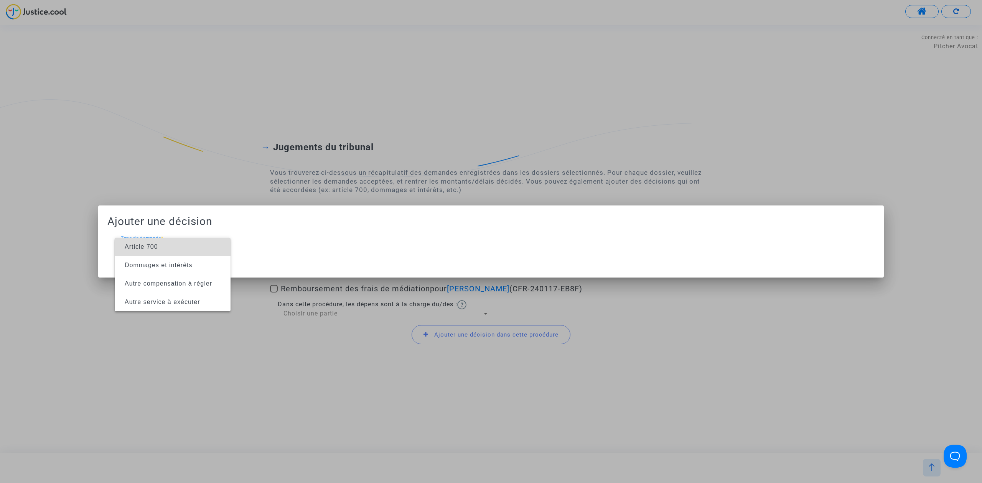
click at [174, 250] on span "Article 700" at bounding box center [173, 247] width 104 height 18
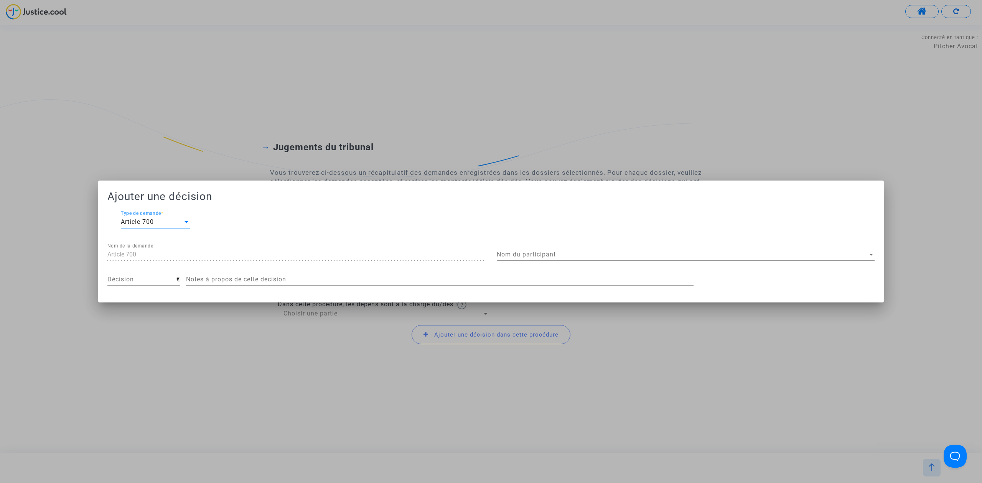
click at [613, 249] on div "Nom du participant Nom du participant" at bounding box center [686, 252] width 378 height 17
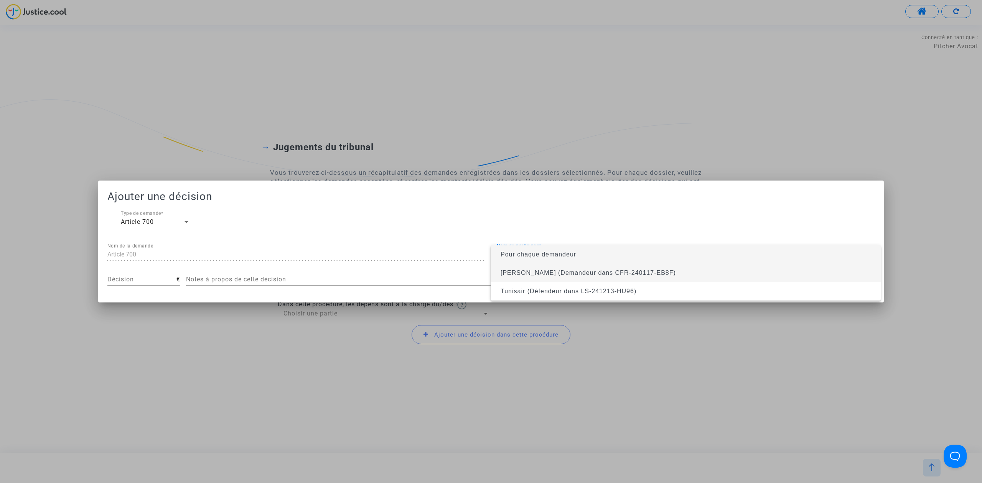
click at [619, 271] on span "[PERSON_NAME] (Demandeur dans CFR-240117-EB8F)" at bounding box center [588, 273] width 175 height 7
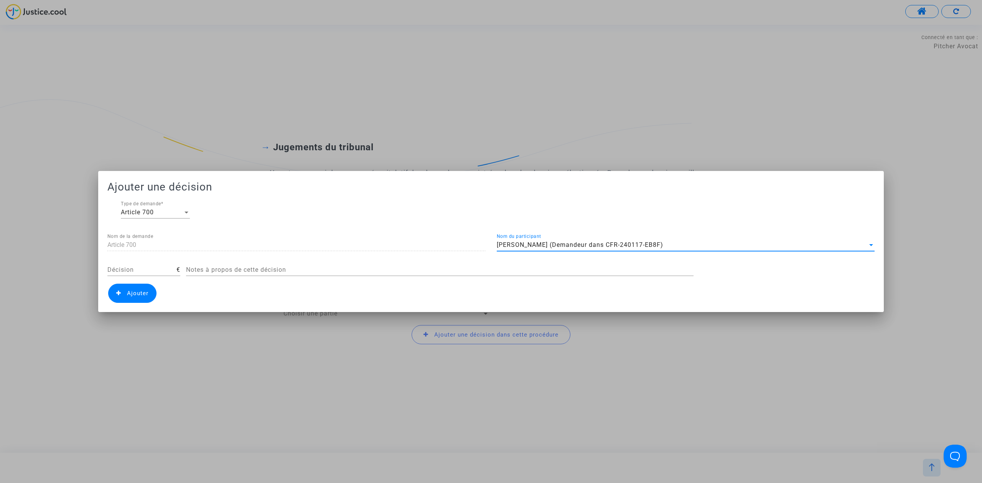
click at [143, 269] on input "Décision" at bounding box center [141, 270] width 69 height 7
type input "450"
click at [142, 292] on span "Ajouter" at bounding box center [137, 293] width 21 height 7
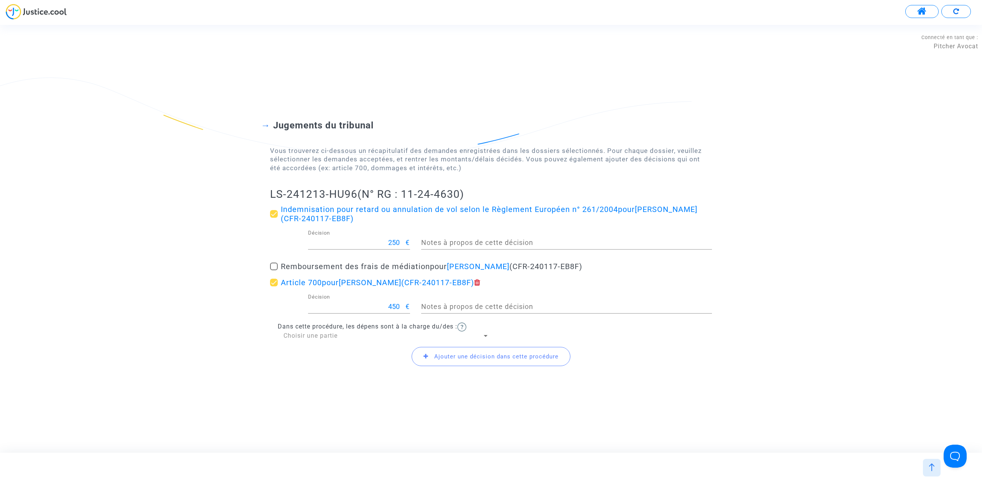
click at [354, 335] on div "Choisir une partie" at bounding box center [383, 336] width 199 height 8
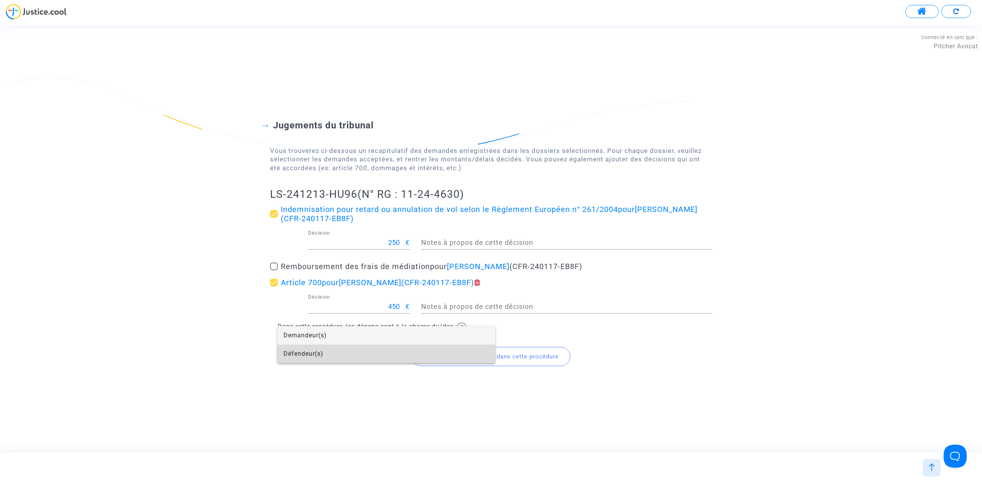
click at [358, 352] on span "Défendeur(s)" at bounding box center [387, 354] width 206 height 18
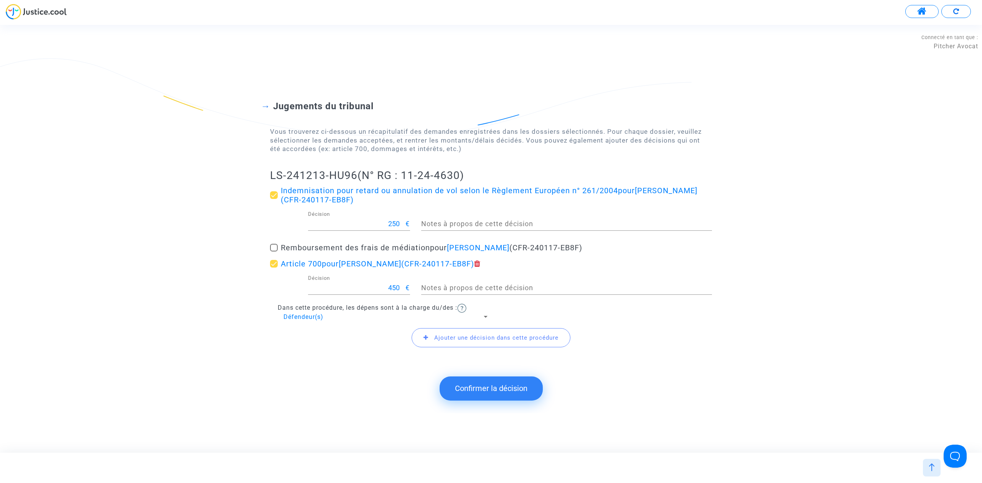
click at [476, 390] on button "Confirmer la décision" at bounding box center [491, 389] width 103 height 24
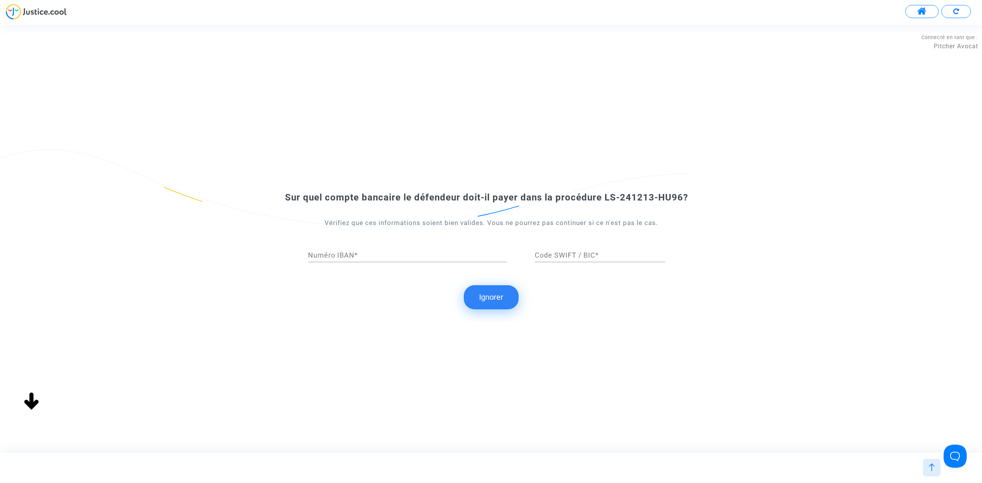
click at [501, 301] on button "Ignorer" at bounding box center [491, 297] width 55 height 24
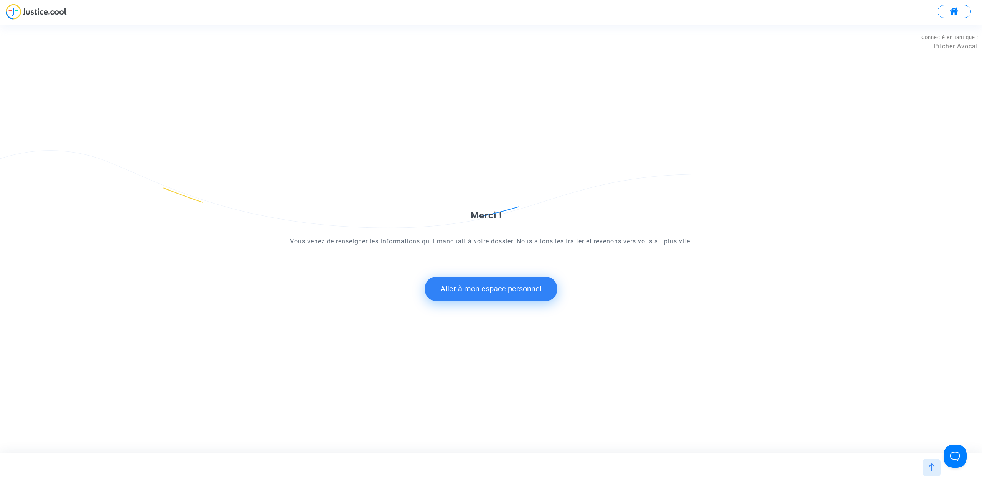
click at [510, 298] on button "Aller à mon espace personnel" at bounding box center [491, 289] width 132 height 24
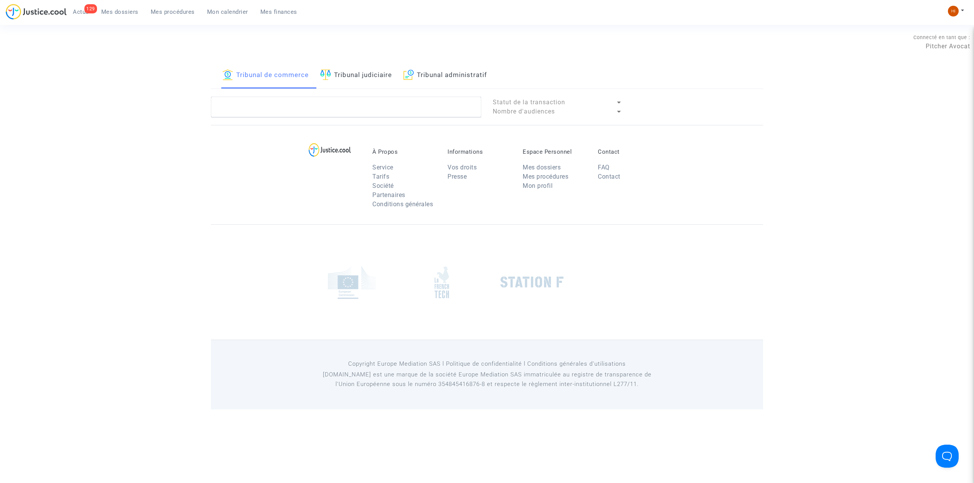
click at [363, 57] on div "Connecté en tant que : Pitcher Avocat" at bounding box center [485, 53] width 971 height 18
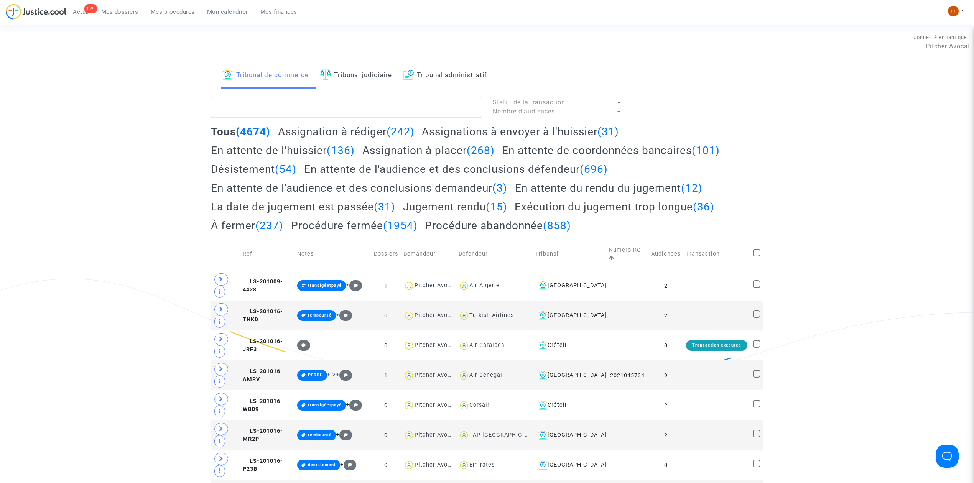
click at [366, 72] on link "Tribunal judiciaire" at bounding box center [356, 76] width 72 height 26
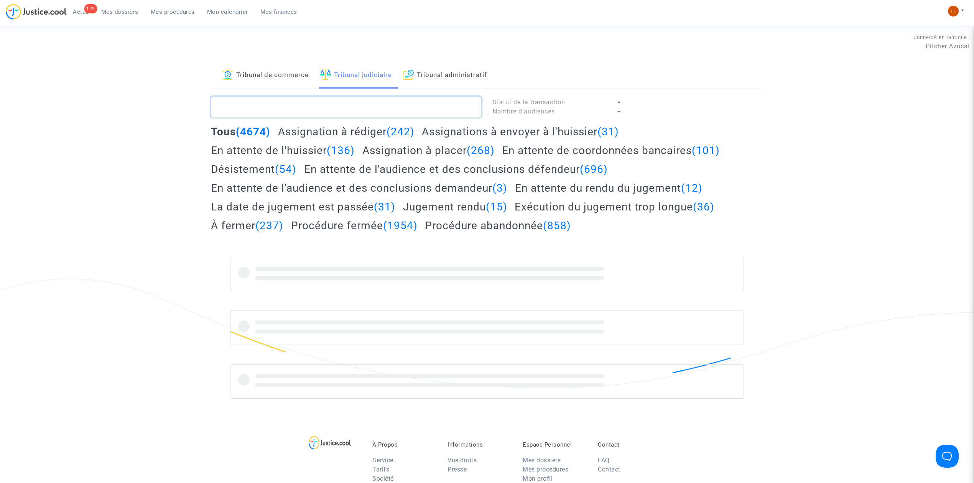
click at [370, 108] on textarea at bounding box center [346, 107] width 270 height 21
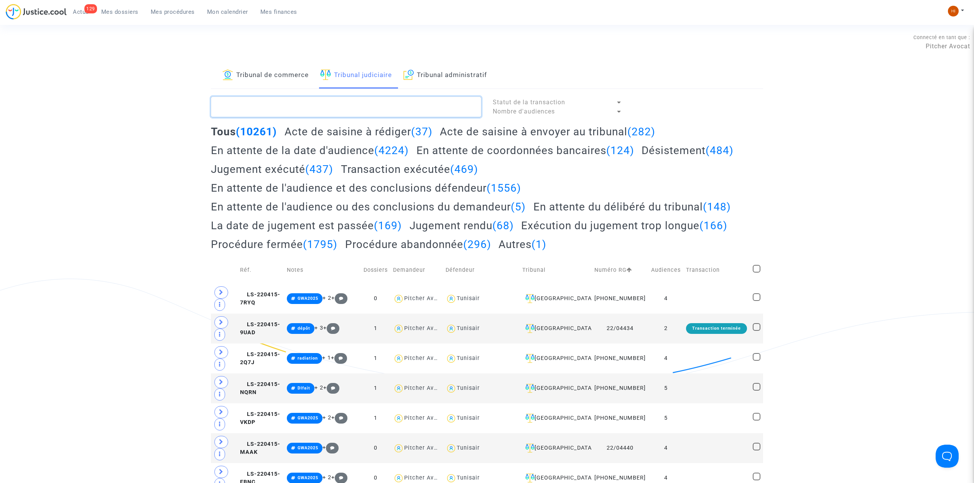
paste textarea "LS-241213-HU96"
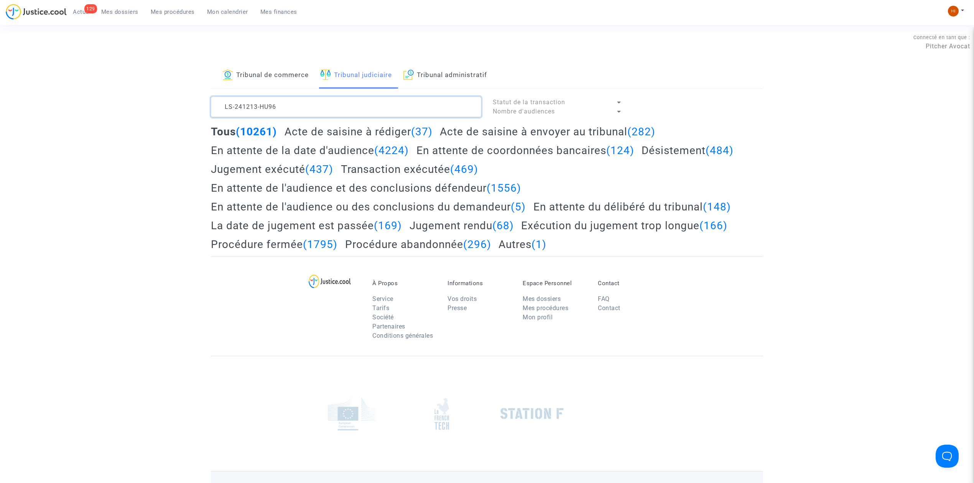
type textarea "LS-241213-HU96"
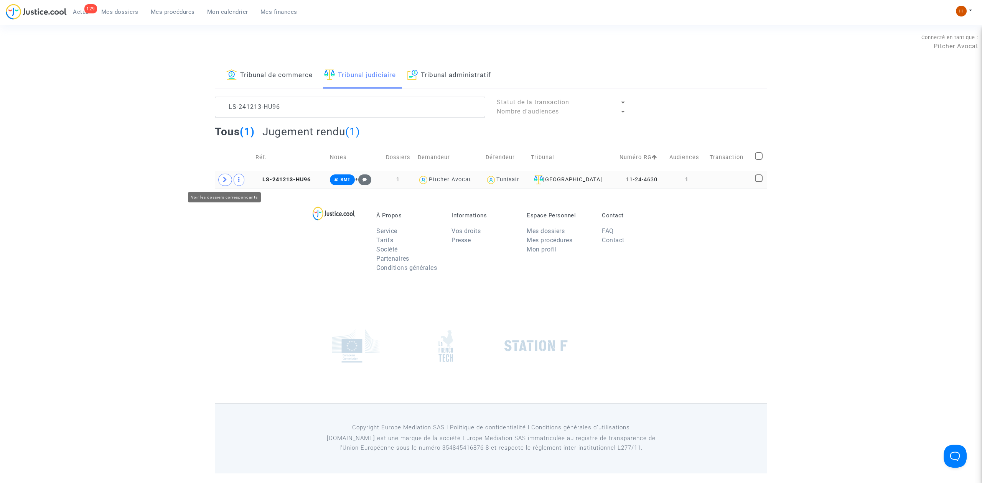
click at [226, 179] on icon at bounding box center [225, 180] width 5 height 6
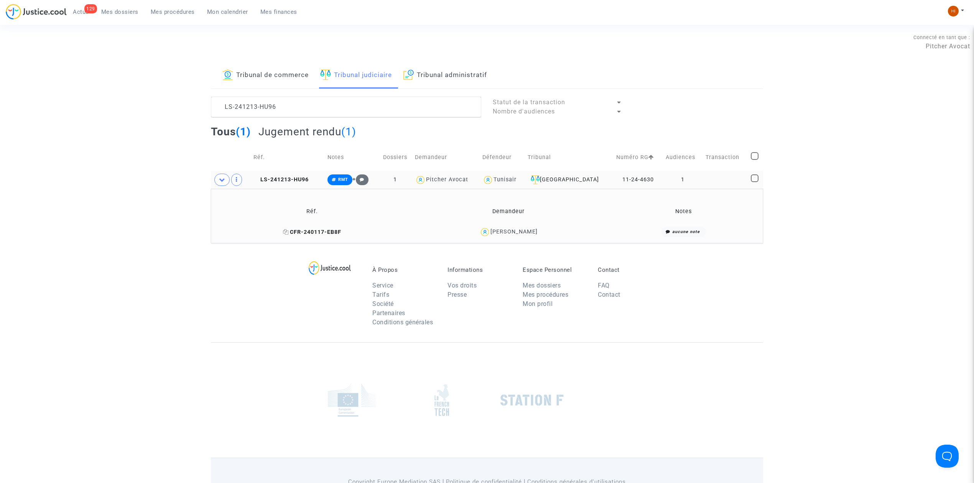
click at [293, 234] on span "CFR-240117-EB8F" at bounding box center [312, 232] width 58 height 7
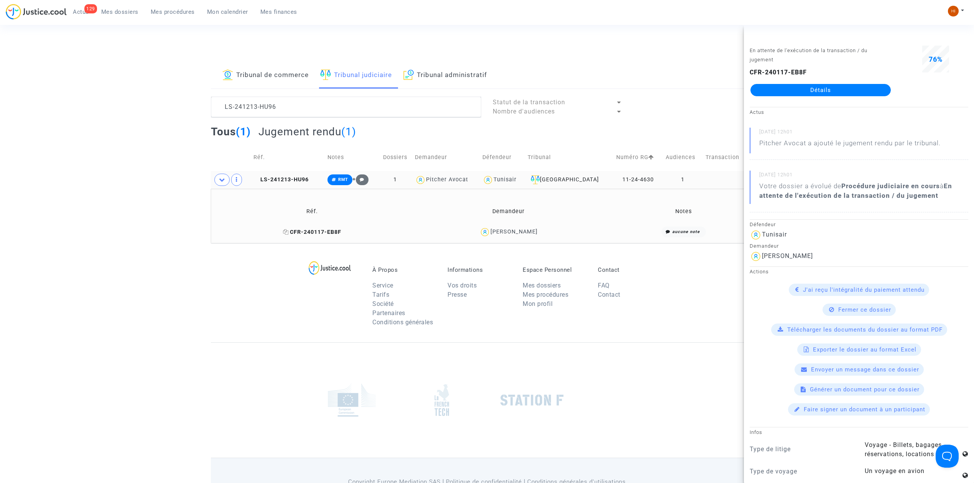
click at [289, 234] on icon at bounding box center [286, 231] width 6 height 5
copy icon
click at [353, 180] on span "RMT" at bounding box center [340, 180] width 25 height 11
click at [412, 254] on button "Modifier la note" at bounding box center [424, 259] width 56 height 12
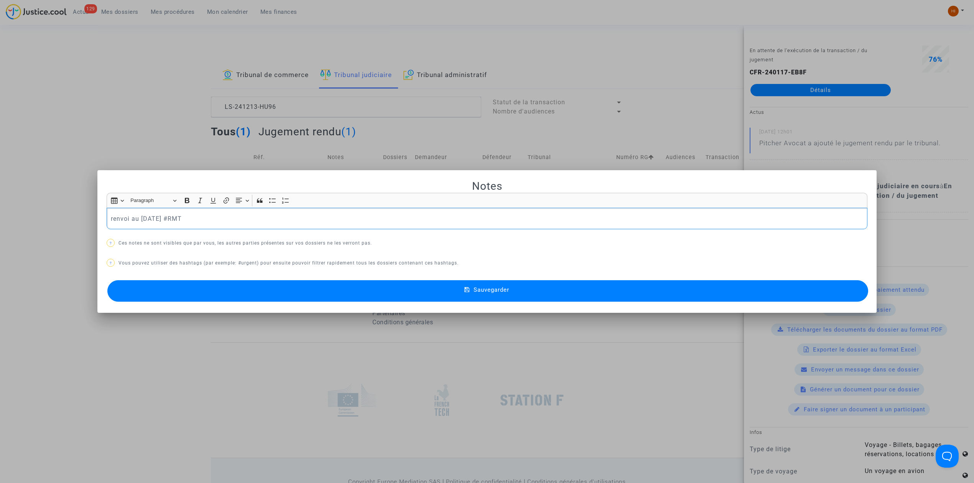
click at [191, 218] on p "renvoi au [DATE] #RMT" at bounding box center [487, 219] width 753 height 10
drag, startPoint x: 188, startPoint y: 218, endPoint x: 2, endPoint y: 247, distance: 188.0
click at [2, 247] on div "Notes Rich Text Editor Insert table Insert table Heading Paragraph Paragraph He…" at bounding box center [487, 241] width 974 height 483
click at [174, 278] on div "Notes Rich Text Editor Insert table Insert table Heading Paragraph Paragraph He…" at bounding box center [487, 242] width 761 height 125
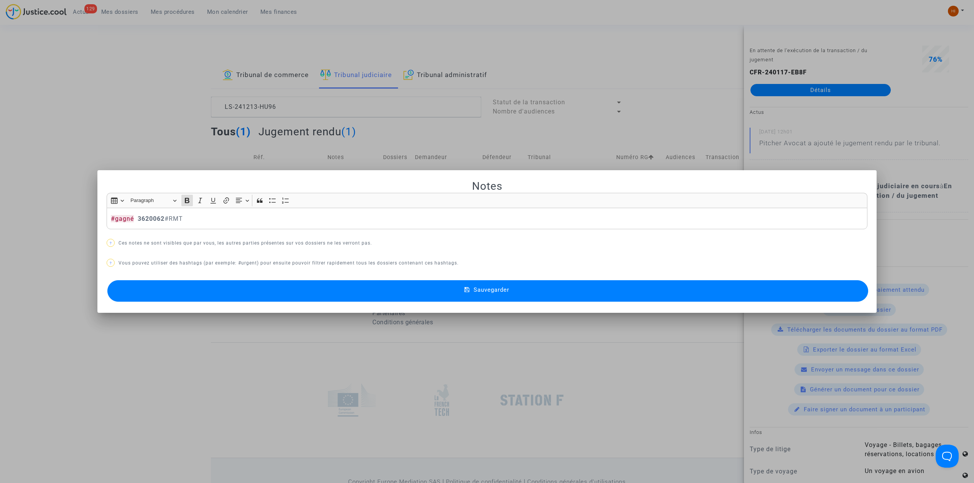
click at [186, 287] on button "Sauvegarder" at bounding box center [487, 290] width 761 height 21
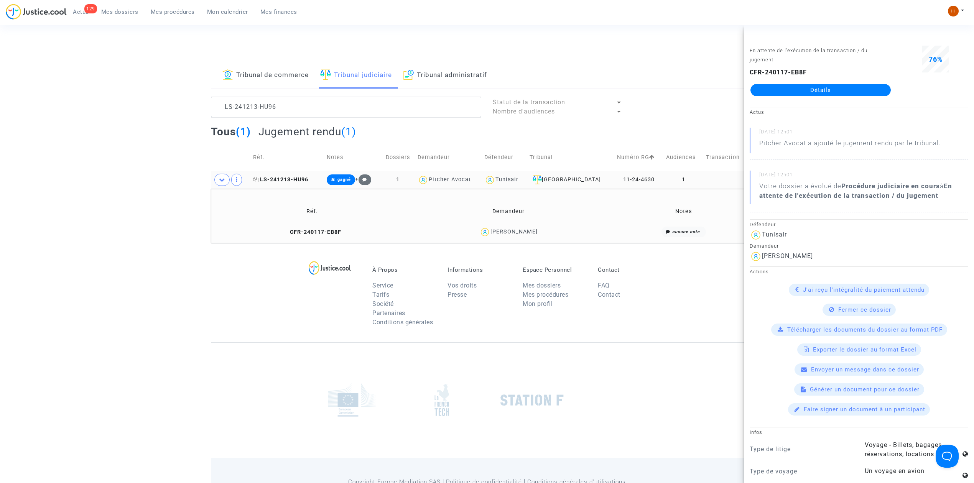
click at [290, 180] on span "LS-241213-HU96" at bounding box center [280, 179] width 55 height 7
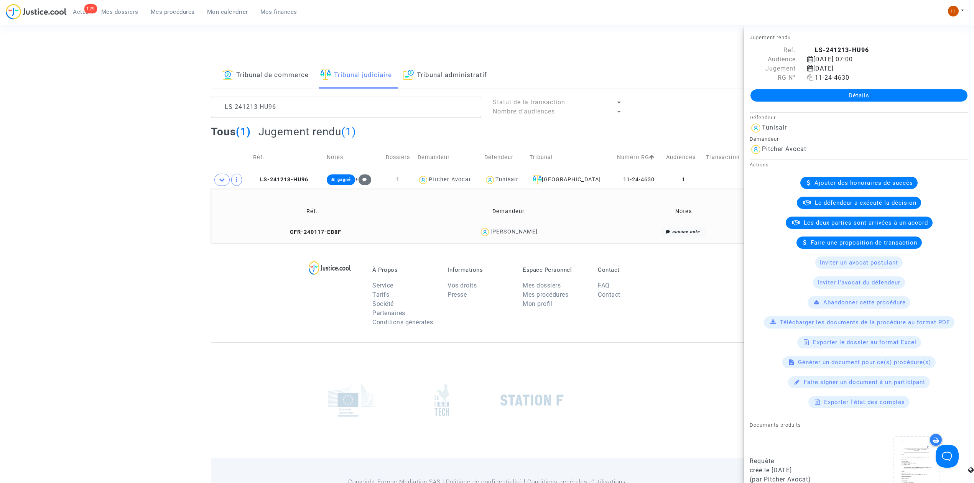
click at [812, 77] on span "11-24-4630" at bounding box center [829, 77] width 42 height 7
click at [809, 77] on icon at bounding box center [811, 77] width 7 height 6
drag, startPoint x: 341, startPoint y: 145, endPoint x: 331, endPoint y: 140, distance: 10.8
click at [331, 140] on lawsuits-list "LS-241213-HU96 Statut de la transaction Nombre d'audiences Tous (1) Jugement re…" at bounding box center [487, 170] width 552 height 147
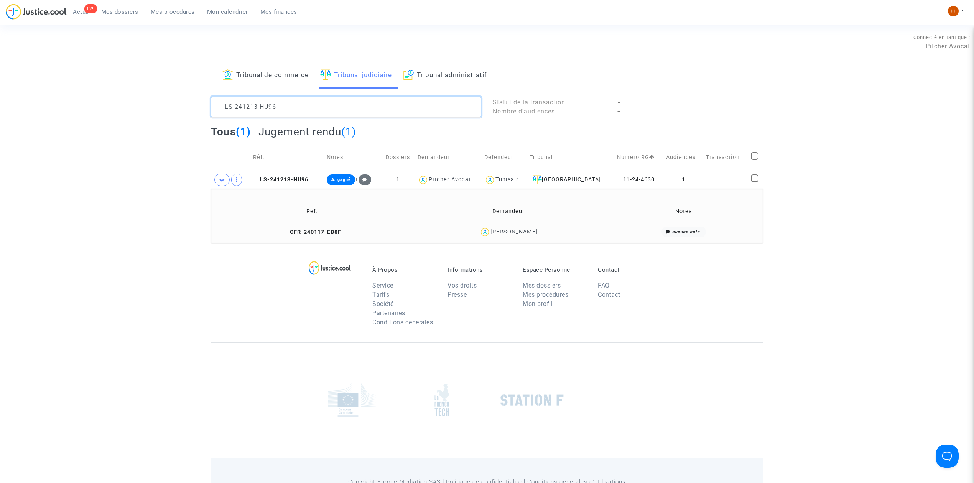
scroll to position [0, 0]
click at [341, 105] on textarea at bounding box center [346, 107] width 270 height 21
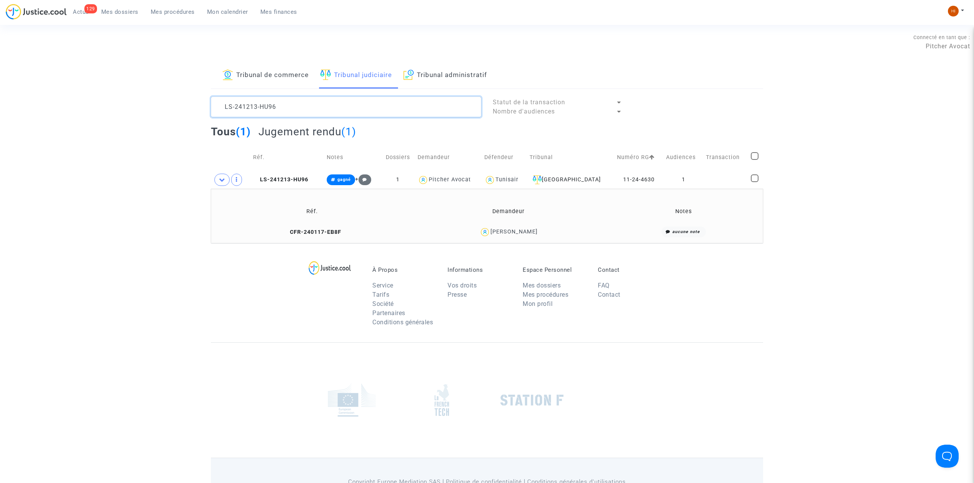
paste textarea "CP9E"
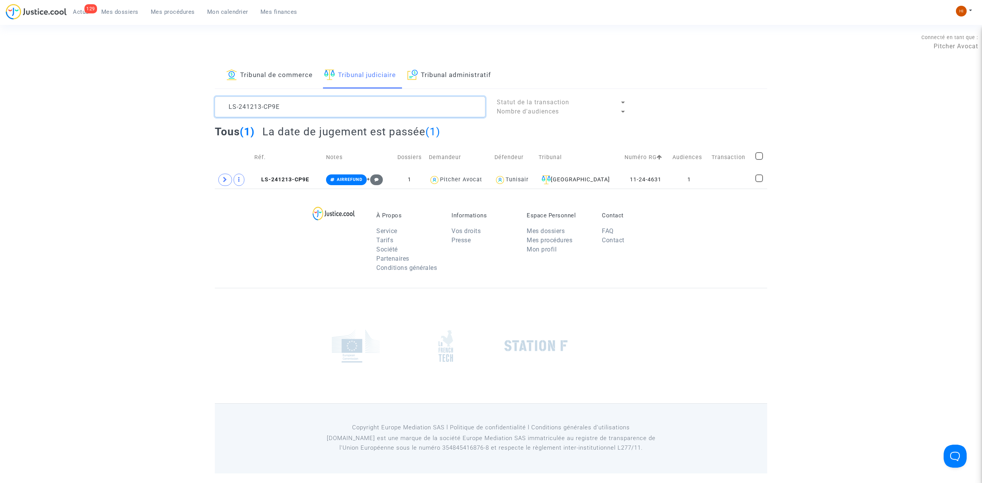
type textarea "LS-241213-CP9E"
drag, startPoint x: 335, startPoint y: 108, endPoint x: 131, endPoint y: 105, distance: 204.1
click at [132, 105] on div "Tribunal de commerce Tribunal judiciaire Tribunal administratif LS-241213-CP9E …" at bounding box center [491, 126] width 982 height 126
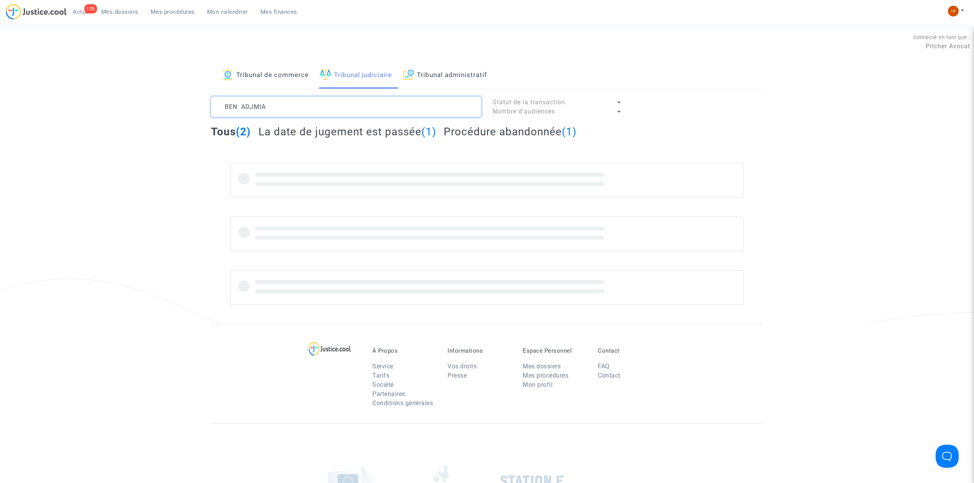
type textarea "BEN ADJMIA"
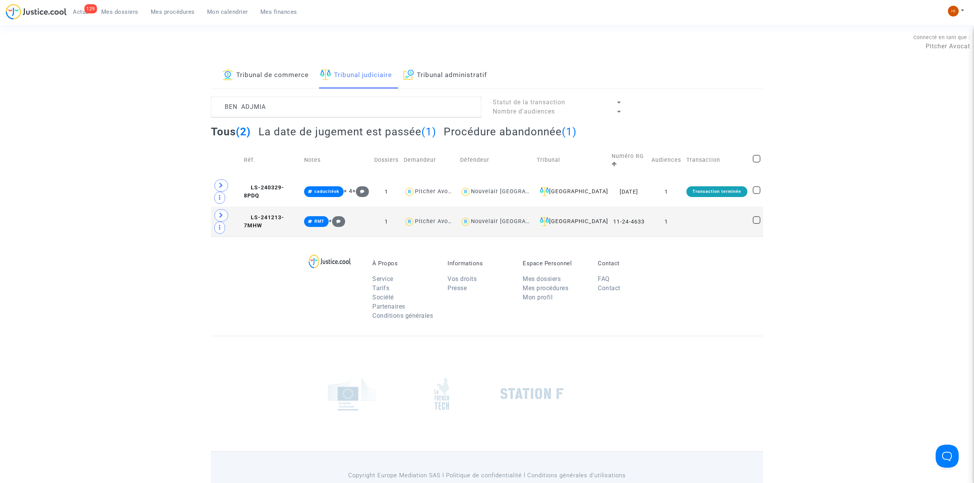
click at [311, 134] on h2 "La date de jugement est passée (1)" at bounding box center [348, 131] width 178 height 13
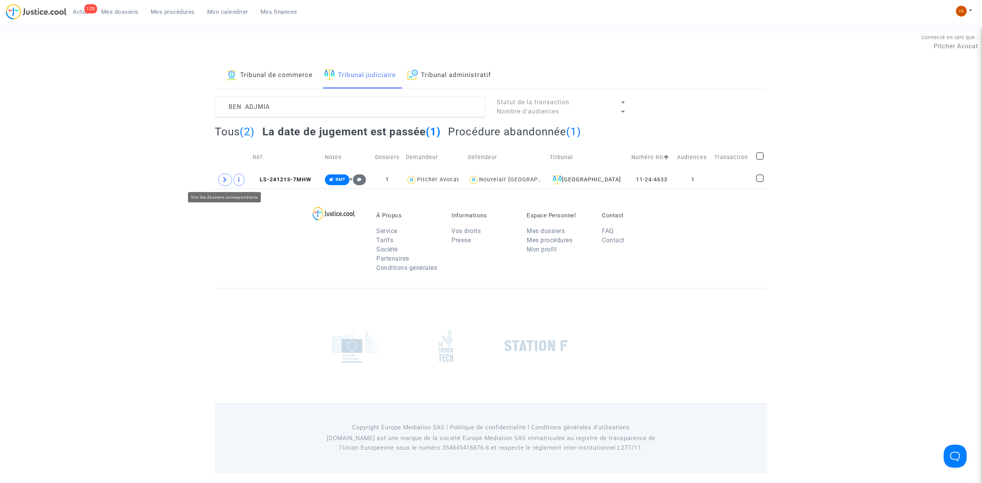
drag, startPoint x: 223, startPoint y: 185, endPoint x: 259, endPoint y: 197, distance: 37.7
click at [225, 185] on span at bounding box center [225, 180] width 14 height 12
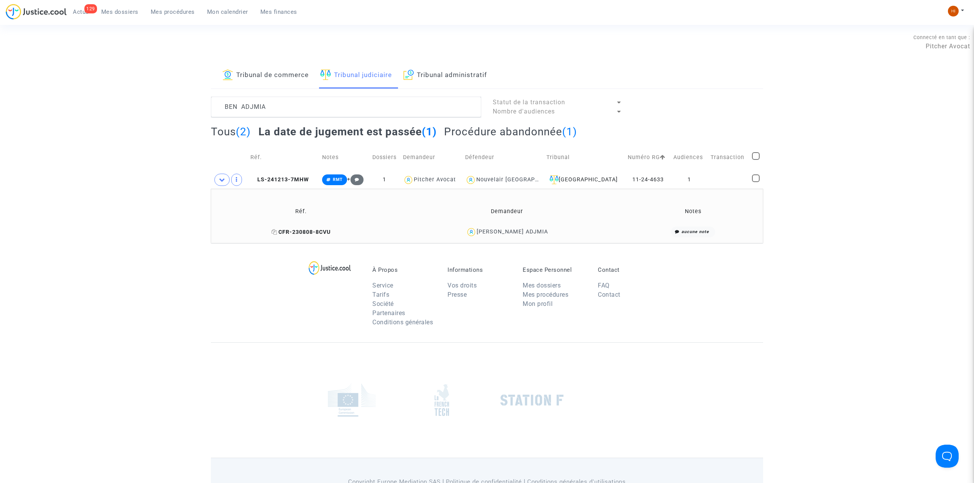
click at [277, 232] on icon at bounding box center [275, 231] width 6 height 5
click at [306, 183] on td "LS-241213-7MHW" at bounding box center [284, 180] width 72 height 18
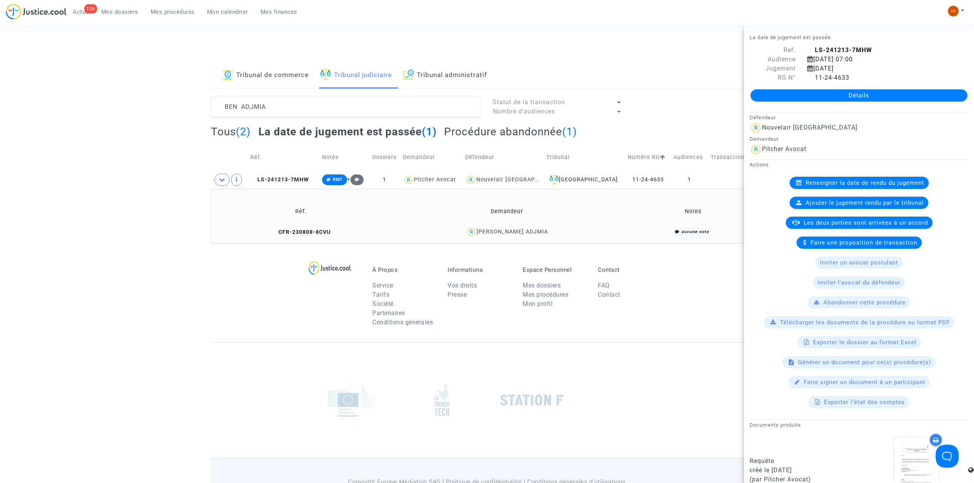
click at [918, 88] on div "Détails" at bounding box center [859, 95] width 230 height 26
drag, startPoint x: 254, startPoint y: 178, endPoint x: 488, endPoint y: 275, distance: 253.6
click at [254, 180] on icon at bounding box center [254, 179] width 6 height 5
click at [808, 97] on link "Détails" at bounding box center [859, 95] width 217 height 12
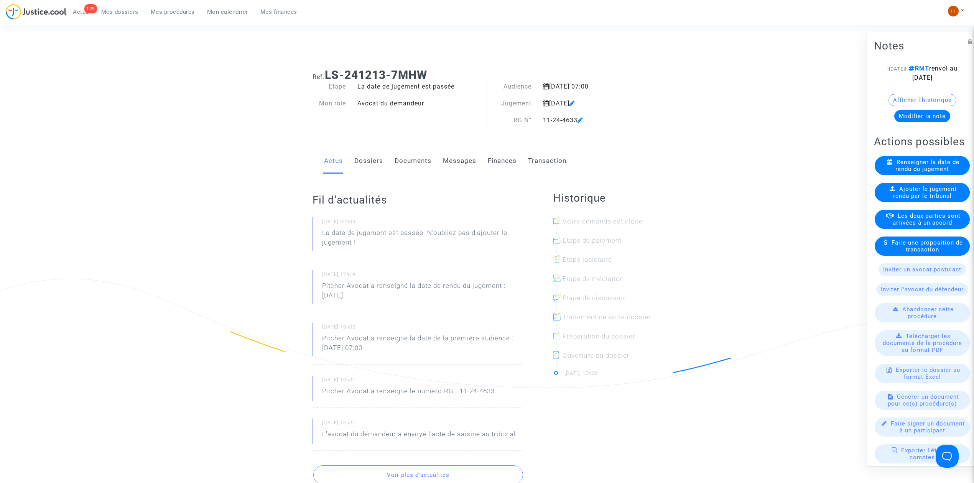
click at [943, 199] on span "Ajouter le jugement rendu par le tribunal" at bounding box center [925, 193] width 64 height 14
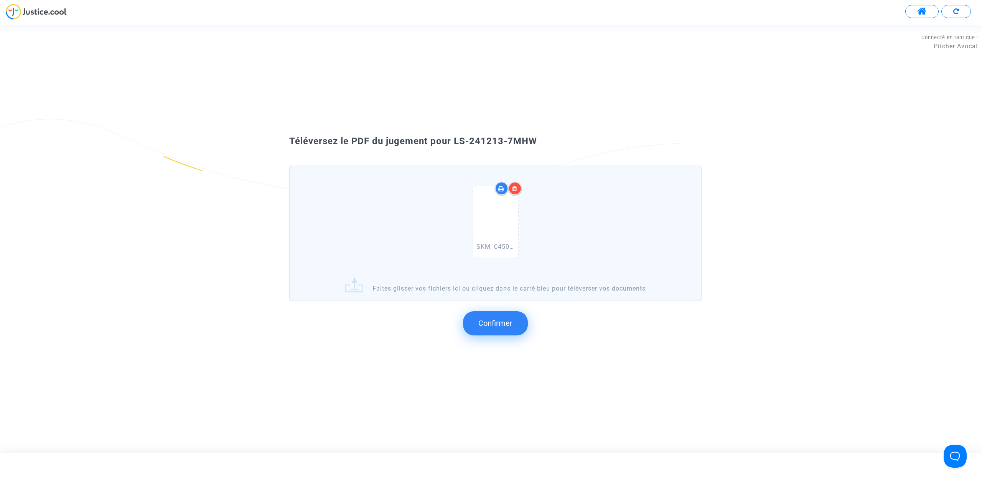
click at [490, 327] on span "Confirmer" at bounding box center [495, 323] width 34 height 9
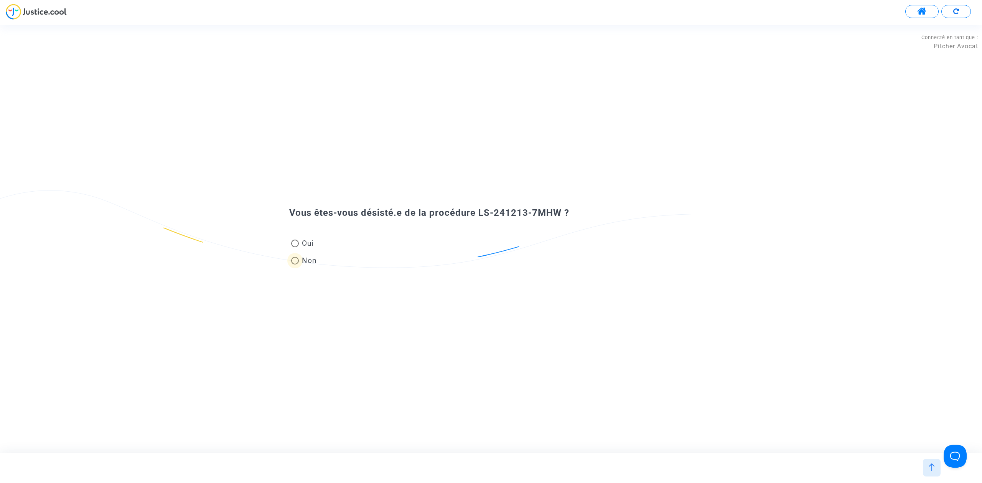
click at [292, 261] on span at bounding box center [295, 261] width 8 height 8
click at [295, 265] on input "Non" at bounding box center [295, 265] width 0 height 0
radio input "true"
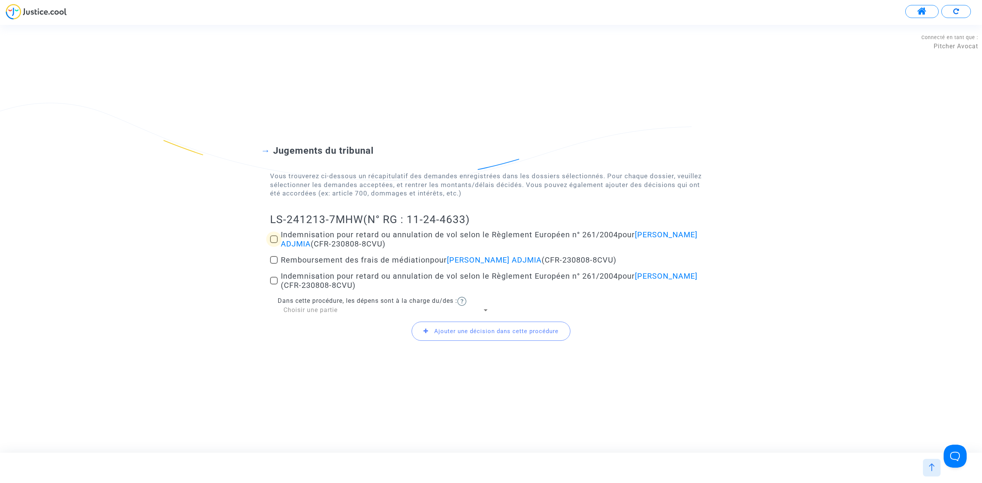
drag, startPoint x: 275, startPoint y: 241, endPoint x: 263, endPoint y: 278, distance: 38.9
click at [274, 241] on span at bounding box center [274, 240] width 8 height 8
click at [274, 243] on input "Indemnisation pour retard ou annulation de vol selon le Règlement Européen n° 2…" at bounding box center [274, 243] width 0 height 0
checkbox input "true"
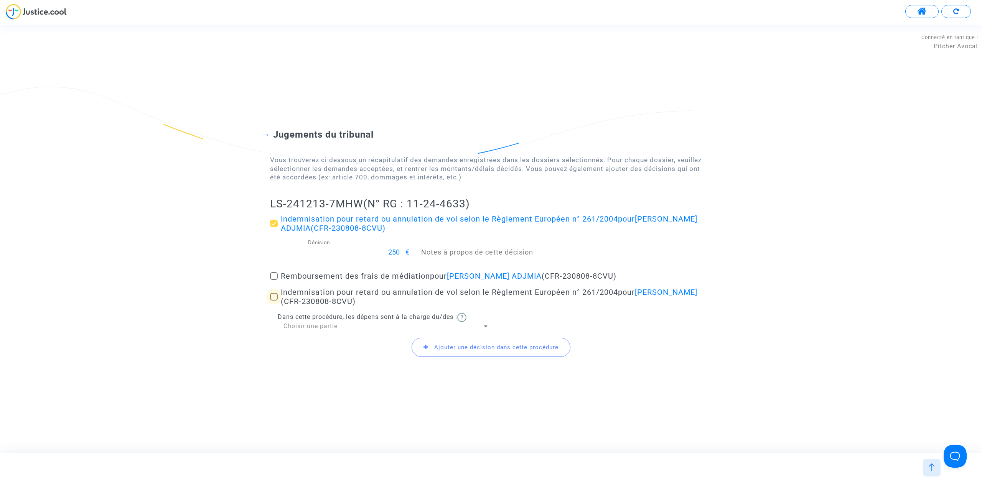
click at [273, 296] on span at bounding box center [274, 297] width 8 height 8
click at [274, 301] on input "Indemnisation pour retard ou annulation de vol selon le Règlement Européen n° 2…" at bounding box center [274, 301] width 0 height 0
checkbox input "true"
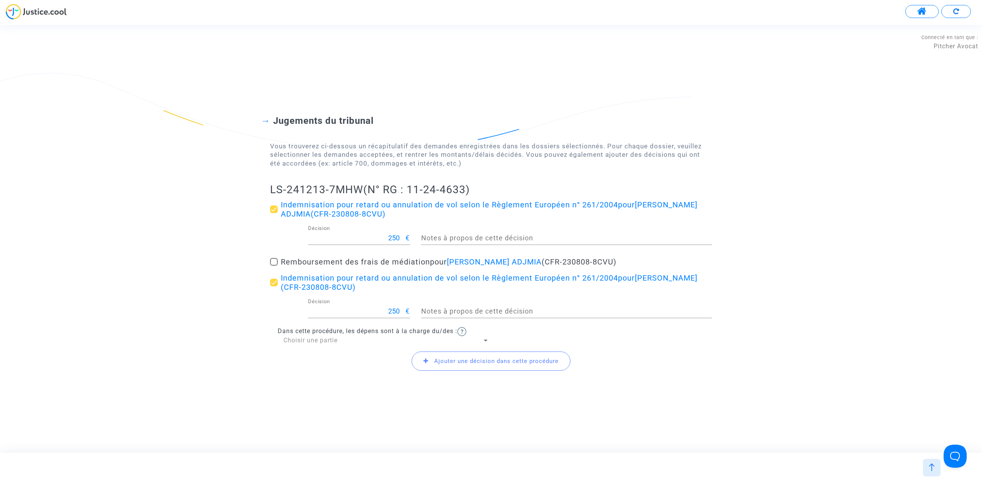
click at [439, 363] on span "Ajouter une décision dans cette procédure" at bounding box center [496, 361] width 124 height 7
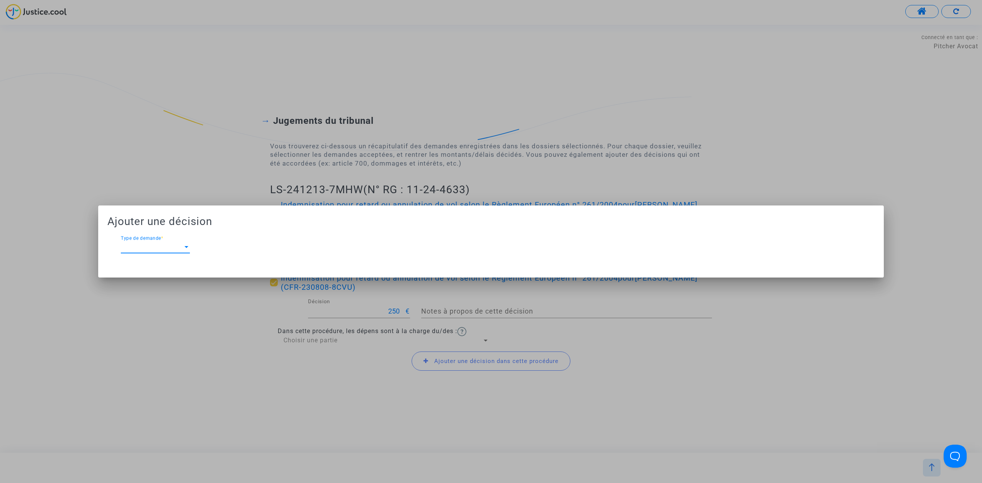
click at [170, 244] on span "Type de demande" at bounding box center [152, 247] width 62 height 7
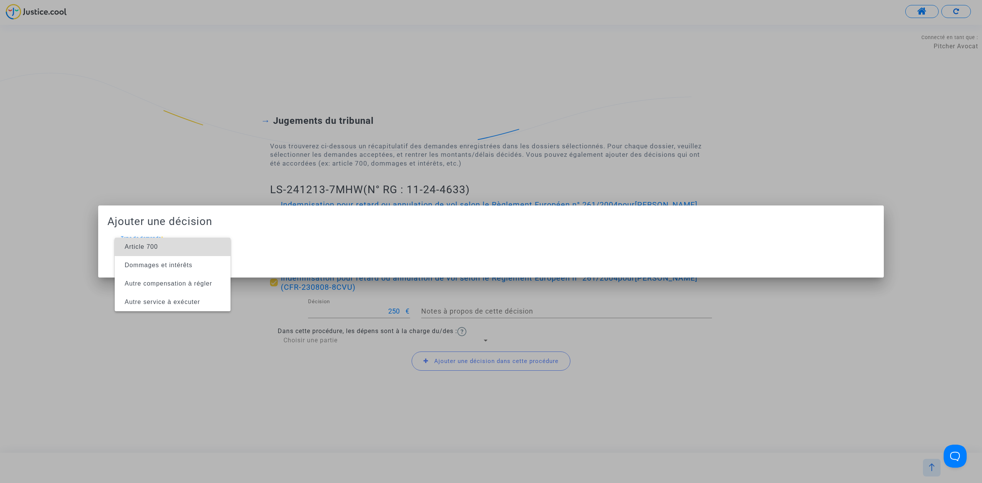
click at [166, 246] on span "Article 700" at bounding box center [173, 247] width 104 height 18
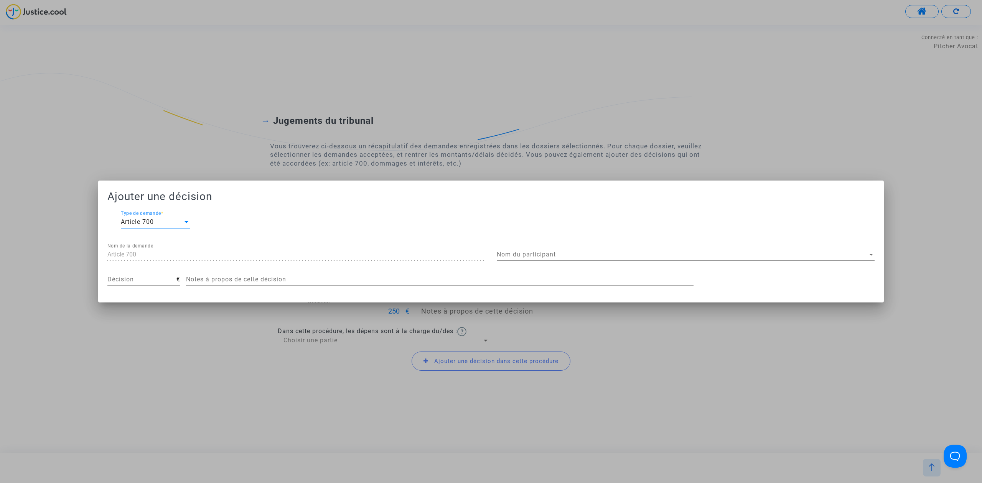
click at [598, 246] on div "Nom du participant Nom du participant" at bounding box center [686, 252] width 378 height 17
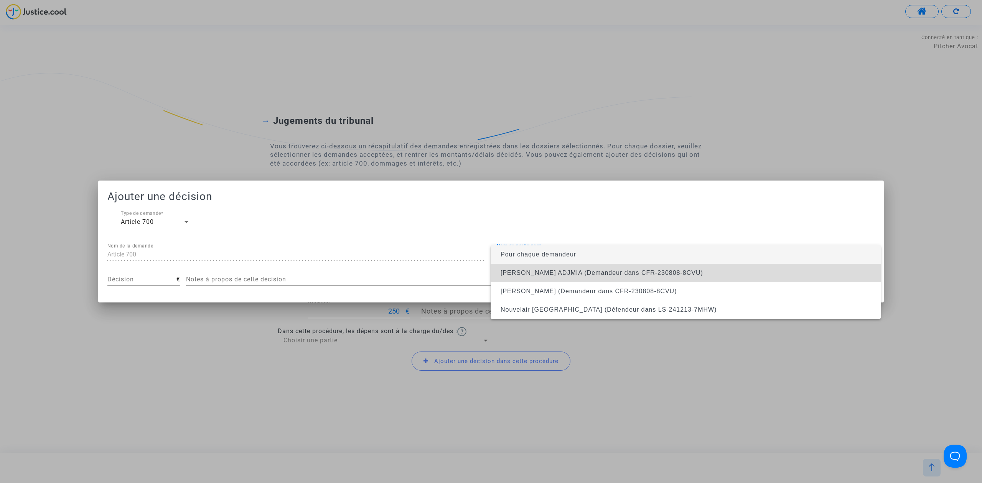
click at [597, 270] on span "[PERSON_NAME] ADJMIA (Demandeur dans CFR-230808-8CVU)" at bounding box center [602, 273] width 203 height 7
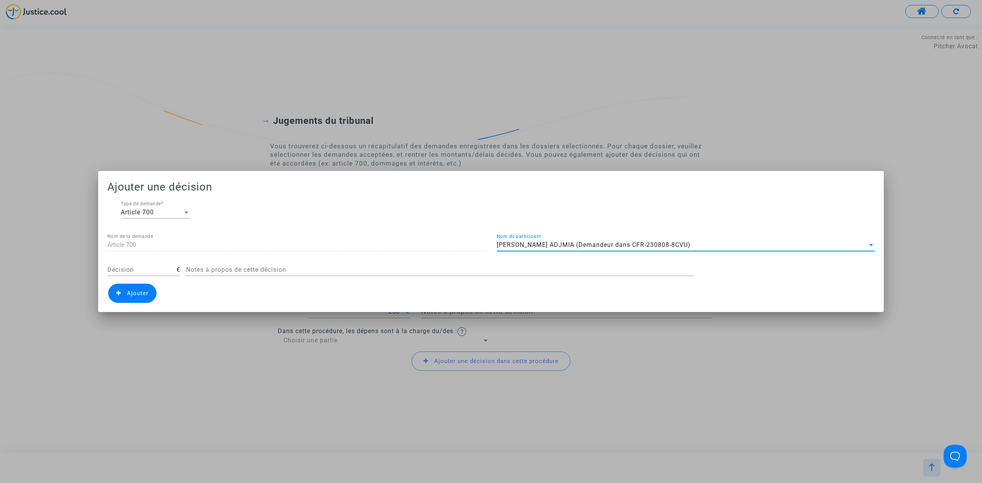
click at [148, 269] on input "Décision" at bounding box center [141, 270] width 69 height 7
type input "450"
click at [137, 287] on span "Ajouter" at bounding box center [132, 293] width 48 height 19
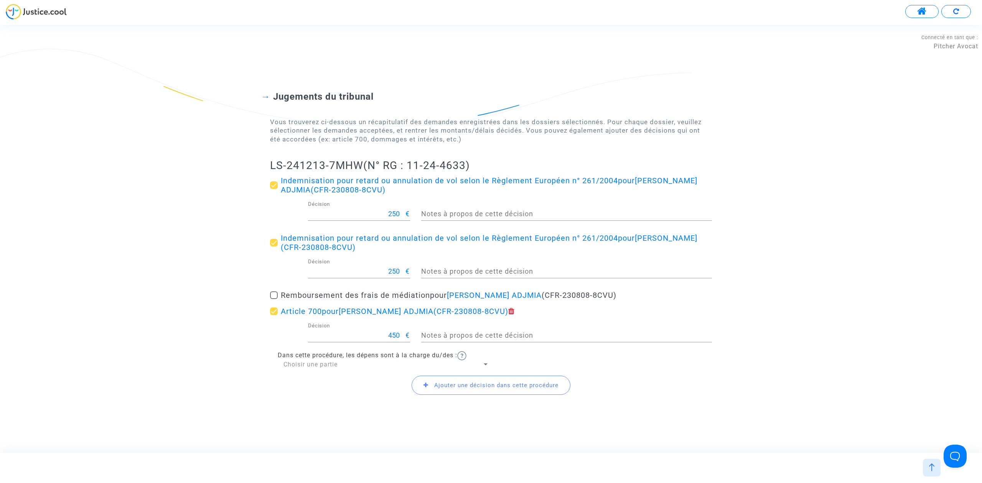
click at [352, 376] on div "Ajouter une décision dans cette procédure" at bounding box center [491, 385] width 442 height 33
click at [356, 364] on div "Choisir une partie" at bounding box center [383, 365] width 199 height 8
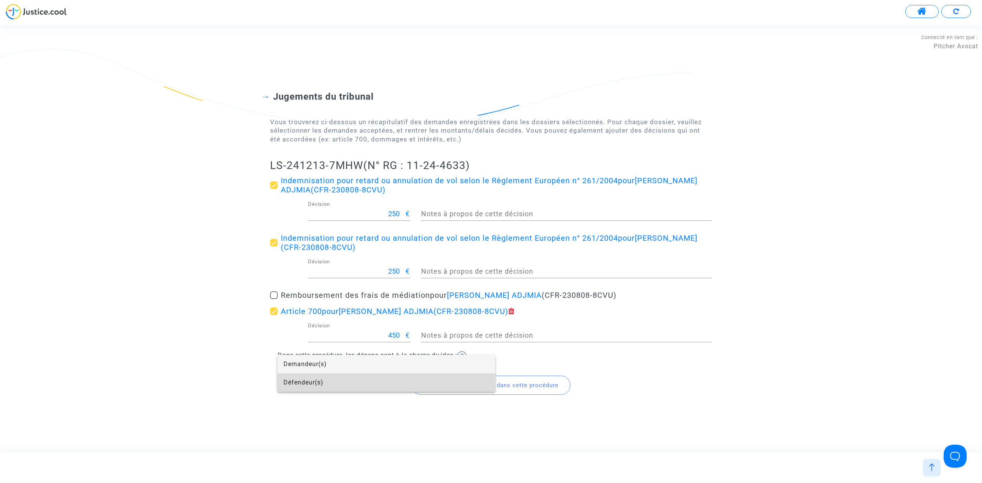
click at [349, 385] on span "Défendeur(s)" at bounding box center [387, 383] width 206 height 18
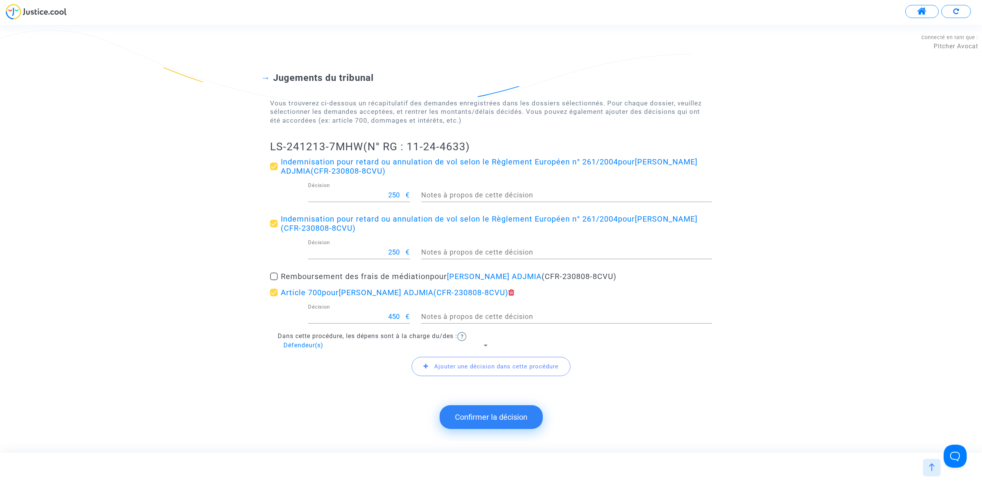
click at [455, 424] on button "Confirmer la décision" at bounding box center [491, 418] width 103 height 24
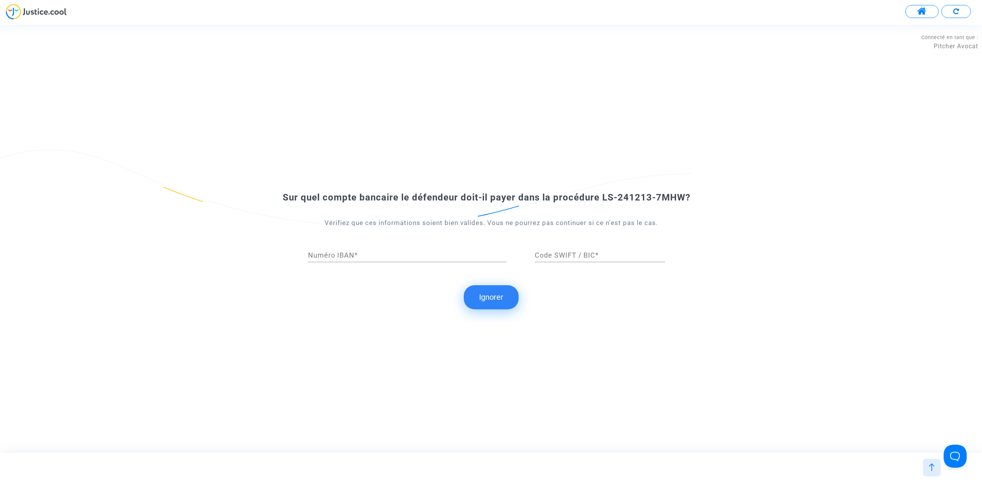
click at [495, 308] on button "Ignorer" at bounding box center [491, 297] width 55 height 24
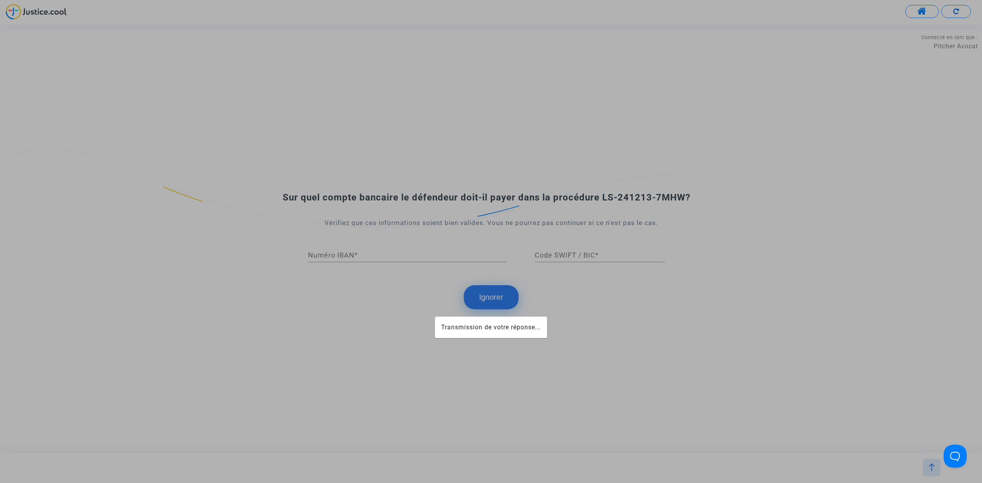
click at [495, 301] on div at bounding box center [491, 241] width 982 height 483
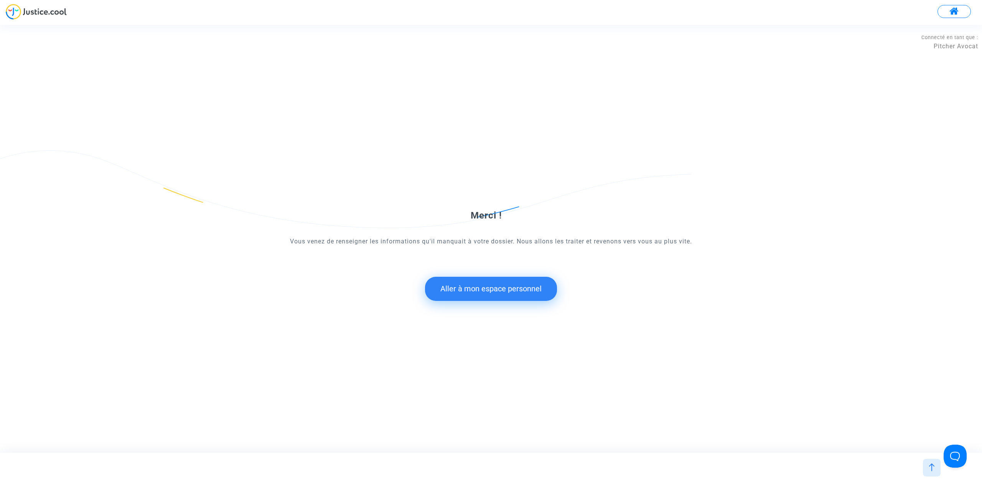
click at [481, 278] on button "Aller à mon espace personnel" at bounding box center [491, 289] width 132 height 24
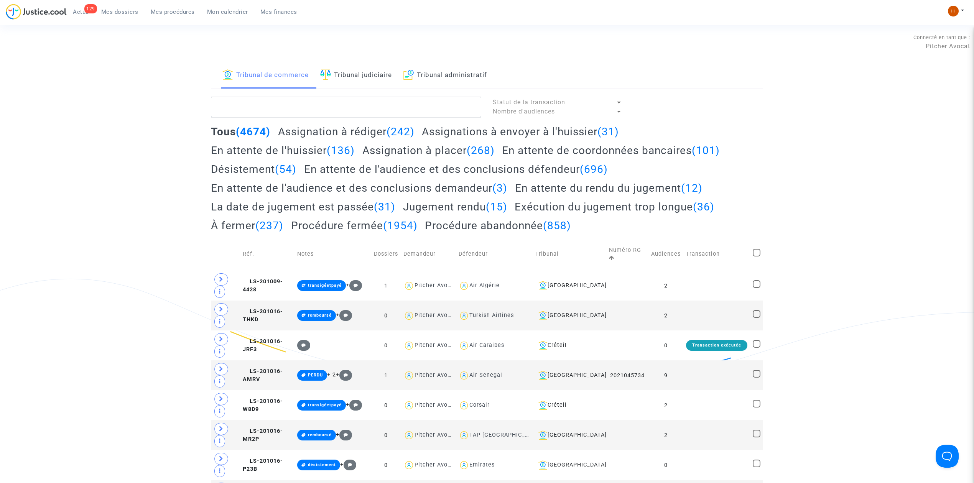
click at [369, 81] on link "Tribunal judiciaire" at bounding box center [356, 76] width 72 height 26
click at [369, 104] on textarea at bounding box center [346, 107] width 270 height 21
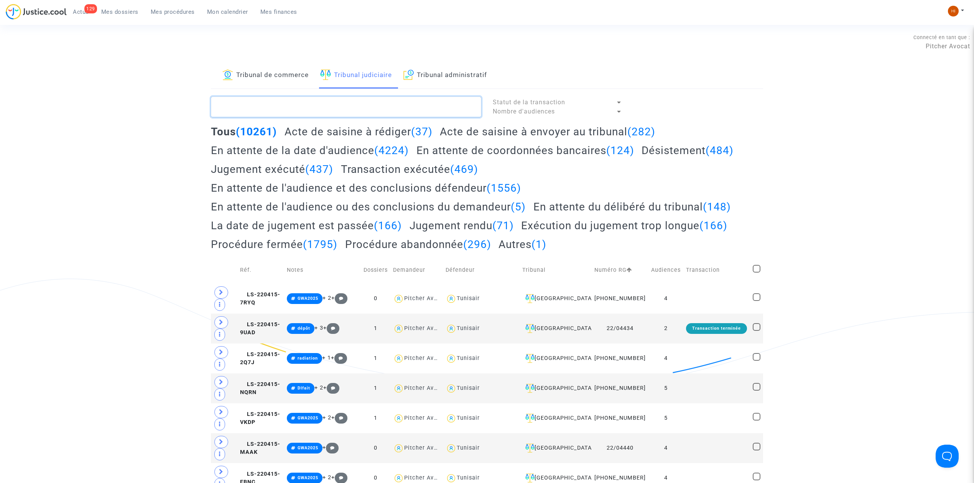
paste textarea "LS-241213-7MHW"
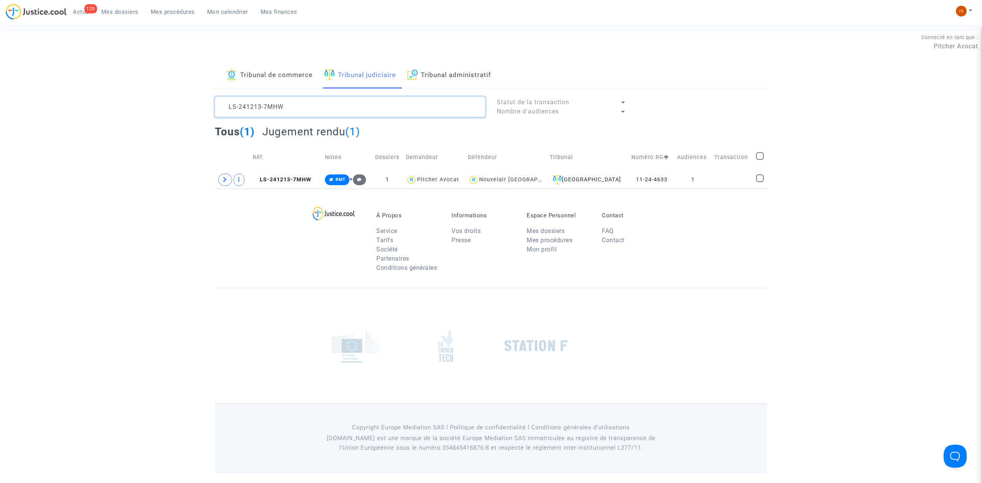
type textarea "LS-241213-7MHW"
drag, startPoint x: 225, startPoint y: 178, endPoint x: 231, endPoint y: 189, distance: 12.2
click at [224, 178] on icon at bounding box center [225, 180] width 5 height 6
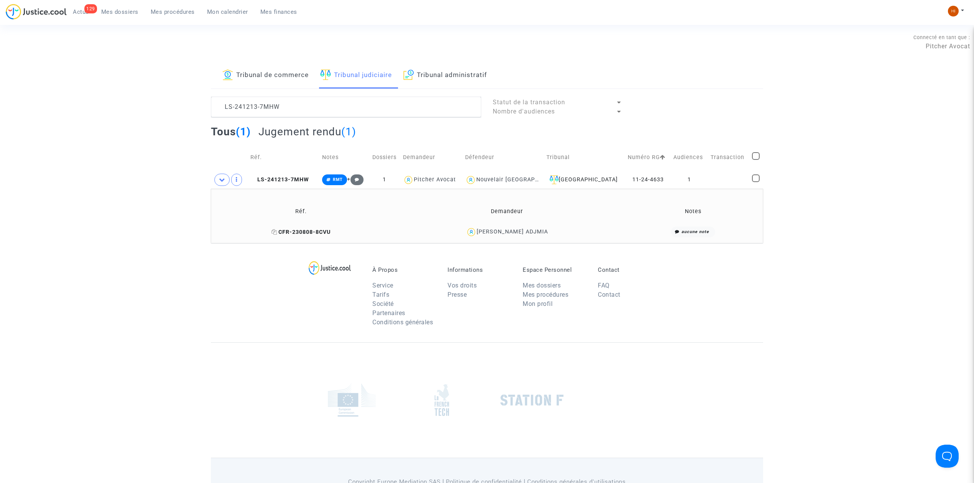
click at [277, 230] on icon at bounding box center [275, 231] width 6 height 5
click at [334, 177] on span "RMT" at bounding box center [334, 180] width 25 height 11
click at [403, 264] on button "Modifier la note" at bounding box center [418, 259] width 56 height 12
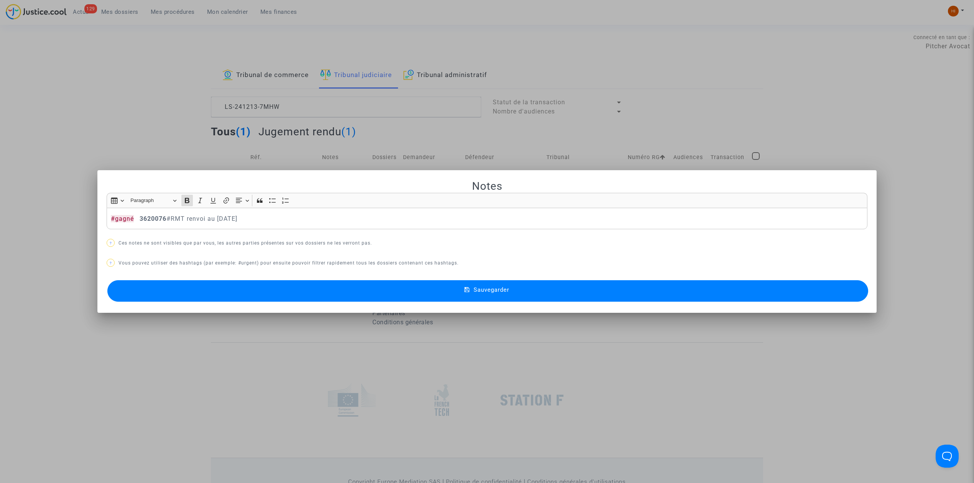
click at [516, 295] on button "Sauvegarder" at bounding box center [487, 290] width 761 height 21
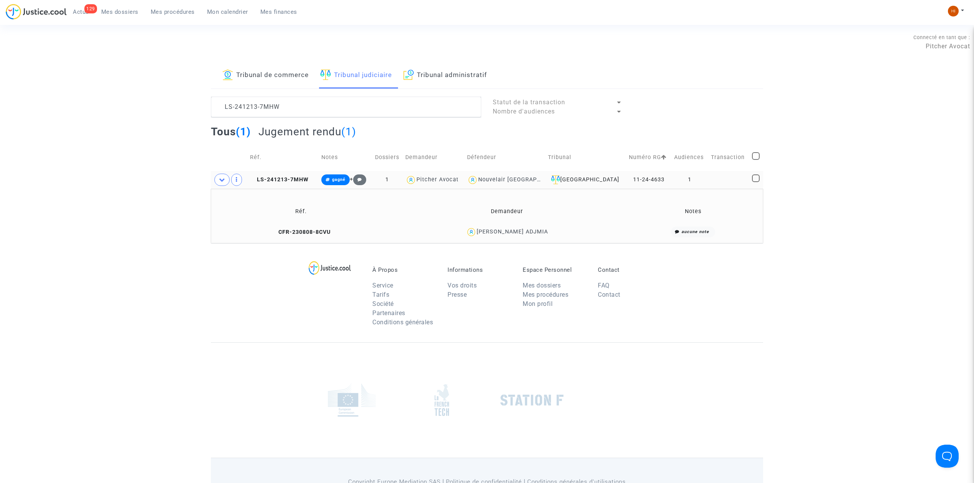
click at [306, 176] on copy "LS-241213-7MHW" at bounding box center [279, 179] width 59 height 7
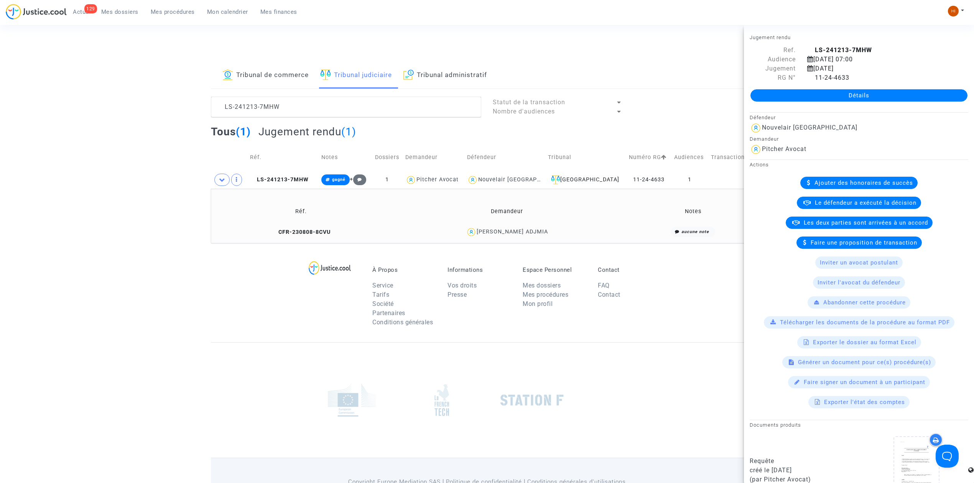
click at [926, 91] on link "Détails" at bounding box center [859, 95] width 217 height 12
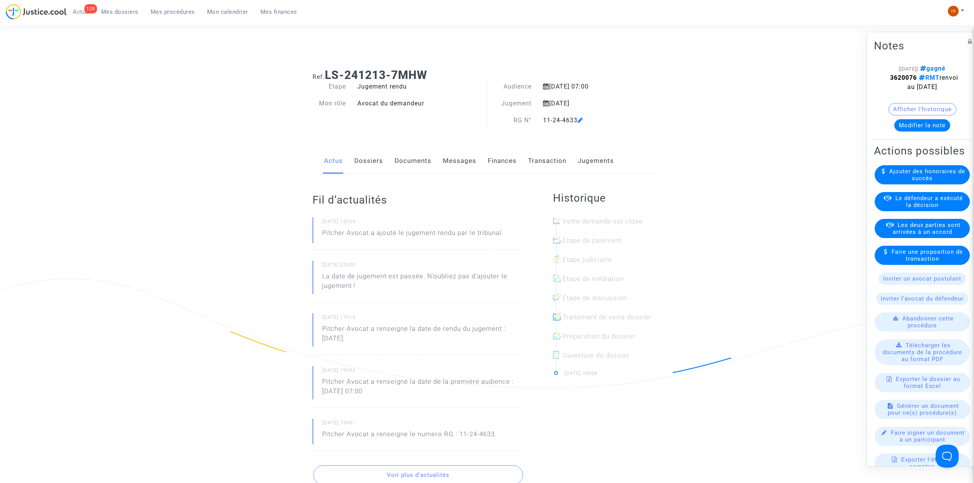
click at [541, 166] on link "Transaction" at bounding box center [547, 160] width 38 height 25
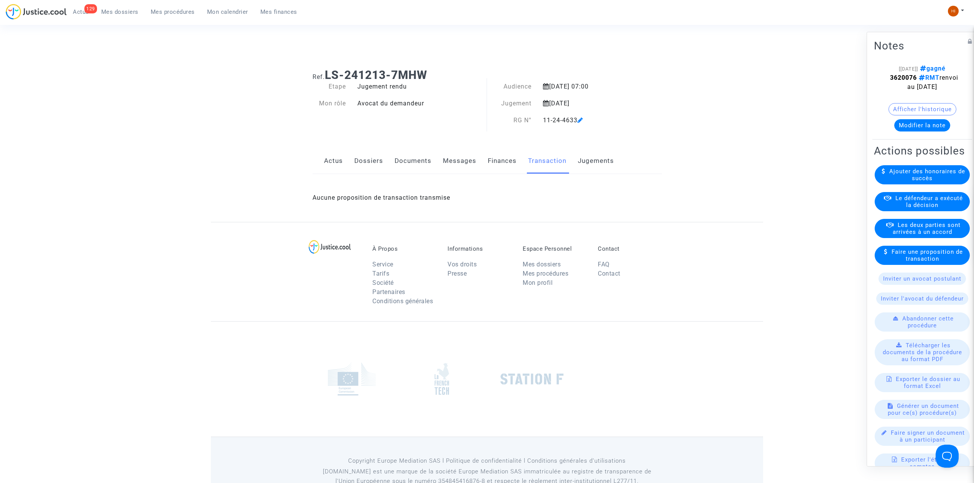
click at [344, 165] on div "Actus Dossiers Documents Messages Finances Transaction Jugements" at bounding box center [487, 161] width 349 height 26
click at [584, 120] on icon at bounding box center [581, 120] width 6 height 6
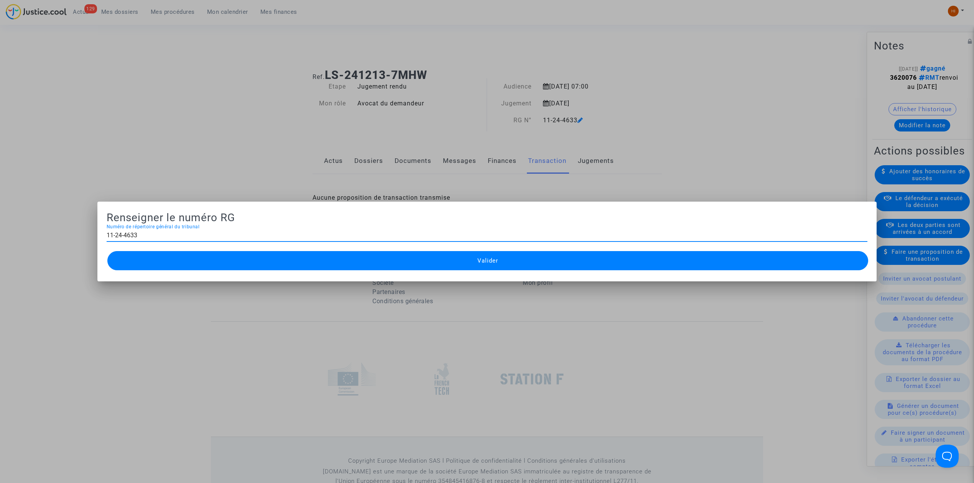
click at [584, 120] on div at bounding box center [487, 241] width 974 height 483
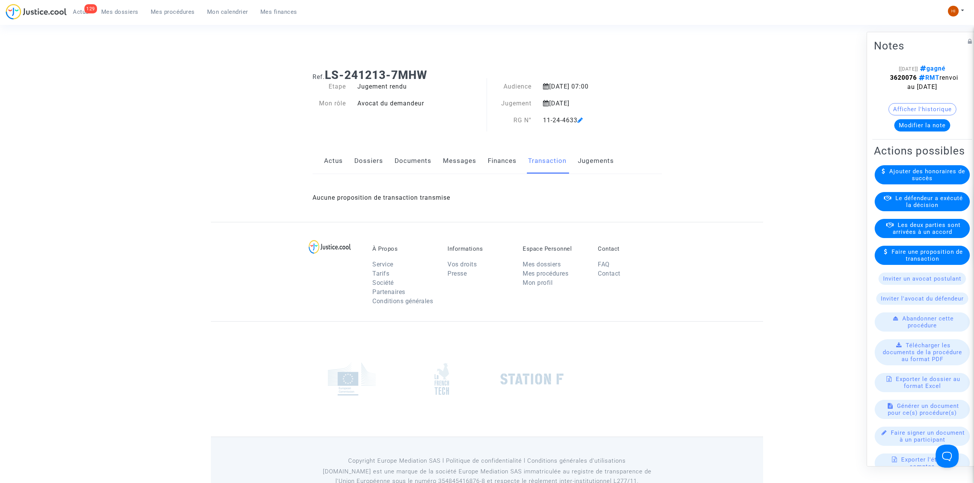
click at [364, 158] on link "Dossiers" at bounding box center [368, 160] width 29 height 25
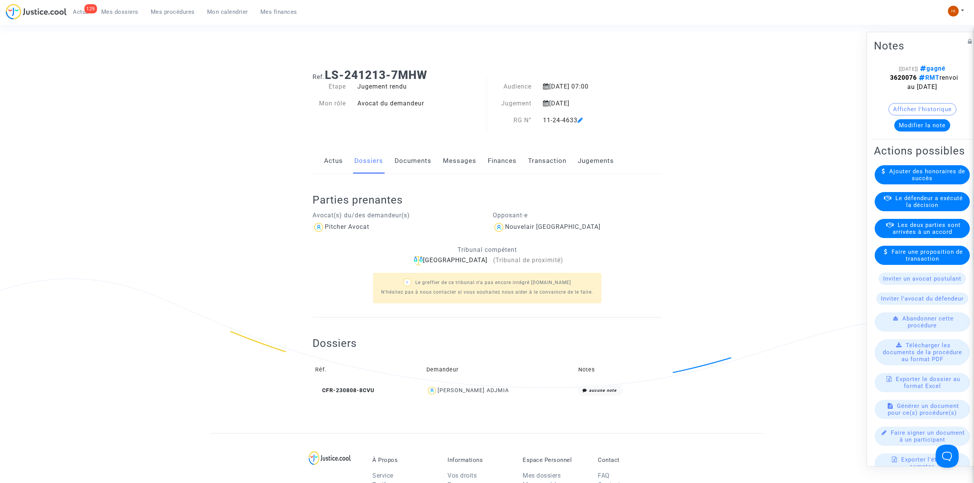
click at [168, 8] on span "Mes procédures" at bounding box center [173, 11] width 44 height 7
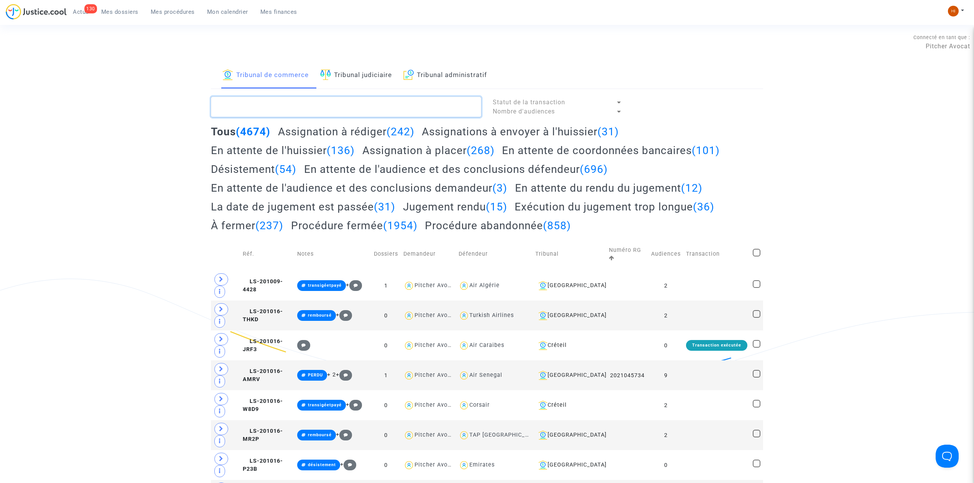
click at [371, 109] on textarea at bounding box center [346, 107] width 270 height 21
drag, startPoint x: 387, startPoint y: 77, endPoint x: 389, endPoint y: 91, distance: 14.4
click at [386, 77] on link "Tribunal judiciaire" at bounding box center [356, 76] width 72 height 26
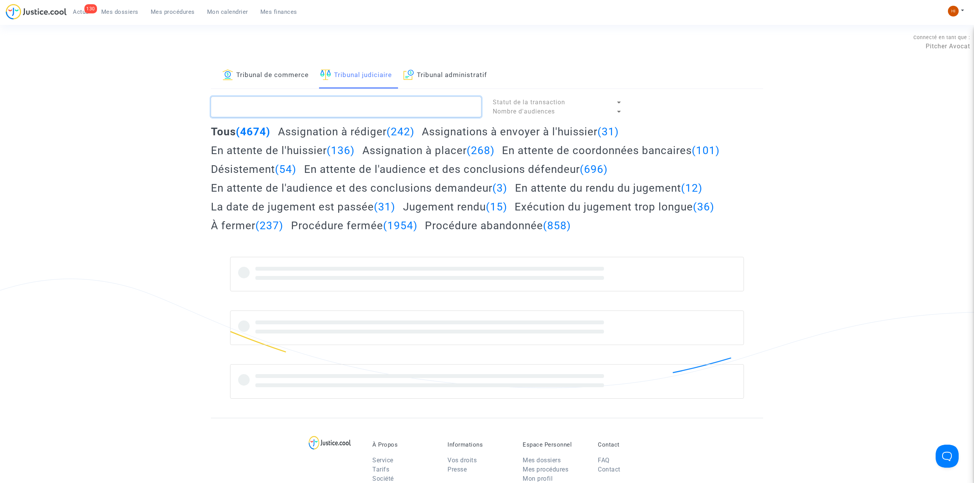
click at [392, 112] on textarea at bounding box center [346, 107] width 270 height 21
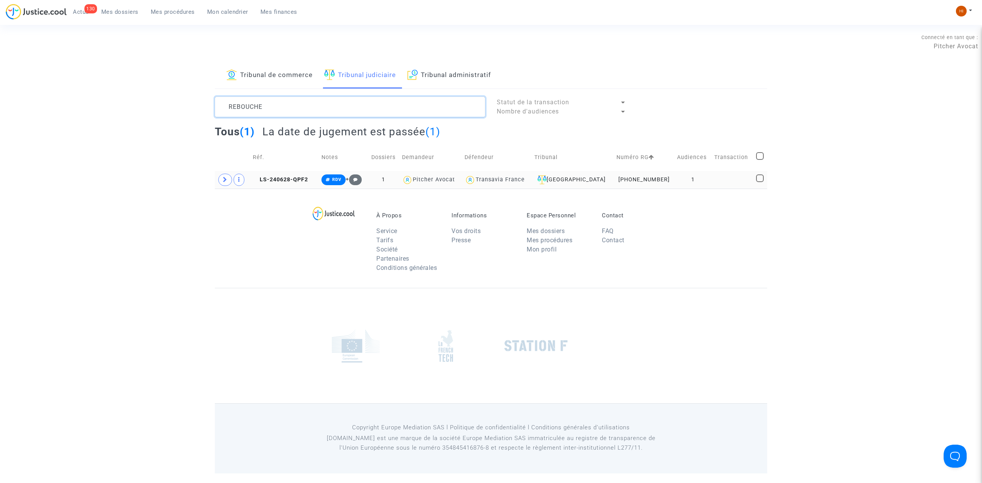
type textarea "REBOUCHE"
click at [722, 177] on td at bounding box center [733, 180] width 42 height 18
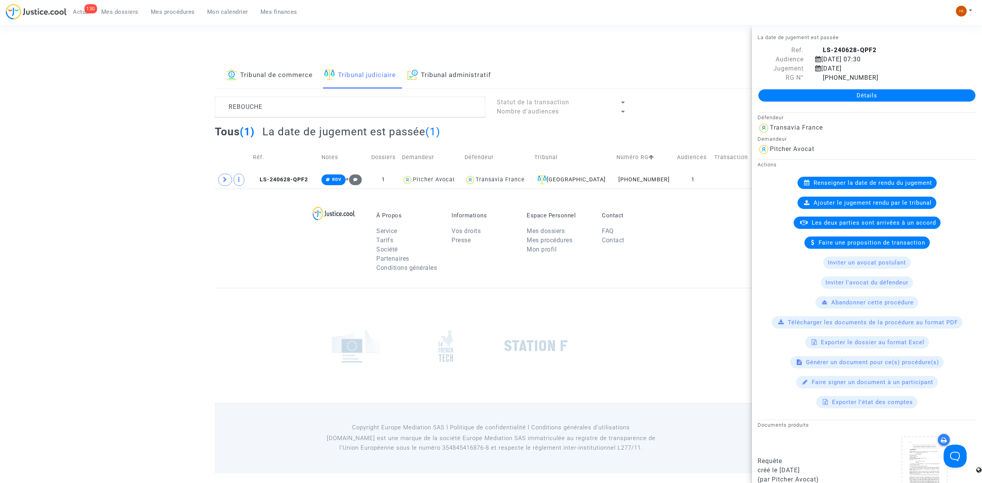
click at [845, 91] on link "Détails" at bounding box center [866, 95] width 217 height 12
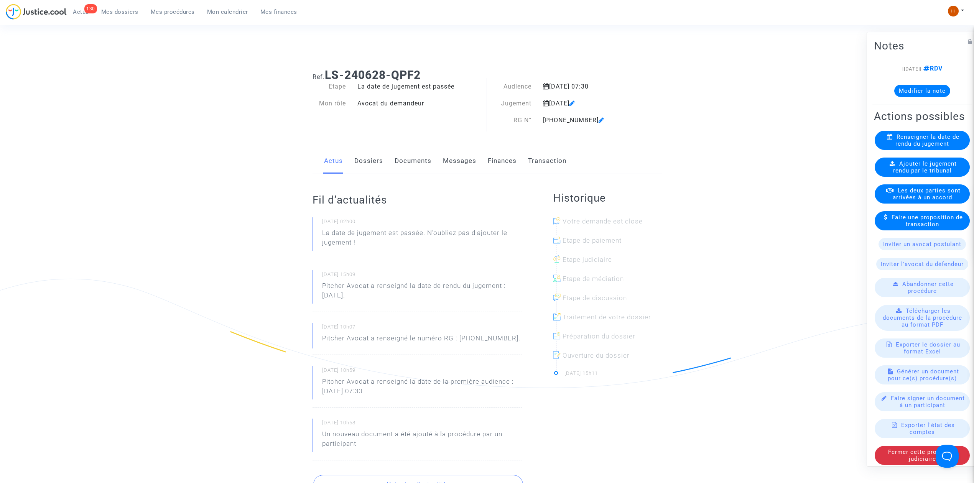
click at [360, 166] on link "Dossiers" at bounding box center [368, 160] width 29 height 25
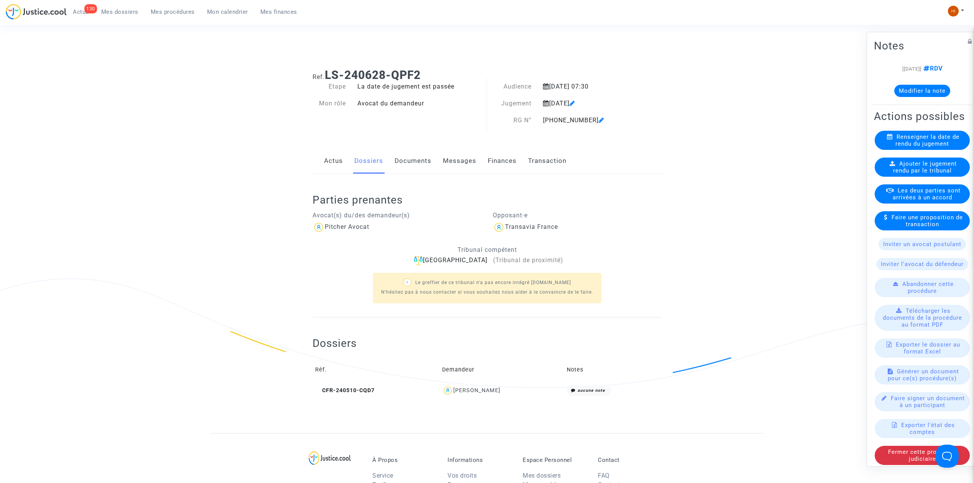
click at [946, 174] on span "Ajouter le jugement rendu par le tribunal" at bounding box center [925, 167] width 64 height 14
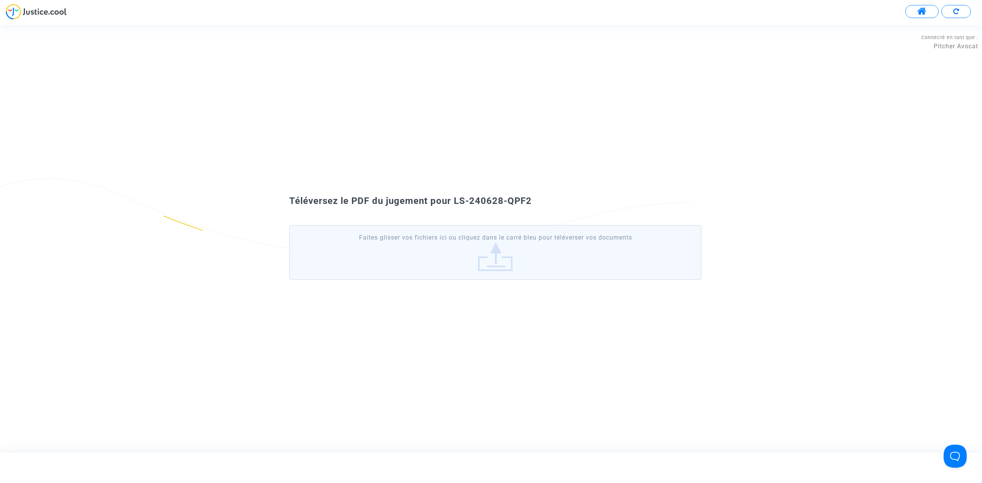
drag, startPoint x: 559, startPoint y: 195, endPoint x: 453, endPoint y: 188, distance: 106.5
click at [453, 188] on div "Téléversez le PDF du jugement pour LS-240628-QPF2 Faites glisser vos fichiers i…" at bounding box center [491, 238] width 982 height 109
copy span "LS-240628-QPF2"
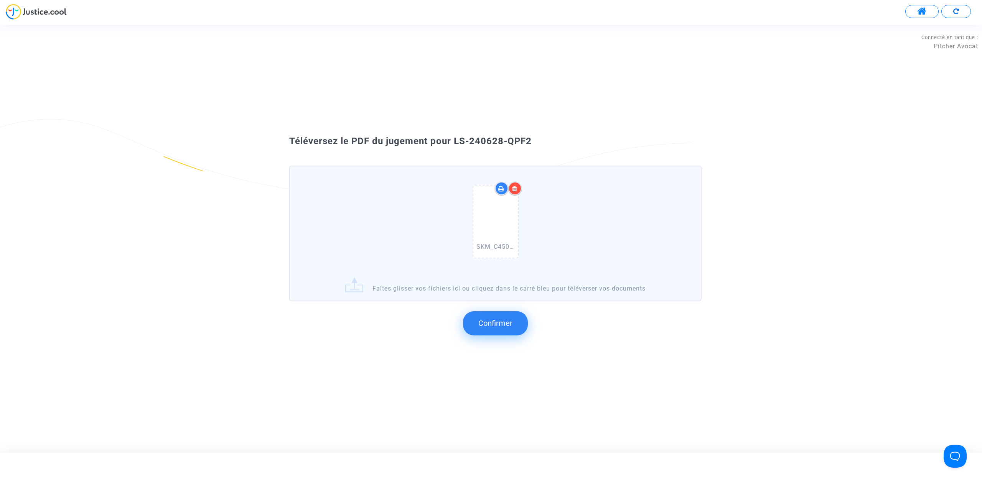
click at [496, 324] on span "Confirmer" at bounding box center [495, 323] width 34 height 9
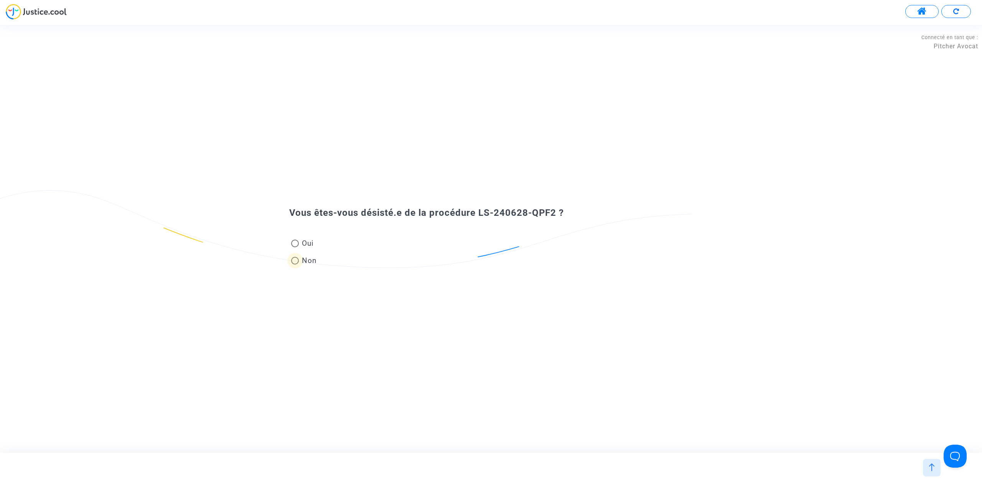
click at [300, 262] on span "Non" at bounding box center [308, 260] width 18 height 10
click at [295, 265] on input "Non" at bounding box center [295, 265] width 0 height 0
radio input "true"
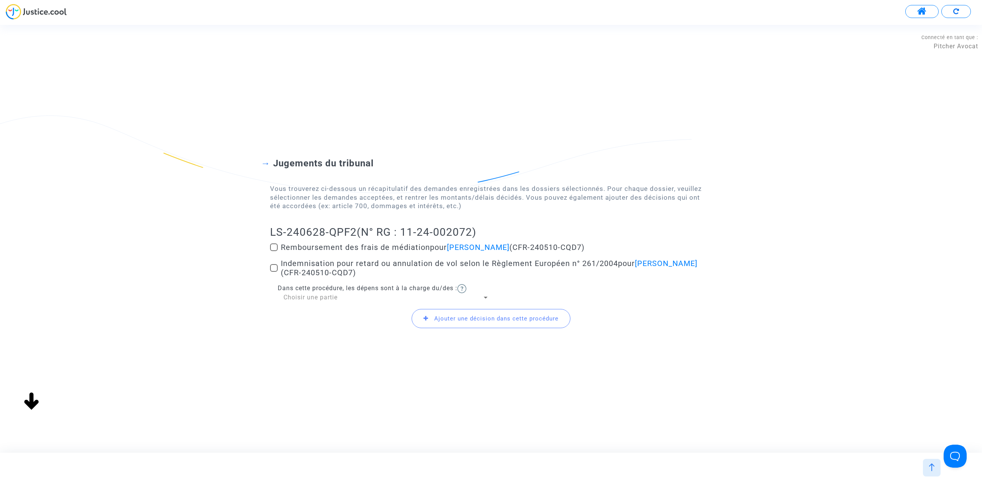
click at [275, 264] on span at bounding box center [274, 268] width 8 height 8
click at [274, 272] on input "Indemnisation pour retard ou annulation de vol selon le Règlement Européen n° 2…" at bounding box center [274, 272] width 0 height 0
checkbox input "true"
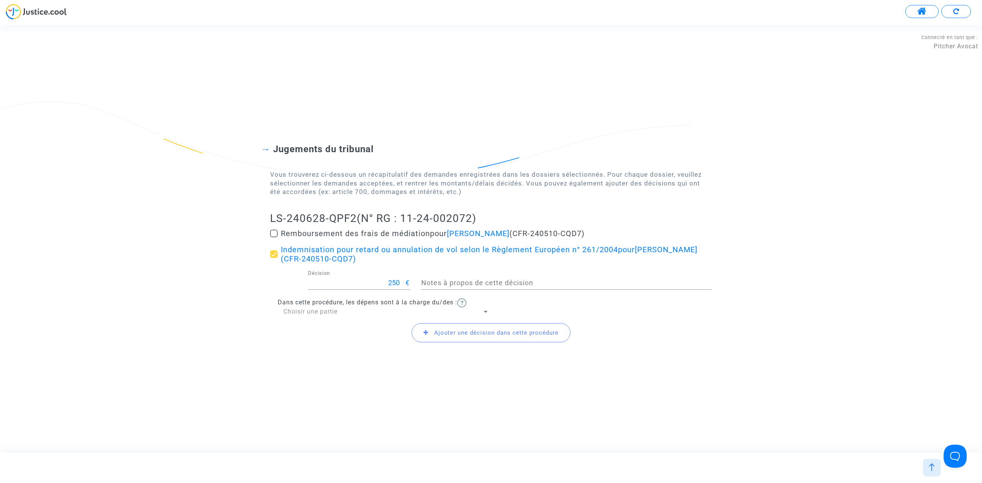
click at [289, 311] on span "Choisir une partie" at bounding box center [311, 311] width 54 height 7
drag, startPoint x: 298, startPoint y: 327, endPoint x: 283, endPoint y: 264, distance: 64.4
click at [300, 327] on span "Défendeur(s)" at bounding box center [387, 330] width 206 height 18
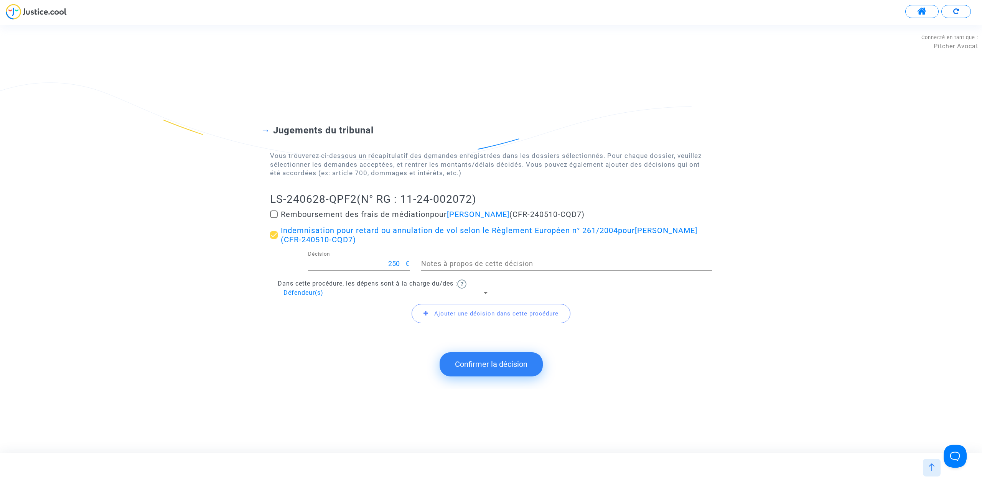
click at [512, 370] on button "Confirmer la décision" at bounding box center [491, 365] width 103 height 24
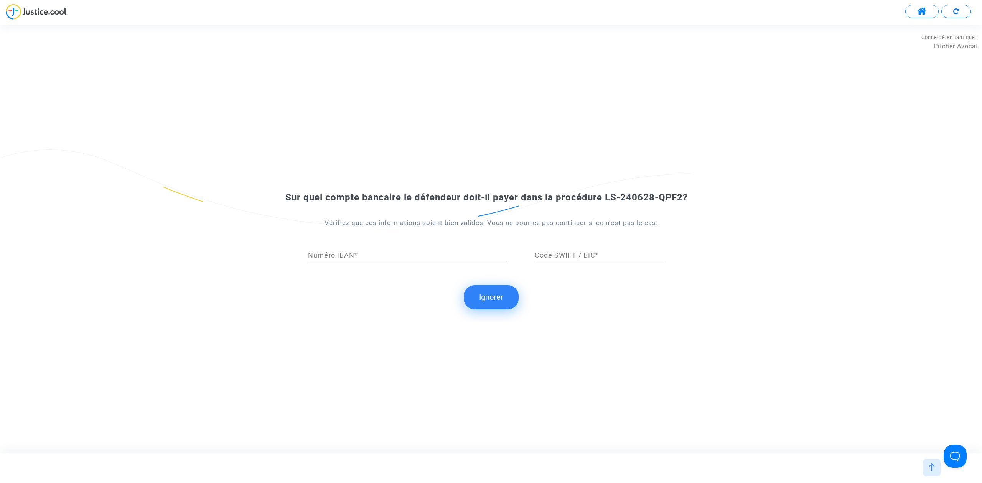
drag, startPoint x: 484, startPoint y: 304, endPoint x: 473, endPoint y: 240, distance: 65.3
click at [493, 300] on button "Ignorer" at bounding box center [491, 297] width 55 height 24
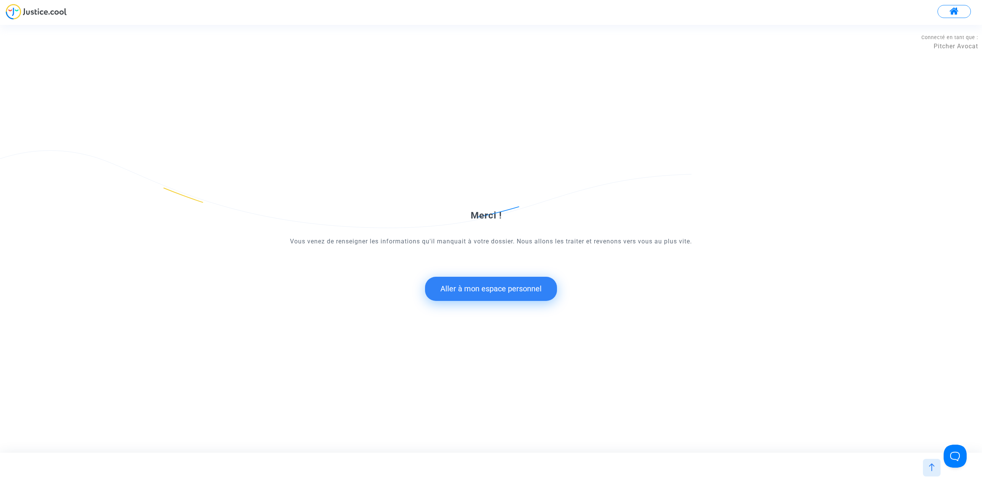
click at [481, 293] on button "Aller à mon espace personnel" at bounding box center [491, 289] width 132 height 24
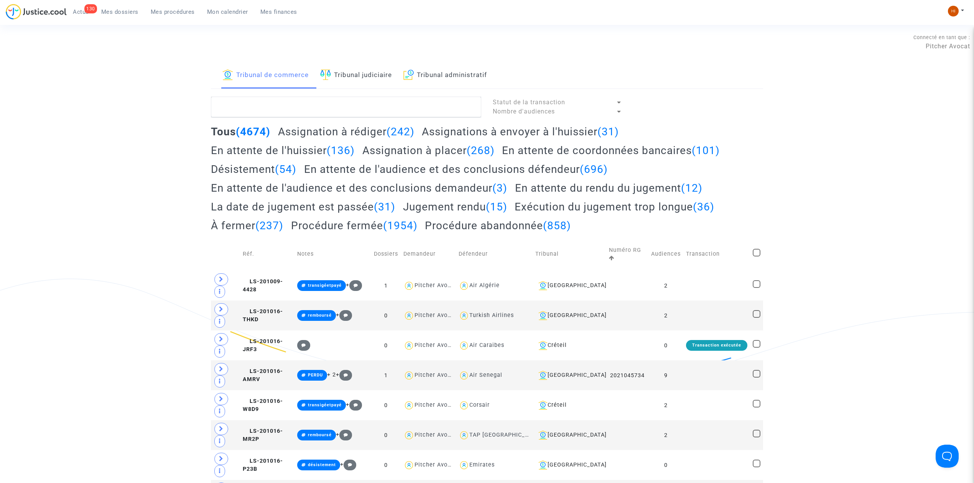
drag, startPoint x: 361, startPoint y: 73, endPoint x: 366, endPoint y: 119, distance: 46.3
click at [361, 73] on link "Tribunal judiciaire" at bounding box center [356, 76] width 72 height 26
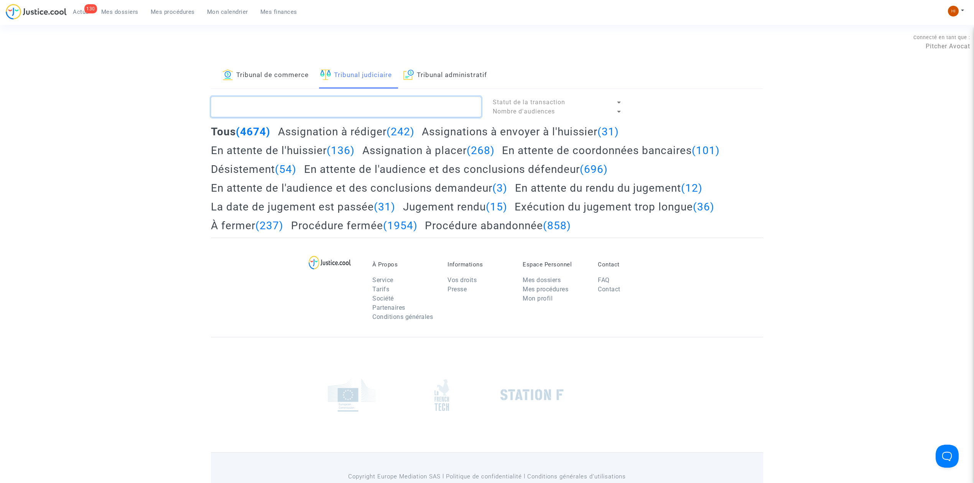
click at [367, 110] on textarea at bounding box center [346, 107] width 270 height 21
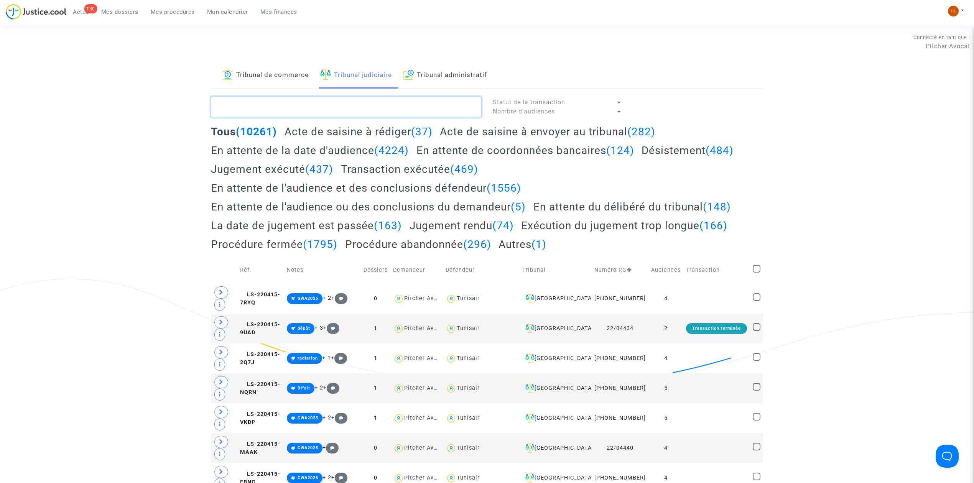
paste textarea "LS-240628-QPF2"
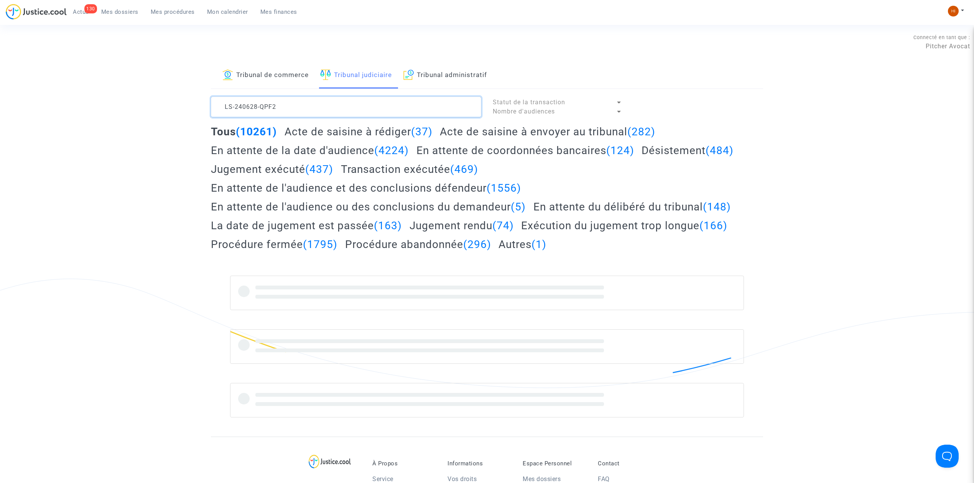
type textarea "LS-240628-QPF2"
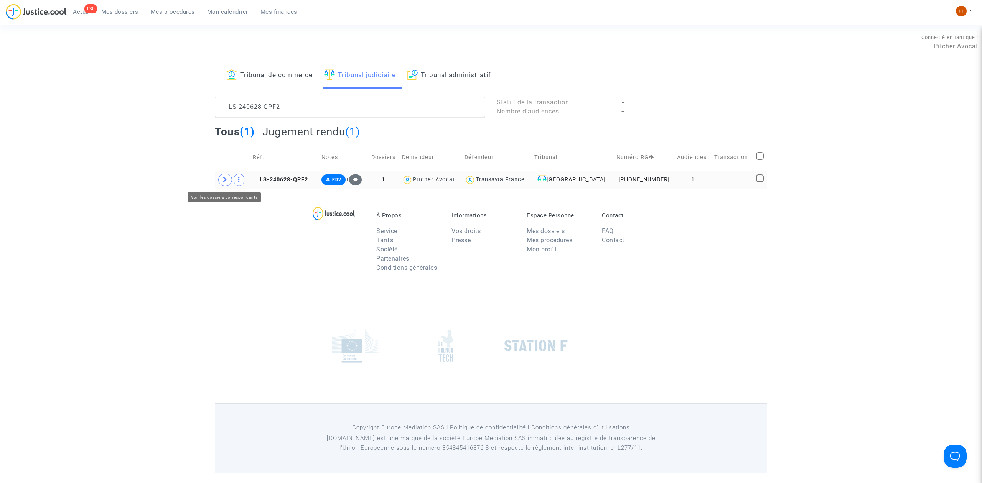
click at [224, 181] on icon at bounding box center [225, 180] width 5 height 6
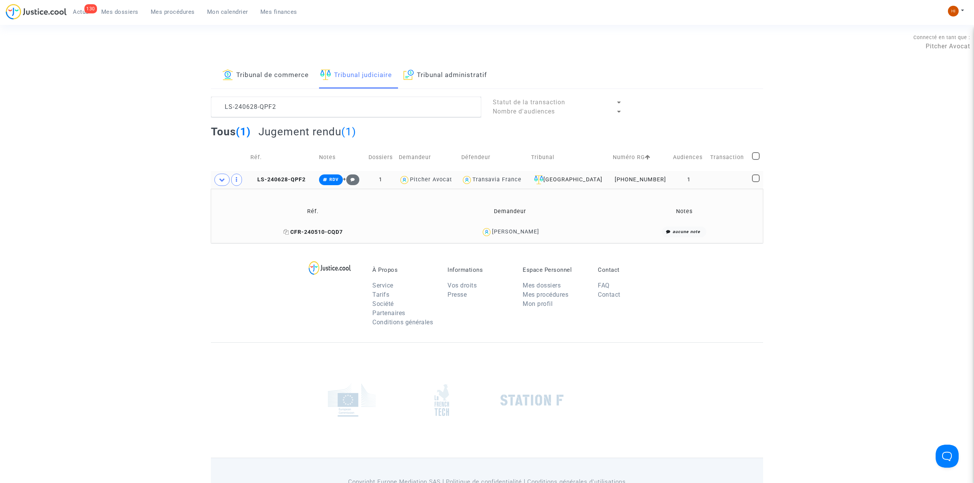
click at [288, 232] on icon at bounding box center [287, 231] width 6 height 5
drag, startPoint x: 344, startPoint y: 180, endPoint x: 384, endPoint y: 217, distance: 54.6
click at [347, 183] on span "RDV + [[DATE]] RDV Modifier la note" at bounding box center [339, 179] width 40 height 7
click at [417, 235] on button "Modifier la note" at bounding box center [415, 235] width 56 height 12
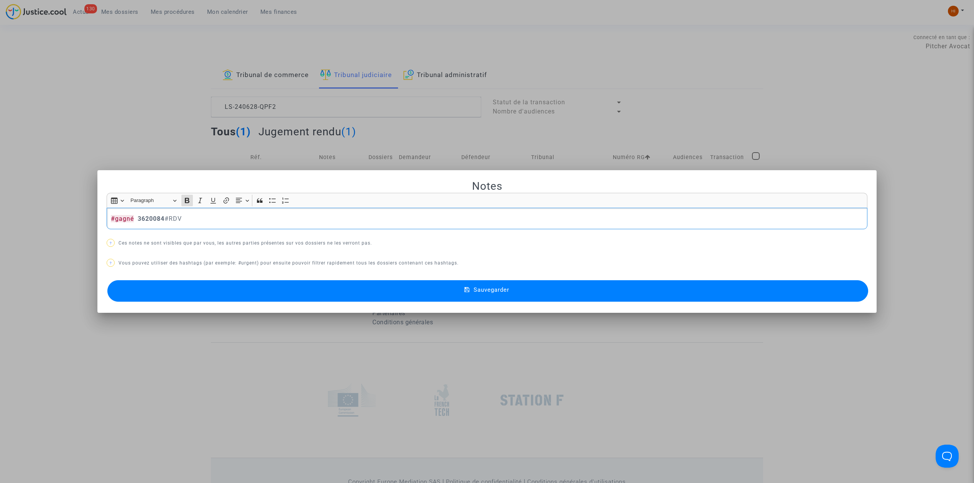
click at [406, 293] on button "Sauvegarder" at bounding box center [487, 290] width 761 height 21
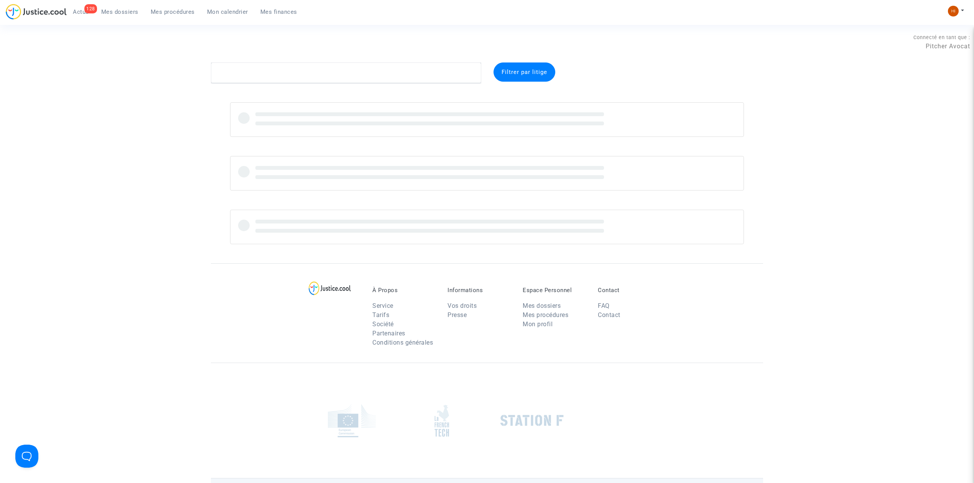
click at [172, 13] on span "Mes procédures" at bounding box center [173, 11] width 44 height 7
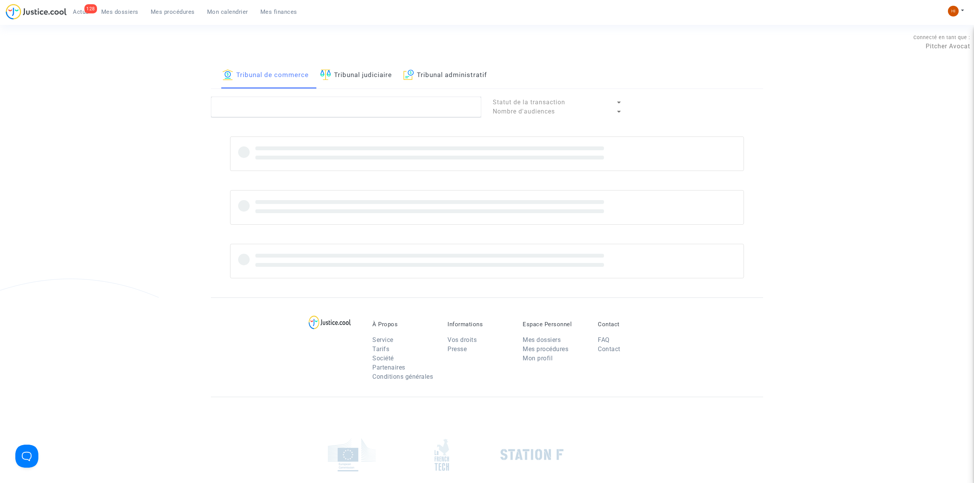
drag, startPoint x: 369, startPoint y: 68, endPoint x: 369, endPoint y: 77, distance: 9.2
click at [369, 69] on link "Tribunal judiciaire" at bounding box center [356, 76] width 72 height 26
click at [126, 7] on link "Mes dossiers" at bounding box center [119, 12] width 49 height 12
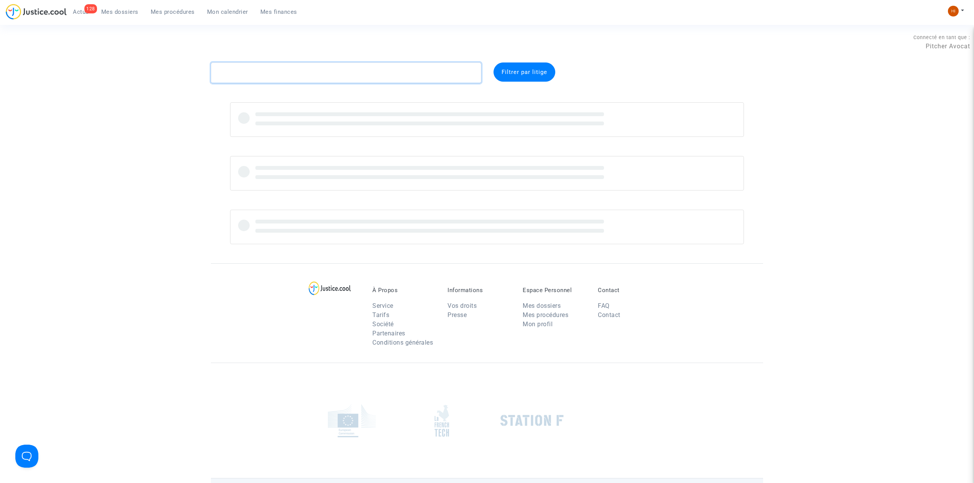
click at [262, 72] on textarea at bounding box center [346, 73] width 270 height 21
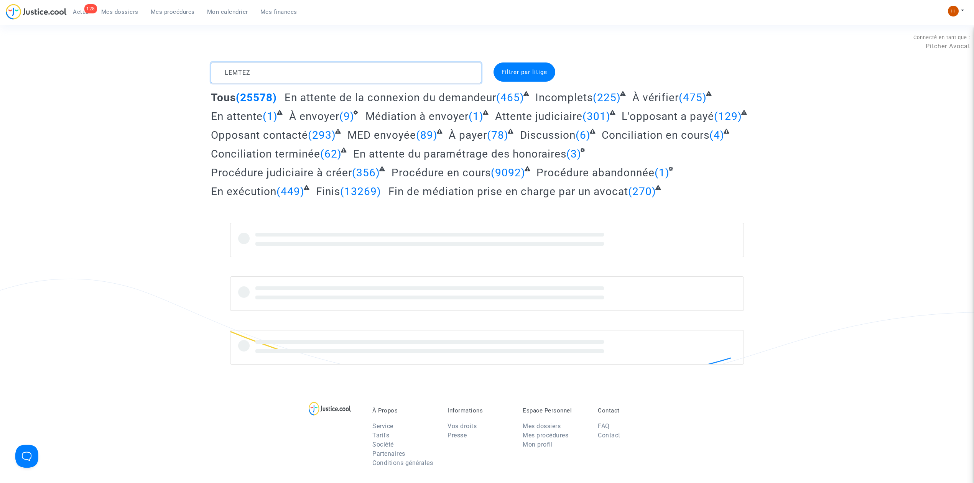
type textarea "LEMTEZ"
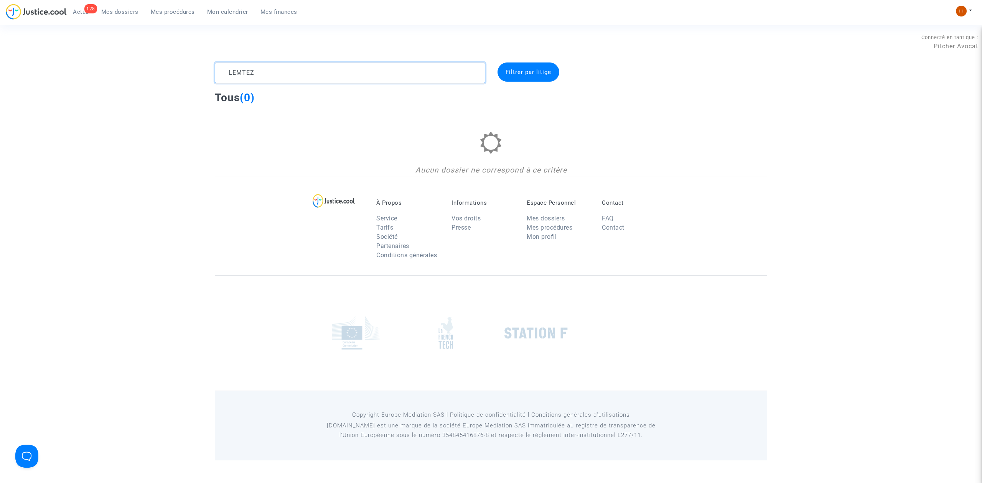
click at [330, 75] on textarea at bounding box center [350, 73] width 270 height 21
drag, startPoint x: 292, startPoint y: 77, endPoint x: 226, endPoint y: 74, distance: 66.4
click at [226, 74] on textarea at bounding box center [350, 73] width 270 height 21
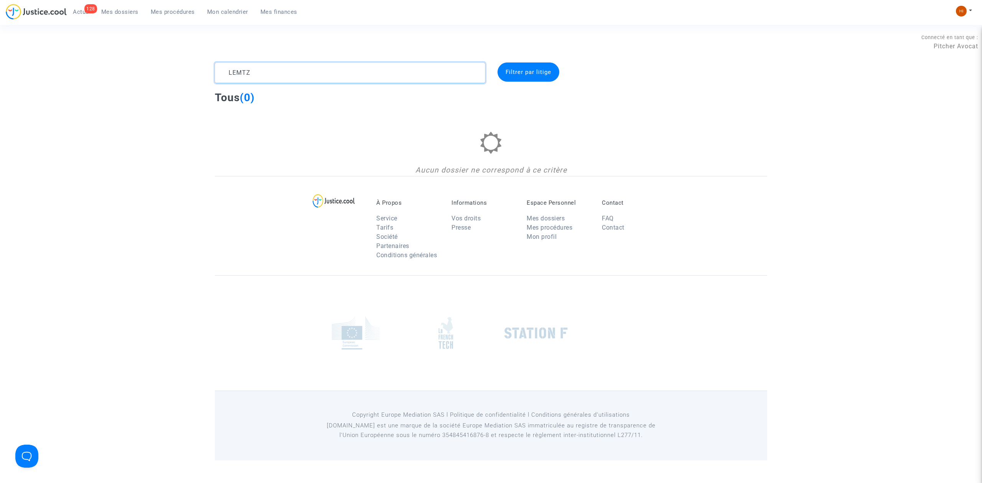
click at [261, 70] on textarea at bounding box center [350, 73] width 270 height 21
click at [241, 77] on textarea at bounding box center [350, 73] width 270 height 21
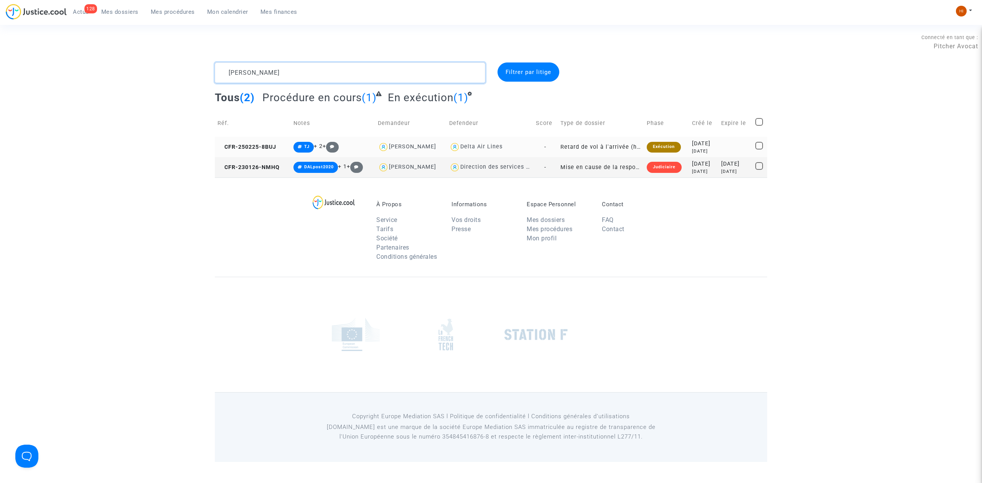
type textarea "LENTZ"
click at [277, 151] on td "CFR-250225-8BUJ" at bounding box center [253, 147] width 76 height 20
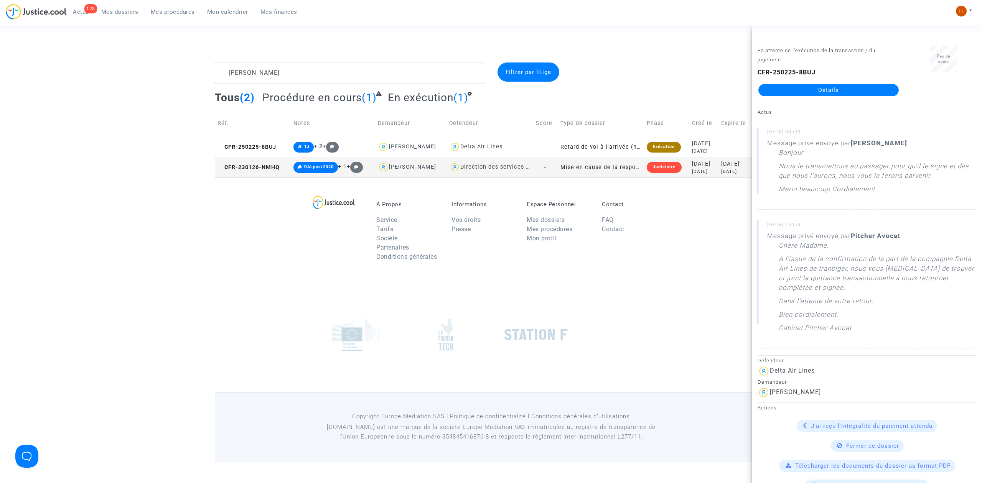
click at [849, 92] on link "Détails" at bounding box center [828, 90] width 140 height 12
